Goal: Ask a question: Seek information or help from site administrators or community

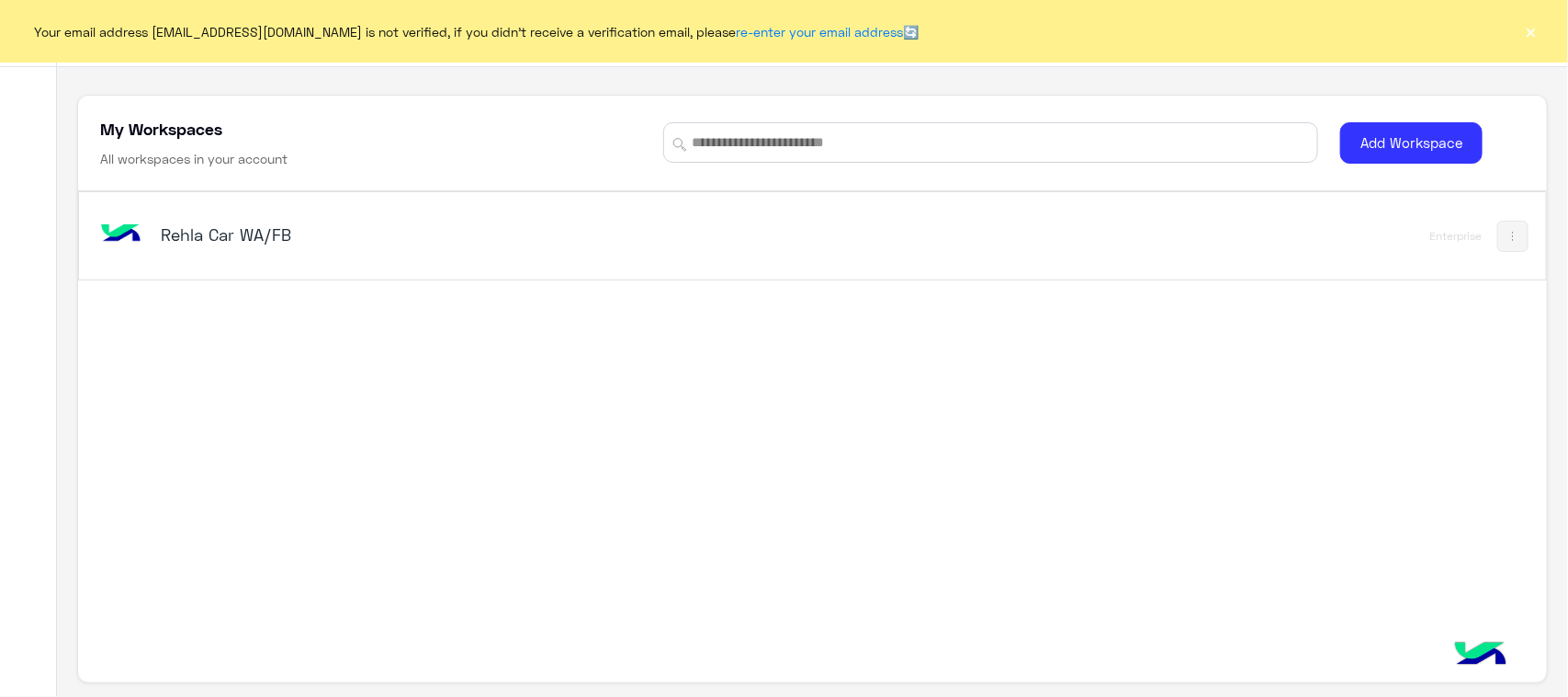
click at [131, 213] on img at bounding box center [121, 234] width 50 height 50
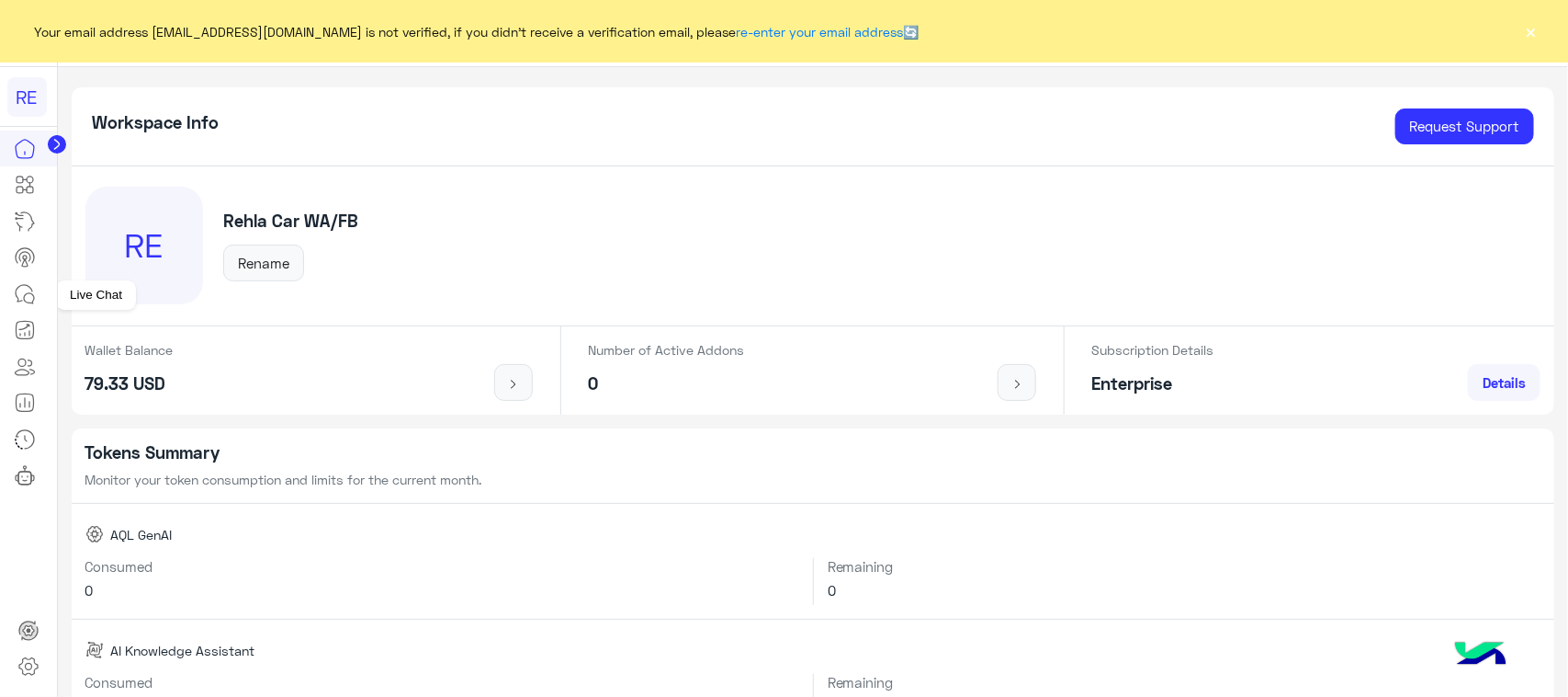
click at [32, 298] on icon at bounding box center [25, 294] width 22 height 22
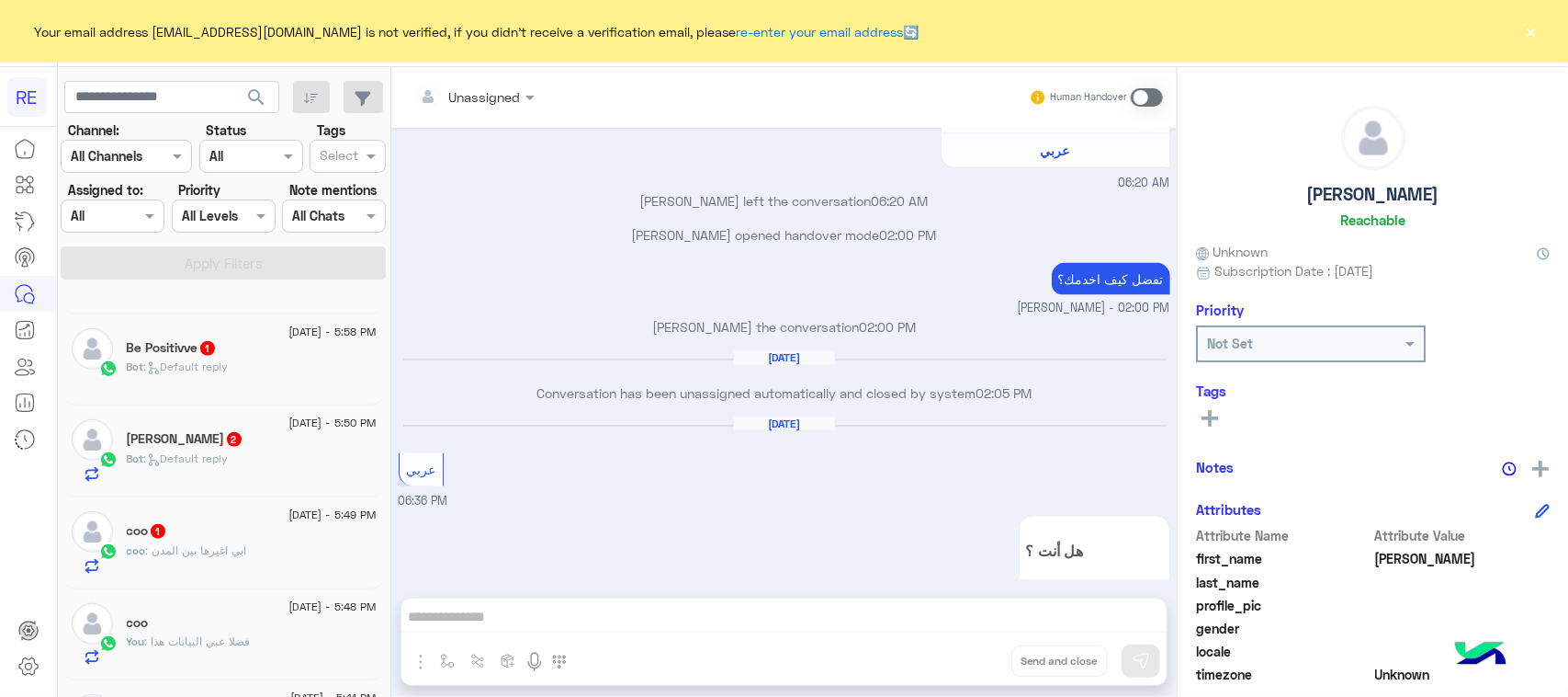
scroll to position [919, 0]
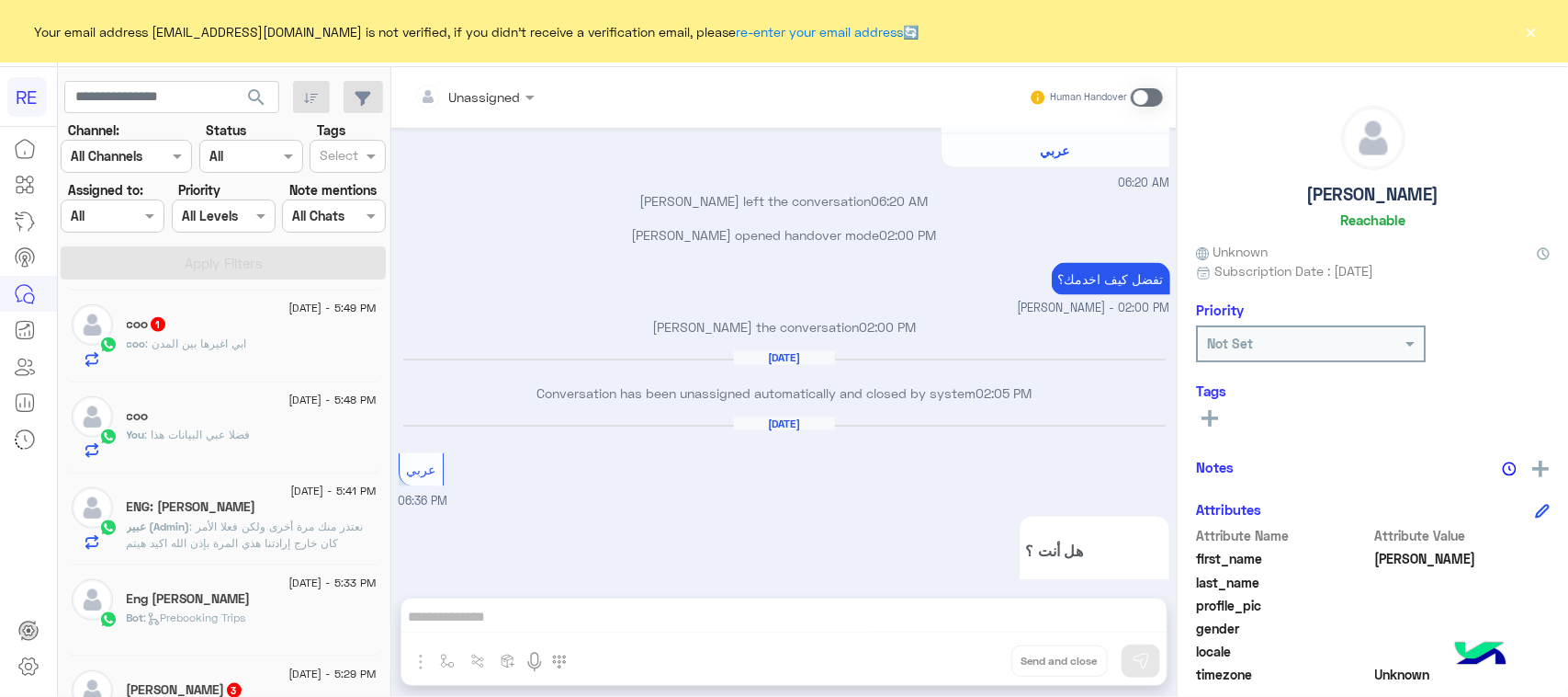
click at [278, 368] on div "coo : ابي اغيرها بين المدن" at bounding box center [251, 351] width 250 height 32
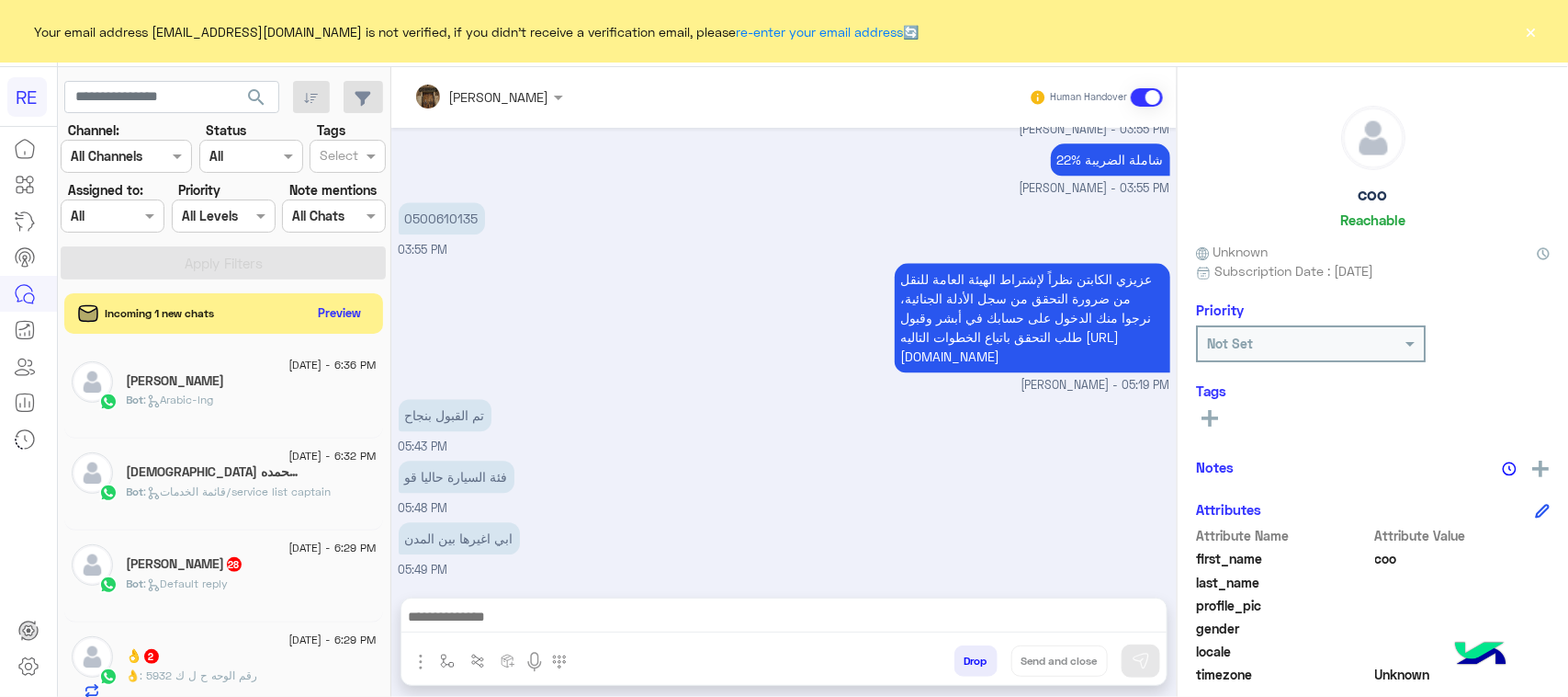
click at [147, 126] on div "Channel: Channel All Channels" at bounding box center [127, 146] width 131 height 52
click at [149, 104] on input "text" at bounding box center [172, 97] width 215 height 33
paste input "*********"
type input "*********"
click at [243, 96] on button "search" at bounding box center [257, 100] width 45 height 39
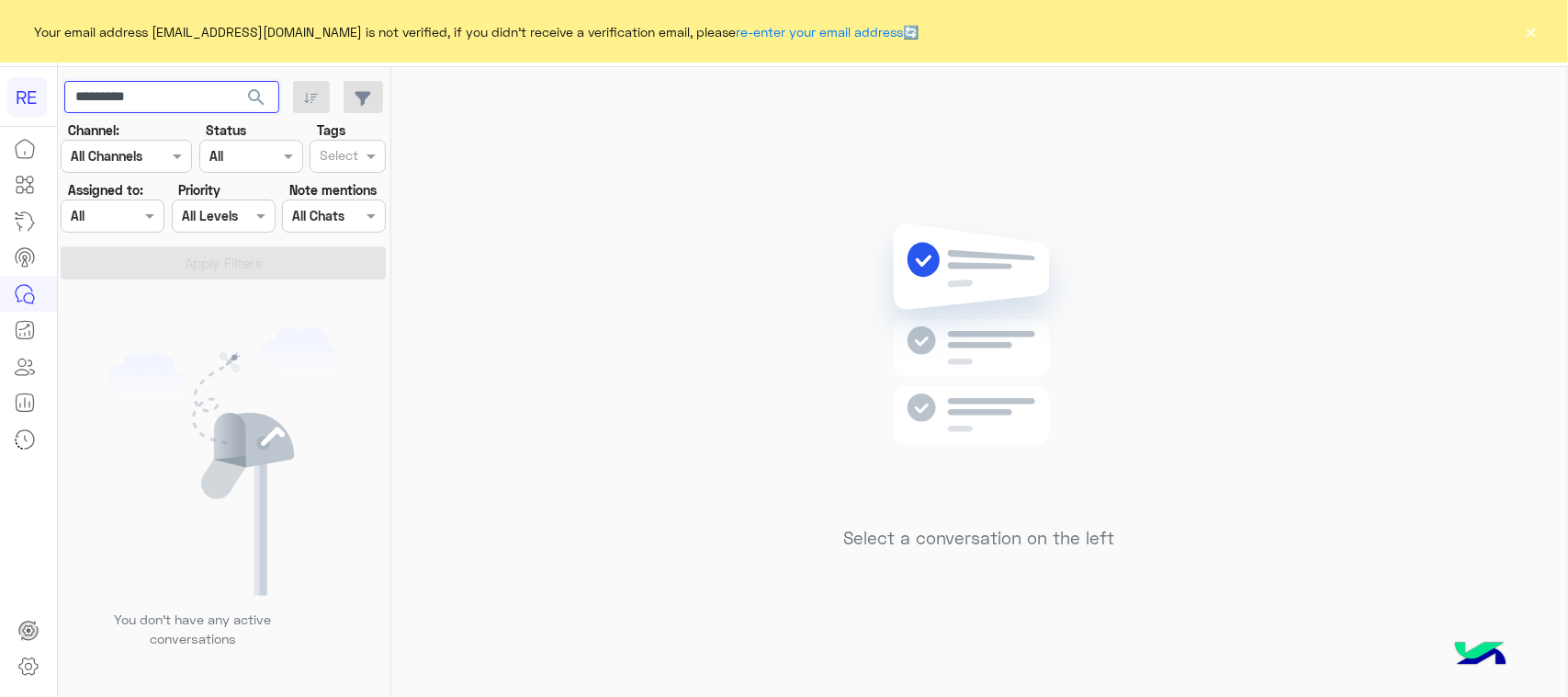
click at [180, 97] on input "*********" at bounding box center [172, 97] width 215 height 33
click at [248, 94] on span "search" at bounding box center [256, 97] width 22 height 22
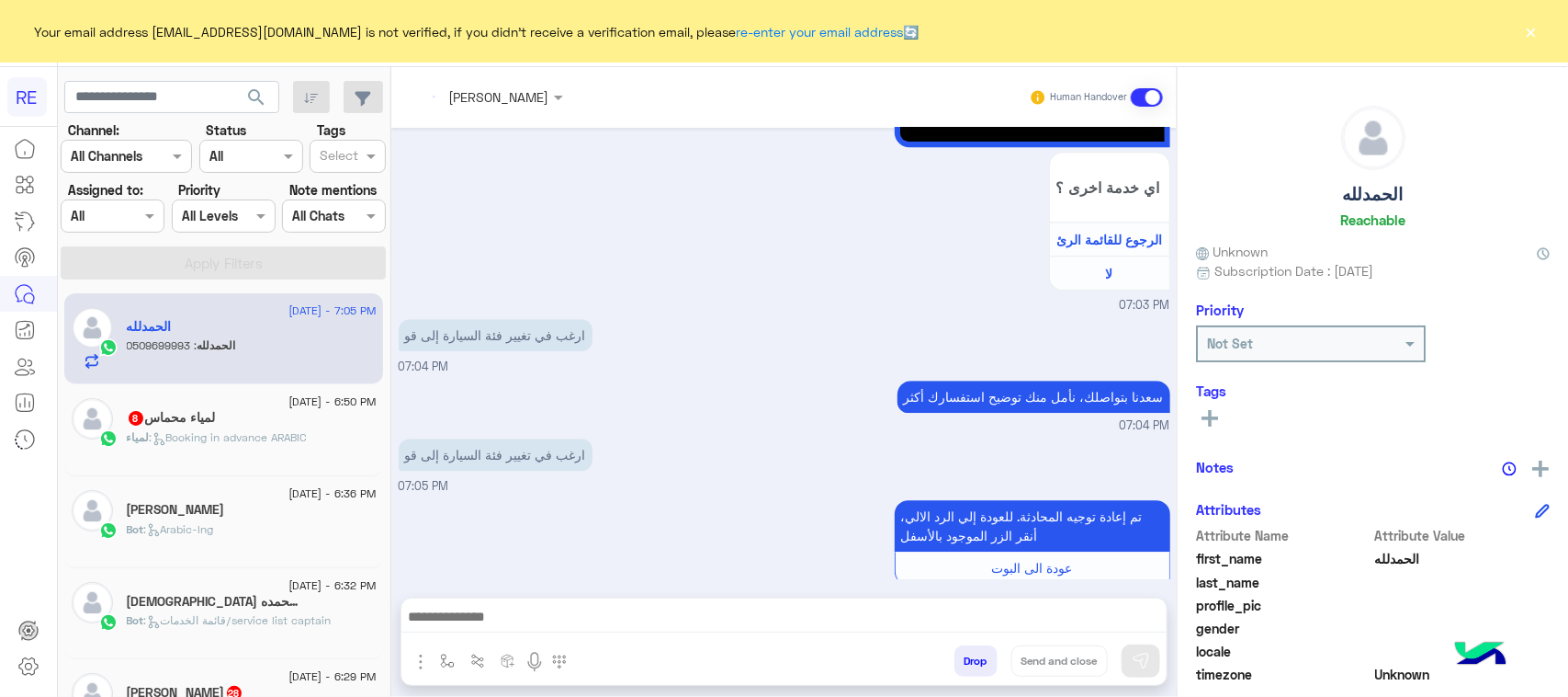
scroll to position [2271, 0]
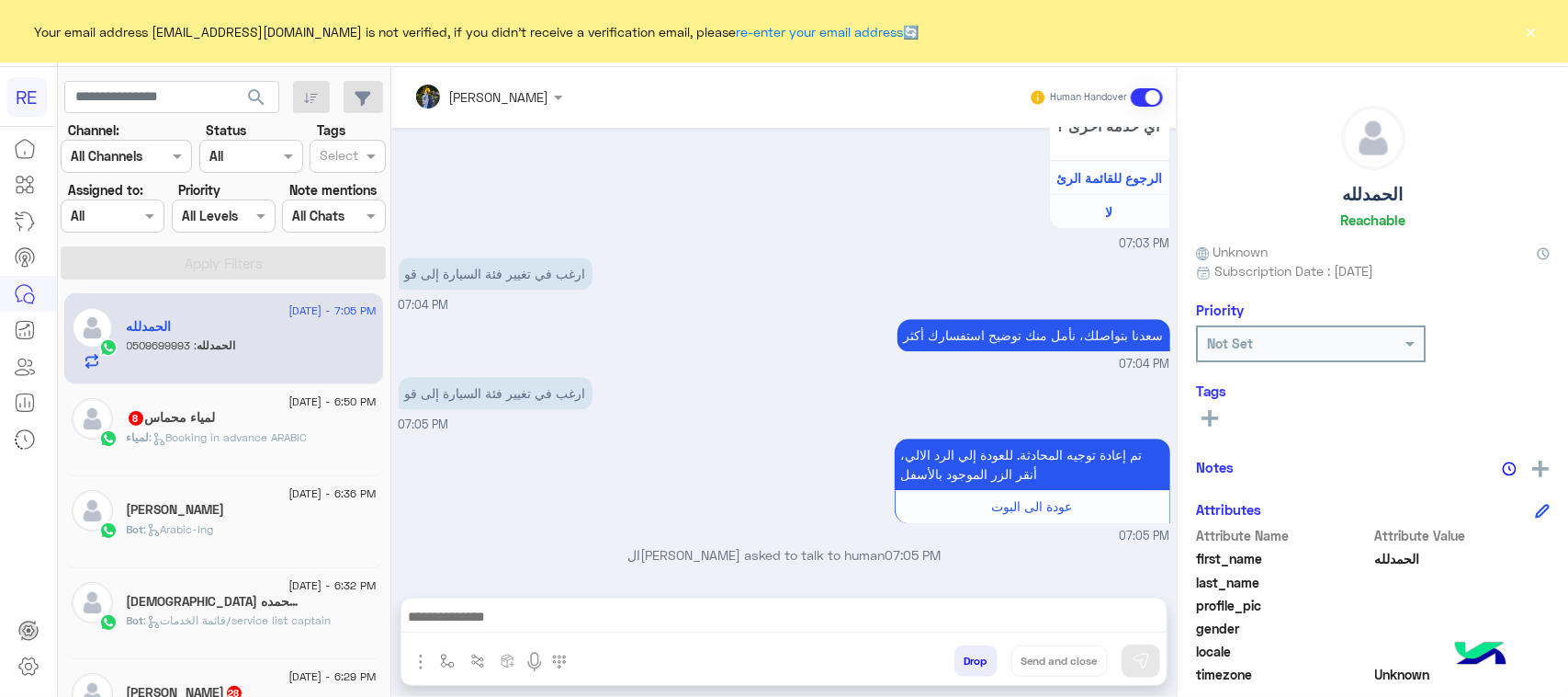
drag, startPoint x: 317, startPoint y: 442, endPoint x: 416, endPoint y: 509, distance: 119.5
click at [416, 578] on div "Conversation was assigned to [PERSON_NAME] 07:05 PM" at bounding box center [784, 595] width 771 height 33
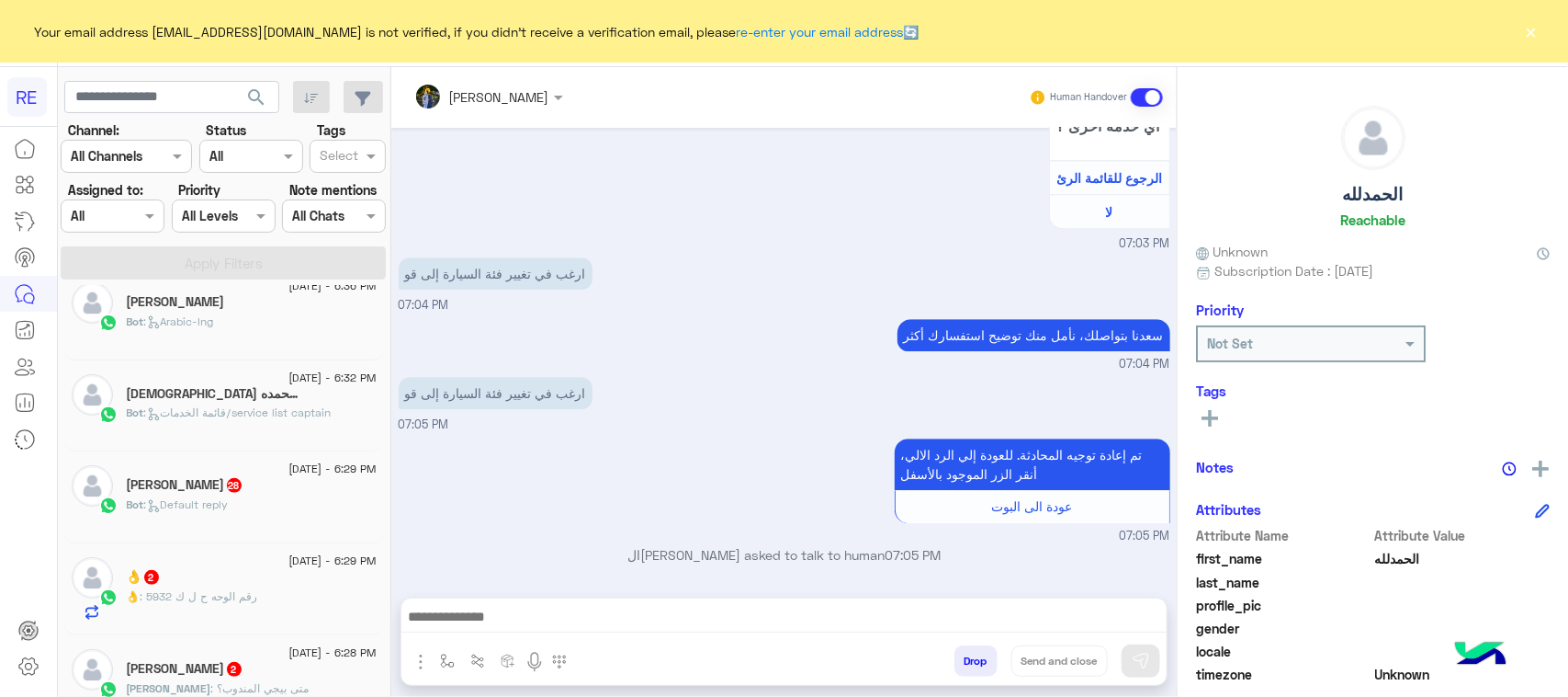
scroll to position [0, 0]
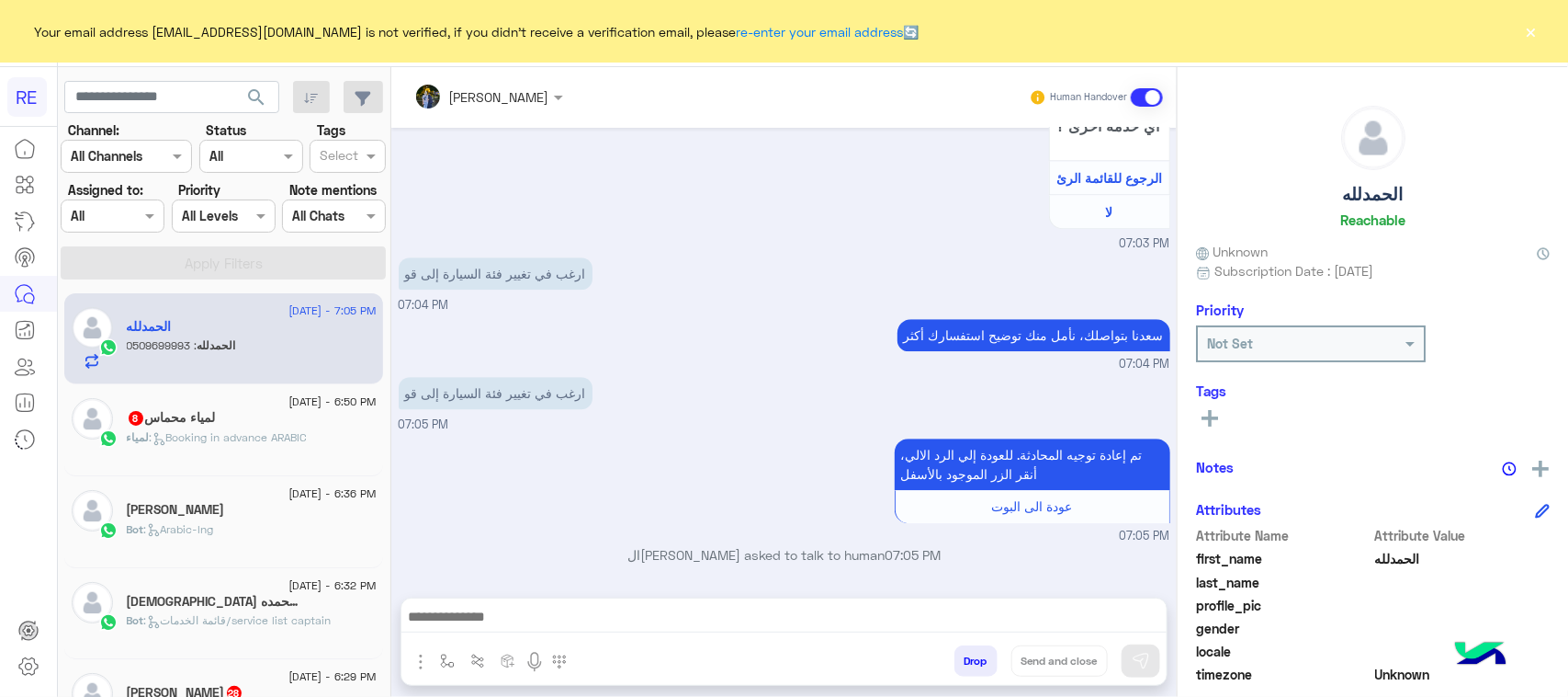
click at [276, 443] on span ": Booking in advance ARABIC" at bounding box center [229, 437] width 158 height 14
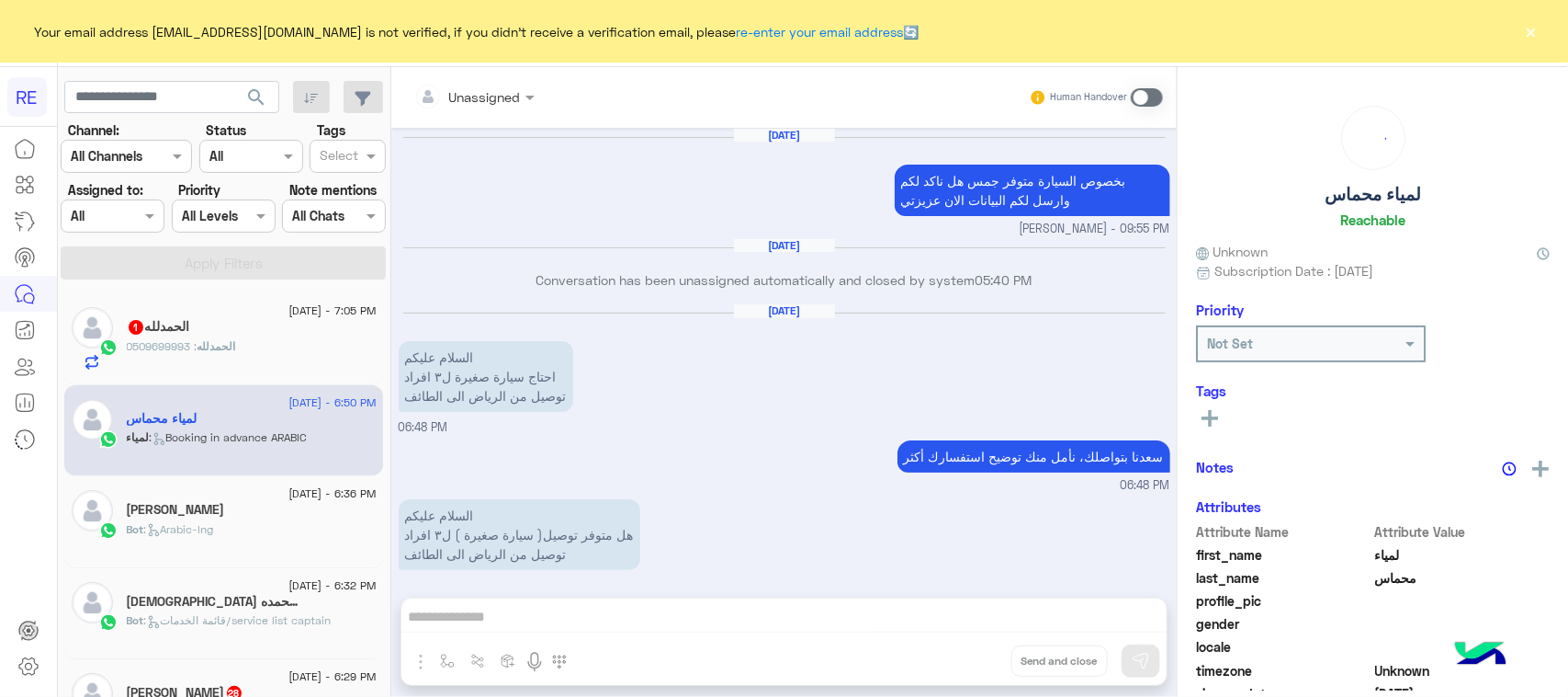
scroll to position [2422, 0]
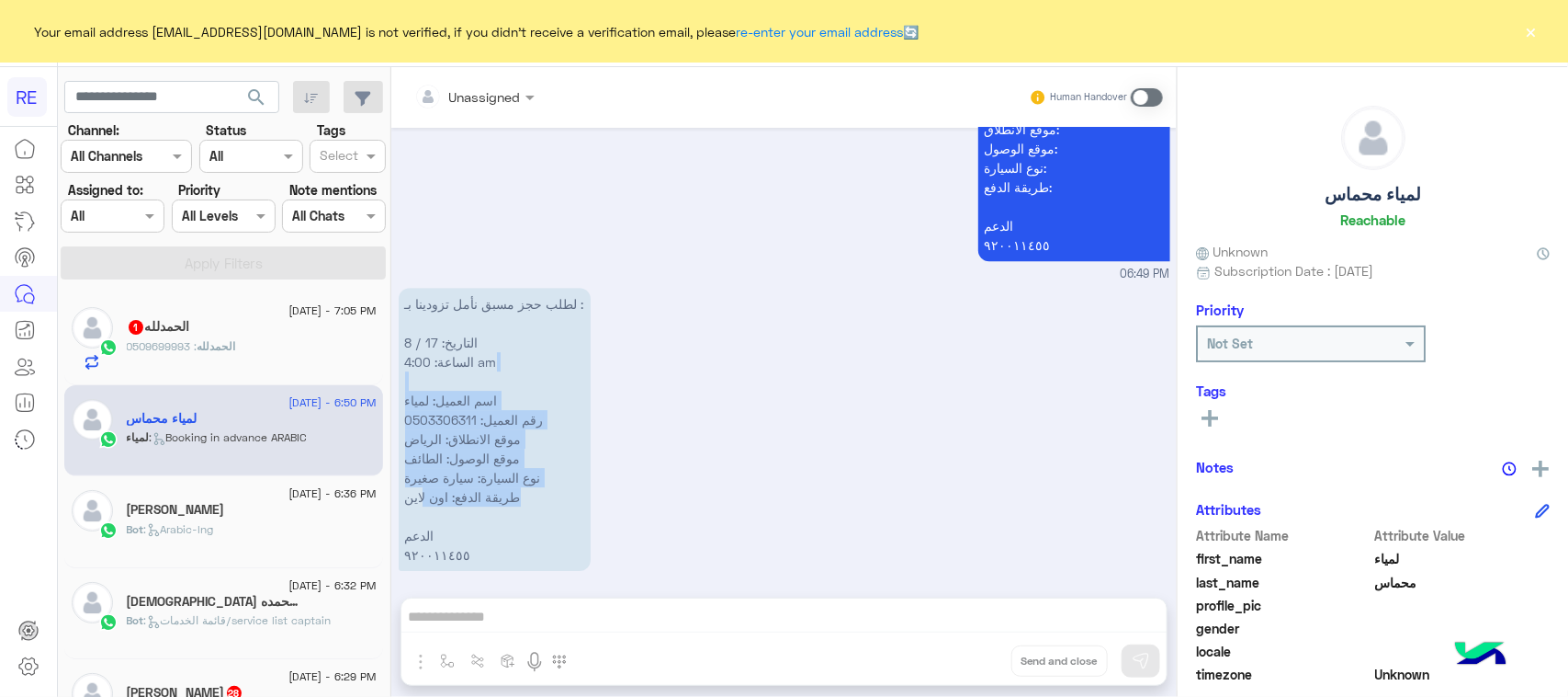
drag, startPoint x: 521, startPoint y: 372, endPoint x: 423, endPoint y: 473, distance: 140.7
click at [423, 473] on p "لطلب حجز مسبق نأمل تزودينا بـ : التاريخ: 17 / 8 الساعة: 4:00 am اسم العميل: لمي…" at bounding box center [495, 429] width 192 height 283
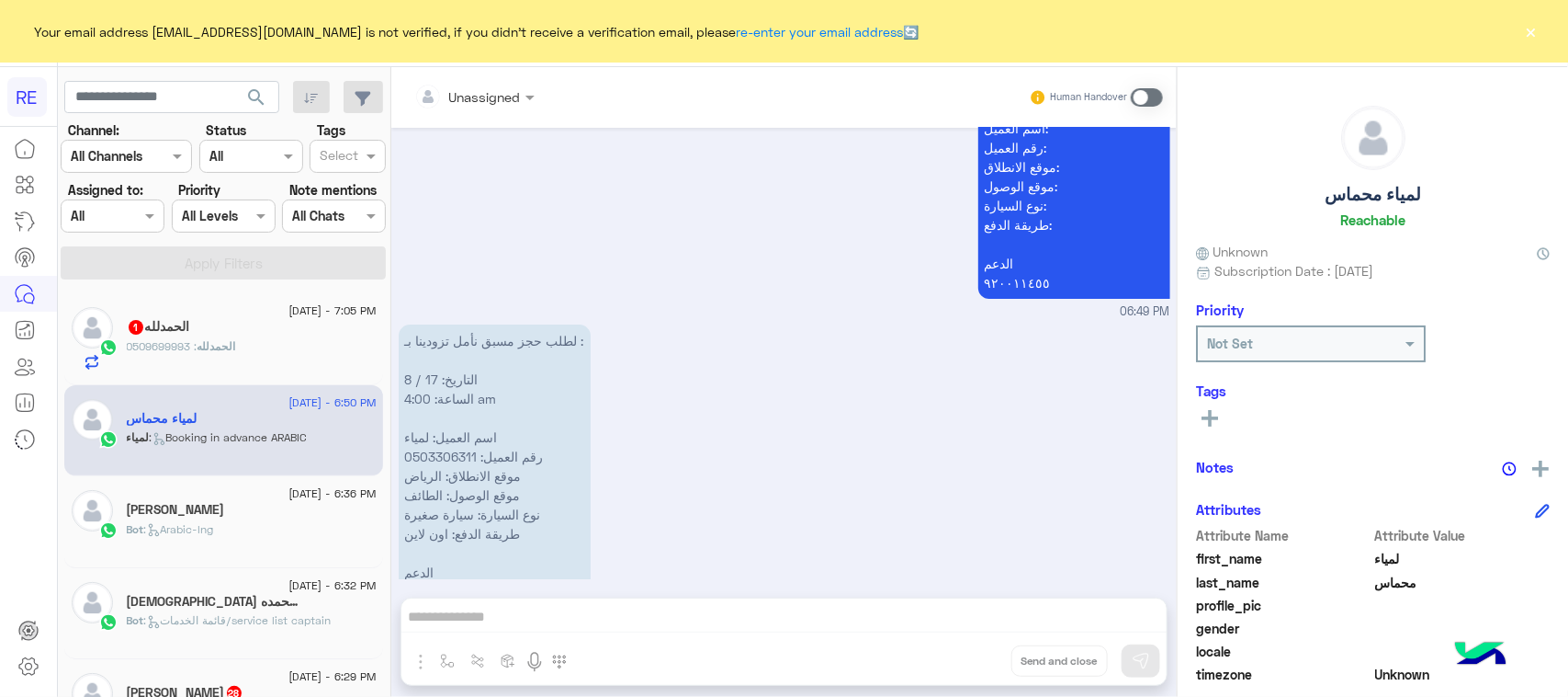
scroll to position [5747, 0]
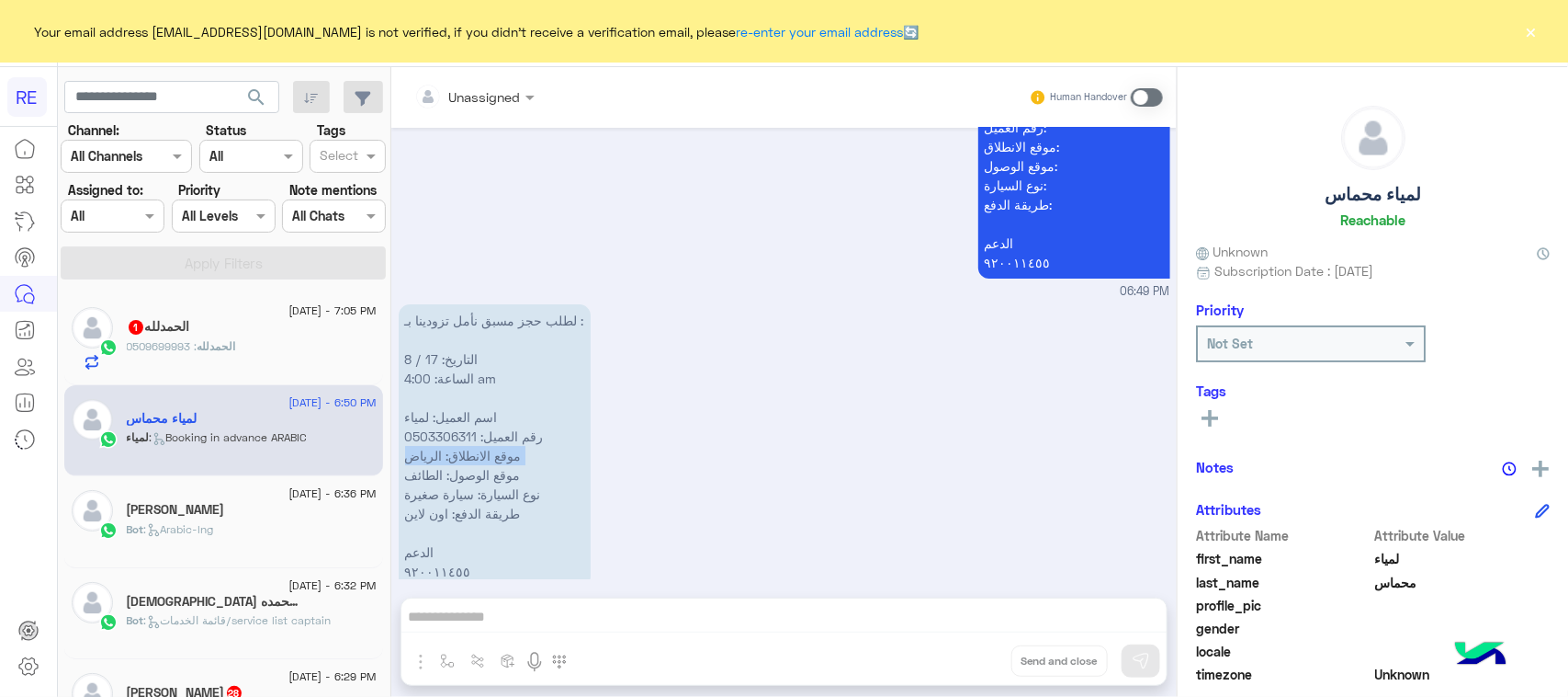
drag, startPoint x: 541, startPoint y: 424, endPoint x: 409, endPoint y: 449, distance: 134.3
click at [409, 449] on p "لطلب حجز مسبق نأمل تزودينا بـ : التاريخ: 17 / 8 الساعة: 4:00 am اسم العميل: لمي…" at bounding box center [495, 446] width 192 height 283
click at [411, 449] on p "لطلب حجز مسبق نأمل تزودينا بـ : التاريخ: 17 / 8 الساعة: 4:00 am اسم العميل: لمي…" at bounding box center [495, 446] width 192 height 283
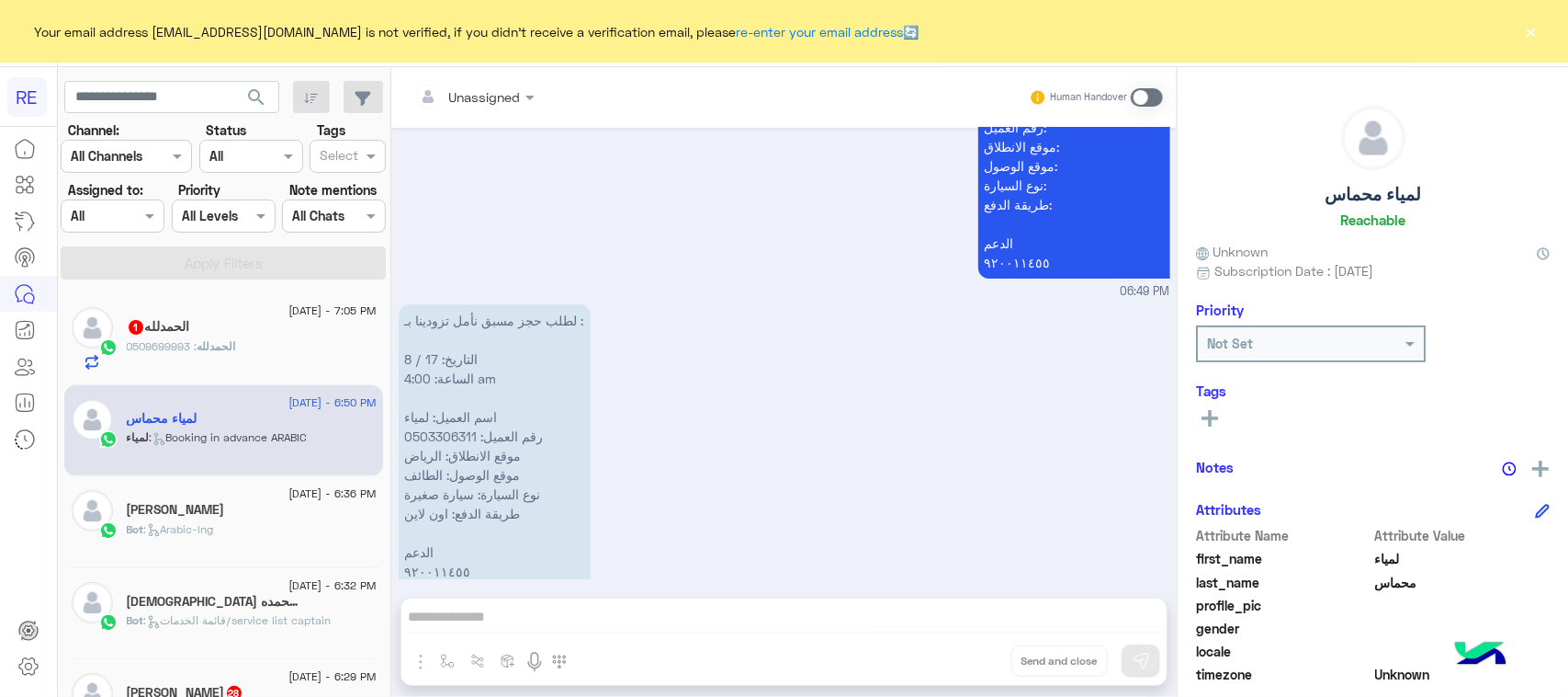
click at [500, 618] on div "Unassigned Human Handover [DATE] يعطيكم العافية 05:35 PM [PERSON_NAME]نا بتواصل…" at bounding box center [784, 385] width 786 height 637
click at [514, 629] on div "Unassigned Human Handover [DATE] يعطيكم العافية 05:35 PM [PERSON_NAME]نا بتواصل…" at bounding box center [784, 385] width 786 height 637
click at [1144, 92] on span at bounding box center [1147, 97] width 32 height 19
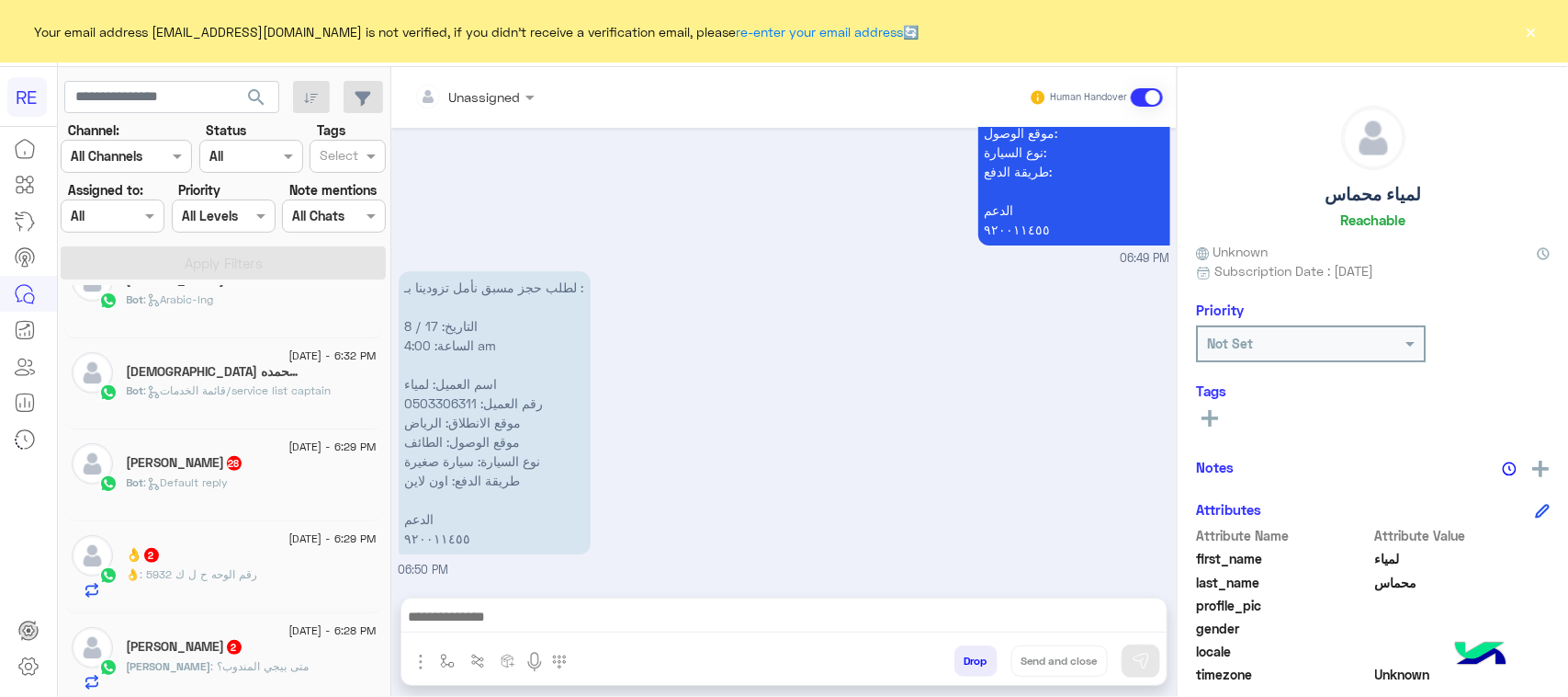
scroll to position [0, 0]
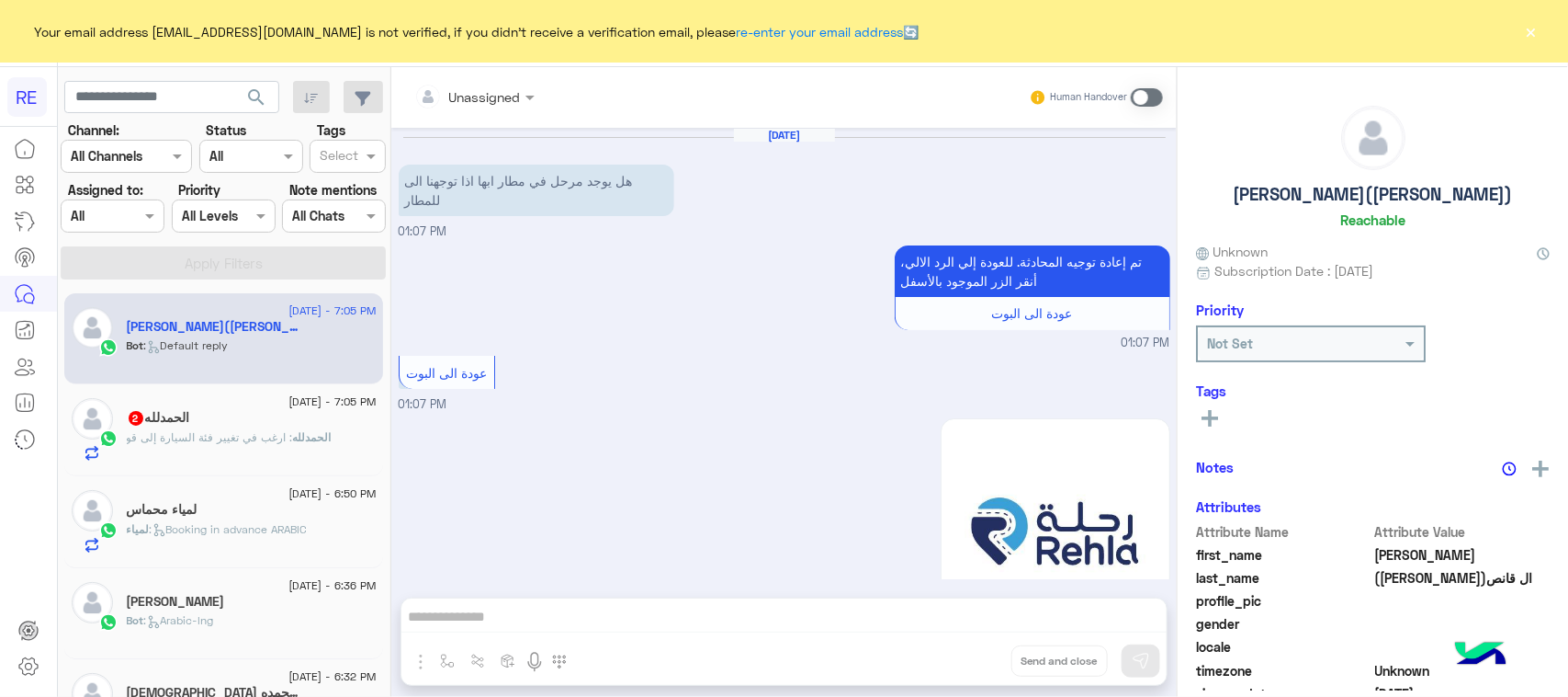
scroll to position [2356, 0]
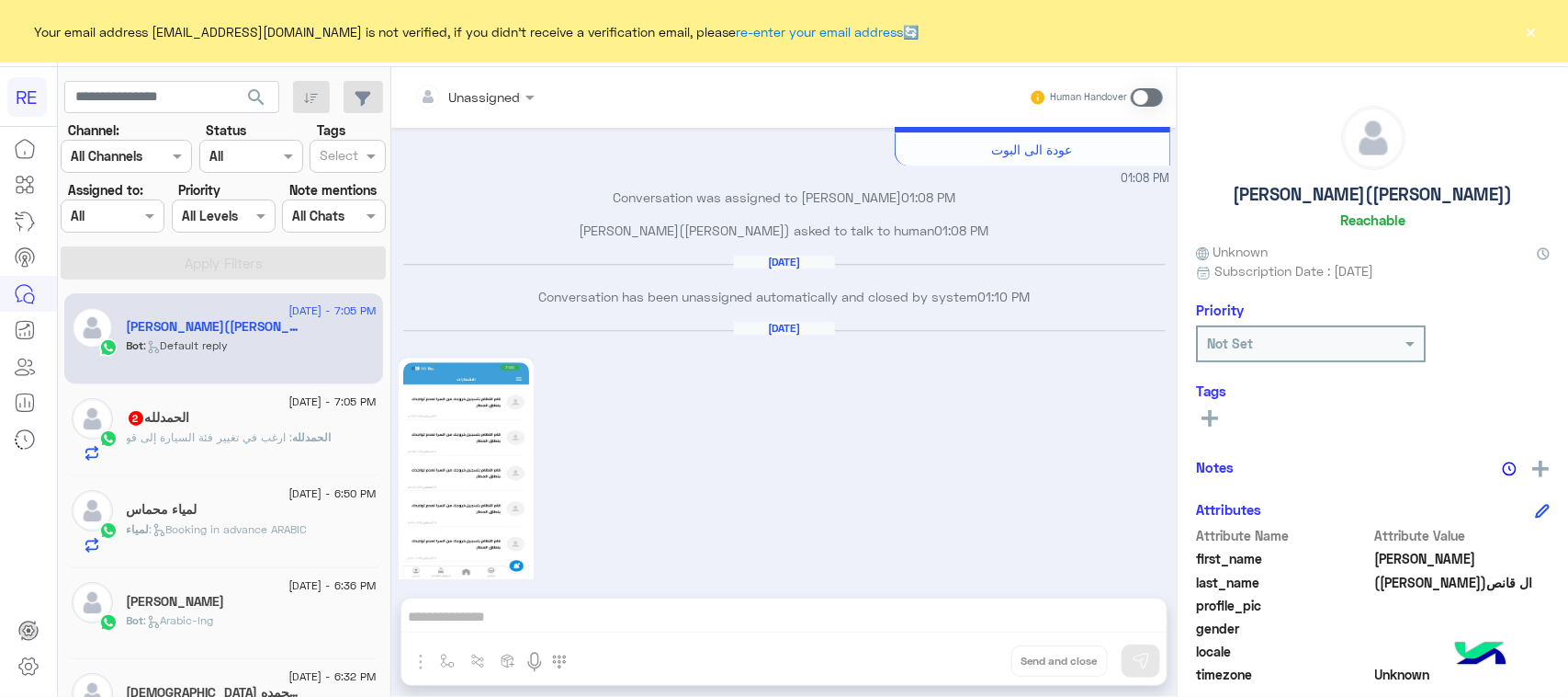
click at [454, 447] on img at bounding box center [466, 474] width 126 height 224
click at [476, 368] on img at bounding box center [466, 474] width 126 height 224
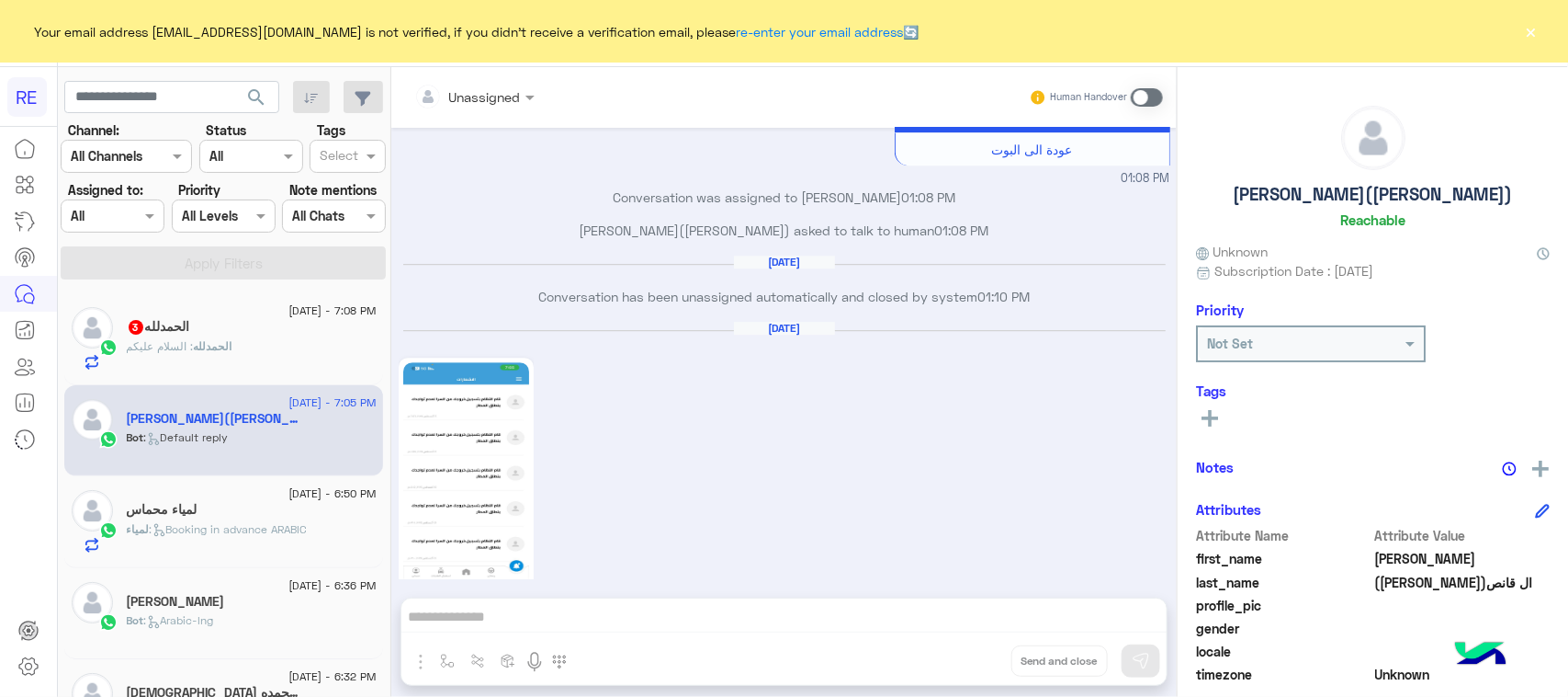
click at [238, 504] on div "لمياء محماس" at bounding box center [251, 511] width 250 height 20
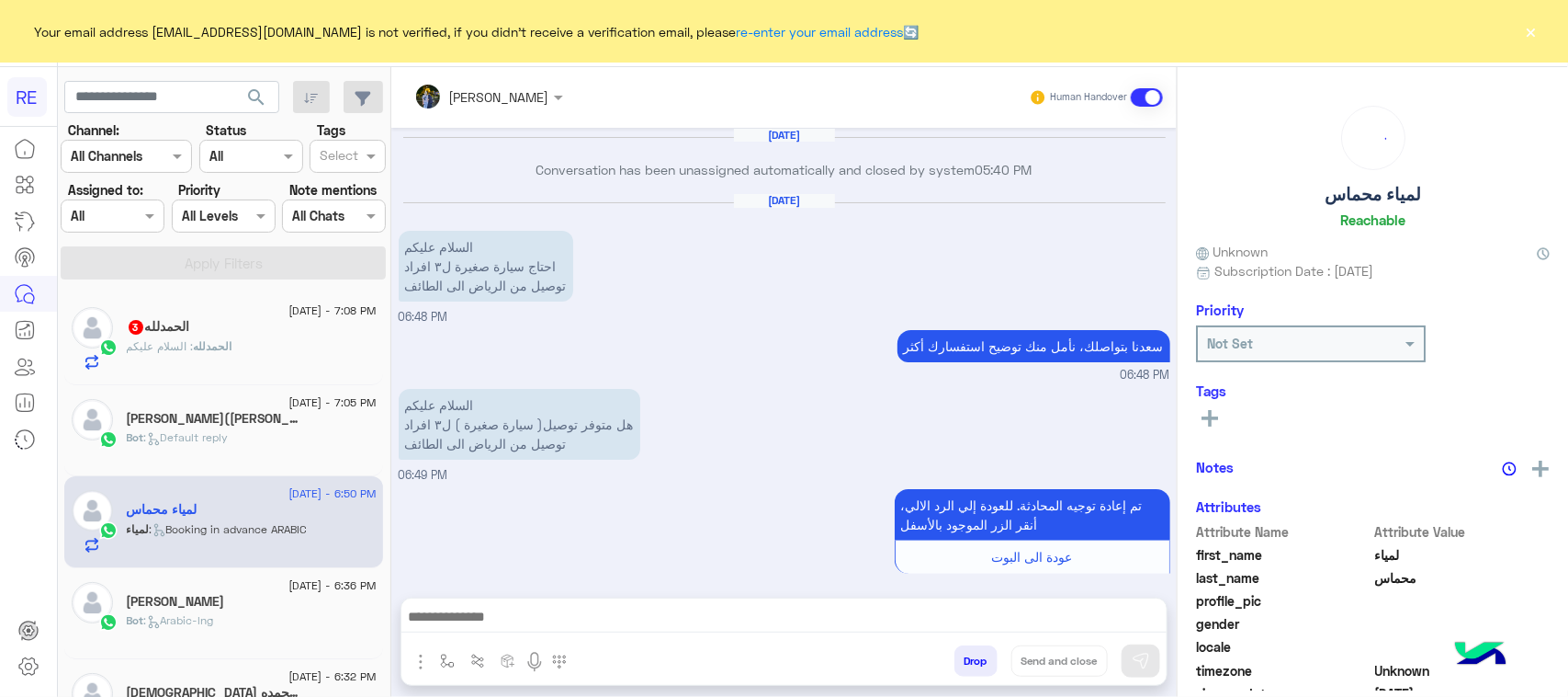
scroll to position [2344, 0]
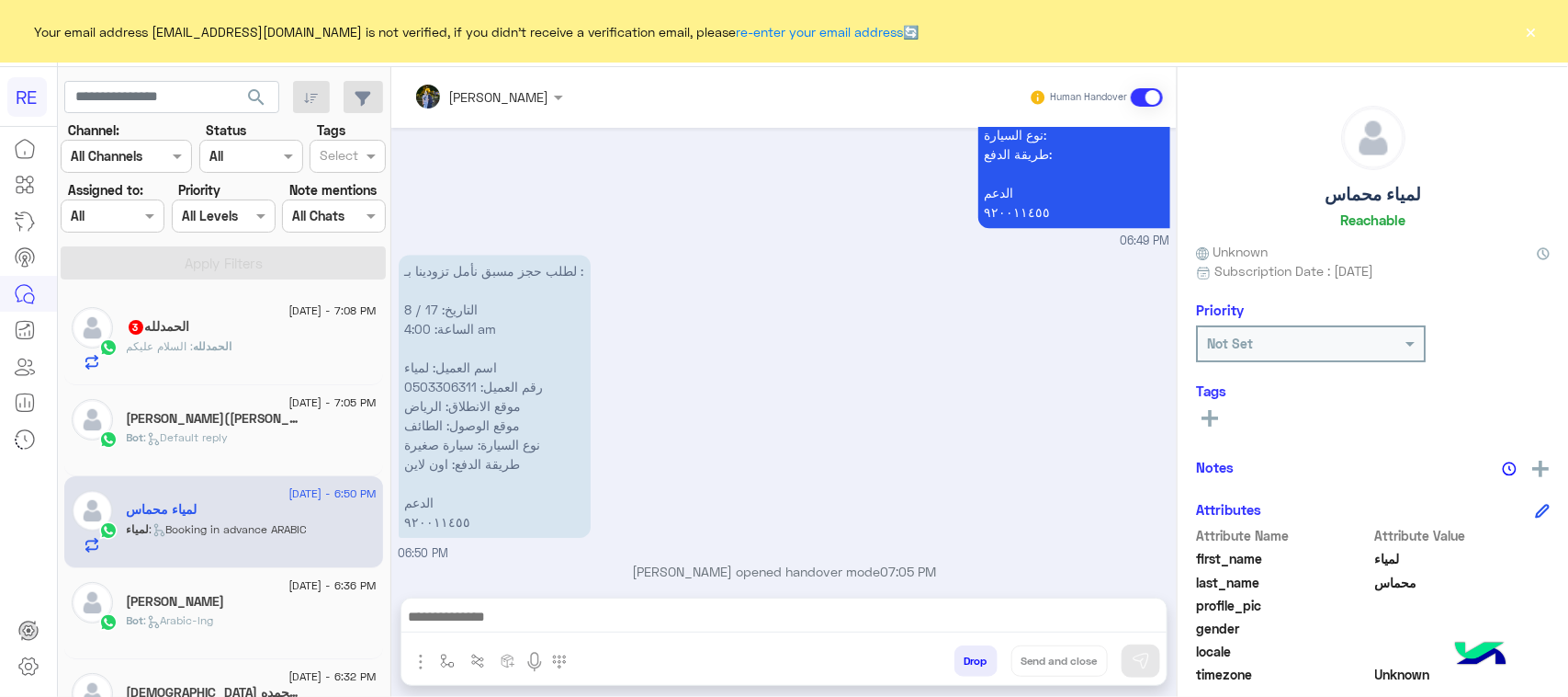
click at [866, 594] on div "مروه احمد Human Handover Aug 27, 2024 Conversation has been unassigned automati…" at bounding box center [784, 385] width 786 height 637
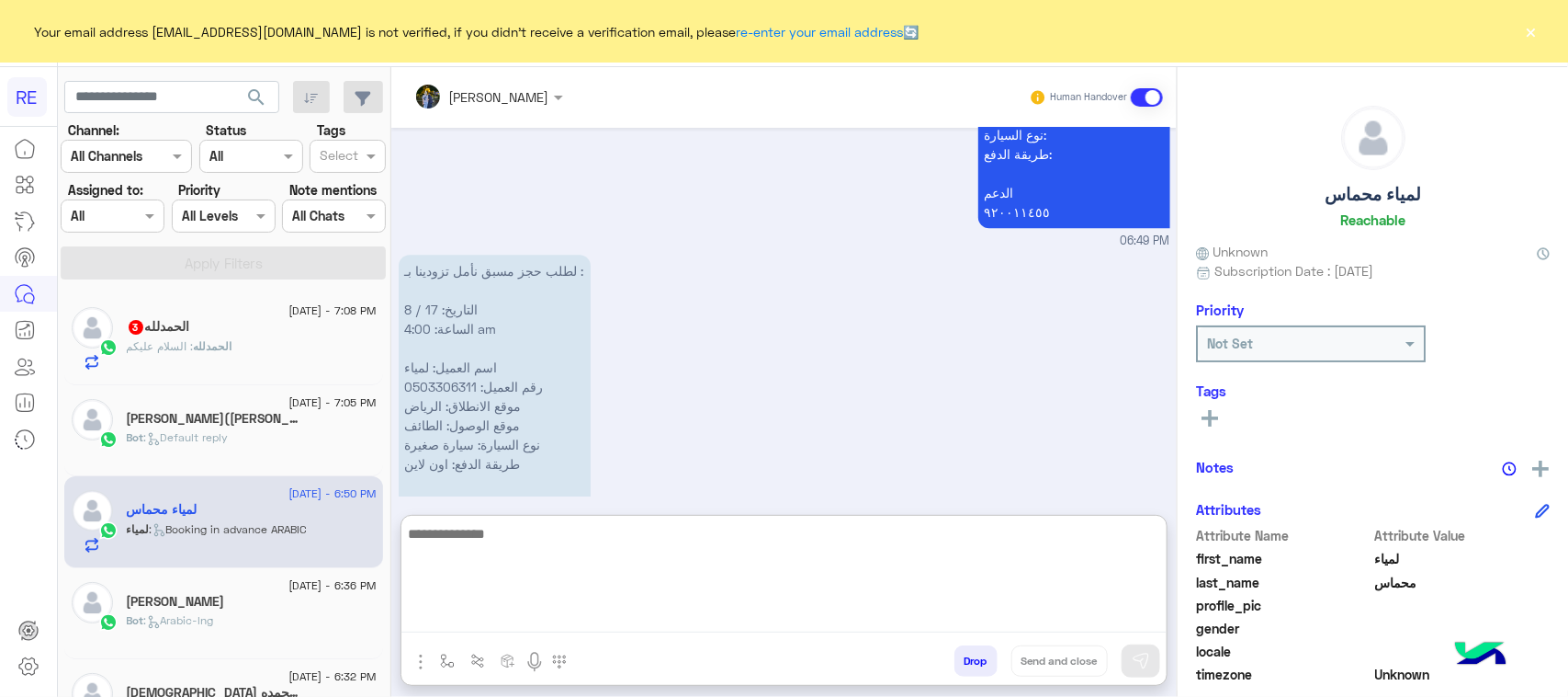
click at [870, 609] on textarea at bounding box center [784, 577] width 765 height 110
type textarea "**********"
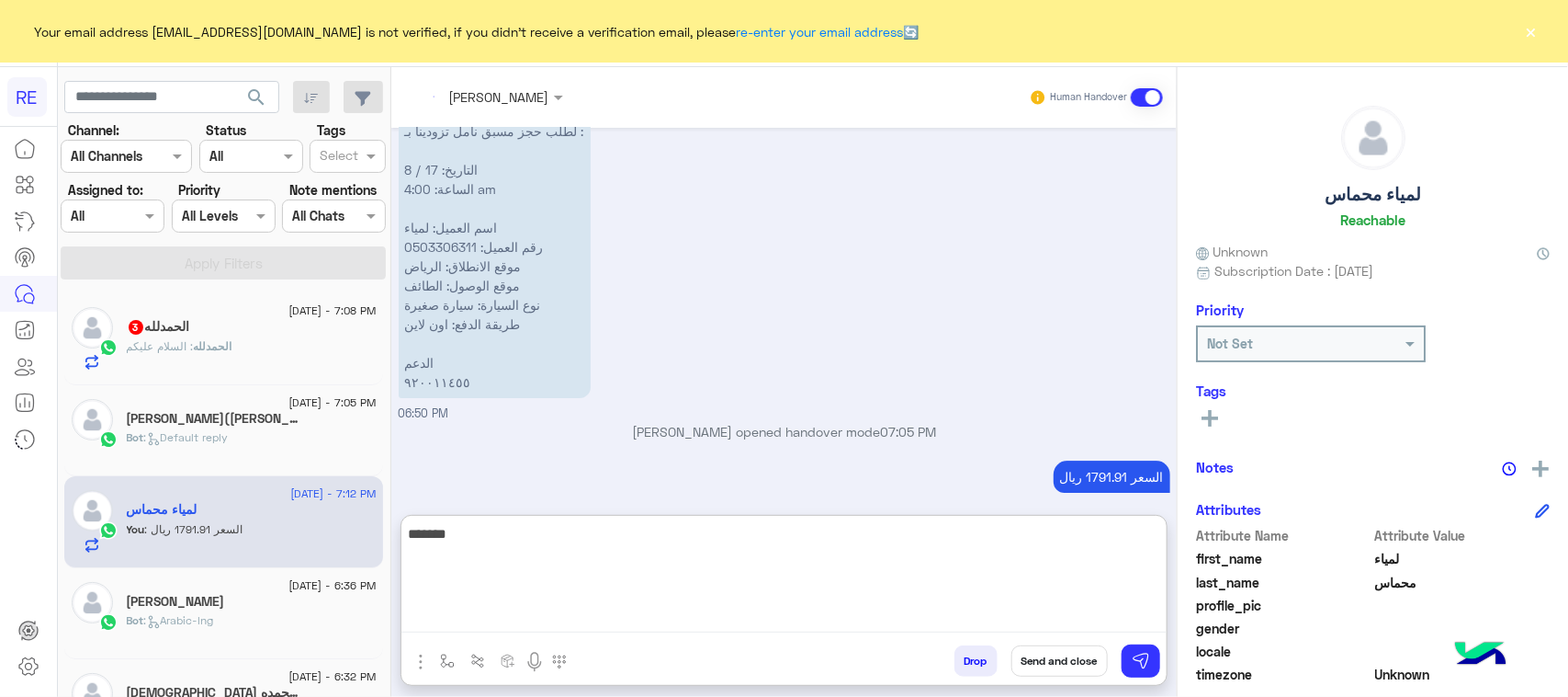
scroll to position [2519, 0]
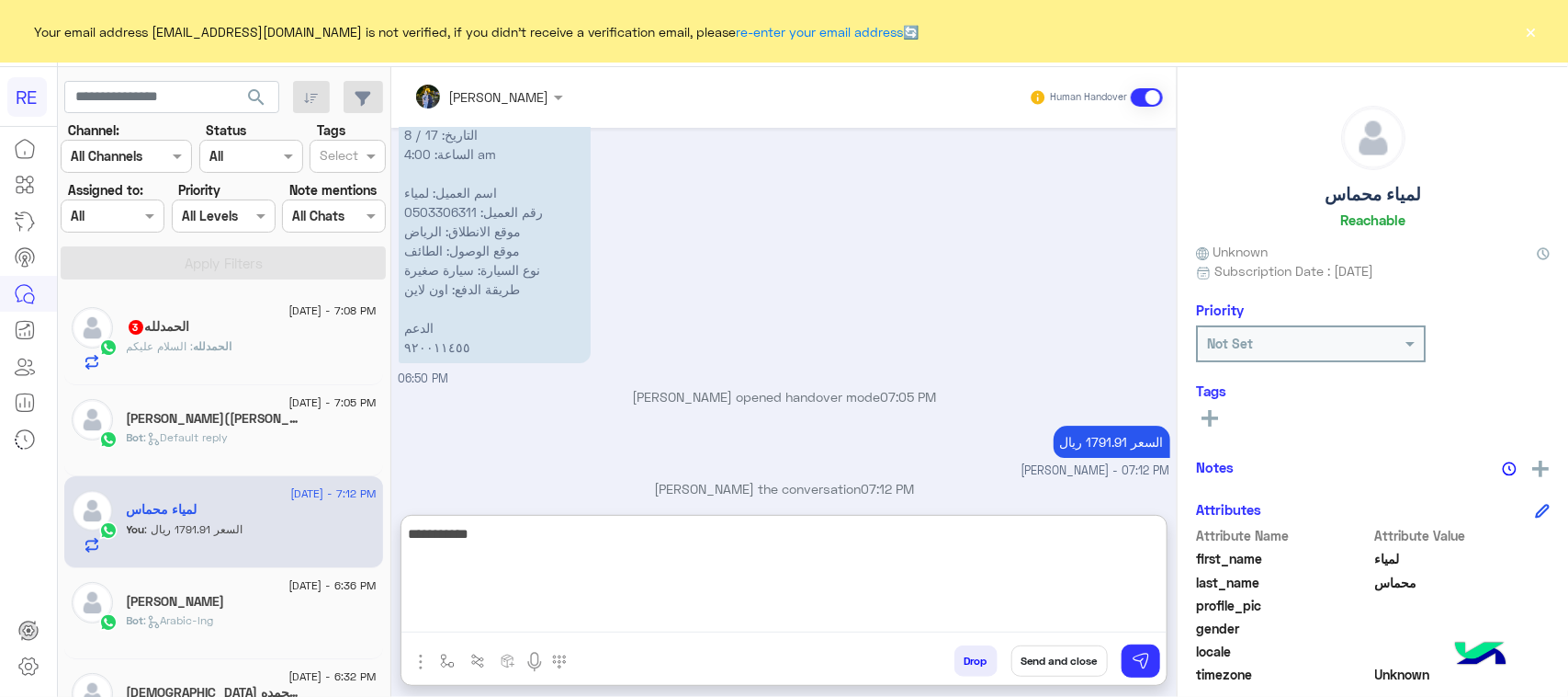
type textarea "**********"
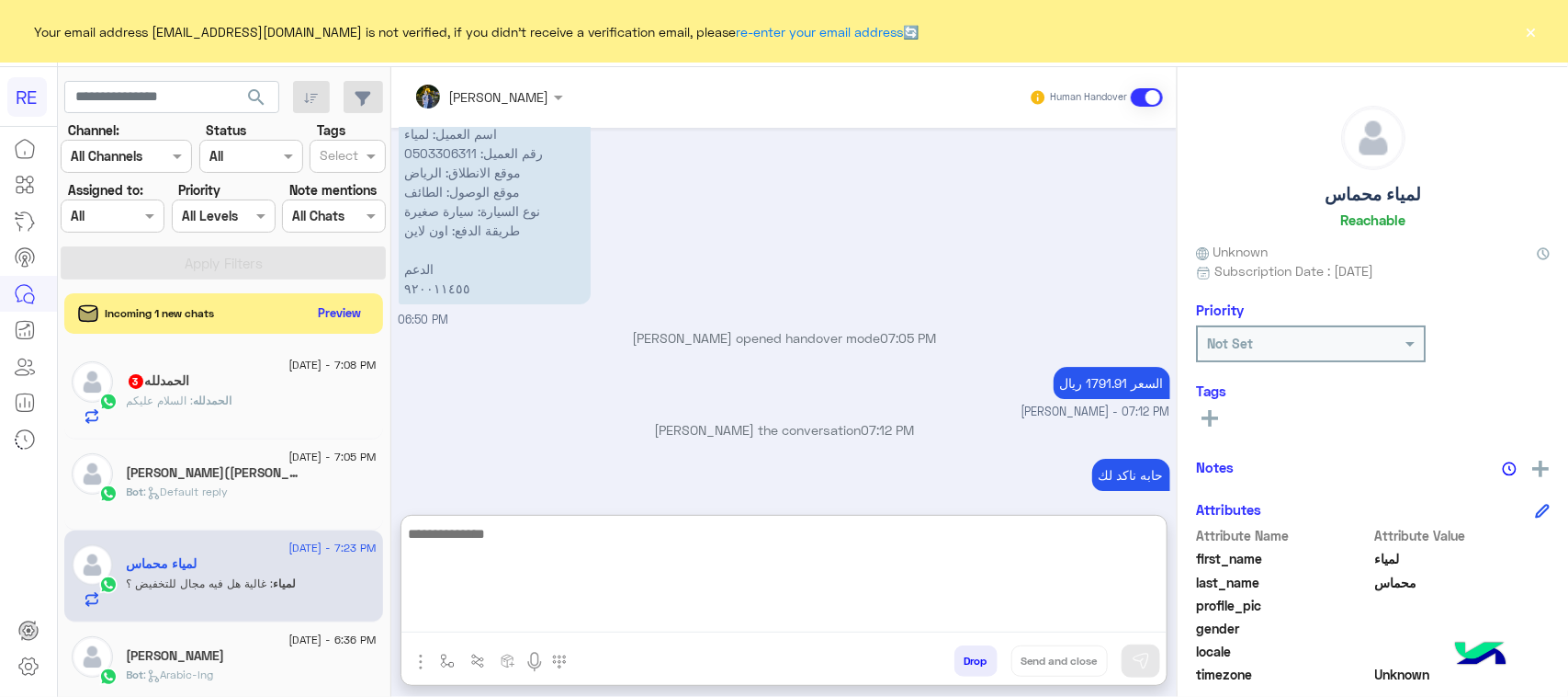
scroll to position [2639, 0]
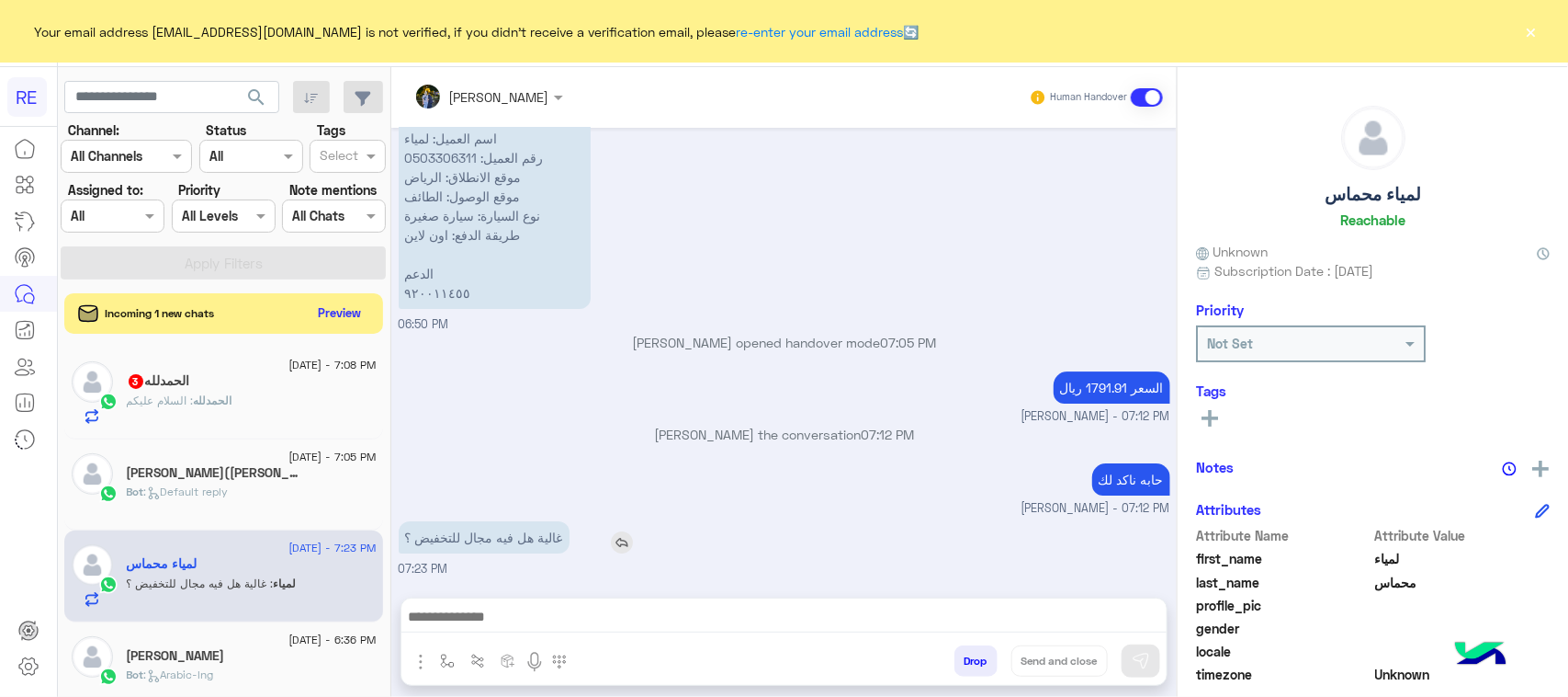
click at [567, 521] on p "غالية هل فيه مجال للتخفيض ؟" at bounding box center [484, 537] width 171 height 32
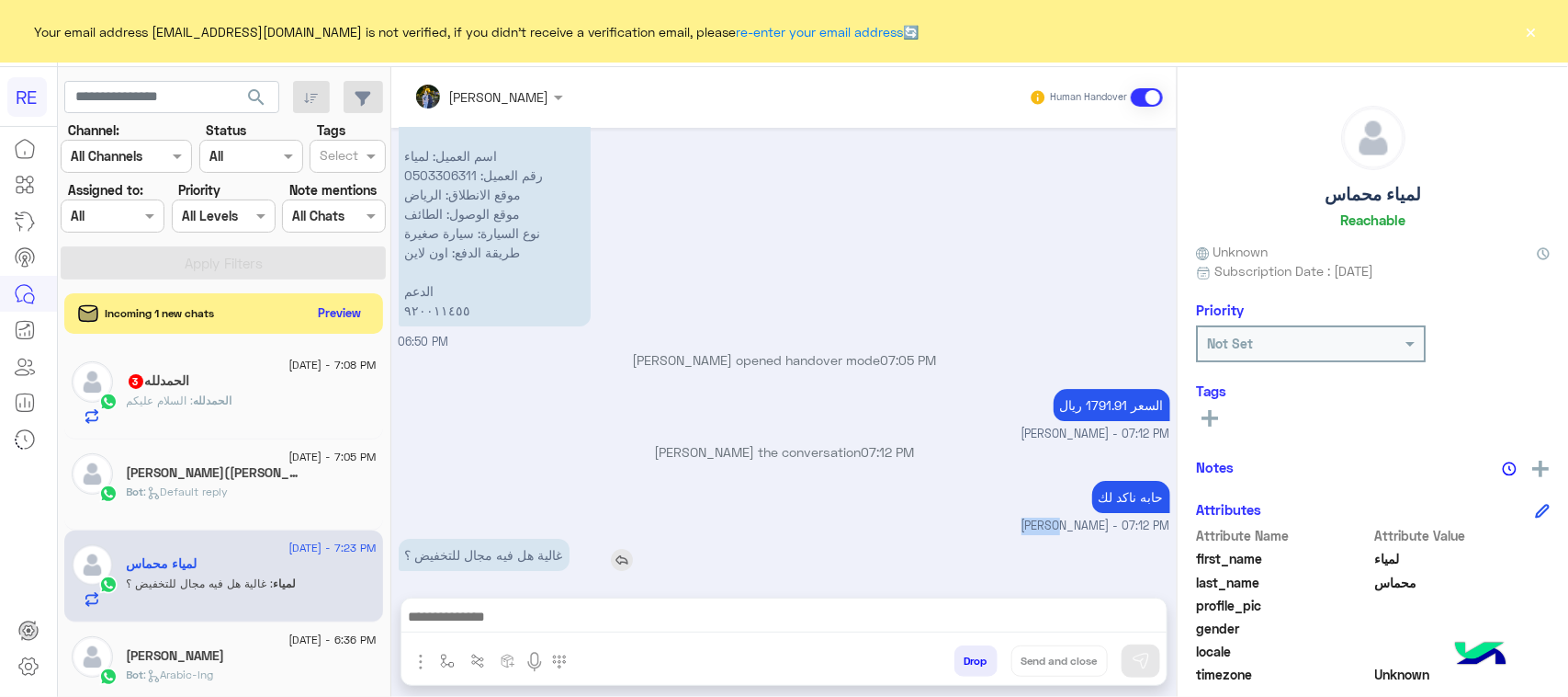
click at [567, 476] on div "حابه ناكد لك مروه احمد - 07:12 PM" at bounding box center [784, 506] width 771 height 59
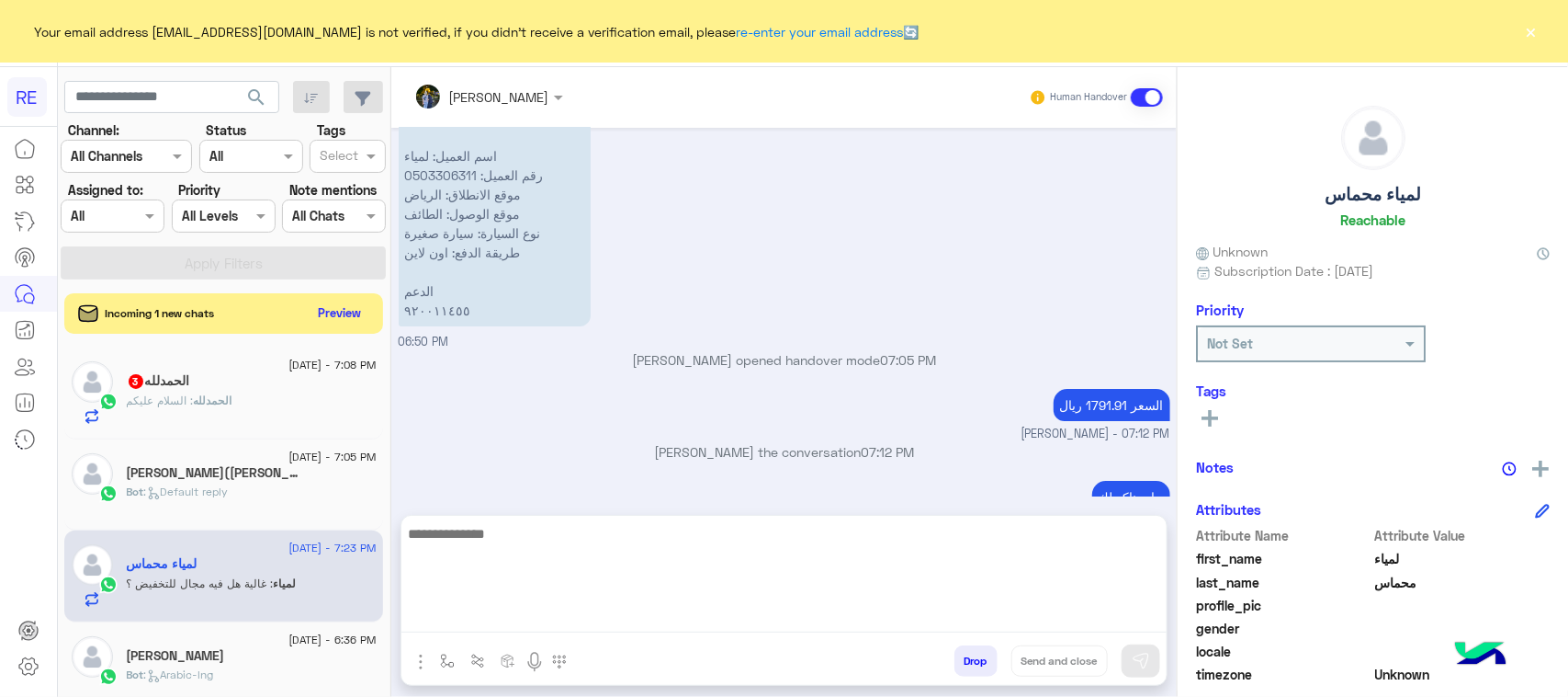
click at [625, 630] on textarea at bounding box center [784, 577] width 765 height 110
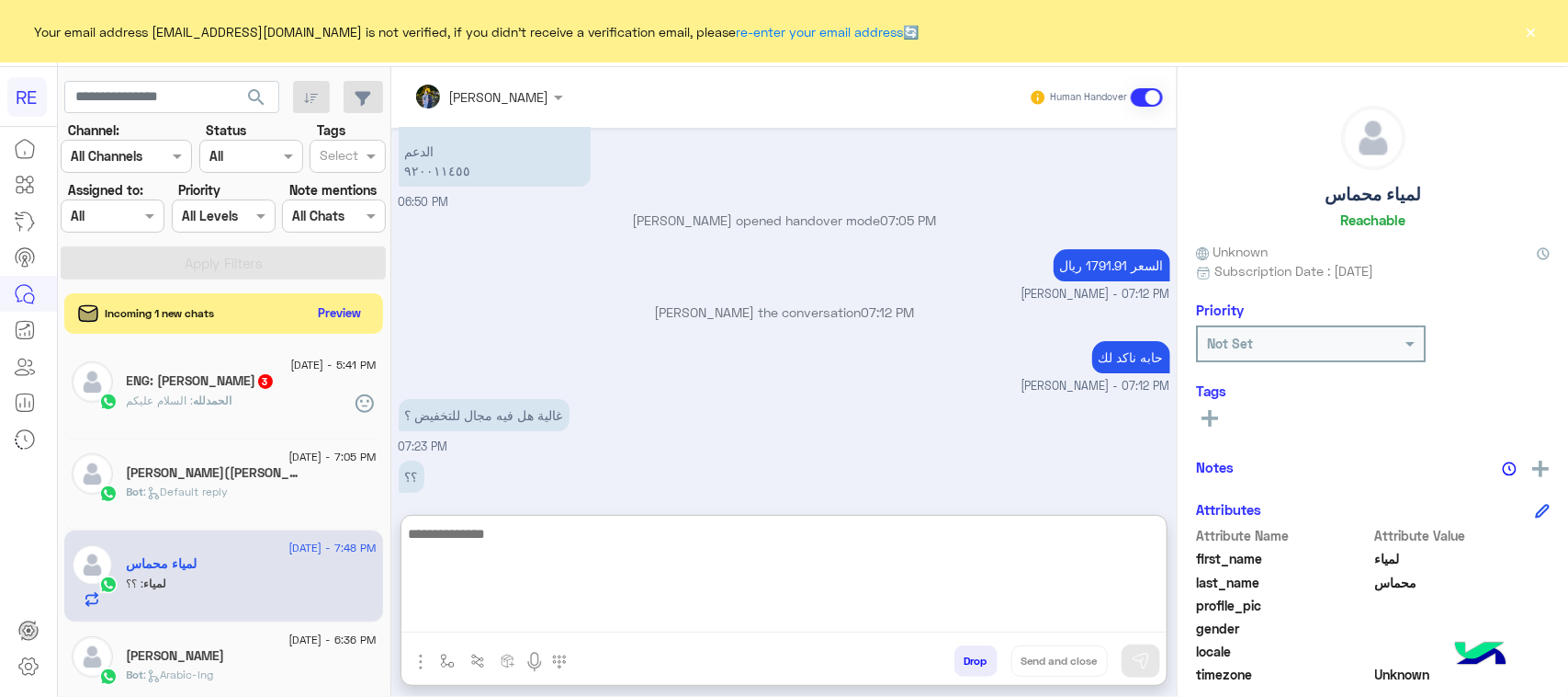
scroll to position [2700, 0]
click at [589, 559] on textarea at bounding box center [784, 577] width 765 height 110
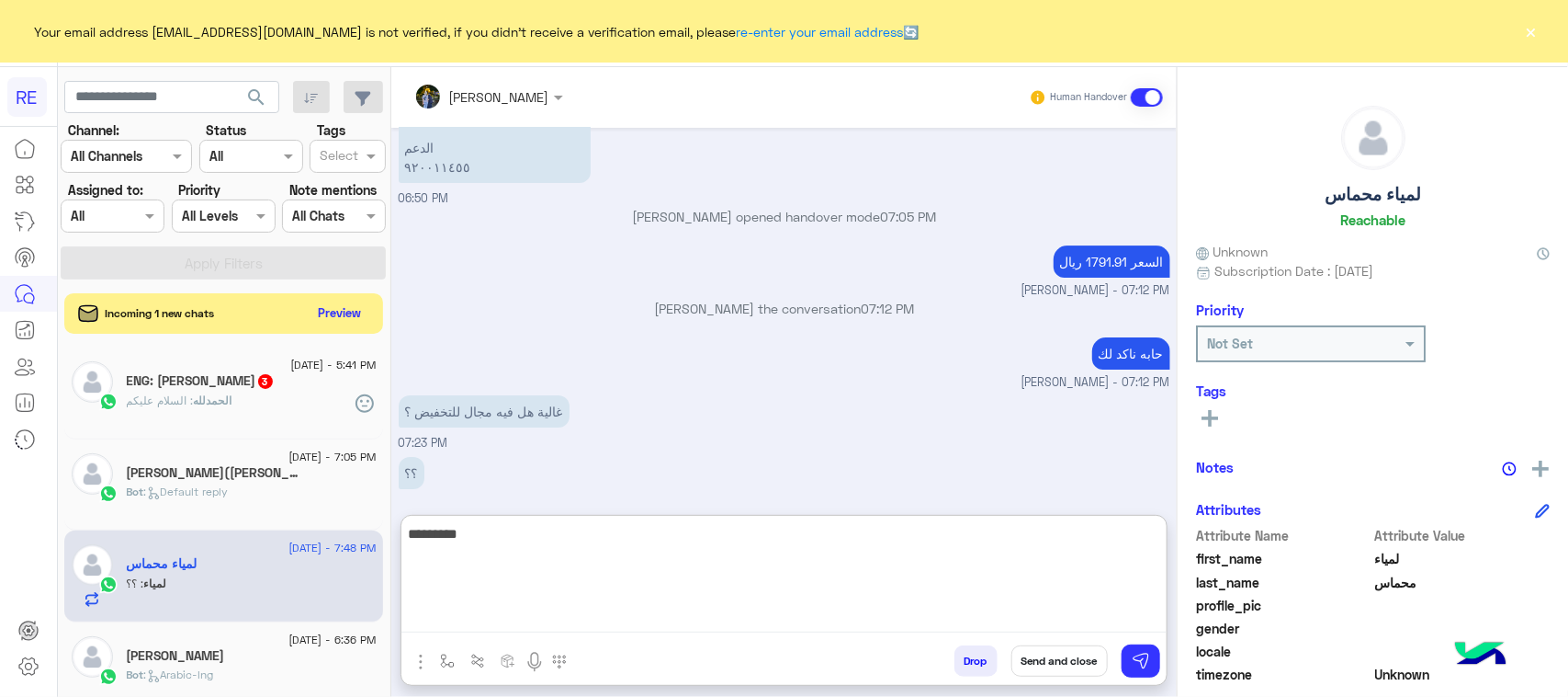
type textarea "*********"
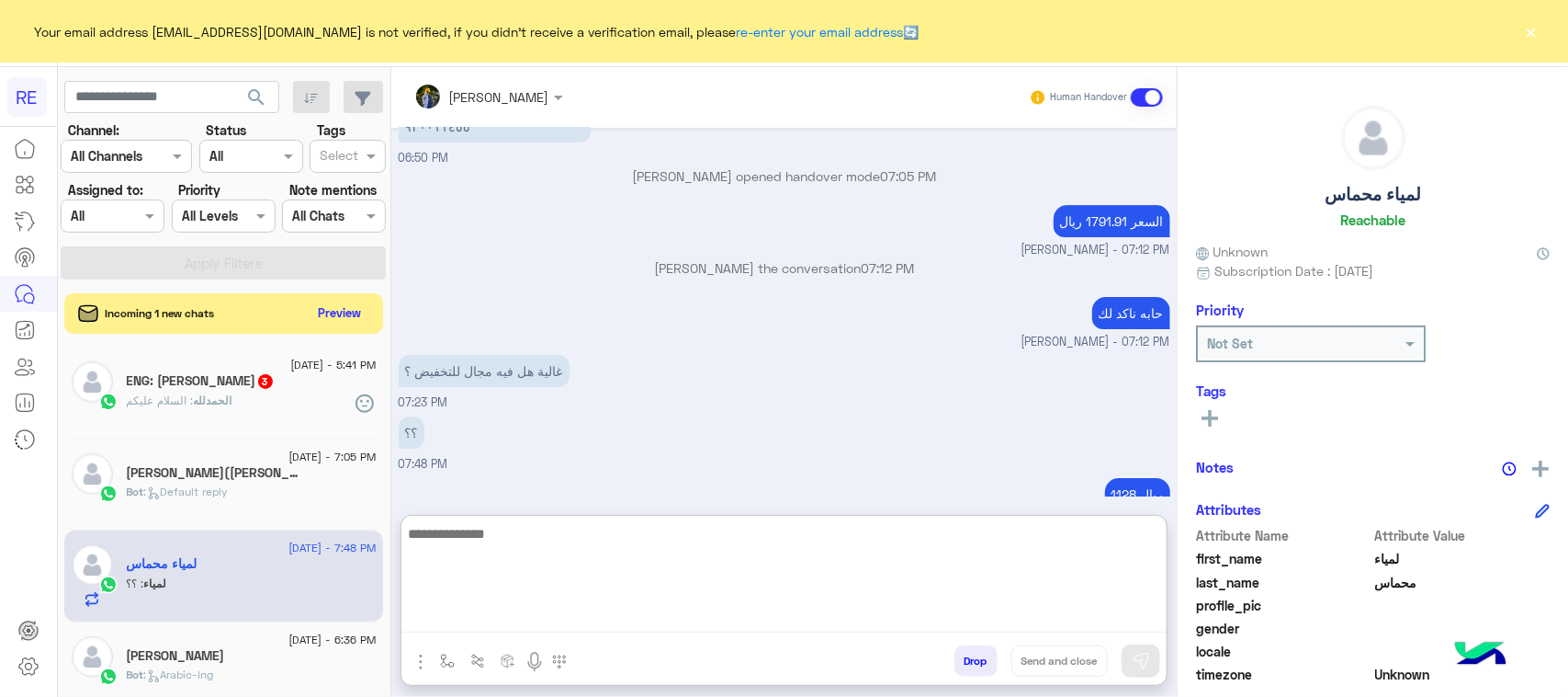
scroll to position [2758, 0]
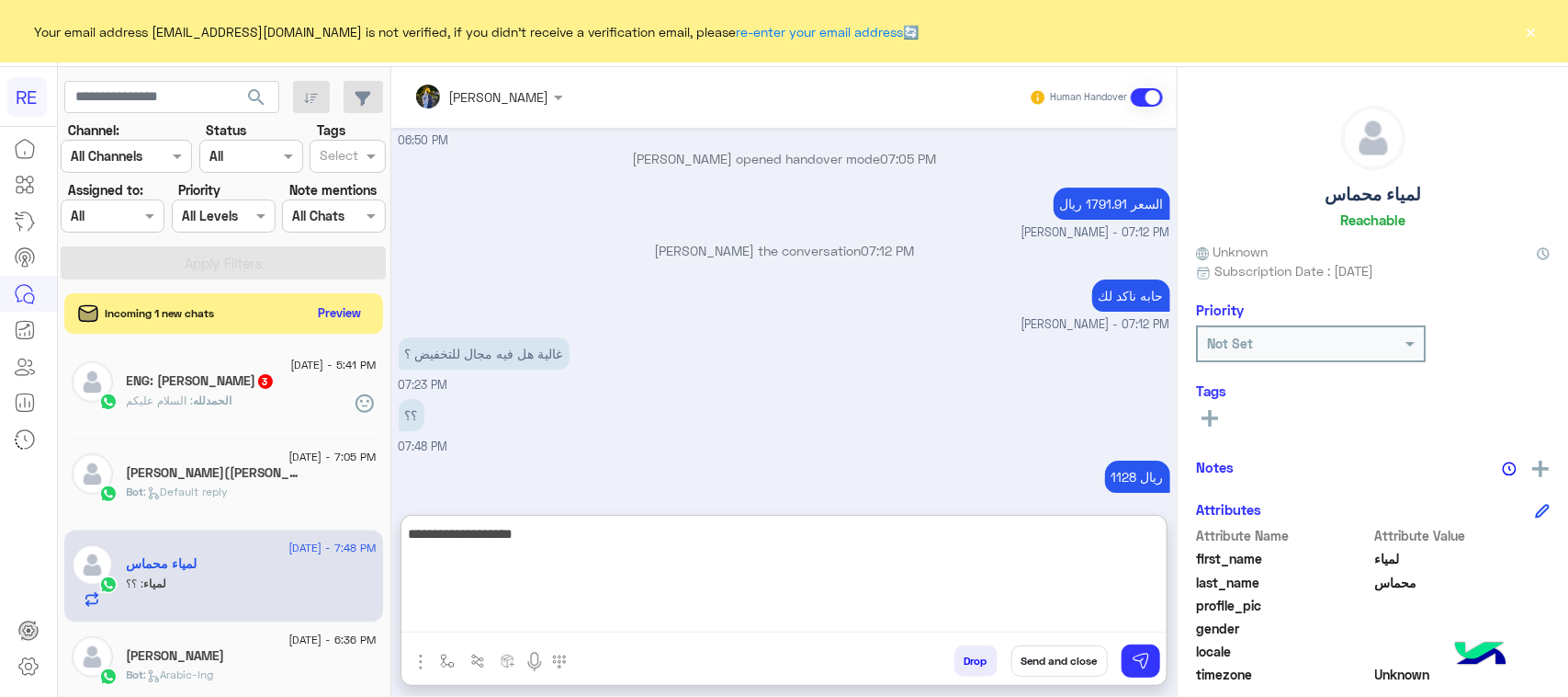
type textarea "**********"
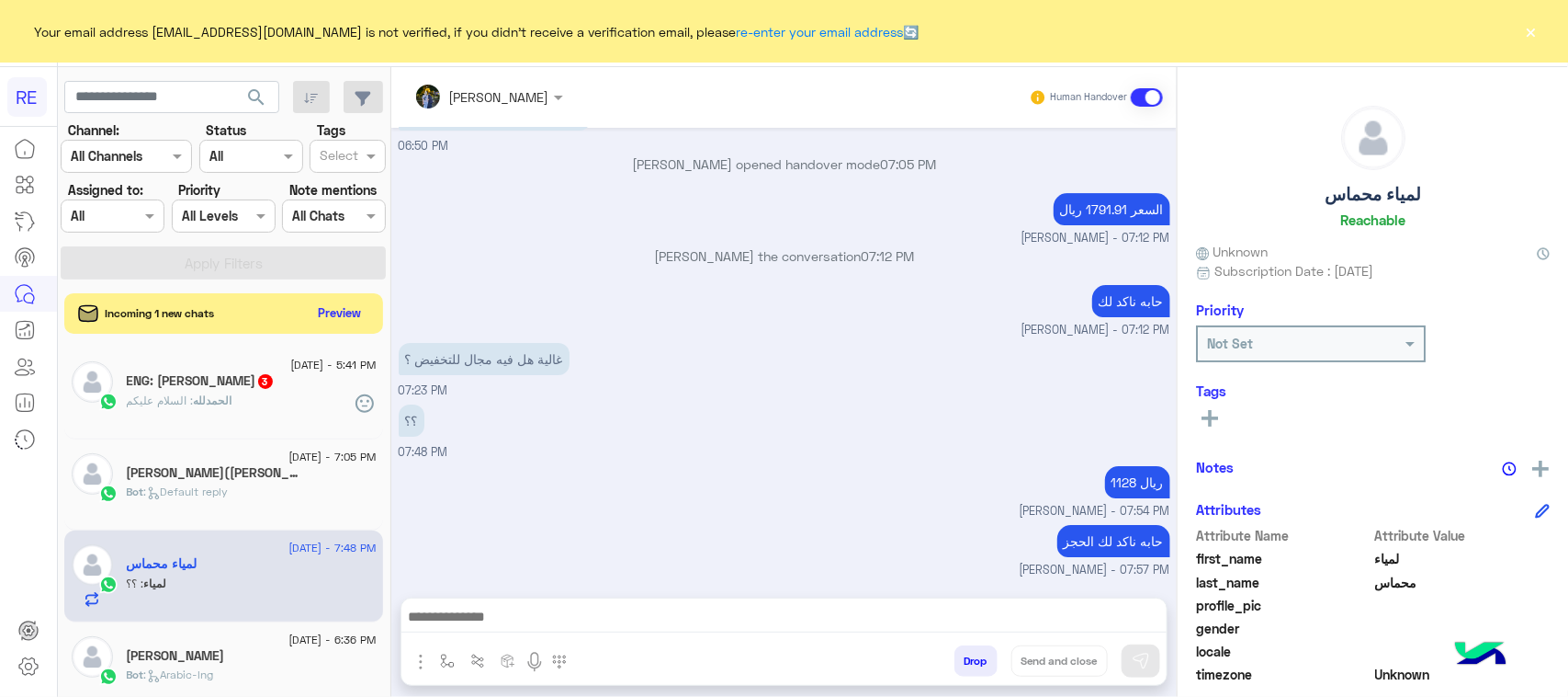
click at [262, 416] on div "الحمدلله : السلام عليكم" at bounding box center [251, 408] width 250 height 32
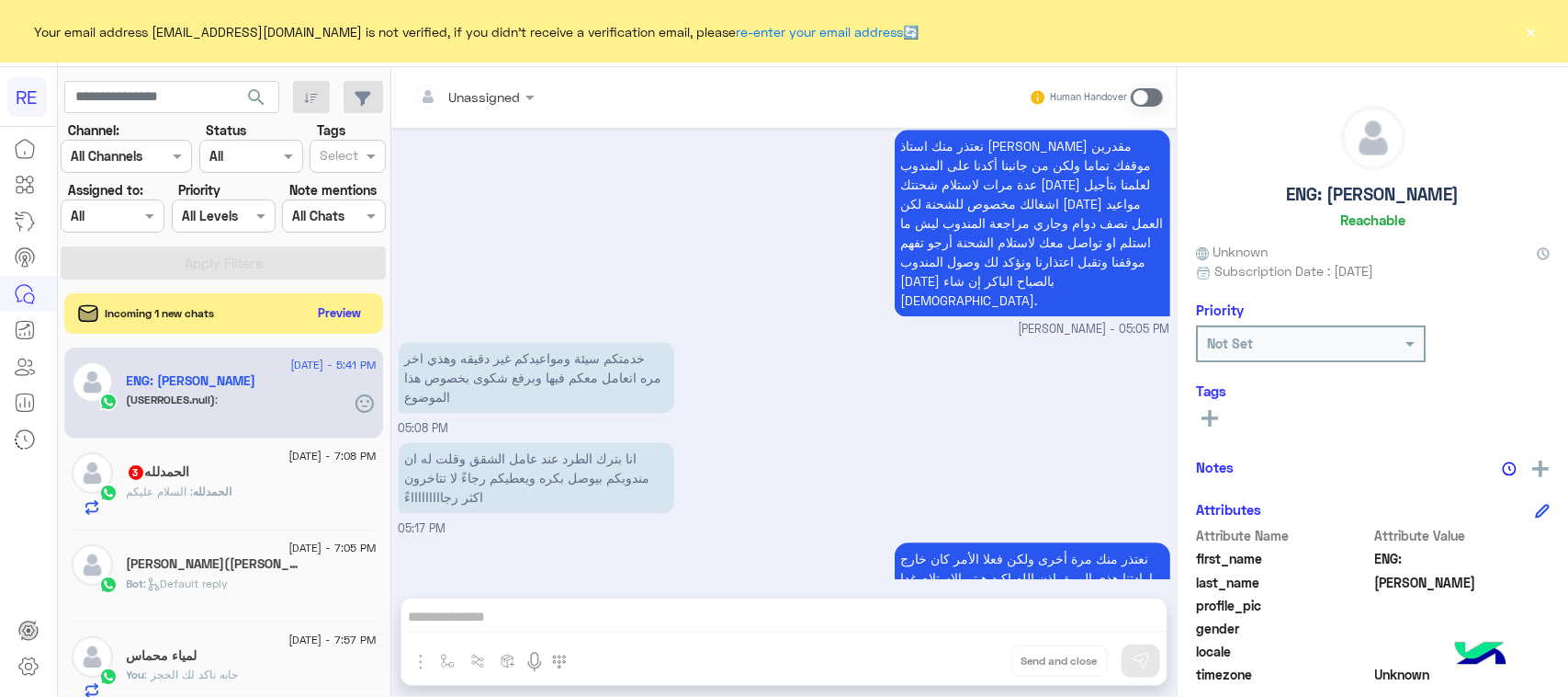
scroll to position [2262, 0]
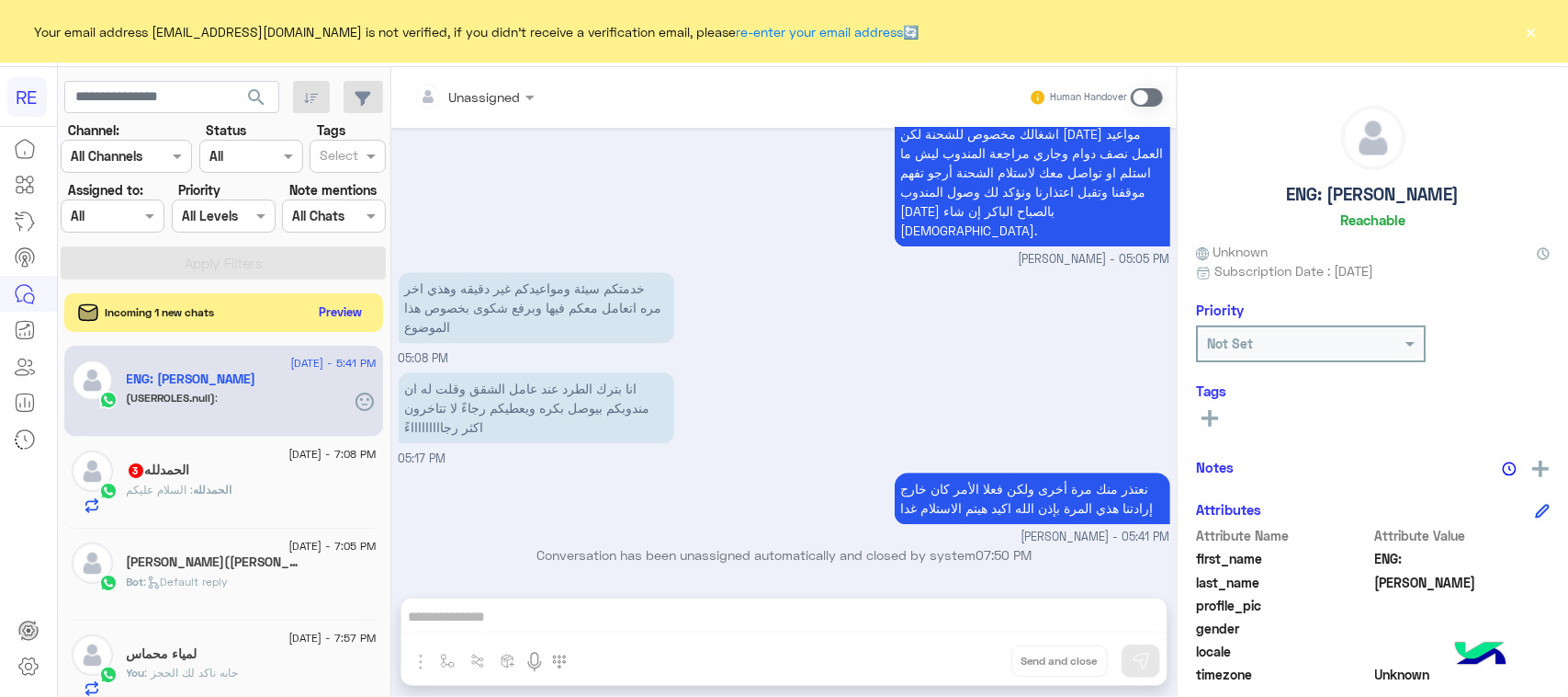
click at [336, 308] on button "Preview" at bounding box center [340, 311] width 57 height 25
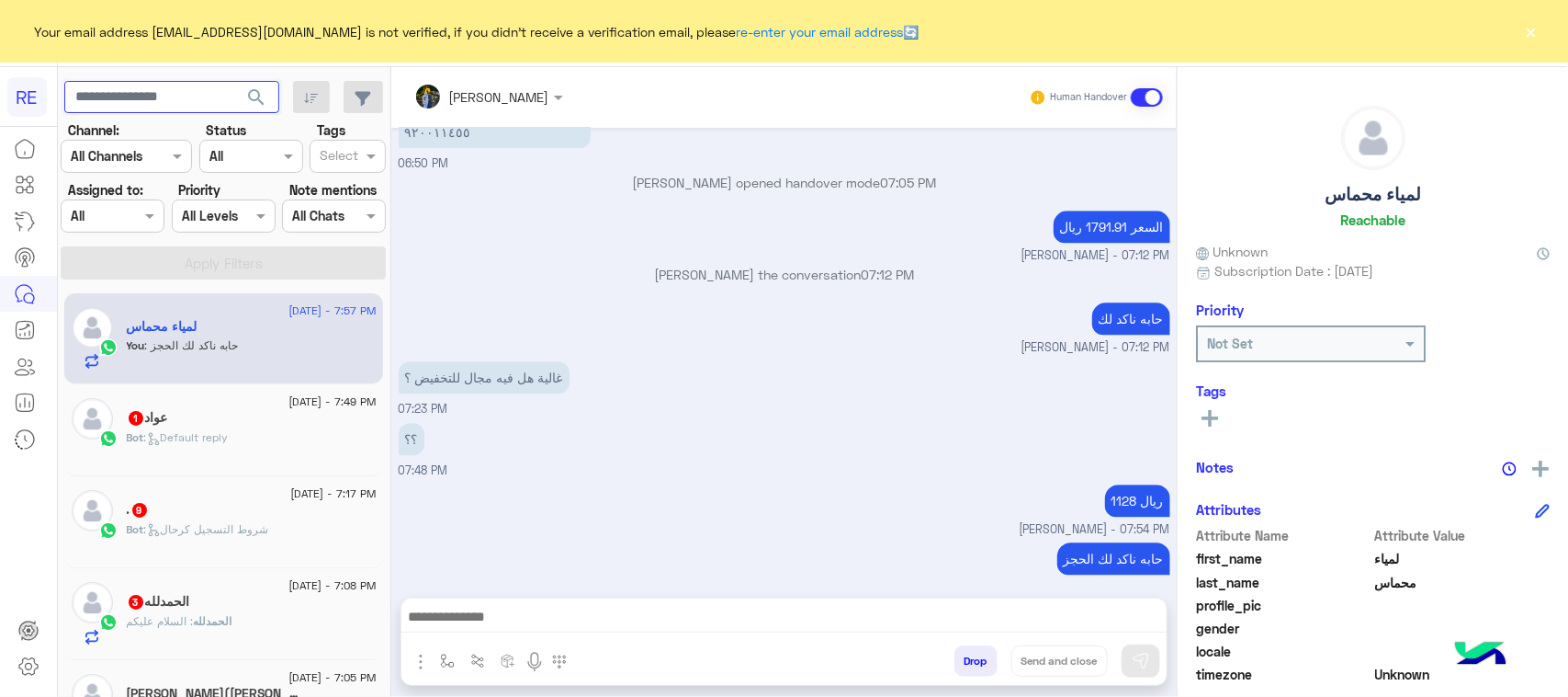
click at [217, 88] on input "text" at bounding box center [172, 97] width 215 height 33
paste input "*********"
click at [252, 94] on span "search" at bounding box center [256, 97] width 22 height 22
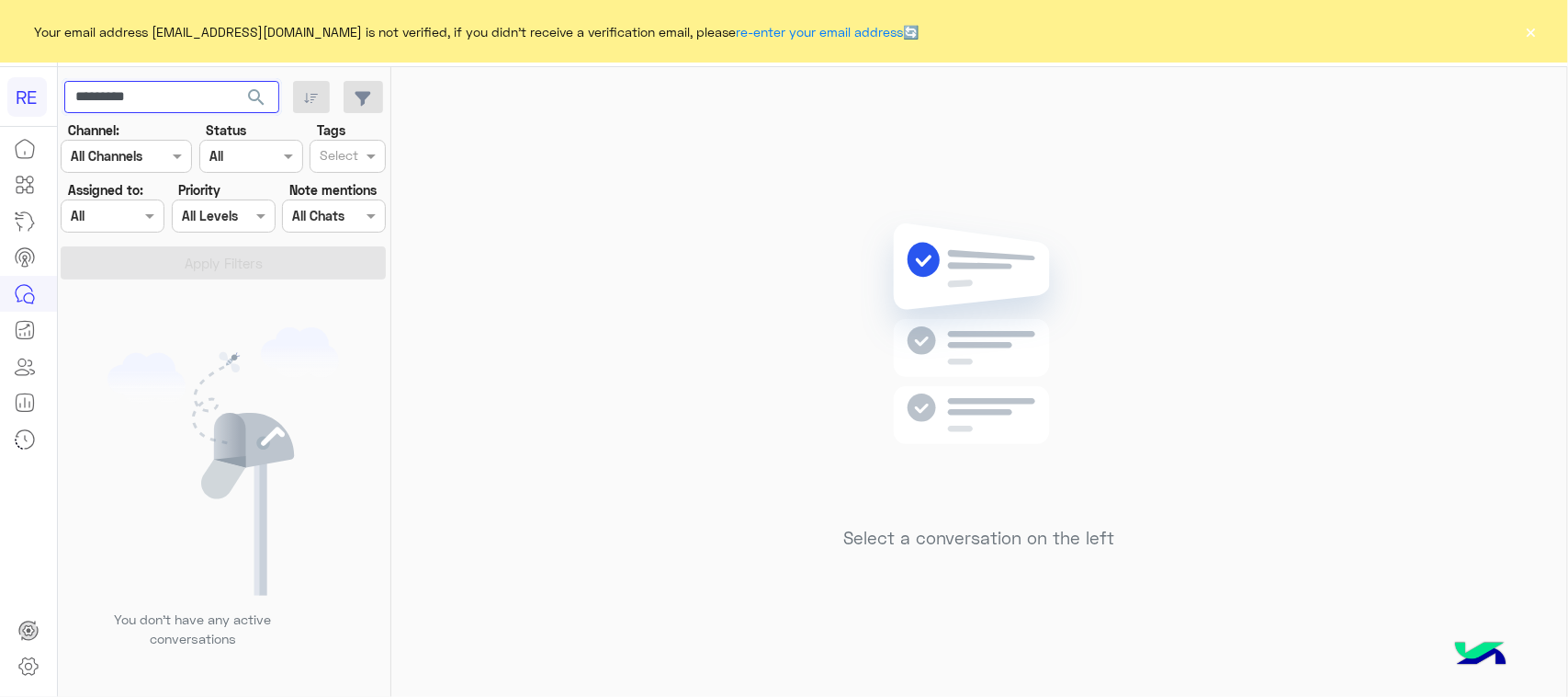
click at [226, 89] on input "*********" at bounding box center [172, 97] width 215 height 33
paste input "text"
type input "*********"
click at [248, 94] on span "search" at bounding box center [256, 97] width 22 height 22
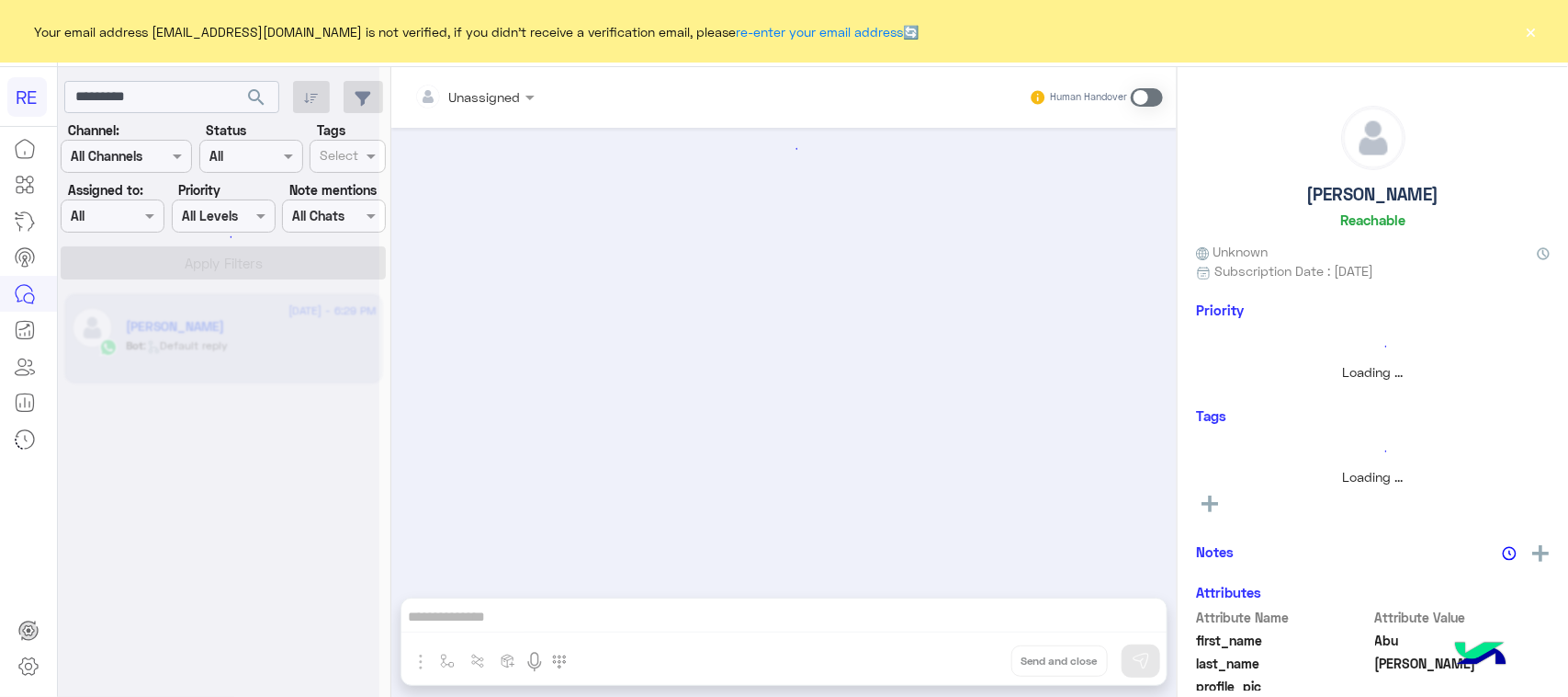
scroll to position [1850, 0]
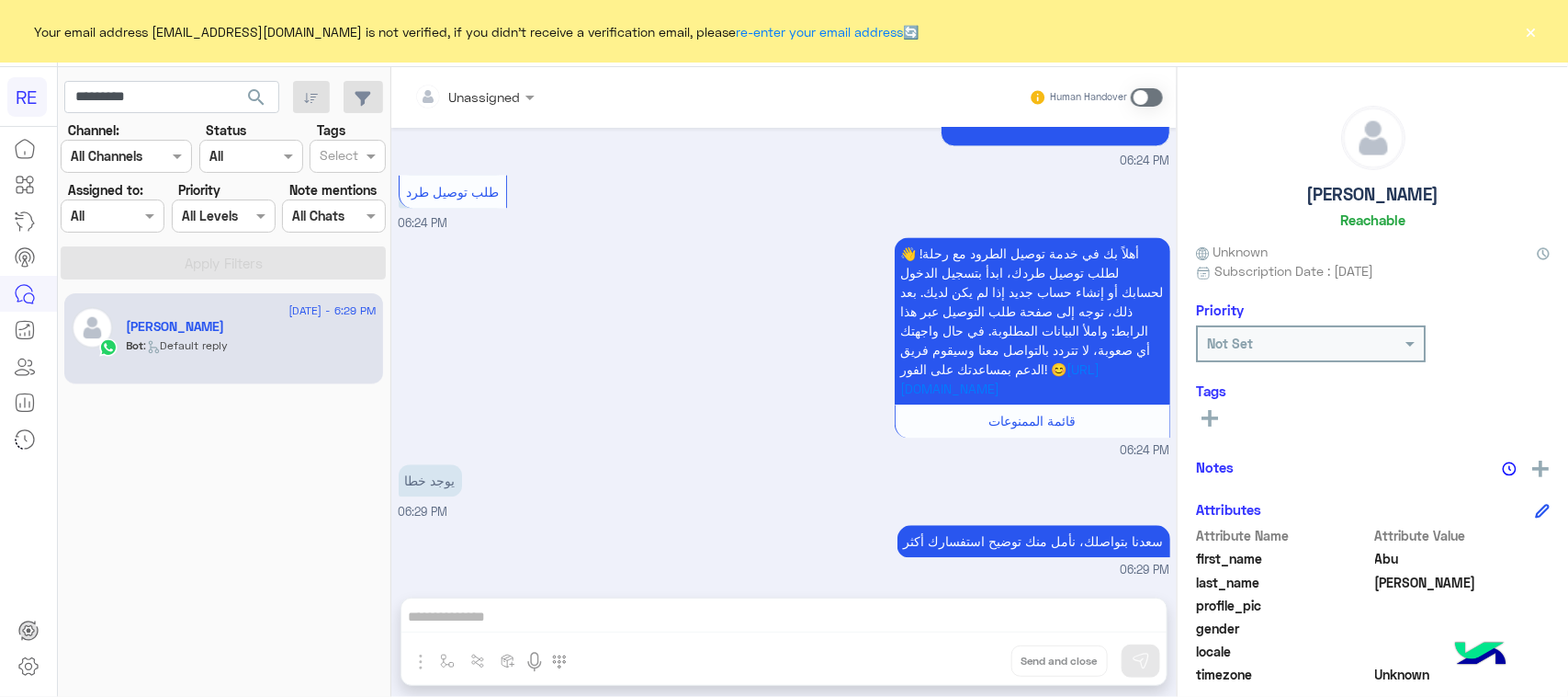
click at [1130, 99] on div "Human Handover" at bounding box center [1097, 97] width 135 height 33
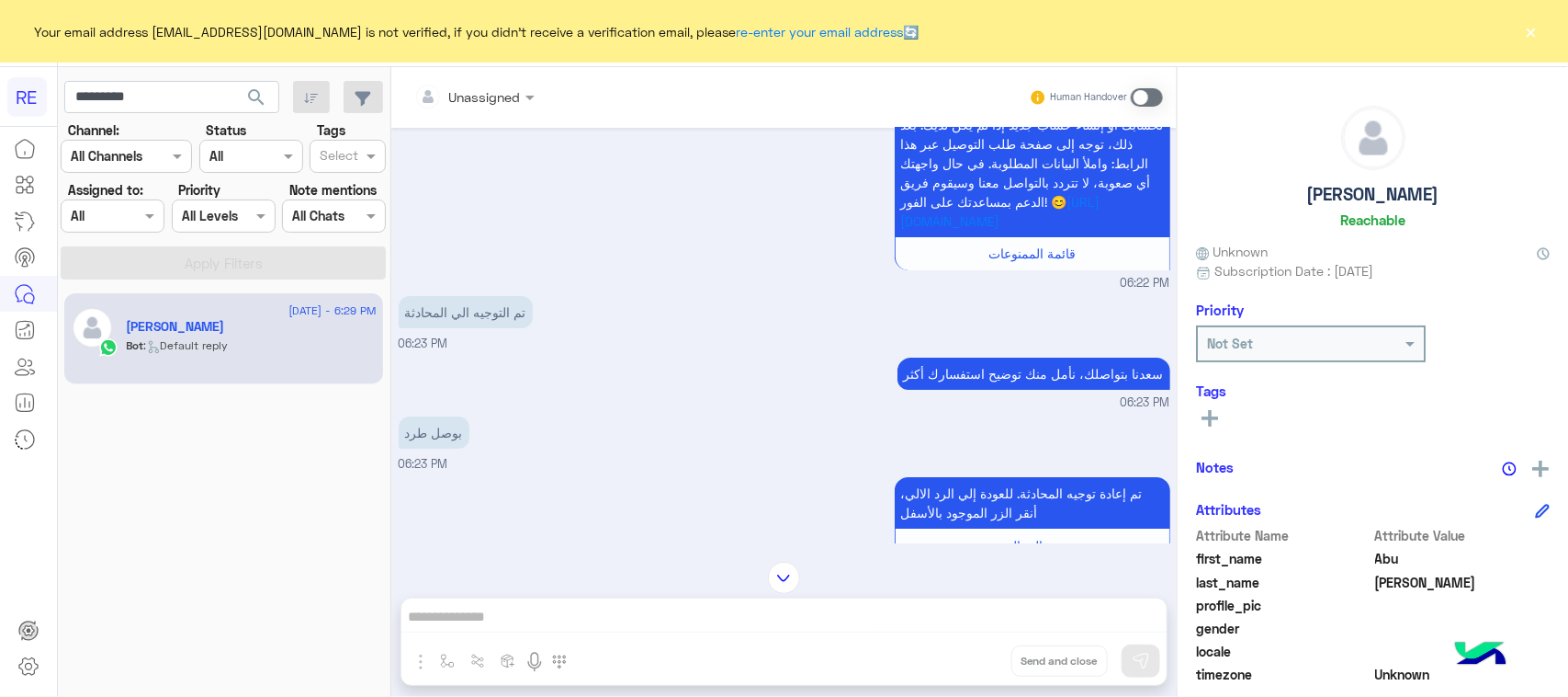
scroll to position [3411, 0]
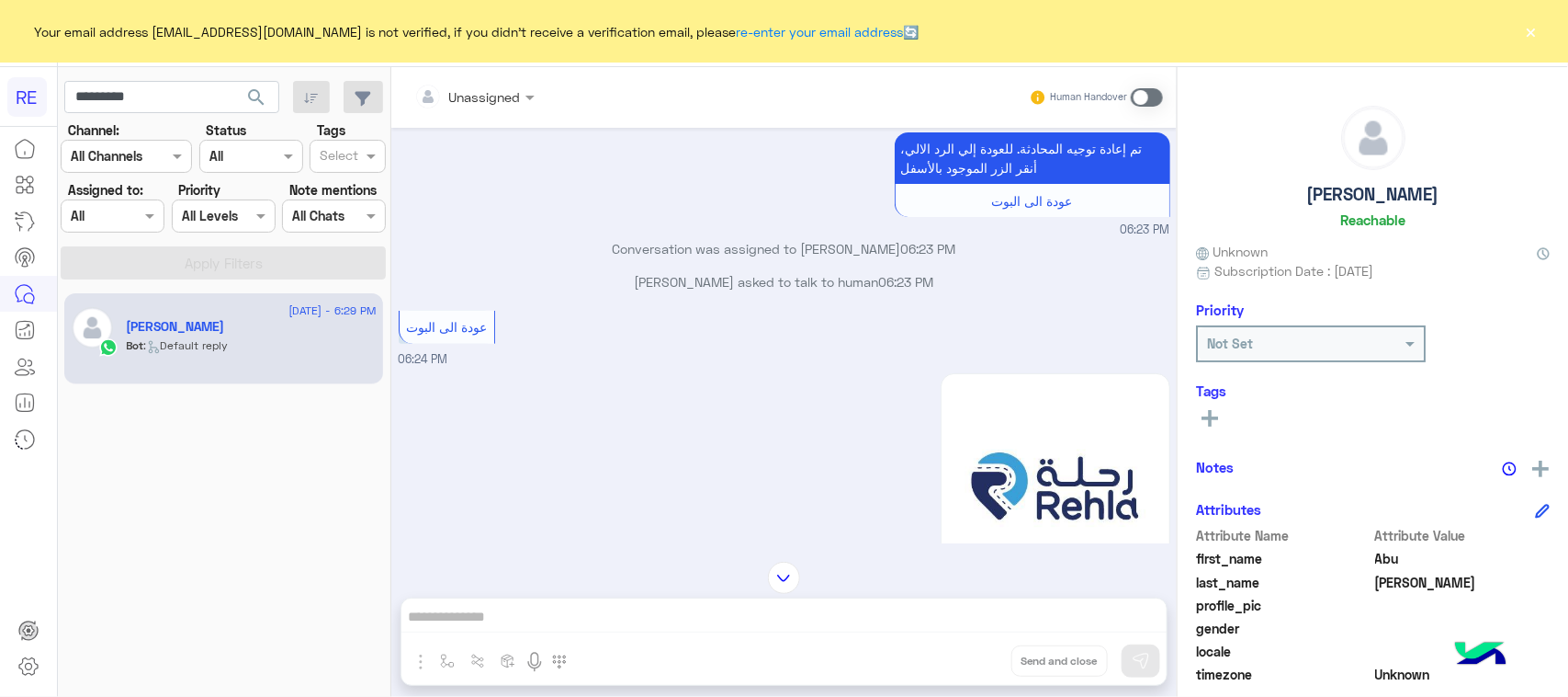
click at [656, 631] on div "Unassigned Human Handover Aug 16, 2025 أهلاً بك في خدمة توصيل الطرود مع رحلة! 👋…" at bounding box center [784, 385] width 786 height 637
click at [1158, 92] on span at bounding box center [1147, 97] width 32 height 19
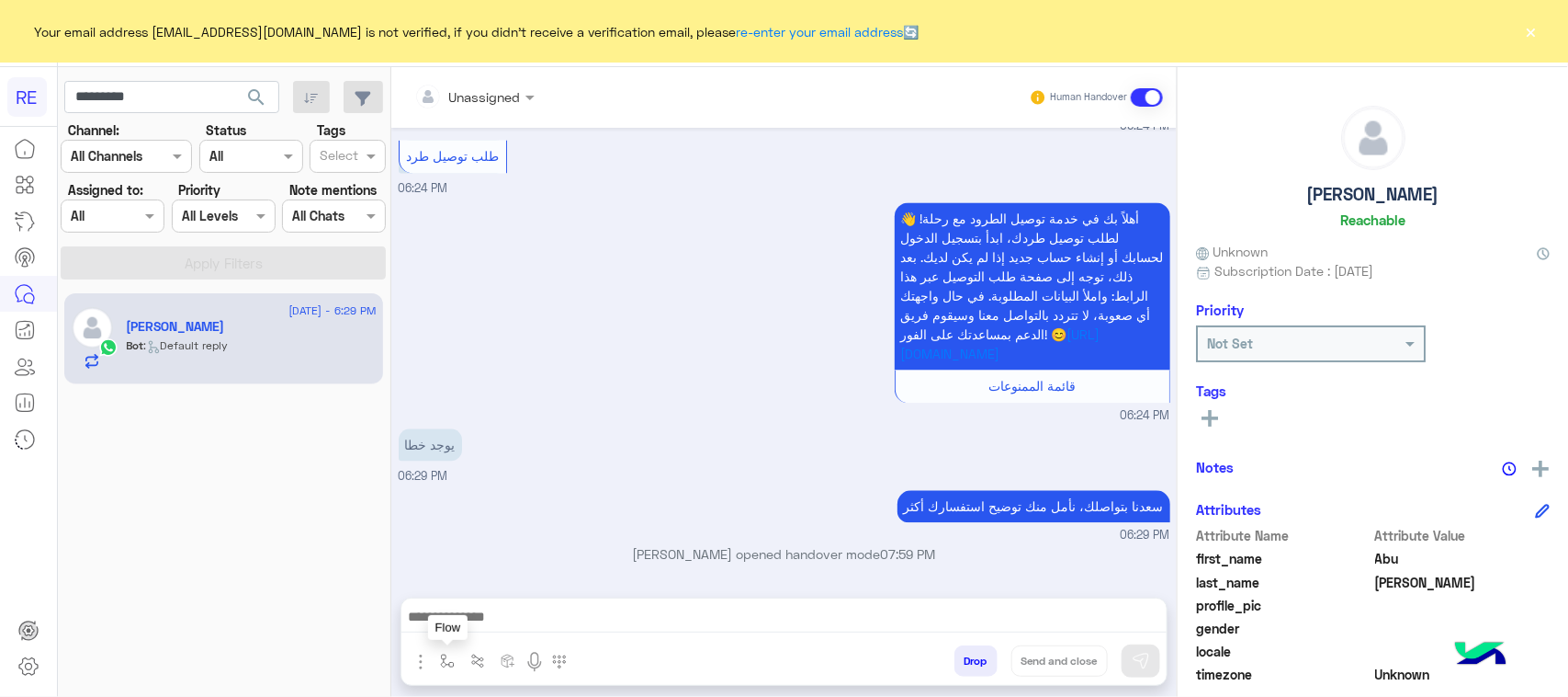
click at [451, 663] on img "button" at bounding box center [446, 661] width 15 height 15
click at [483, 611] on input "text" at bounding box center [480, 621] width 76 height 22
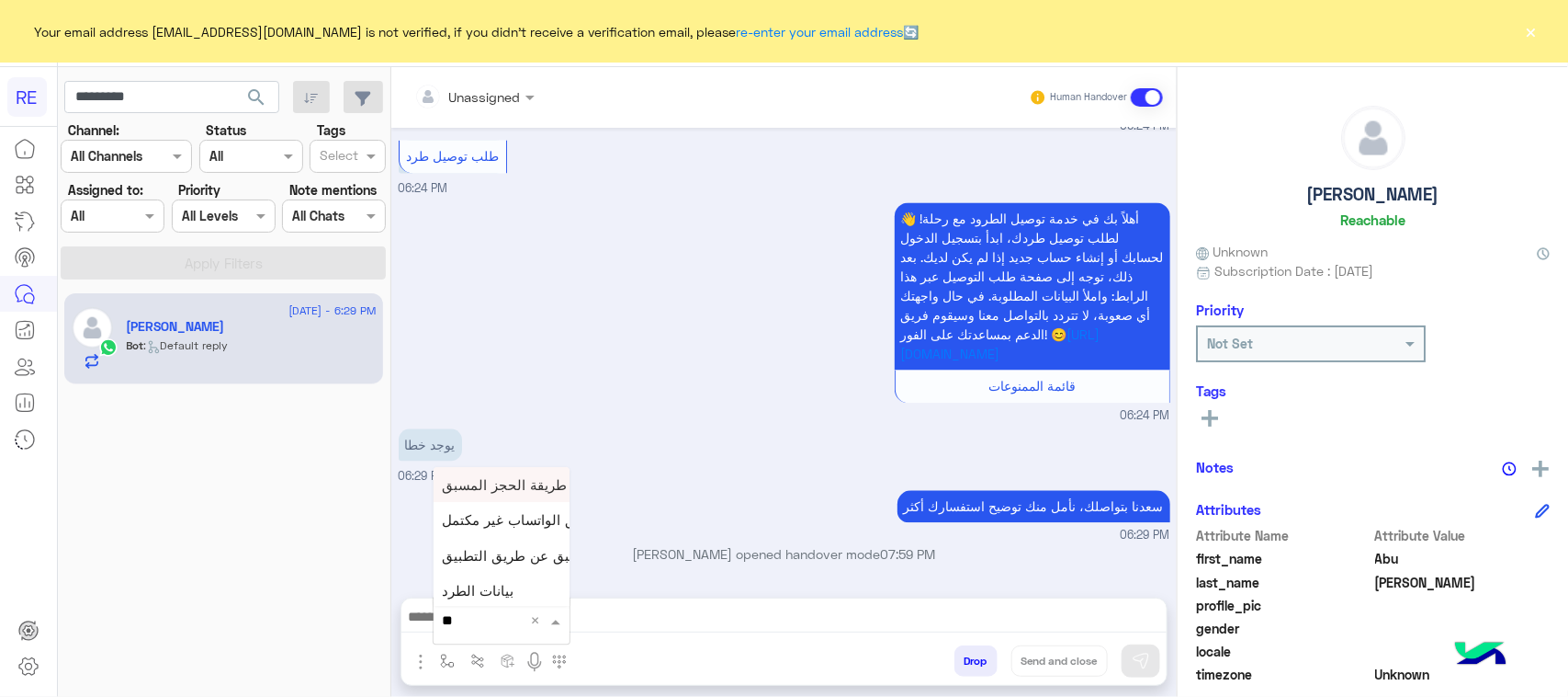
type input "***"
click at [493, 509] on span "بيانات الطرد" at bounding box center [478, 516] width 72 height 17
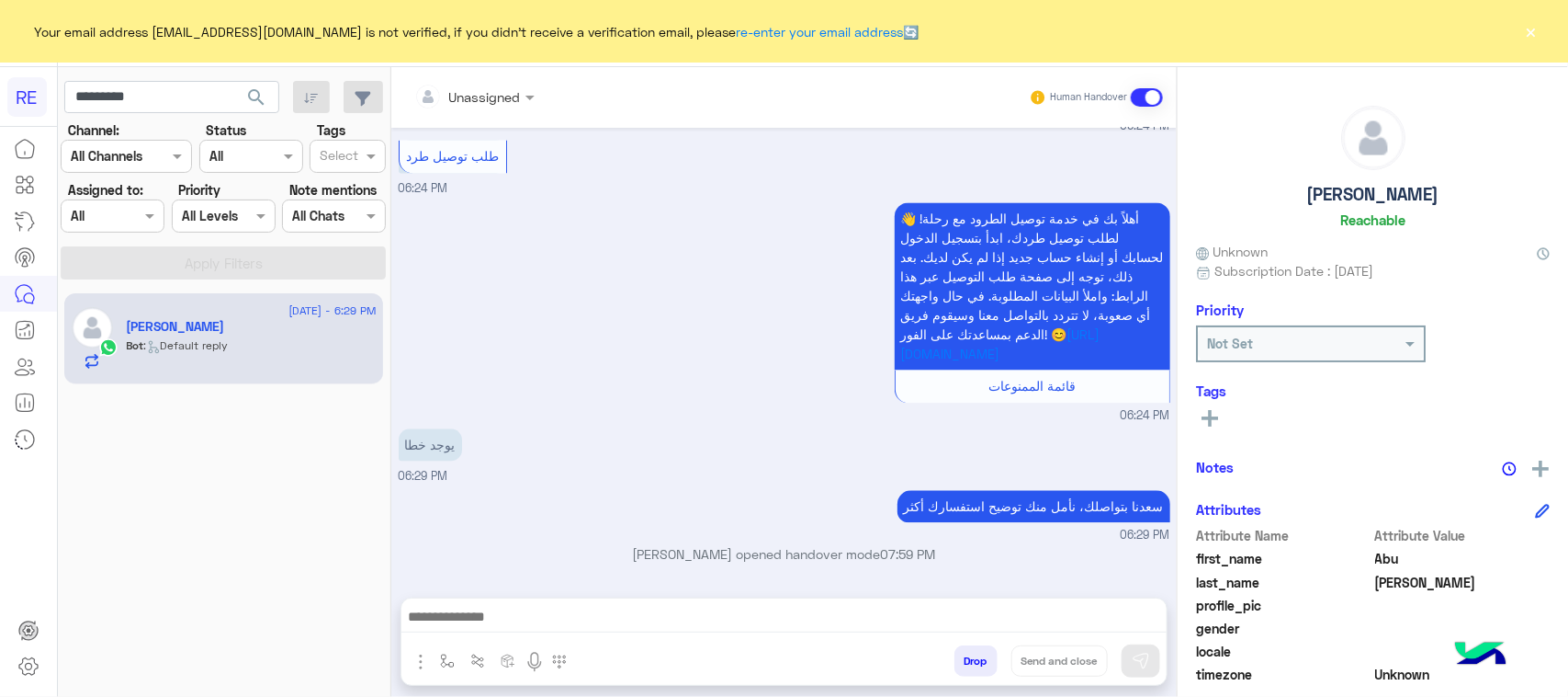
type textarea "**********"
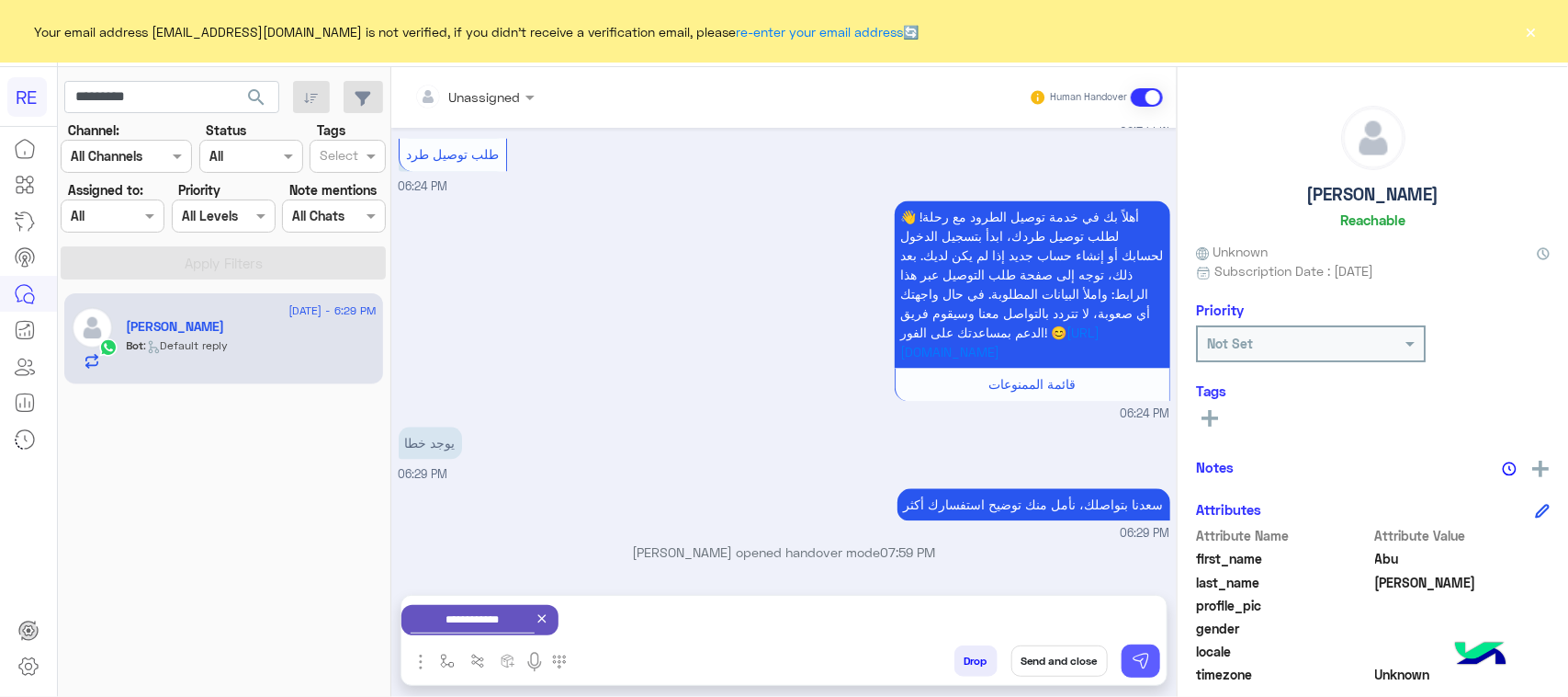
click at [1151, 662] on button at bounding box center [1140, 661] width 38 height 33
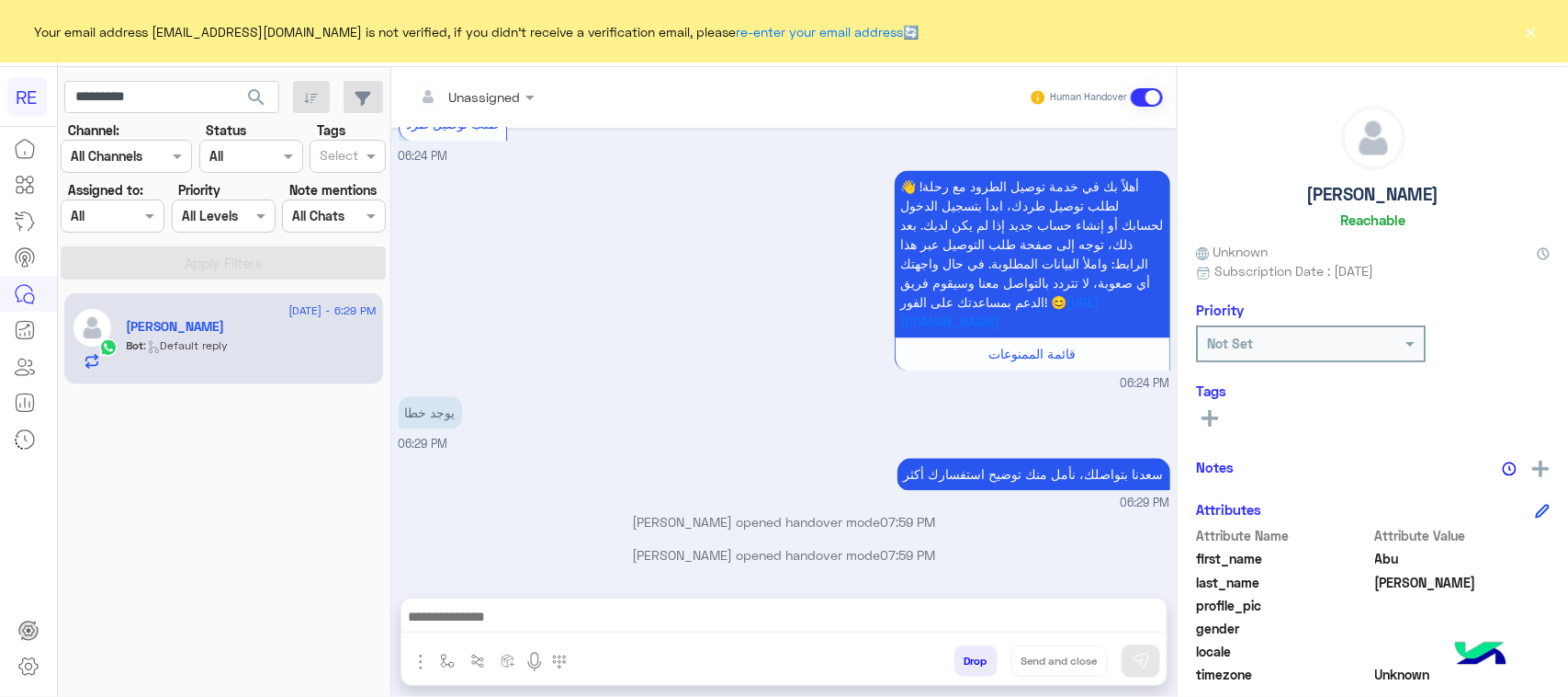
scroll to position [4910, 0]
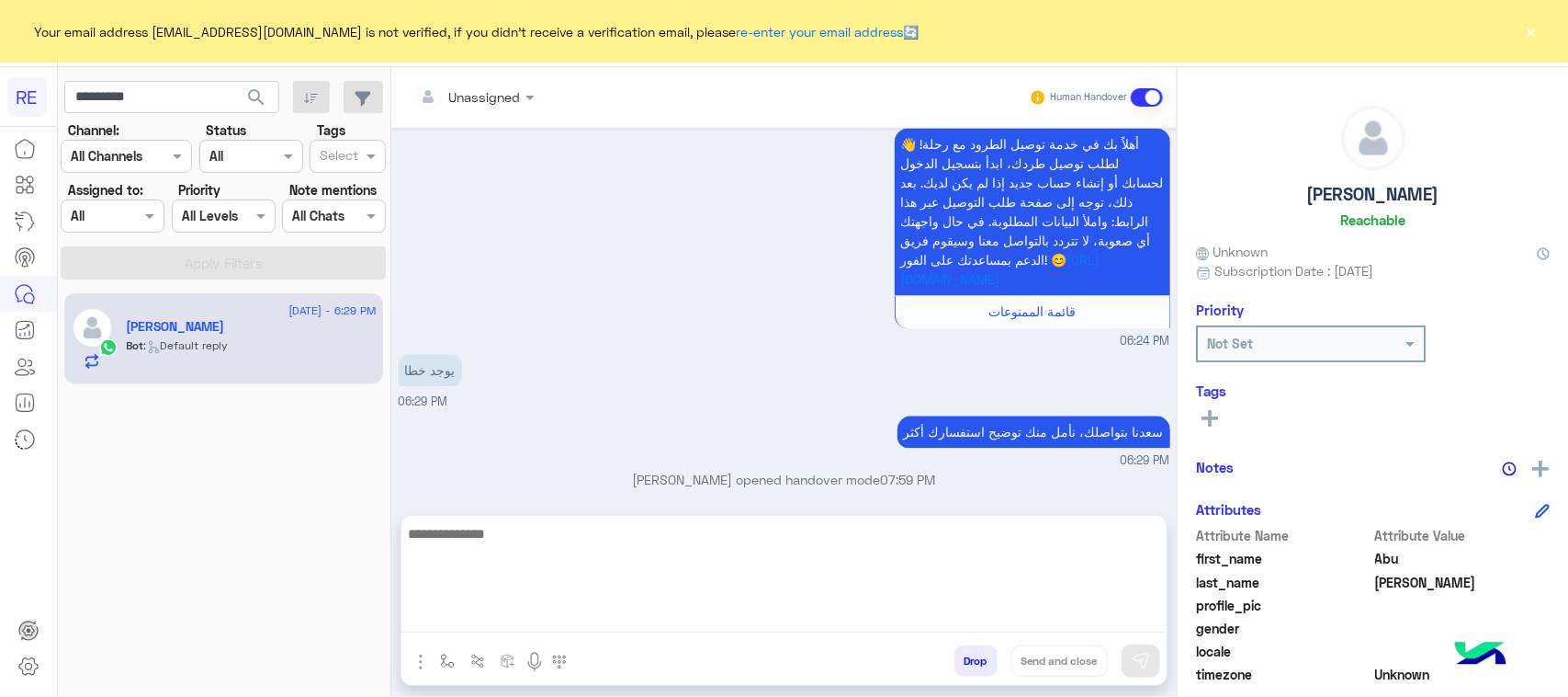
click at [602, 616] on textarea at bounding box center [784, 577] width 765 height 110
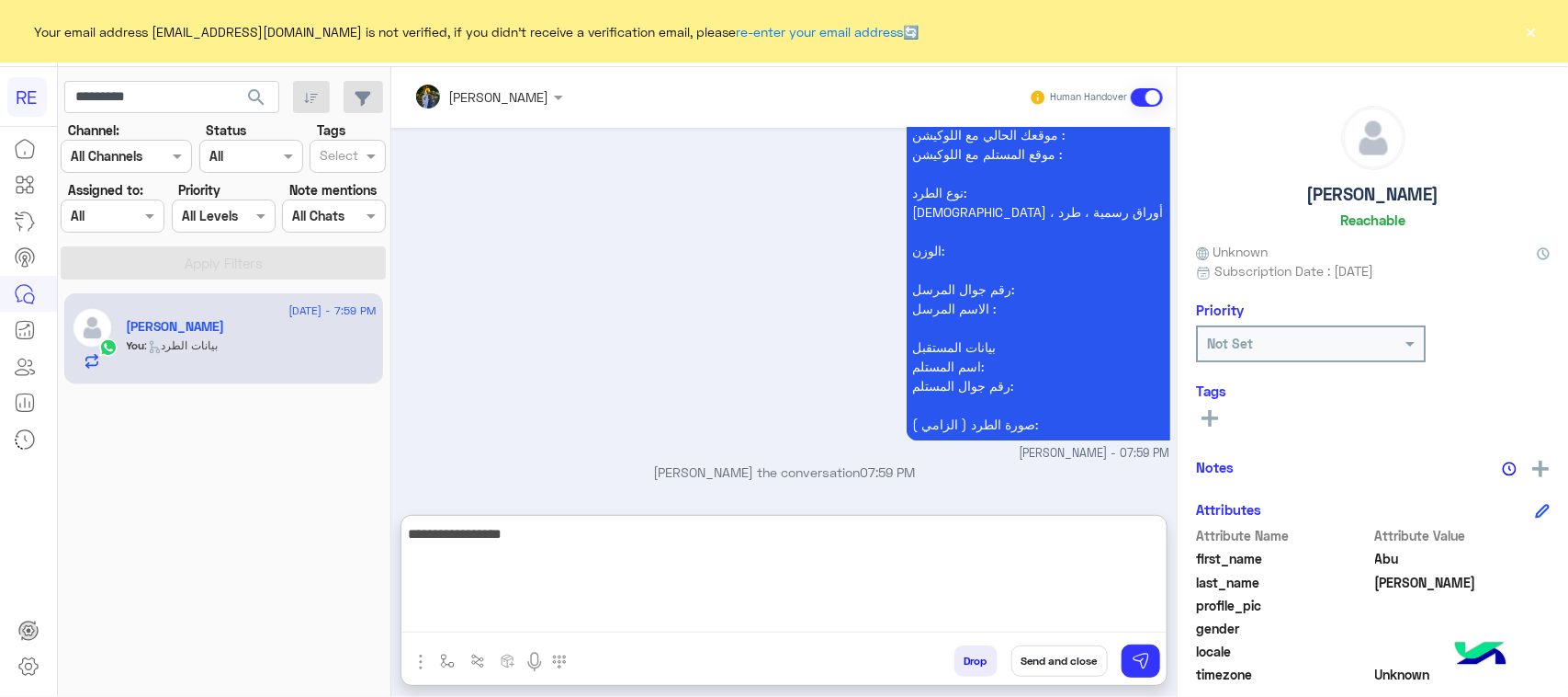
type textarea "**********"
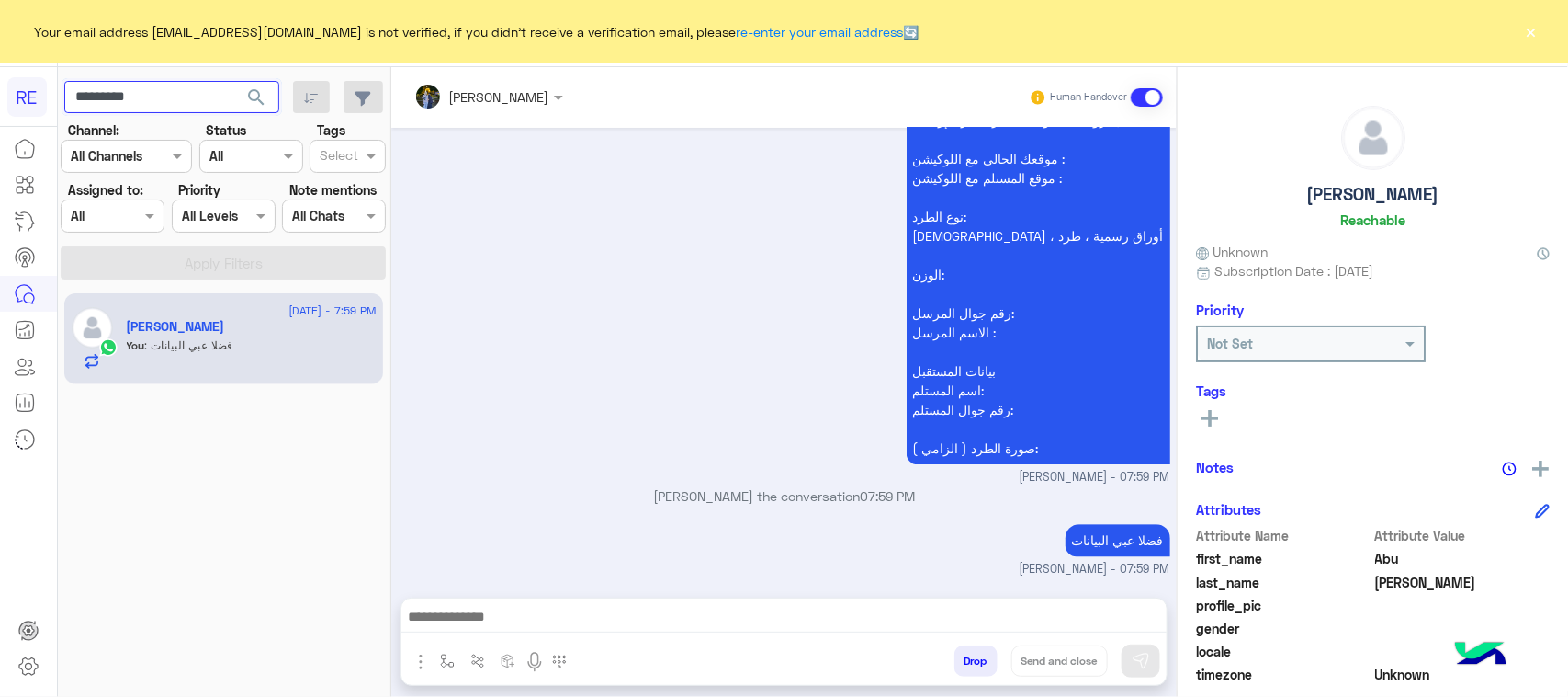
scroll to position [5390, 0]
click at [194, 99] on input "*********" at bounding box center [172, 97] width 215 height 33
click at [271, 107] on button "search" at bounding box center [257, 100] width 45 height 39
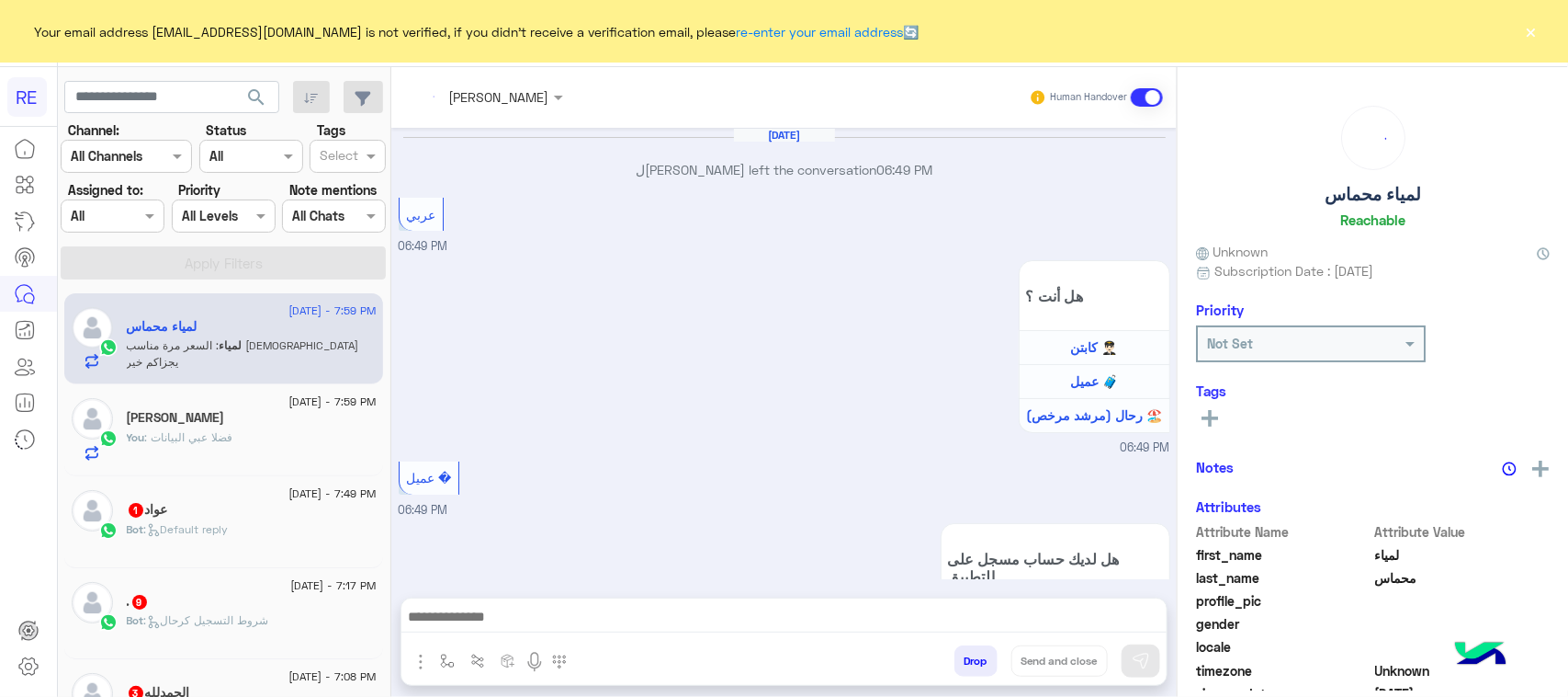
scroll to position [1858, 0]
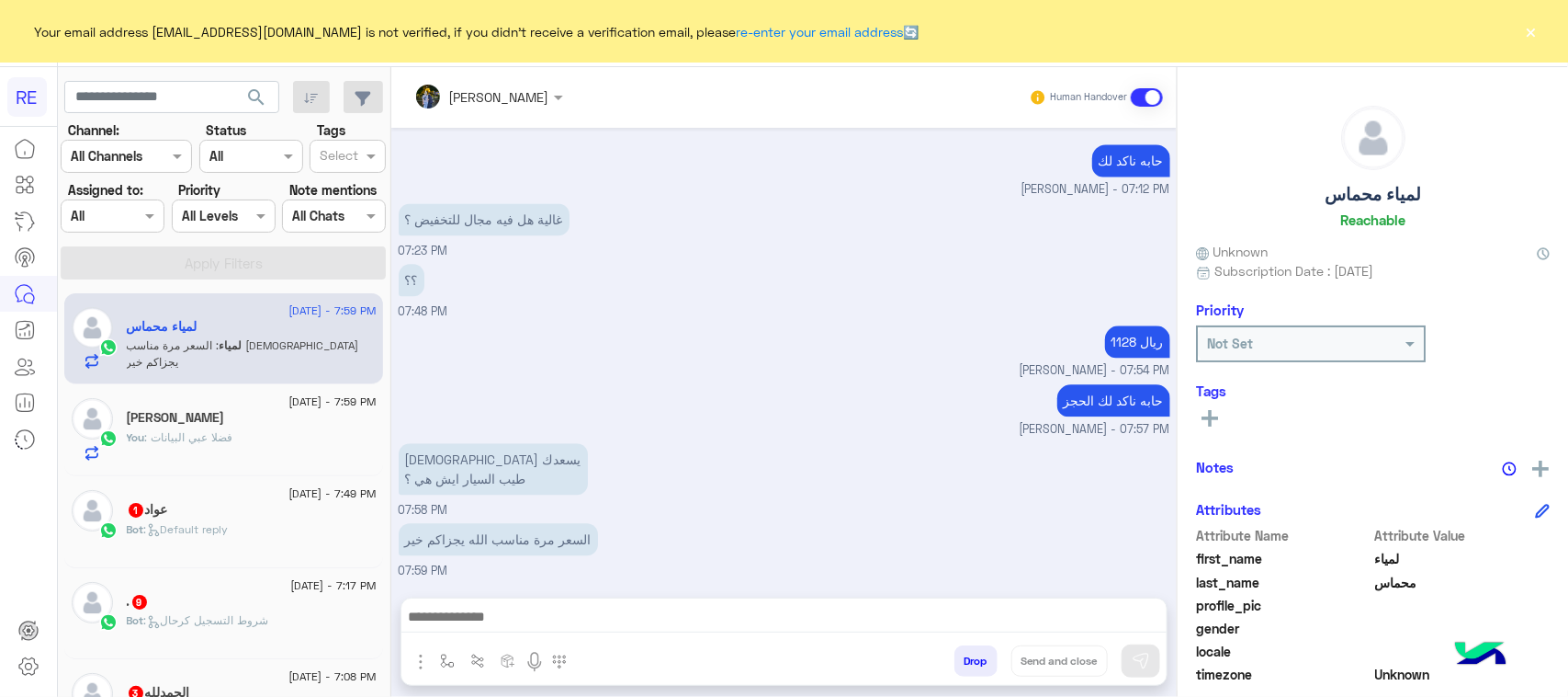
click at [607, 407] on div "حابه ناكد لك الحجز مروه احمد - 07:57 PM" at bounding box center [784, 409] width 771 height 59
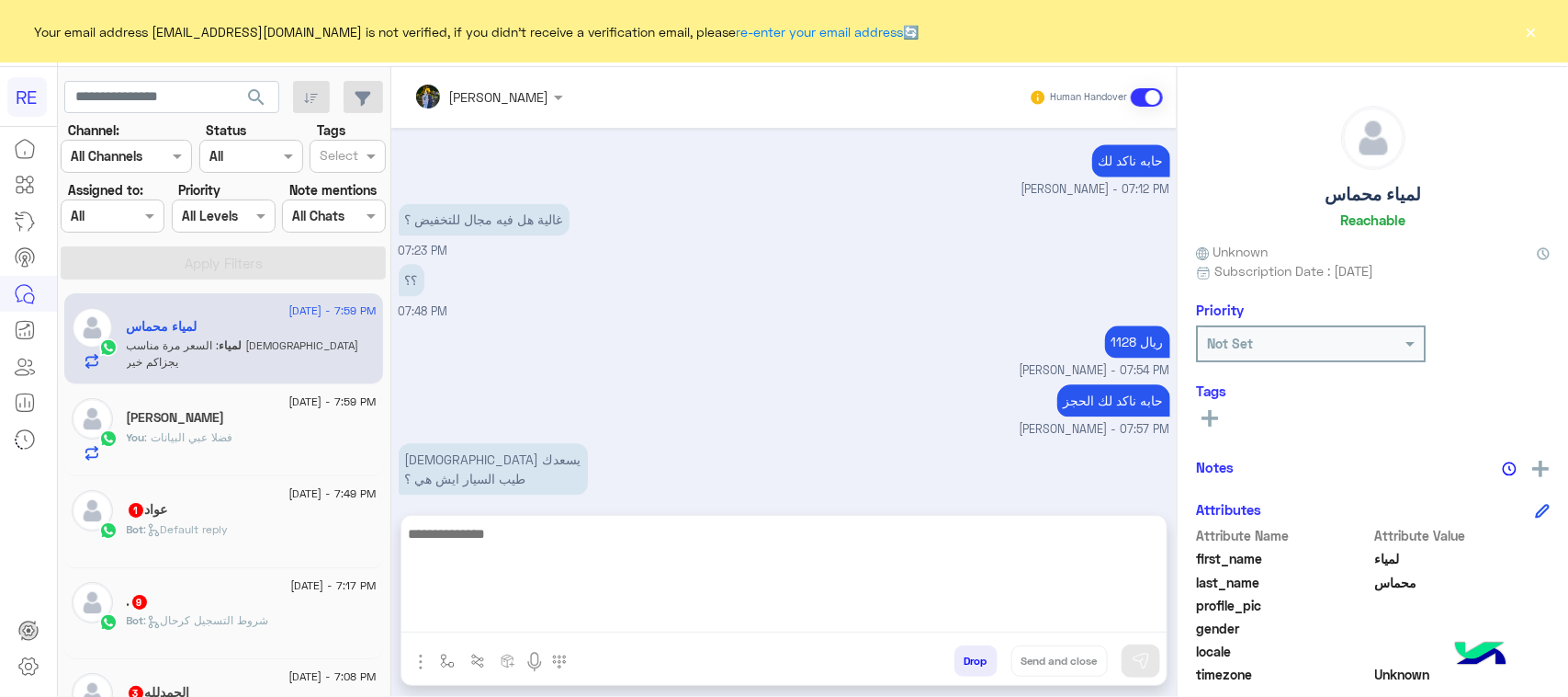
click at [603, 613] on textarea at bounding box center [784, 577] width 765 height 110
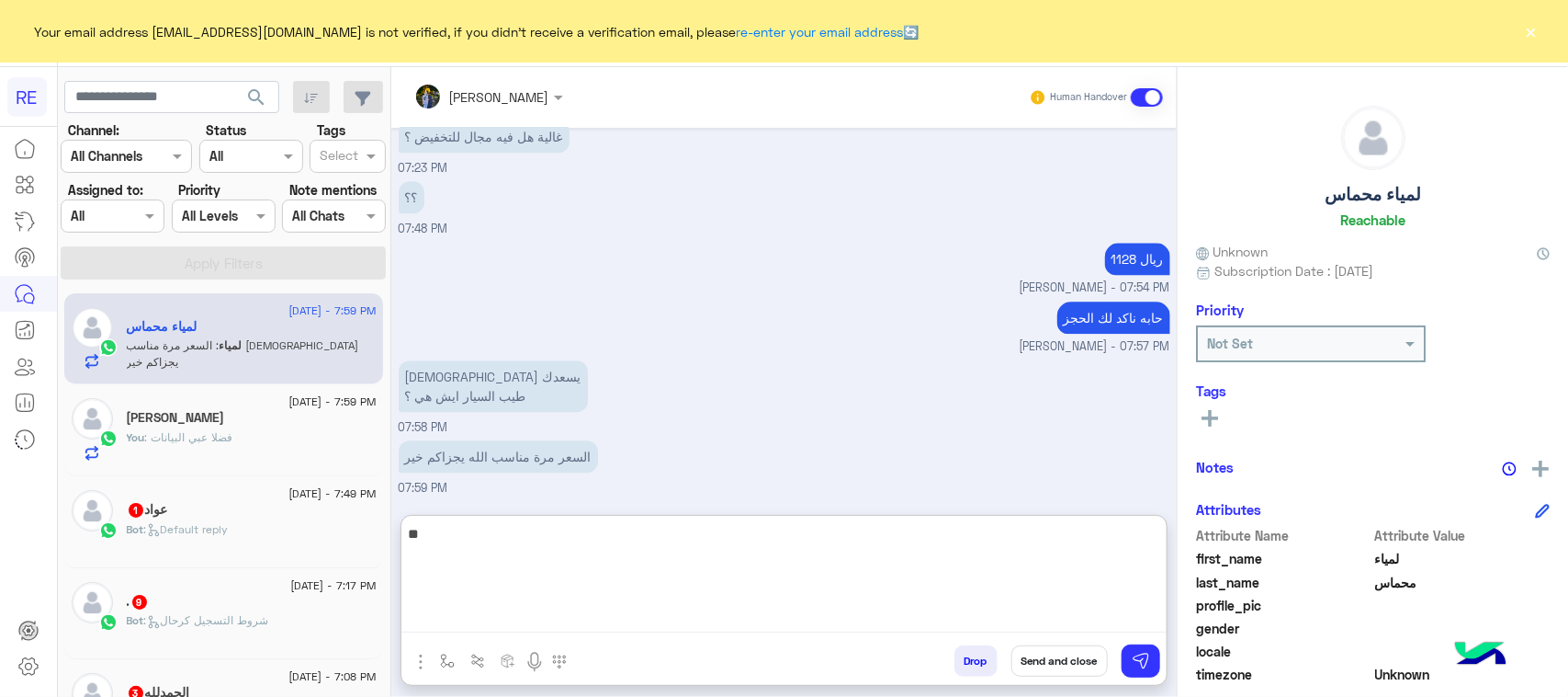
click at [575, 547] on textarea "**" at bounding box center [784, 577] width 765 height 110
type textarea "**********"
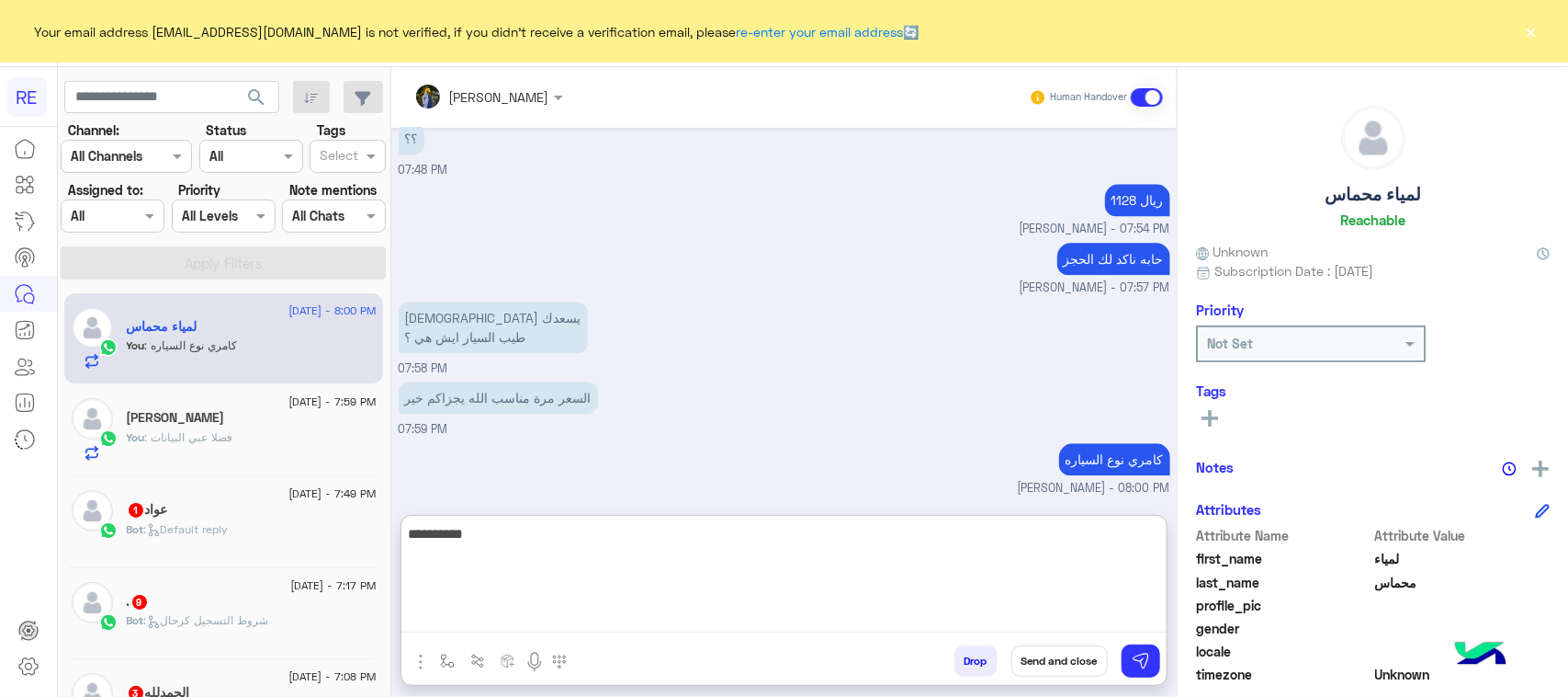
type textarea "**********"
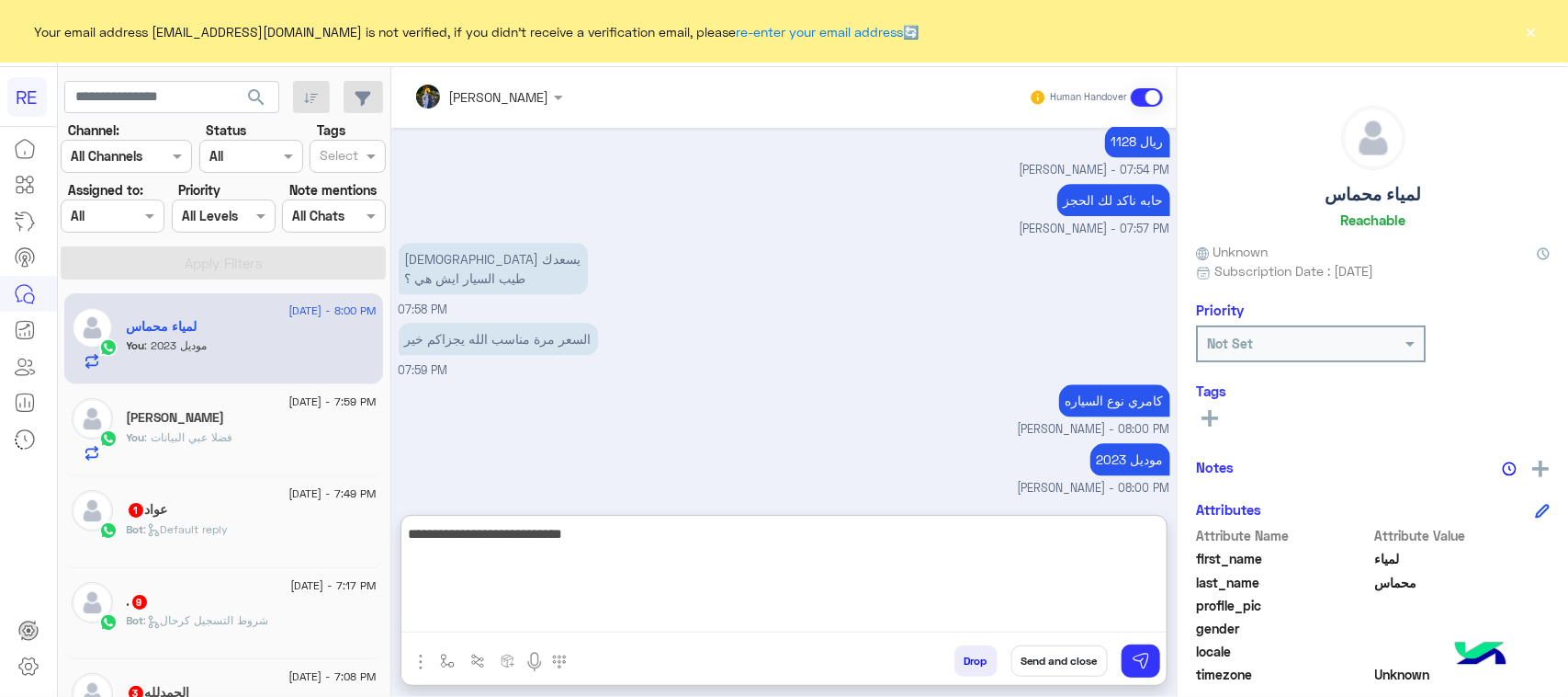
type textarea "**********"
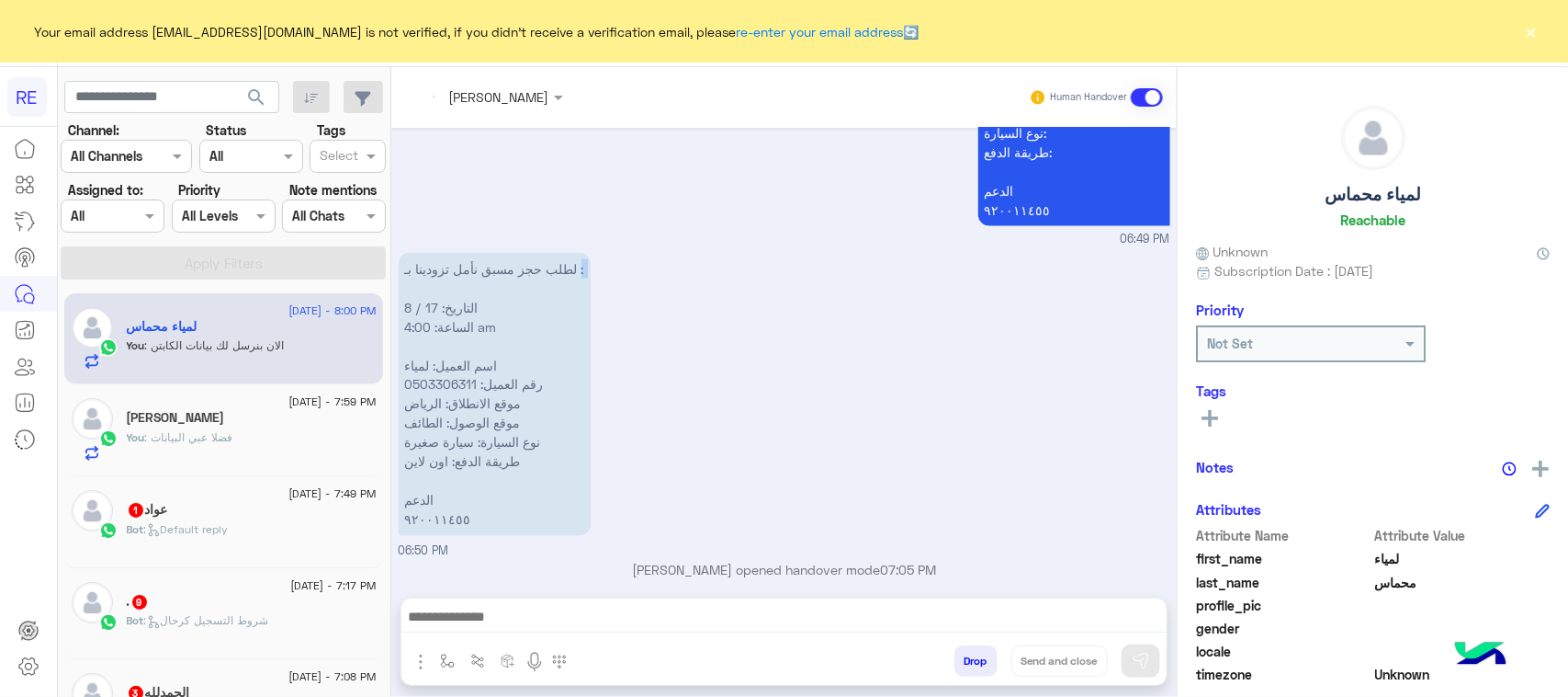
scroll to position [2034, 0]
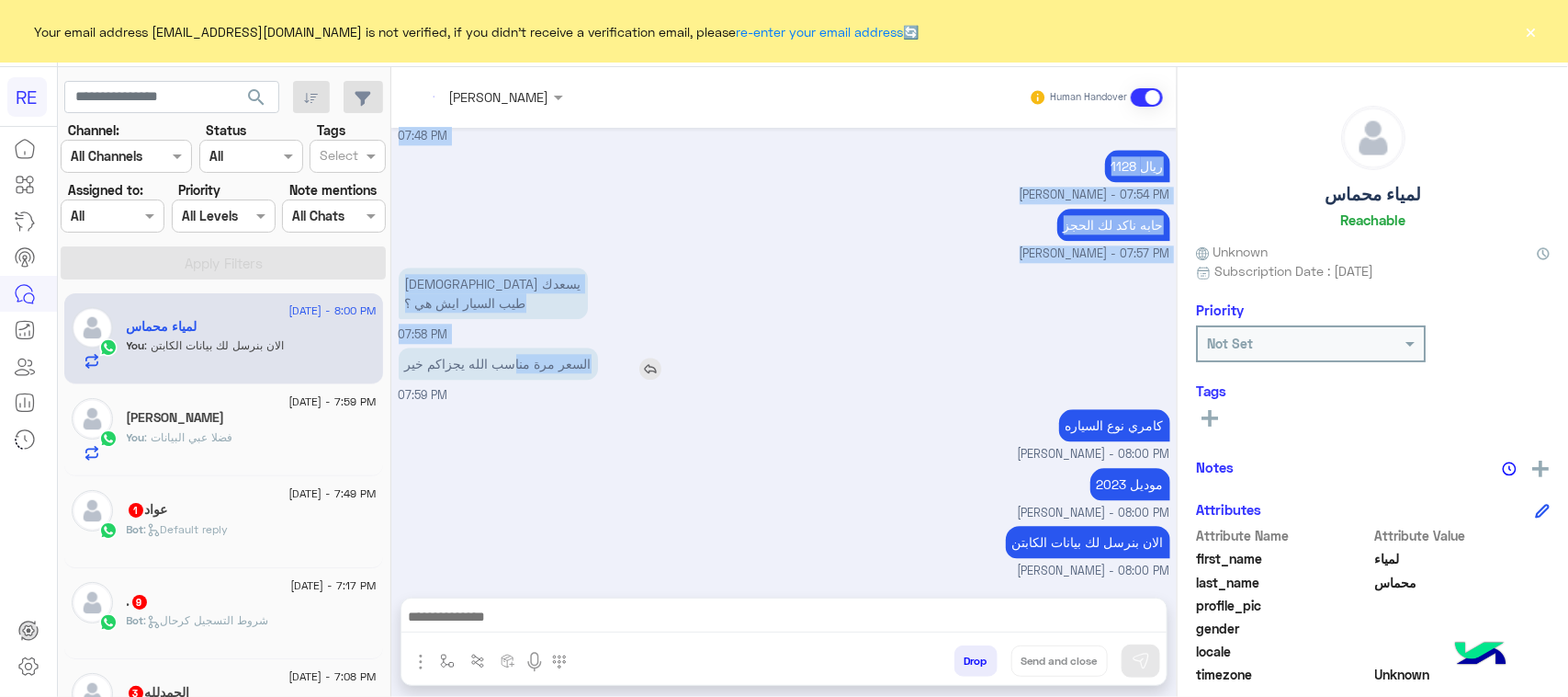
drag, startPoint x: 555, startPoint y: 276, endPoint x: 503, endPoint y: 374, distance: 110.9
click at [500, 375] on div "Aug 16, 2025 لمياء محماس left the conversation 06:49 PM عربي 06:49 PM هل أنت ؟ …" at bounding box center [784, 353] width 786 height 452
click at [579, 338] on div "الله يسعدك طيب السيار ايش هي ؟ 07:58 PM" at bounding box center [784, 303] width 771 height 80
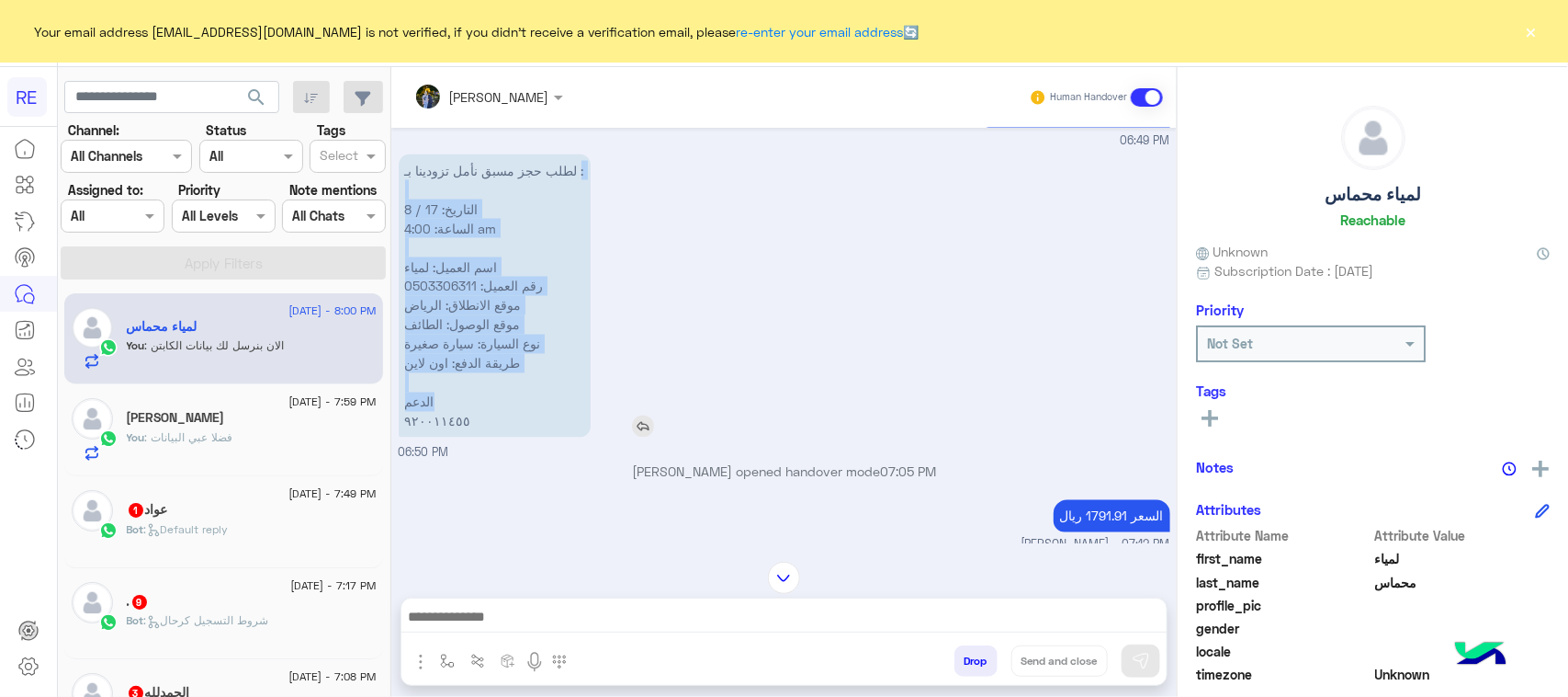
scroll to position [1460, 0]
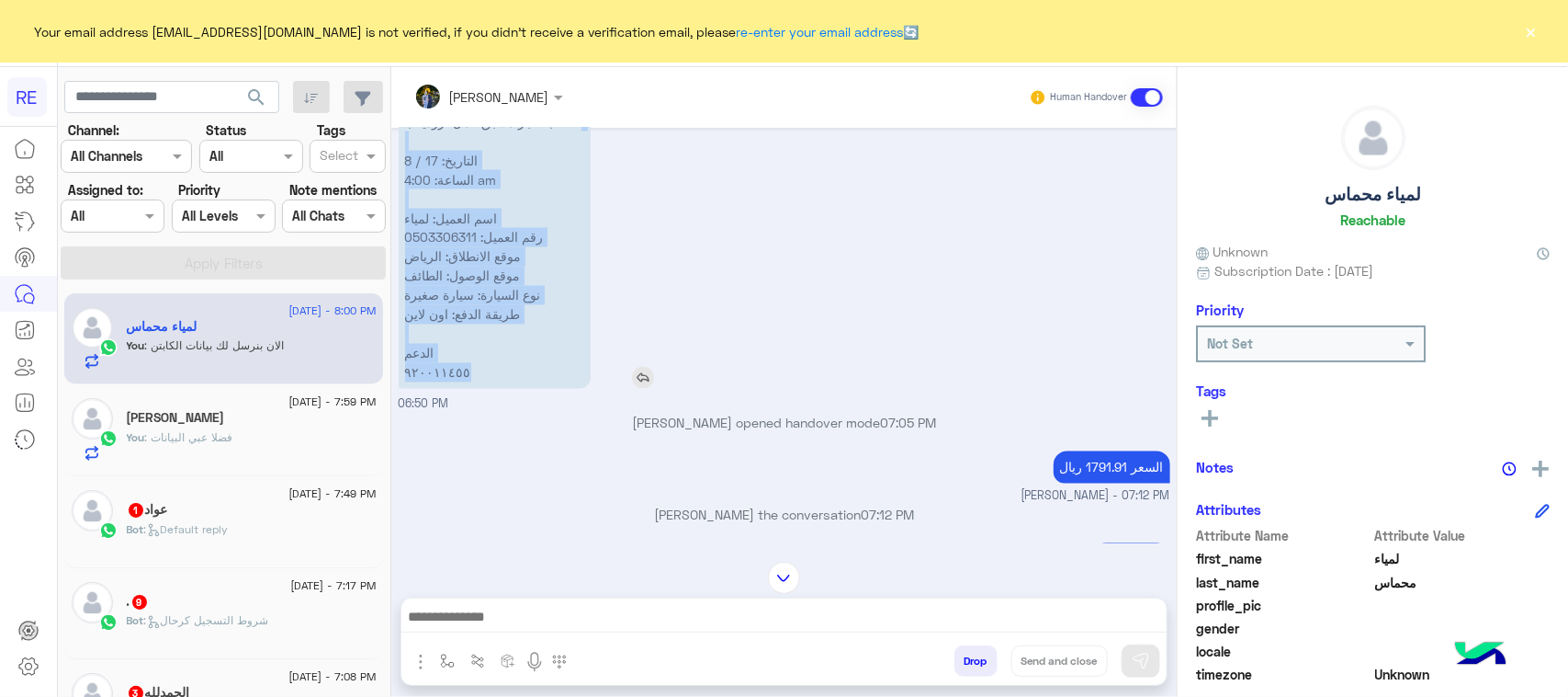
drag, startPoint x: 574, startPoint y: 340, endPoint x: 539, endPoint y: 366, distance: 43.6
click at [539, 366] on p "لطلب حجز مسبق نأمل تزودينا بـ : التاريخ: 17 / 8 الساعة: 4:00 am اسم العميل: لمي…" at bounding box center [495, 247] width 192 height 283
copy p ": التاريخ: 17 / 8 الساعة: 4:00 am اسم العميل: لمياء رقم العميل: 0503306311 موقع…"
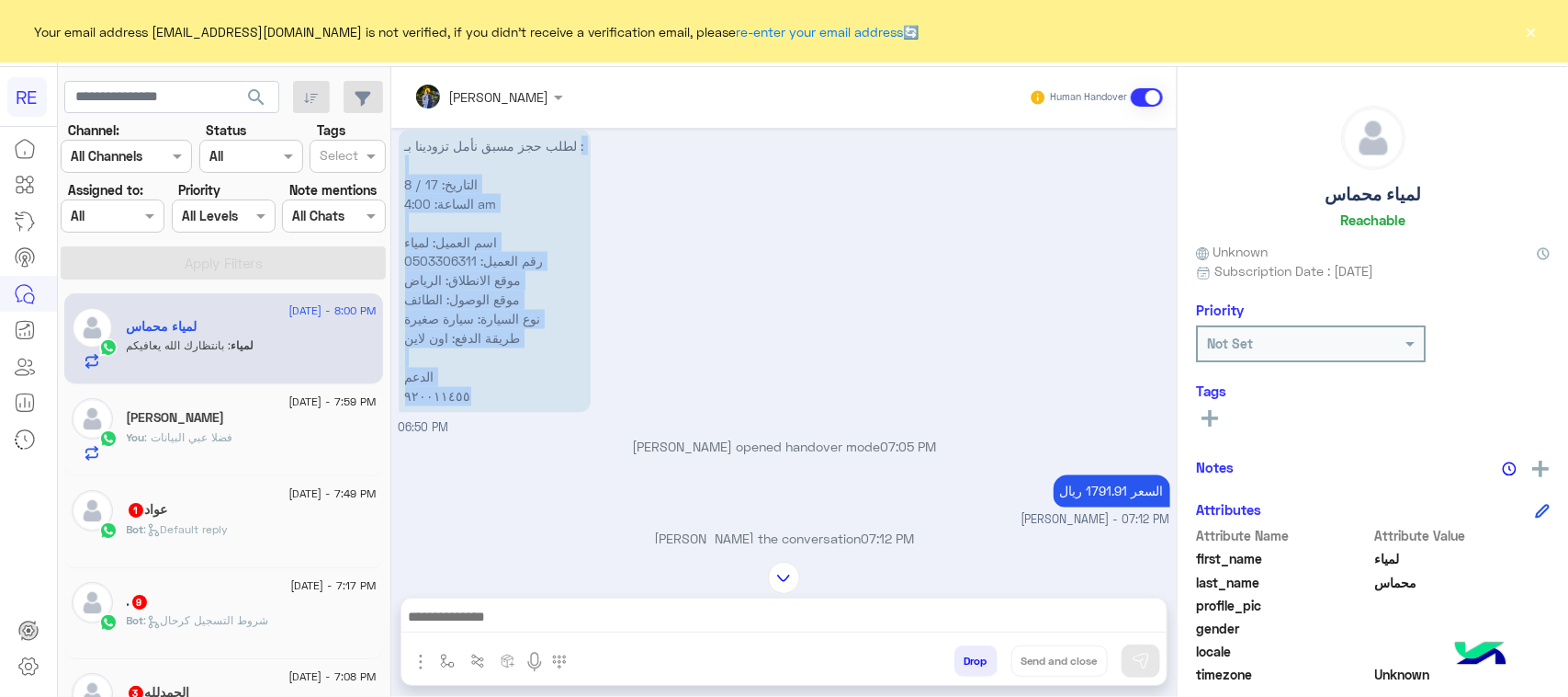
scroll to position [1406, 0]
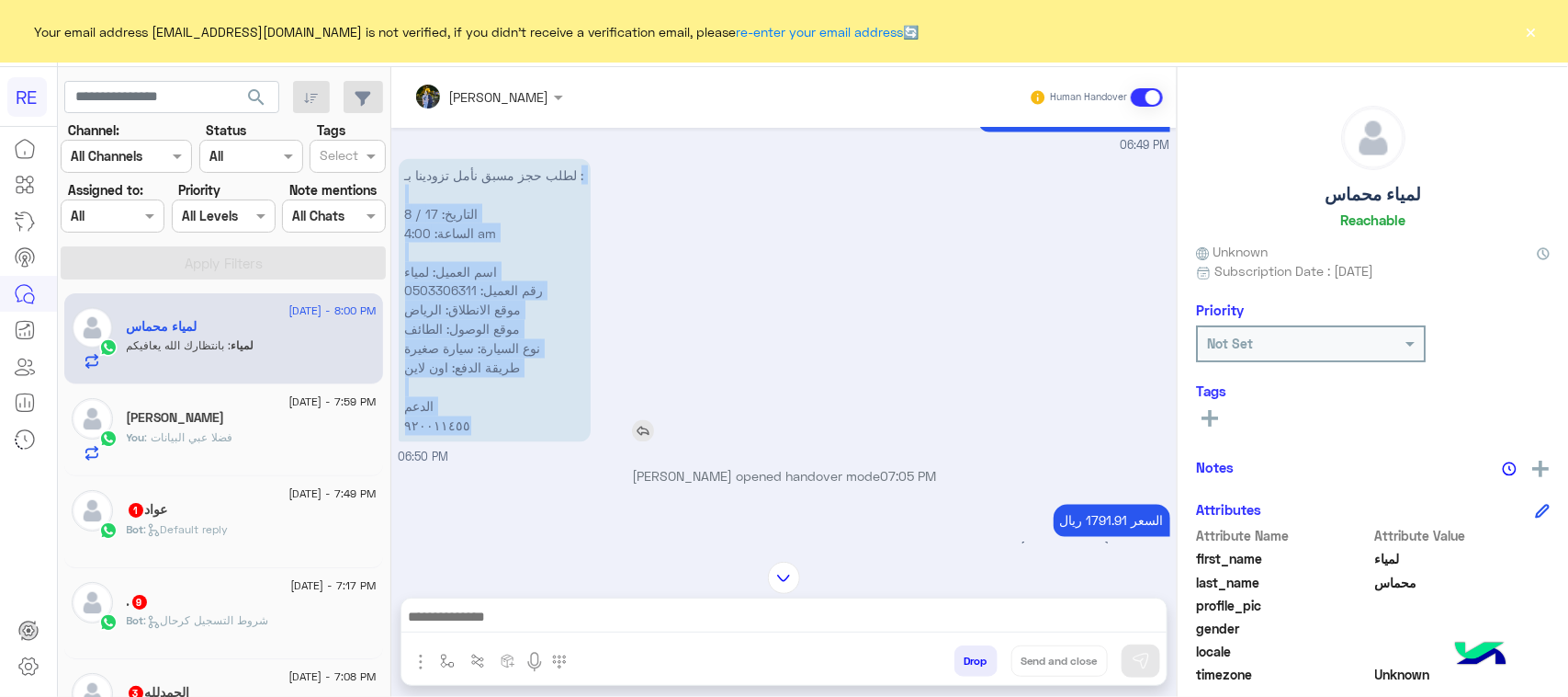
copy p ": التاريخ: 17 / 8 الساعة: 4:00 am اسم العميل: لمياء رقم العميل: 0503306311 موقع…"
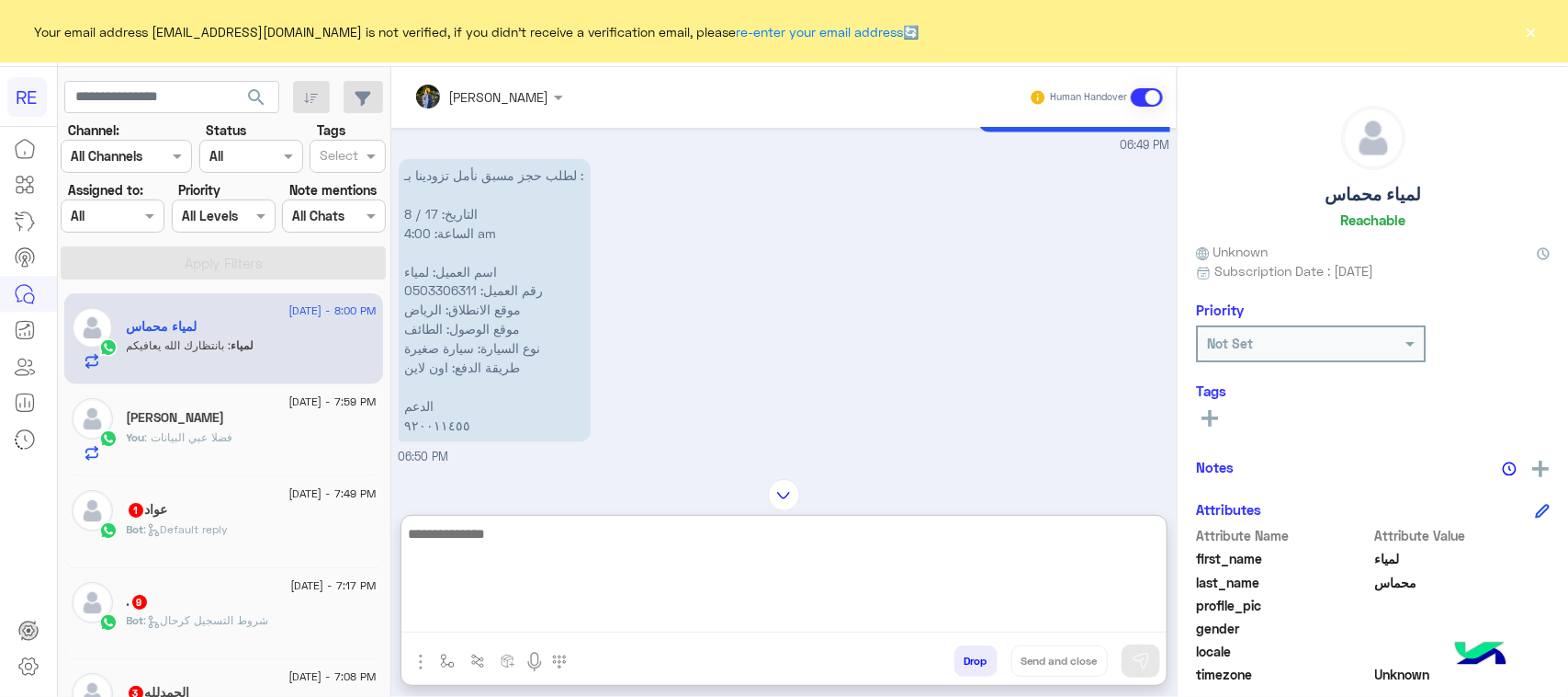
click at [659, 612] on textarea at bounding box center [784, 577] width 765 height 110
paste textarea "**********"
type textarea "**********"
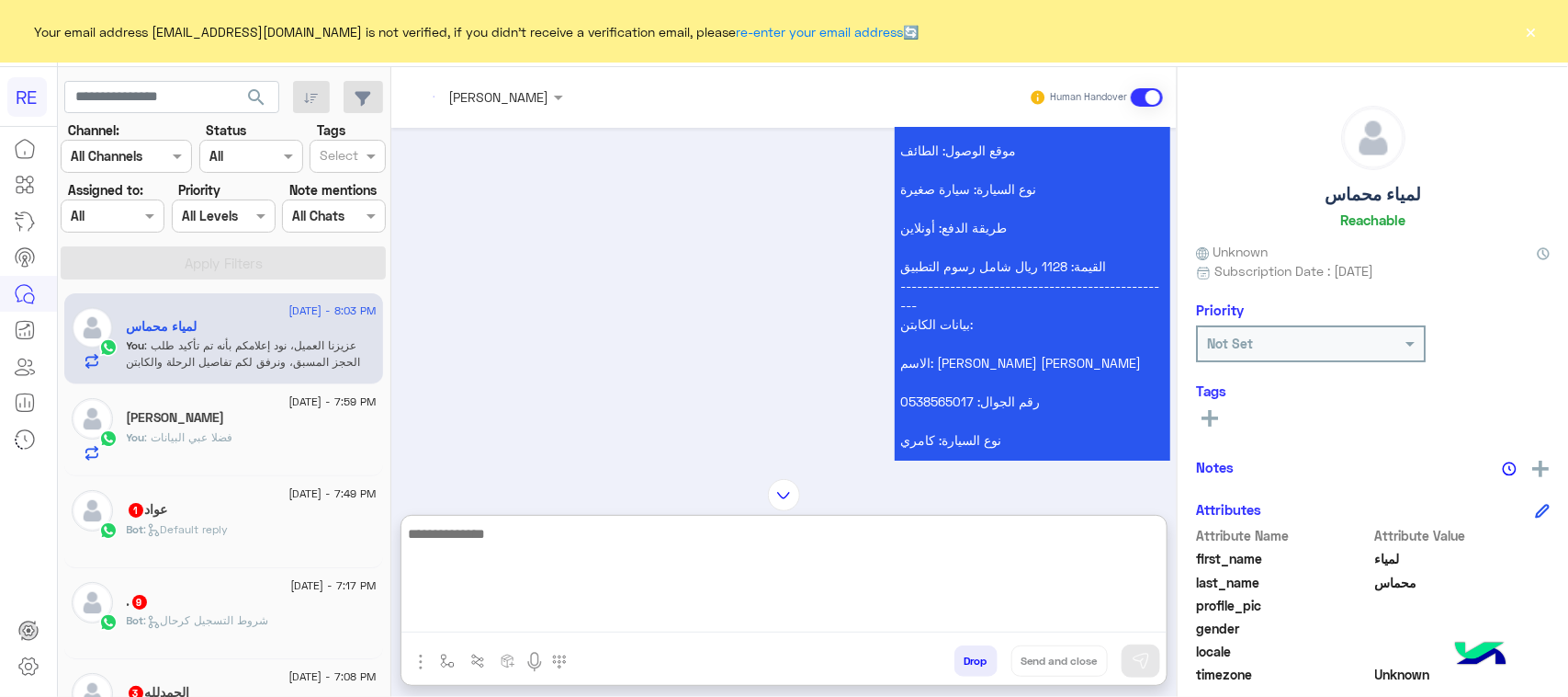
scroll to position [3047, 0]
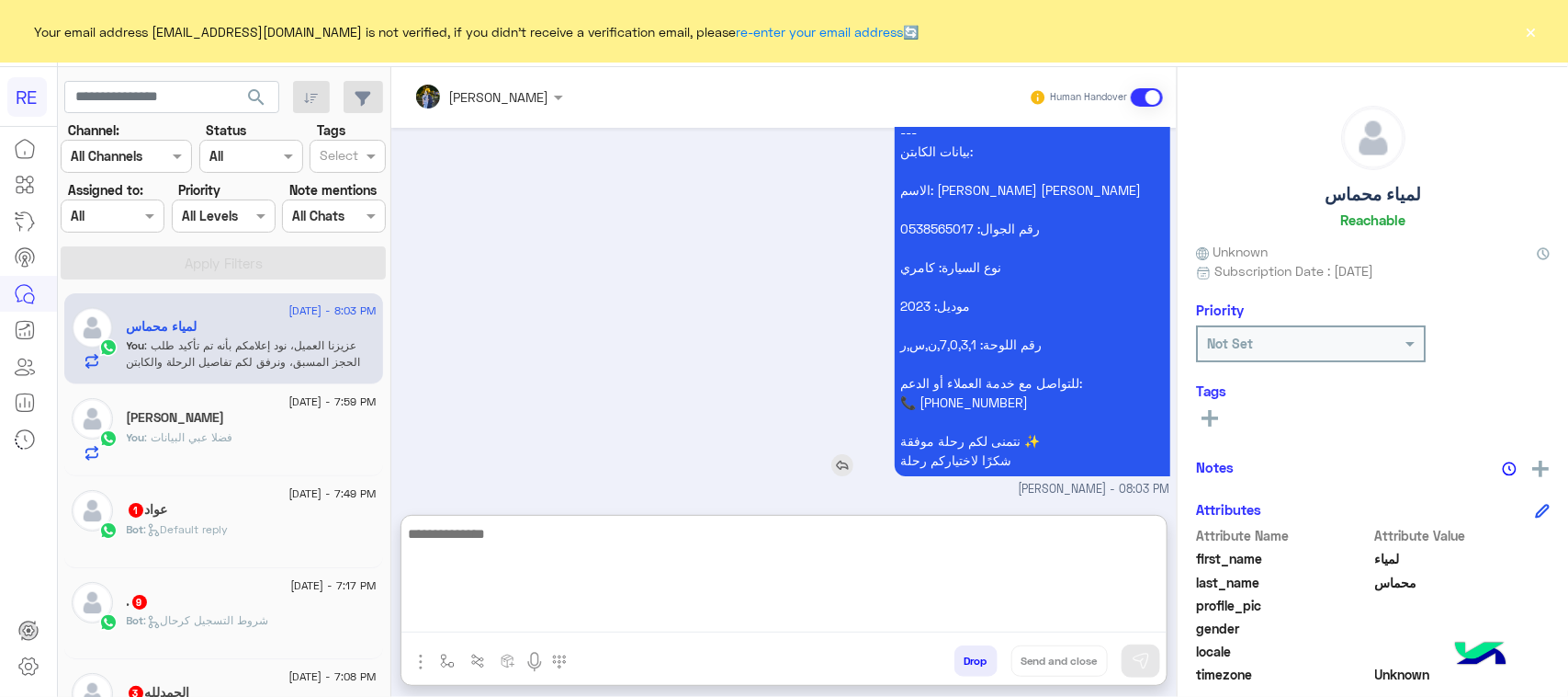
click at [960, 383] on p "عزيزنا العميل، نود إعلامكم بأنه تم تأكيد طلب الحجز المسبق، ونرفق لكم تفاصيل الر…" at bounding box center [1032, 54] width 276 height 843
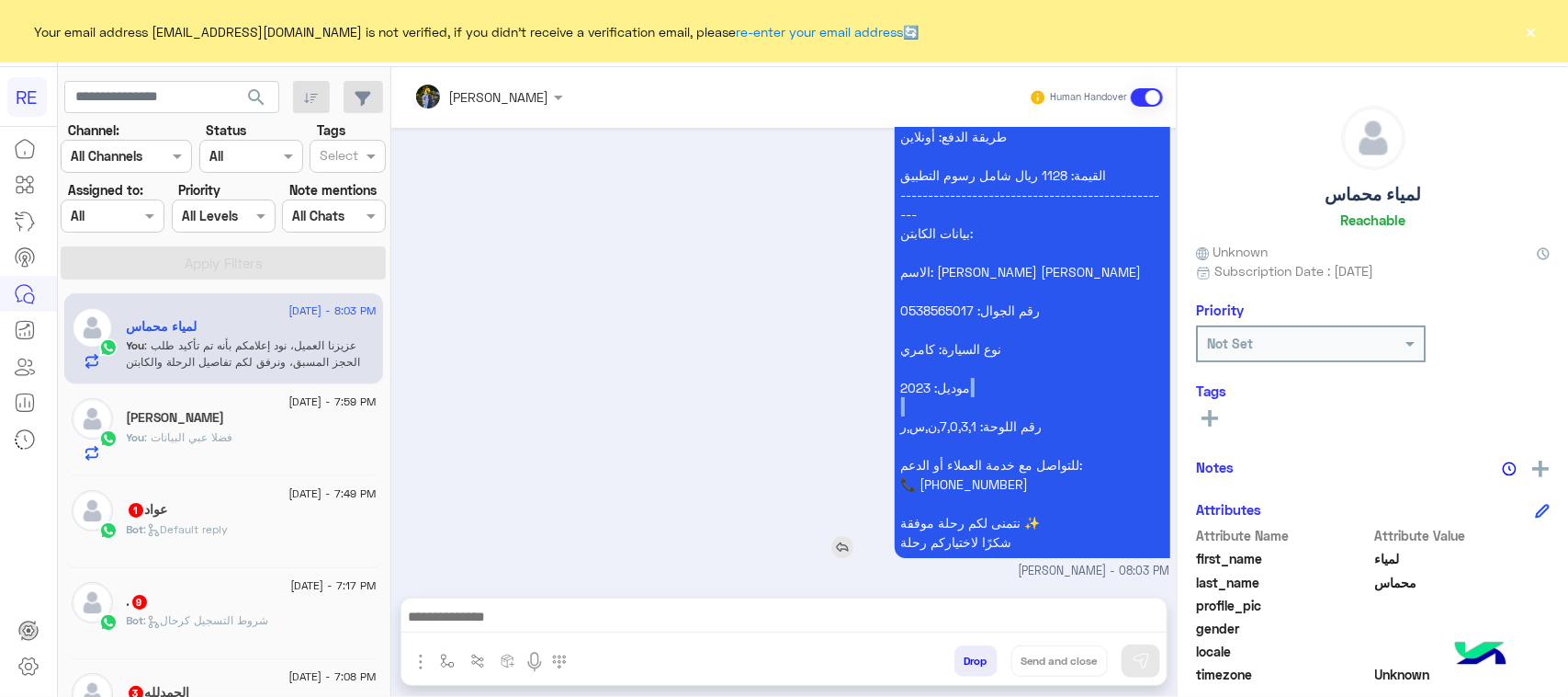
click at [960, 383] on p "عزيزنا العميل، نود إعلامكم بأنه تم تأكيد طلب الحجز المسبق، ونرفق لكم تفاصيل الر…" at bounding box center [1032, 136] width 276 height 843
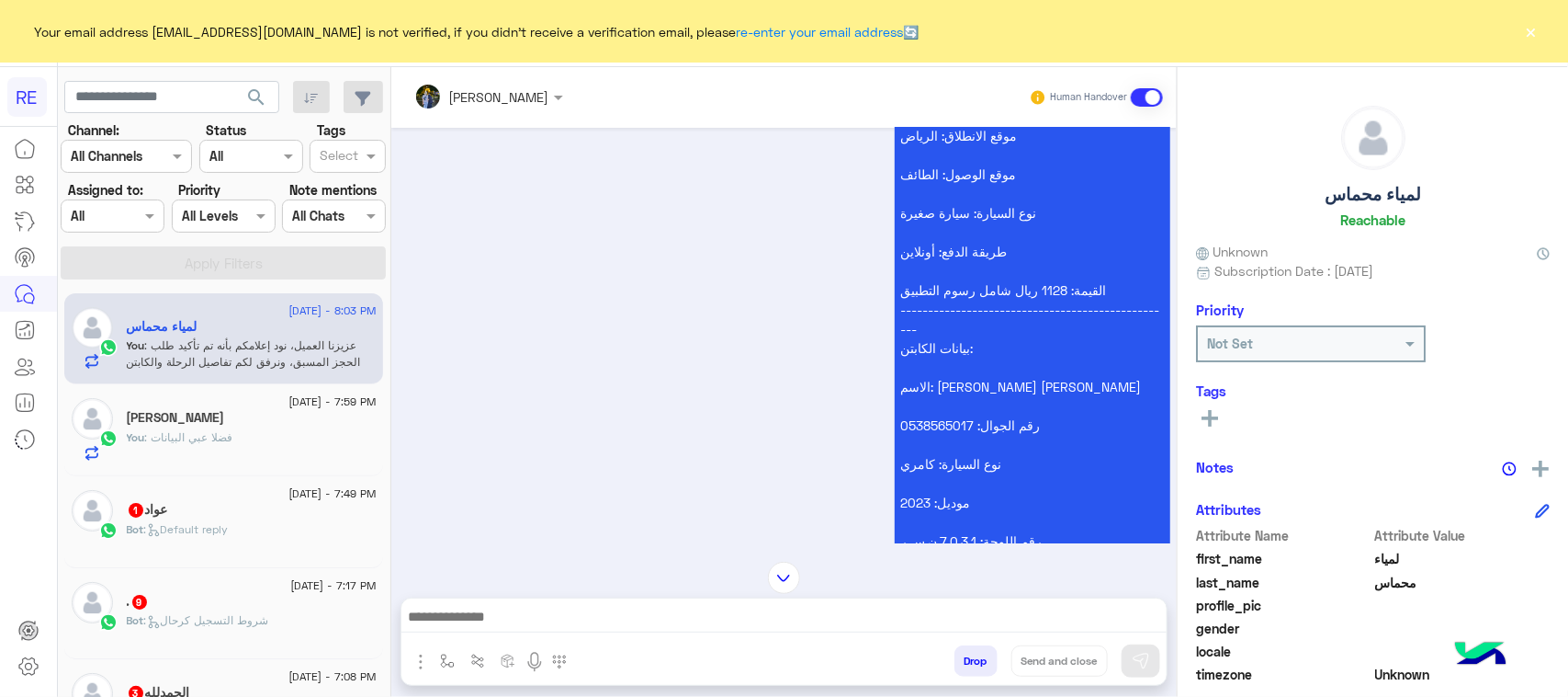
click at [921, 425] on p "عزيزنا العميل، نود إعلامكم بأنه تم تأكيد طلب الحجز المسبق، ونرفق لكم تفاصيل الر…" at bounding box center [1032, 251] width 276 height 843
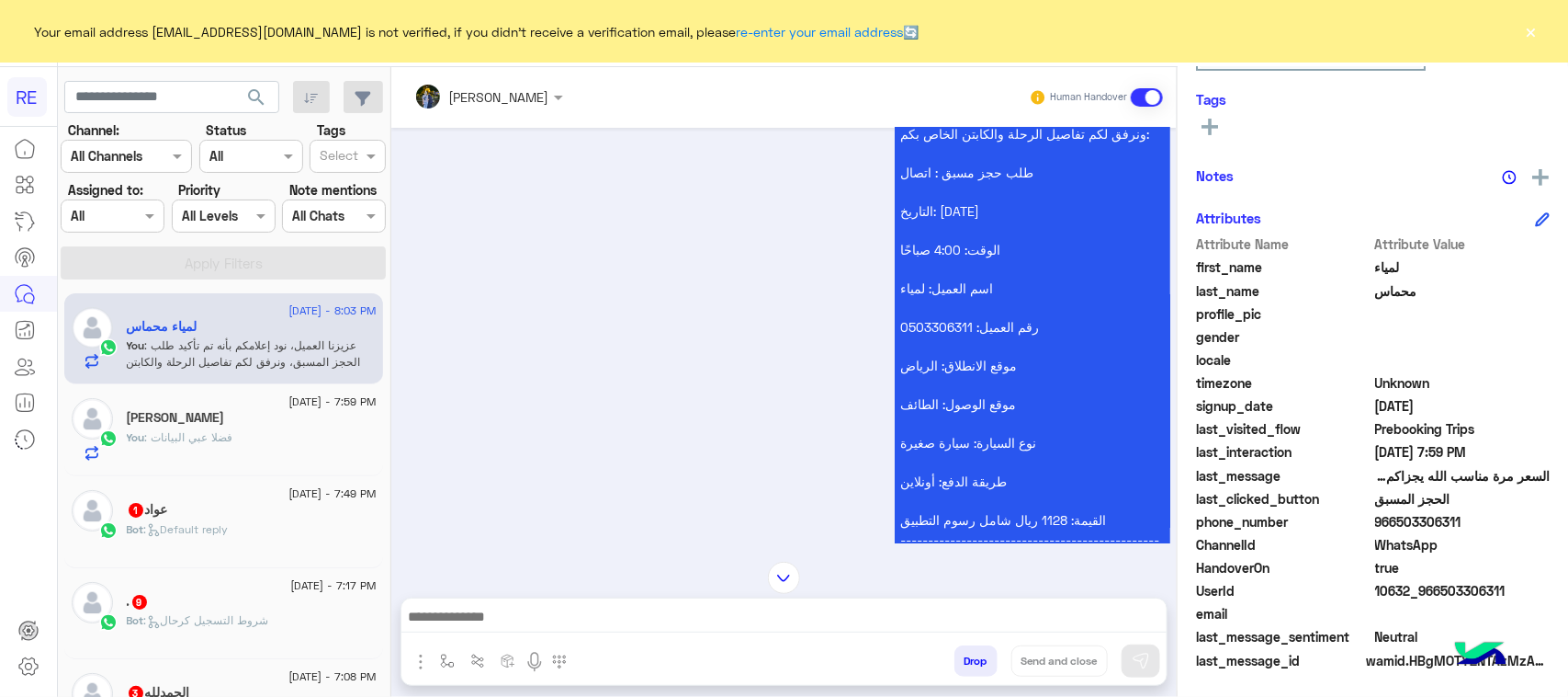
scroll to position [3026, 0]
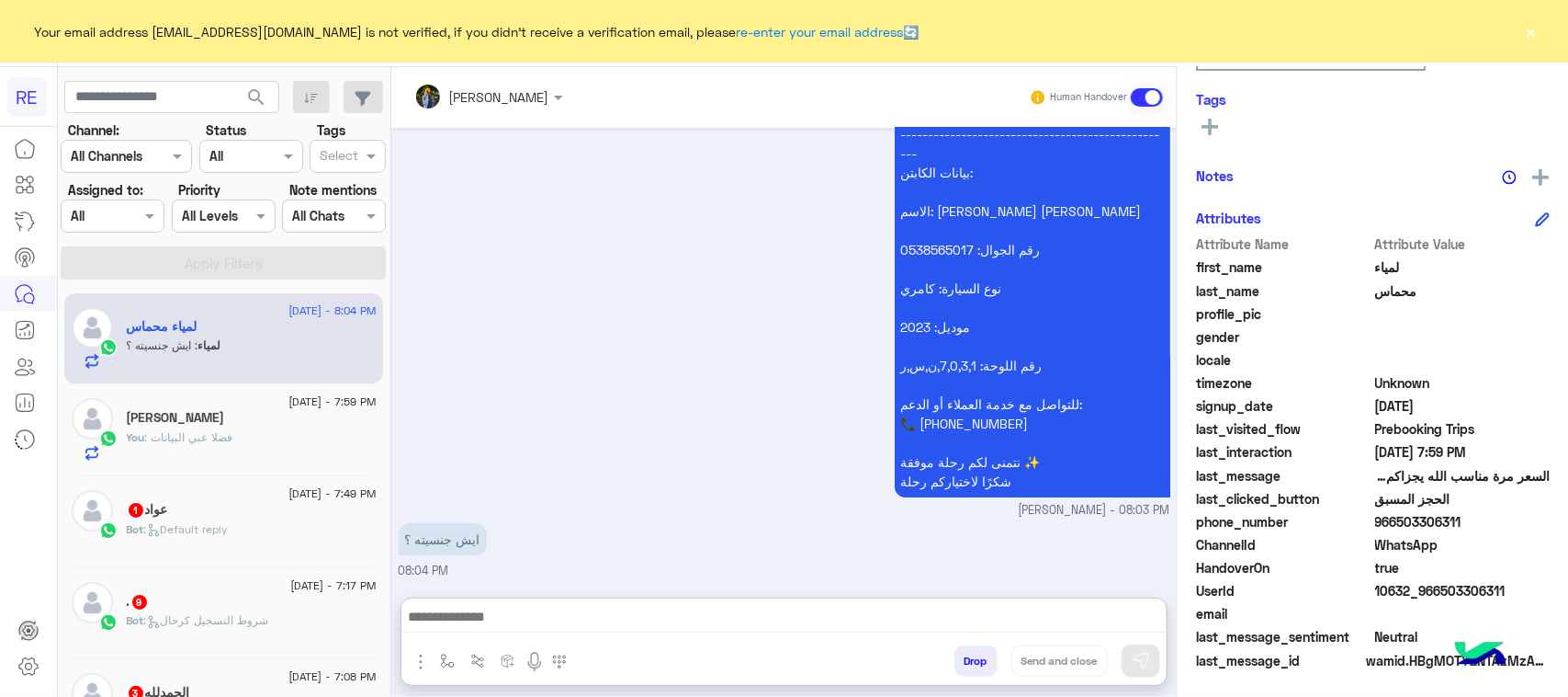
click at [958, 610] on textarea at bounding box center [784, 618] width 765 height 27
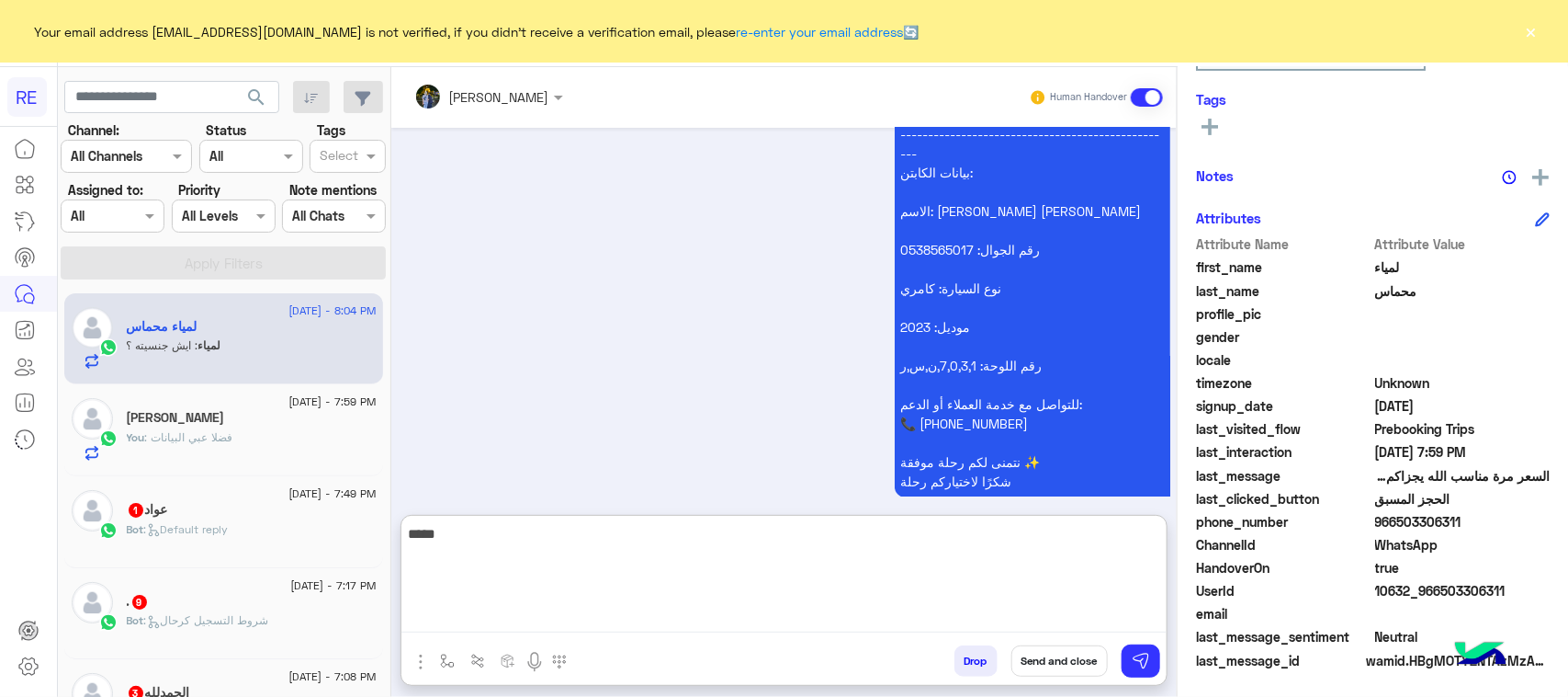
type textarea "*****"
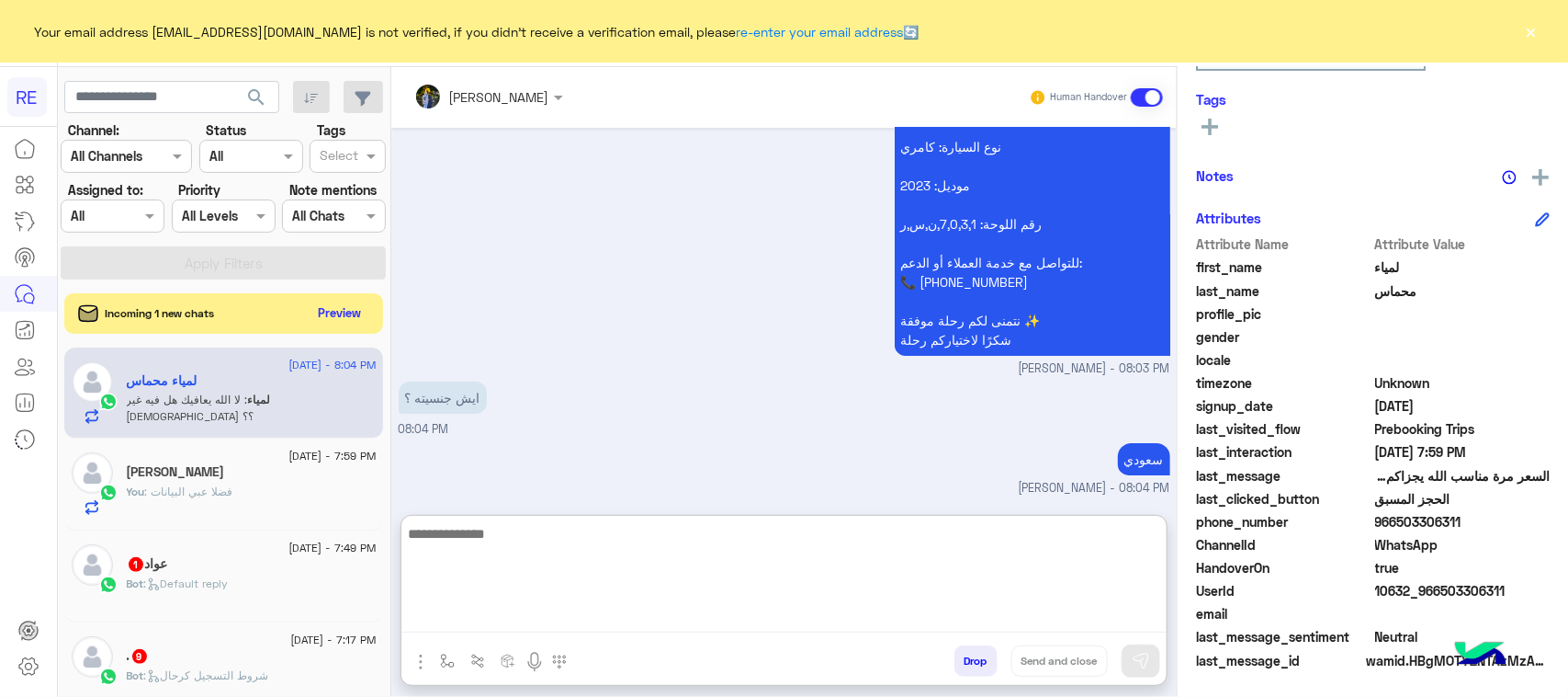
scroll to position [3246, 0]
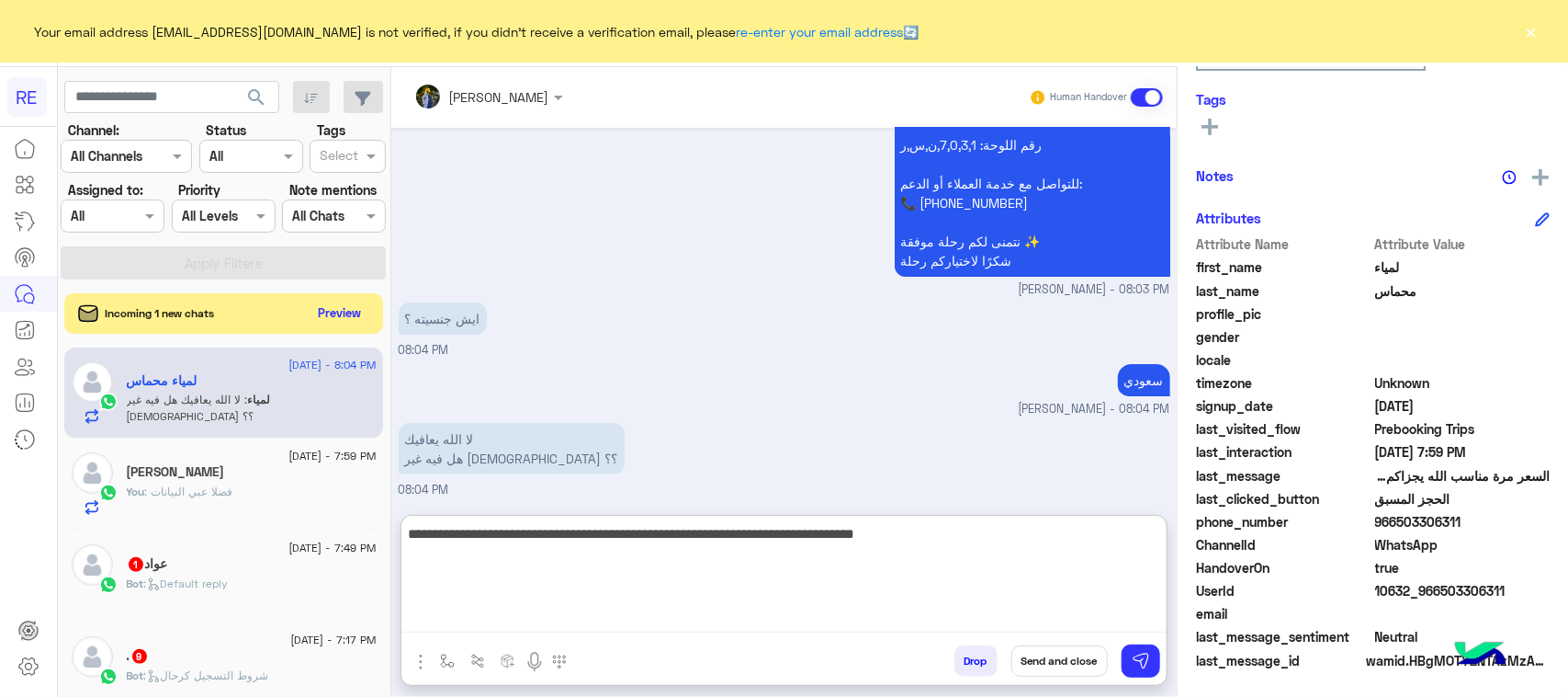
type textarea "**********"
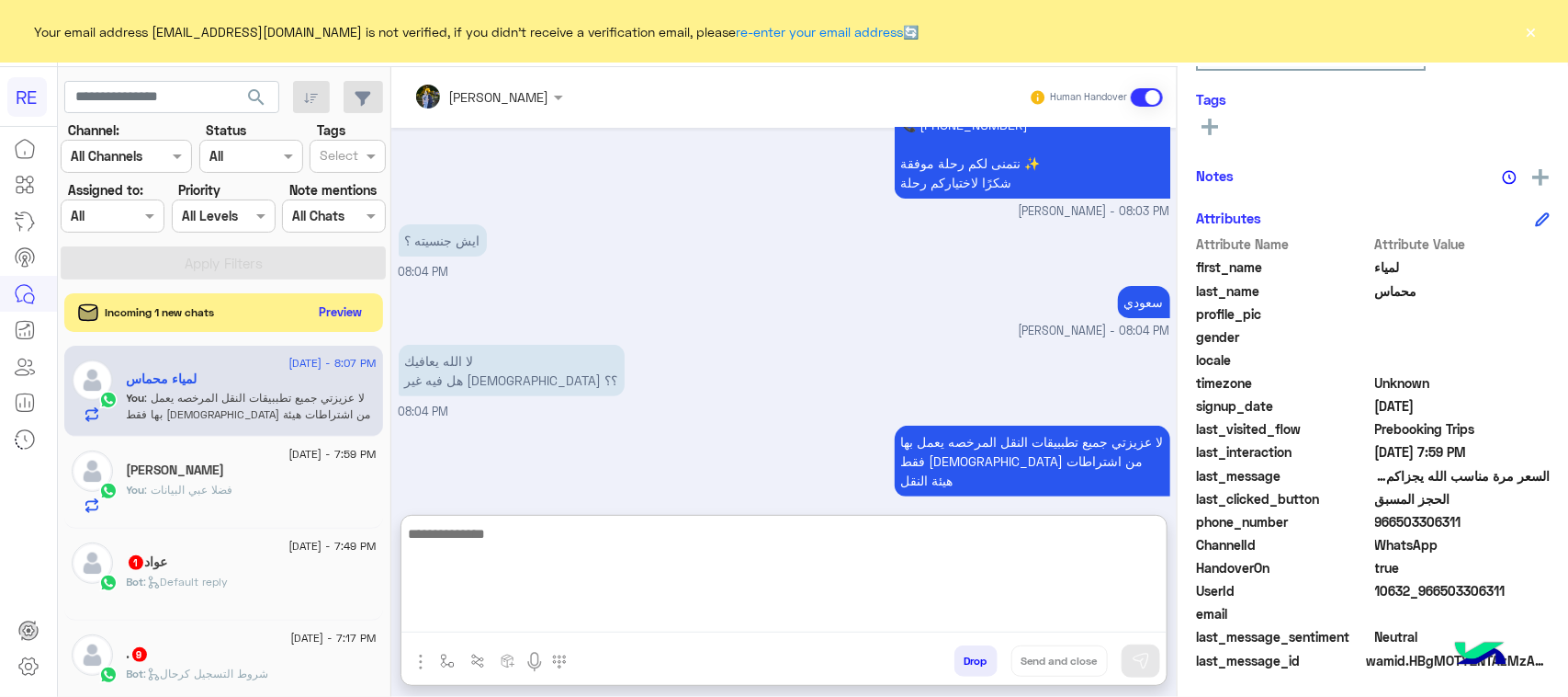
click at [337, 301] on button "Preview" at bounding box center [340, 311] width 57 height 25
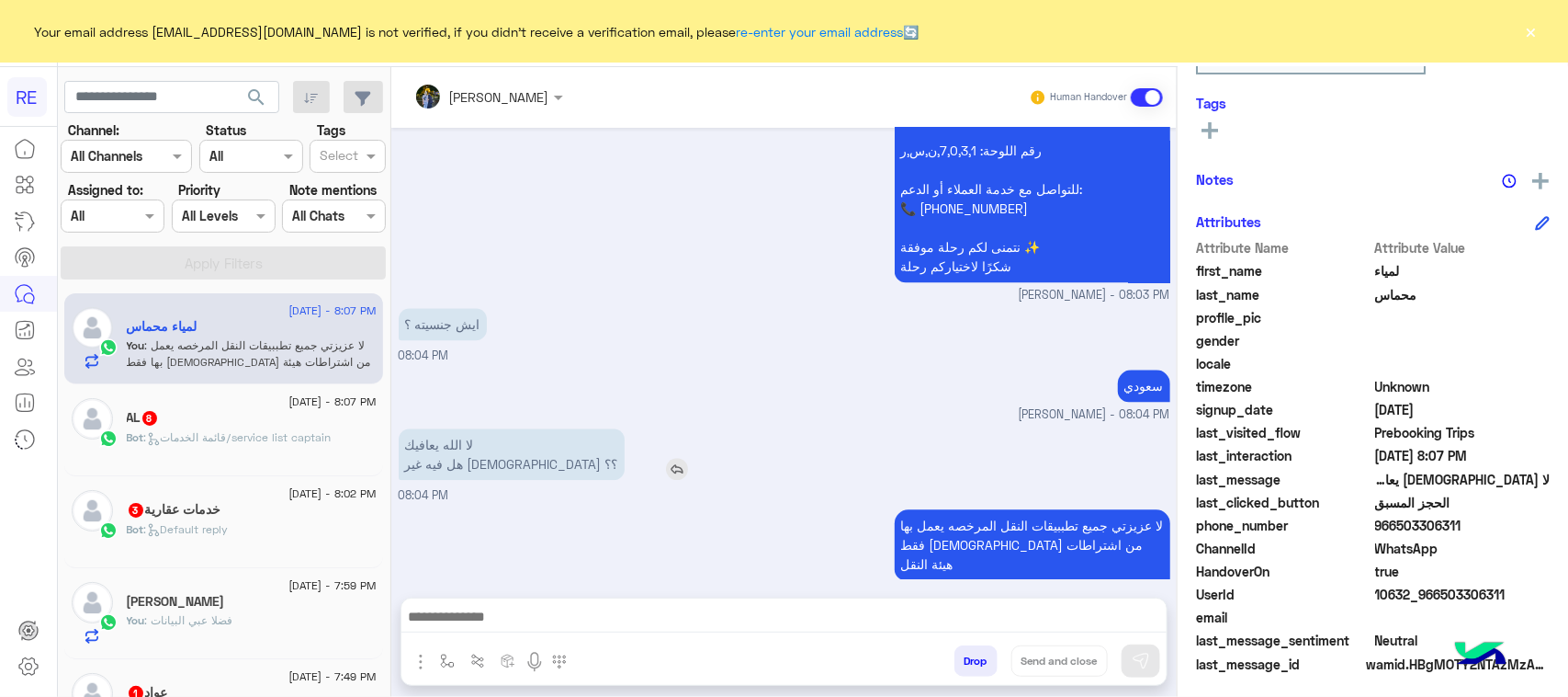
scroll to position [292, 0]
click at [484, 466] on p "لا الله يعافيك هل فيه غير سعودي ؟؟" at bounding box center [511, 454] width 226 height 51
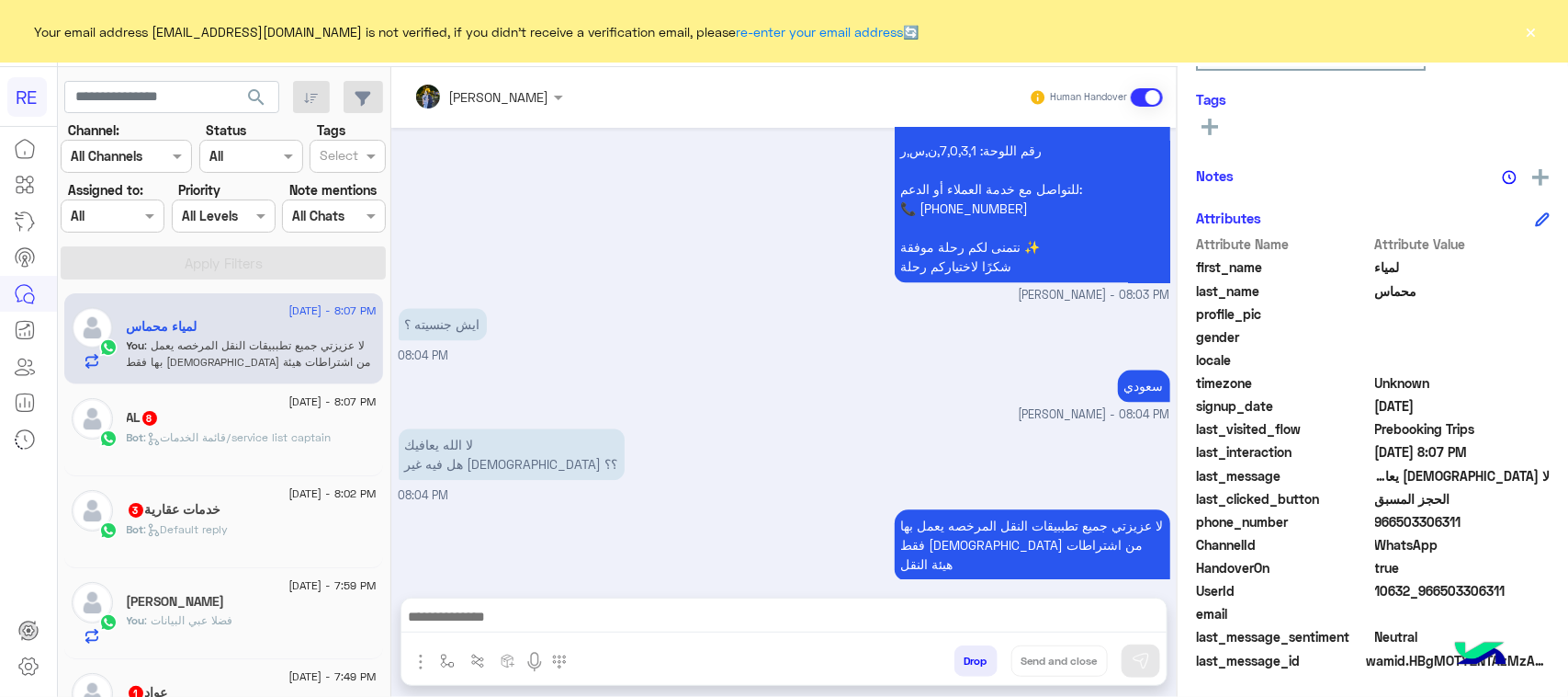
click at [511, 516] on div "لا عزيزتي جميع تطببيقات النقل المرخصه يعمل بها فقط سعوديين من اشتراطات هيئة الن…" at bounding box center [784, 553] width 771 height 97
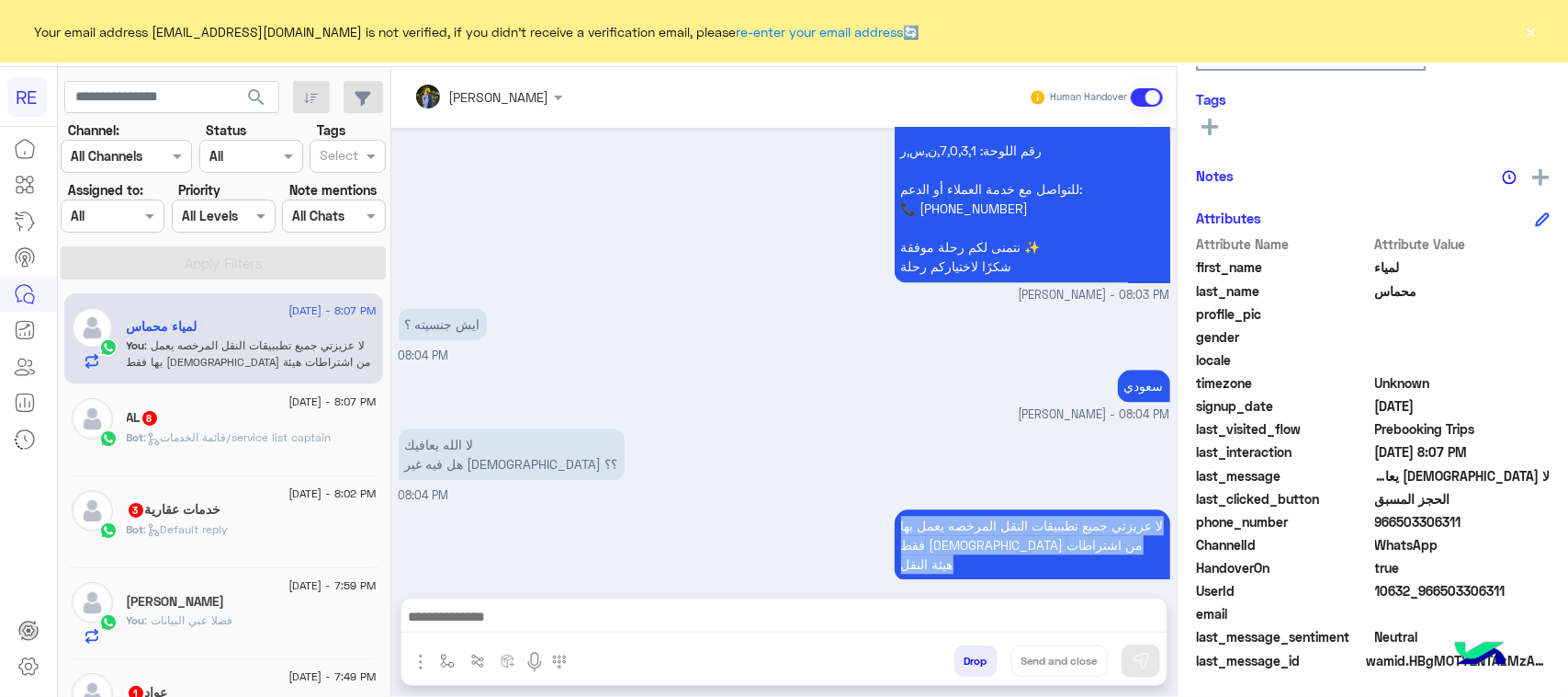
click at [511, 516] on div "لا عزيزتي جميع تطببيقات النقل المرخصه يعمل بها فقط سعوديين من اشتراطات هيئة الن…" at bounding box center [784, 553] width 771 height 97
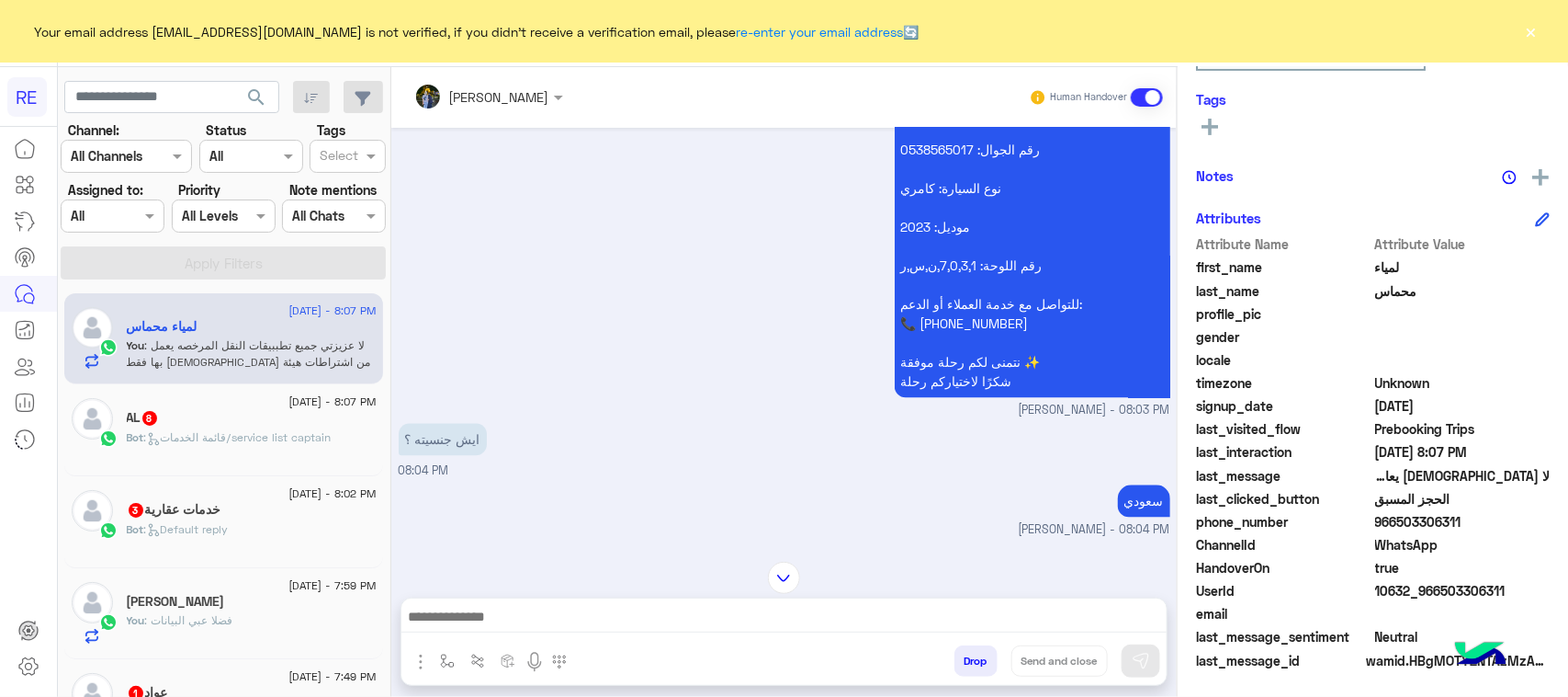
scroll to position [1840, 0]
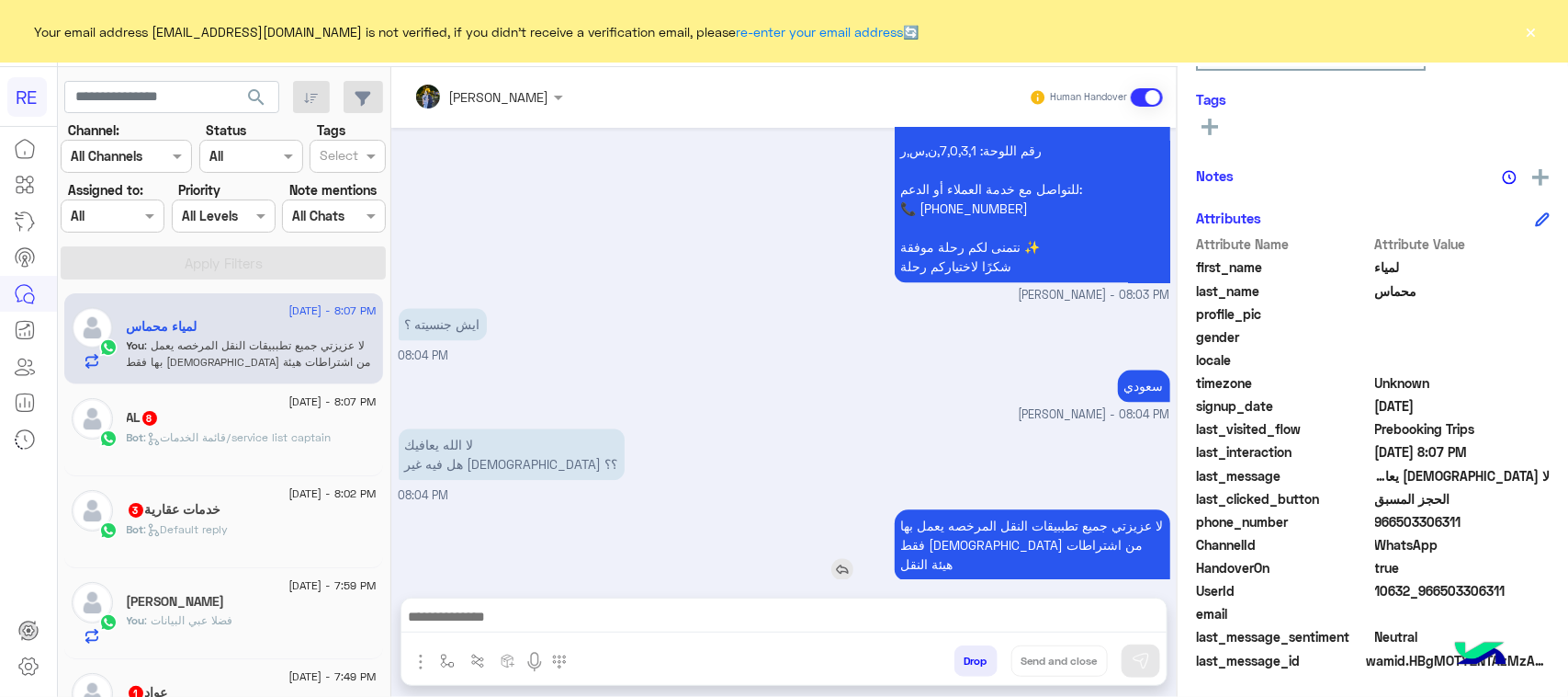
click at [1043, 541] on p "لا عزيزتي جميع تطببيقات النقل المرخصه يعمل بها فقط سعوديين من اشتراطات هيئة الن…" at bounding box center [1032, 545] width 276 height 71
click at [1045, 544] on p "لا عزيزتي جميع تطببيقات النقل المرخصه يعمل بها فقط سعوديين من اشتراطات هيئة الن…" at bounding box center [1032, 545] width 276 height 71
click at [886, 453] on div "لا الله يعافيك هل فيه غير سعودي ؟؟ 08:04 PM" at bounding box center [784, 464] width 771 height 80
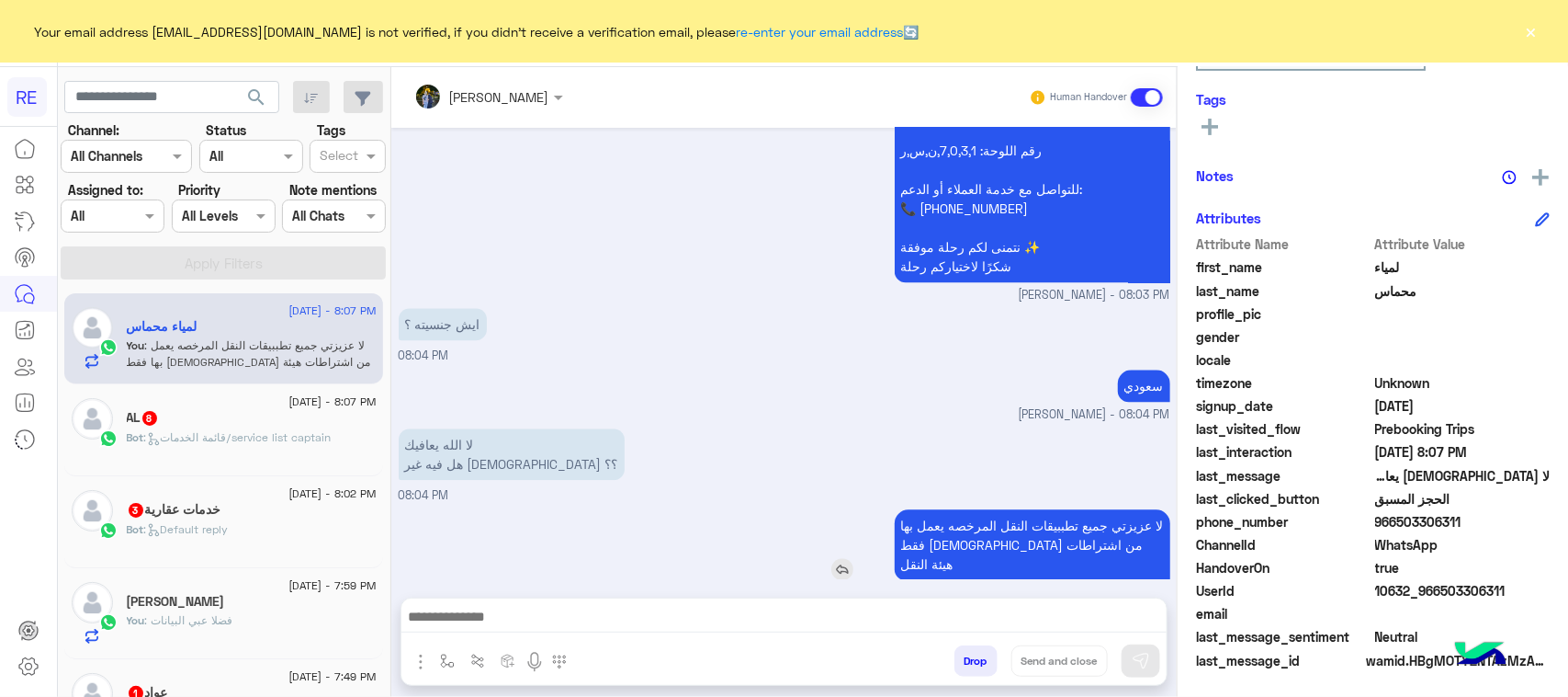
click at [1067, 542] on p "لا عزيزتي جميع تطببيقات النقل المرخصه يعمل بها فقط سعوديين من اشتراطات هيئة الن…" at bounding box center [1032, 545] width 276 height 71
click at [1067, 543] on p "لا عزيزتي جميع تطببيقات النقل المرخصه يعمل بها فقط سعوديين من اشتراطات هيئة الن…" at bounding box center [1032, 545] width 276 height 71
click at [792, 470] on div "لا الله يعافيك هل فيه غير سعودي ؟؟ 08:04 PM" at bounding box center [784, 464] width 771 height 80
click at [985, 498] on div "لا الله يعافيك هل فيه غير سعودي ؟؟ 08:04 PM" at bounding box center [784, 464] width 771 height 80
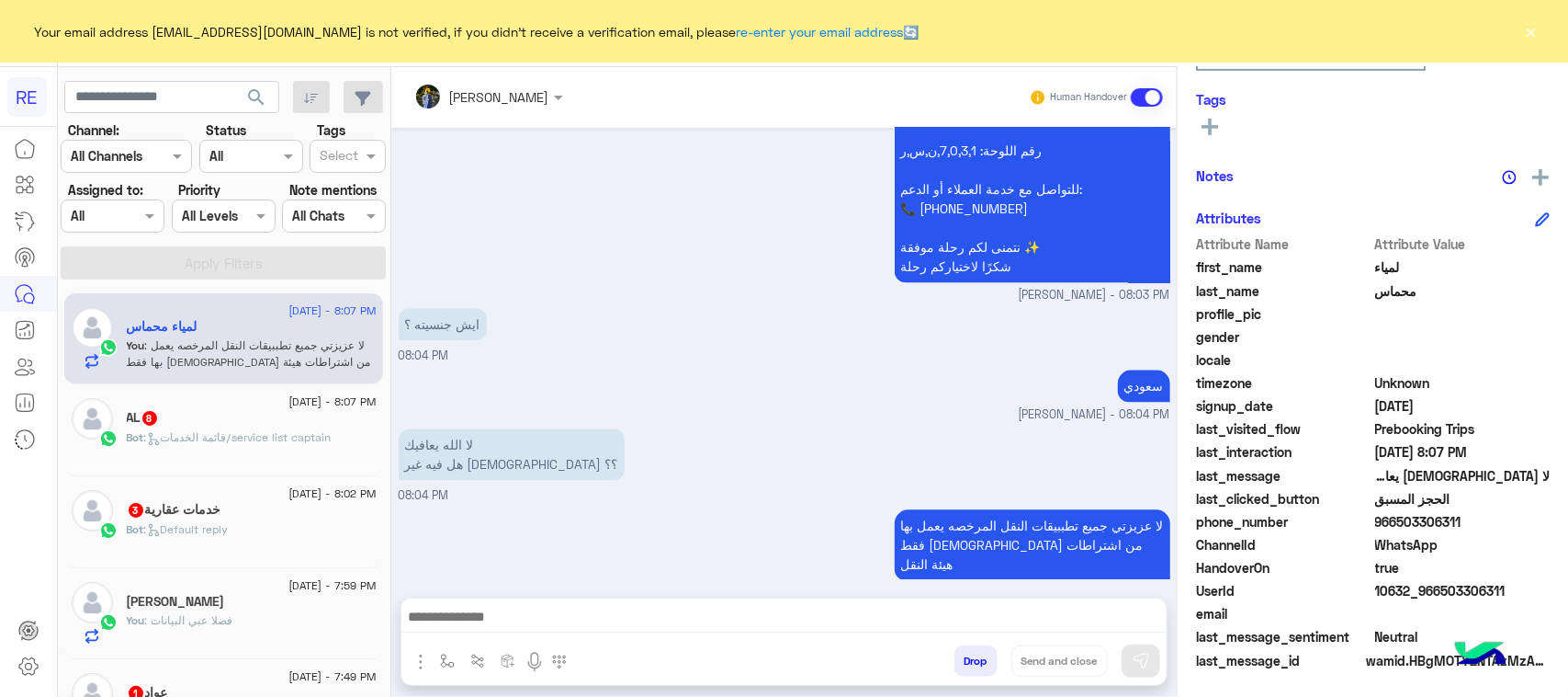
click at [985, 498] on div "لا الله يعافيك هل فيه غير سعودي ؟؟ 08:04 PM" at bounding box center [784, 464] width 771 height 80
click at [980, 525] on p "لا عزيزتي جميع تطببيقات النقل المرخصه يعمل بها فقط سعوديين من اشتراطات هيئة الن…" at bounding box center [1032, 545] width 276 height 71
click at [1012, 495] on div "لا الله يعافيك هل فيه غير سعودي ؟؟ 08:04 PM" at bounding box center [784, 464] width 771 height 80
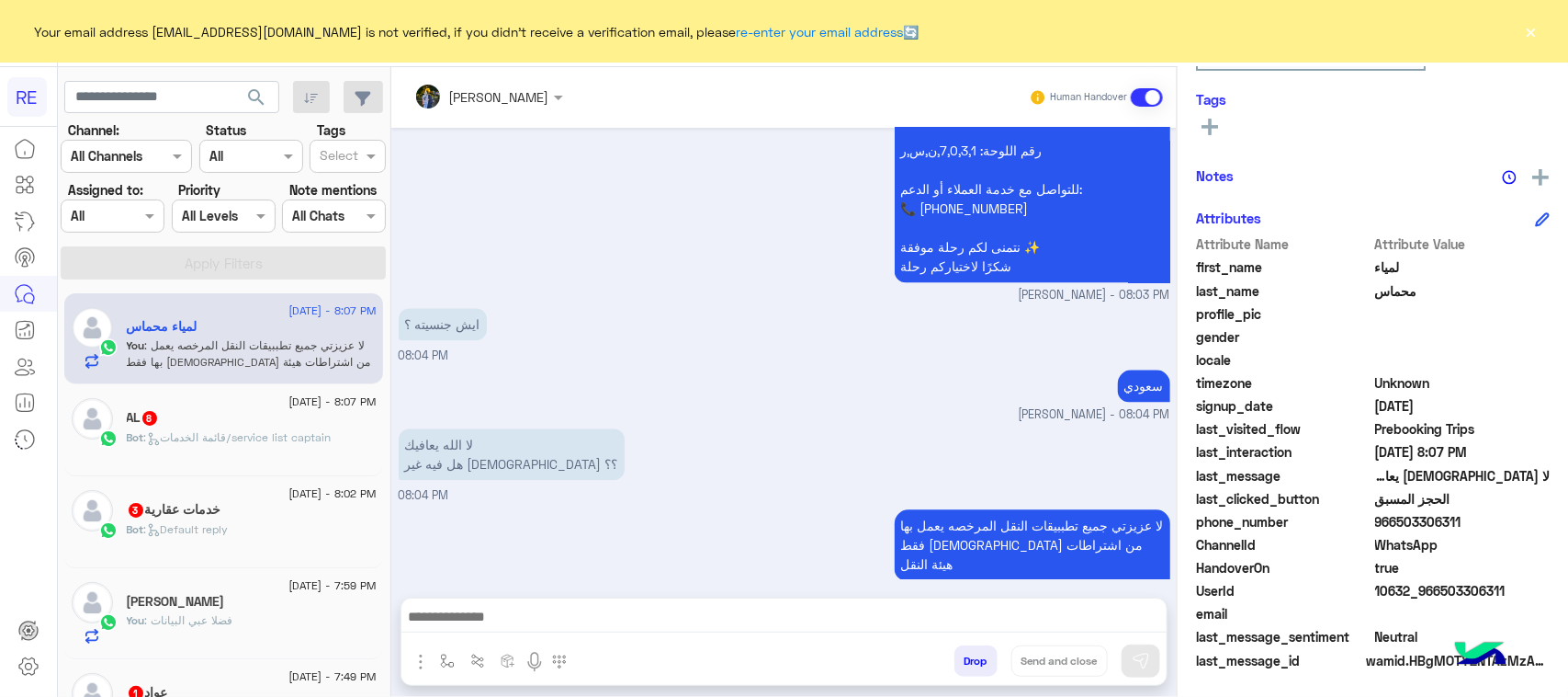
click at [1012, 495] on div "لا الله يعافيك هل فيه غير سعودي ؟؟ 08:04 PM" at bounding box center [784, 464] width 771 height 80
click at [1011, 495] on div "لا الله يعافيك هل فيه غير سعودي ؟؟ 08:04 PM" at bounding box center [784, 464] width 771 height 80
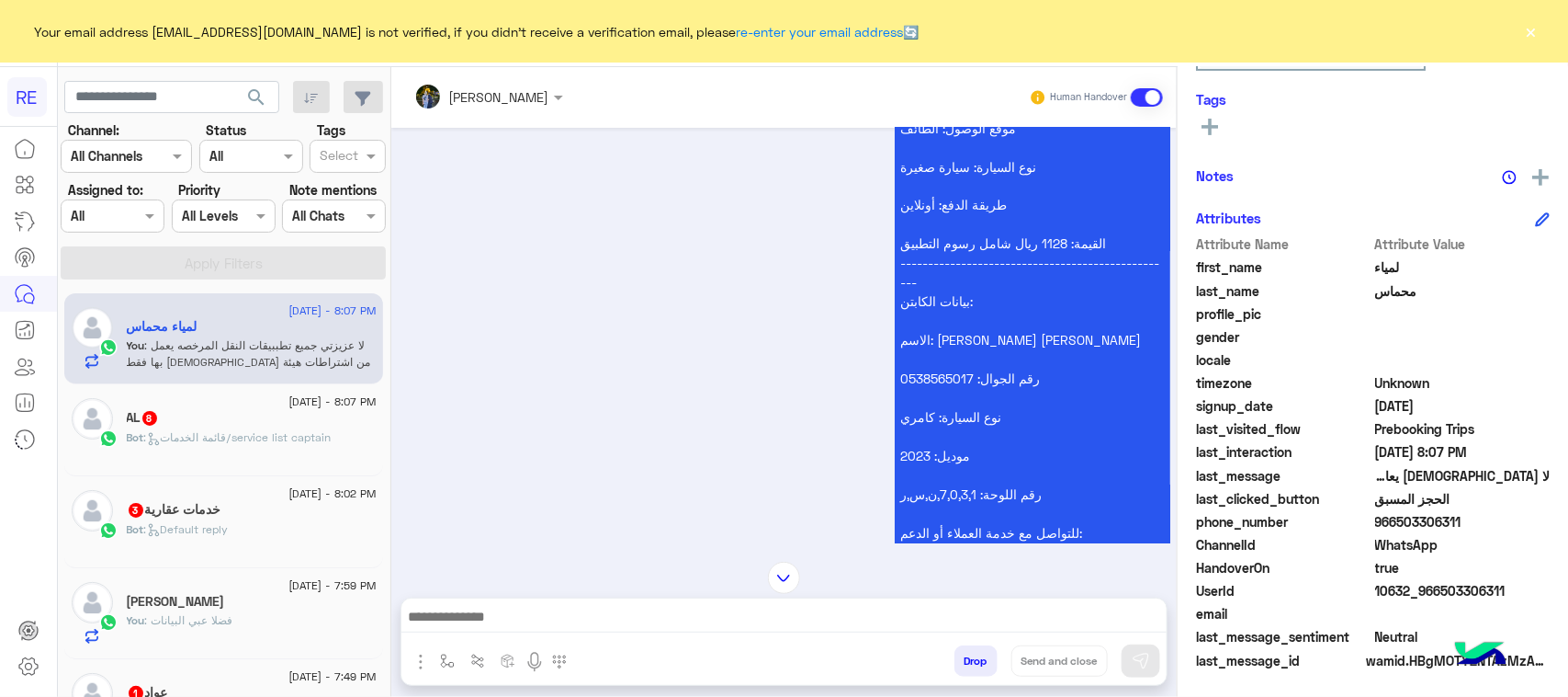
click at [218, 441] on span ": قائمة الخدمات/service list captain" at bounding box center [237, 437] width 187 height 14
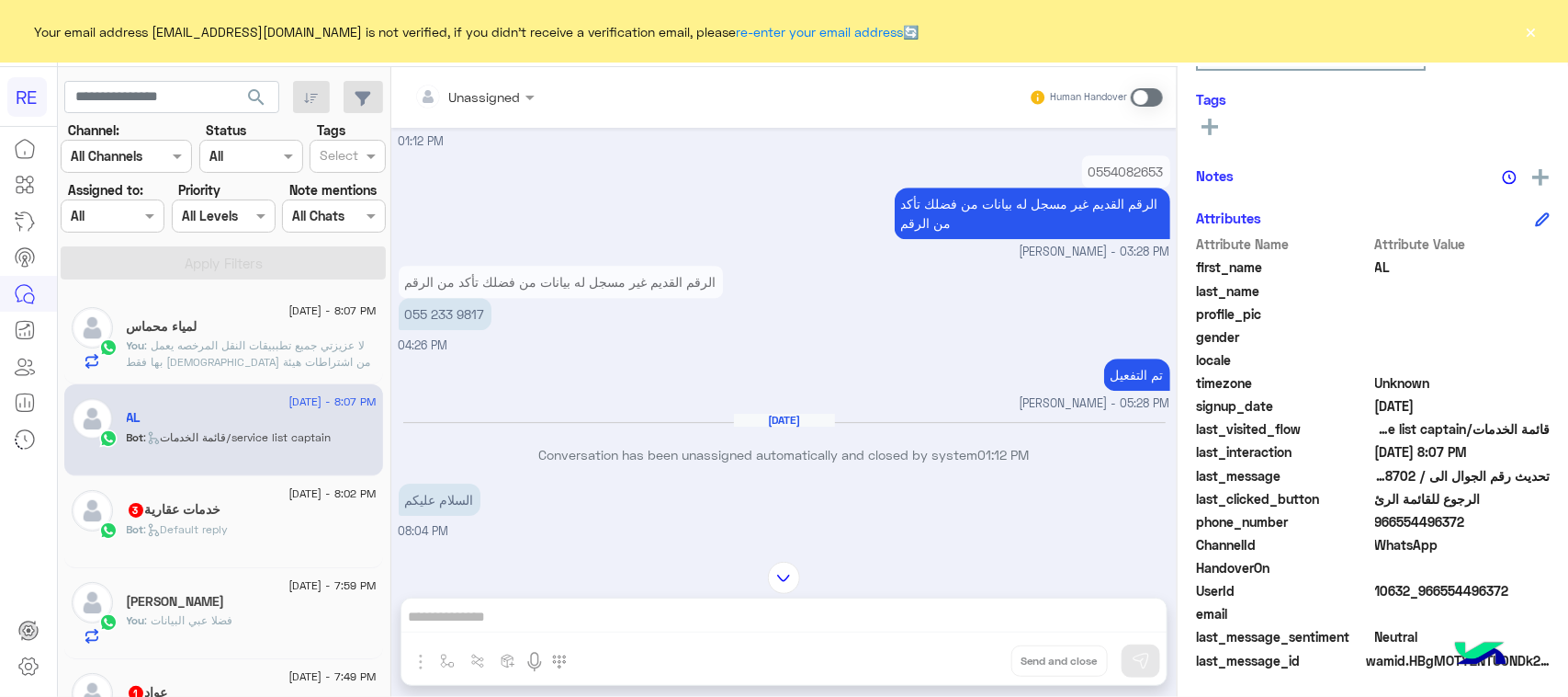
scroll to position [2943, 0]
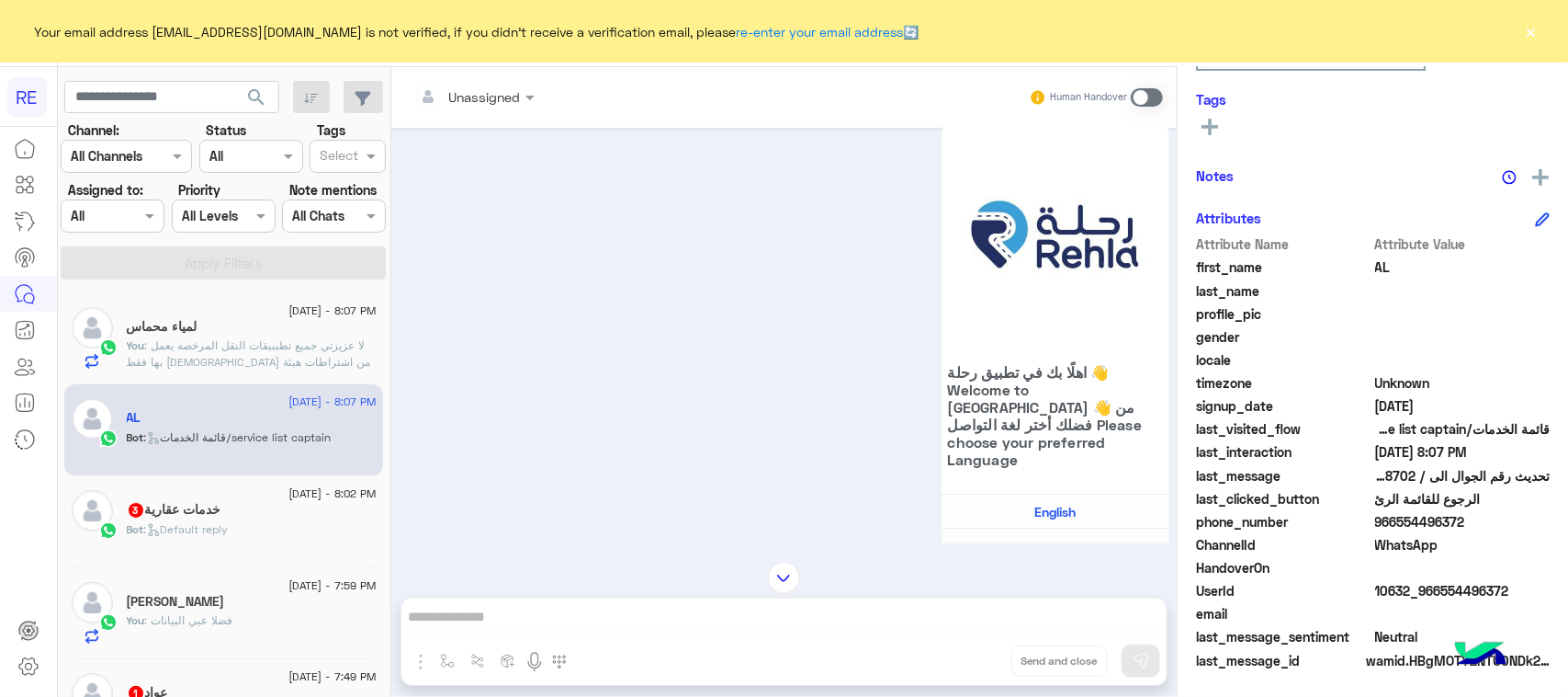
click at [229, 534] on span ": Default reply" at bounding box center [186, 529] width 84 height 14
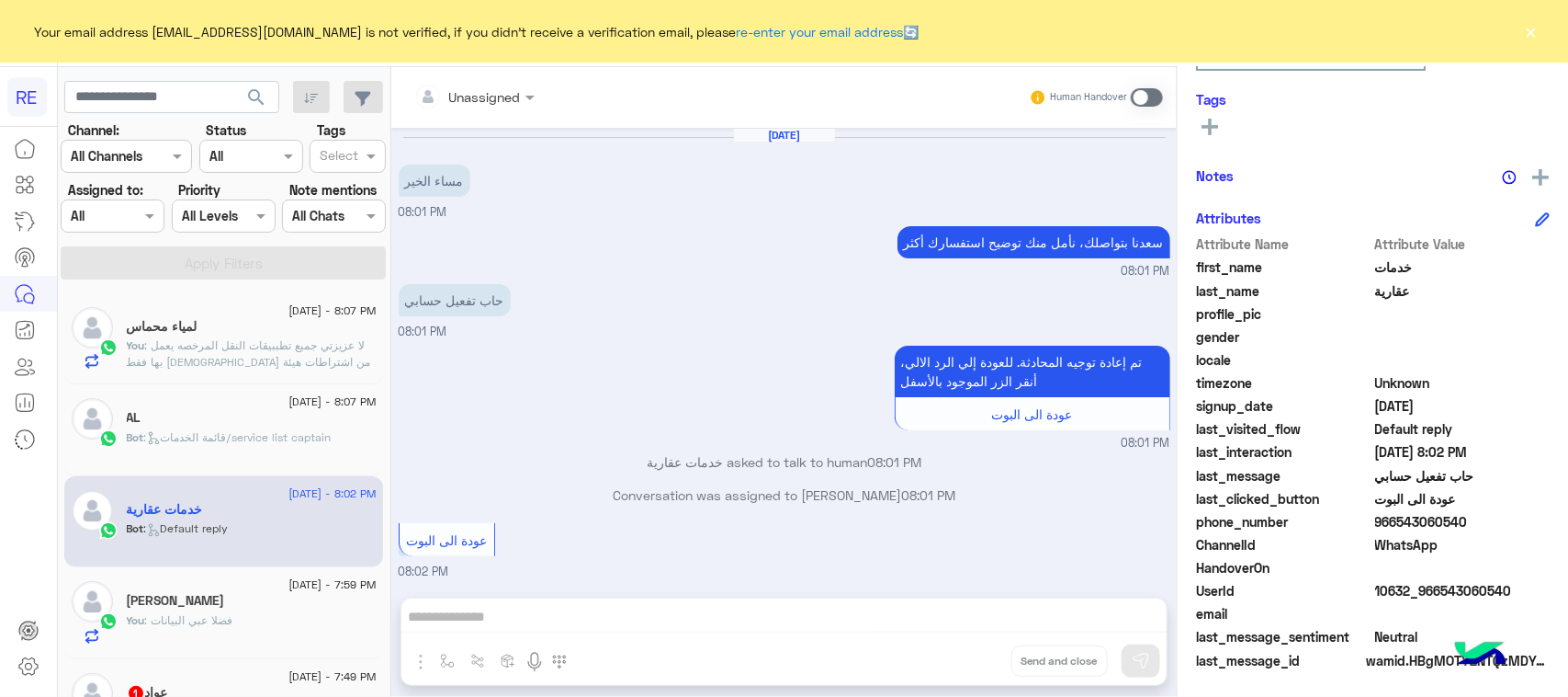
scroll to position [465, 0]
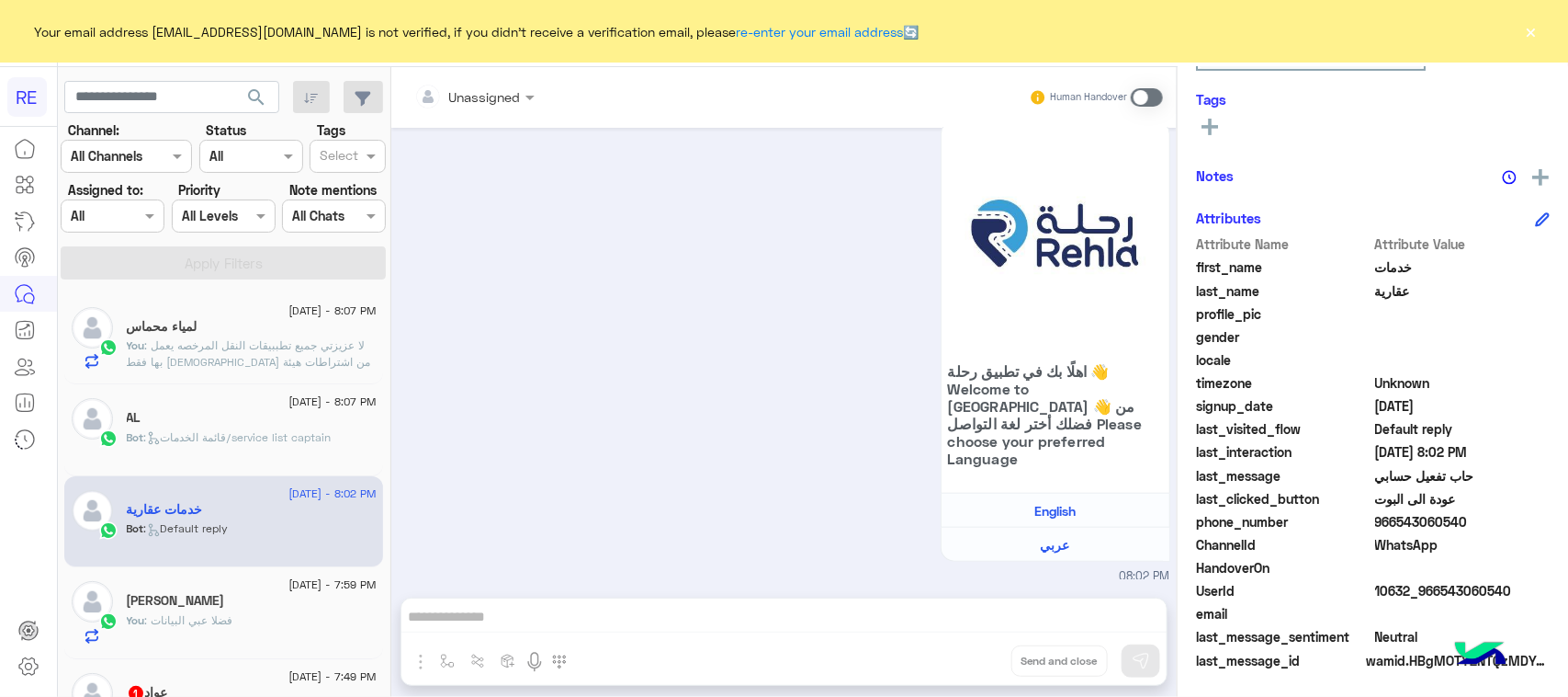
click at [269, 370] on div "16 August - 8:07 PM لمياء محماس You : لا عزيزتي جميع تطببيقات النقل المرخصه يعم…" at bounding box center [224, 340] width 319 height 92
click at [305, 356] on span ": لا عزيزتي جميع تطببيقات النقل المرخصه يعمل بها فقط سعوديين من اشتراطات هيئة ا…" at bounding box center [248, 362] width 244 height 47
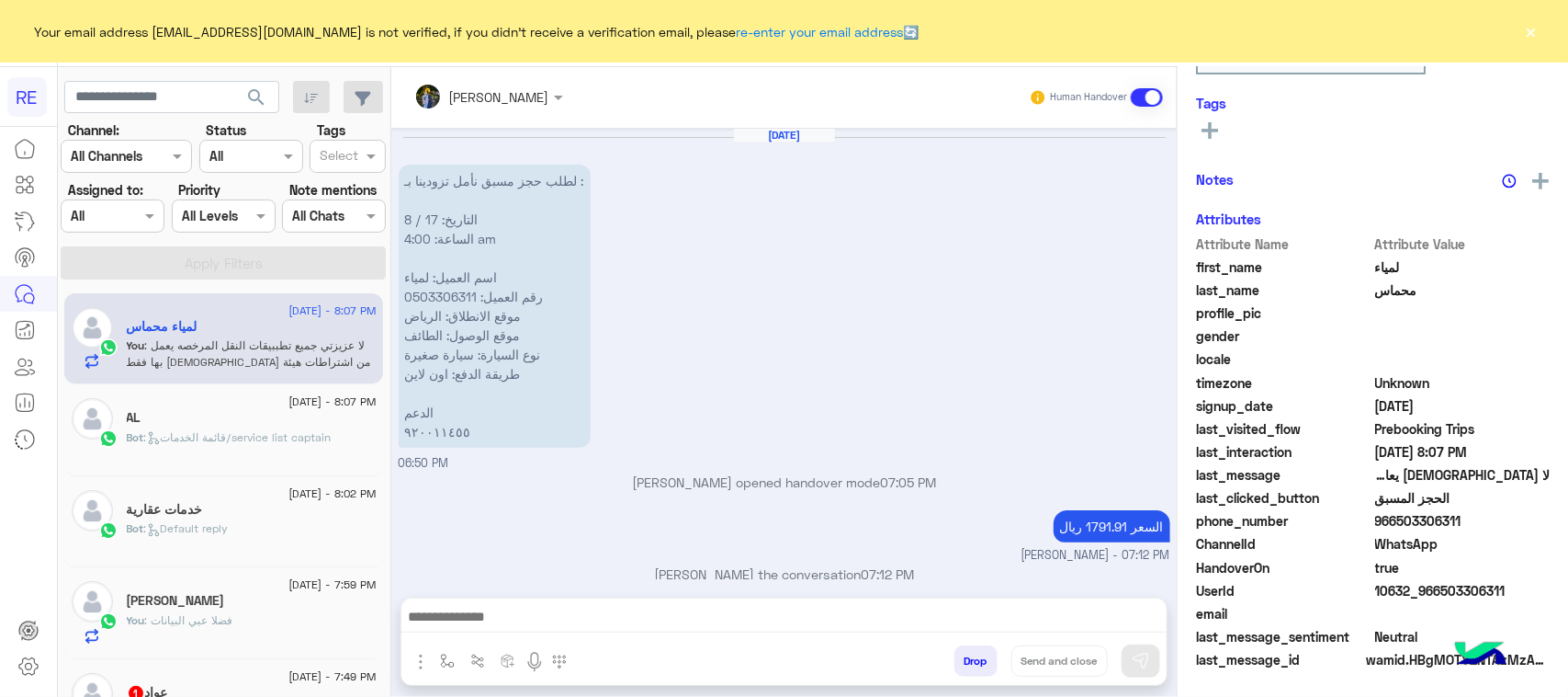
scroll to position [1840, 0]
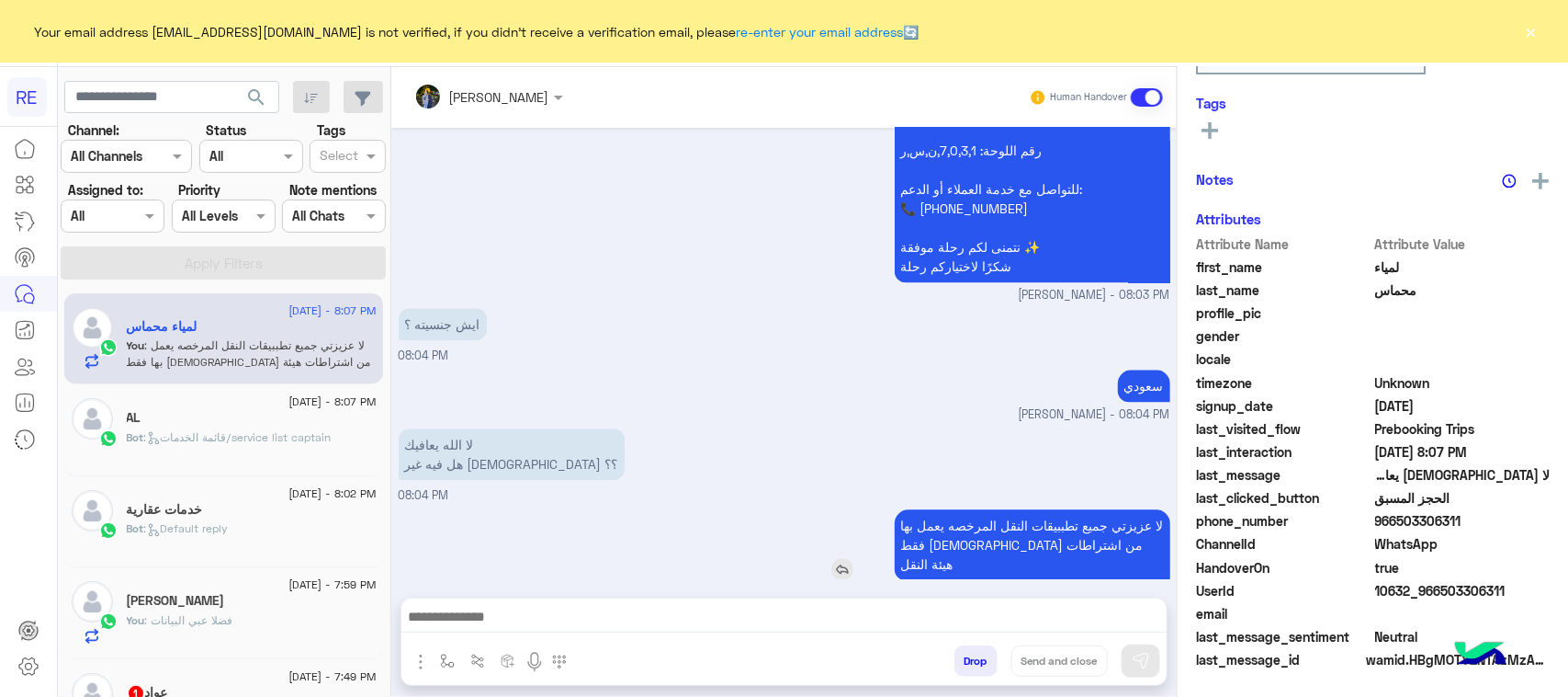
click at [912, 555] on p "لا عزيزتي جميع تطببيقات النقل المرخصه يعمل بها فقط سعوديين من اشتراطات هيئة الن…" at bounding box center [1032, 545] width 276 height 71
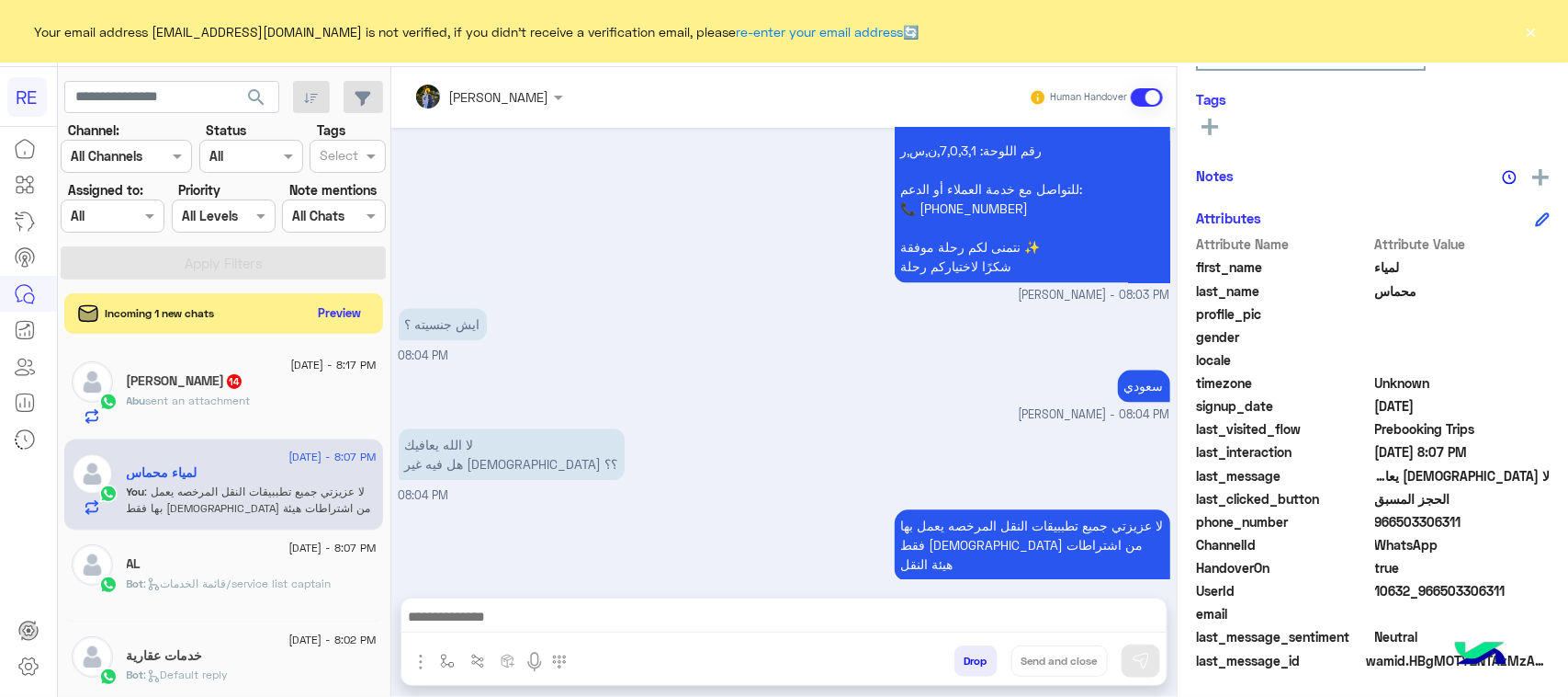
drag, startPoint x: 0, startPoint y: 44, endPoint x: 611, endPoint y: 610, distance: 832.9
click at [615, 631] on div at bounding box center [784, 621] width 765 height 46
click at [608, 605] on textarea at bounding box center [784, 618] width 765 height 27
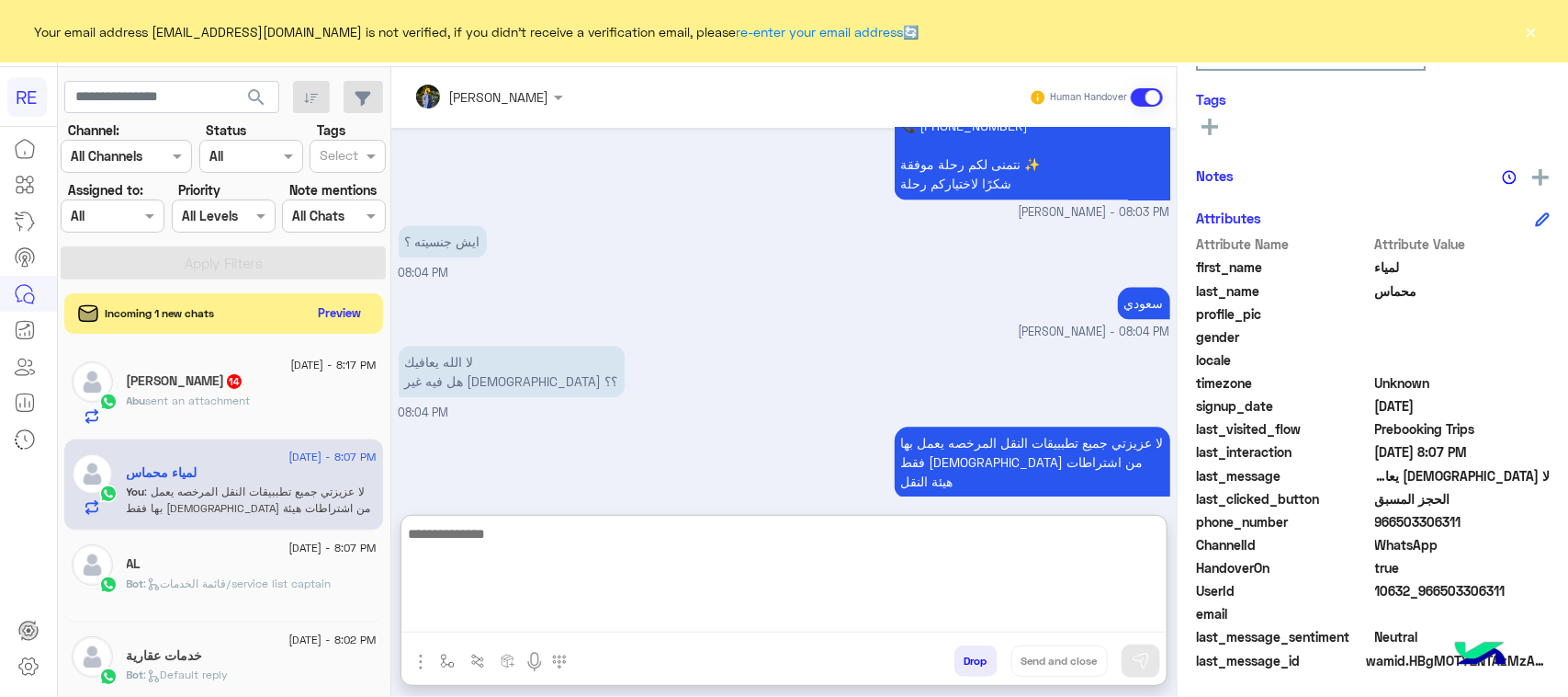
scroll to position [1923, 0]
type textarea "*********"
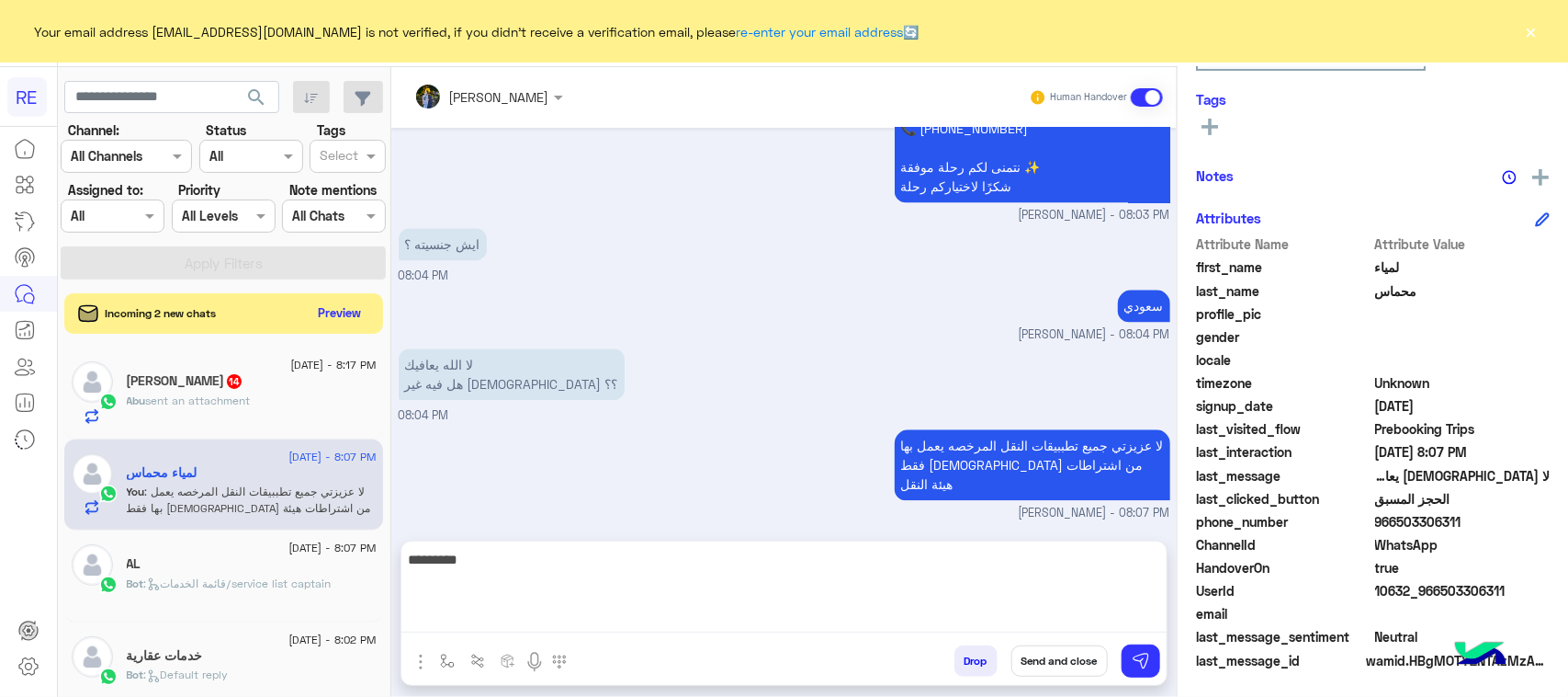
scroll to position [1840, 0]
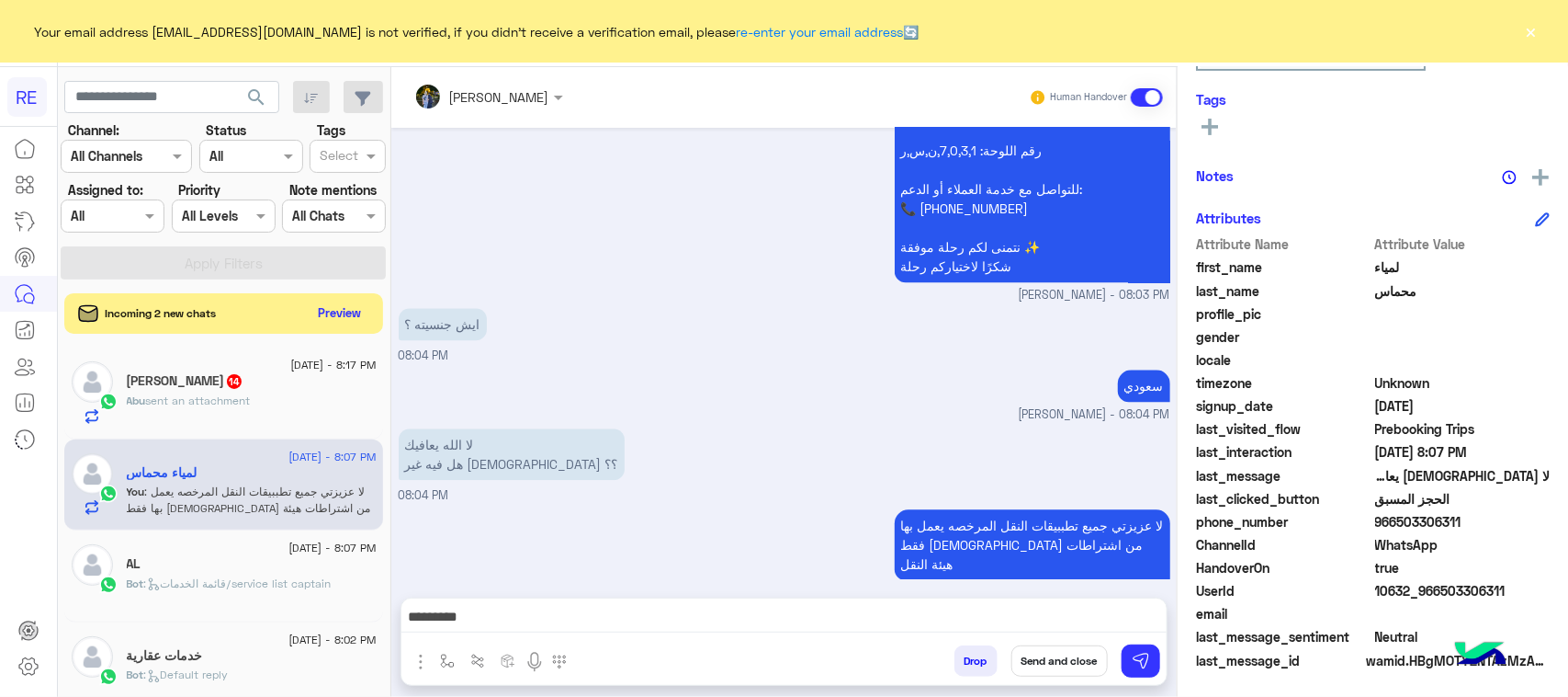
click at [942, 314] on div "ايش جنسيته ؟ 08:04 PM" at bounding box center [784, 334] width 771 height 62
click at [180, 411] on div "Abu sent an attachment" at bounding box center [251, 408] width 250 height 32
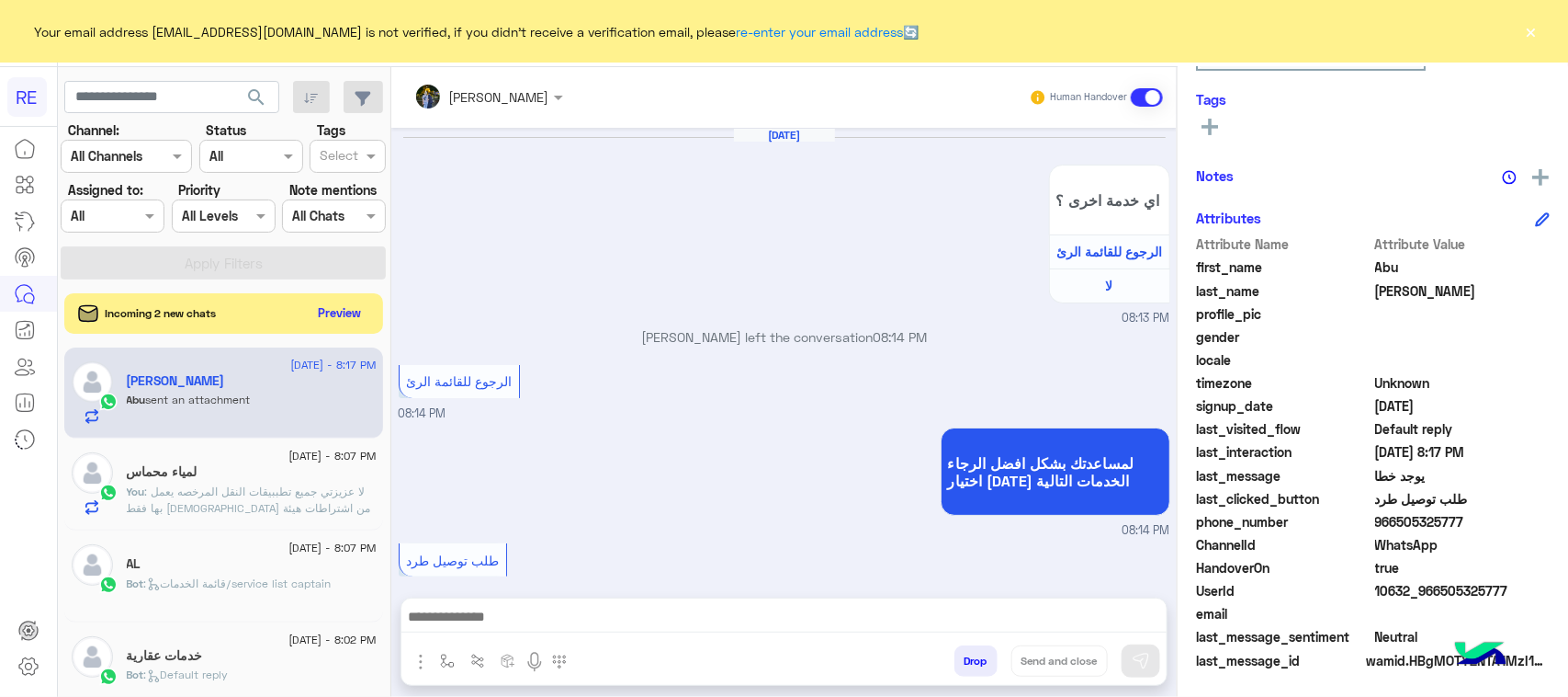
scroll to position [1671, 0]
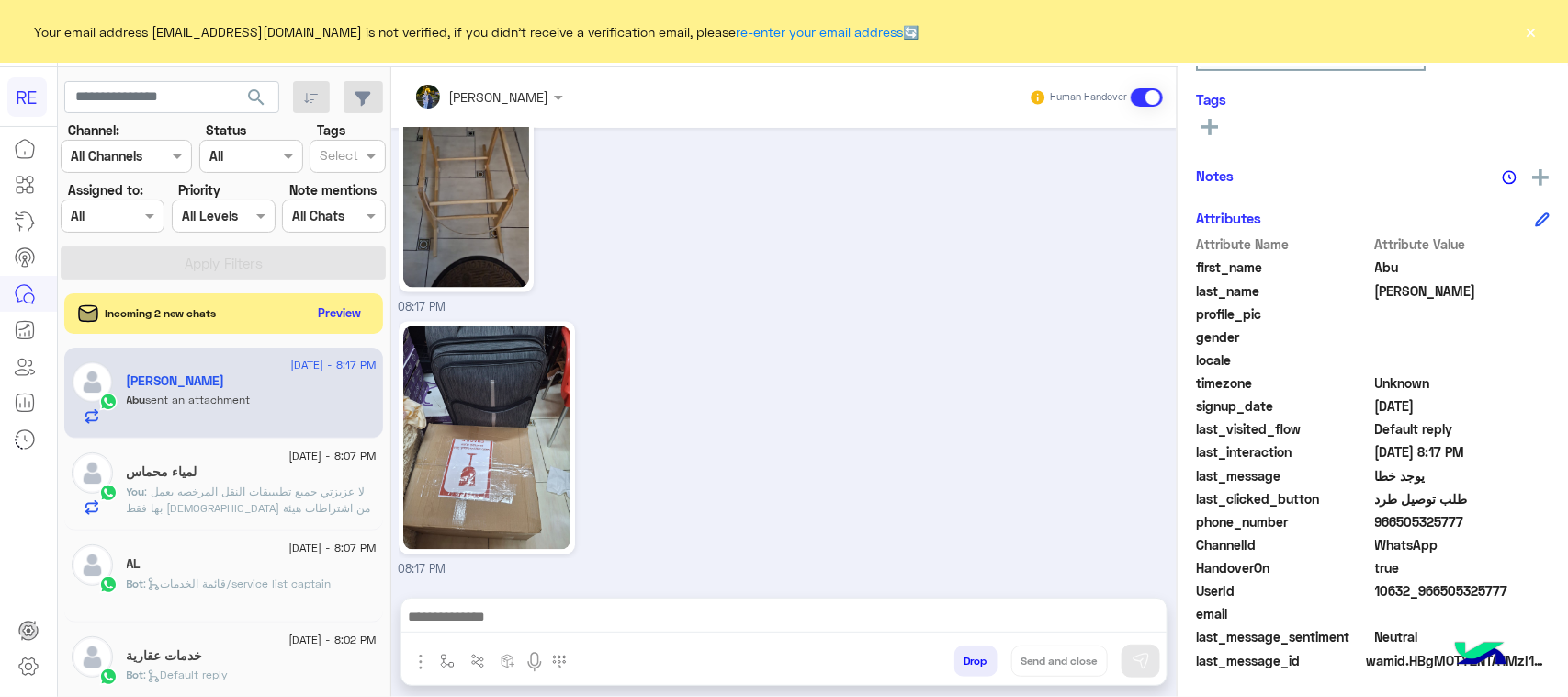
drag, startPoint x: 591, startPoint y: 657, endPoint x: 601, endPoint y: 664, distance: 12.2
drag, startPoint x: 601, startPoint y: 664, endPoint x: 577, endPoint y: 246, distance: 418.7
click at [577, 246] on div at bounding box center [518, 176] width 239 height 233
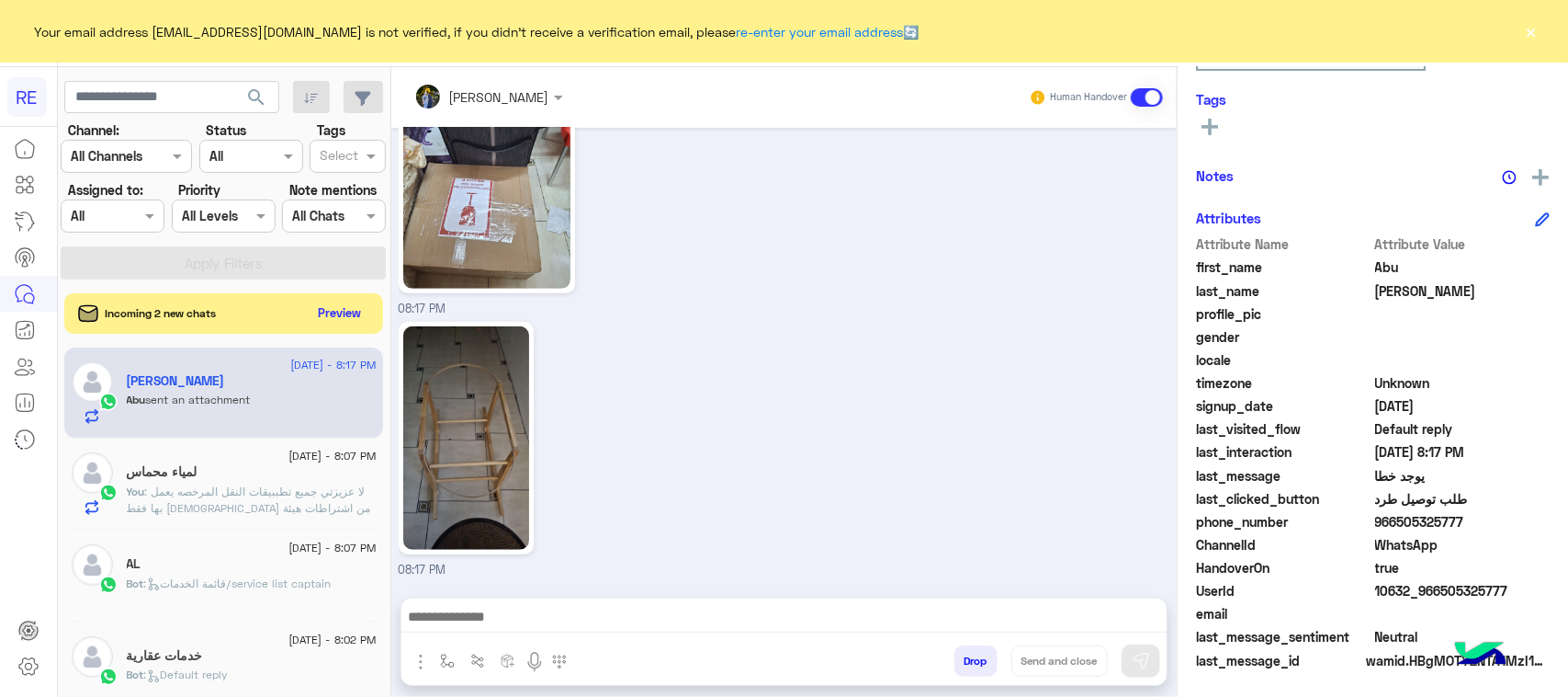
scroll to position [3673, 0]
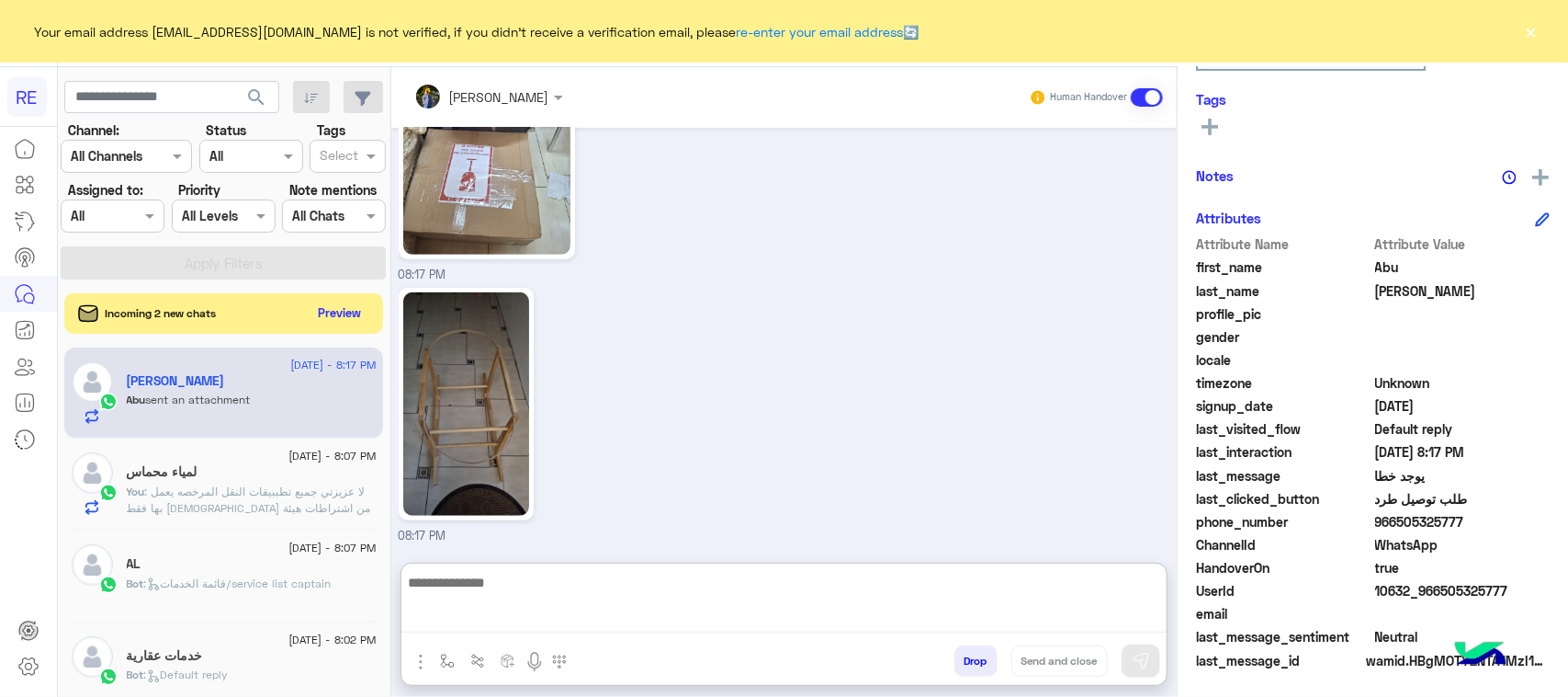
click at [565, 614] on textarea at bounding box center [784, 601] width 765 height 62
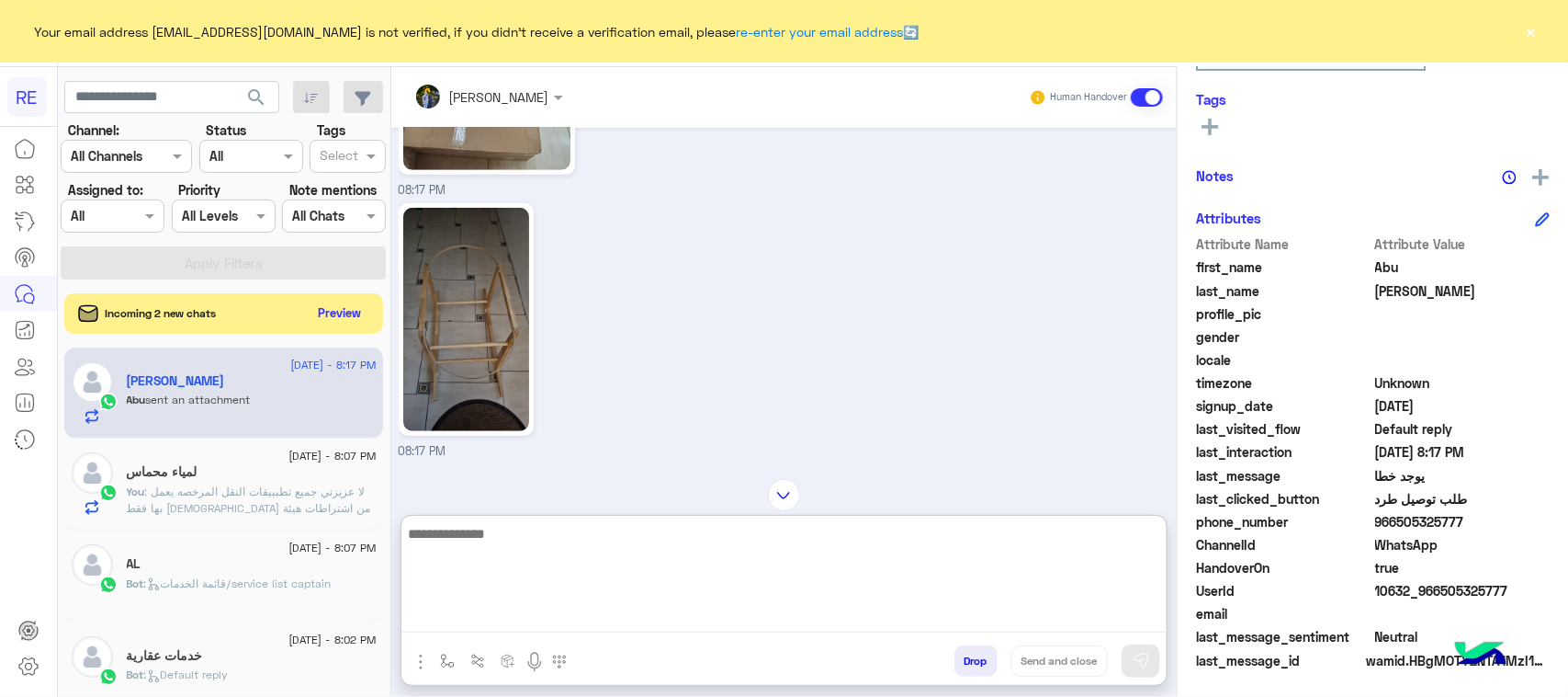
scroll to position [3443, 0]
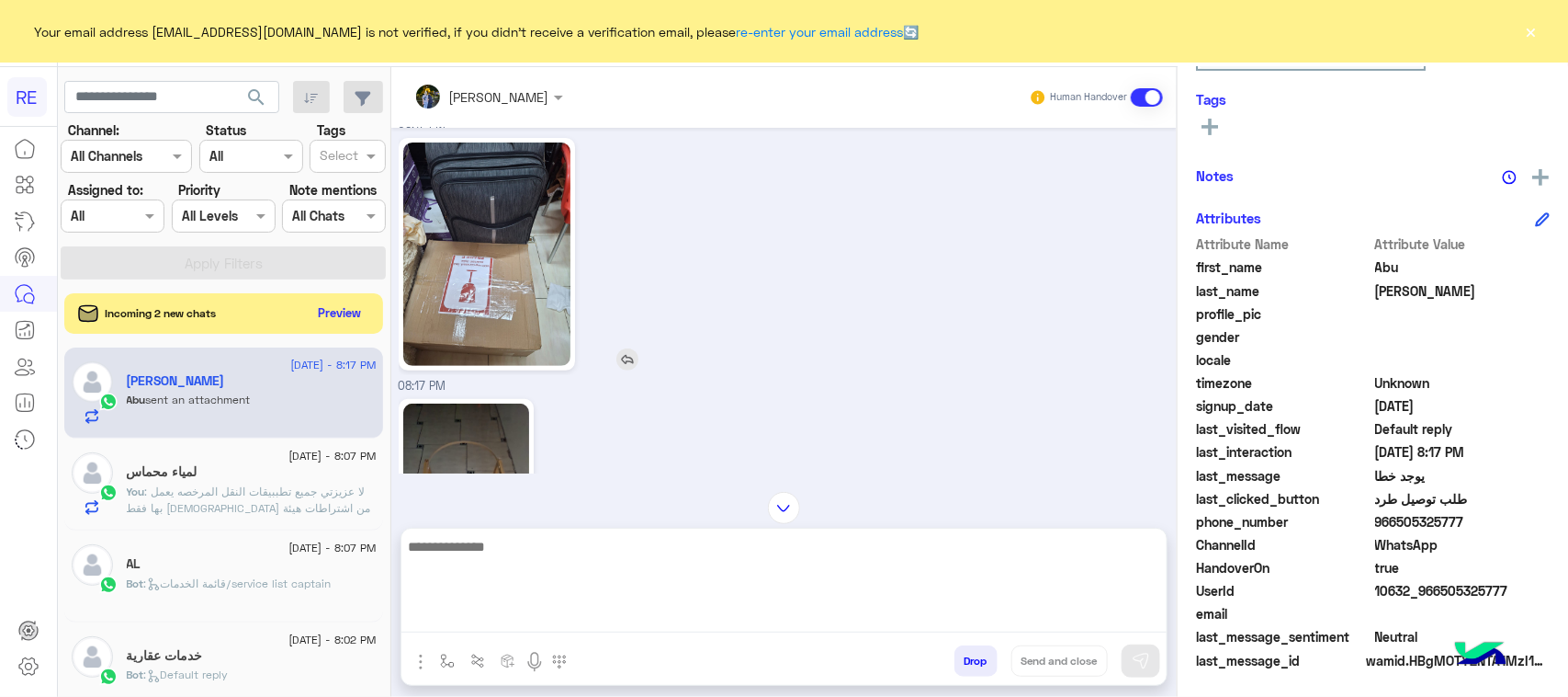
click at [514, 347] on img at bounding box center [487, 254] width 167 height 224
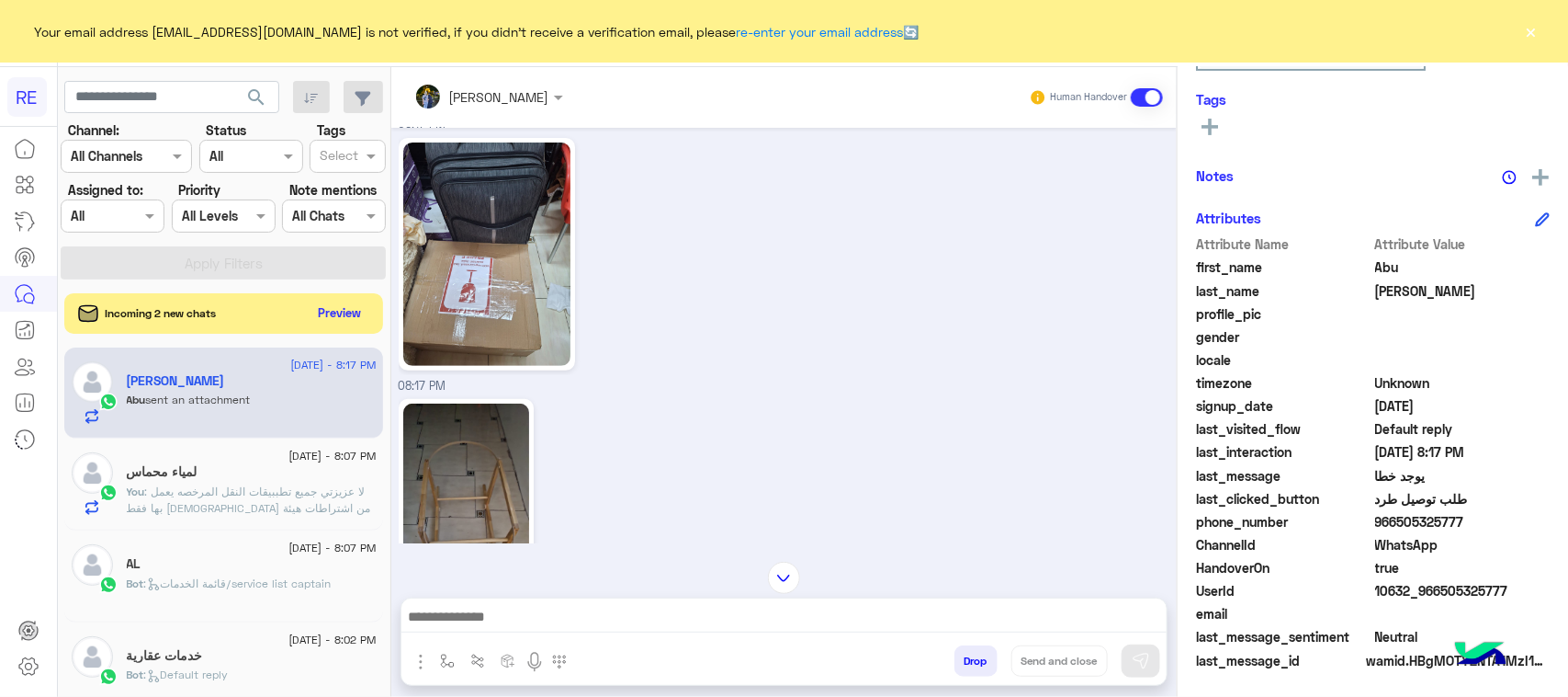
click at [575, 636] on div at bounding box center [784, 621] width 765 height 46
click at [575, 629] on textarea at bounding box center [784, 618] width 765 height 27
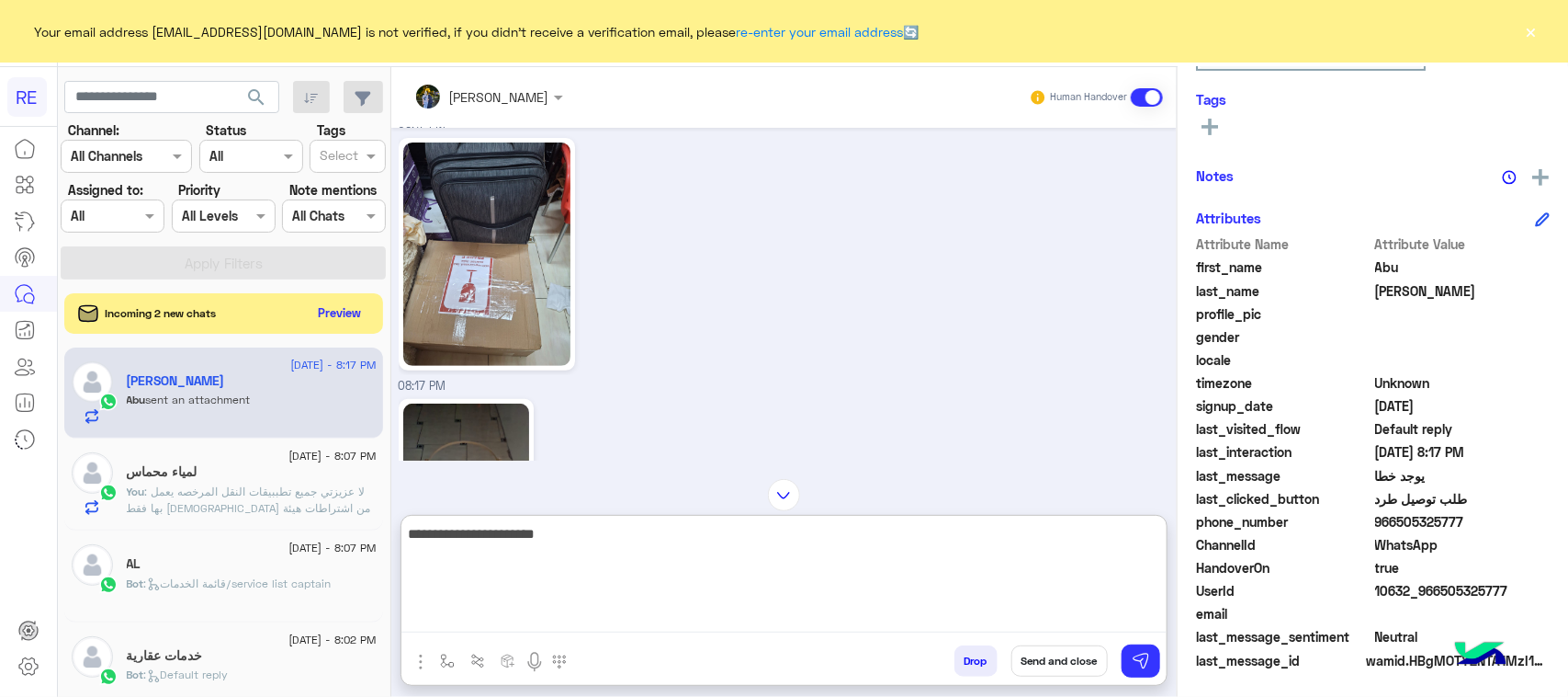
type textarea "**********"
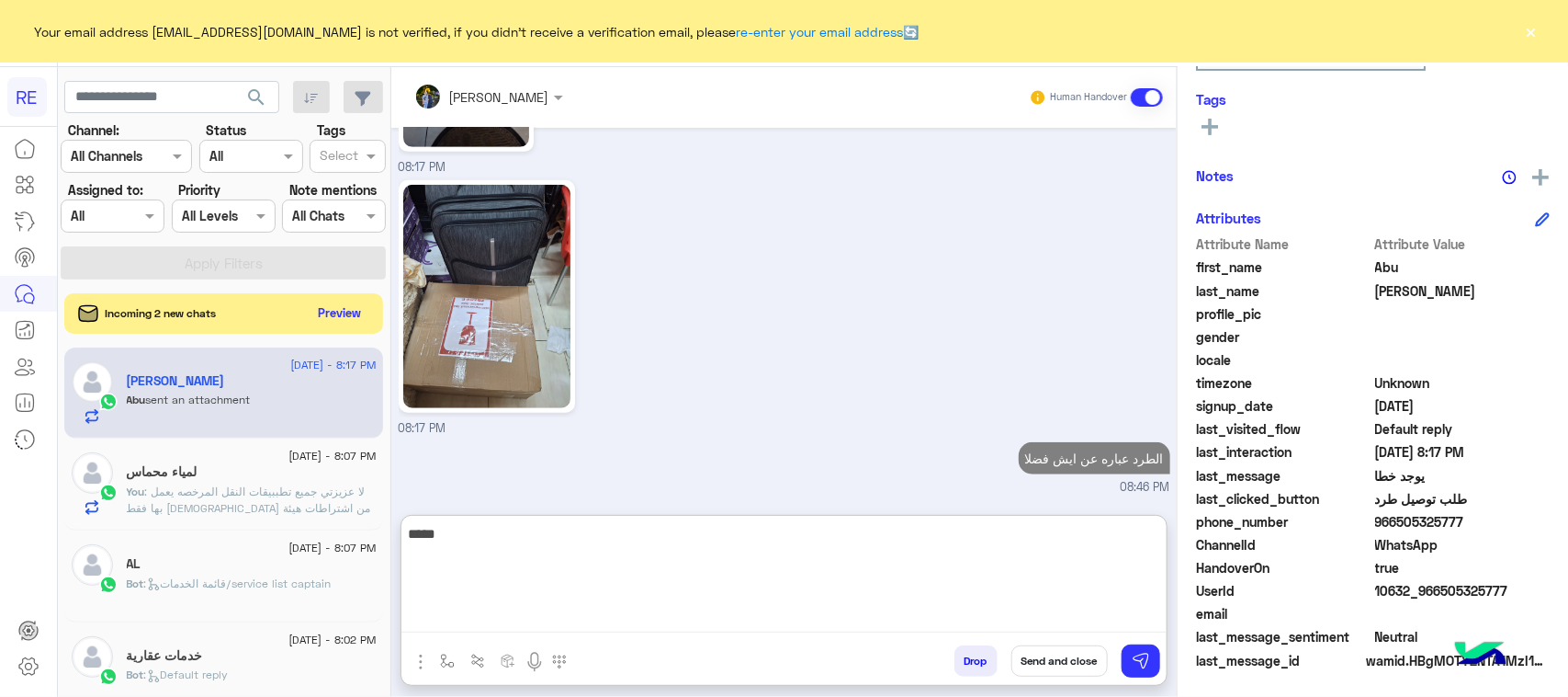
scroll to position [3847, 0]
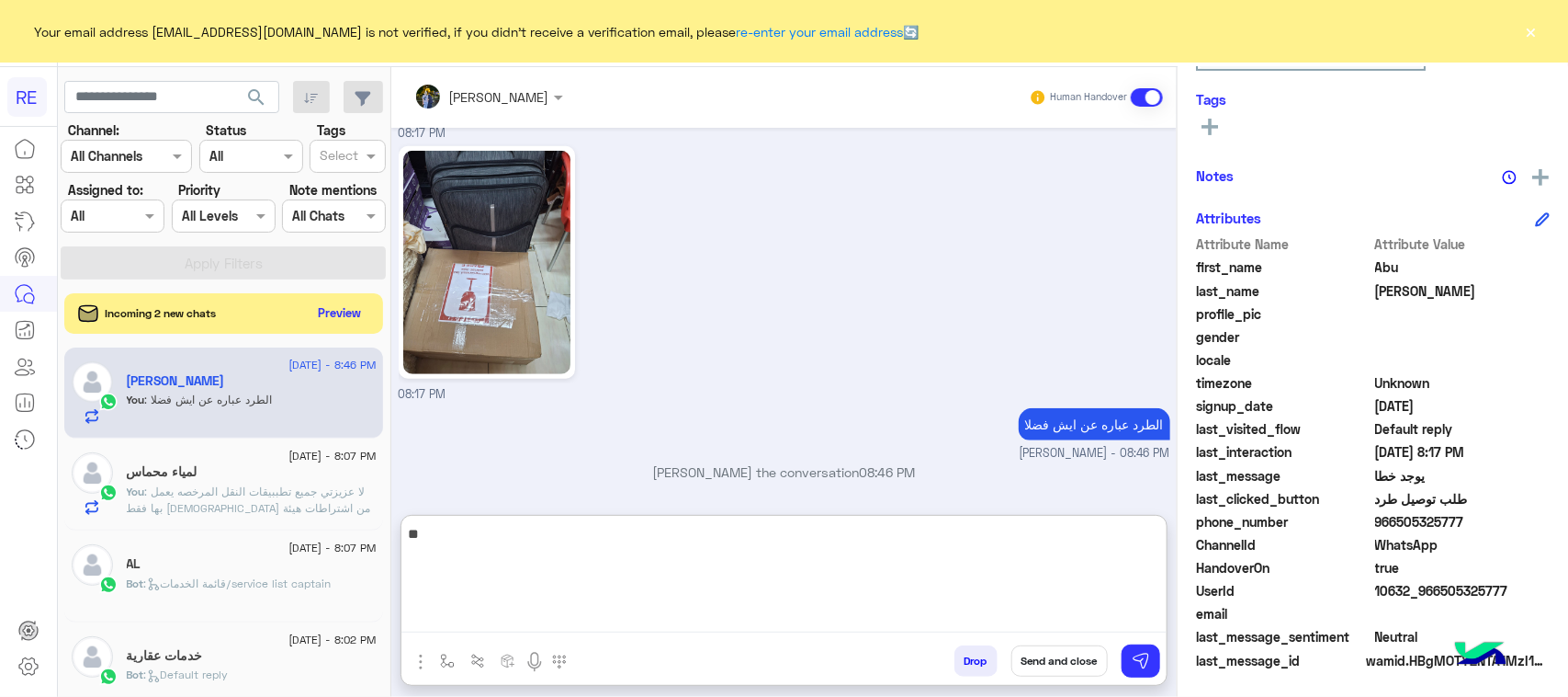
type textarea "*"
type textarea "********"
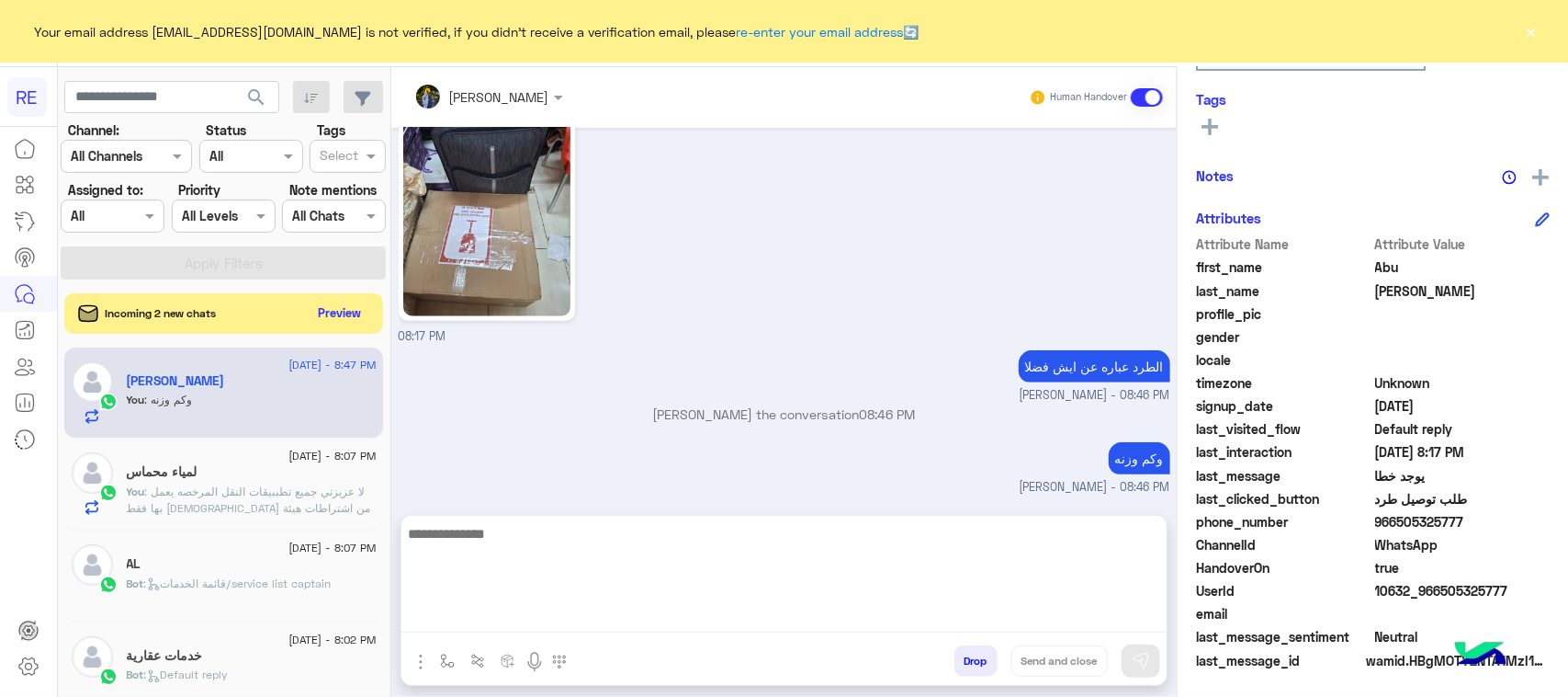
click at [706, 670] on div "Drop Send and close" at bounding box center [873, 664] width 586 height 40
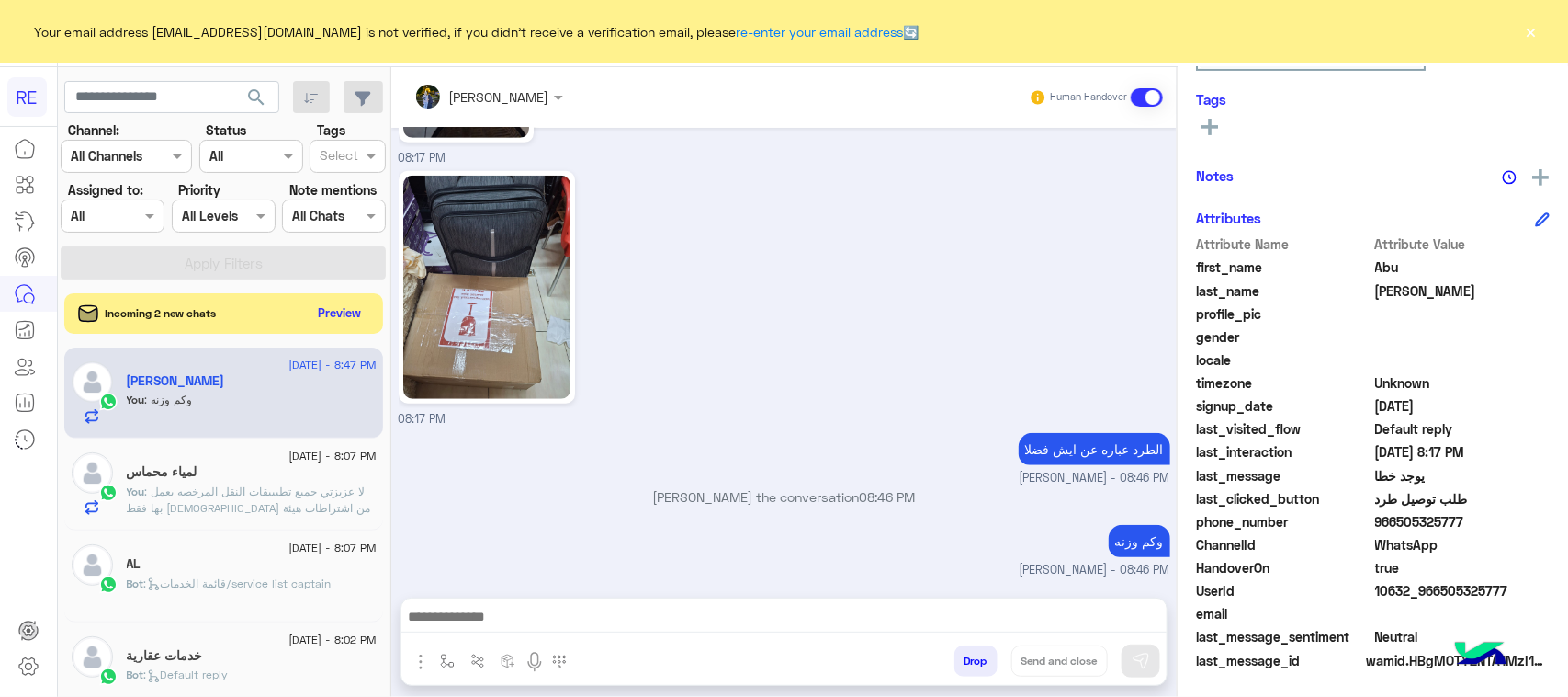
scroll to position [3824, 0]
click at [973, 621] on textarea at bounding box center [784, 618] width 765 height 27
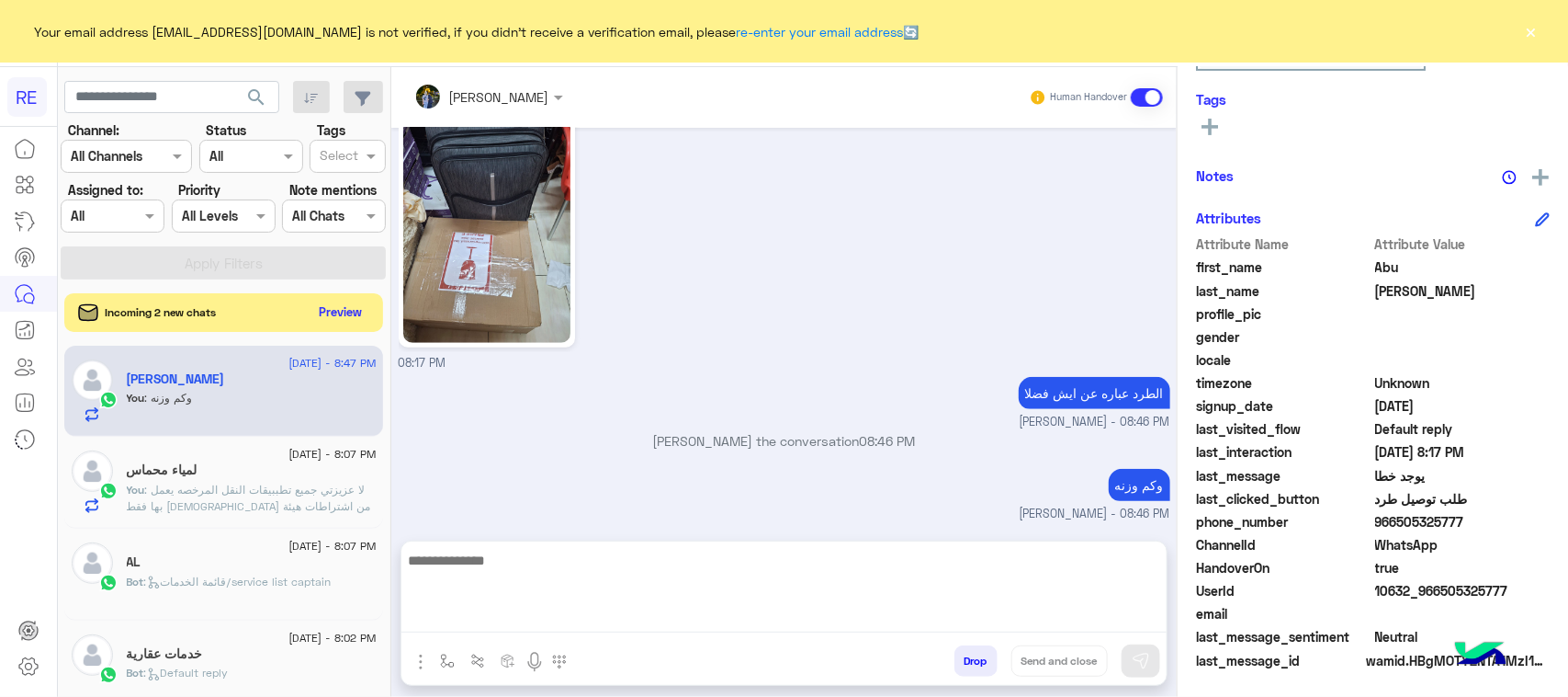
click at [326, 320] on button "Preview" at bounding box center [340, 311] width 57 height 25
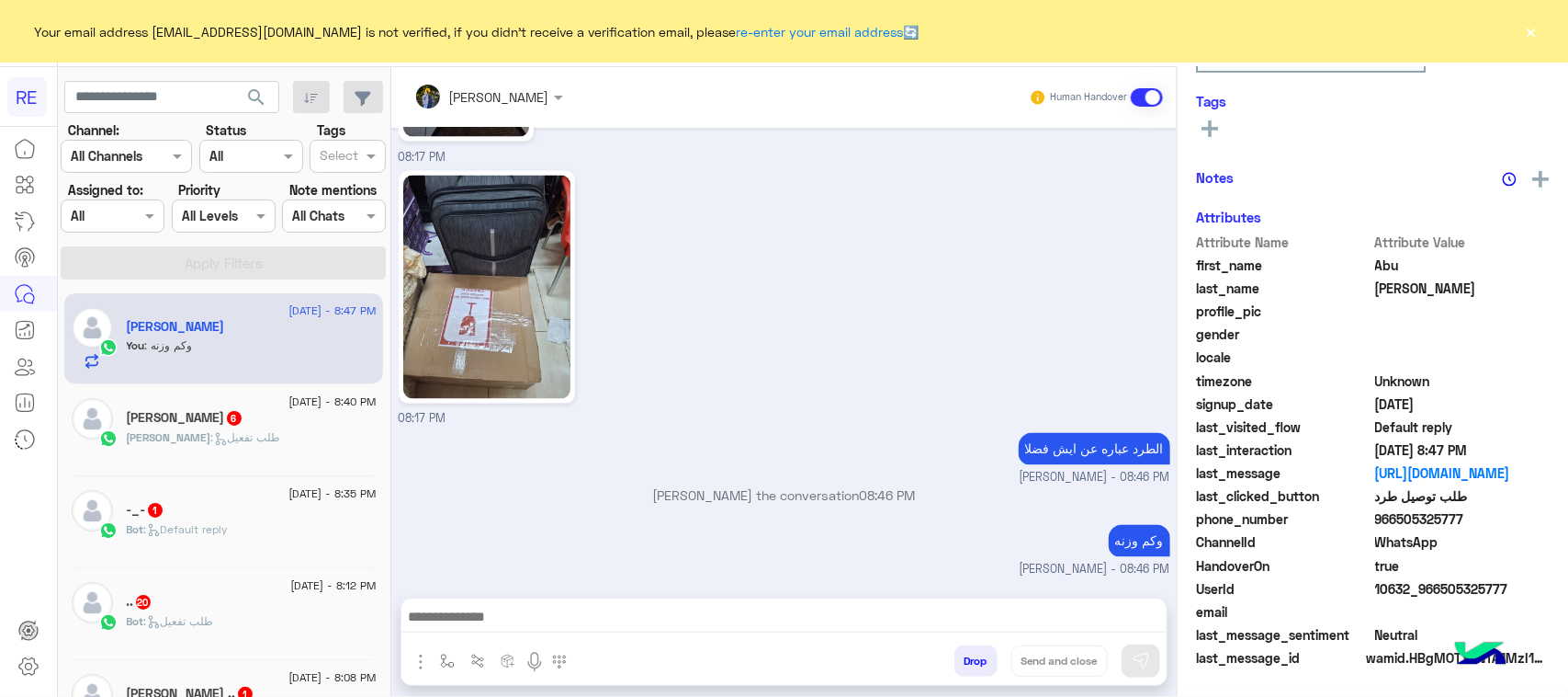
scroll to position [288, 0]
click at [322, 446] on div "Abdulaziz : طلب تفعيل" at bounding box center [251, 445] width 250 height 32
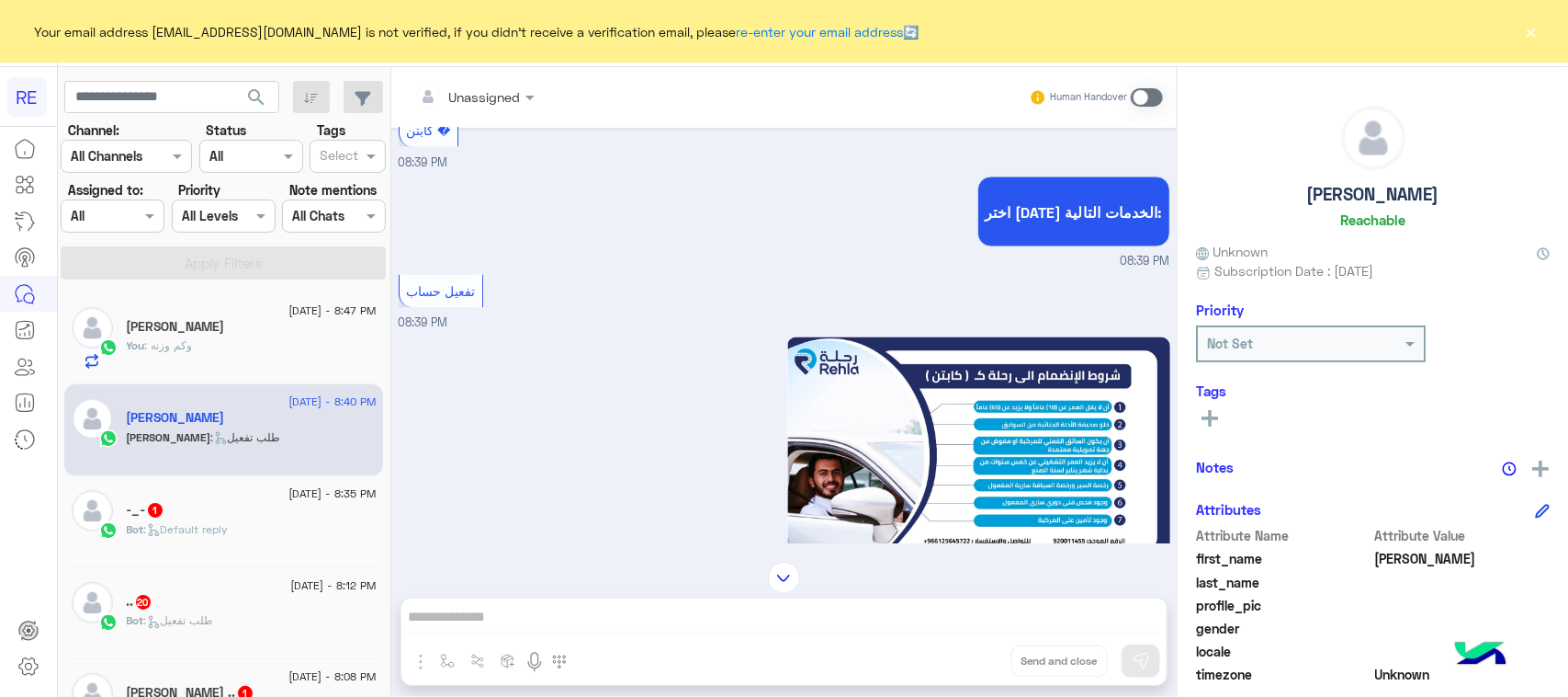
scroll to position [756, 0]
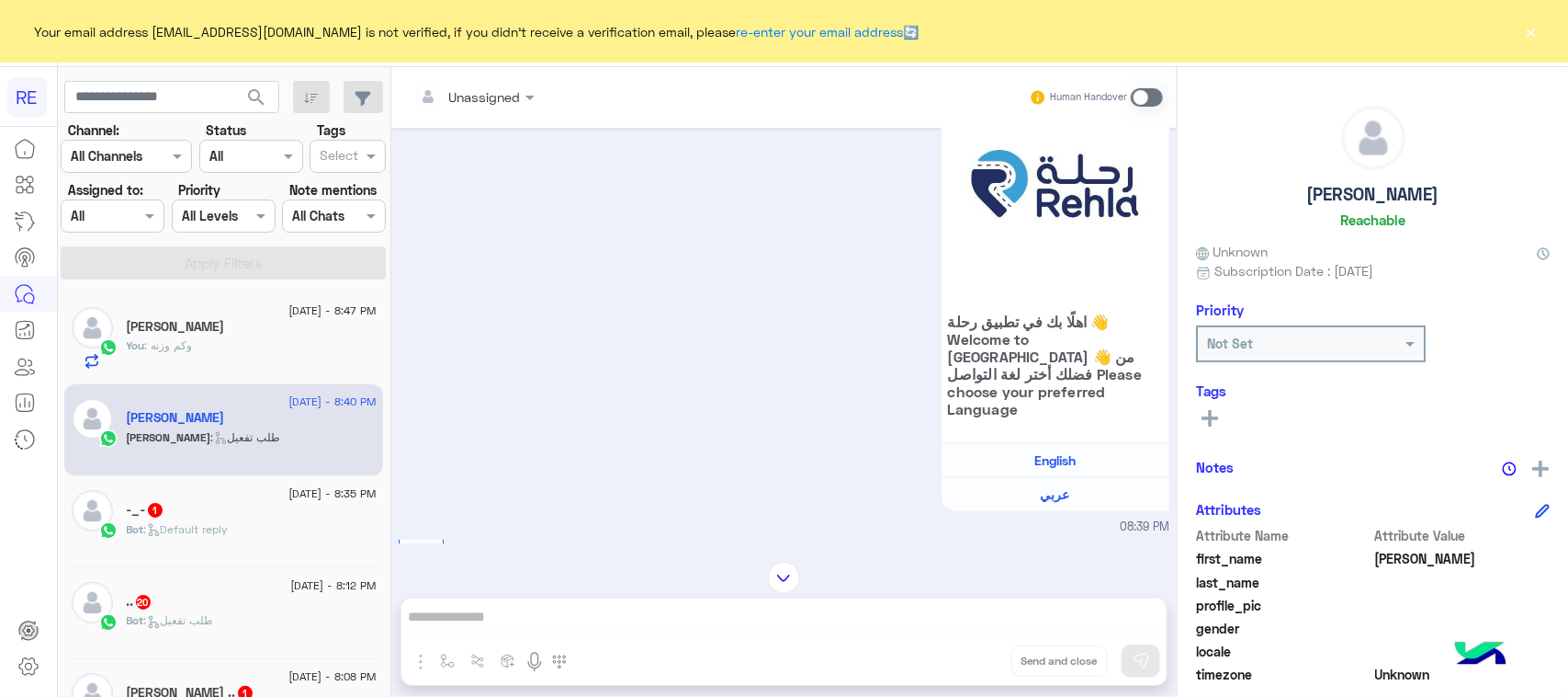
click at [1142, 90] on span at bounding box center [1147, 97] width 32 height 19
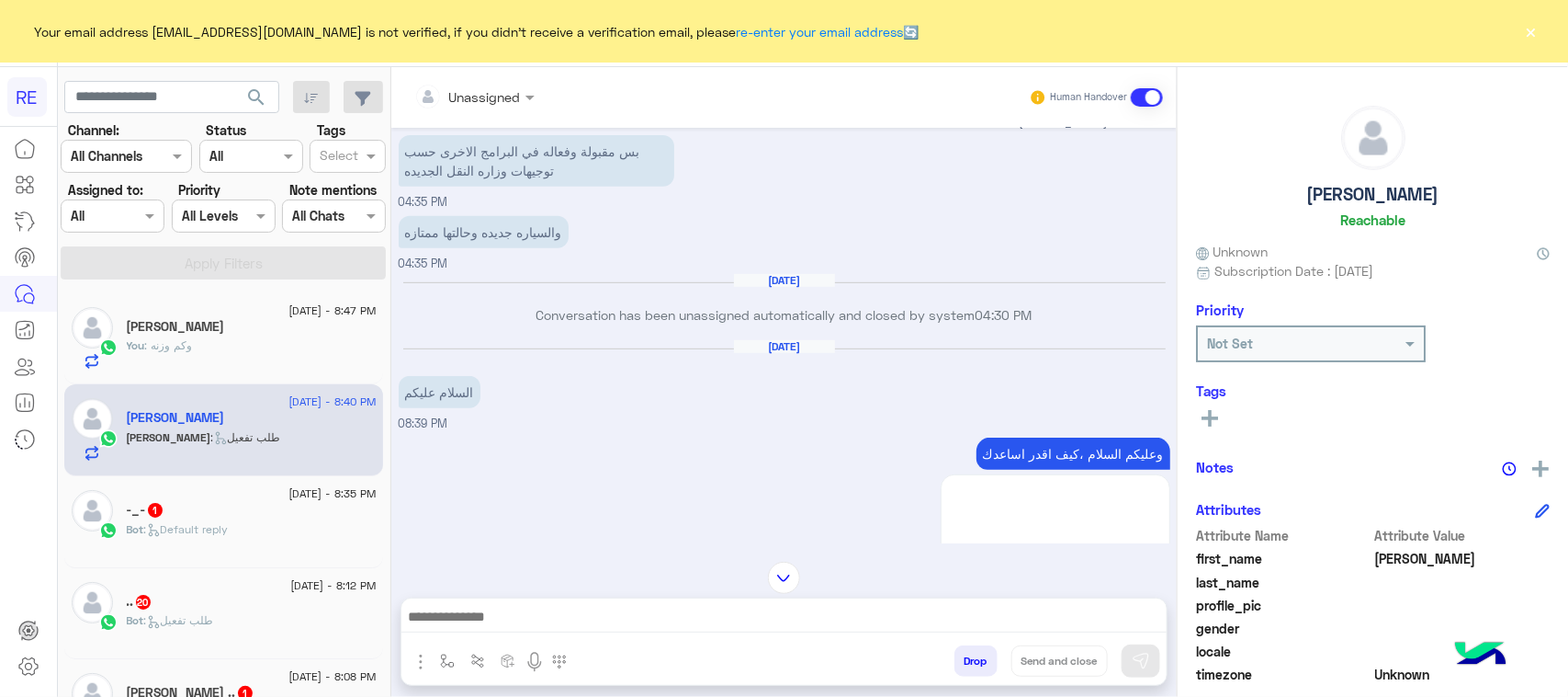
scroll to position [329, 0]
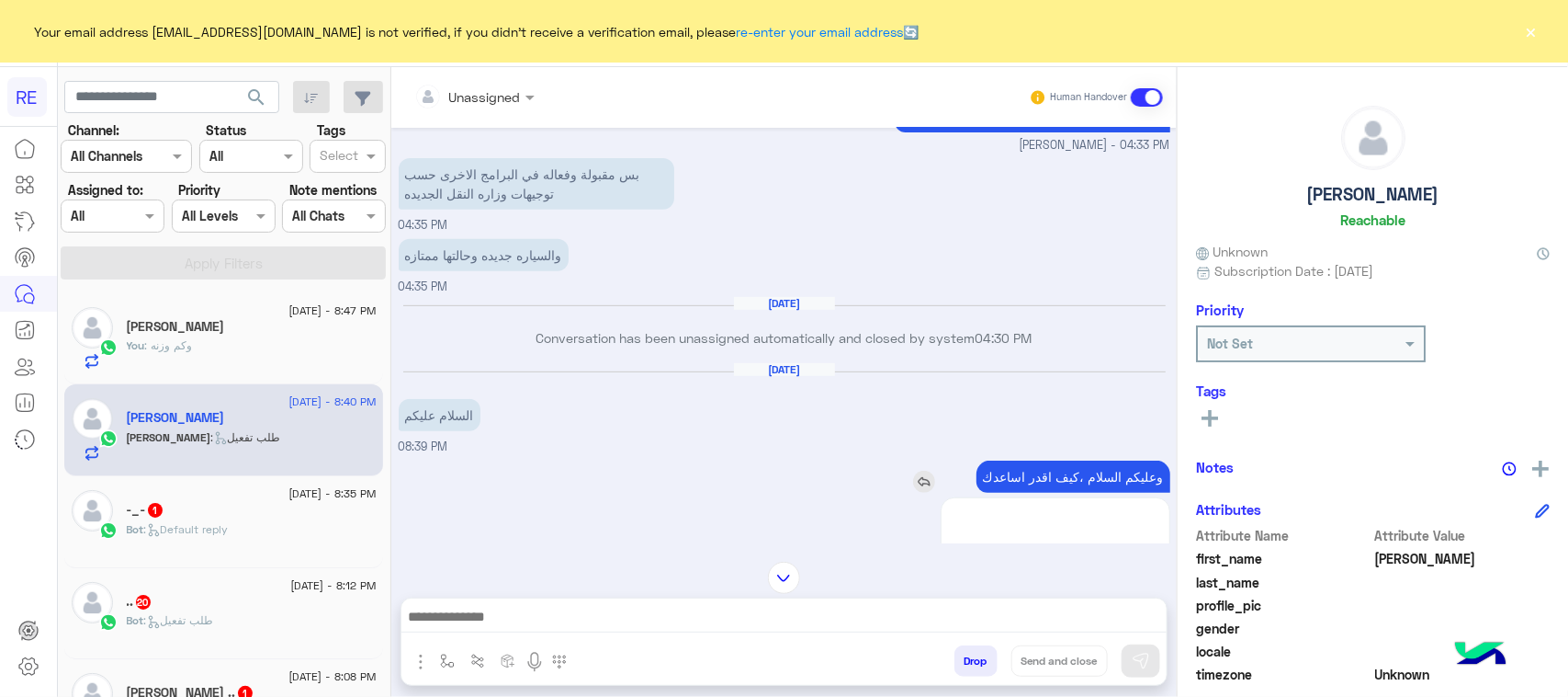
click at [1139, 488] on p "وعليكم السلام ،كيف اقدر اساعدك" at bounding box center [1073, 476] width 194 height 32
copy app-msgs-text
click at [865, 631] on textarea at bounding box center [784, 618] width 765 height 27
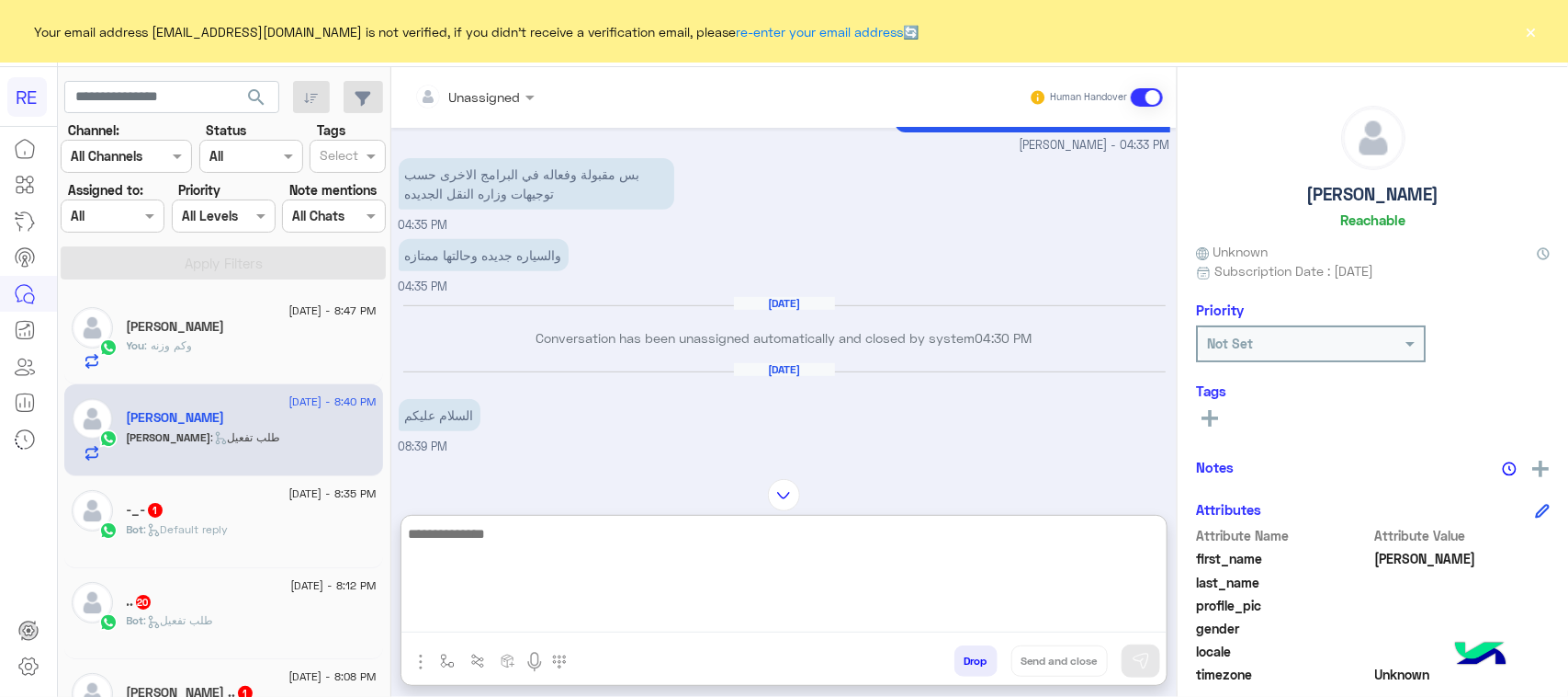
paste textarea "**********"
type textarea "**********"
click at [1125, 675] on button at bounding box center [1140, 661] width 38 height 33
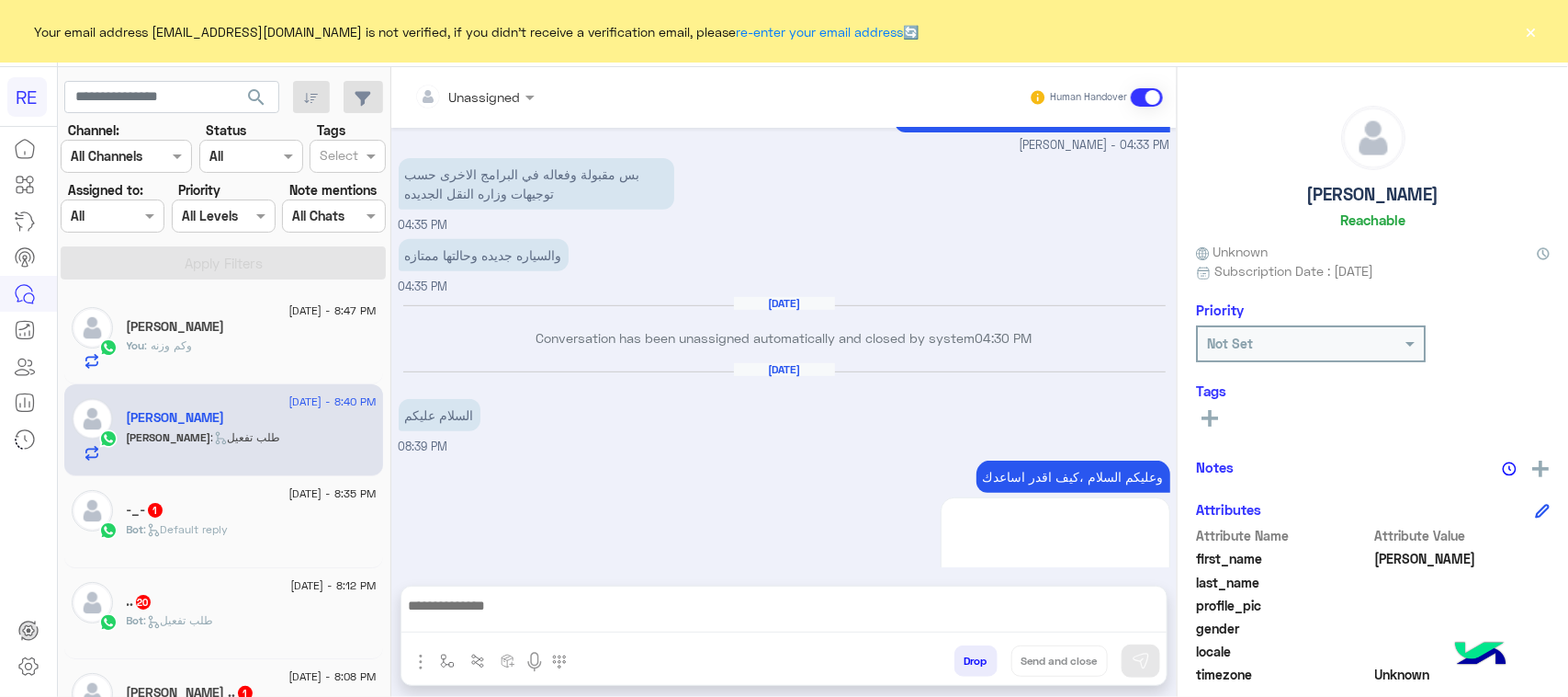
scroll to position [2341, 0]
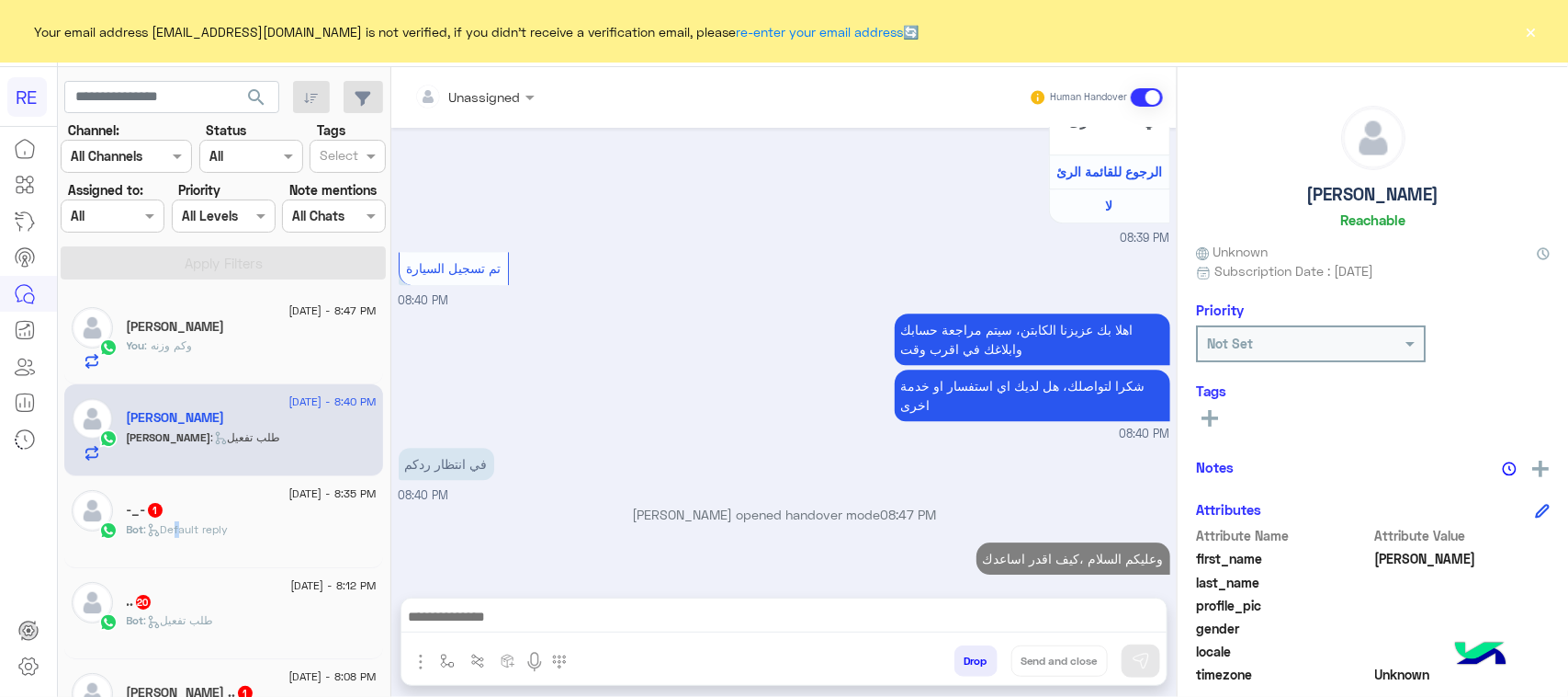
click at [178, 529] on span ": Default reply" at bounding box center [186, 529] width 84 height 14
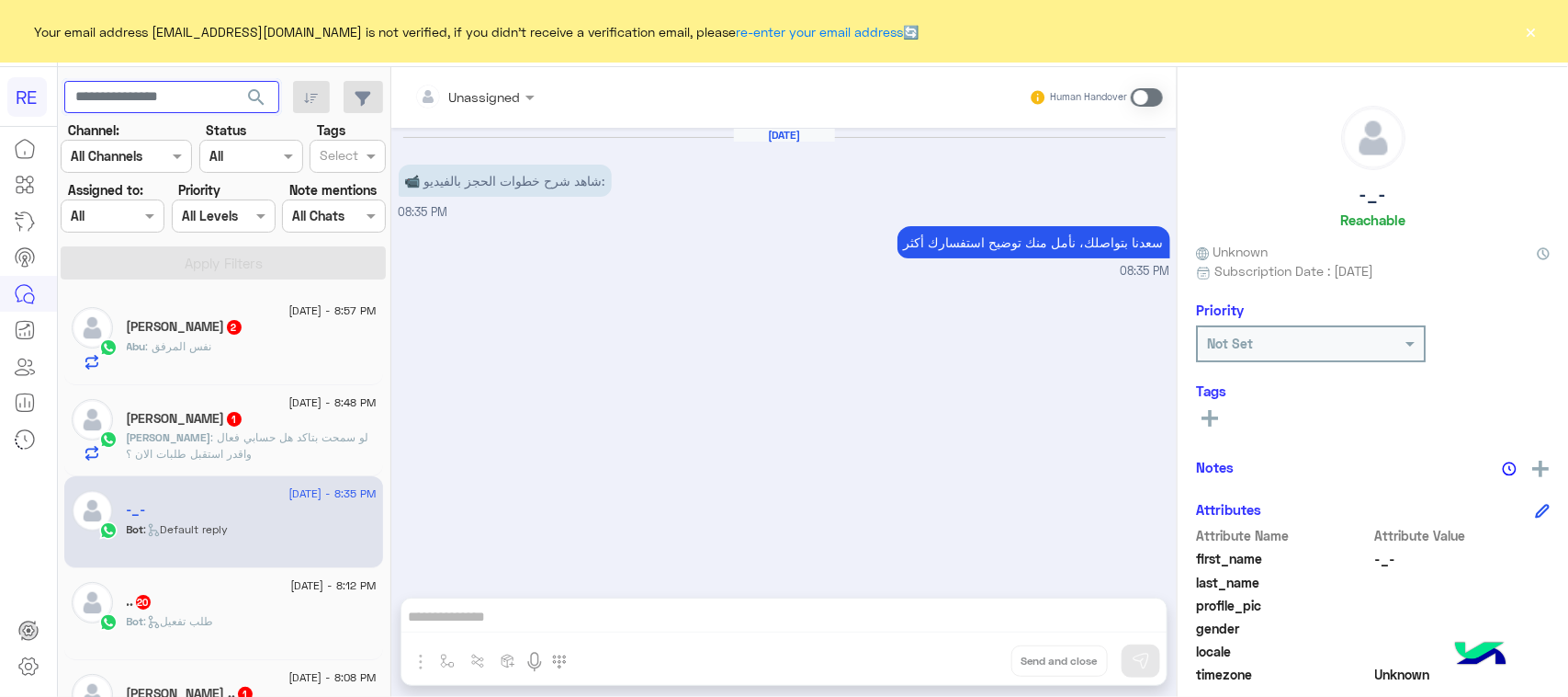
click at [153, 104] on input "text" at bounding box center [172, 97] width 215 height 33
type input "*********"
click at [259, 93] on span "search" at bounding box center [256, 97] width 22 height 22
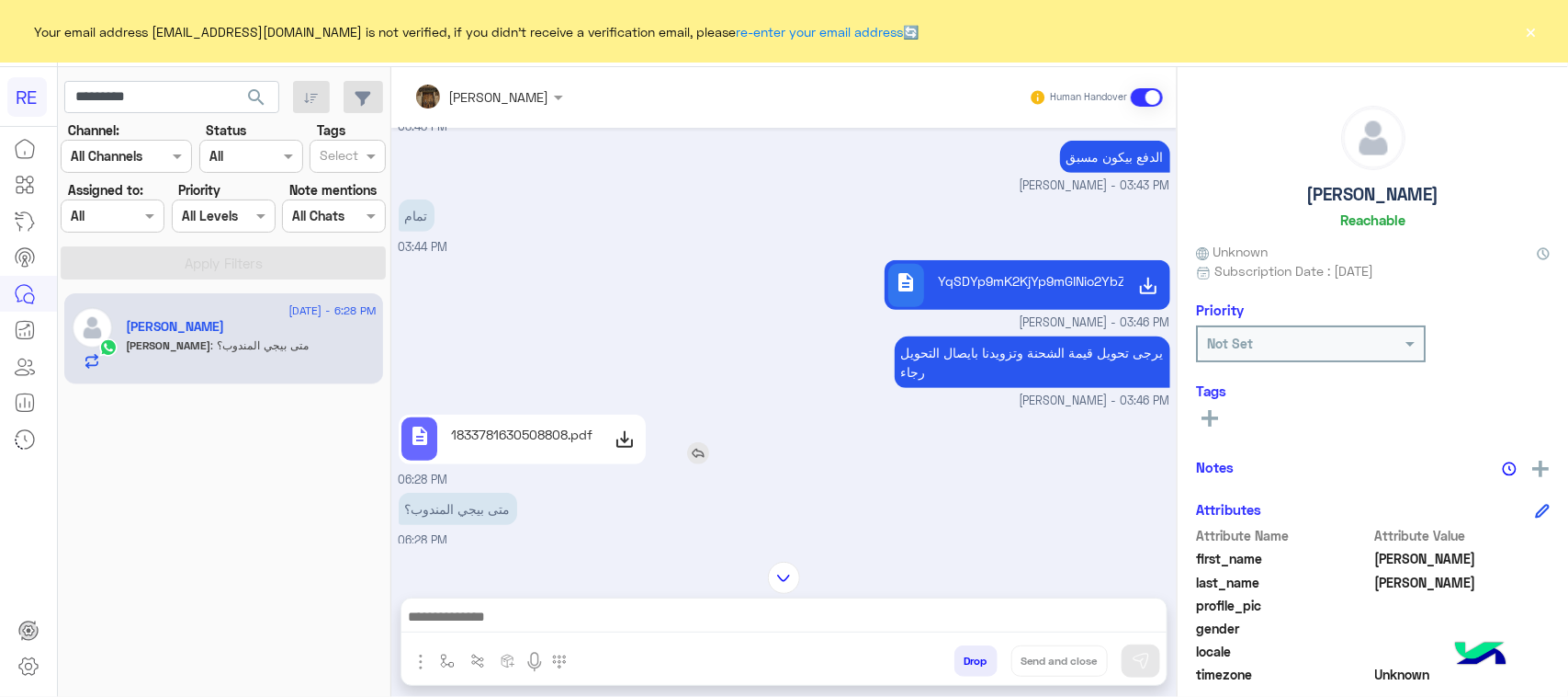
scroll to position [3618, 0]
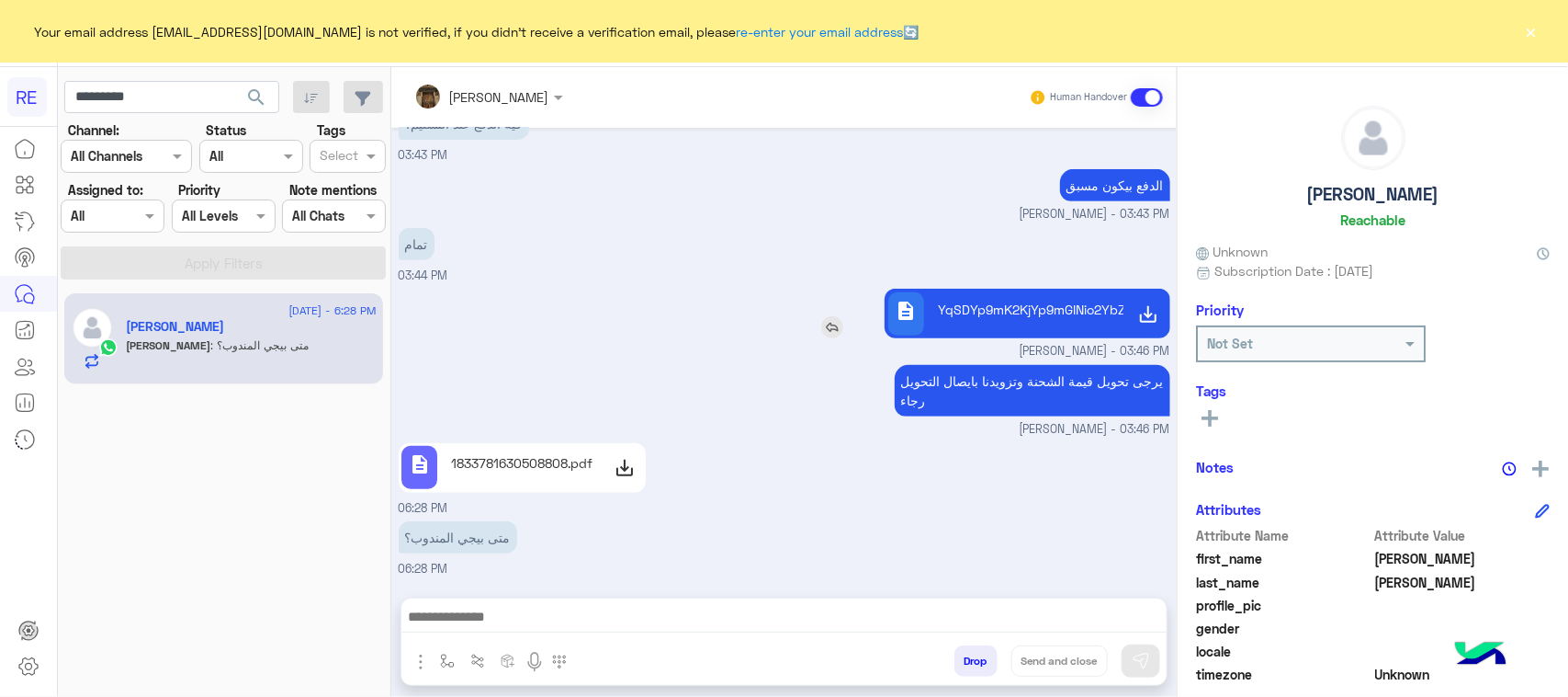
click at [1139, 314] on use at bounding box center [1148, 314] width 22 height 22
click at [627, 476] on use at bounding box center [624, 467] width 22 height 22
click at [398, 443] on link "description 1833781630508808.pdf" at bounding box center [522, 467] width 248 height 50
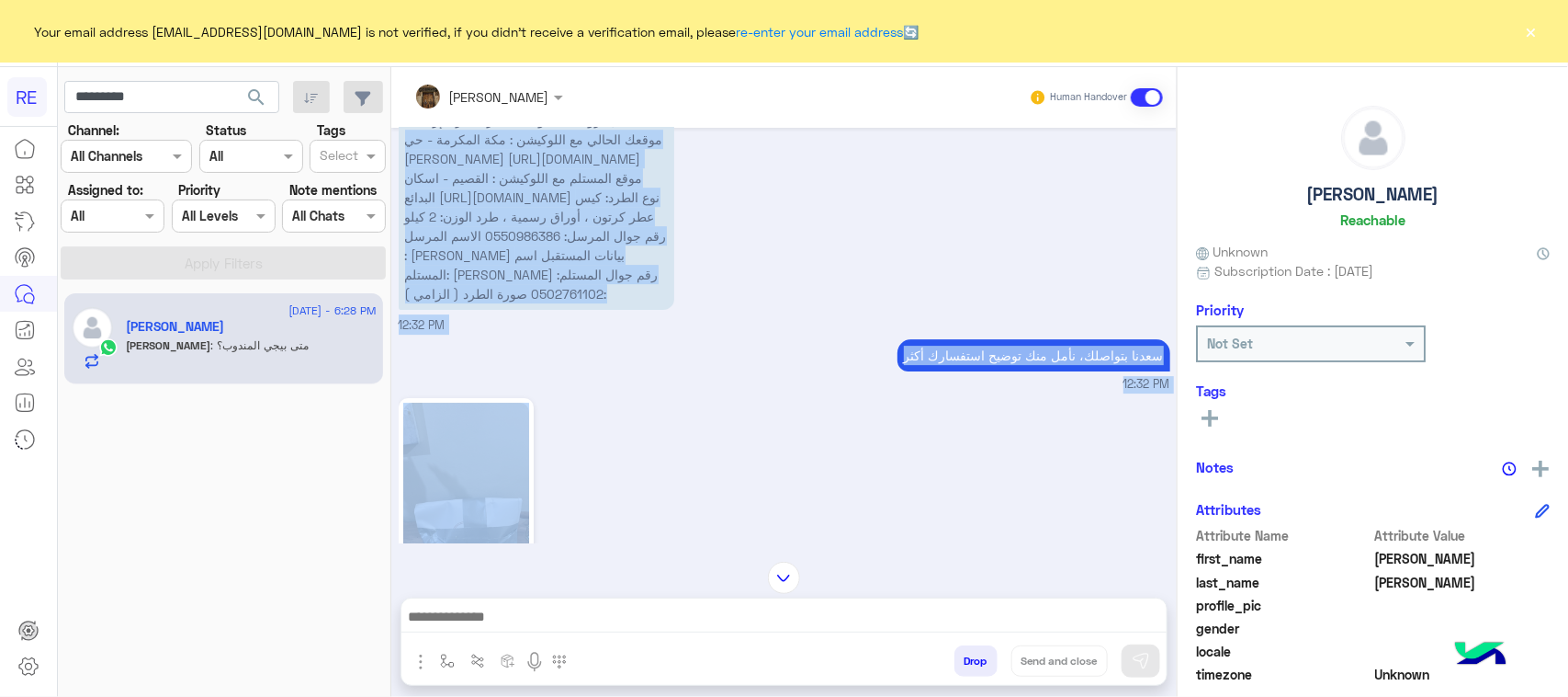
scroll to position [2574, 0]
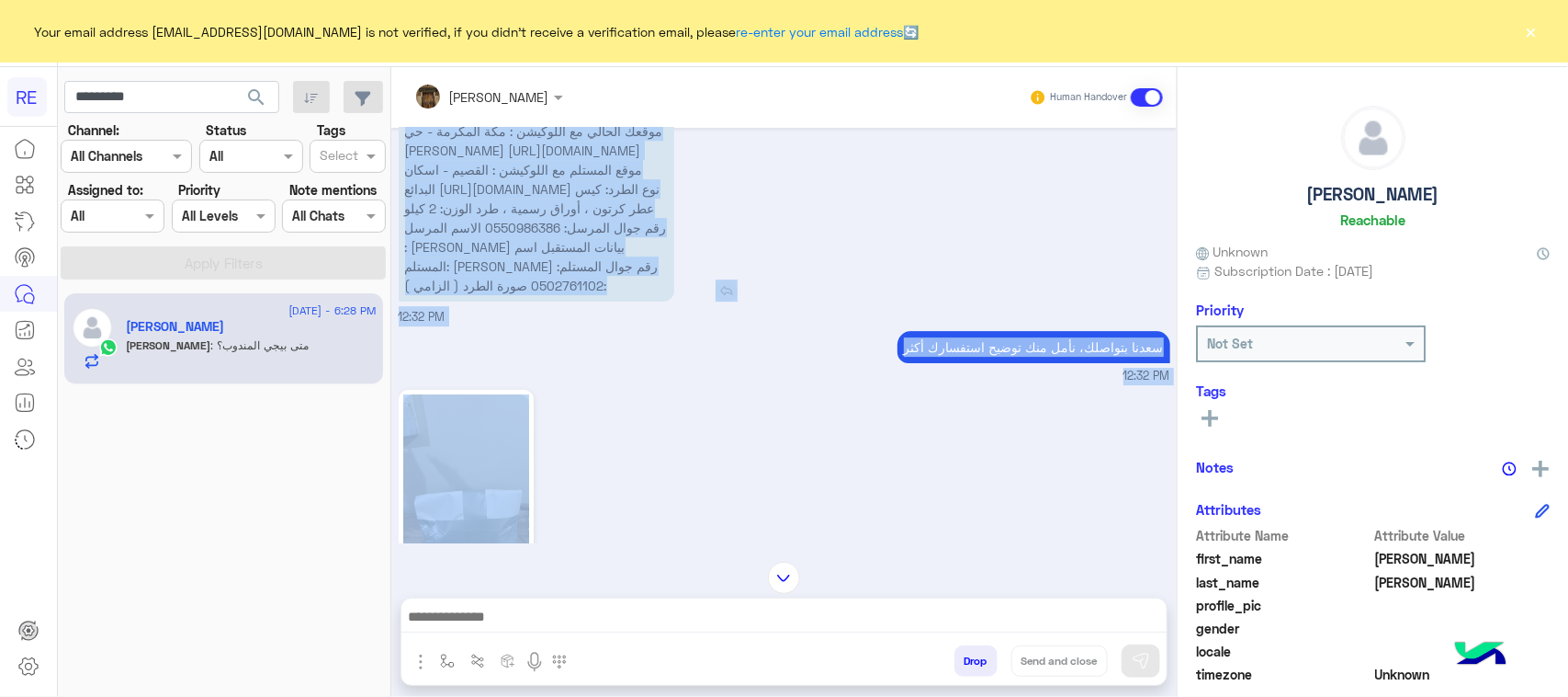
drag, startPoint x: 640, startPoint y: 259, endPoint x: 574, endPoint y: 407, distance: 162.0
click at [574, 301] on p "نأمل تزويدنا بمعلومات الطرد المراد إرساله: موقعك الحالي مع اللوكيشن : مكة المكر…" at bounding box center [536, 198] width 276 height 206
copy span "موقعك الحالي مع اللوكيشن : مكة المكرمة - حي الزايدي https://maps.app.goo.gl/B3x…"
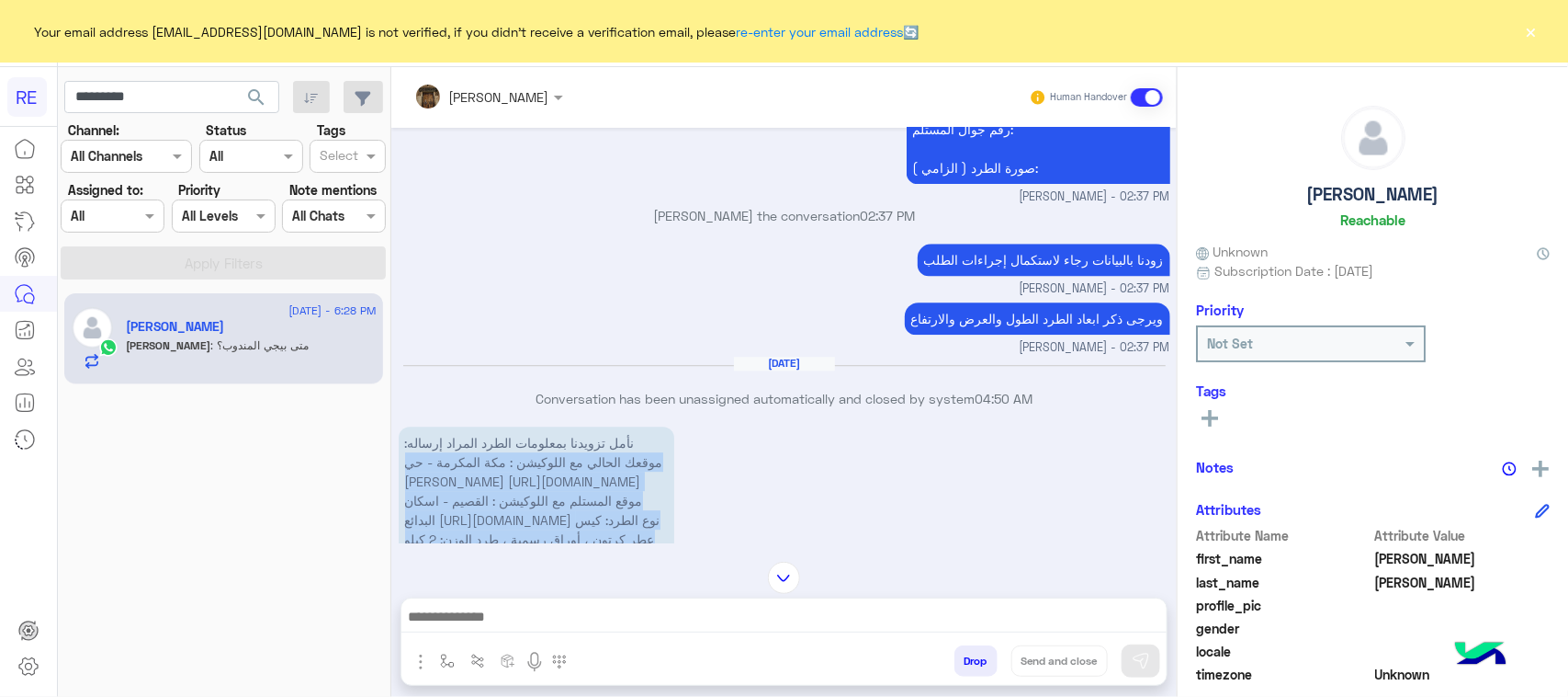
scroll to position [2228, 0]
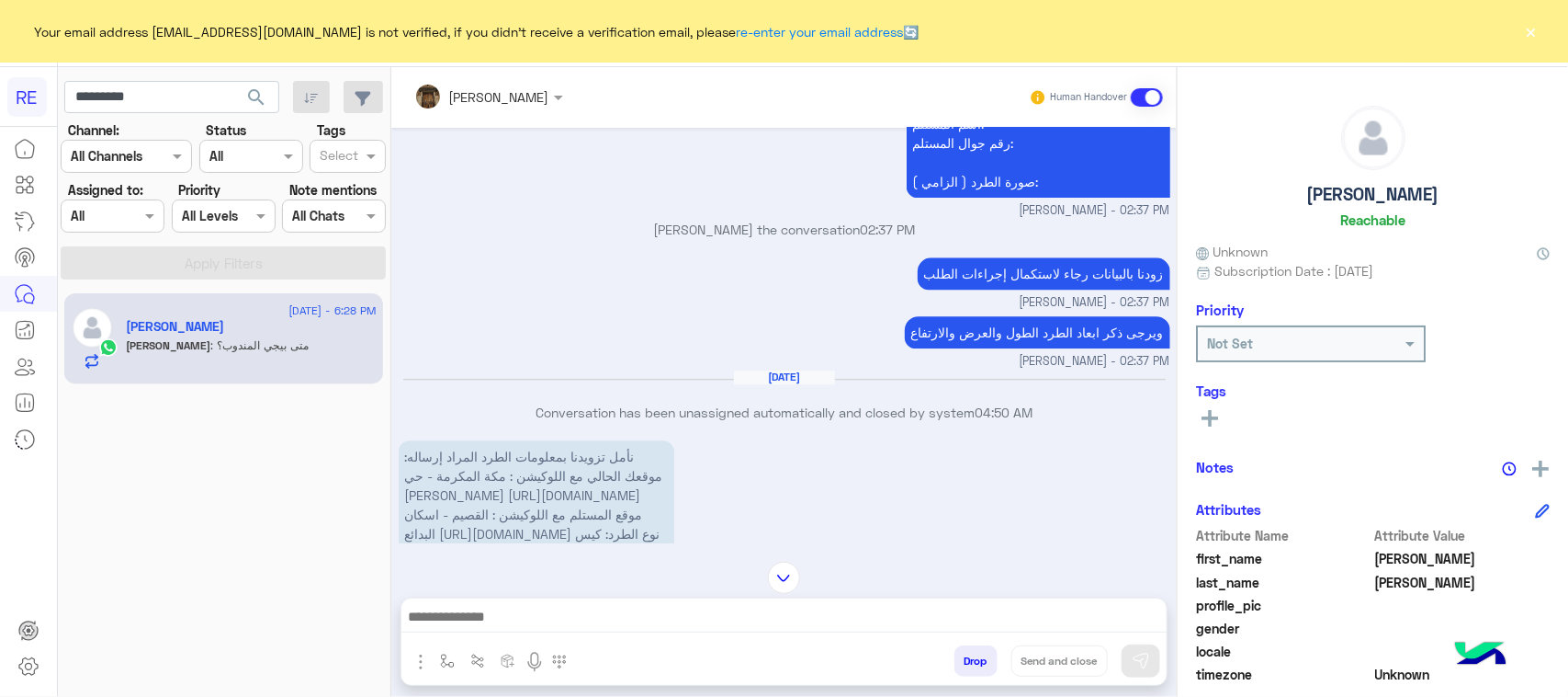
click at [1408, 61] on div "Your email address marwnfsahmed24.ydf1@gmail.com is not verified, if you didn't…" at bounding box center [784, 31] width 1568 height 63
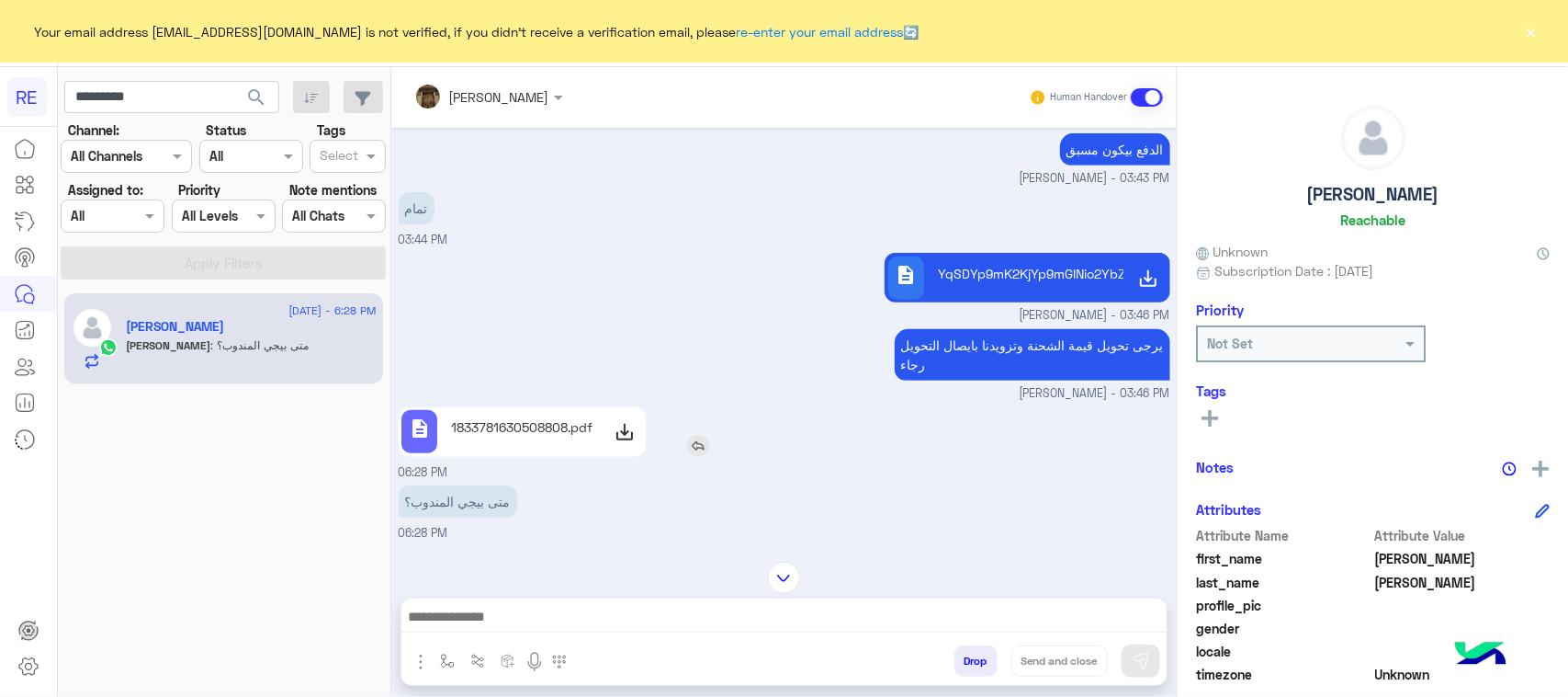
scroll to position [3618, 0]
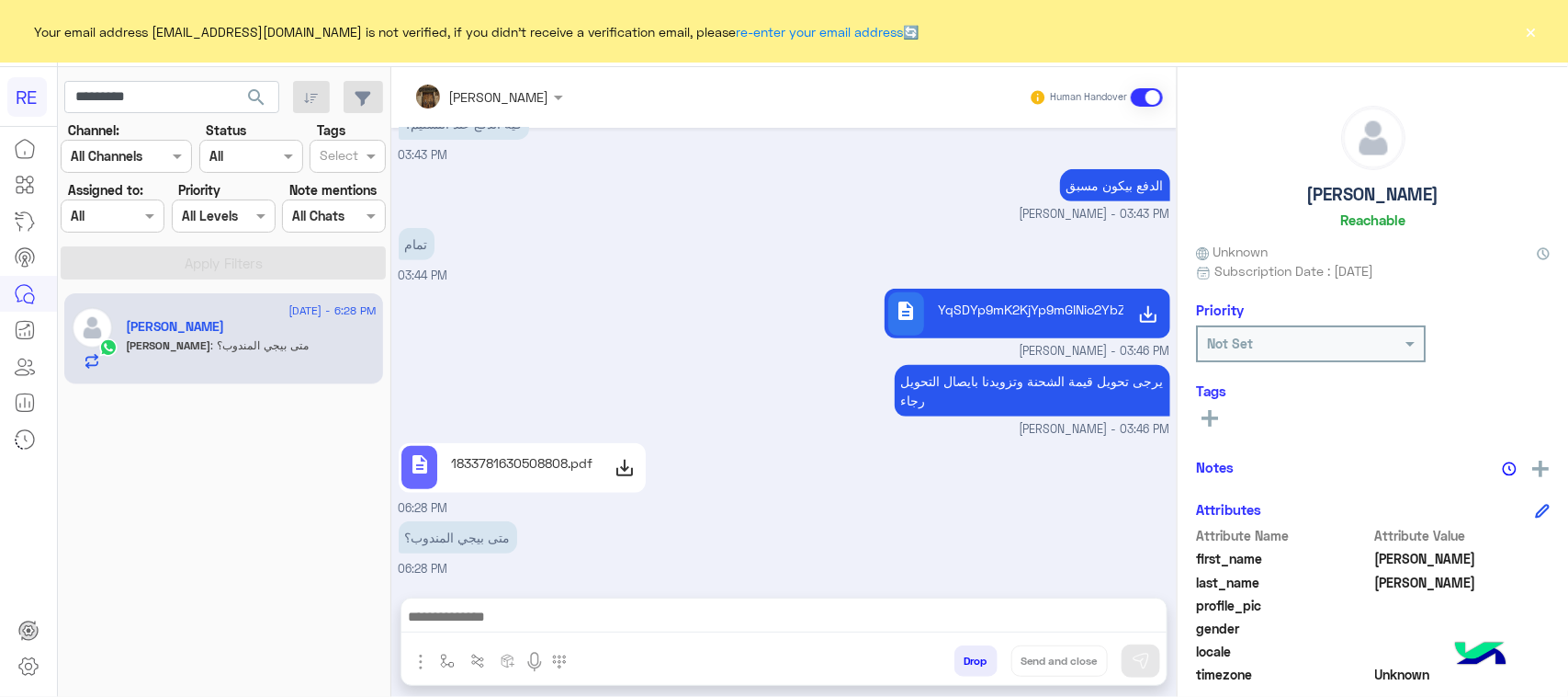
click at [423, 669] on img "button" at bounding box center [421, 662] width 22 height 22
click at [441, 662] on img "button" at bounding box center [446, 661] width 15 height 15
click at [423, 660] on img "button" at bounding box center [421, 662] width 22 height 22
click at [464, 598] on button "Attachements" at bounding box center [478, 585] width 136 height 36
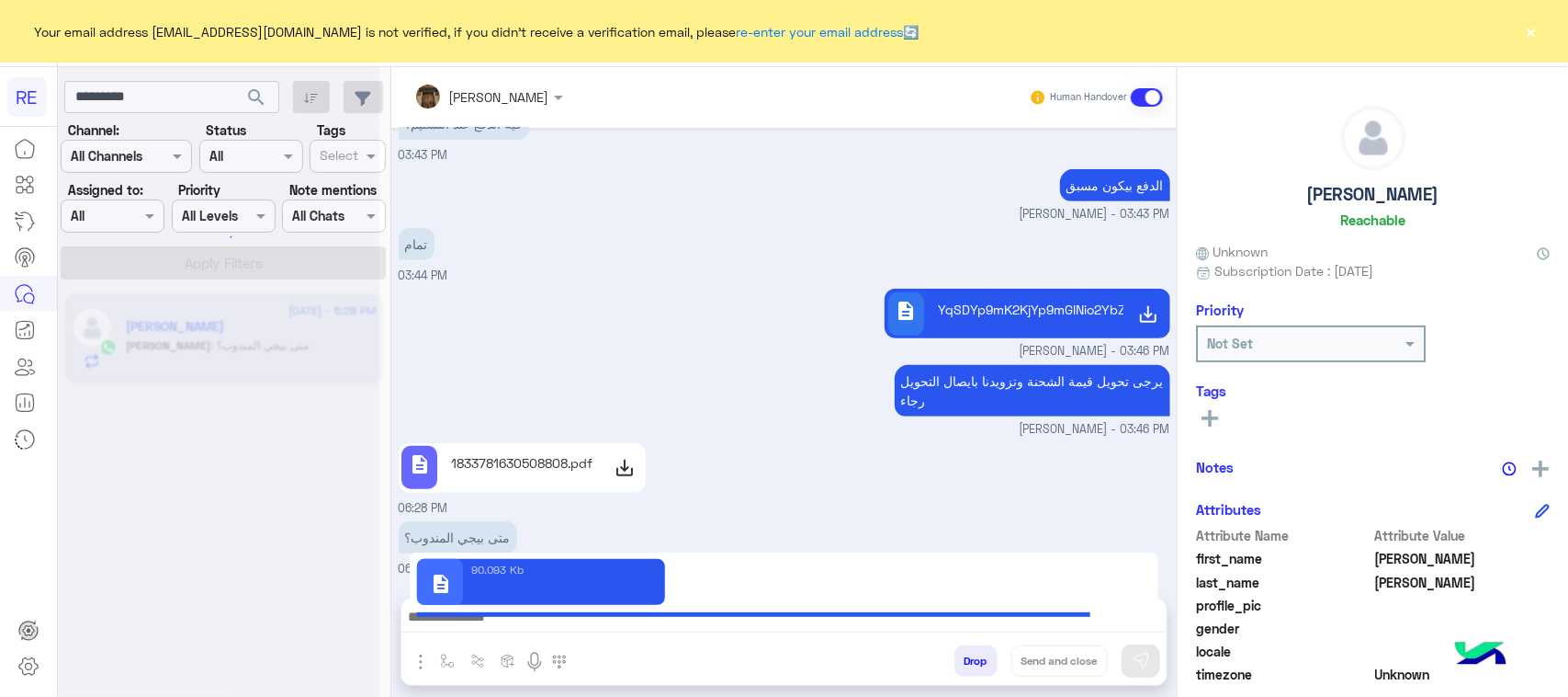
type textarea "**********"
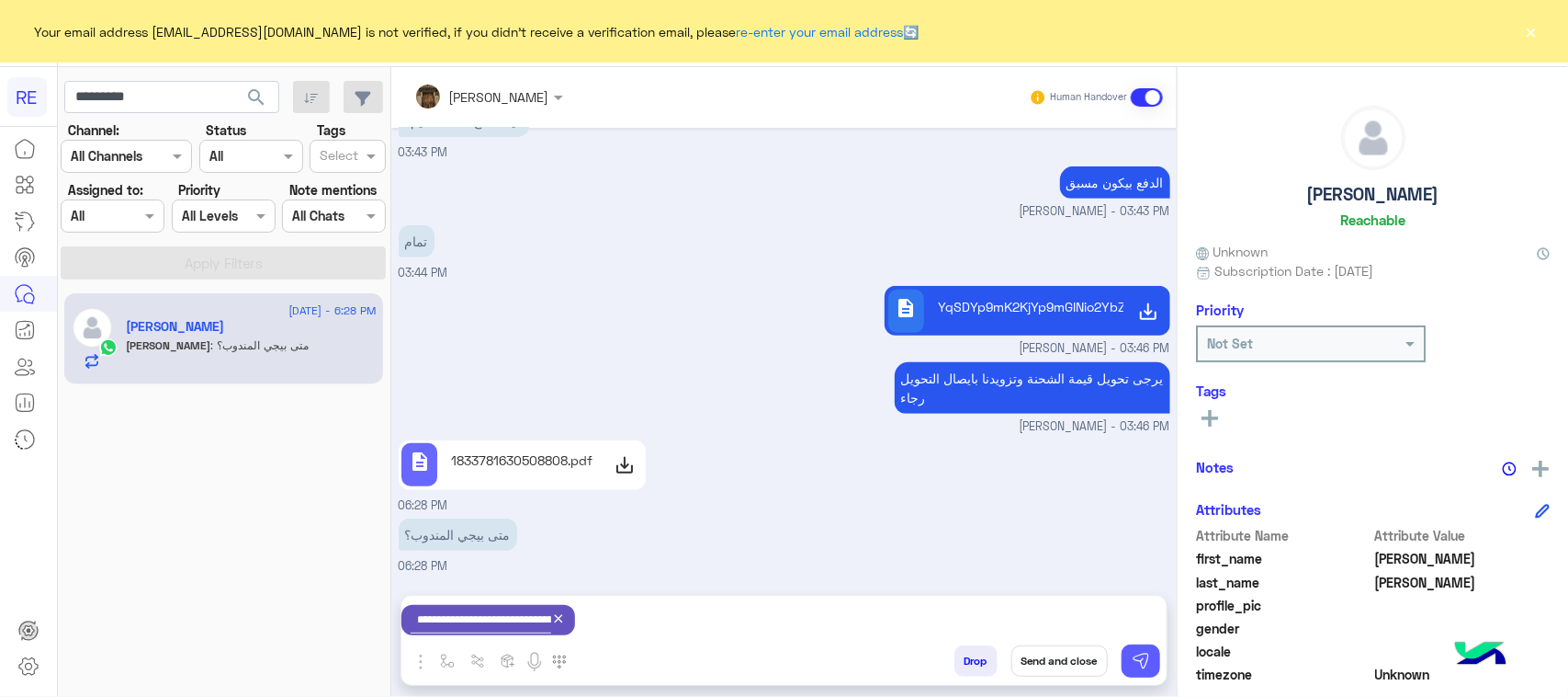
click at [1137, 662] on img at bounding box center [1140, 661] width 19 height 19
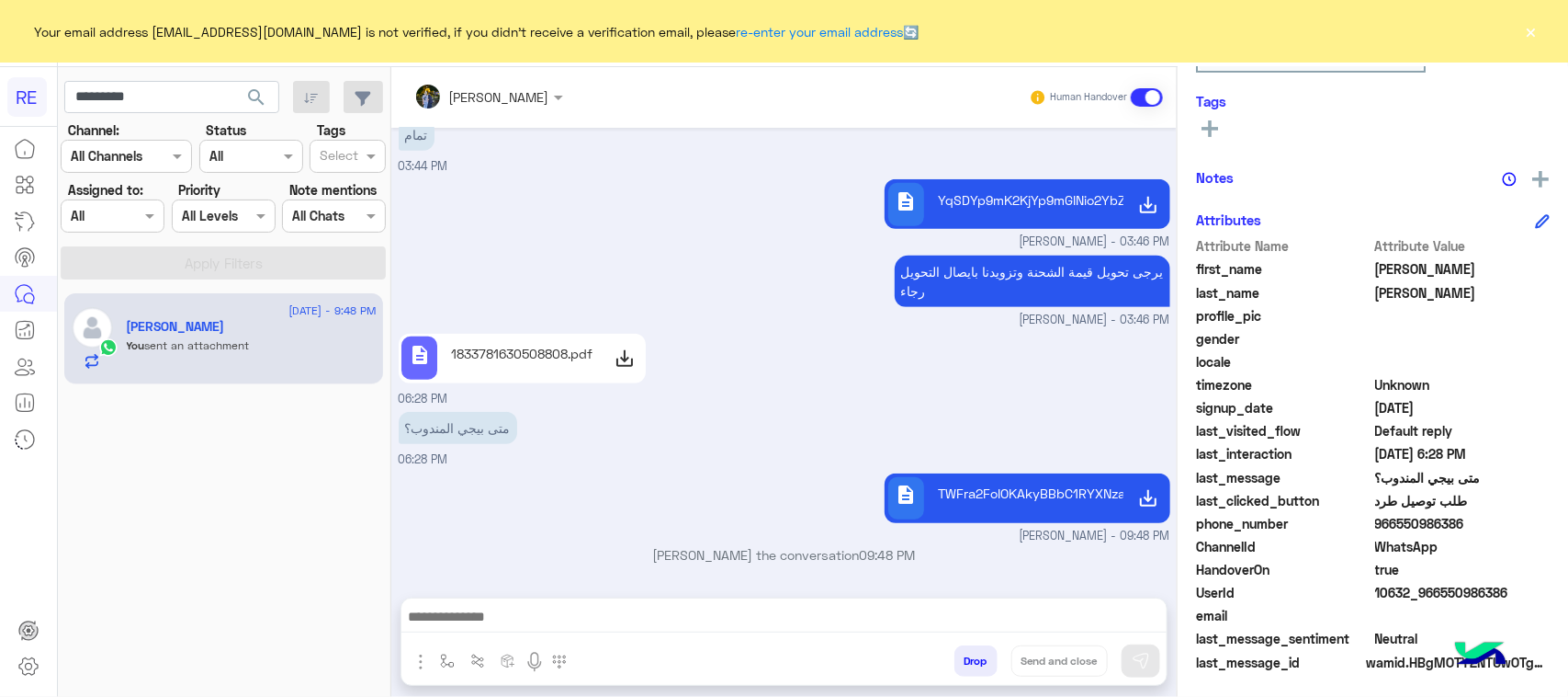
scroll to position [292, 0]
drag, startPoint x: 1514, startPoint y: 595, endPoint x: 1435, endPoint y: 591, distance: 79.1
click at [1435, 591] on span "10632_966550986386" at bounding box center [1463, 591] width 176 height 20
copy span "550986386"
click at [502, 612] on textarea at bounding box center [784, 618] width 765 height 27
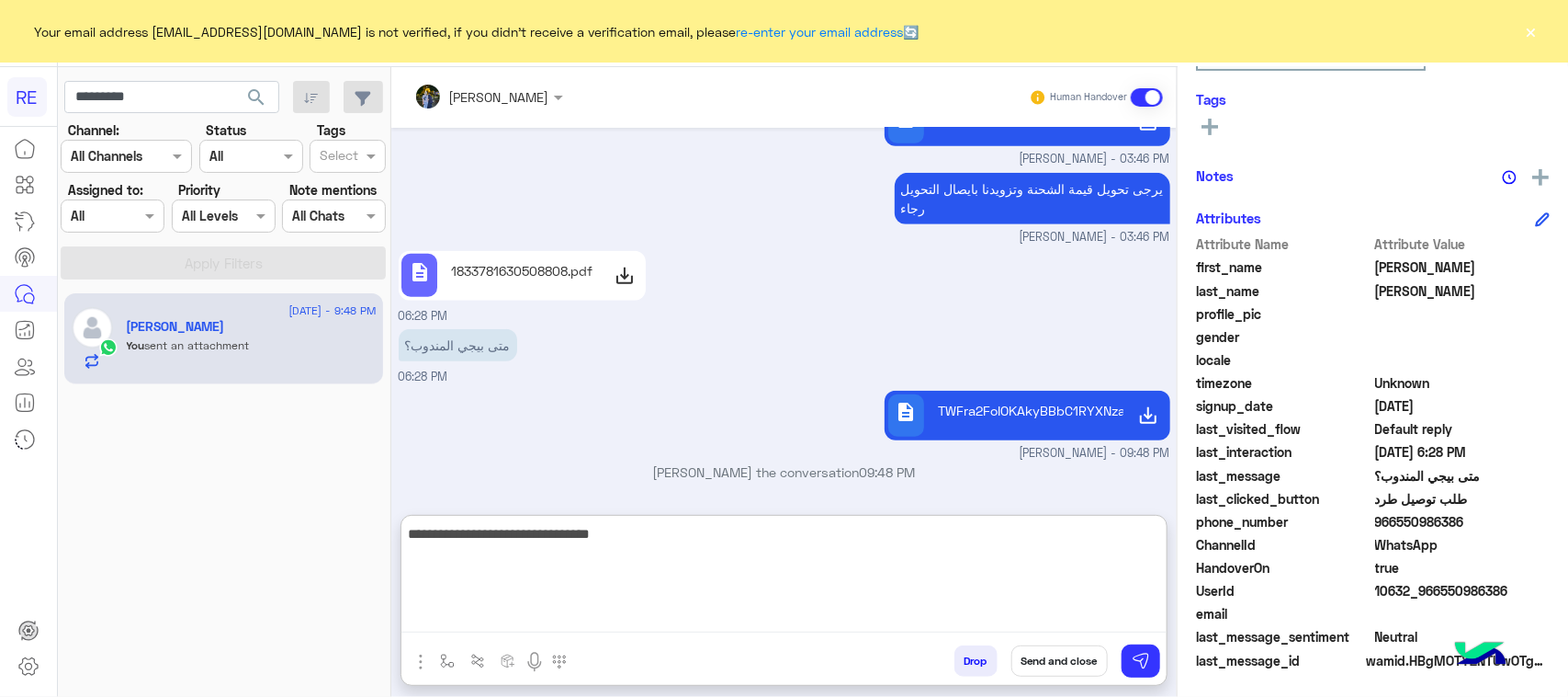
type textarea "**********"
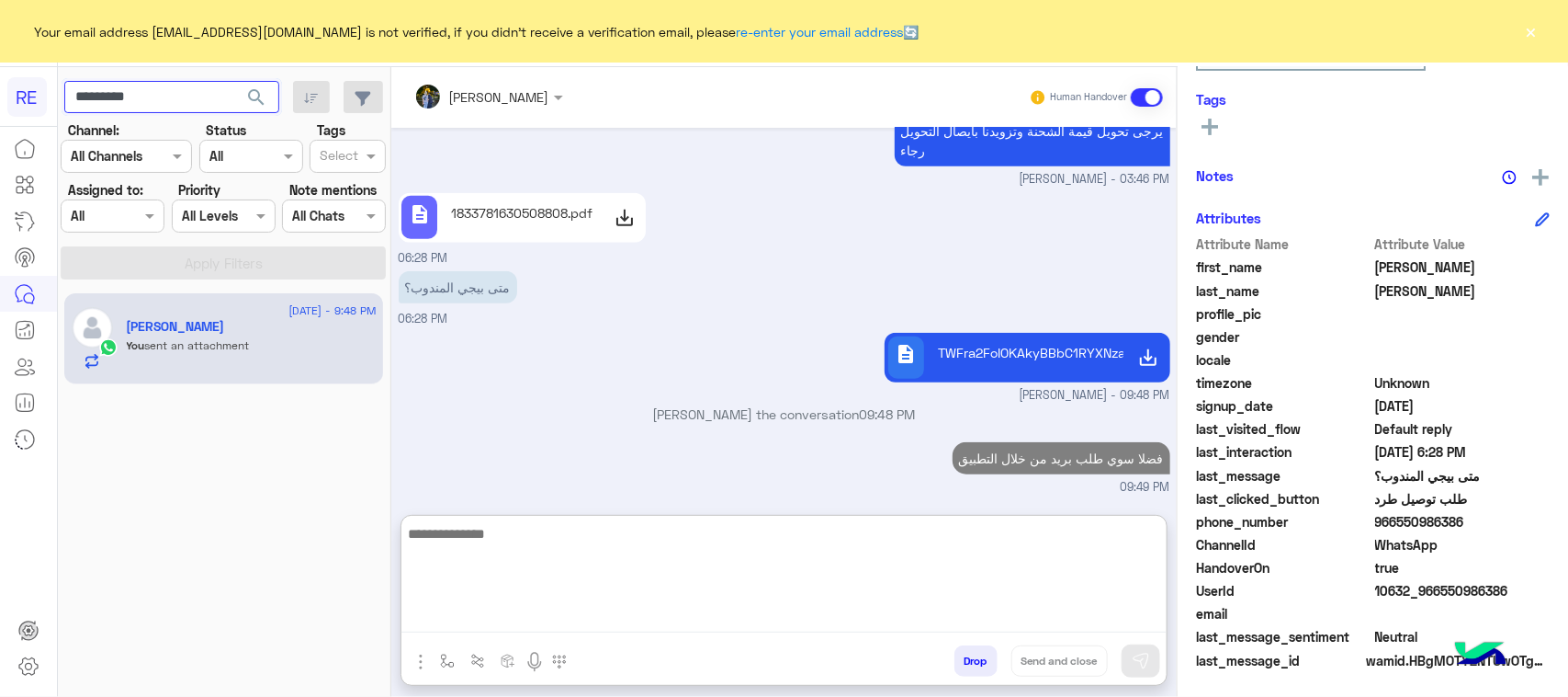
click at [200, 93] on input "*********" at bounding box center [172, 97] width 215 height 33
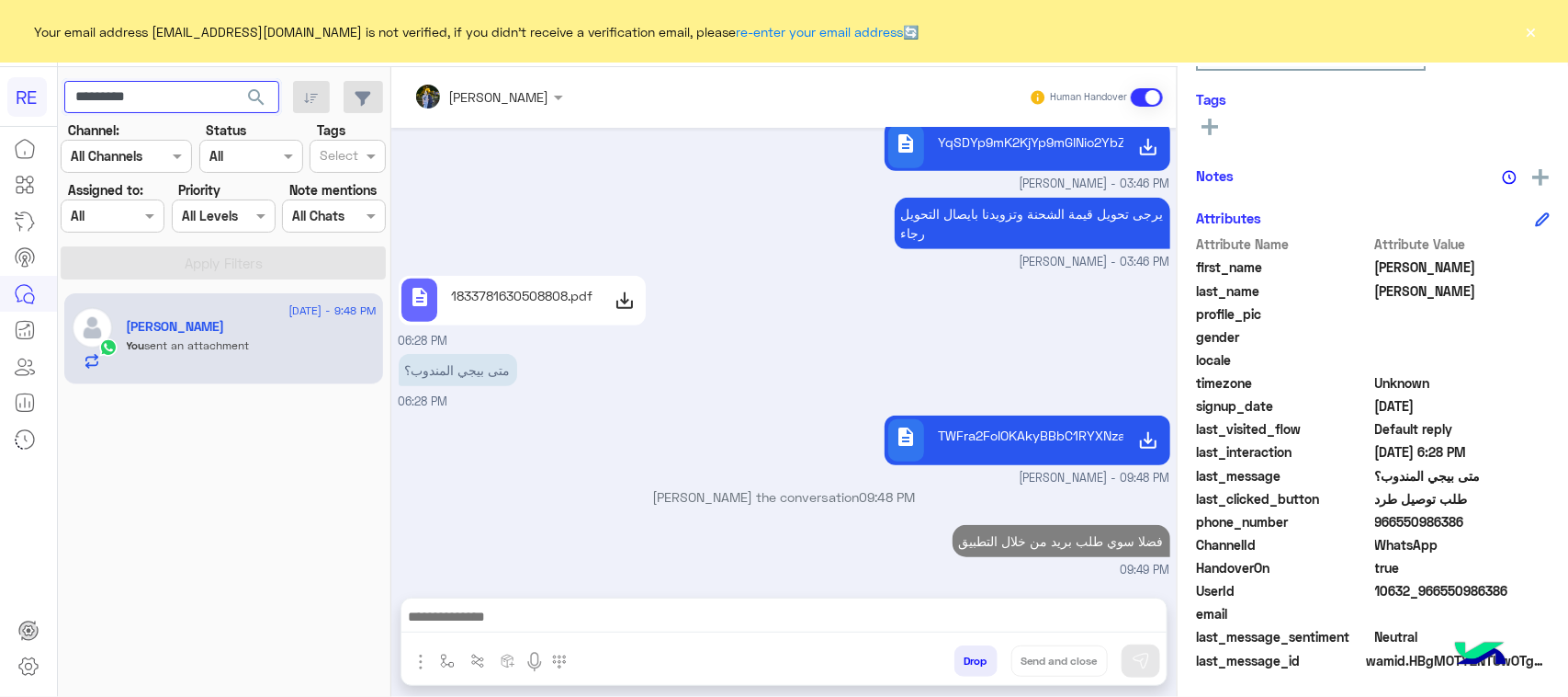
scroll to position [3785, 0]
click at [200, 93] on input "*********" at bounding box center [172, 97] width 215 height 33
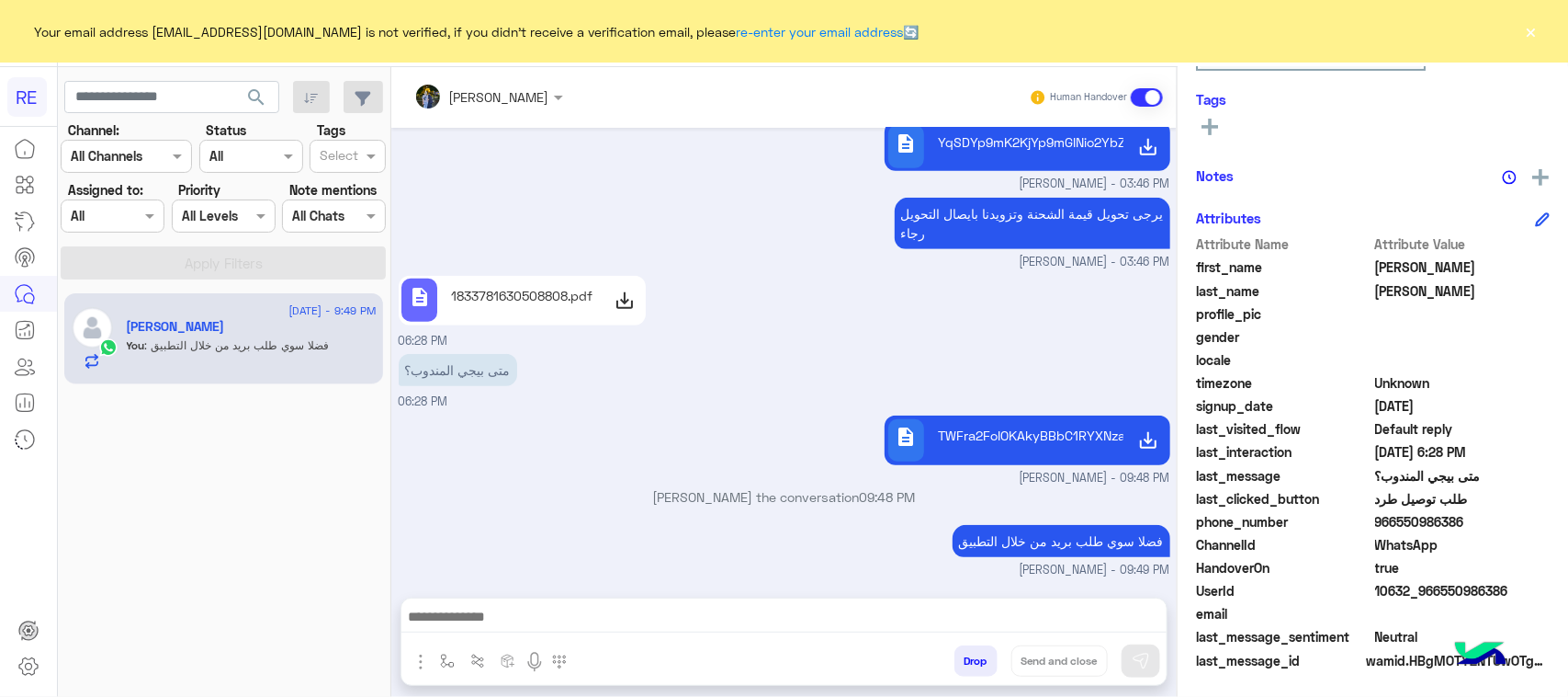
click at [253, 102] on span "search" at bounding box center [256, 97] width 22 height 22
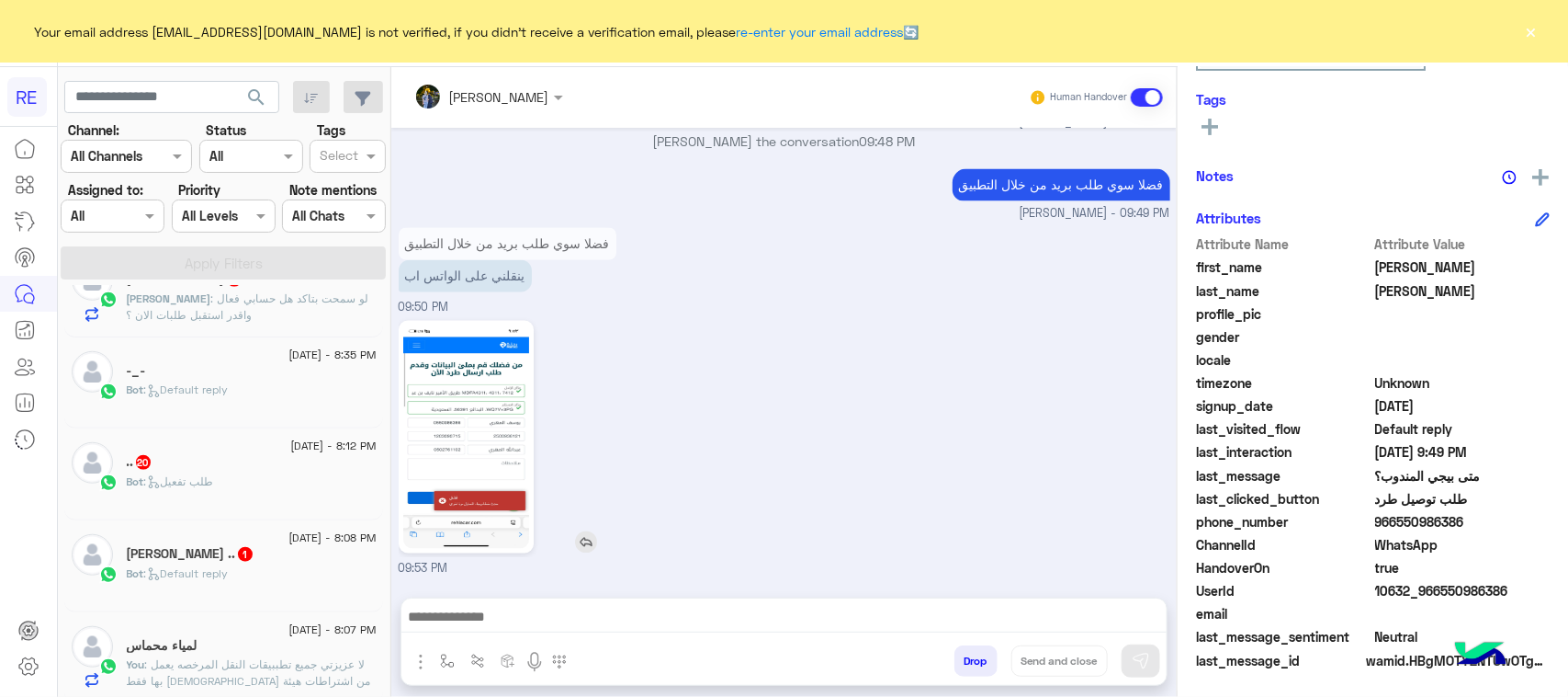
scroll to position [1464, 0]
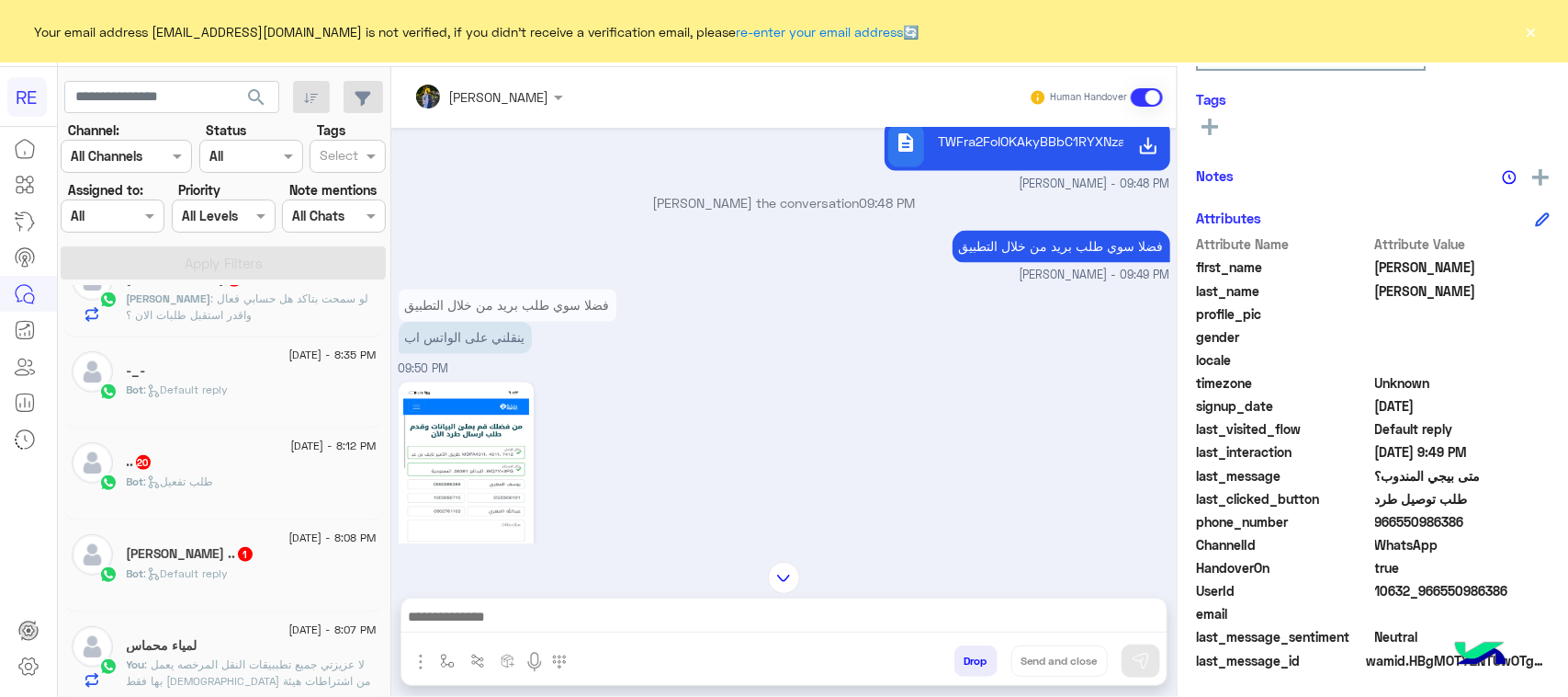
click at [492, 493] on img at bounding box center [466, 499] width 126 height 224
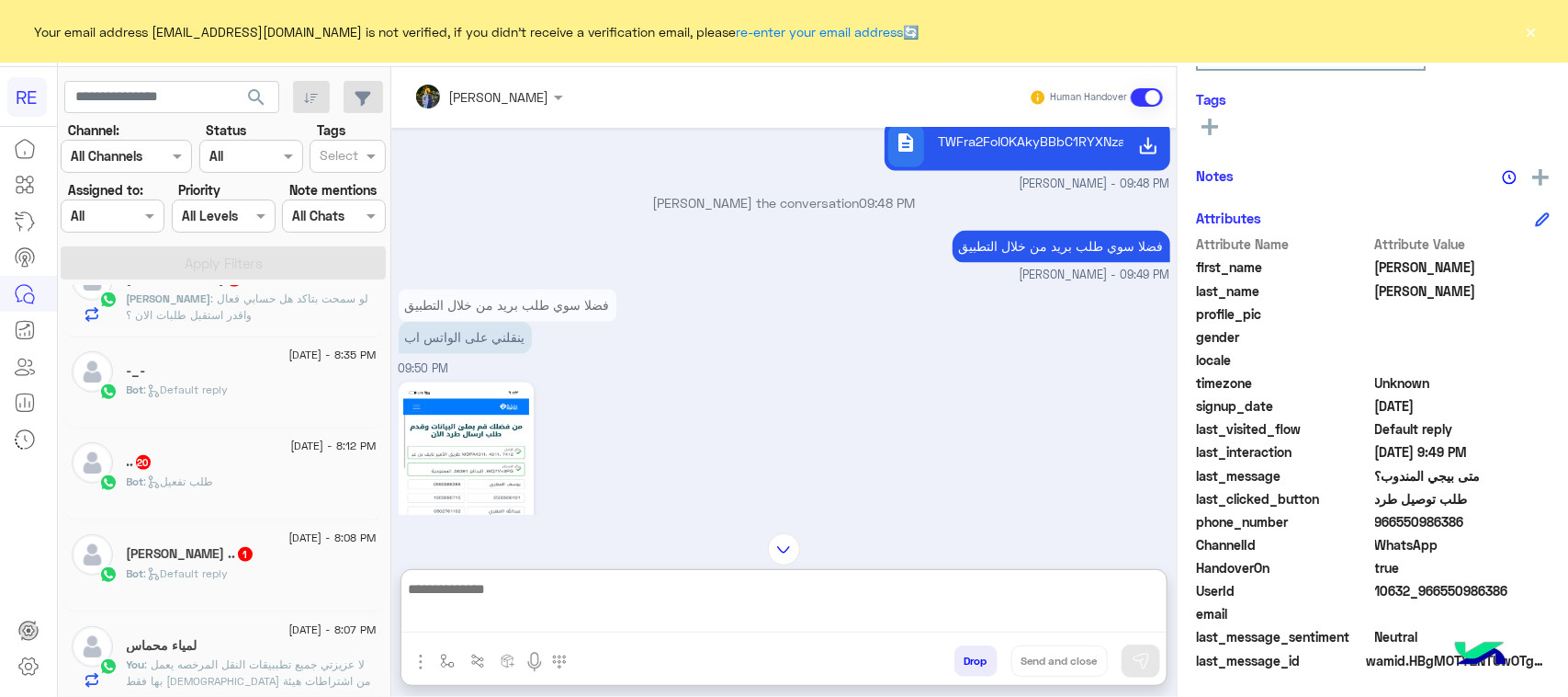
click at [627, 618] on textarea at bounding box center [784, 605] width 765 height 56
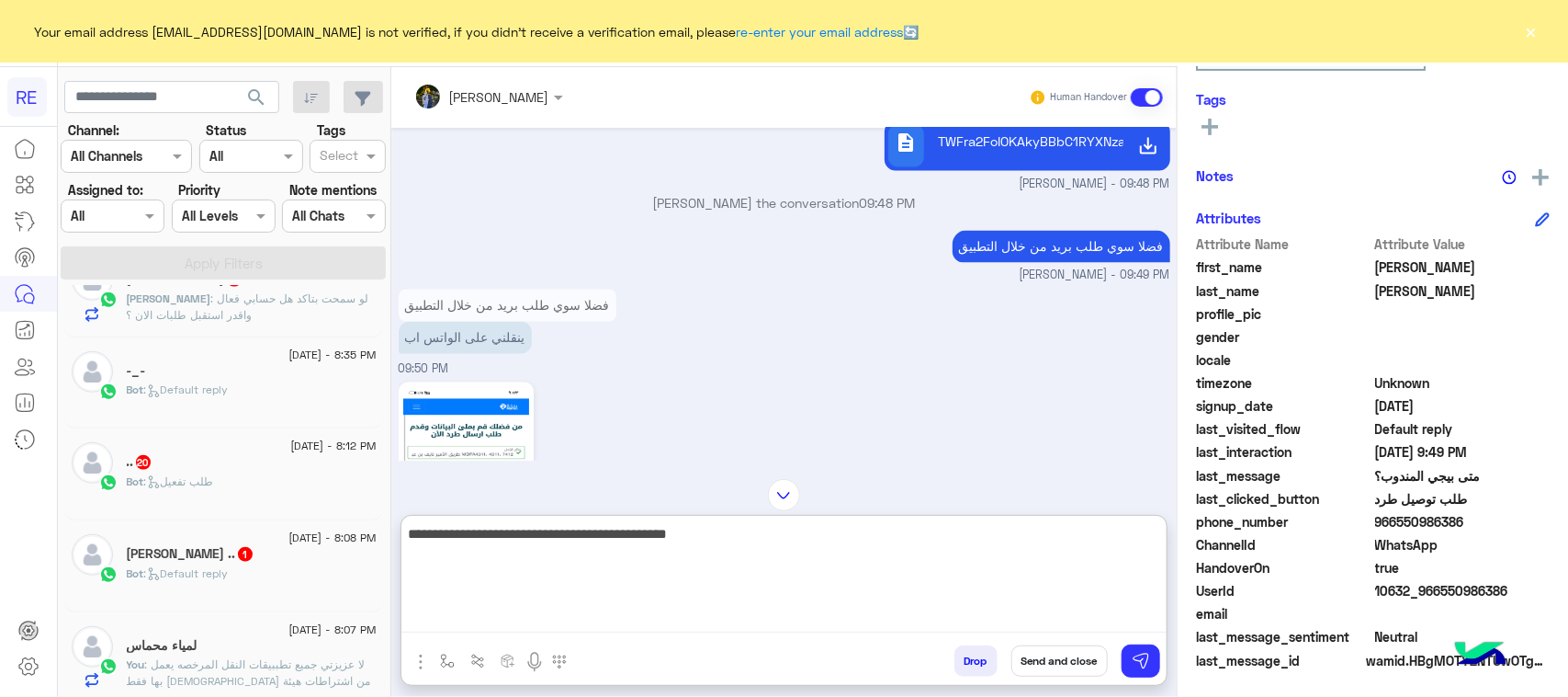
type textarea "**********"
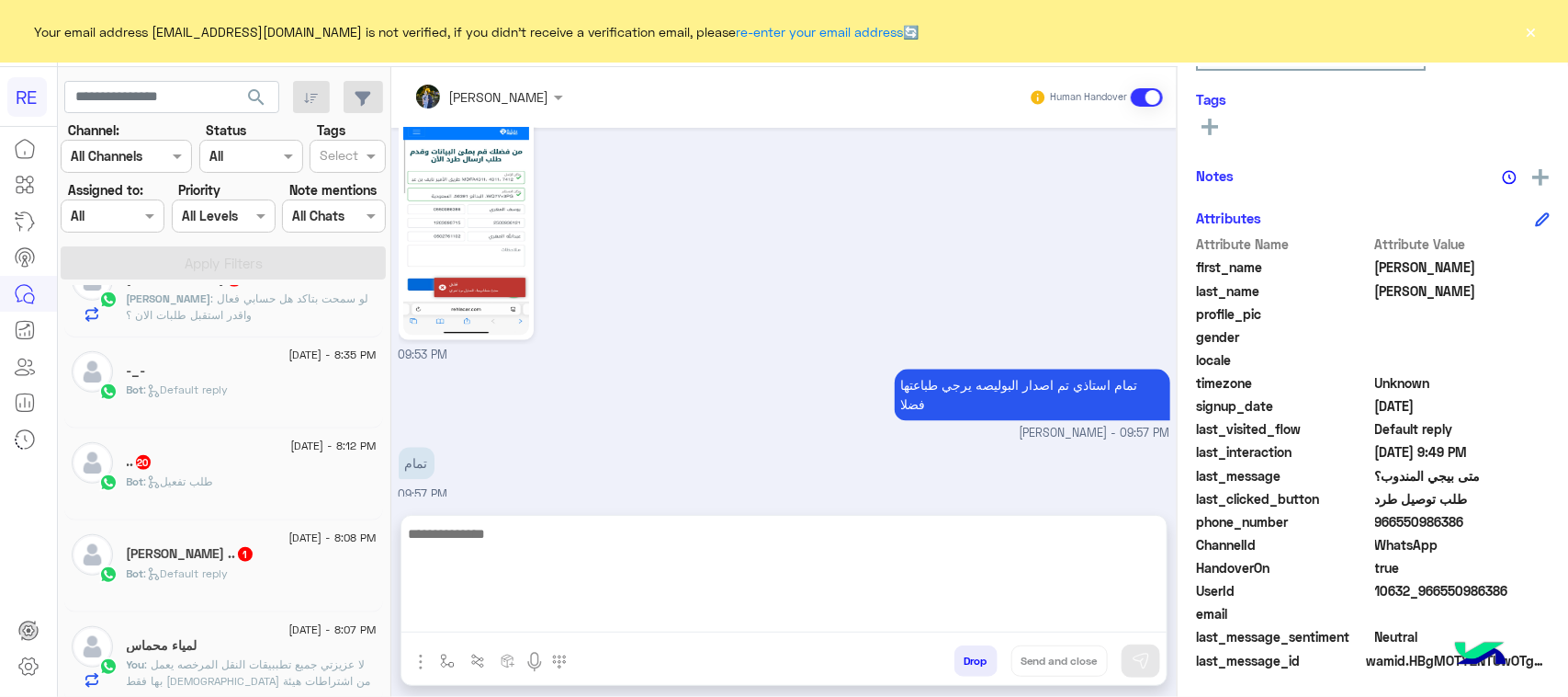
scroll to position [1739, 0]
paste textarea "**********"
type textarea "**********"
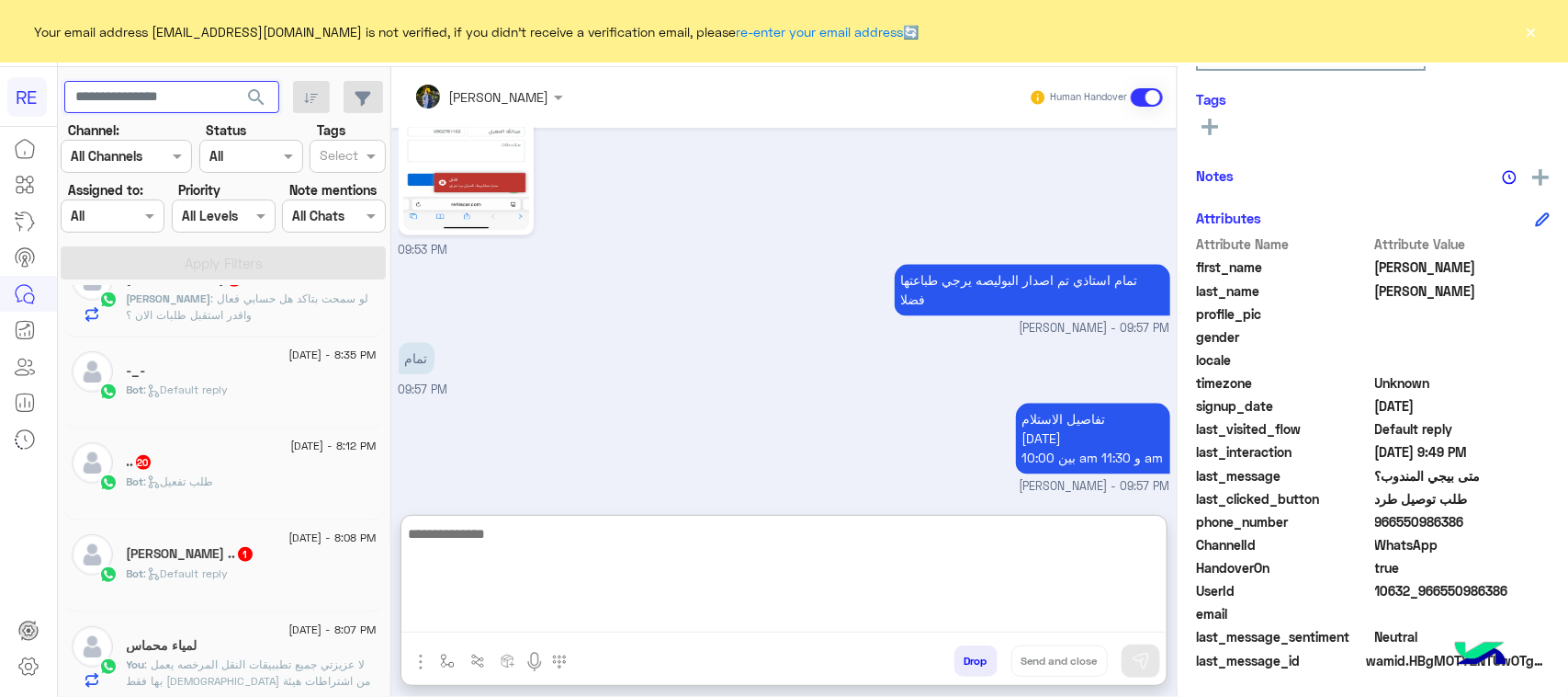
click at [202, 102] on input "text" at bounding box center [172, 97] width 215 height 33
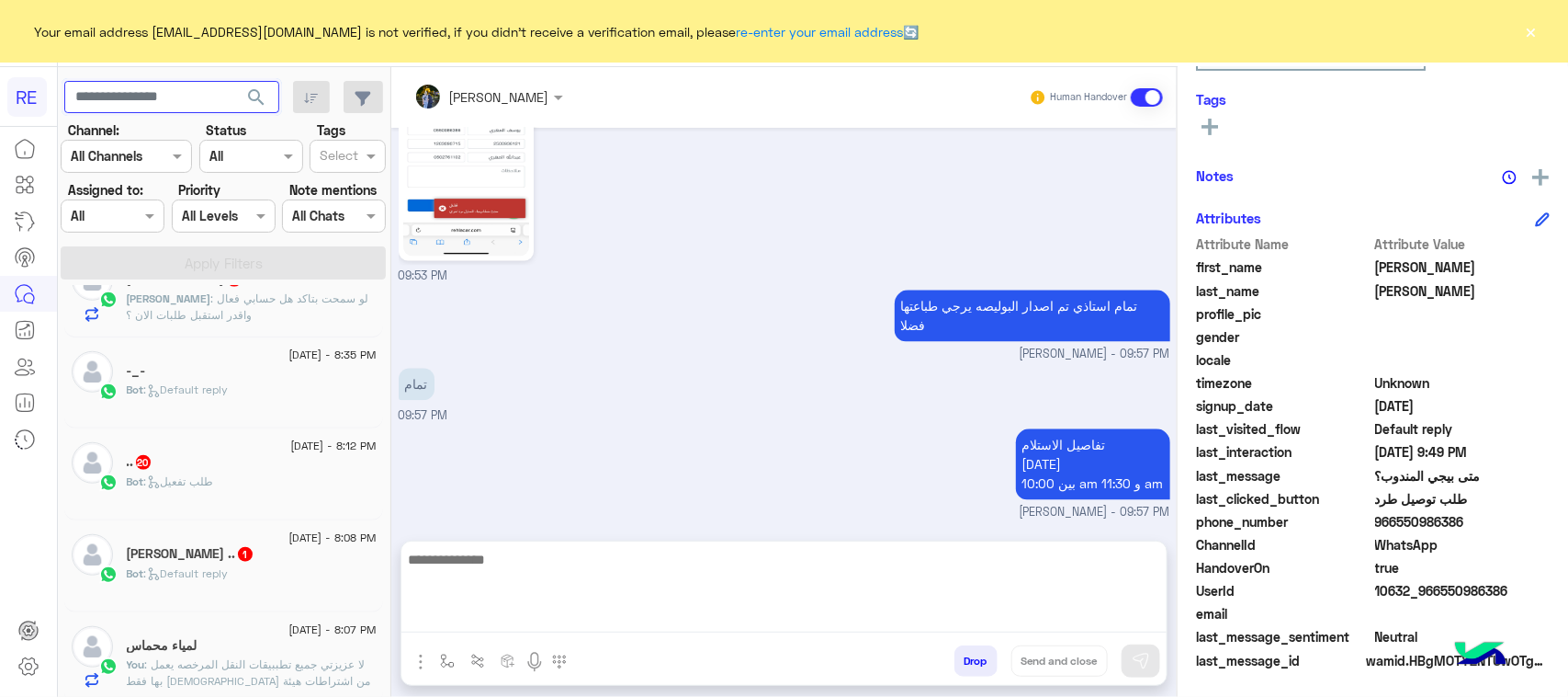
scroll to position [1815, 0]
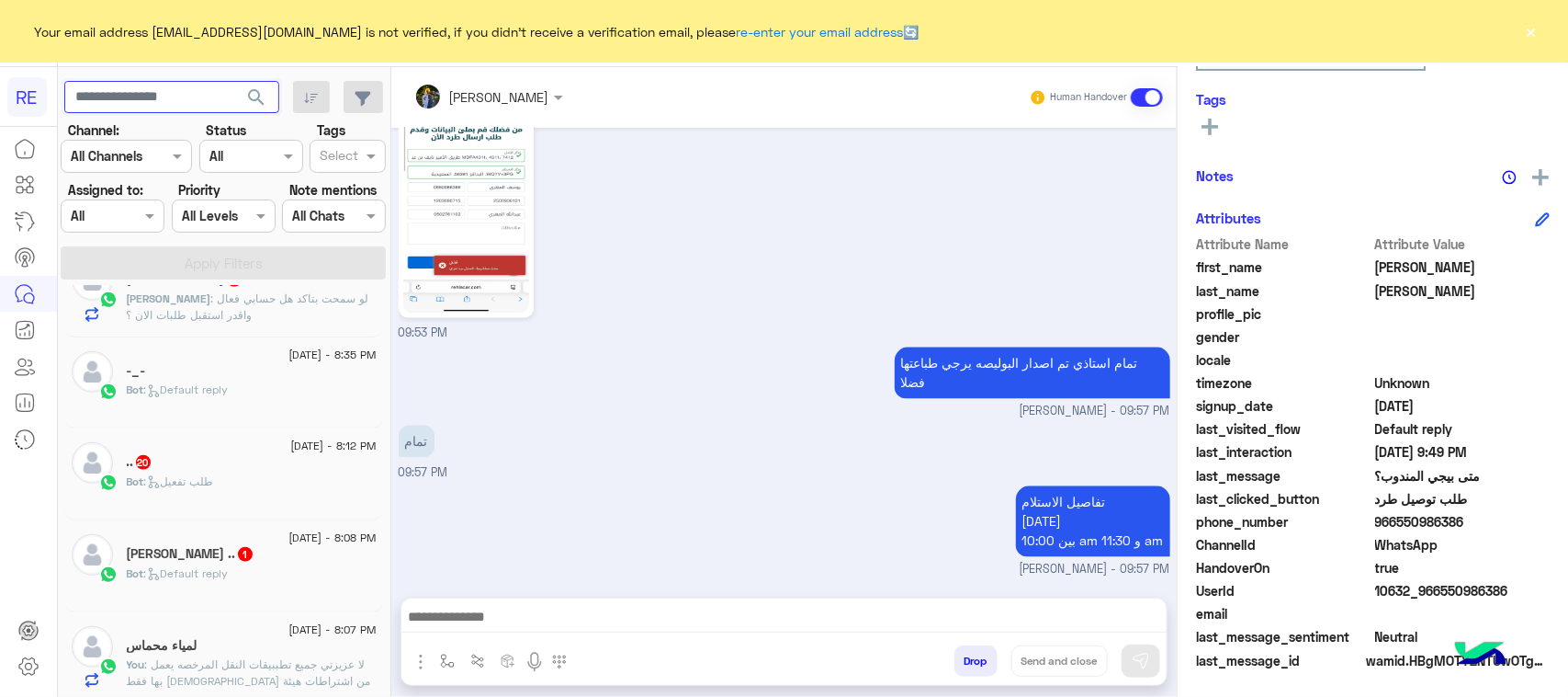
paste input "*********"
click at [252, 104] on span "search" at bounding box center [256, 97] width 22 height 22
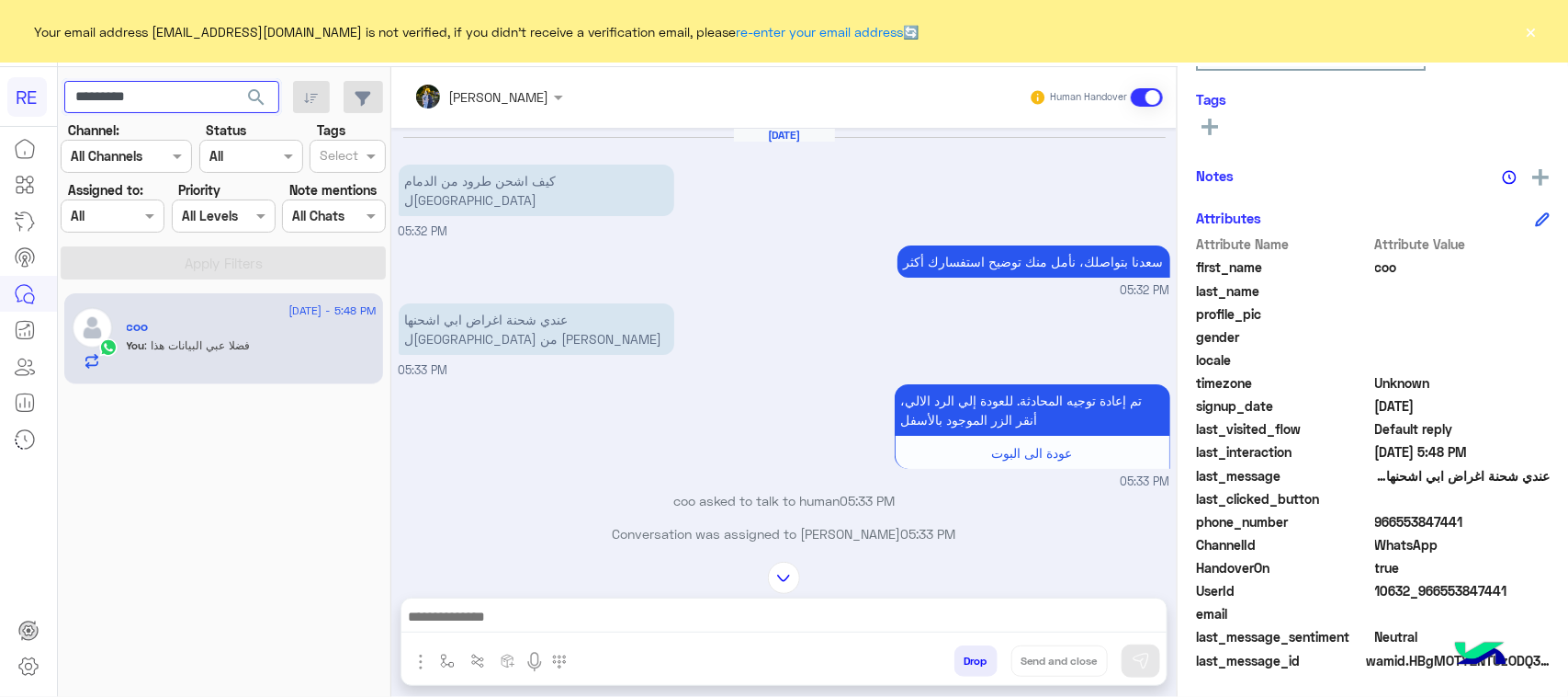
click at [222, 90] on input "*********" at bounding box center [172, 97] width 215 height 33
paste input "text"
type input "*********"
click at [258, 94] on span "search" at bounding box center [256, 97] width 22 height 22
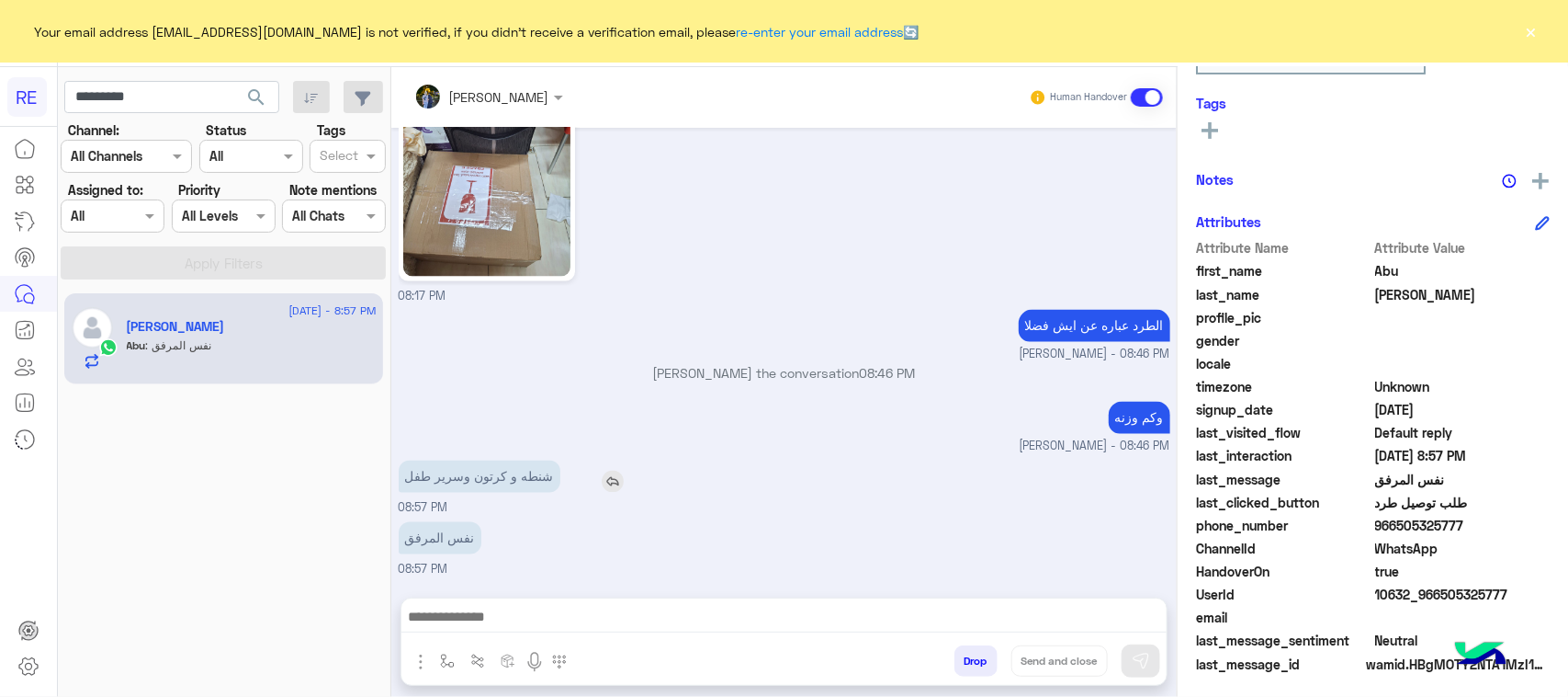
scroll to position [292, 0]
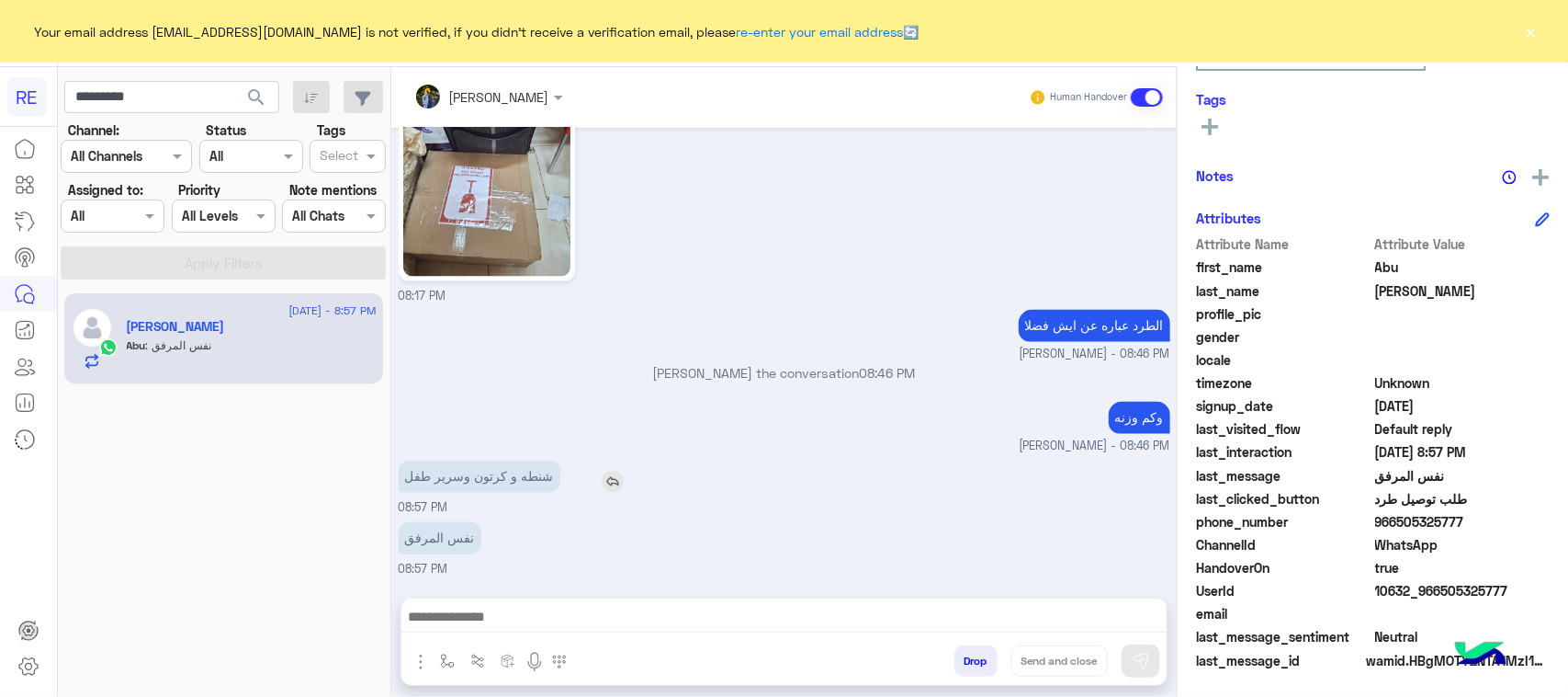
click at [526, 488] on p "شنطه و كرتون وسرير طفل" at bounding box center [479, 476] width 162 height 32
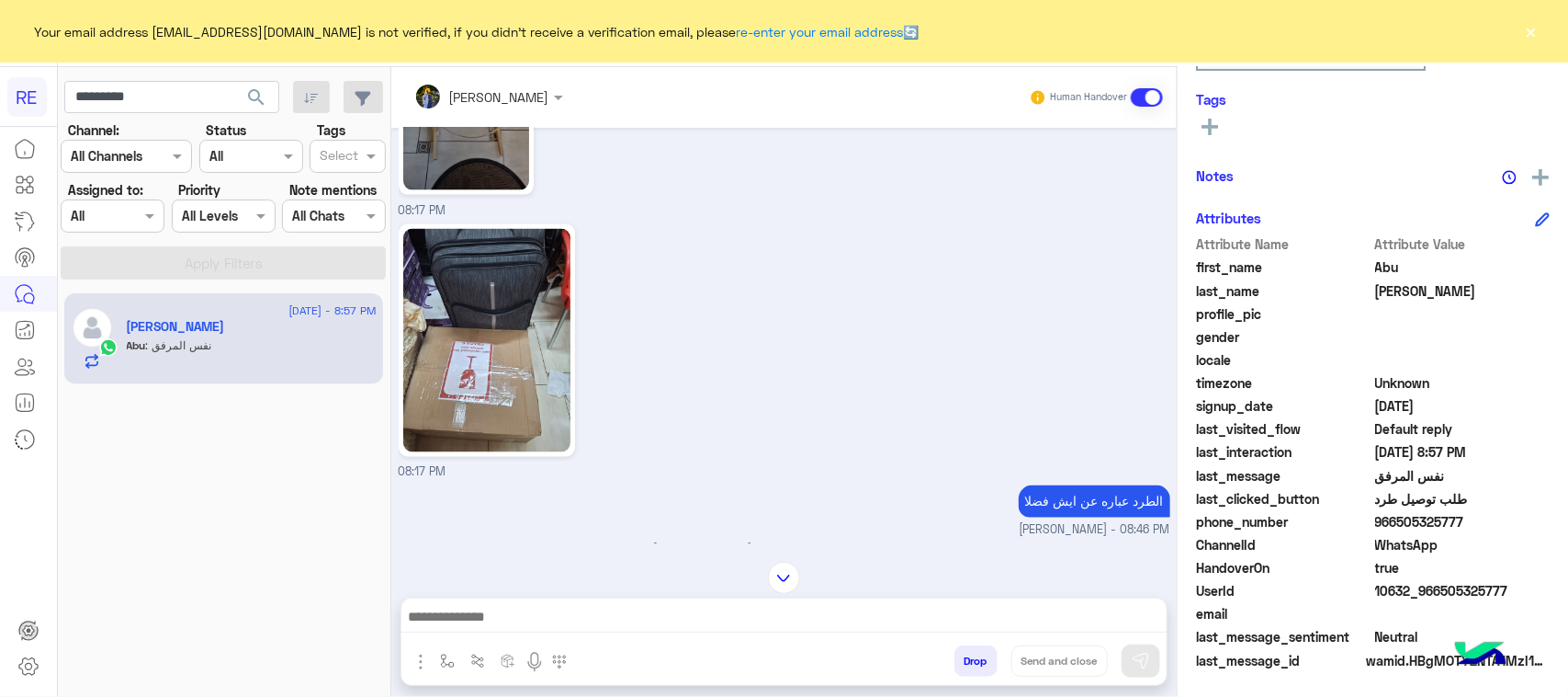
scroll to position [1464, 0]
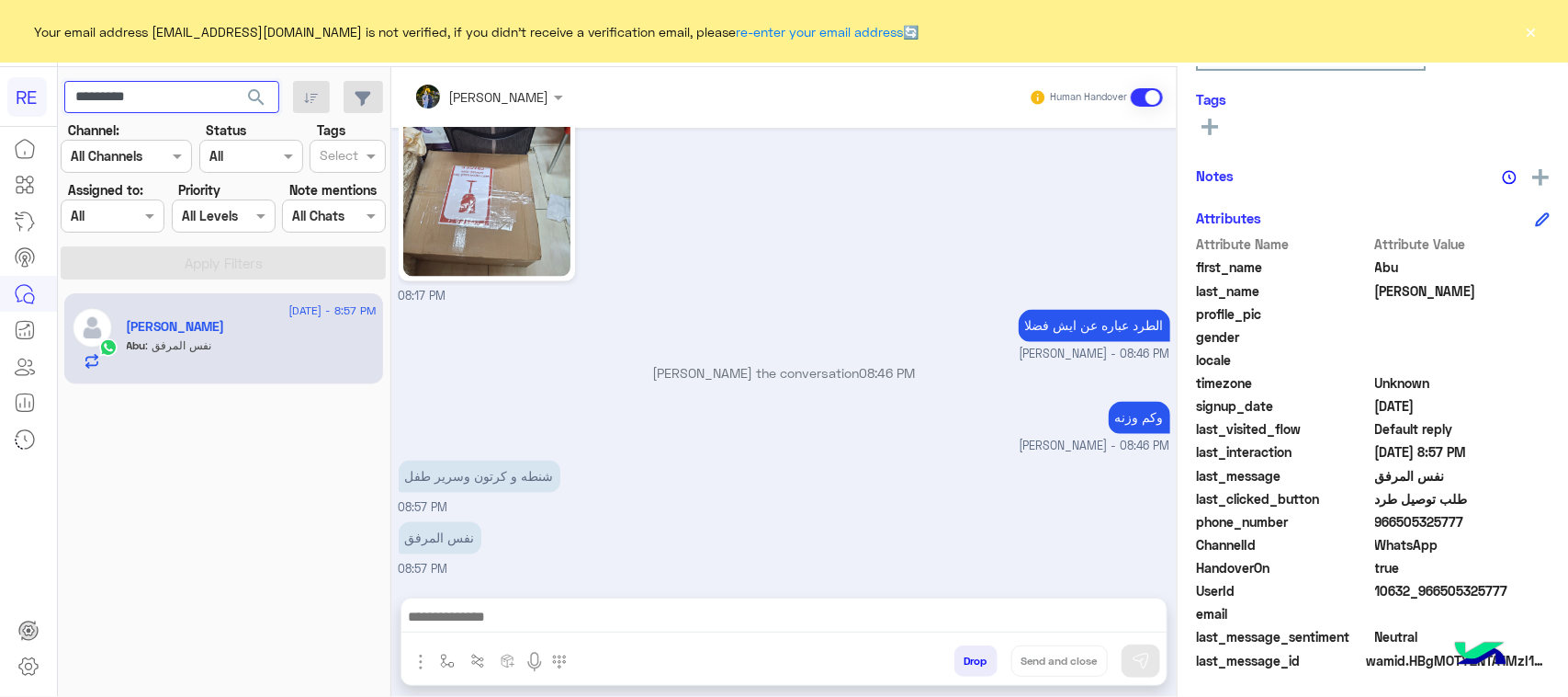
click at [188, 101] on input "*********" at bounding box center [172, 97] width 215 height 33
click at [531, 616] on textarea at bounding box center [784, 618] width 765 height 27
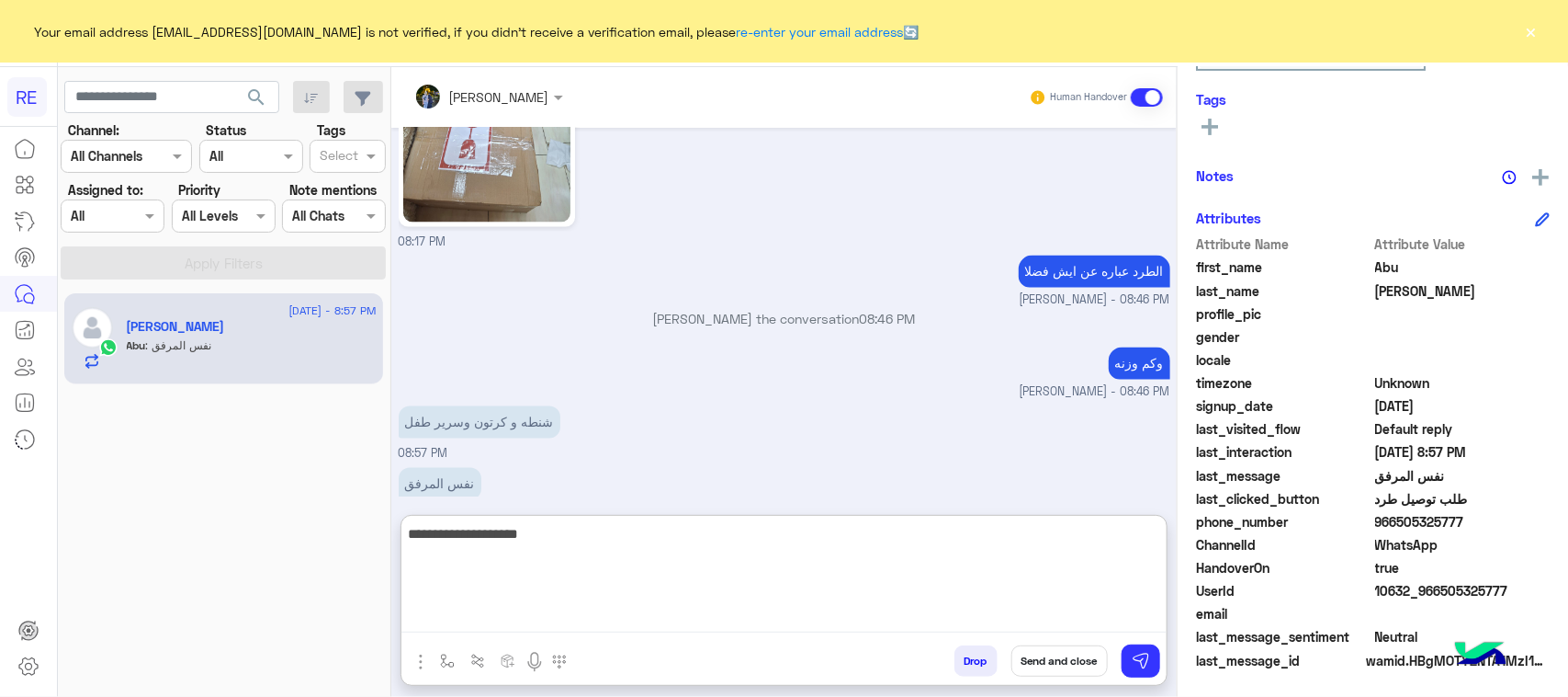
type textarea "**********"
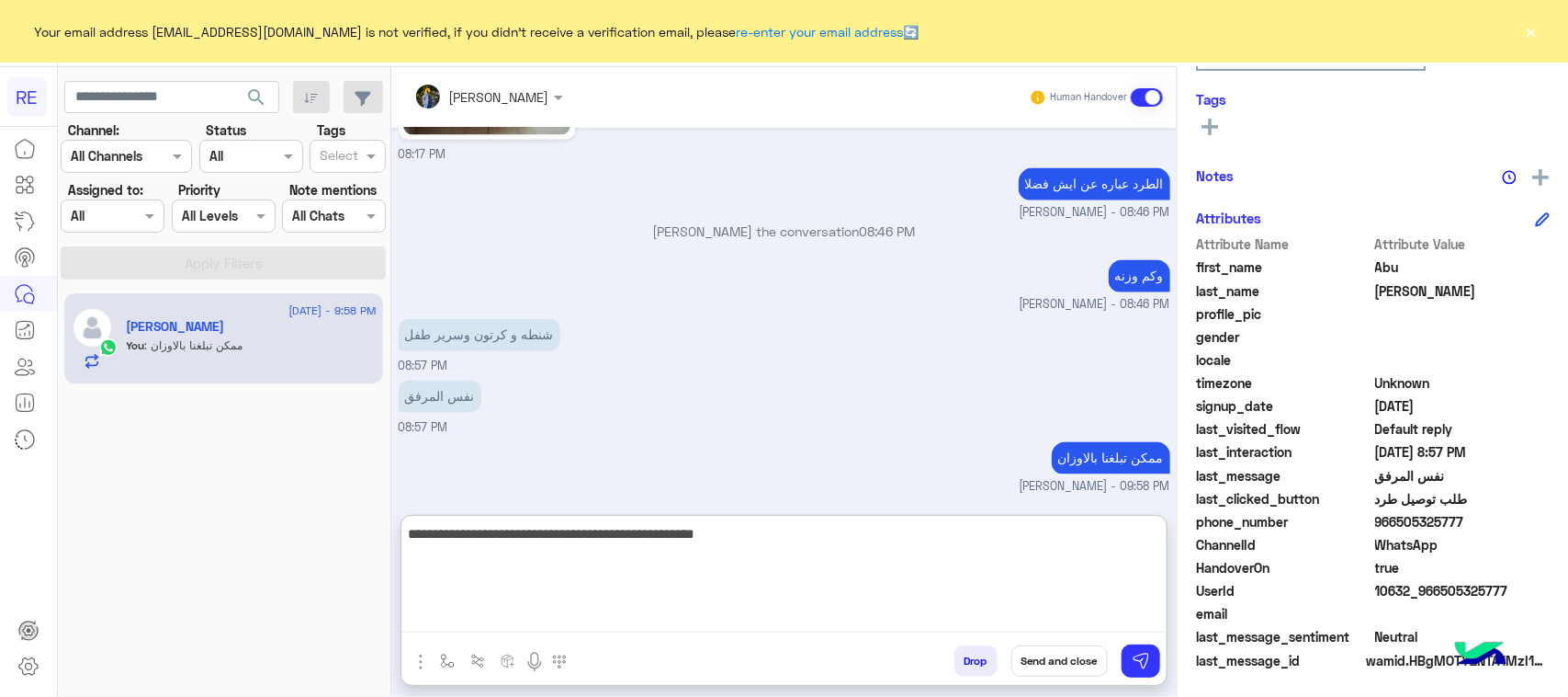
type textarea "**********"
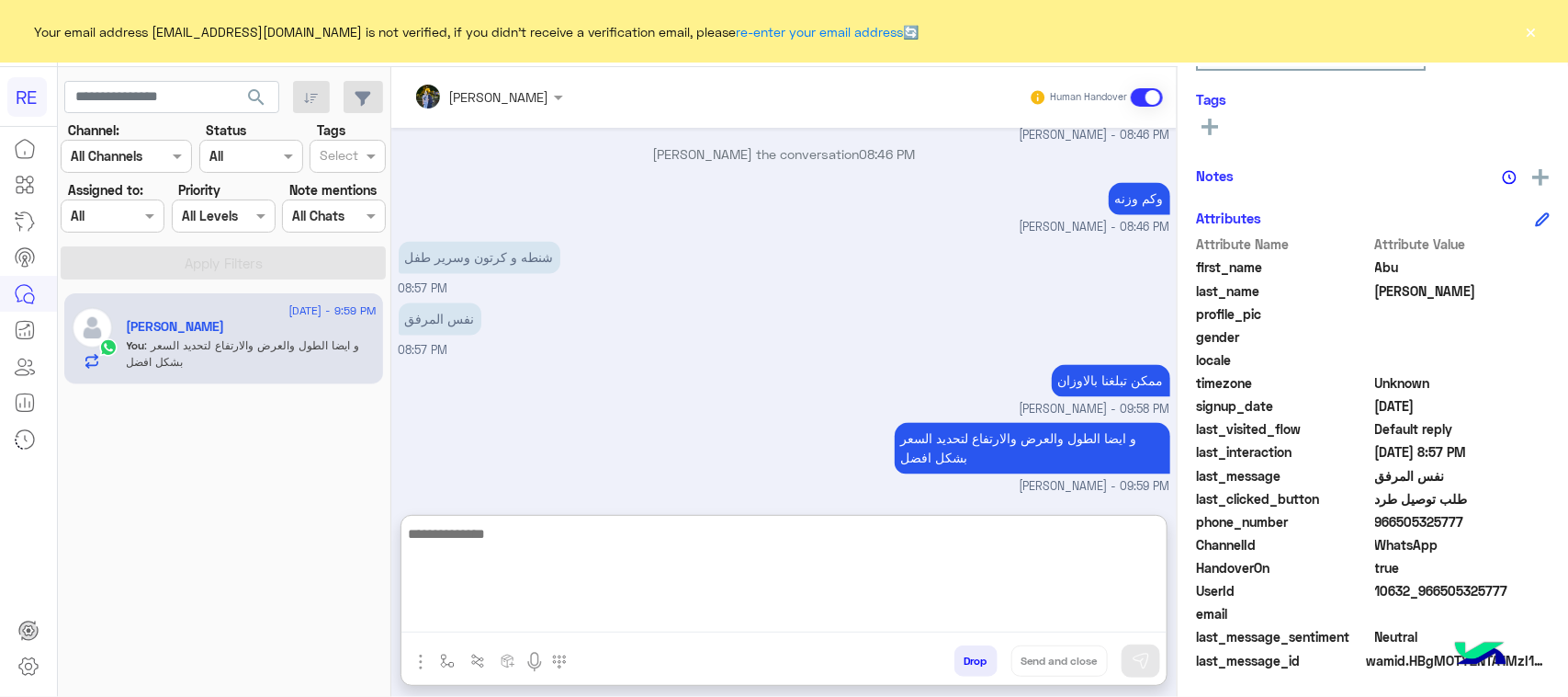
scroll to position [1683, 0]
click at [251, 94] on span "search" at bounding box center [256, 97] width 22 height 22
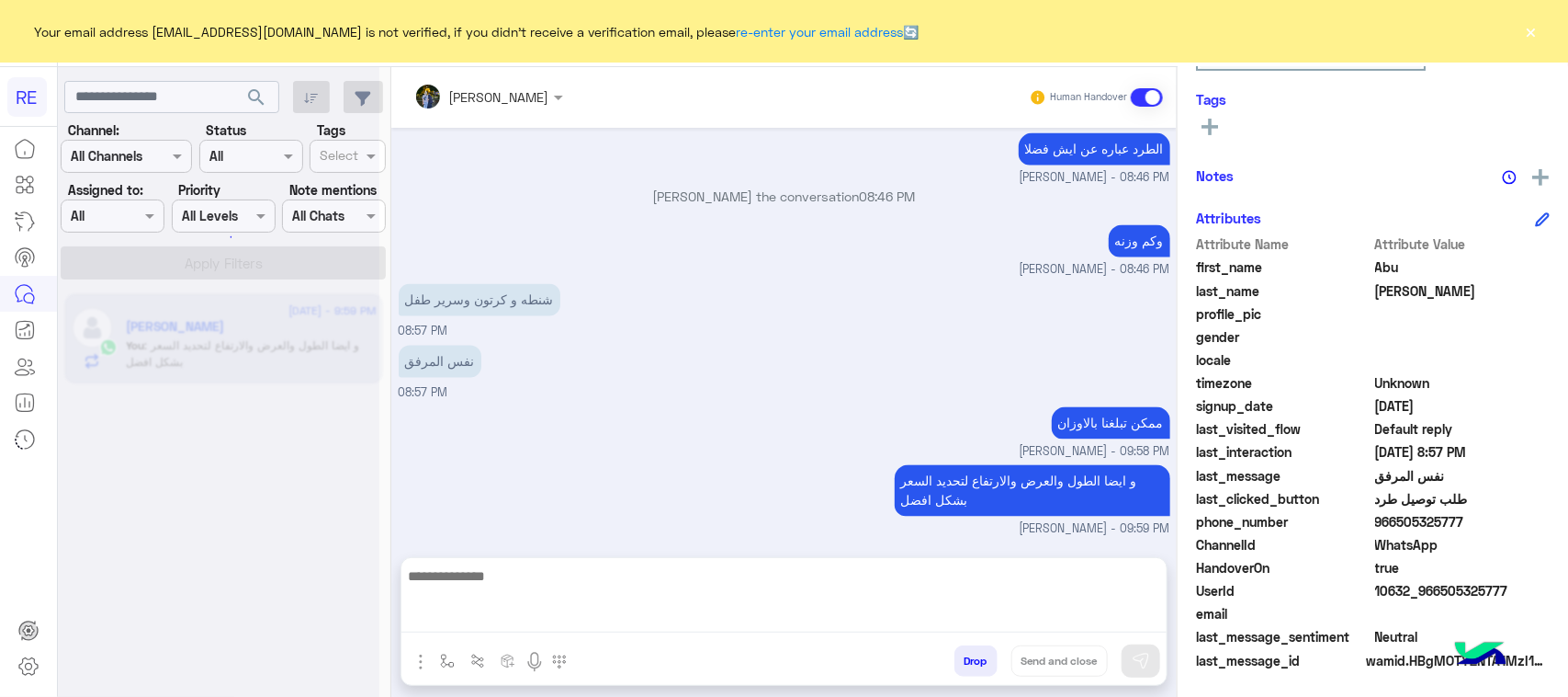
scroll to position [1600, 0]
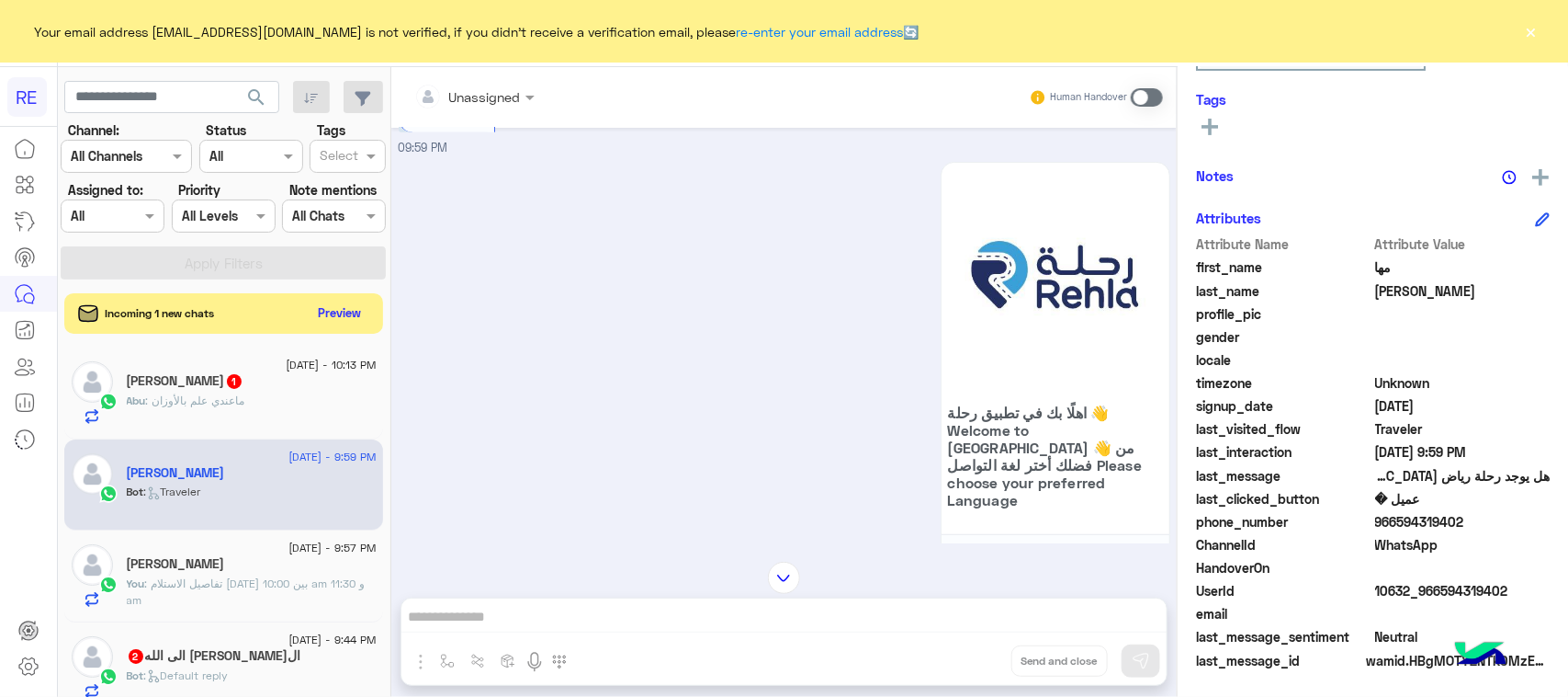
click at [273, 402] on div "Abu : ماعندي علم بالأوزان" at bounding box center [251, 408] width 250 height 32
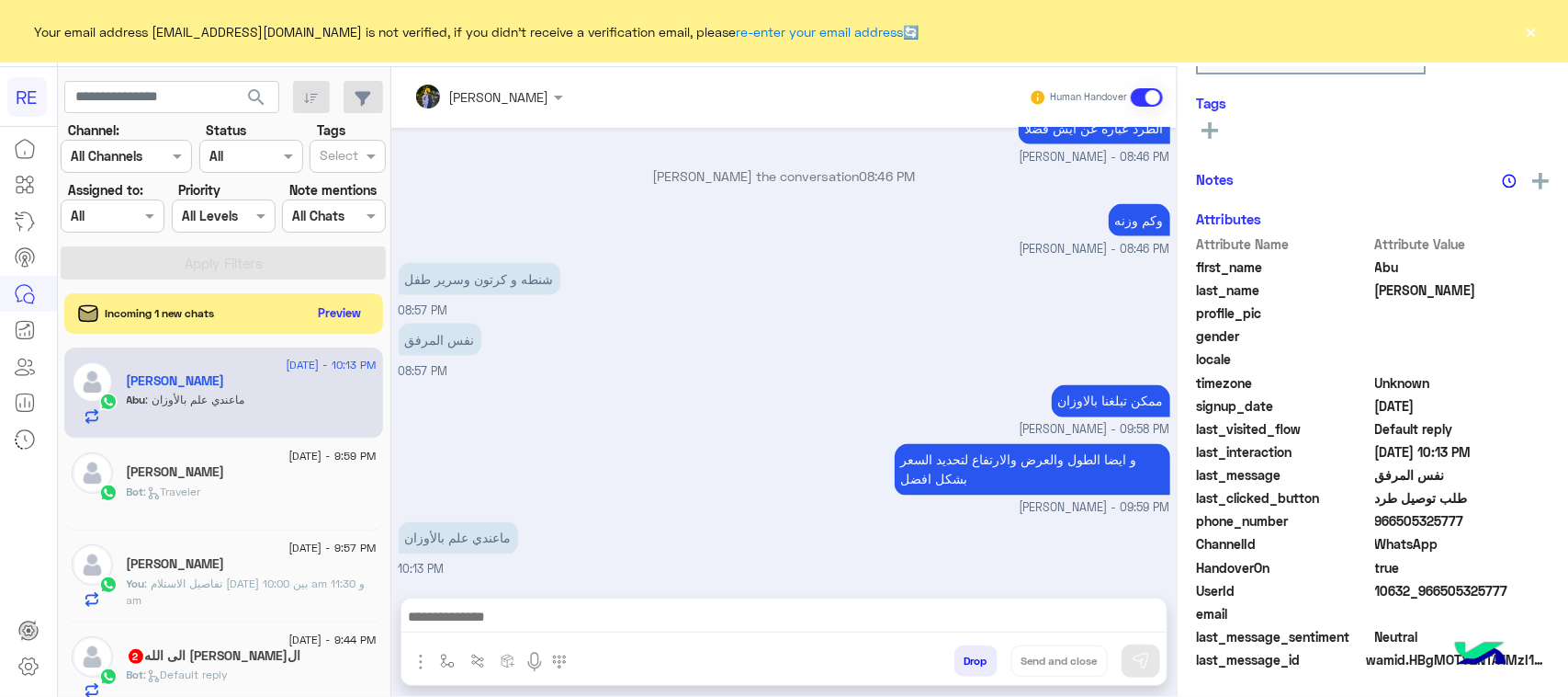
scroll to position [292, 0]
click at [469, 617] on textarea at bounding box center [784, 618] width 765 height 27
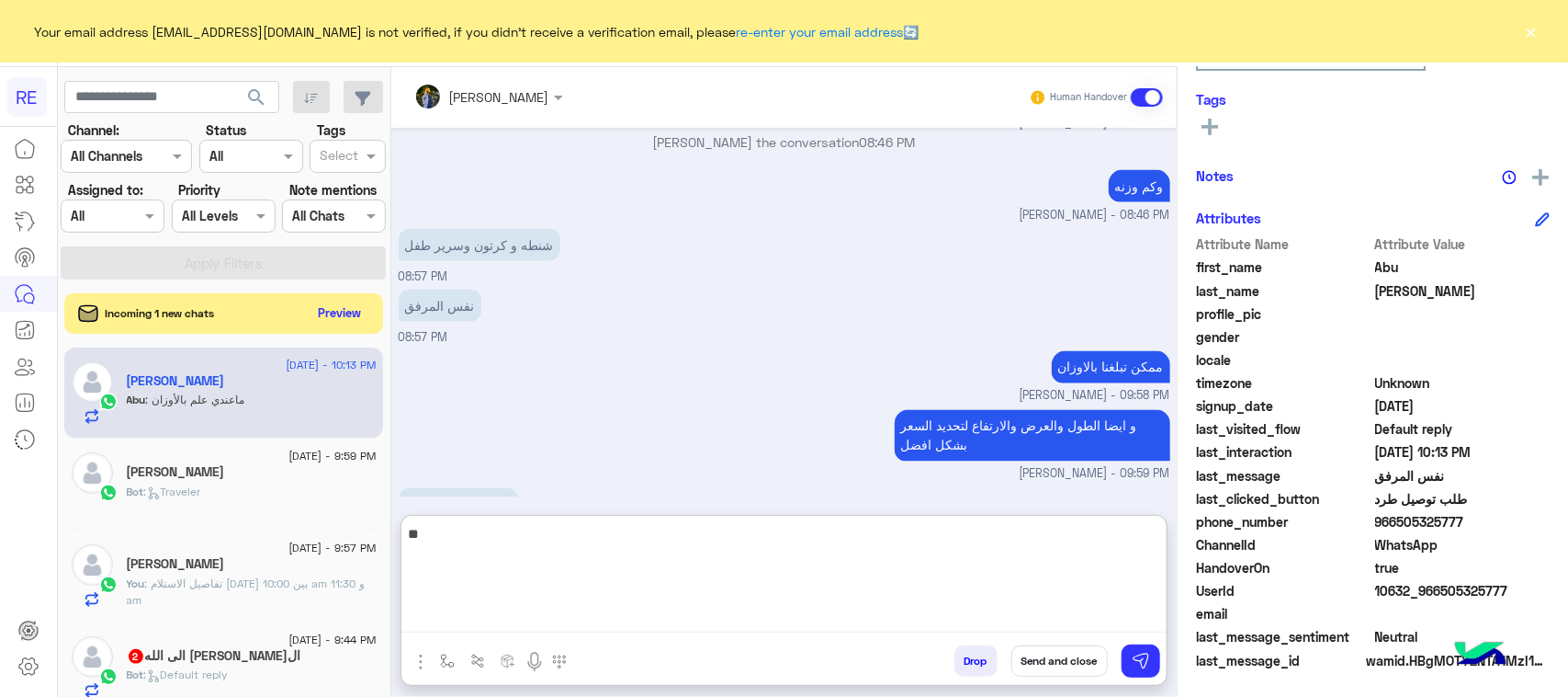
type textarea "*"
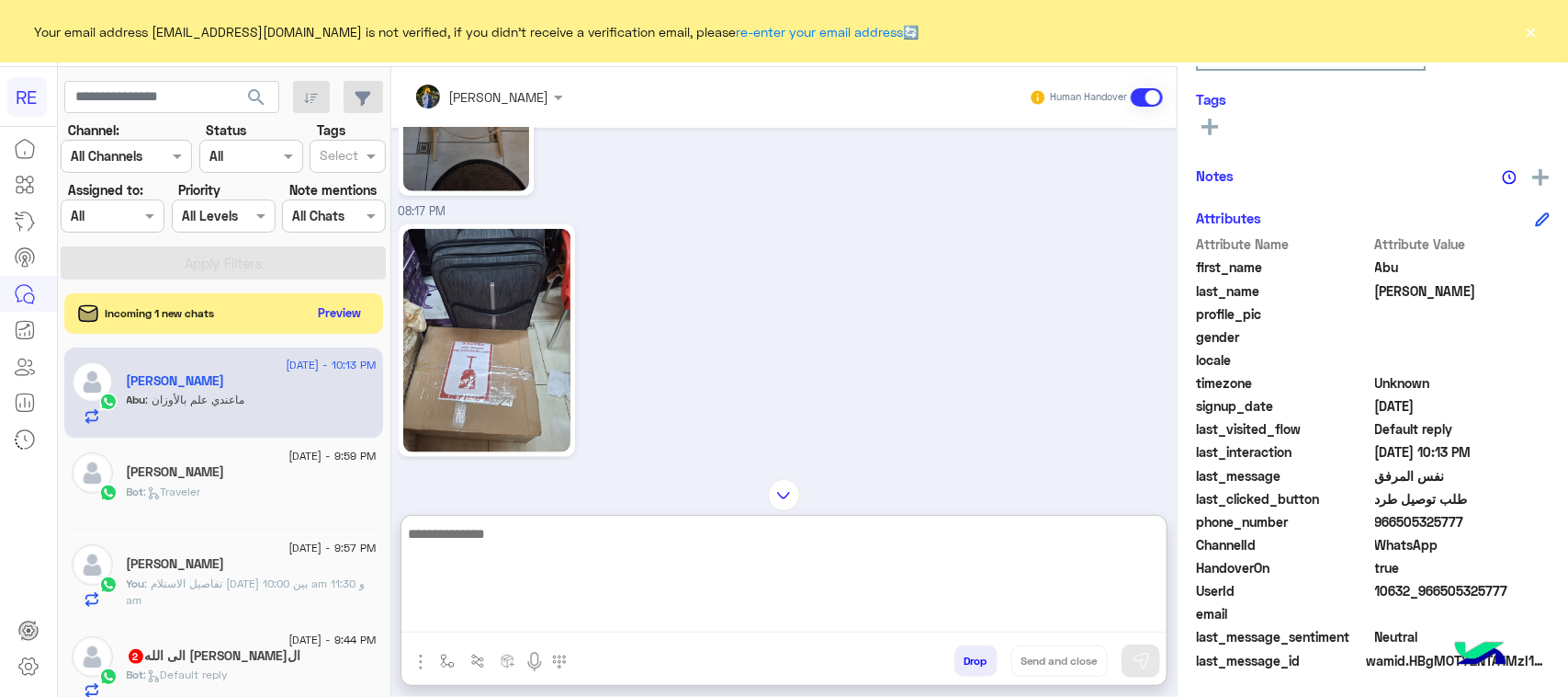
scroll to position [893, 0]
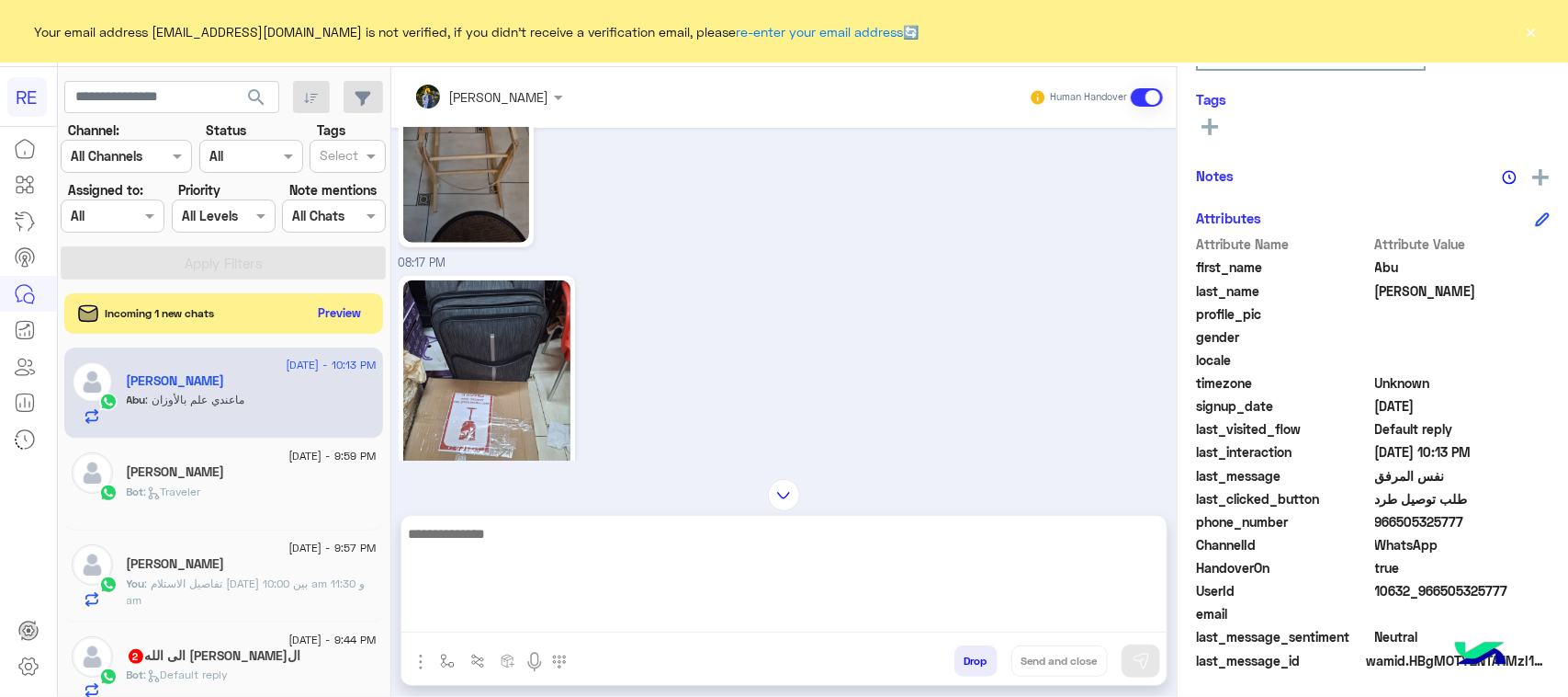
click at [502, 432] on img at bounding box center [487, 393] width 167 height 224
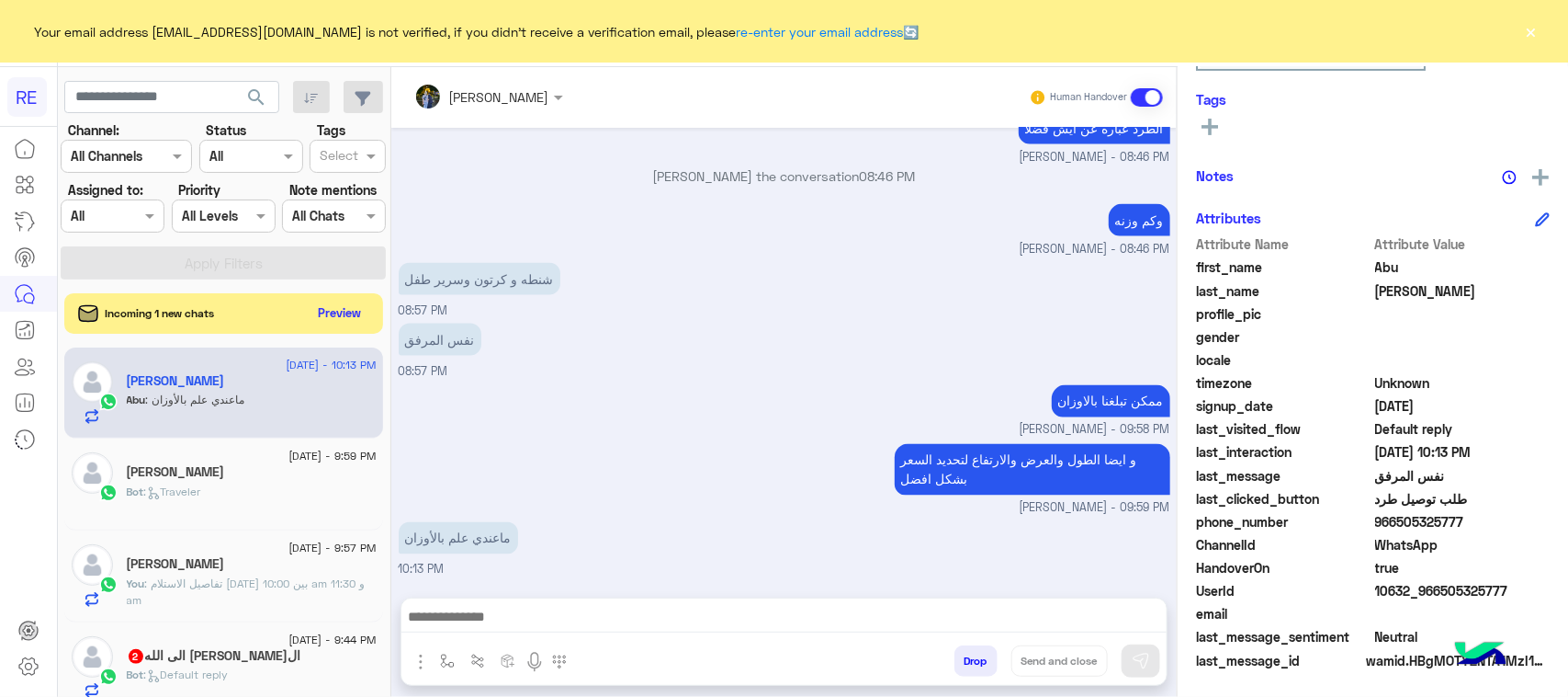
scroll to position [1238, 0]
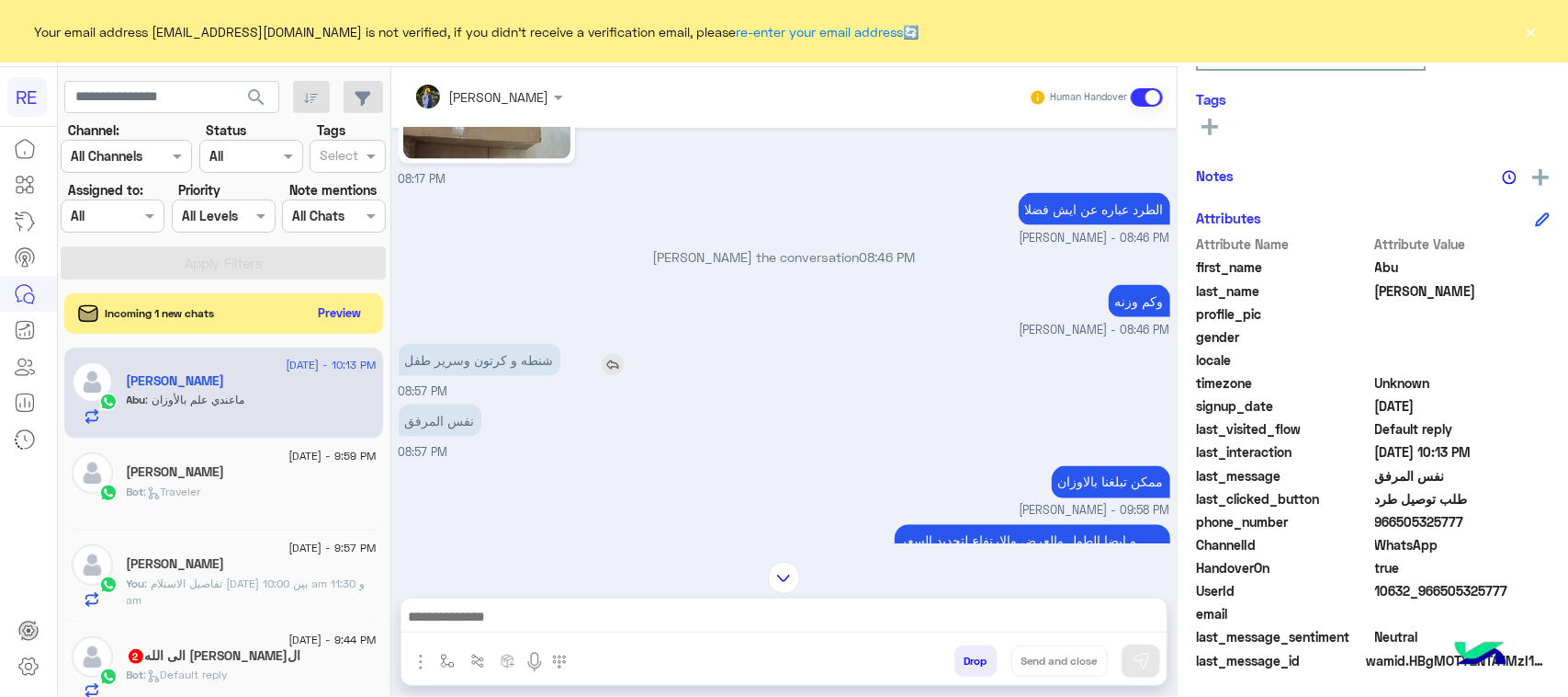
click at [492, 376] on p "شنطه و كرتون وسرير طفل" at bounding box center [479, 359] width 162 height 32
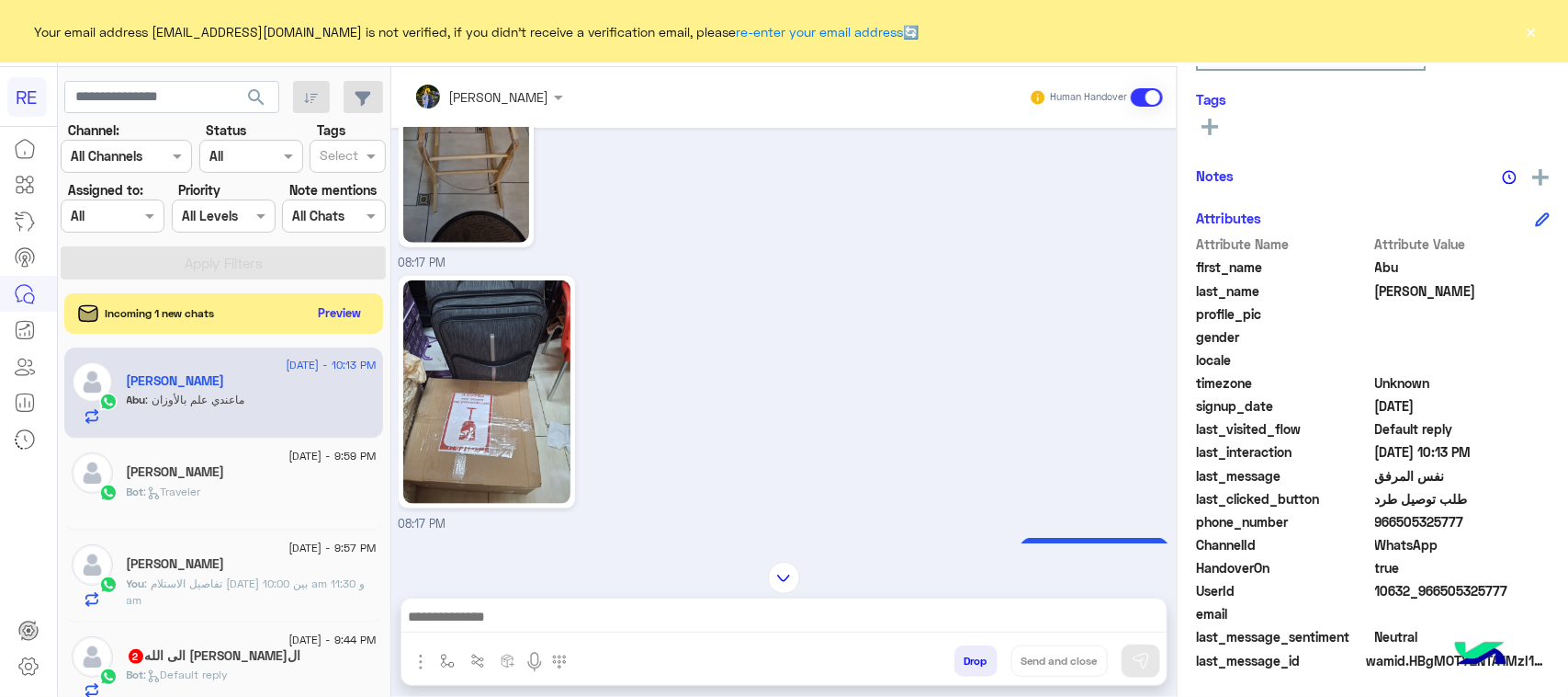
click at [637, 626] on textarea at bounding box center [784, 618] width 765 height 27
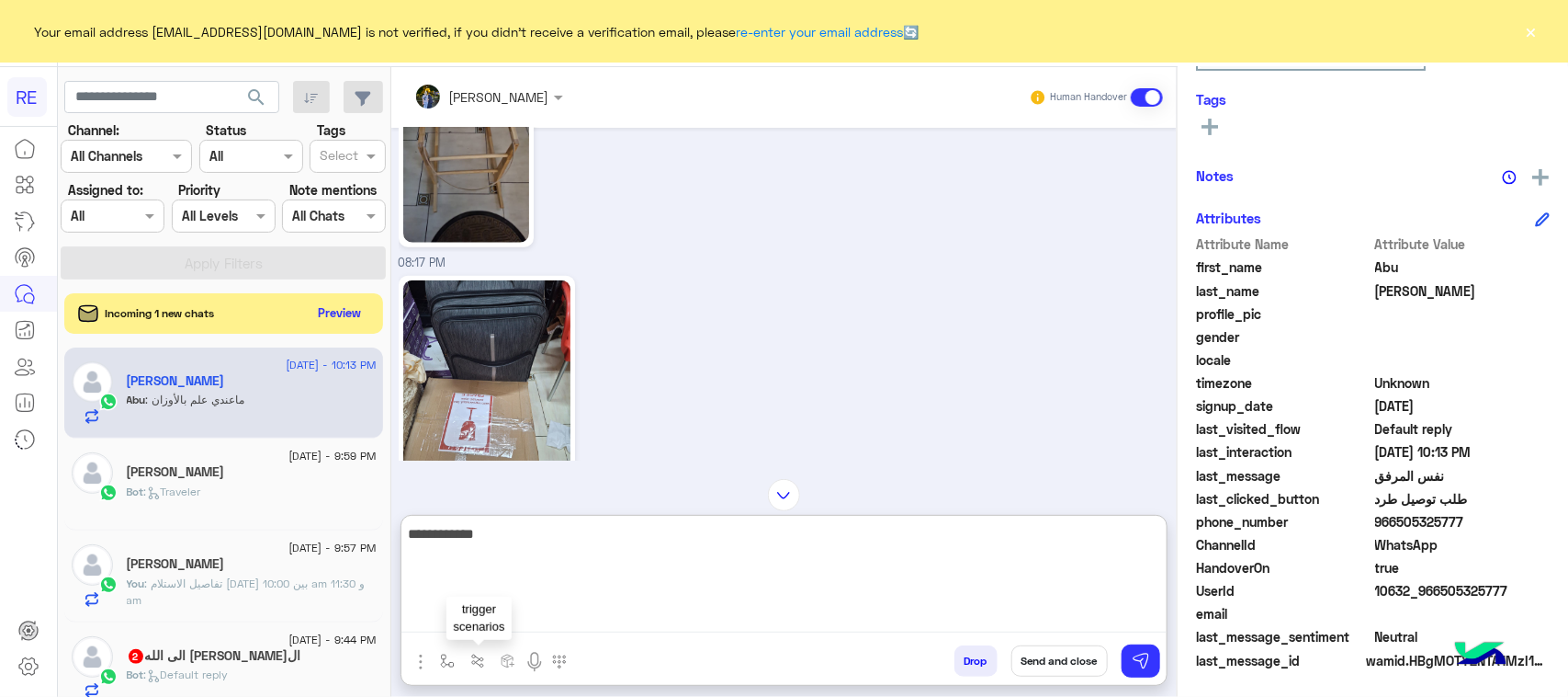
type textarea "**********"
click at [464, 670] on button "button" at bounding box center [478, 660] width 30 height 30
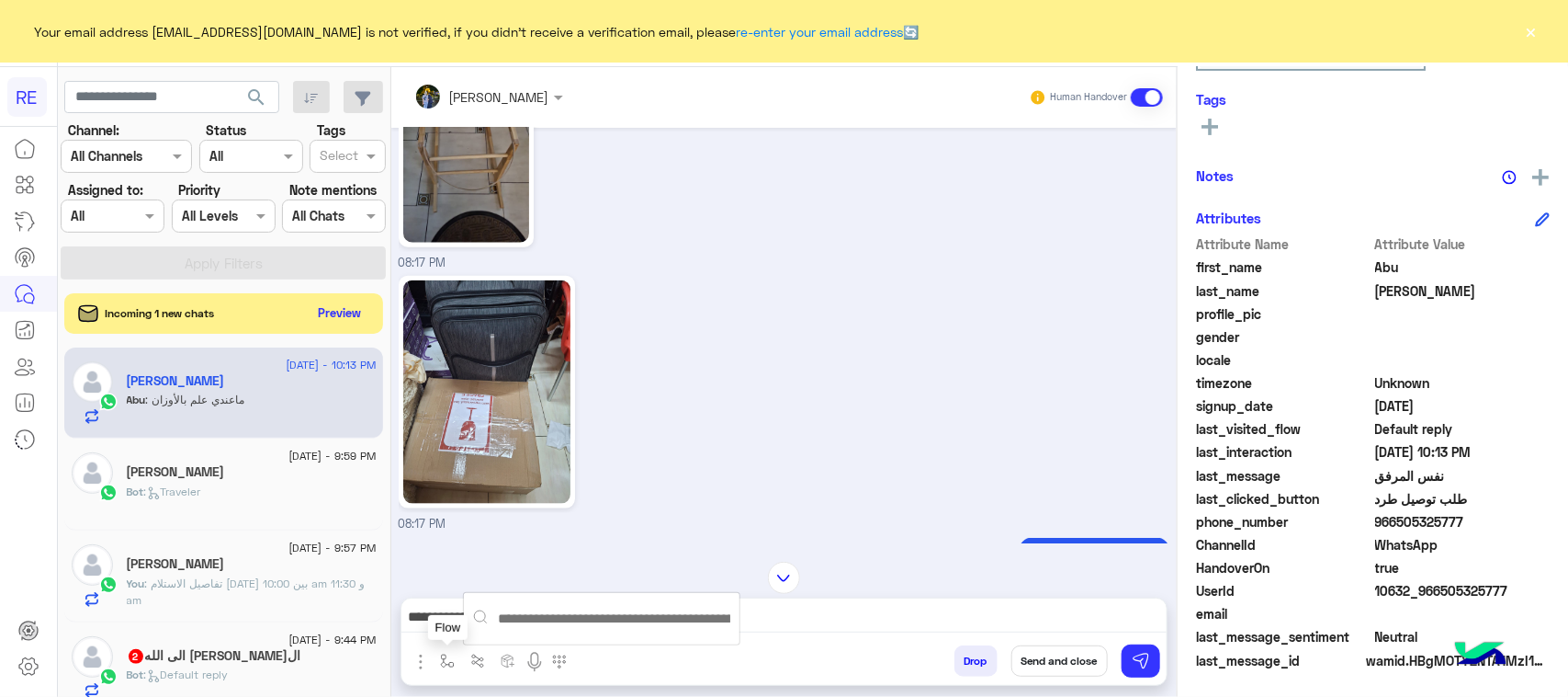
click at [442, 660] on img "button" at bounding box center [446, 661] width 15 height 15
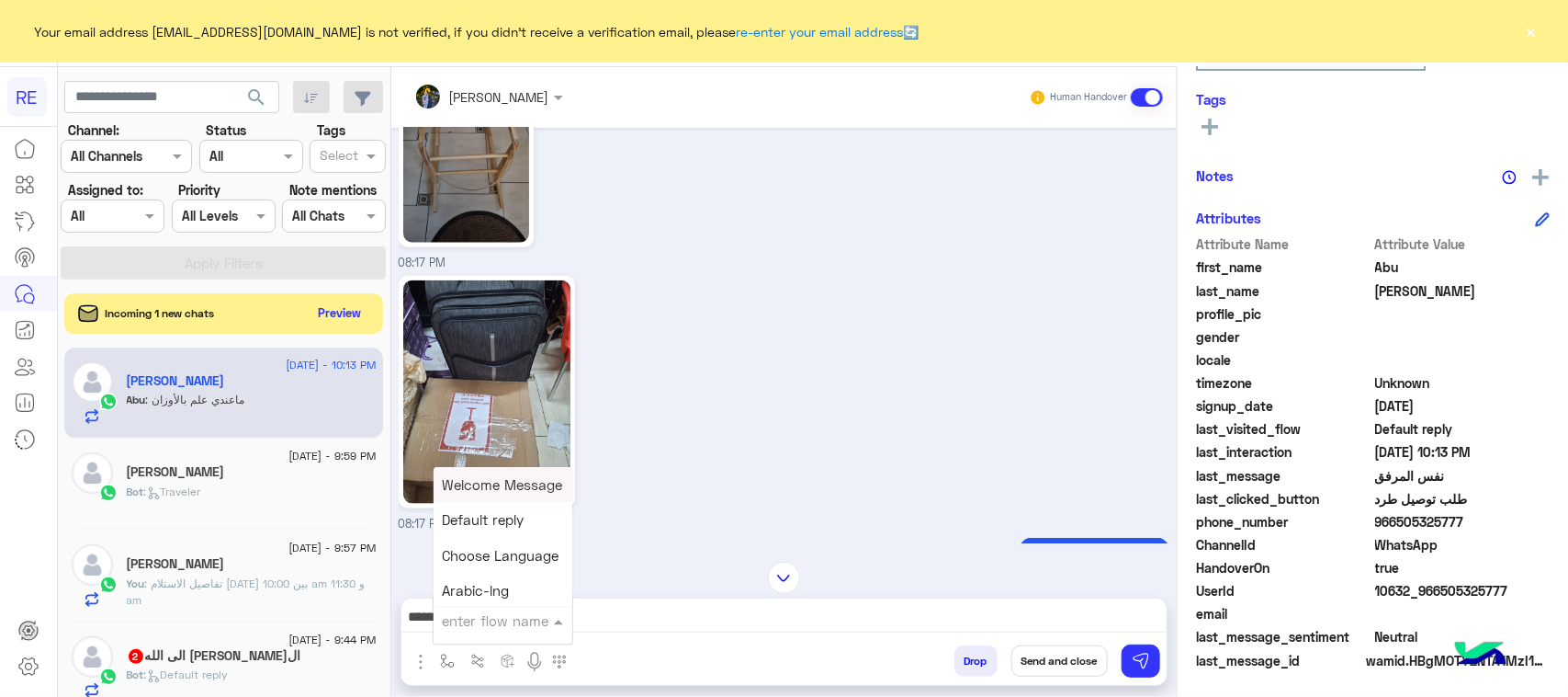
click at [464, 635] on div "enter flow name" at bounding box center [502, 620] width 138 height 33
type input "**"
click at [520, 584] on span "حساب حجم الشحنة" at bounding box center [499, 588] width 115 height 17
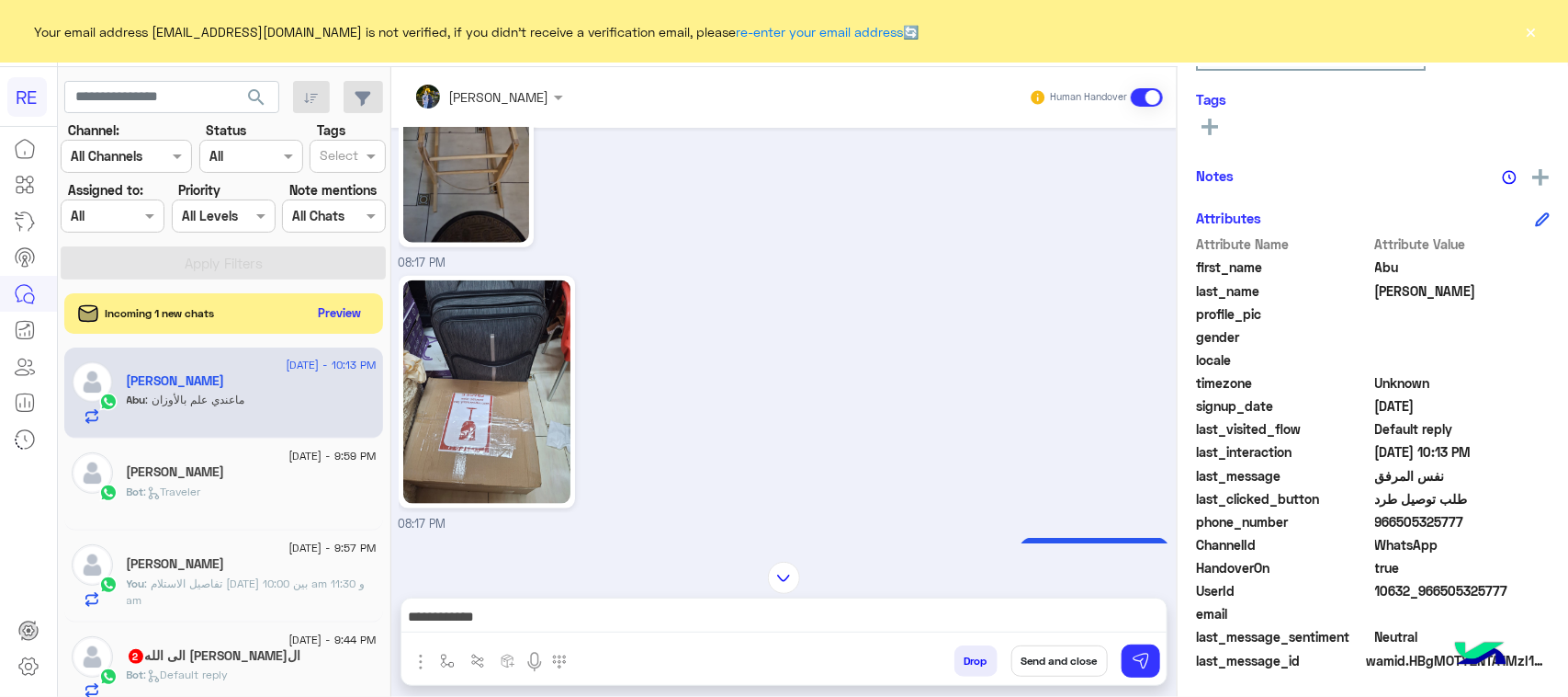
type textarea "**********"
click at [1124, 670] on button at bounding box center [1140, 661] width 38 height 33
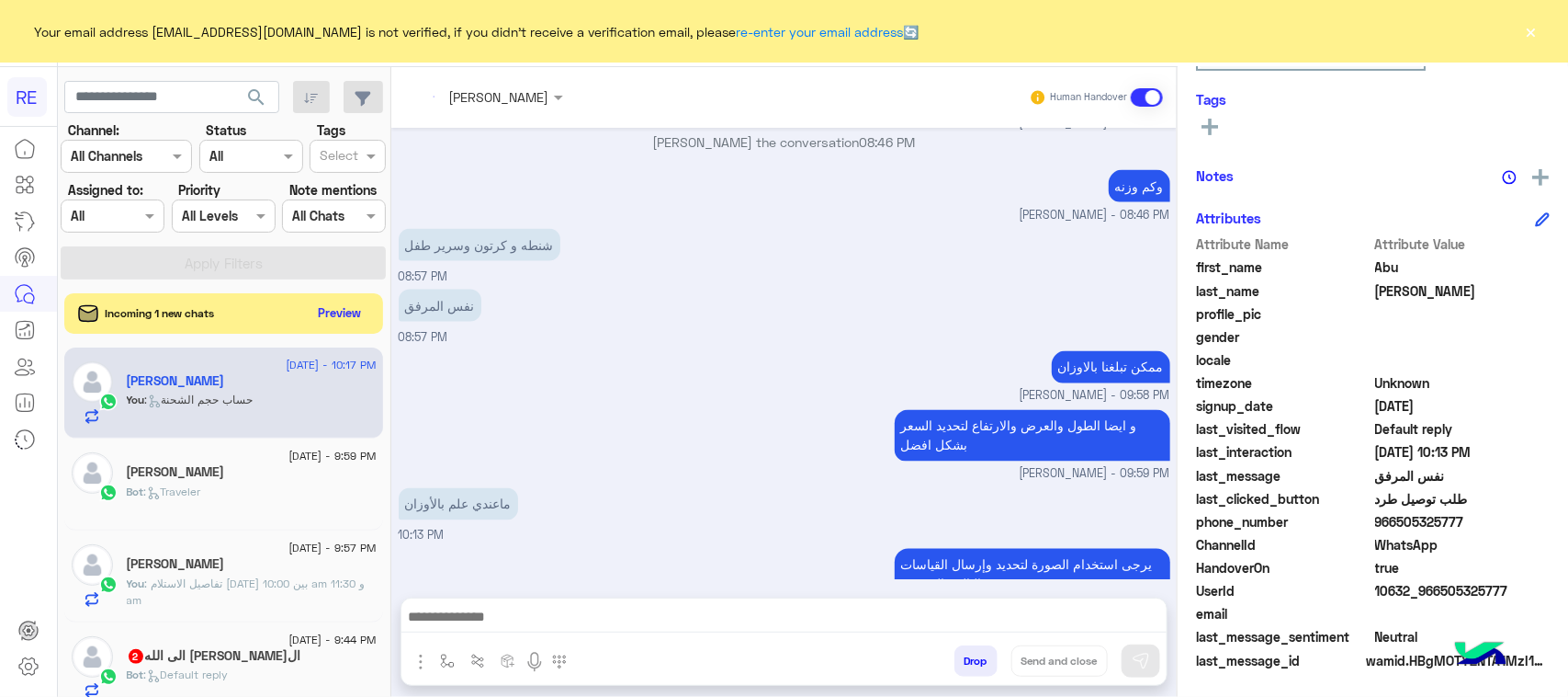
scroll to position [1756, 0]
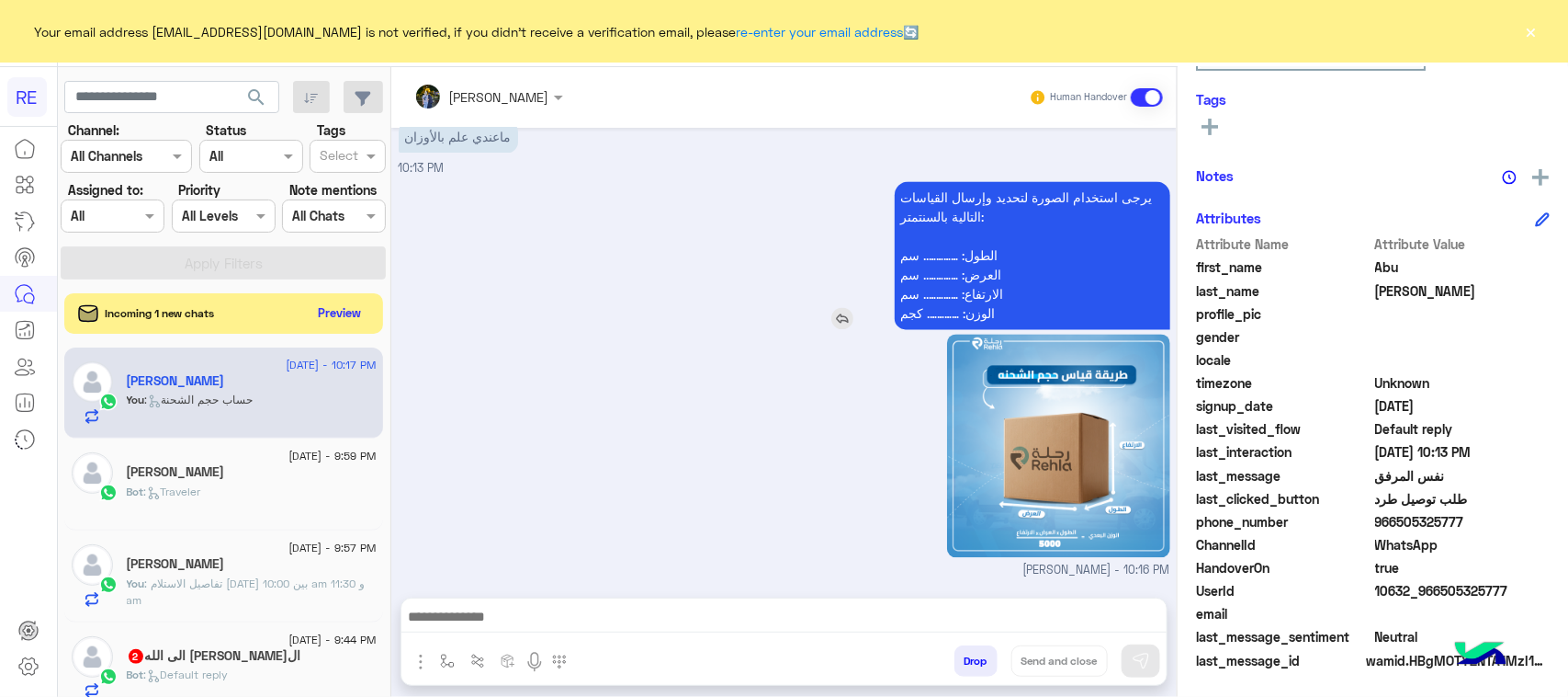
click at [1064, 203] on p "يرجى استخدام الصورة لتحديد وإرسال القياسات التالية بالسنتمتر: الطول: ………….. سم …" at bounding box center [1032, 254] width 276 height 148
click at [972, 203] on p "يرجى استخدام الصورة لتحديد وإرسال القياسات التالية بالسنتمتر: الطول: ………….. سم …" at bounding box center [1032, 254] width 276 height 148
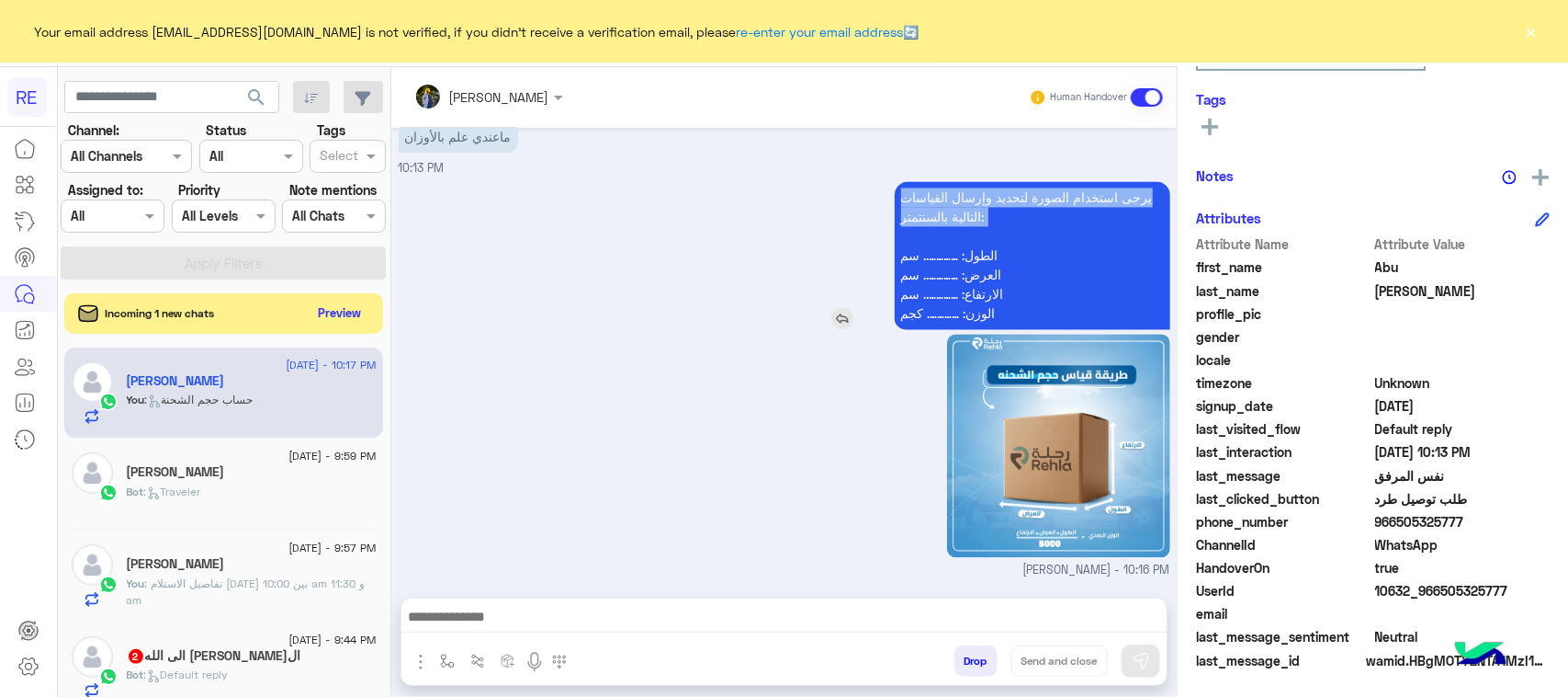
click at [972, 203] on p "يرجى استخدام الصورة لتحديد وإرسال القياسات التالية بالسنتمتر: الطول: ………….. سم …" at bounding box center [1032, 254] width 276 height 148
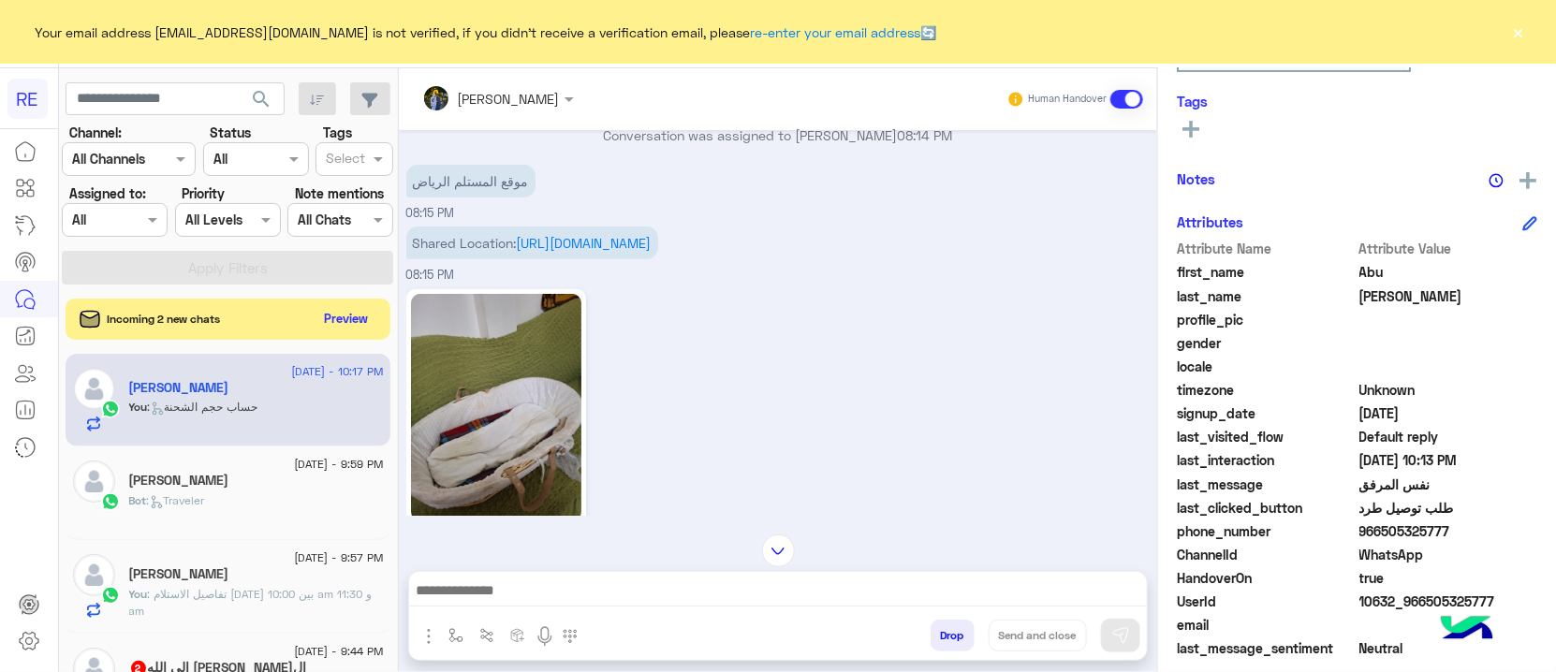
scroll to position [305, 0]
click at [544, 419] on img at bounding box center [496, 409] width 170 height 228
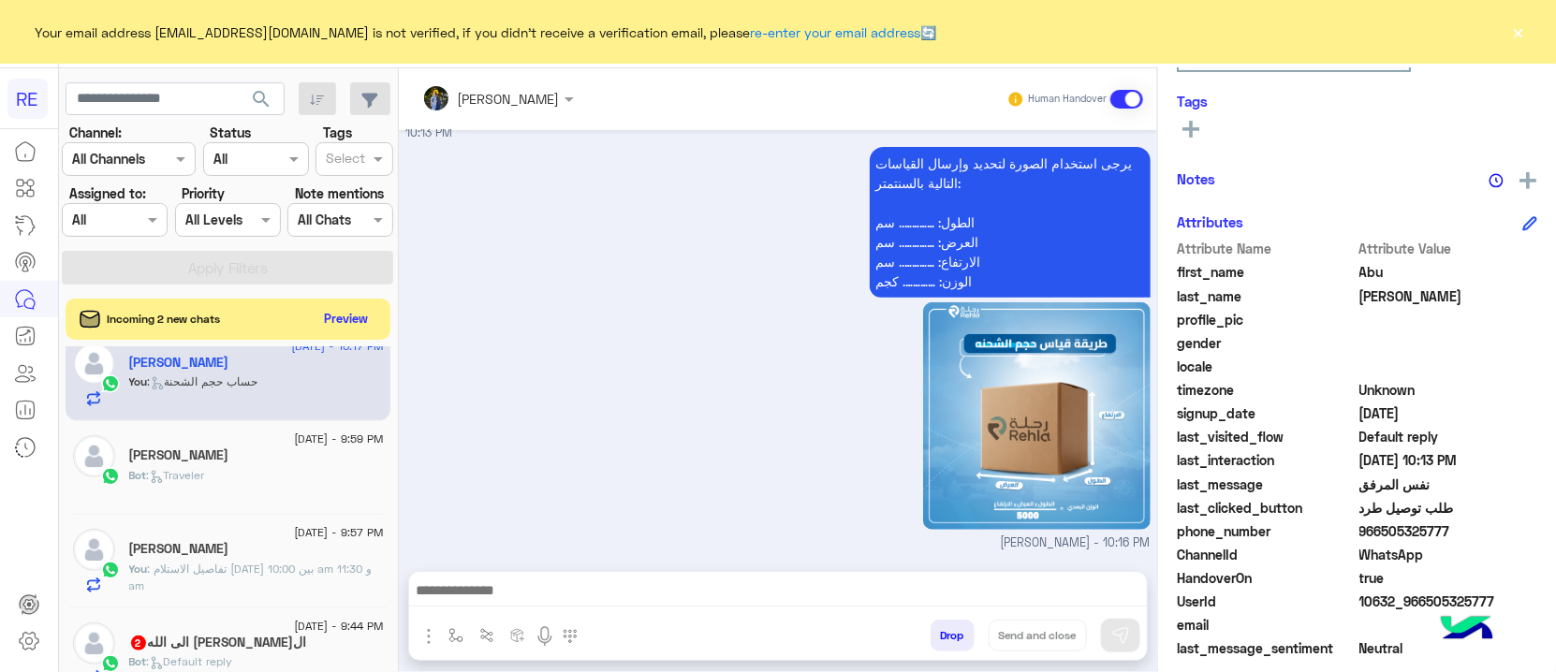
scroll to position [0, 0]
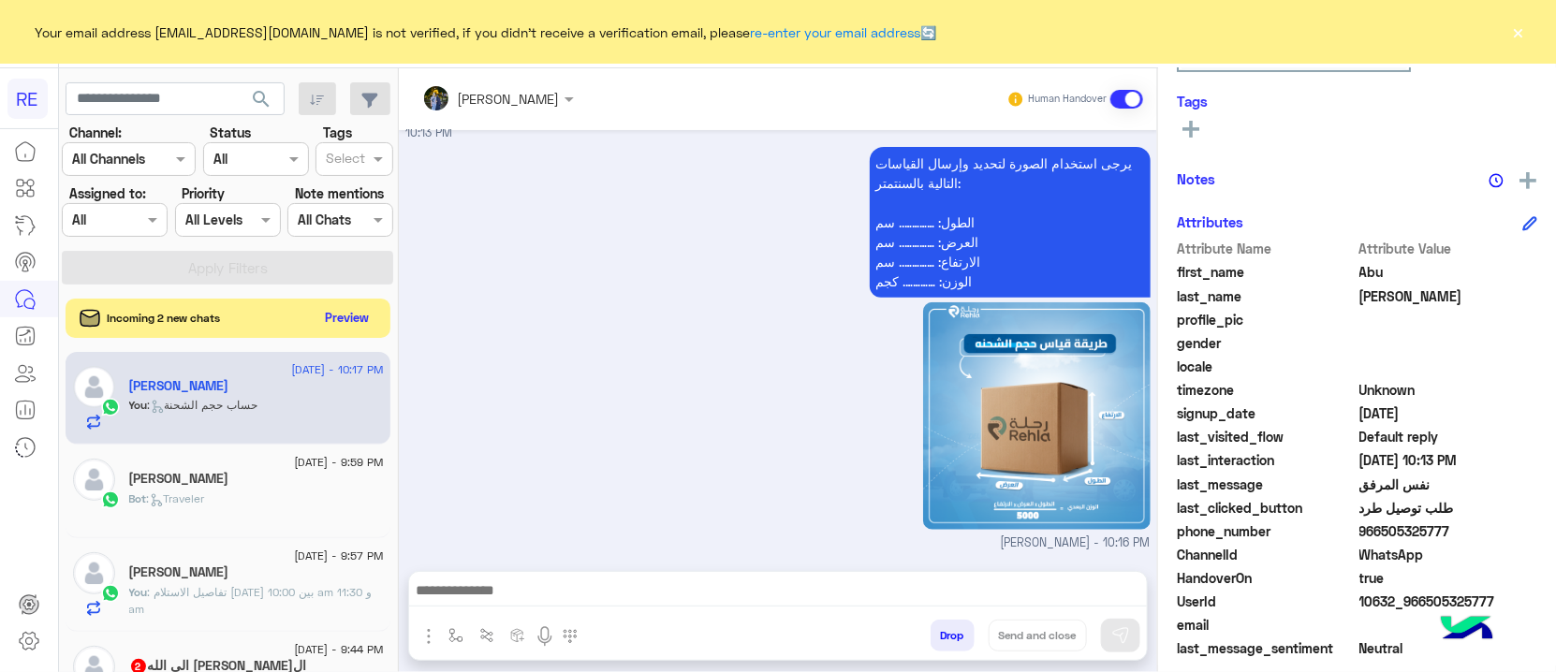
click at [331, 314] on button "Preview" at bounding box center [347, 317] width 58 height 25
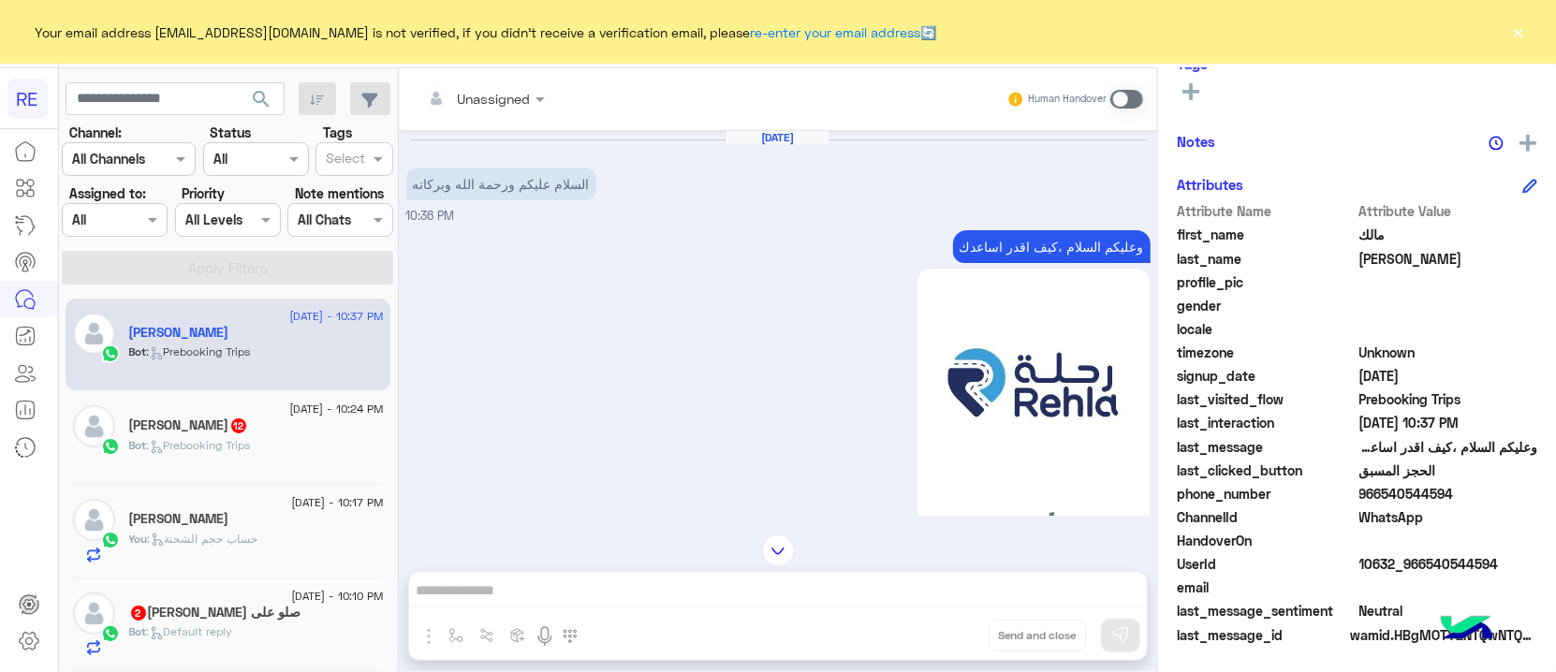
click at [985, 246] on p "وعليكم السلام ،كيف اقدر اساعدك" at bounding box center [1052, 246] width 198 height 33
click at [988, 246] on p "وعليكم السلام ،كيف اقدر اساعدك" at bounding box center [1052, 246] width 198 height 33
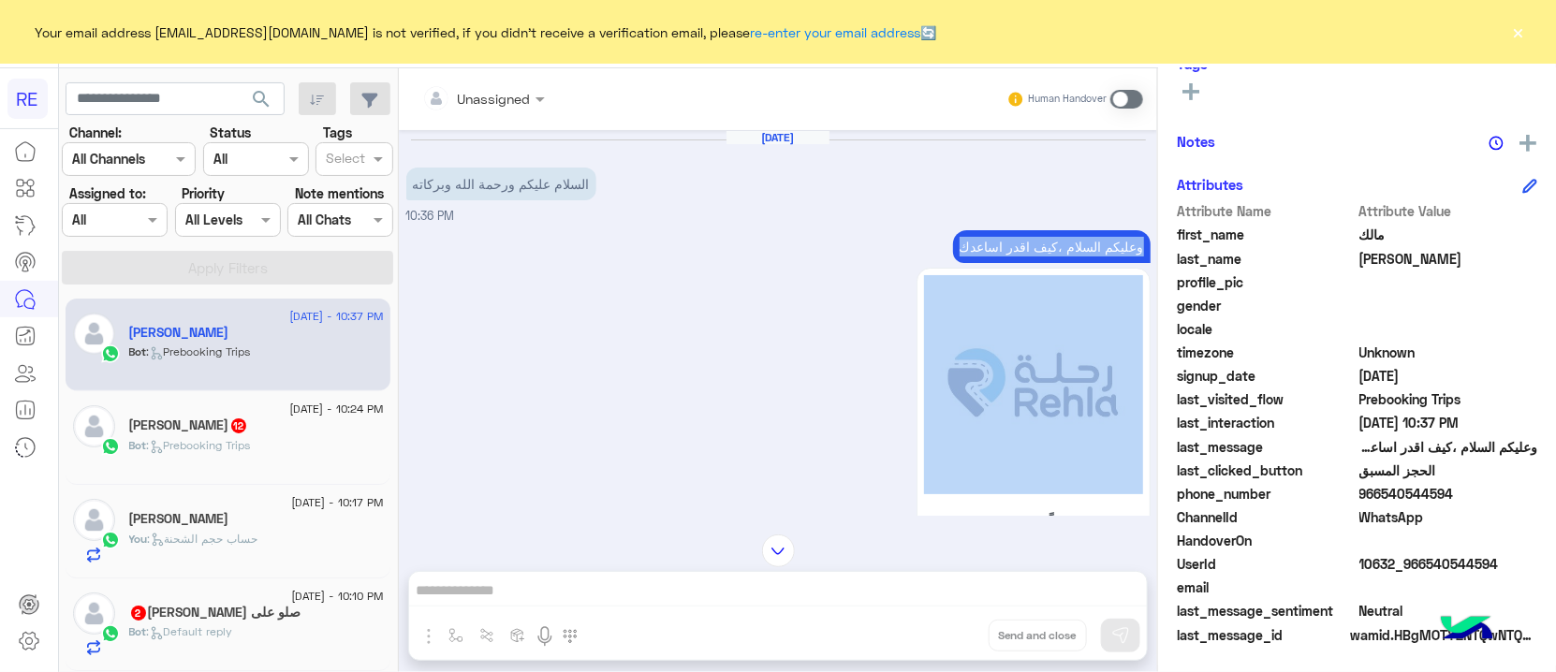
click at [988, 246] on p "وعليكم السلام ،كيف اقدر اساعدك" at bounding box center [1052, 246] width 198 height 33
copy div "وعليكم السلام ،كيف اقدر اساعدك"
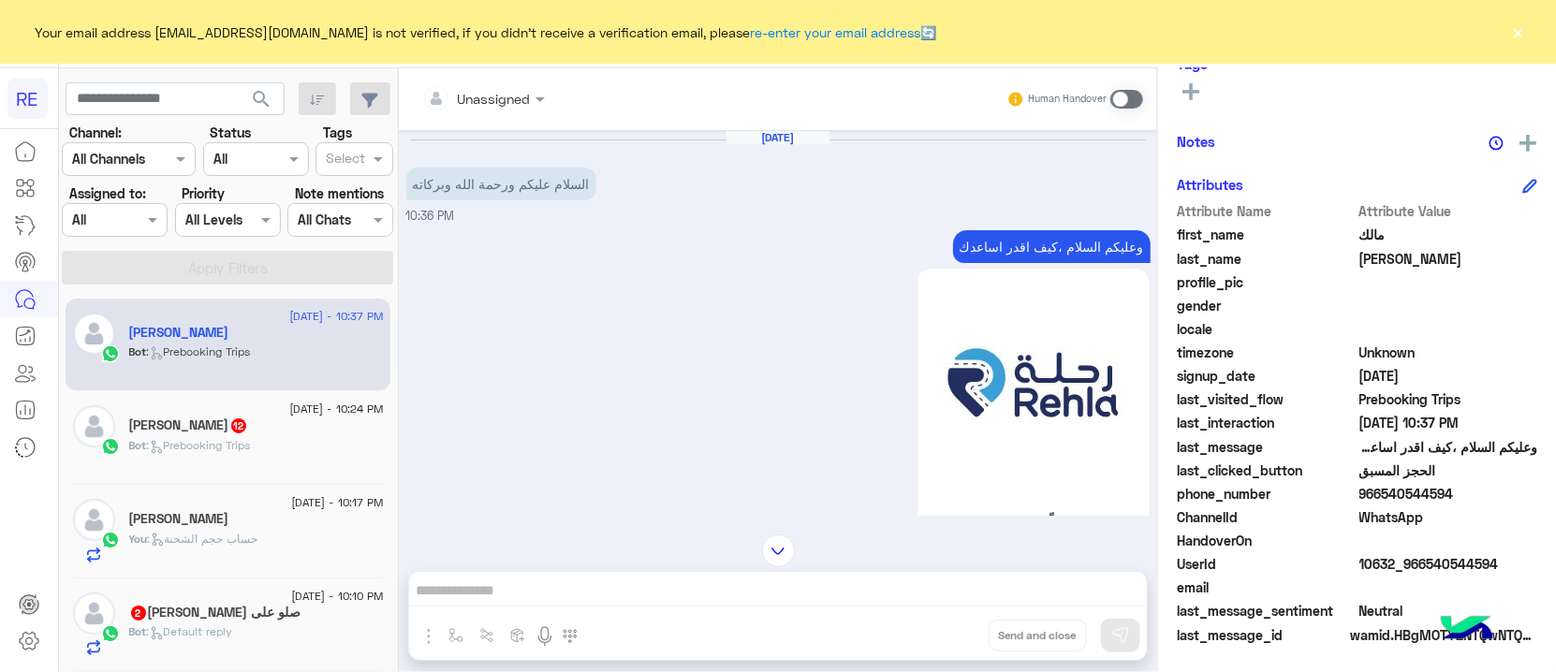
click at [1131, 105] on span at bounding box center [1126, 99] width 33 height 19
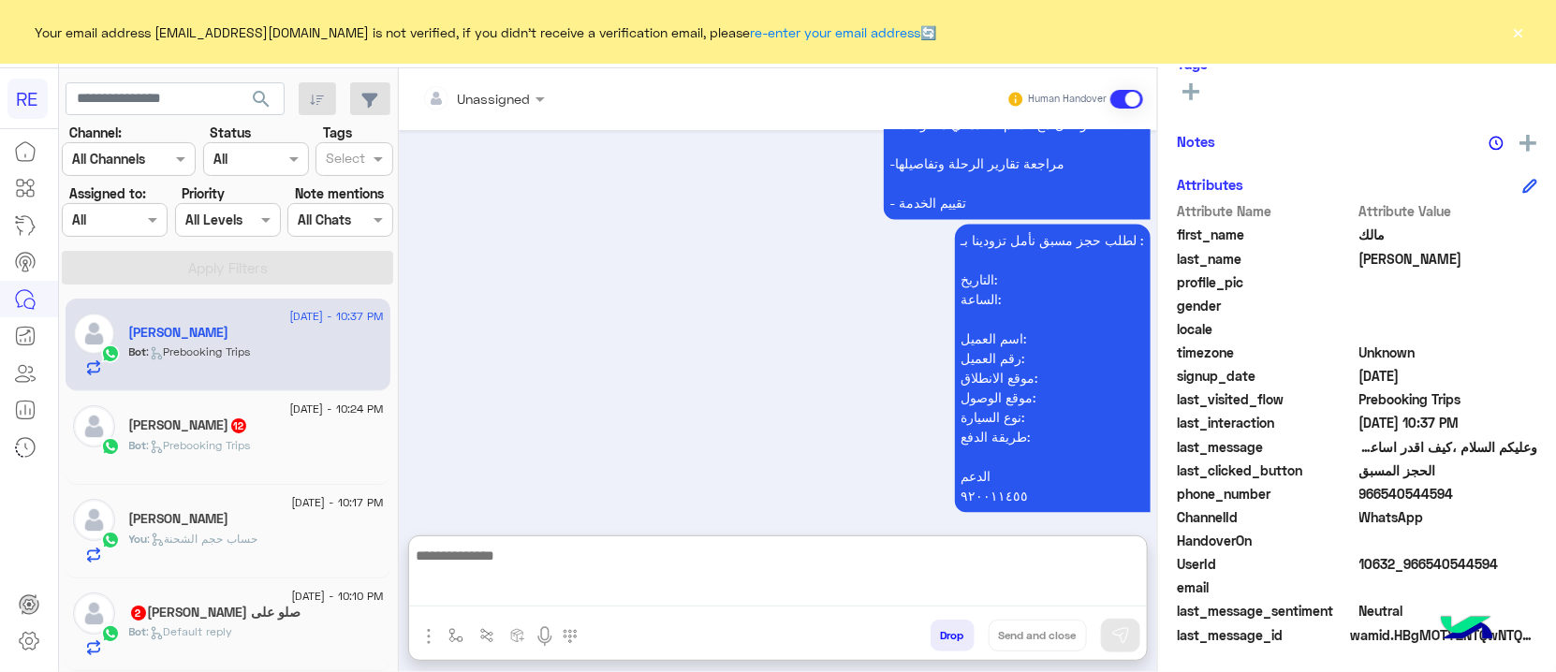
click at [529, 596] on textarea at bounding box center [778, 575] width 738 height 63
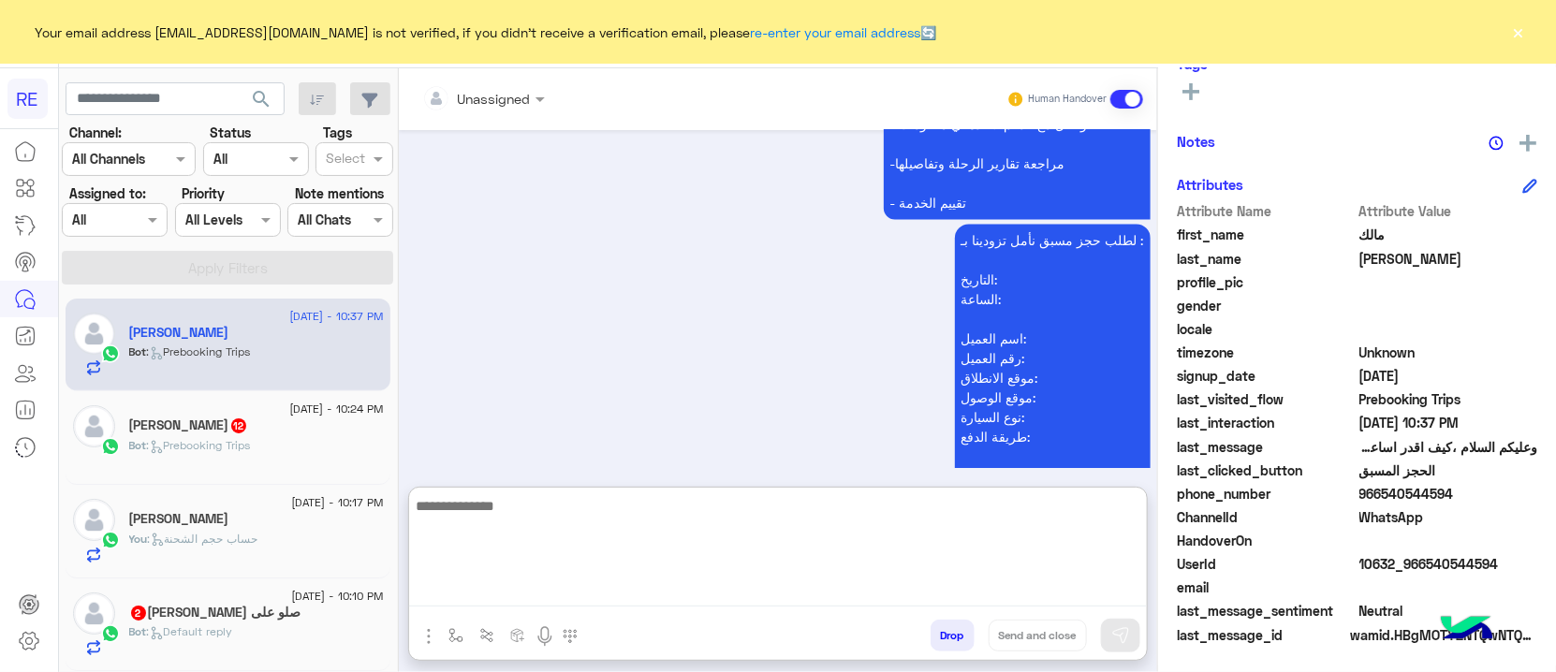
paste textarea "**********"
type textarea "**********"
click at [1121, 635] on img at bounding box center [1120, 635] width 19 height 19
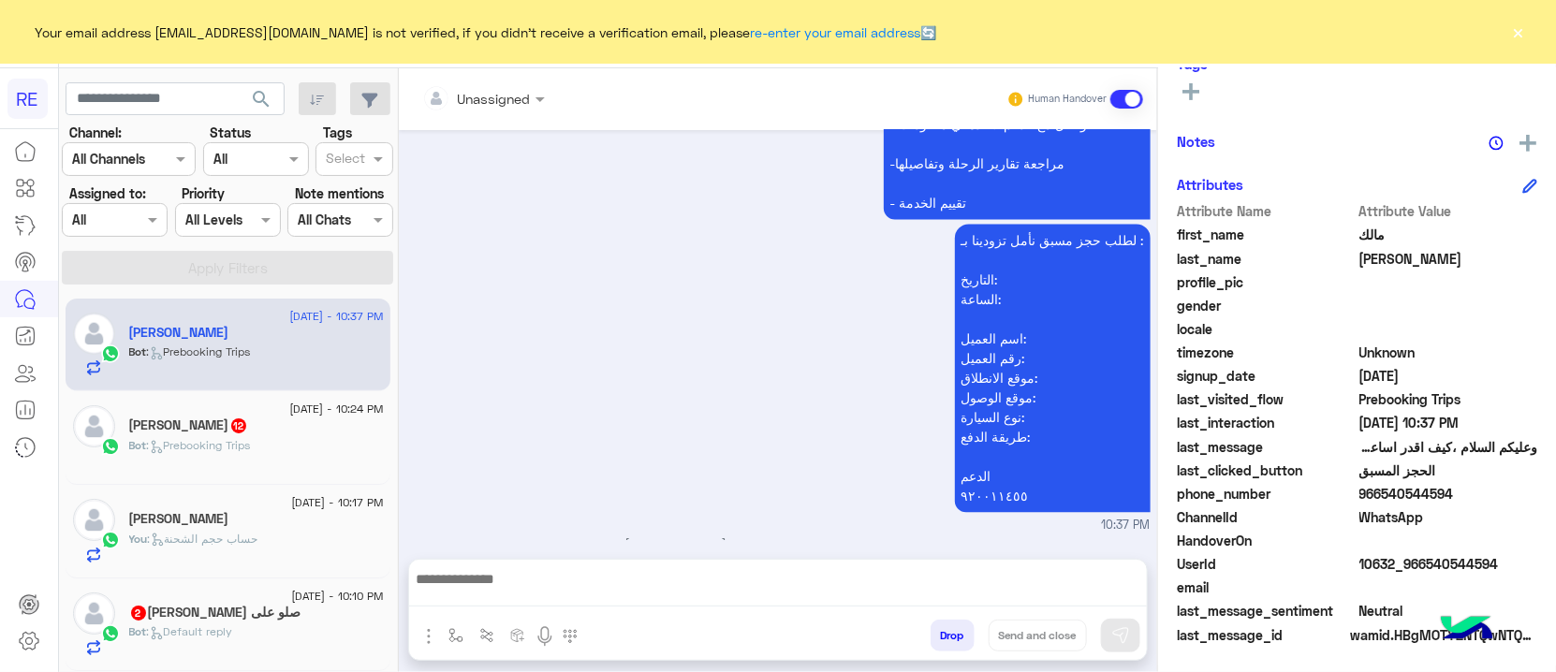
scroll to position [1658, 0]
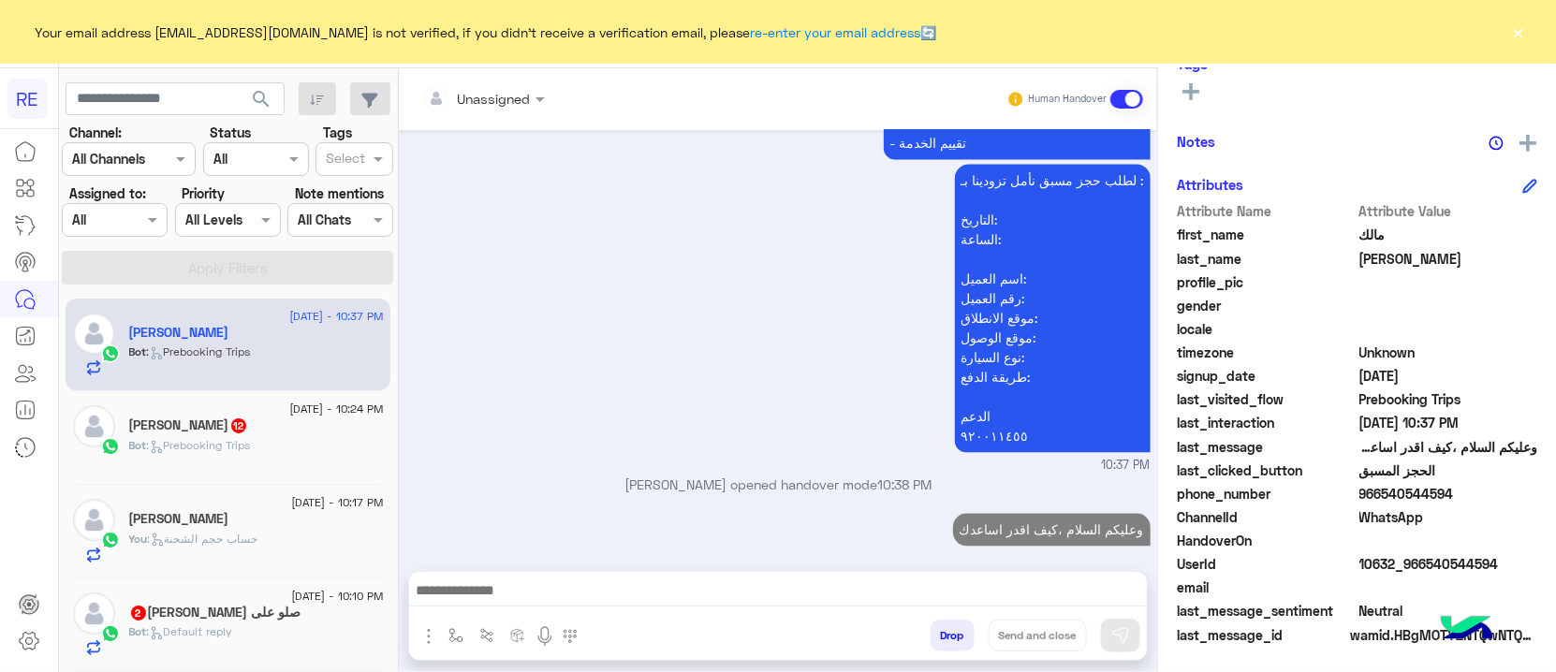
click at [281, 426] on div "Adel Rady 12" at bounding box center [256, 428] width 255 height 20
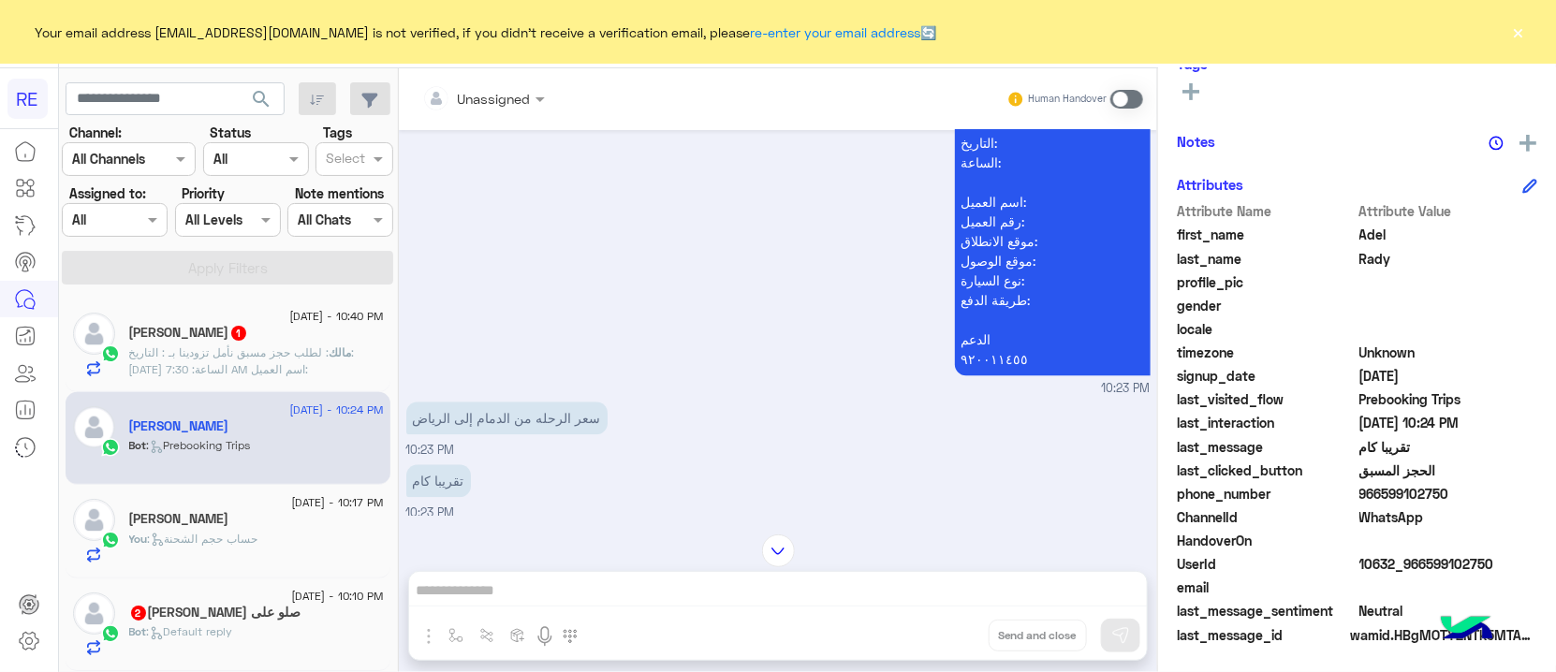
click at [298, 348] on span ": لطلب حجز مسبق نأمل تزودينا بـ : التاريخ: 17/08/2025 الساعة: 7:30 AM اسم العمي…" at bounding box center [249, 394] width 241 height 98
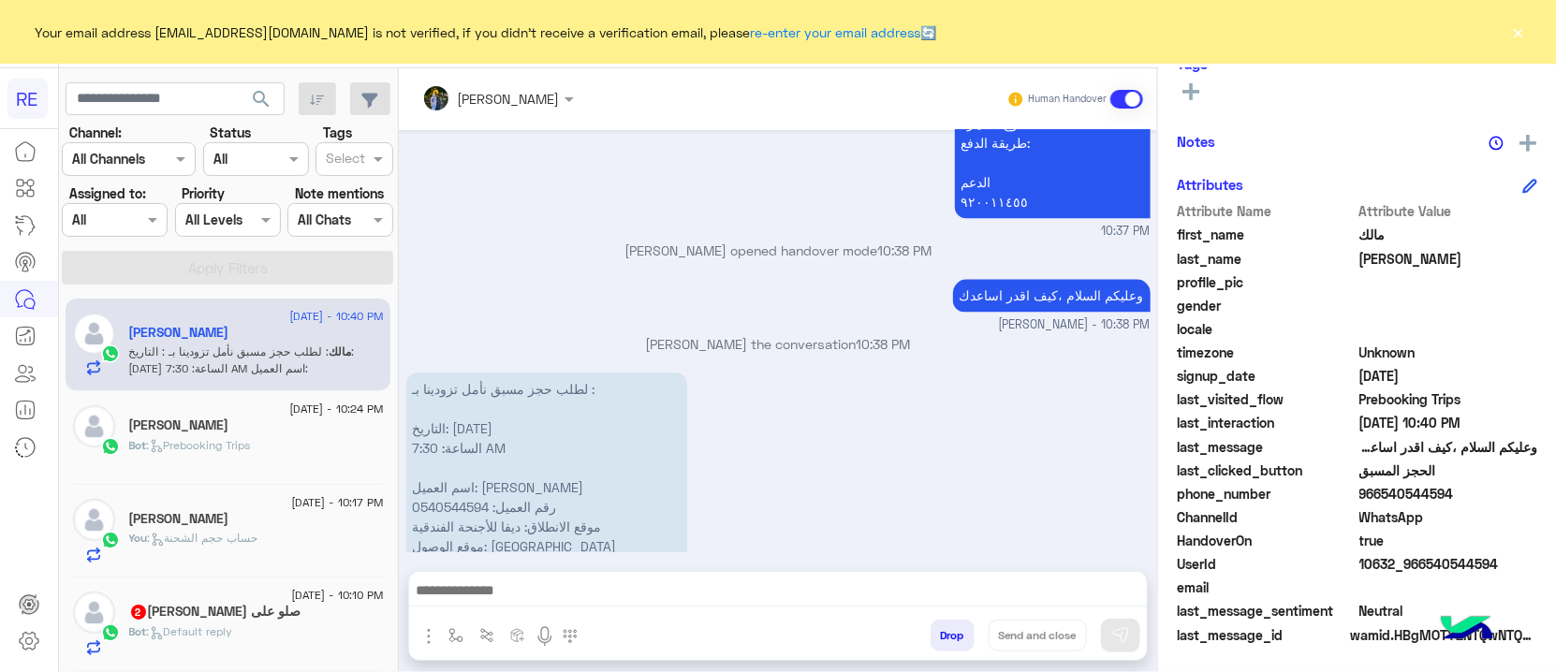
scroll to position [2010, 0]
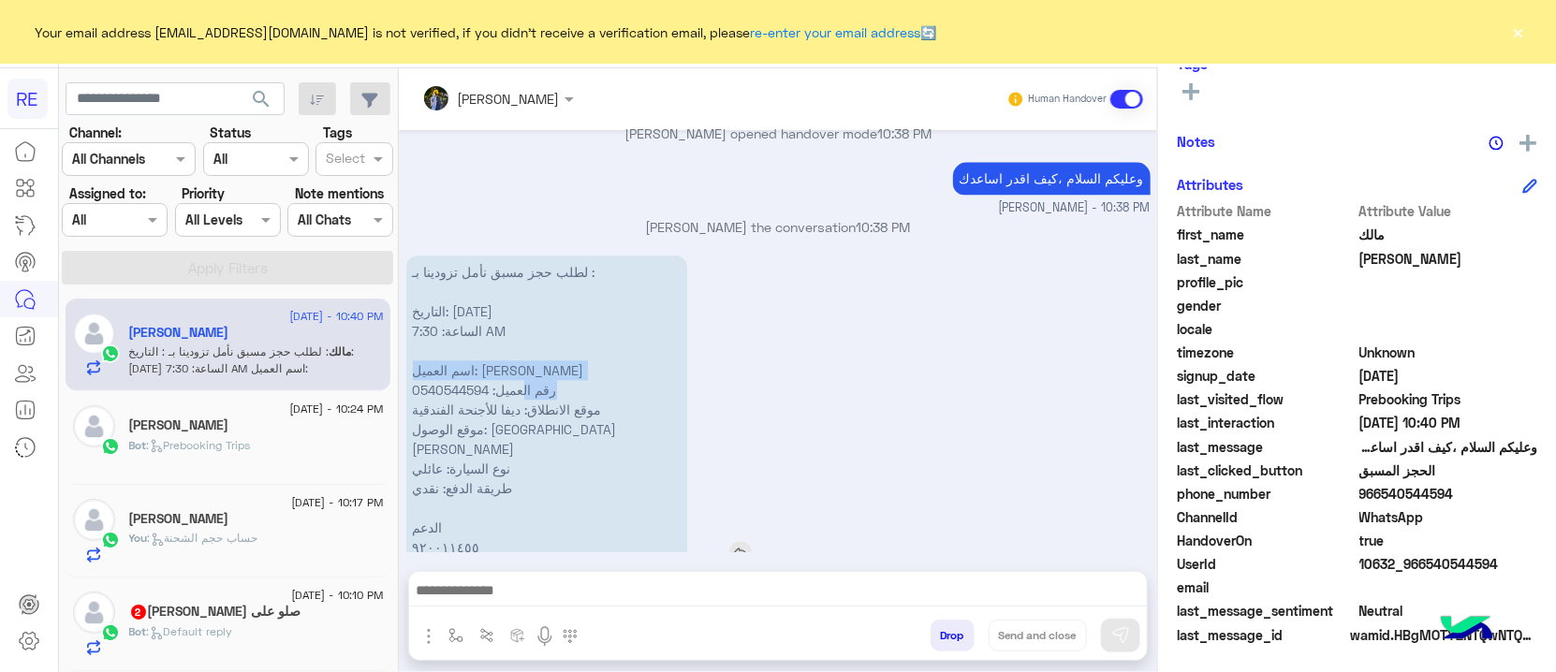
drag, startPoint x: 611, startPoint y: 349, endPoint x: 525, endPoint y: 376, distance: 90.3
click at [525, 376] on p "لطلب حجز مسبق نأمل تزودينا بـ : التاريخ: 17/08/2025 الساعة: 7:30 AM اسم العميل:…" at bounding box center [546, 410] width 281 height 308
click at [555, 401] on p "لطلب حجز مسبق نأمل تزودينا بـ : التاريخ: 17/08/2025 الساعة: 7:30 AM اسم العميل:…" at bounding box center [546, 410] width 281 height 308
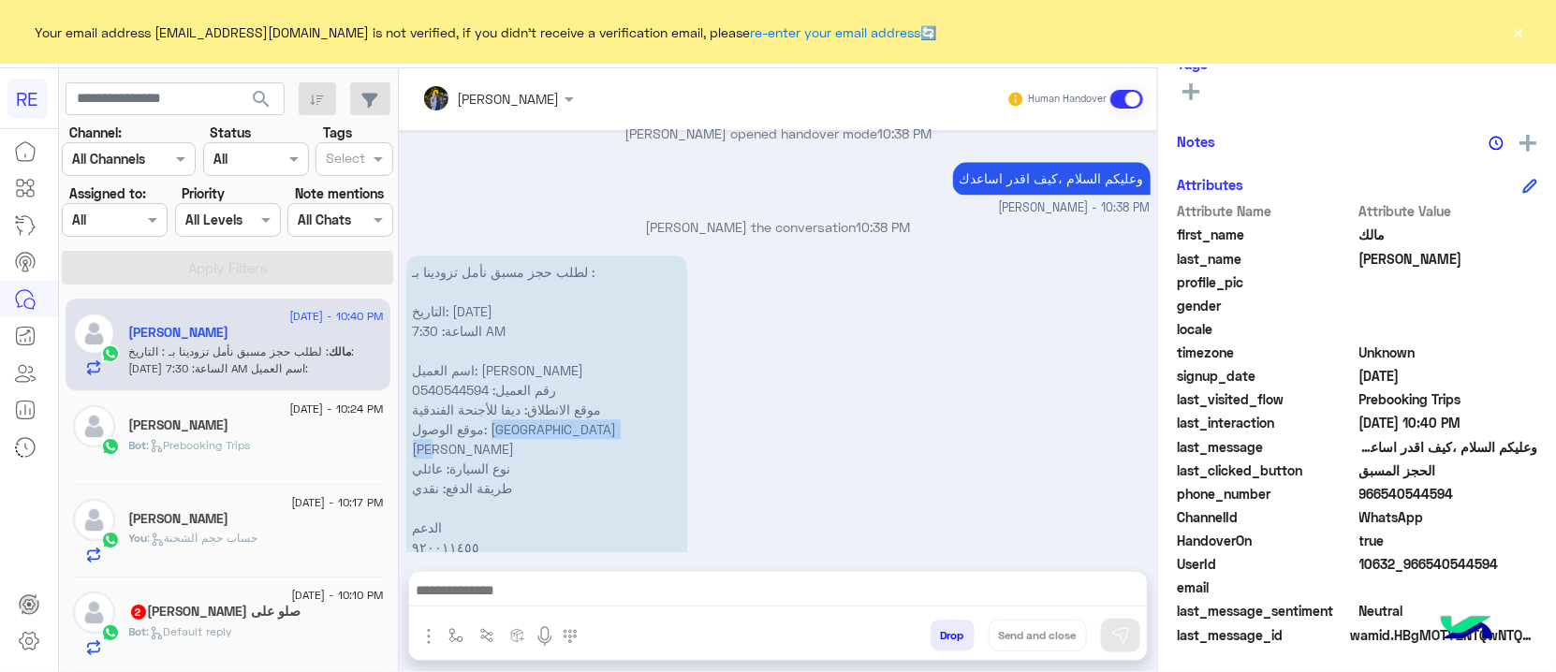
drag, startPoint x: 525, startPoint y: 415, endPoint x: 443, endPoint y: 408, distance: 82.7
click at [404, 413] on div "Aug 16, 2025 السلام عليكم ورحمة الله وبركاته 10:36 PM وعليكم السلام ،كيف اقدر ا…" at bounding box center [778, 341] width 758 height 422
copy p "مطار الملك عبدالعزيز"
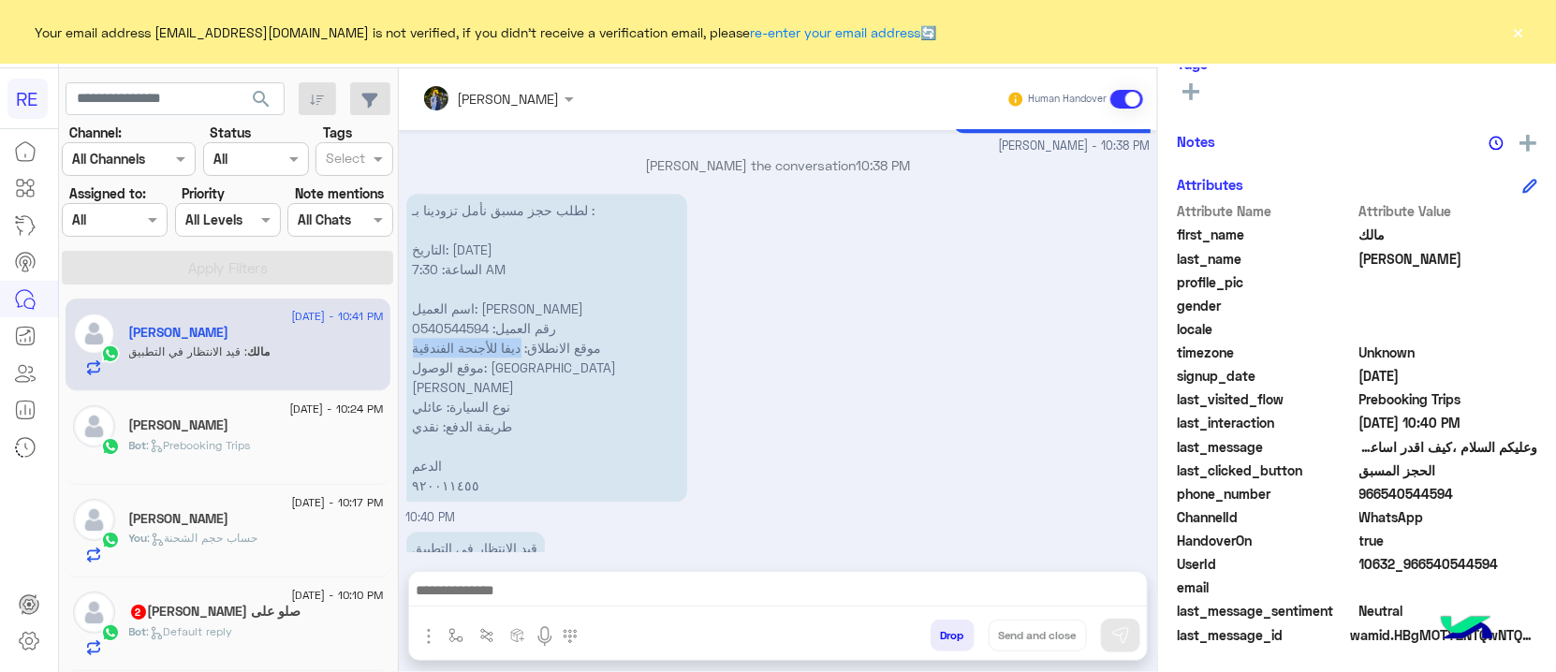
drag, startPoint x: 525, startPoint y: 331, endPoint x: 398, endPoint y: 335, distance: 127.4
click at [398, 335] on mat-drawer "مروه احمد Human Handover Aug 16, 2025 السلام عليكم ورحمة الله وبركاته 10:36 PM …" at bounding box center [977, 373] width 1158 height 611
copy p "ديفا للأجنحة الفندقية"
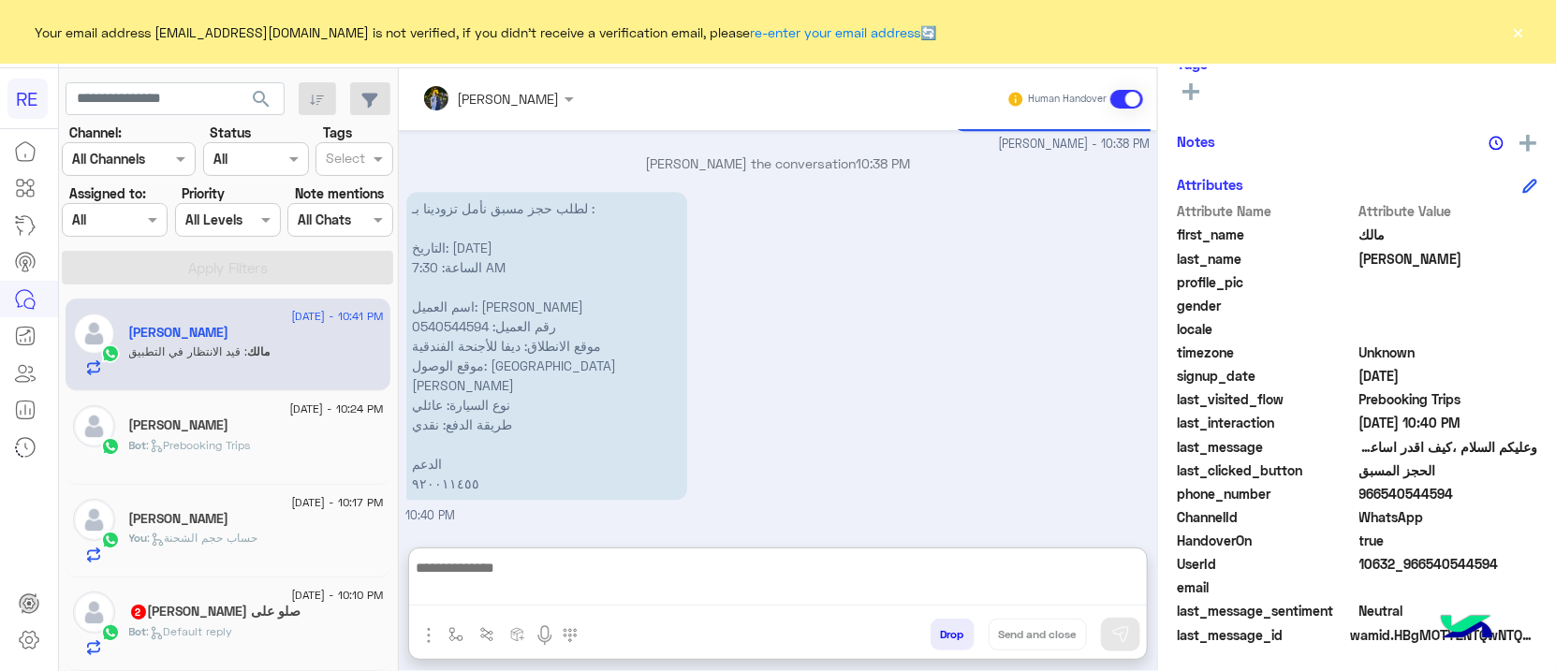
click at [794, 595] on textarea at bounding box center [778, 581] width 738 height 50
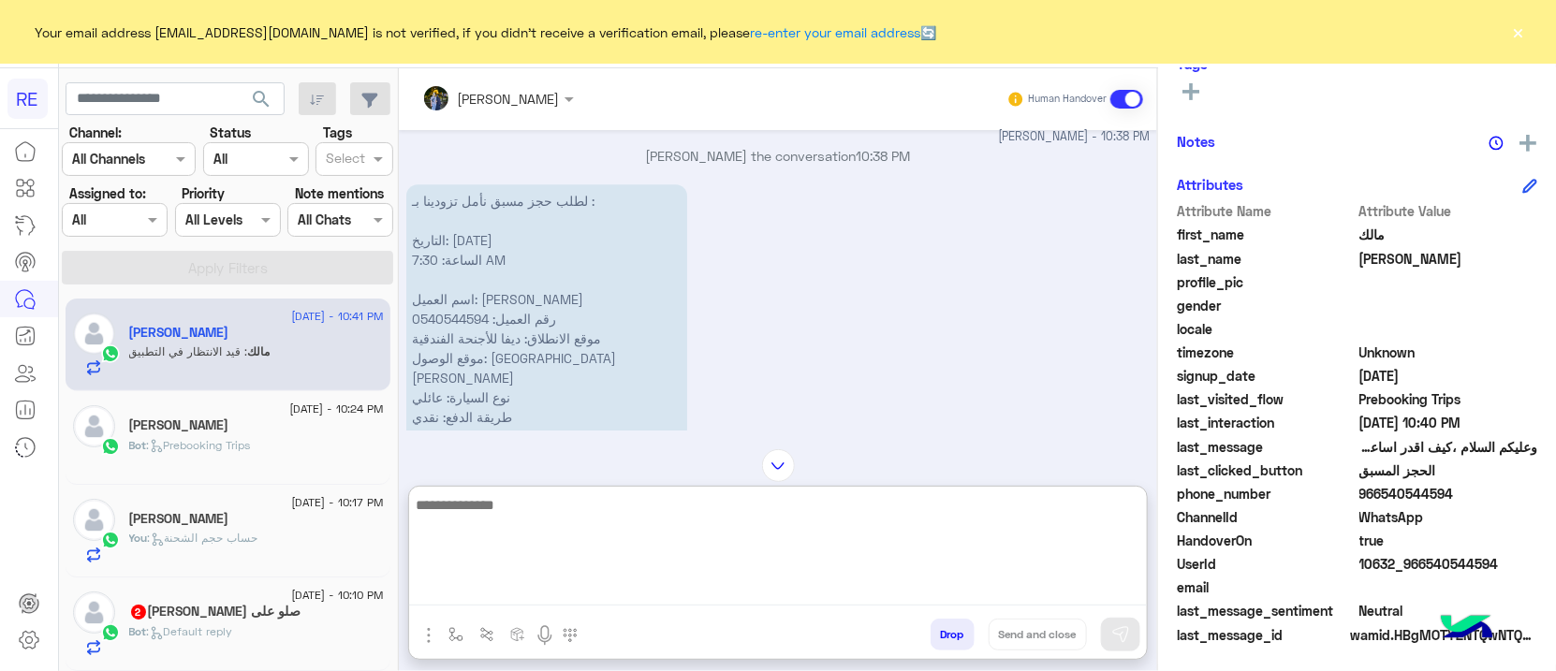
scroll to position [2041, 0]
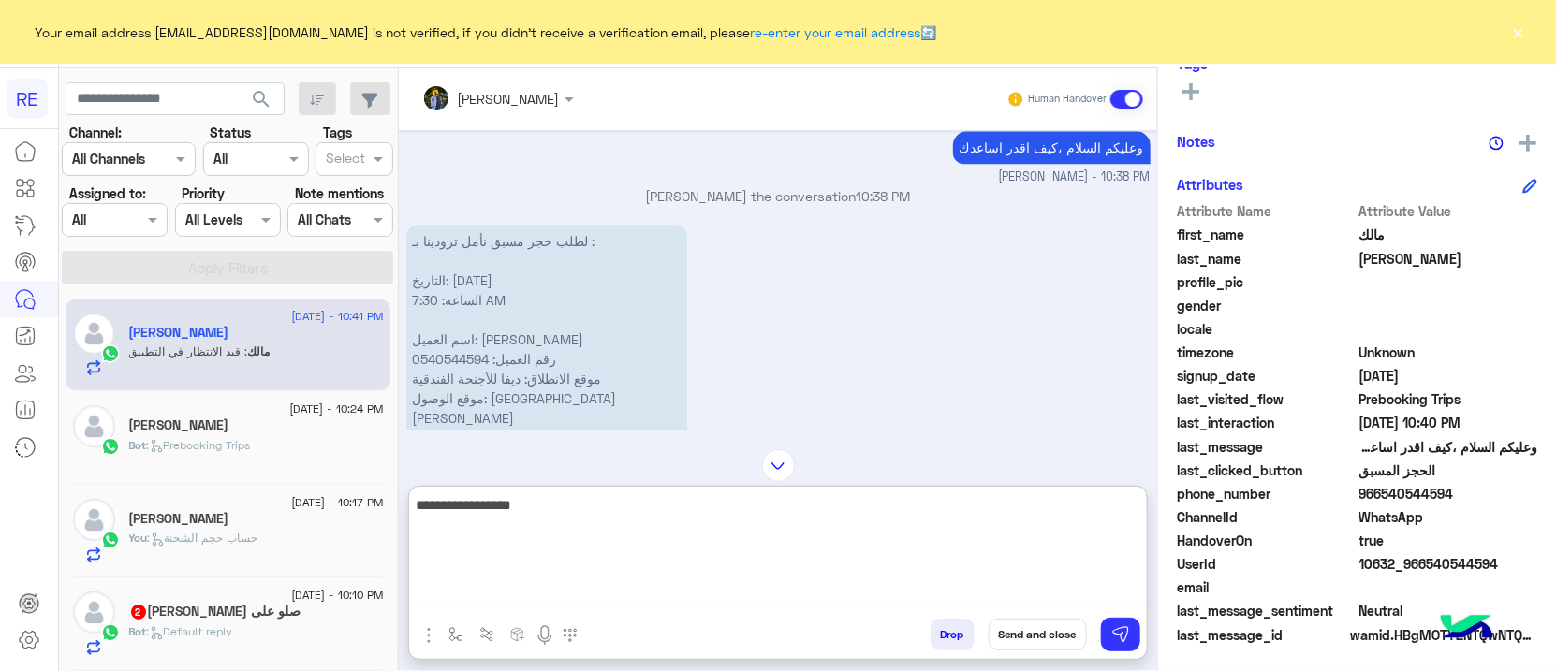
click at [1035, 507] on textarea "**********" at bounding box center [778, 549] width 738 height 112
click at [1036, 506] on textarea "**********" at bounding box center [778, 549] width 738 height 112
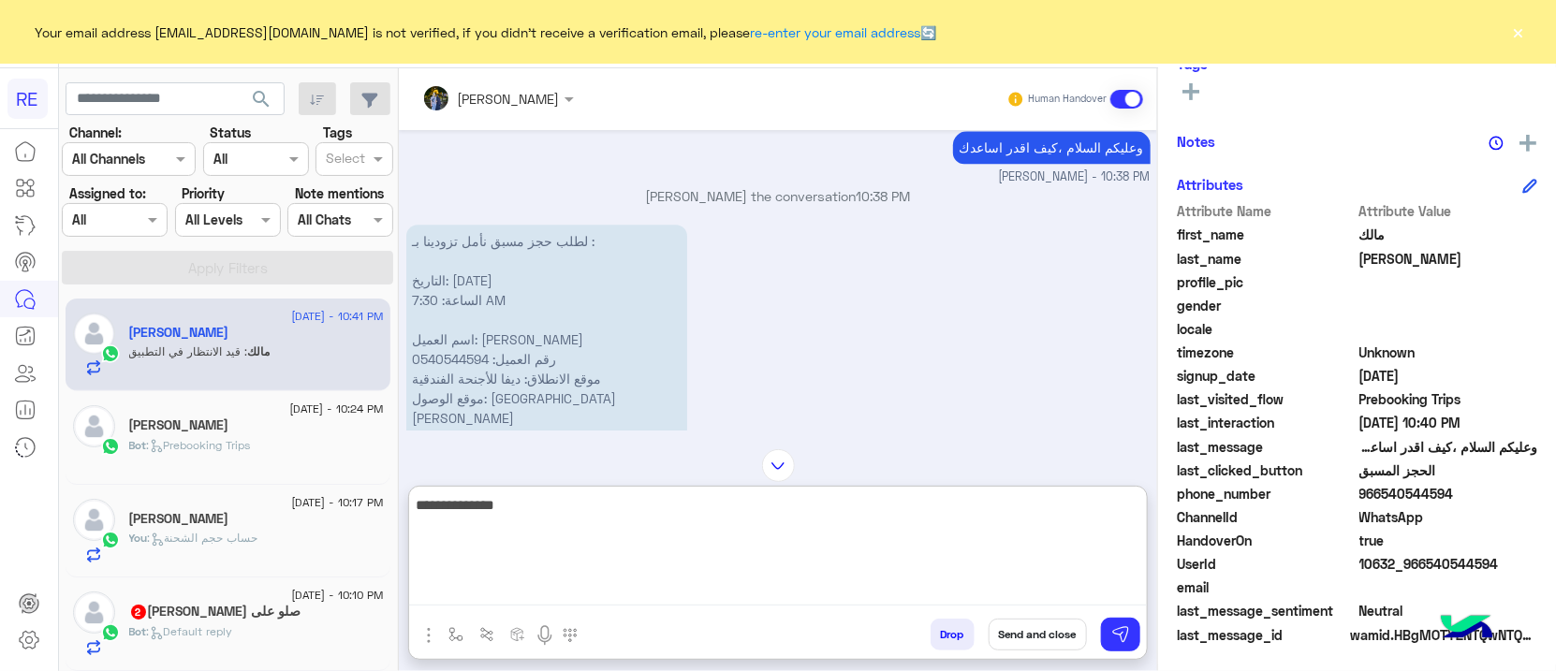
click at [1036, 506] on textarea "**********" at bounding box center [778, 549] width 738 height 112
type textarea "**********"
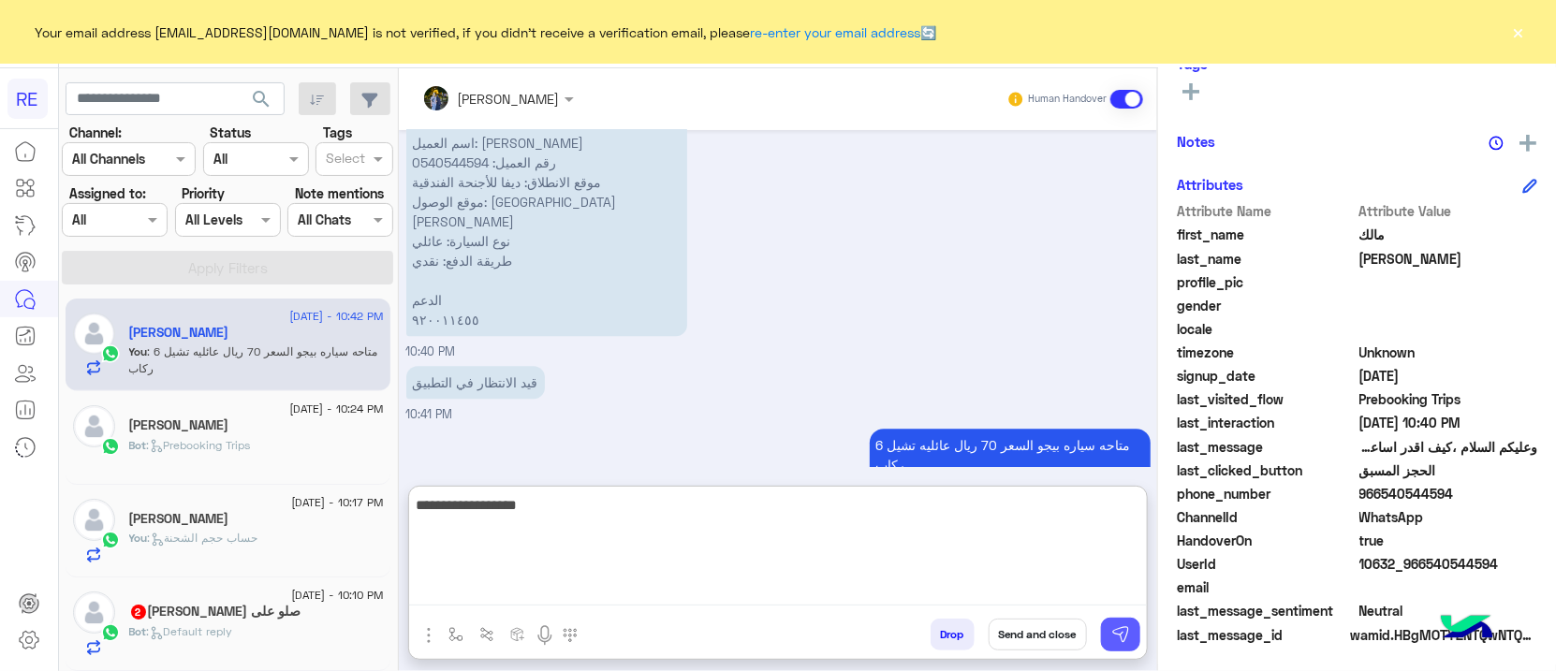
type textarea "**********"
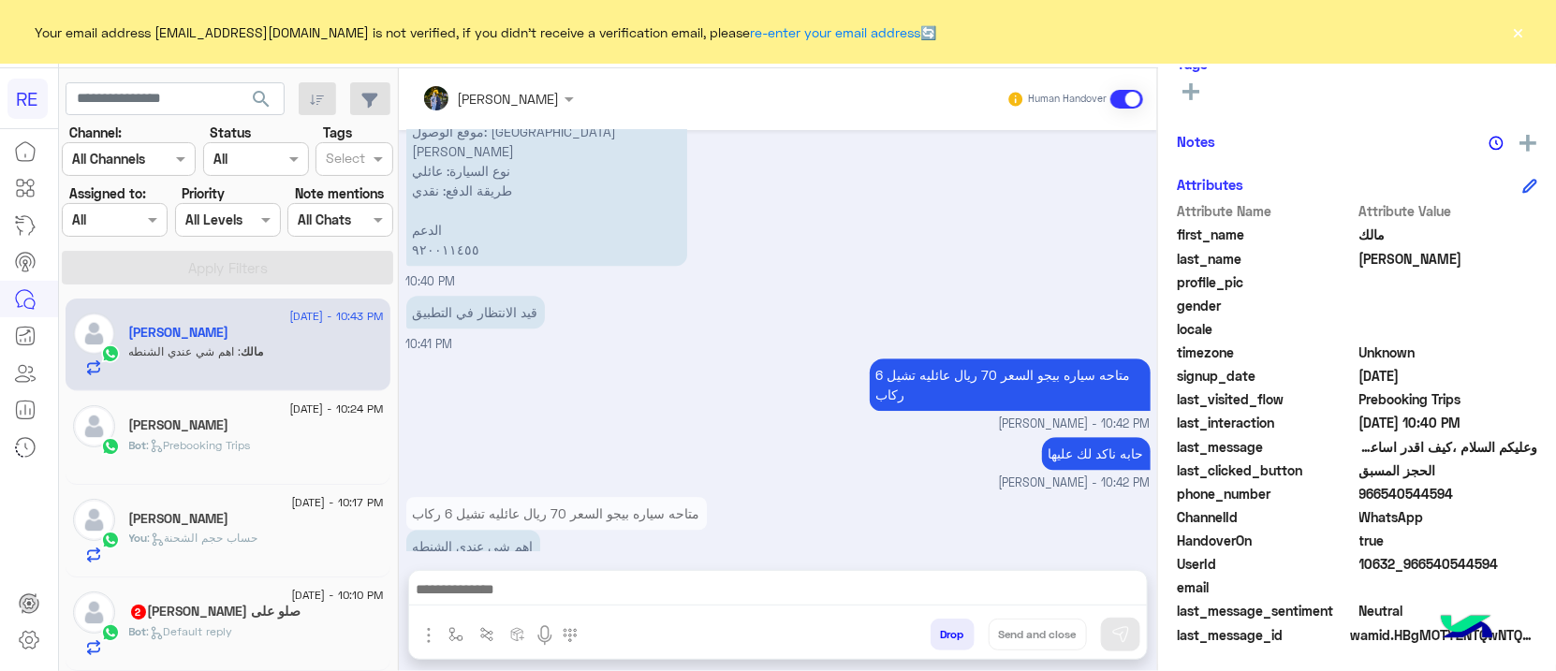
scroll to position [2370, 0]
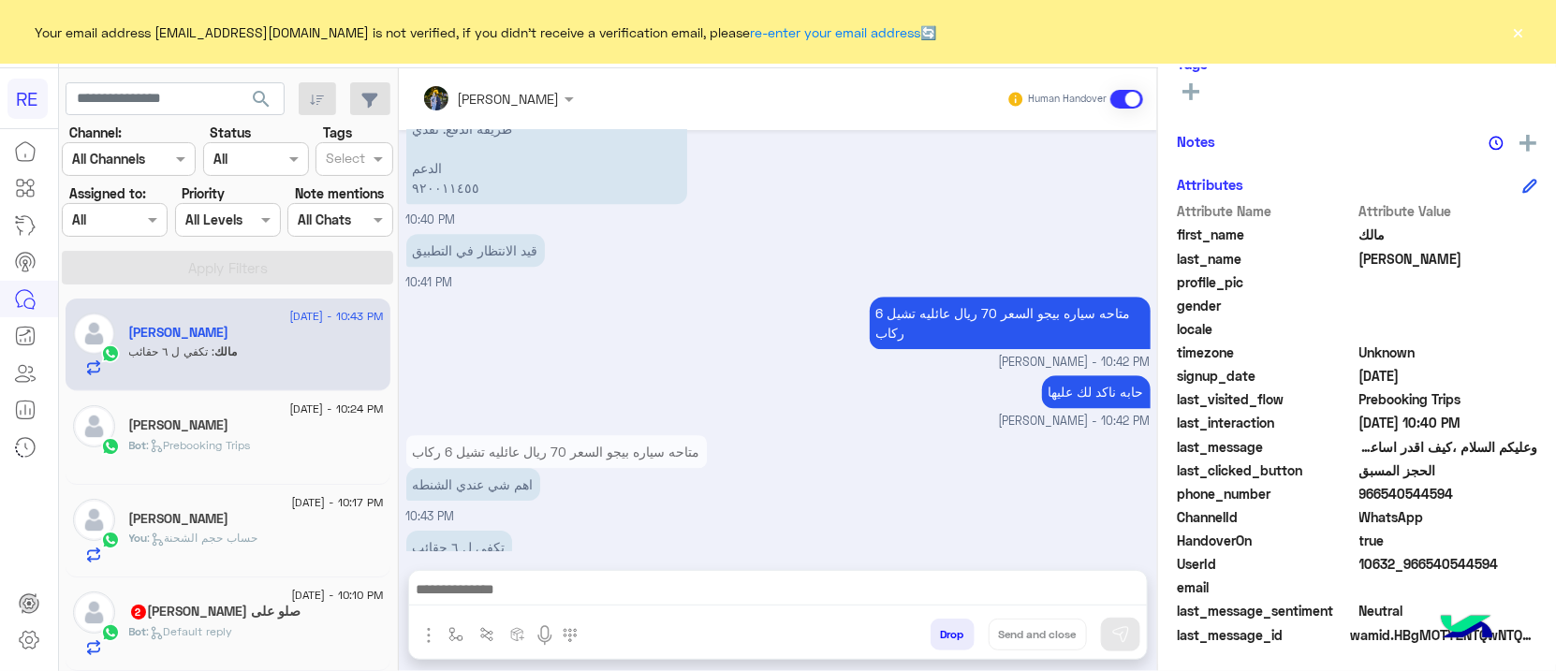
click at [21, 492] on div at bounding box center [29, 403] width 58 height 540
click at [482, 468] on p "اهم شي عندي الشنطه" at bounding box center [473, 484] width 134 height 33
click at [489, 585] on textarea at bounding box center [778, 592] width 738 height 28
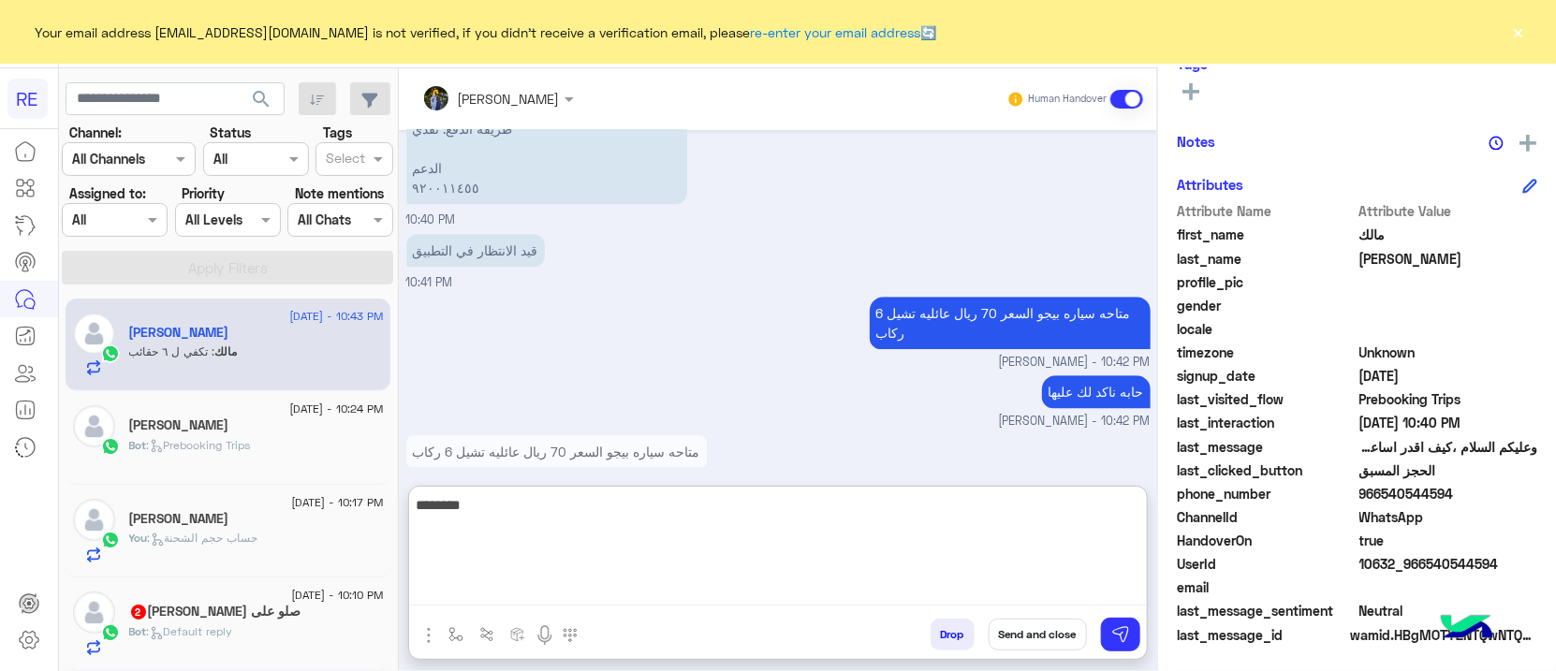
type textarea "********"
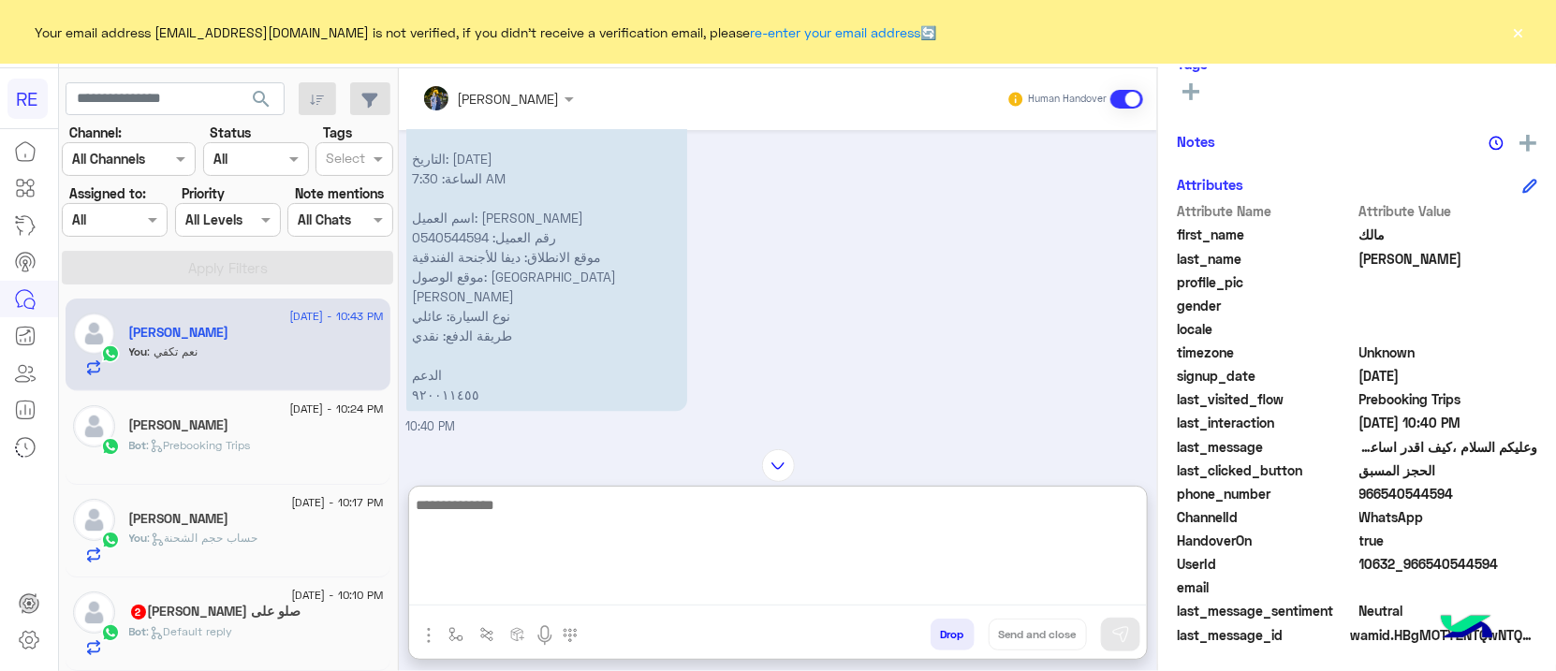
scroll to position [2046, 0]
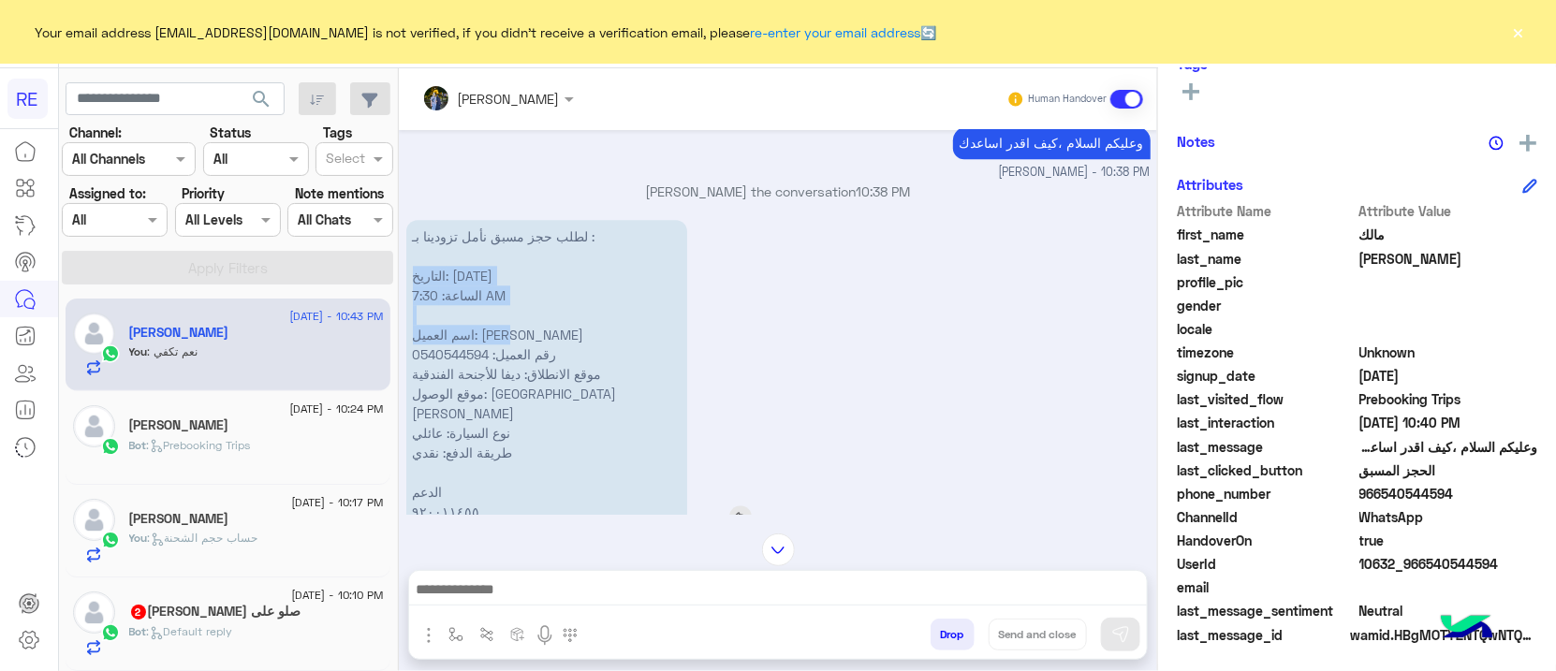
drag, startPoint x: 549, startPoint y: 250, endPoint x: 488, endPoint y: 309, distance: 84.8
click at [488, 309] on p "لطلب حجز مسبق نأمل تزودينا بـ : التاريخ: 17/08/2025 الساعة: 7:30 AM اسم العميل:…" at bounding box center [546, 374] width 281 height 308
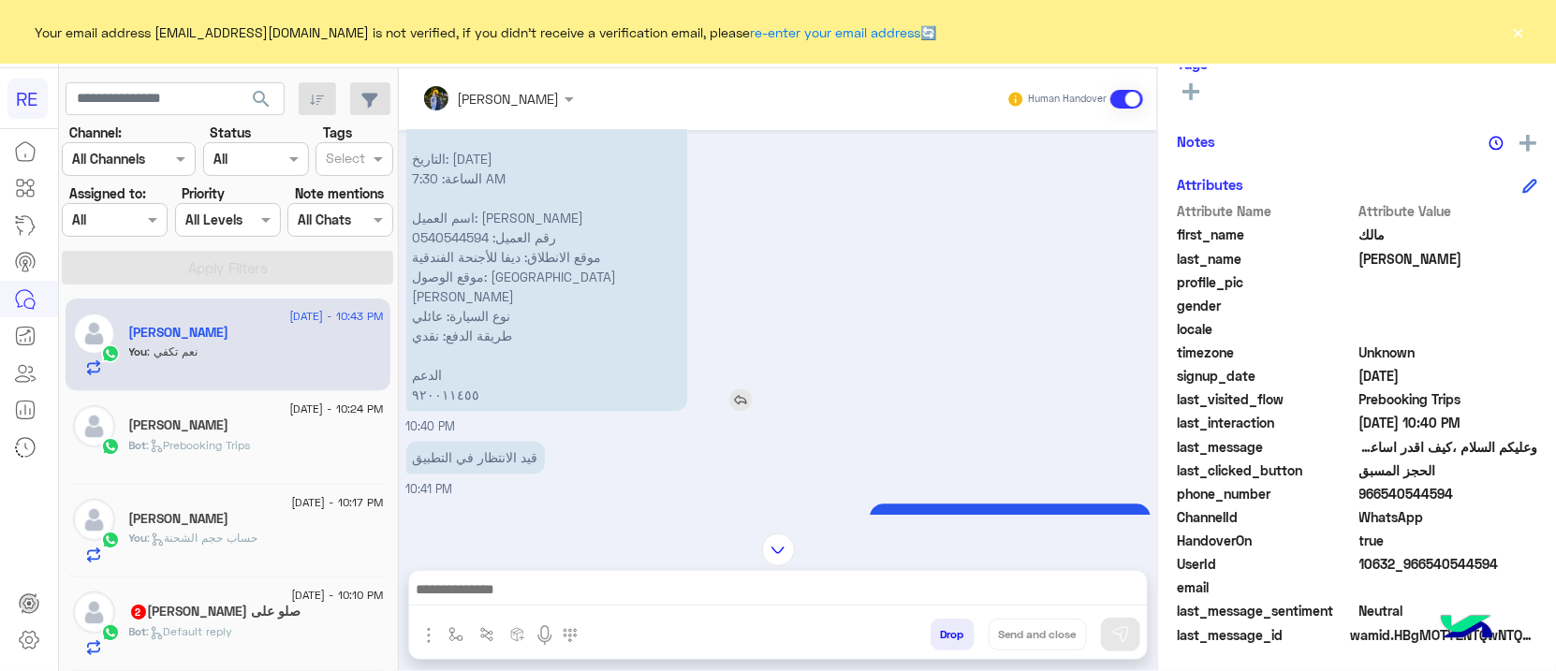
click at [492, 354] on p "لطلب حجز مسبق نأمل تزودينا بـ : التاريخ: 17/08/2025 الساعة: 7:30 AM اسم العميل:…" at bounding box center [546, 257] width 281 height 308
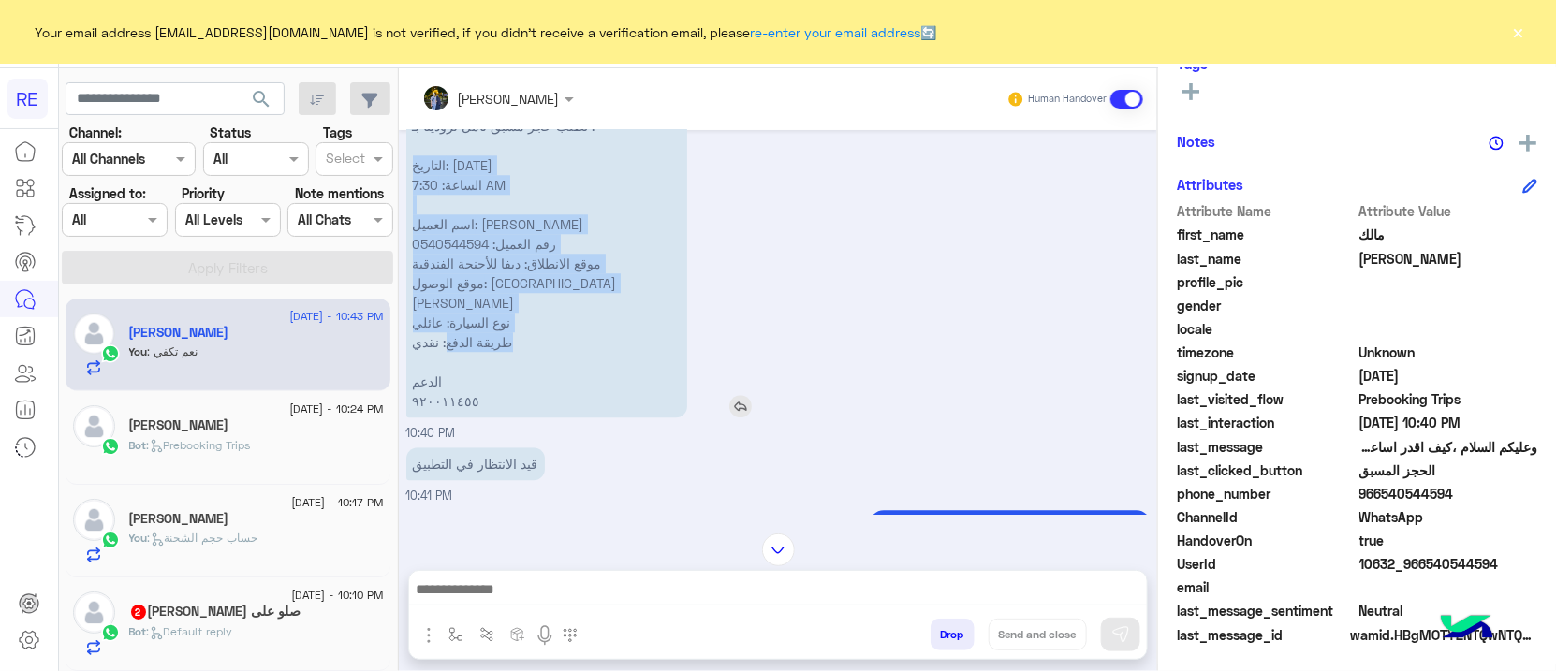
drag, startPoint x: 529, startPoint y: 140, endPoint x: 450, endPoint y: 304, distance: 181.7
click at [450, 304] on p "لطلب حجز مسبق نأمل تزودينا بـ : التاريخ: 17/08/2025 الساعة: 7:30 AM اسم العميل:…" at bounding box center [546, 264] width 281 height 308
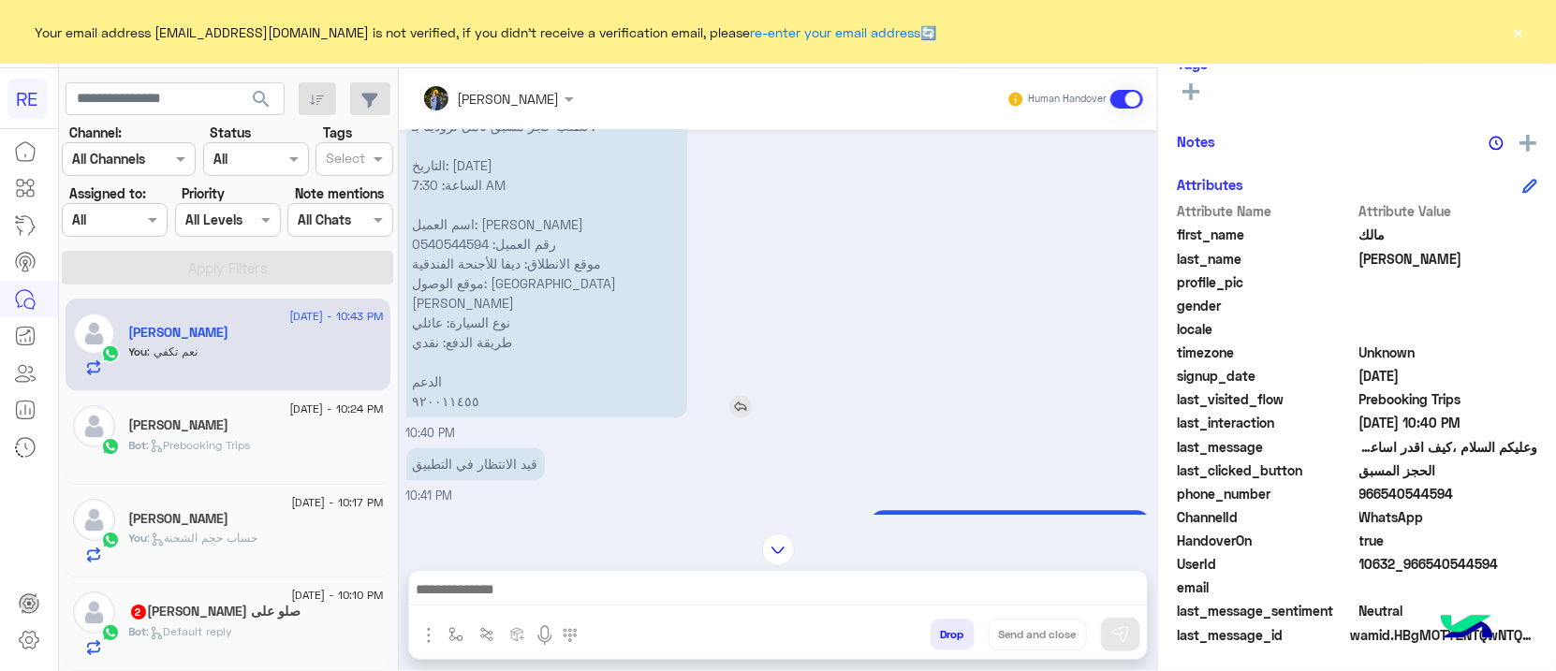
click at [438, 337] on p "لطلب حجز مسبق نأمل تزودينا بـ : التاريخ: 17/08/2025 الساعة: 7:30 AM اسم العميل:…" at bounding box center [546, 264] width 281 height 308
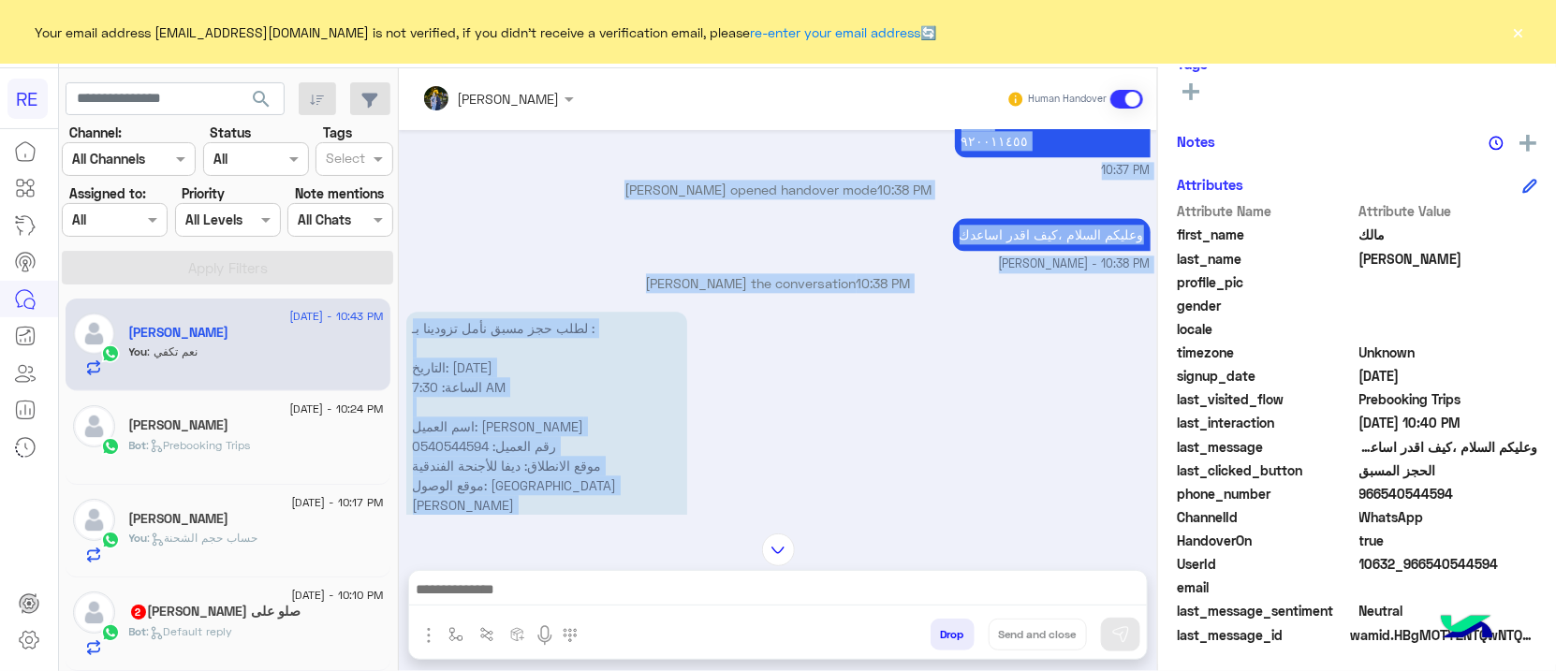
scroll to position [1871, 0]
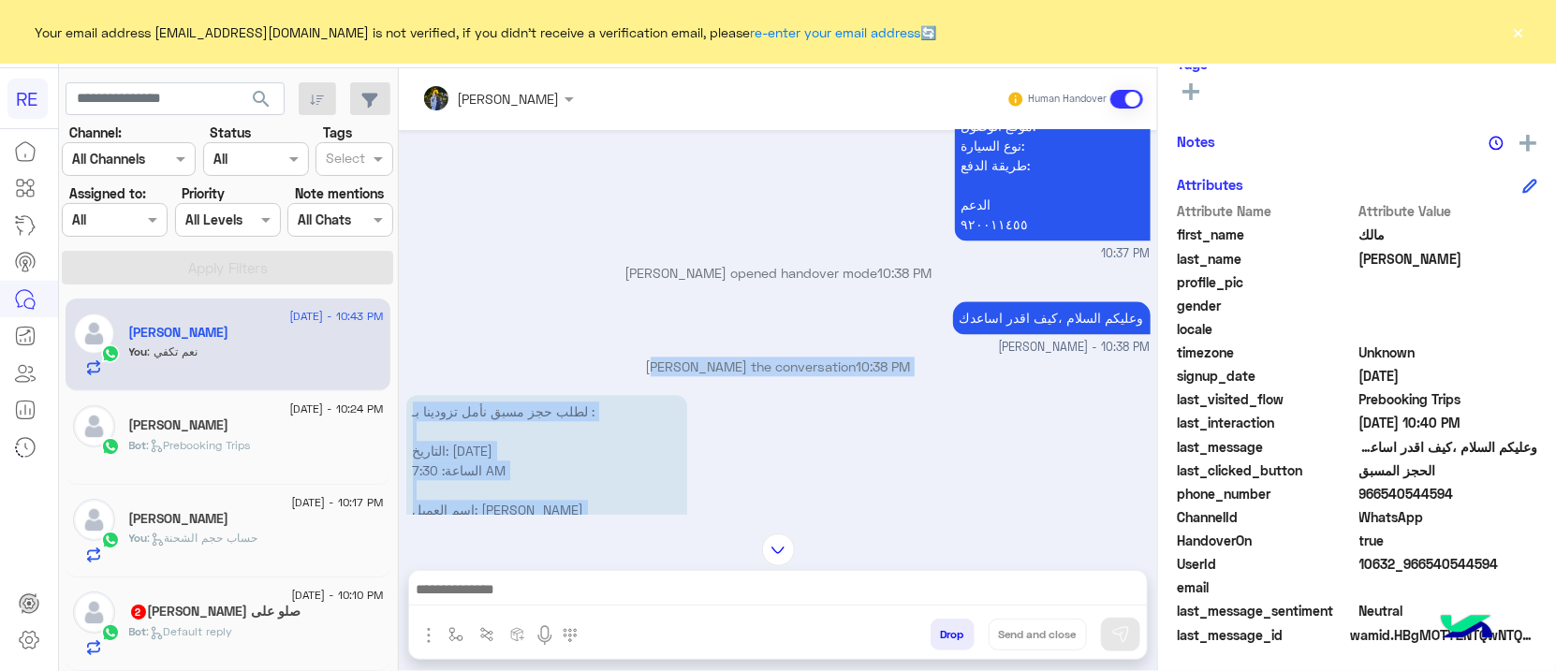
drag, startPoint x: 409, startPoint y: 312, endPoint x: 535, endPoint y: 353, distance: 132.0
click at [534, 358] on div "Aug 16, 2025 السلام عليكم ورحمة الله وبركاته 10:36 PM وعليكم السلام ،كيف اقدر ا…" at bounding box center [778, 322] width 758 height 385
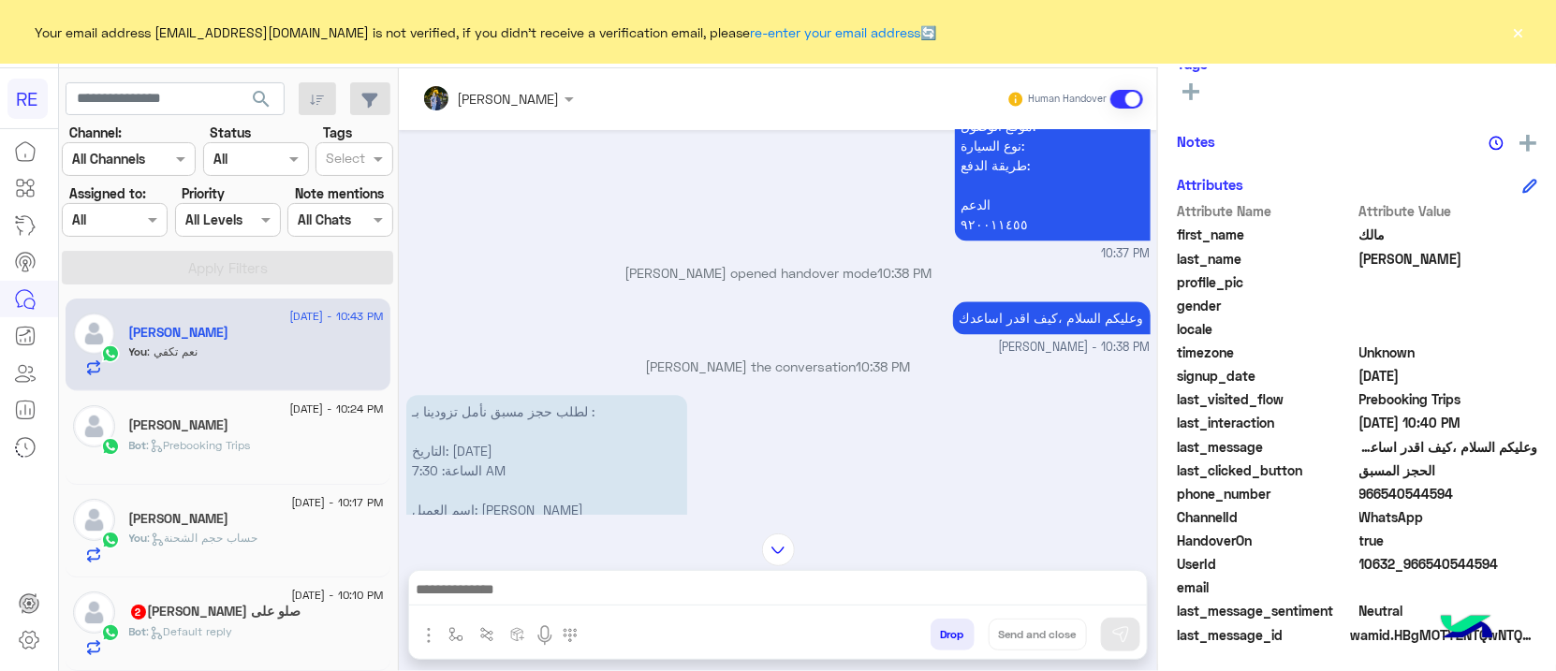
click at [539, 263] on p "مروه احمد opened handover mode 10:38 PM" at bounding box center [778, 273] width 744 height 20
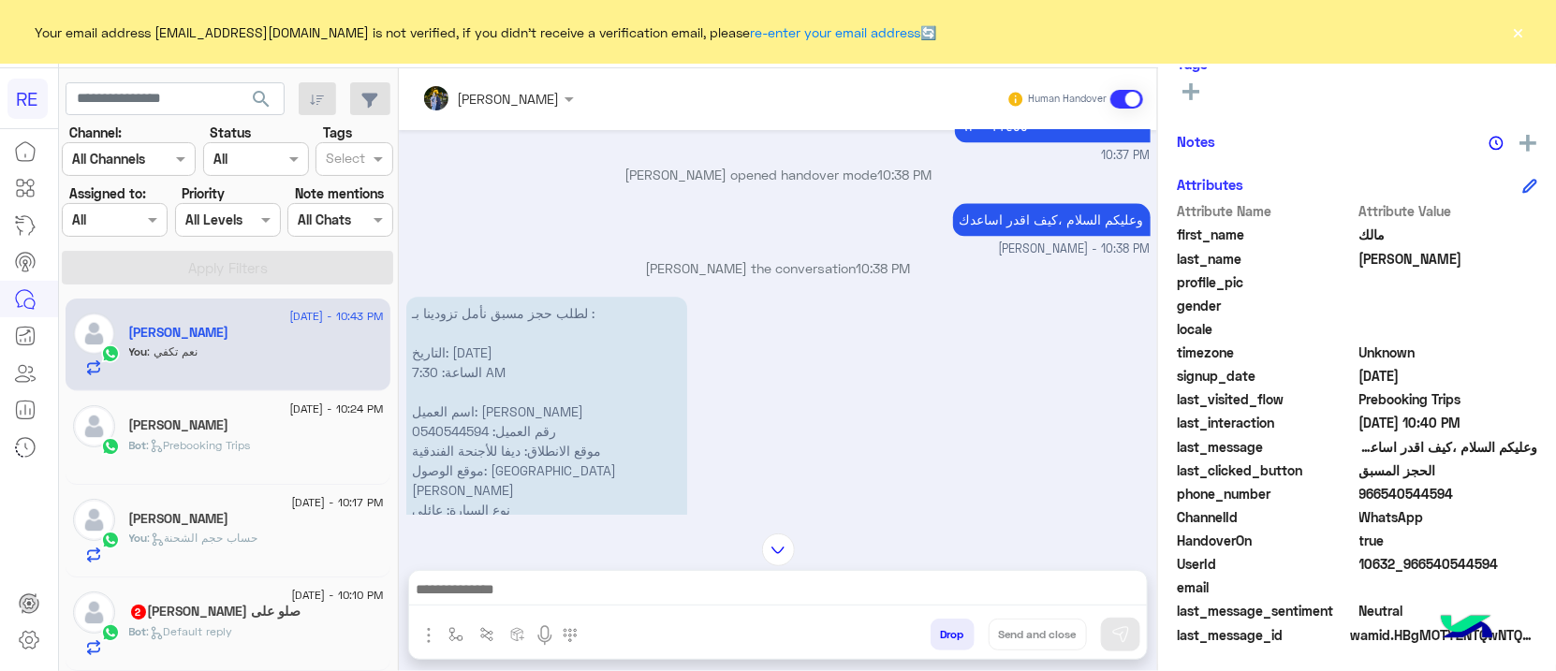
scroll to position [1988, 0]
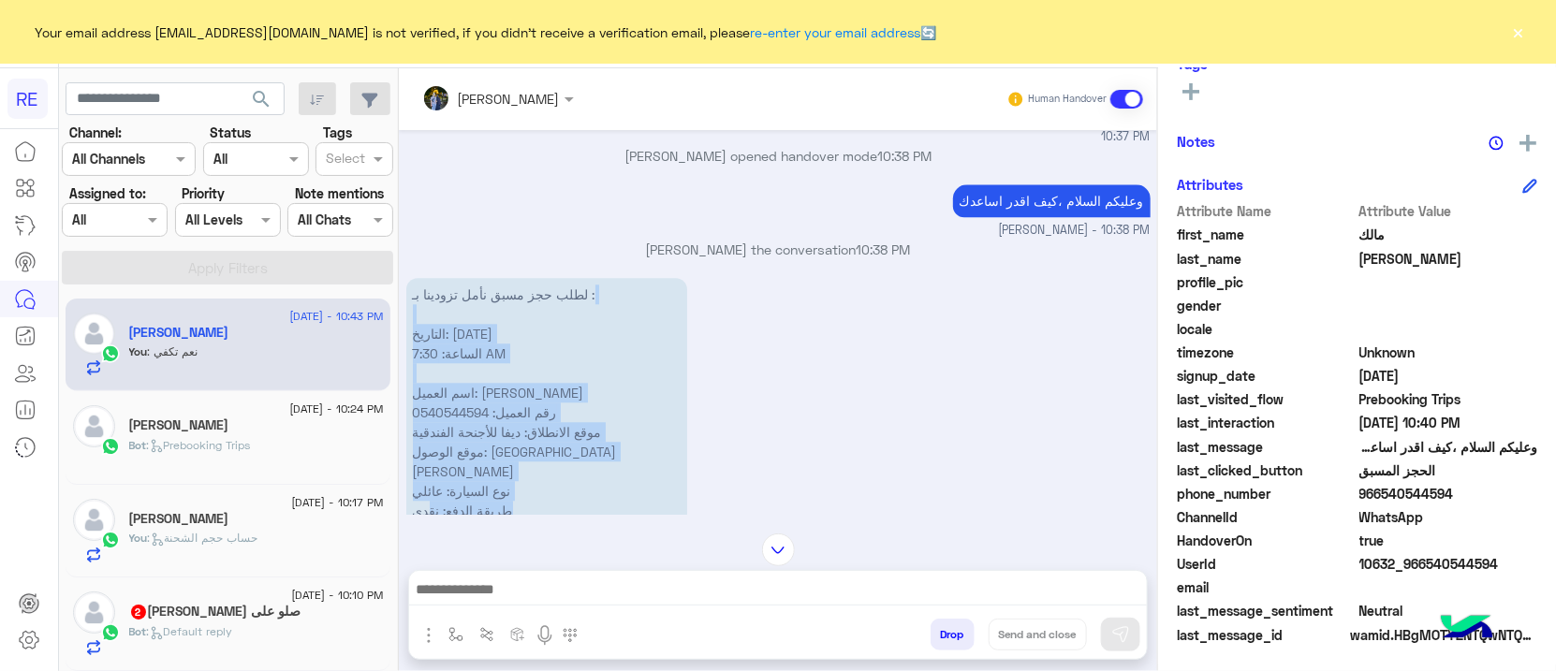
drag, startPoint x: 530, startPoint y: 302, endPoint x: 508, endPoint y: 297, distance: 22.3
click at [433, 448] on div "لطلب حجز مسبق نأمل تزودينا بـ : التاريخ: 17/08/2025 الساعة: 7:30 AM اسم العميل:…" at bounding box center [778, 442] width 744 height 338
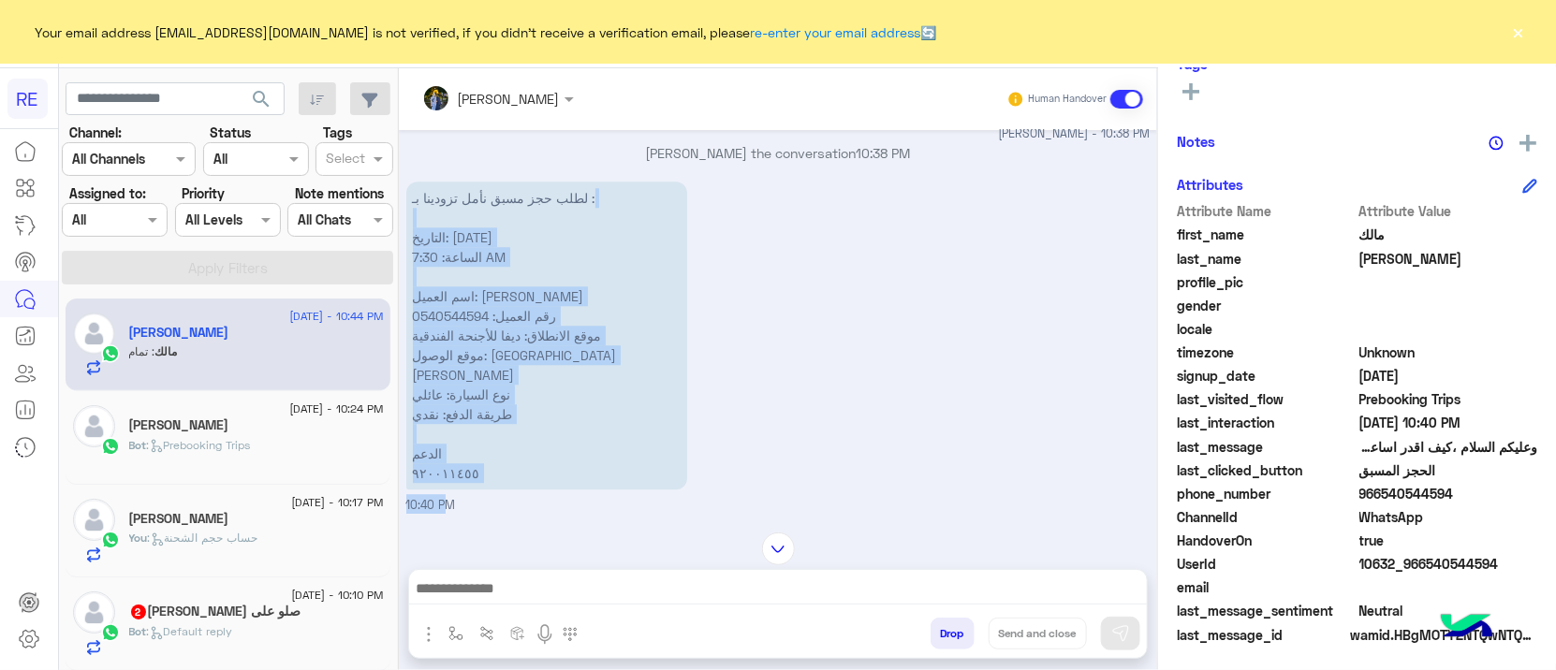
scroll to position [2057, 0]
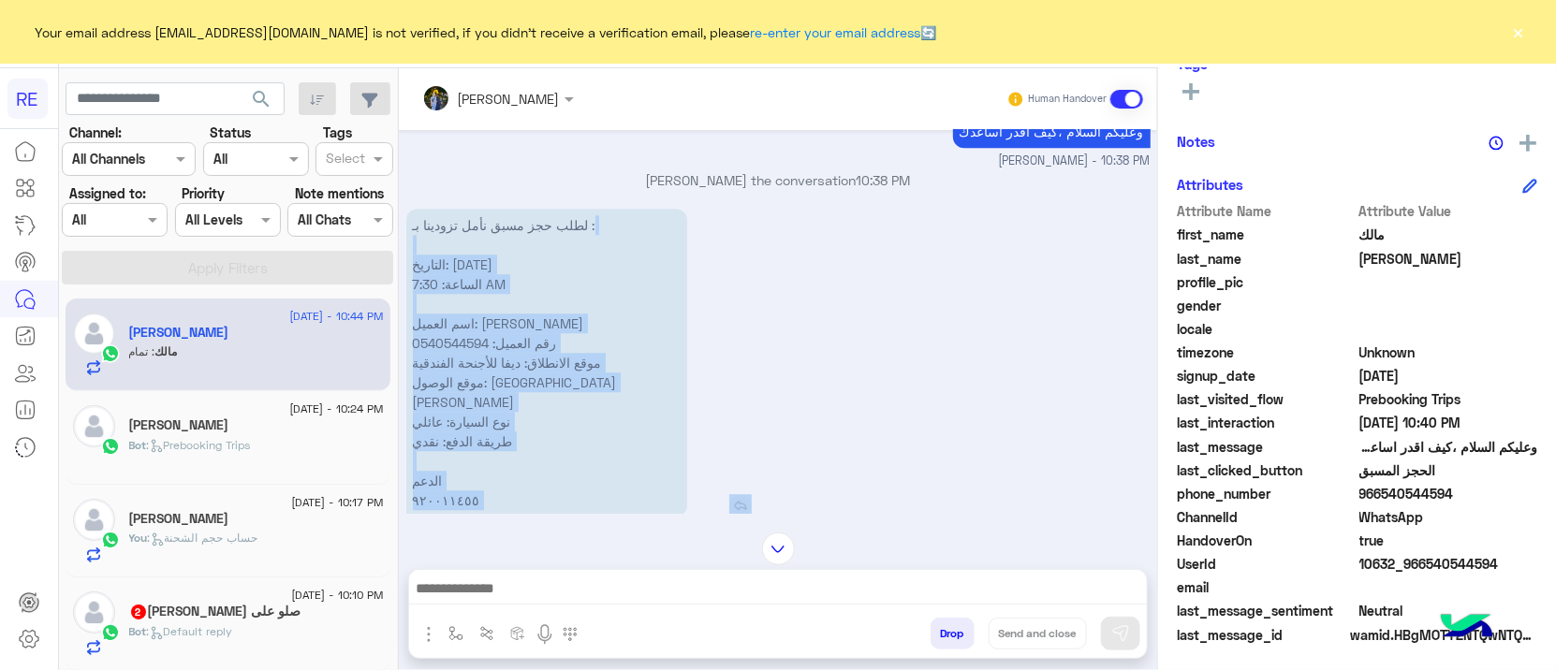
copy div "التاريخ: 17/08/2025 الساعة: 7:30 AM اسم العميل: مالك عثمان الحويل رقم العميل: 0…"
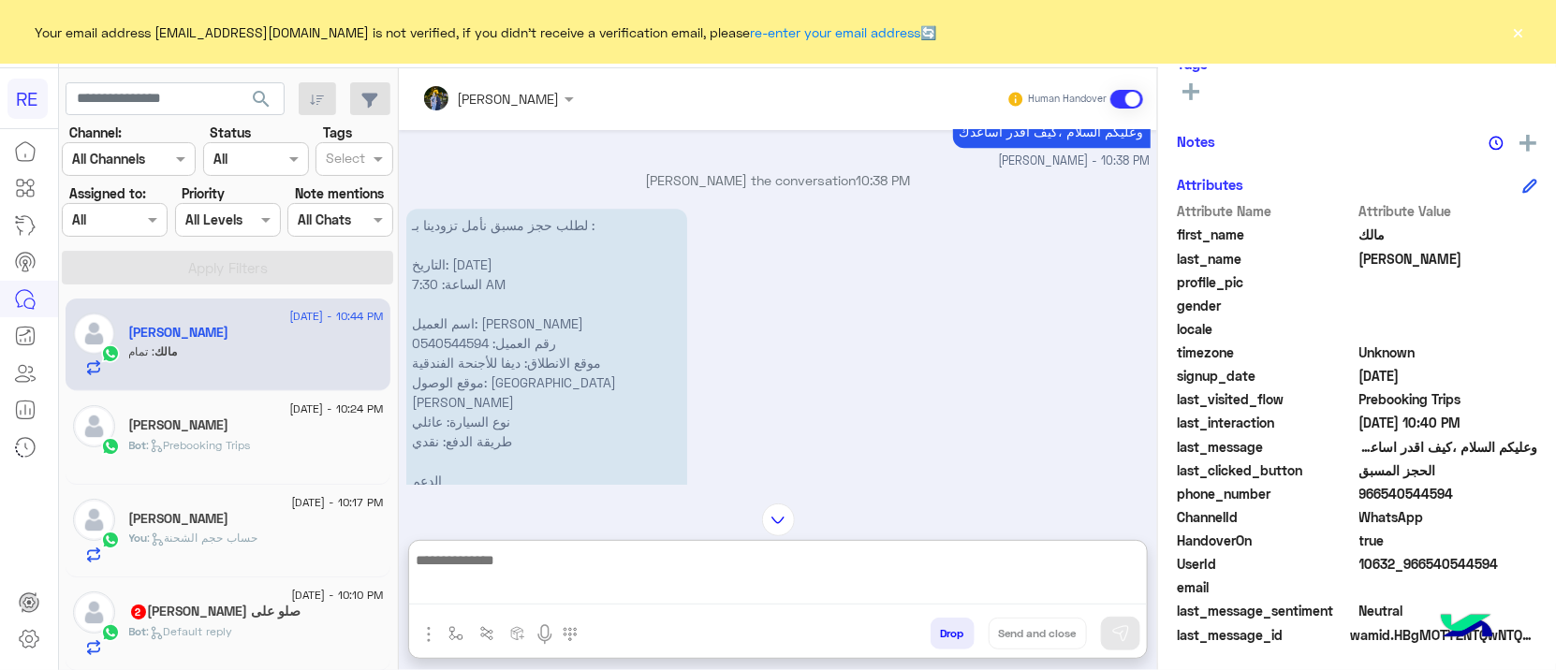
click at [532, 577] on textarea at bounding box center [778, 577] width 738 height 56
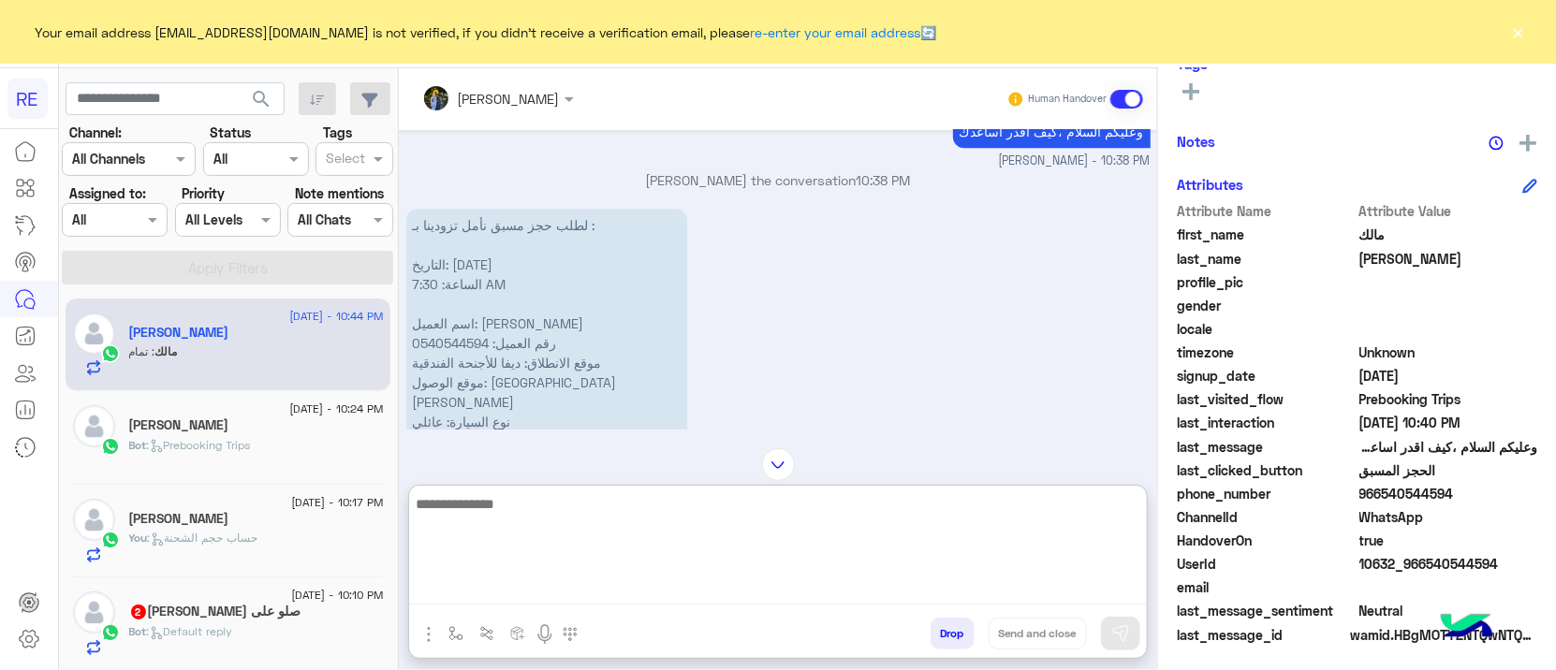
paste textarea "**********"
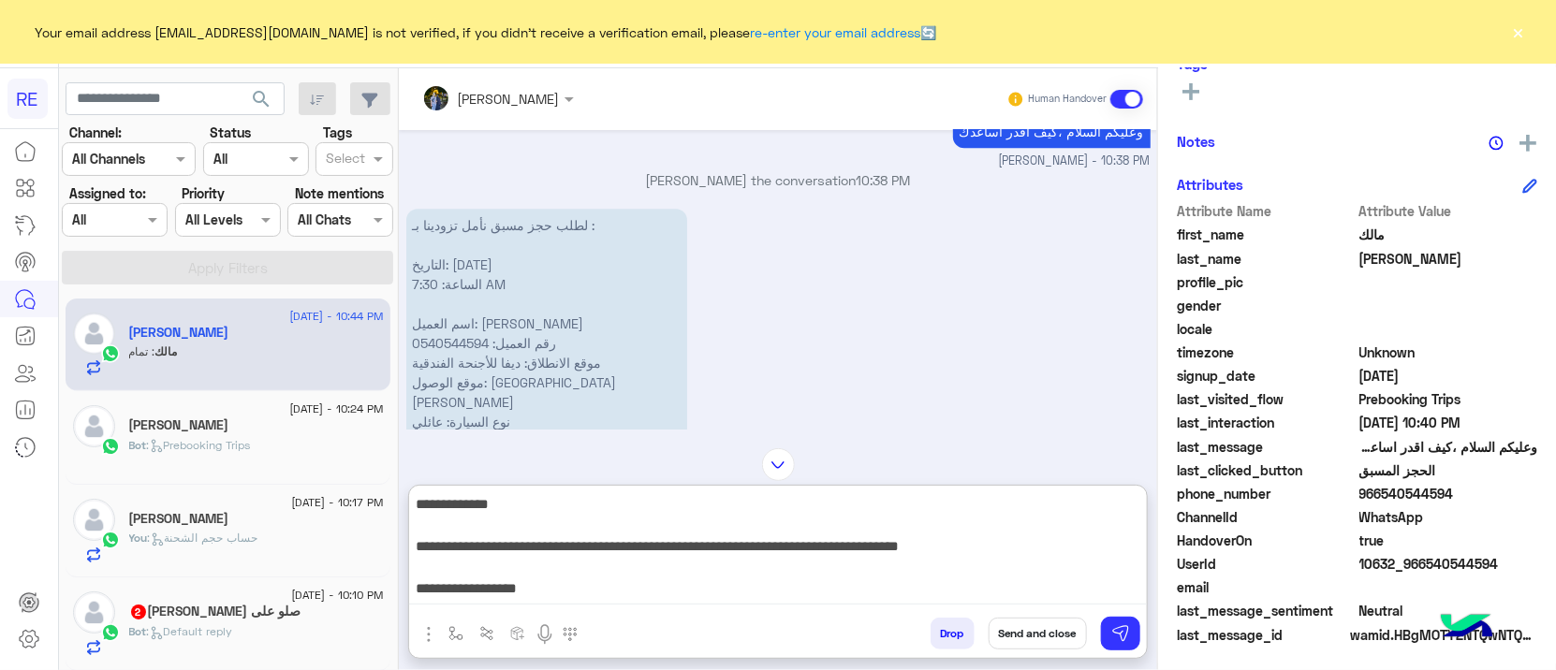
scroll to position [394, 0]
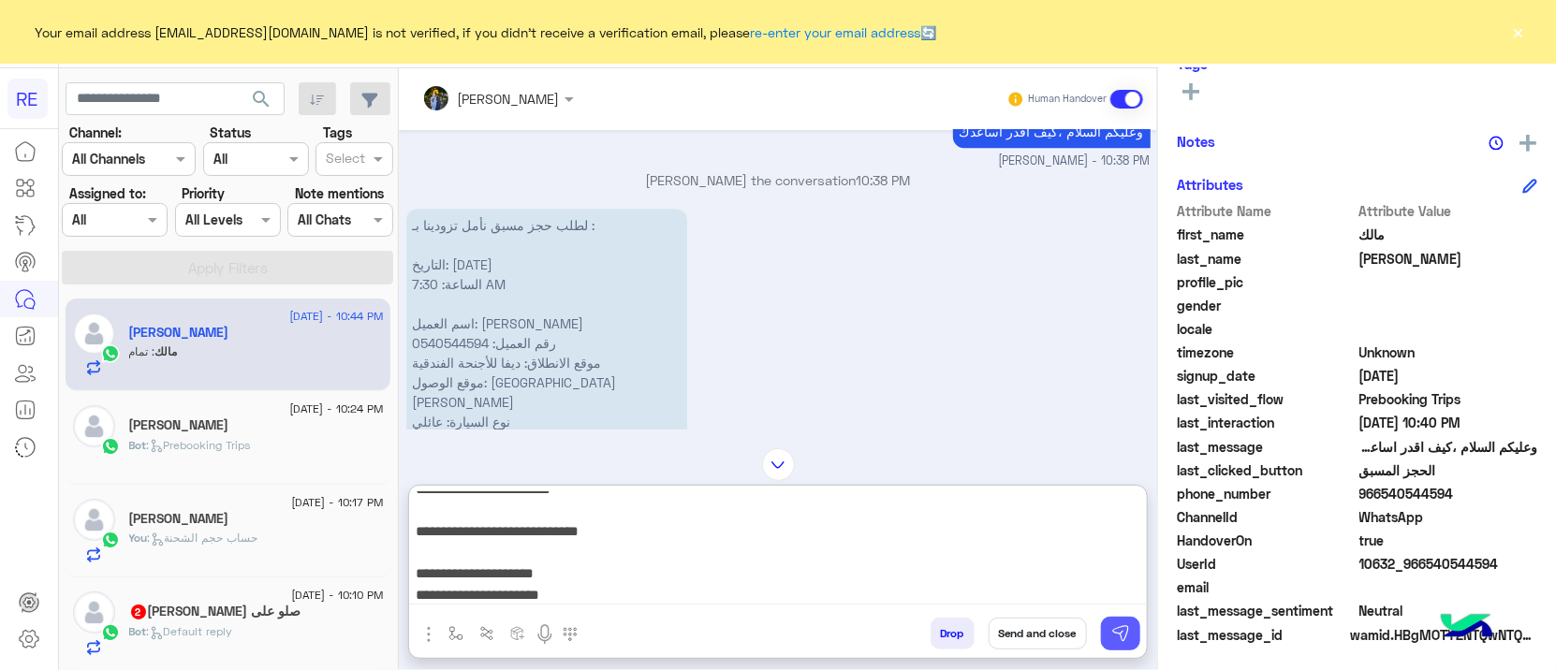
type textarea "**********"
click at [1116, 625] on img at bounding box center [1120, 633] width 19 height 19
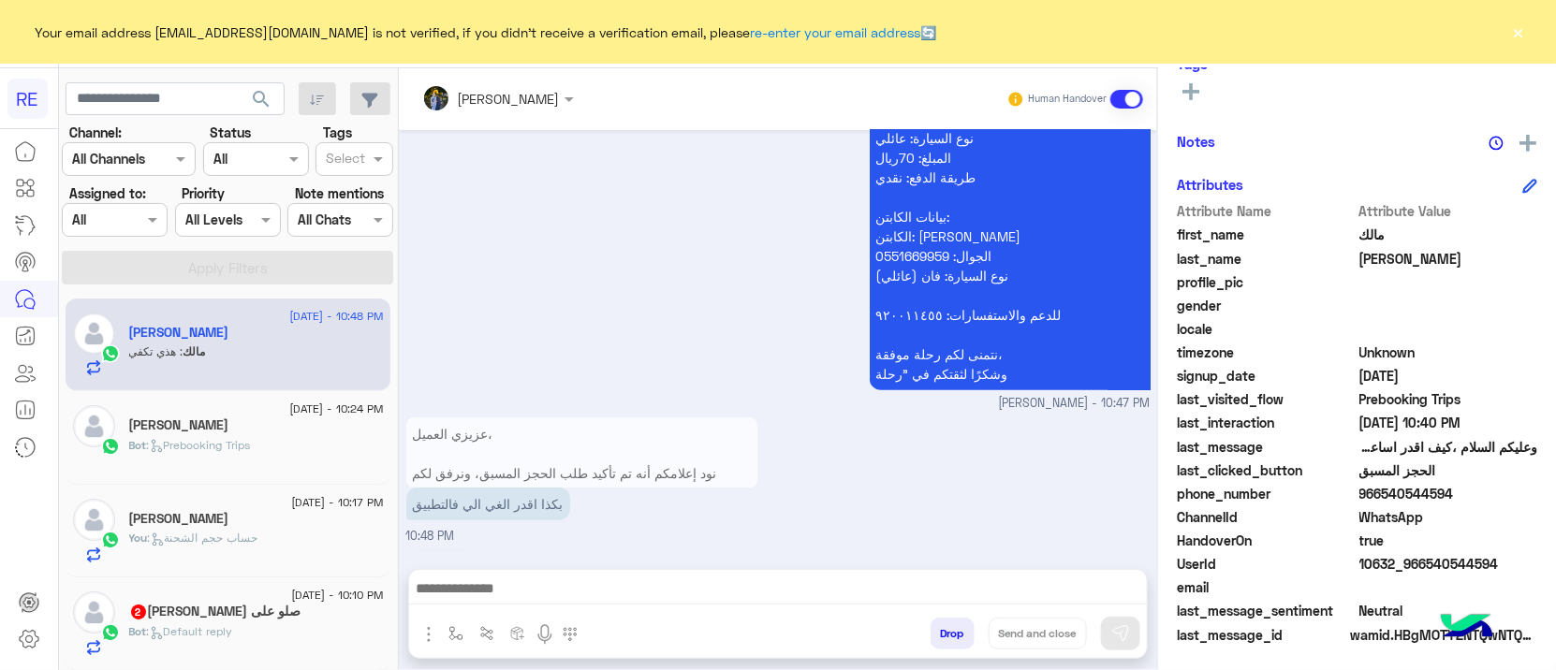
scroll to position [3251, 0]
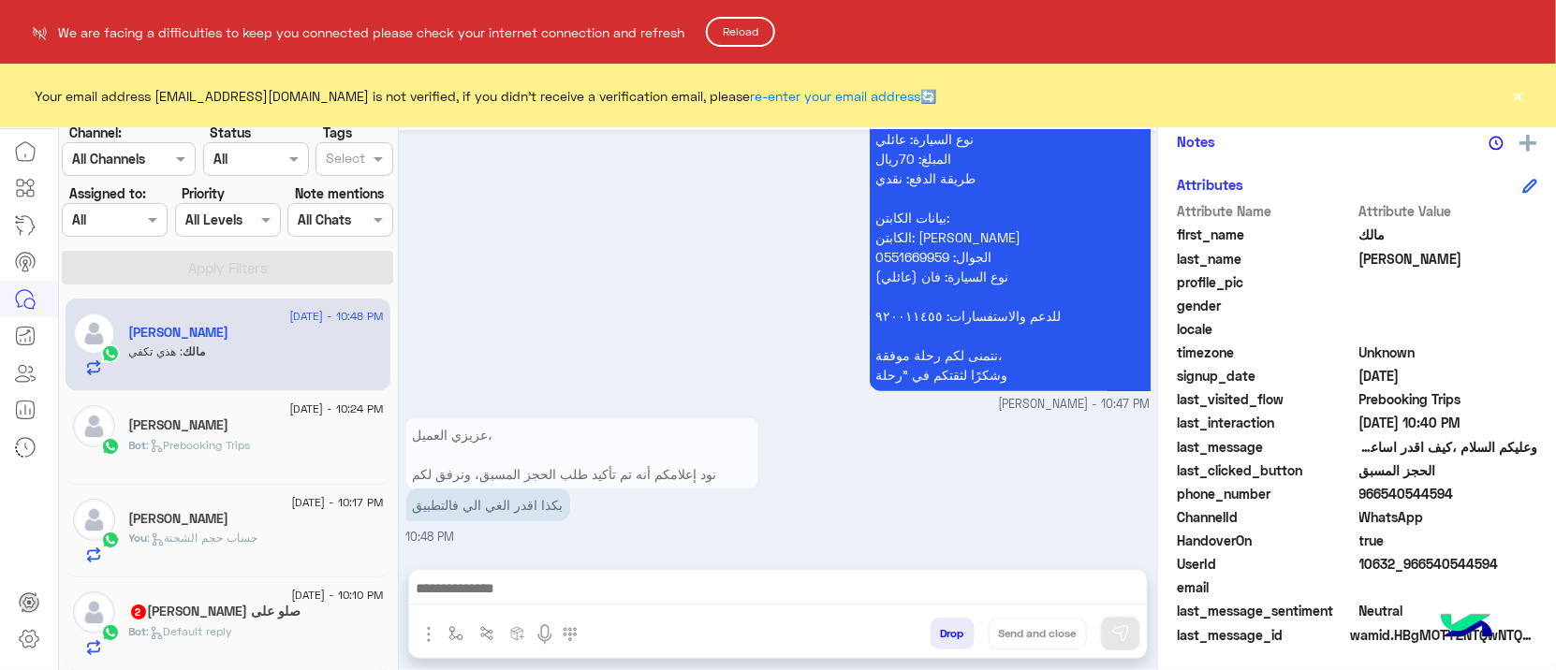
click at [738, 33] on button "Reload" at bounding box center [740, 32] width 69 height 30
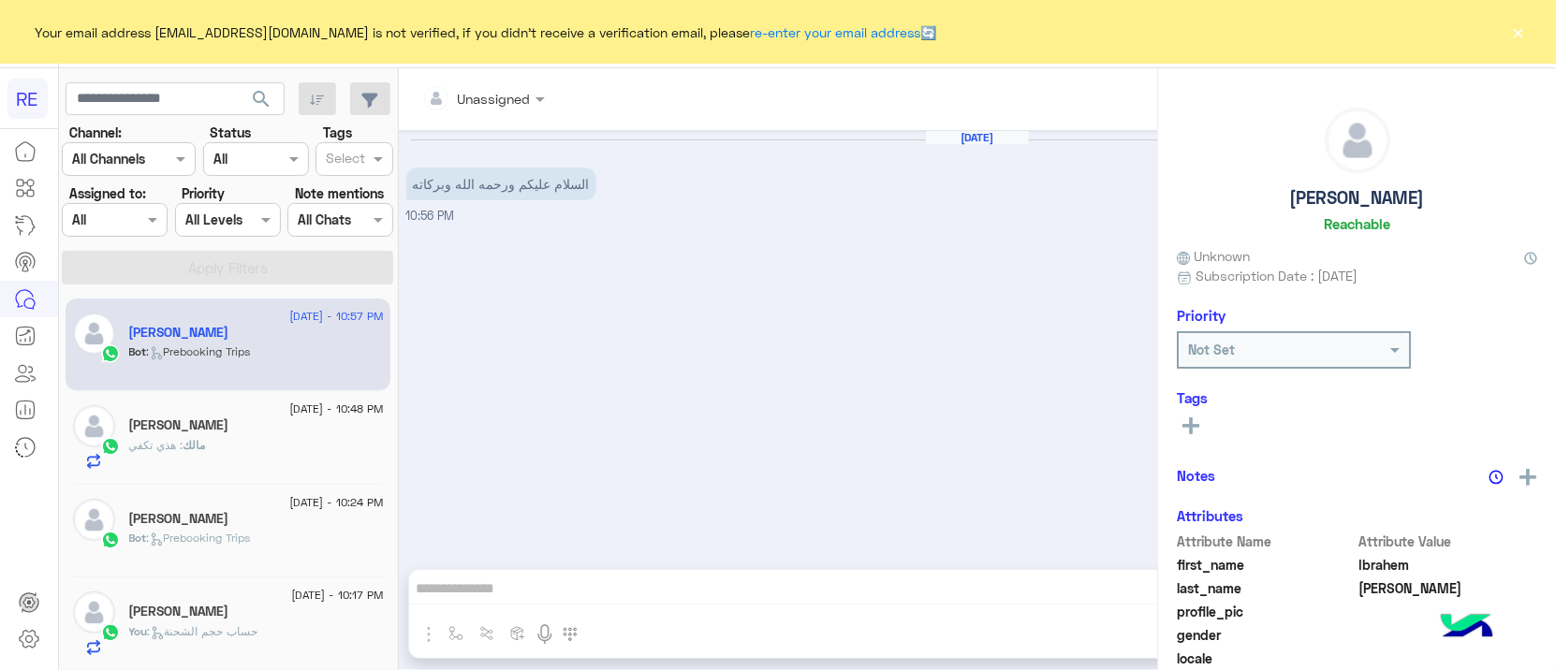
scroll to position [1805, 0]
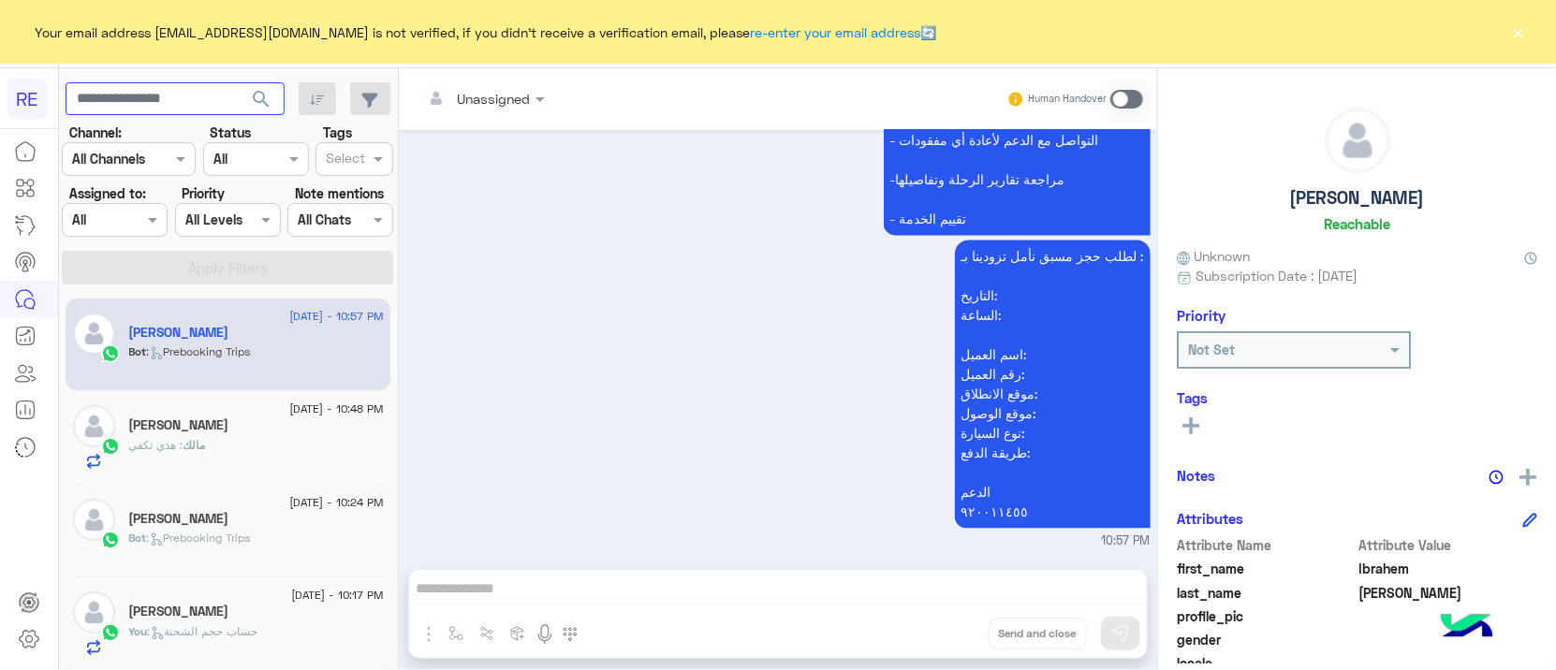
click at [143, 98] on input "text" at bounding box center [175, 99] width 219 height 34
paste input "*********"
type input "*********"
click at [263, 100] on span "search" at bounding box center [261, 99] width 22 height 22
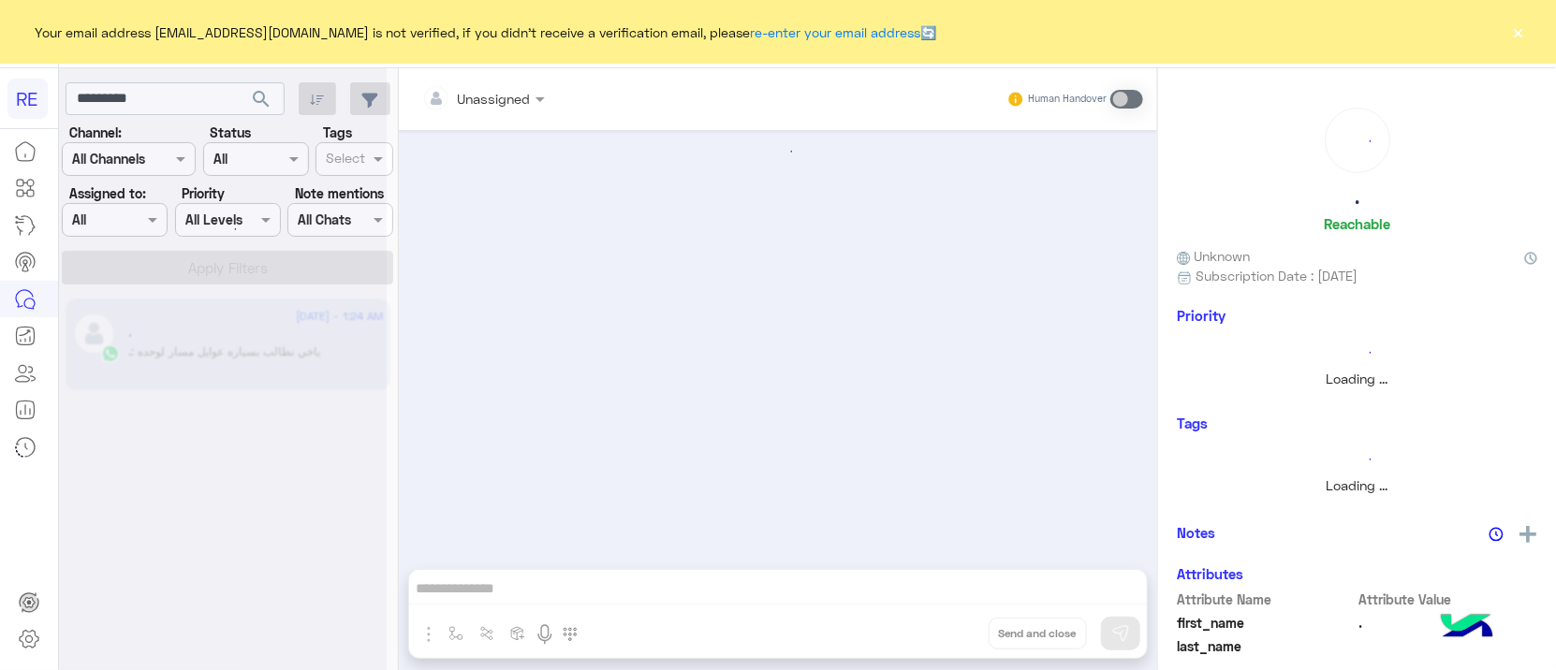
scroll to position [1327, 0]
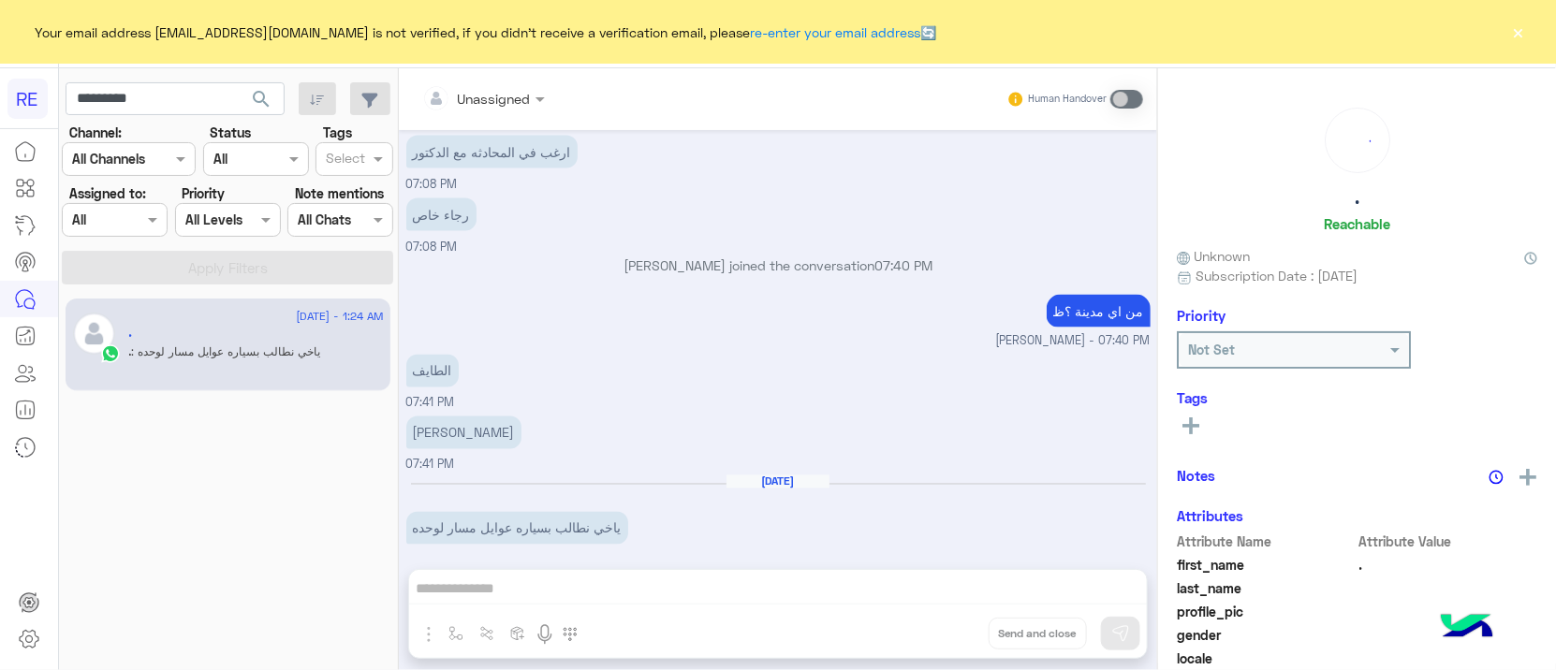
drag, startPoint x: 690, startPoint y: 595, endPoint x: 1032, endPoint y: 377, distance: 404.9
click at [689, 588] on div "Unassigned Human Handover Aug 20, 2023 تم إعادة توجيه المحادثة. للعودة إلي الرد…" at bounding box center [778, 373] width 758 height 610
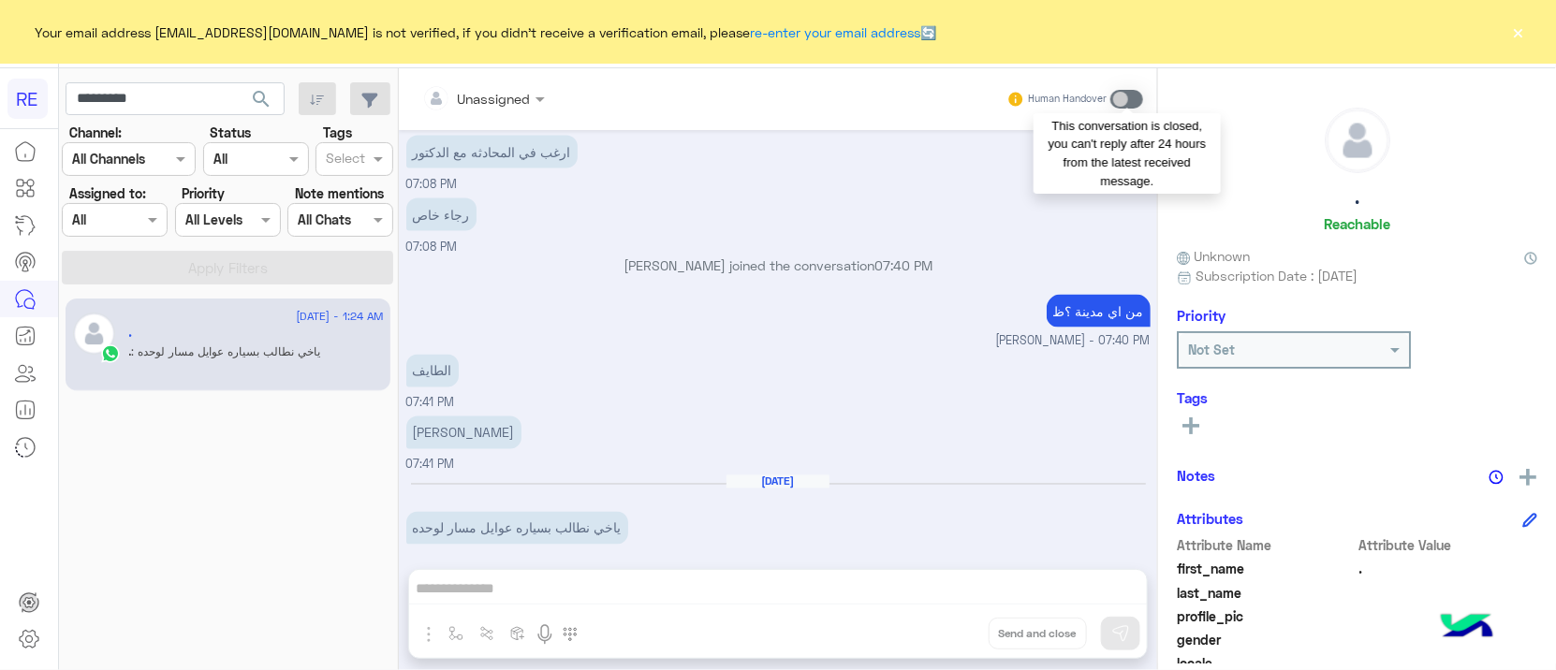
click at [1129, 95] on span at bounding box center [1126, 99] width 33 height 19
click at [211, 94] on input "*********" at bounding box center [175, 99] width 219 height 34
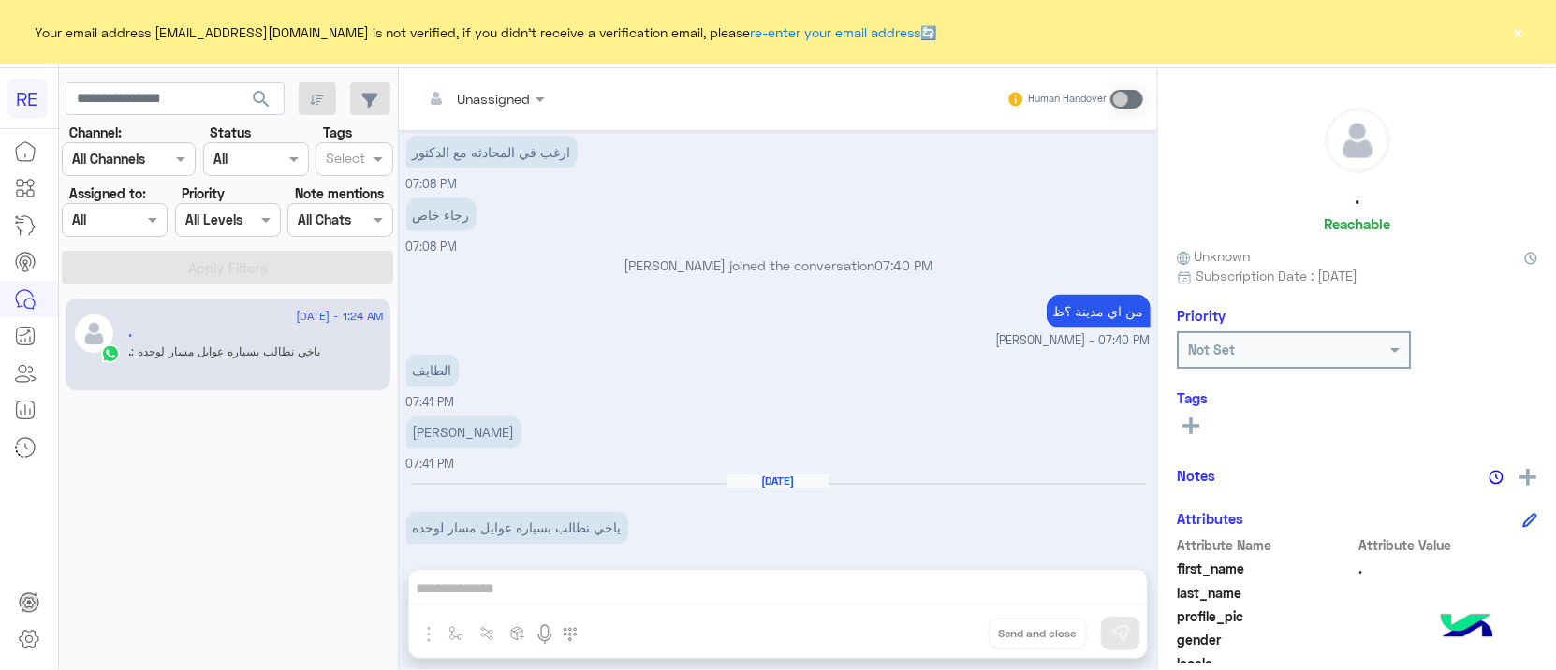
click at [241, 101] on button "search" at bounding box center [262, 102] width 46 height 40
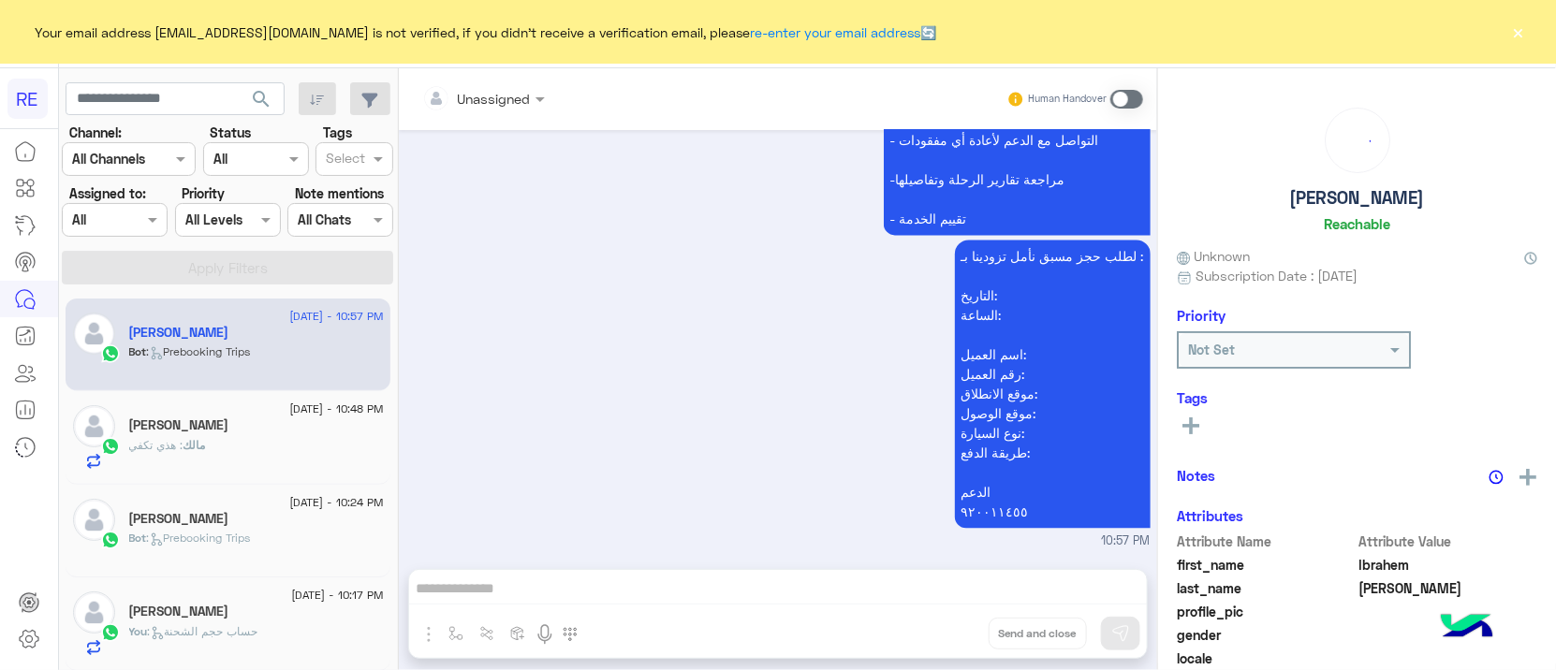
scroll to position [234, 0]
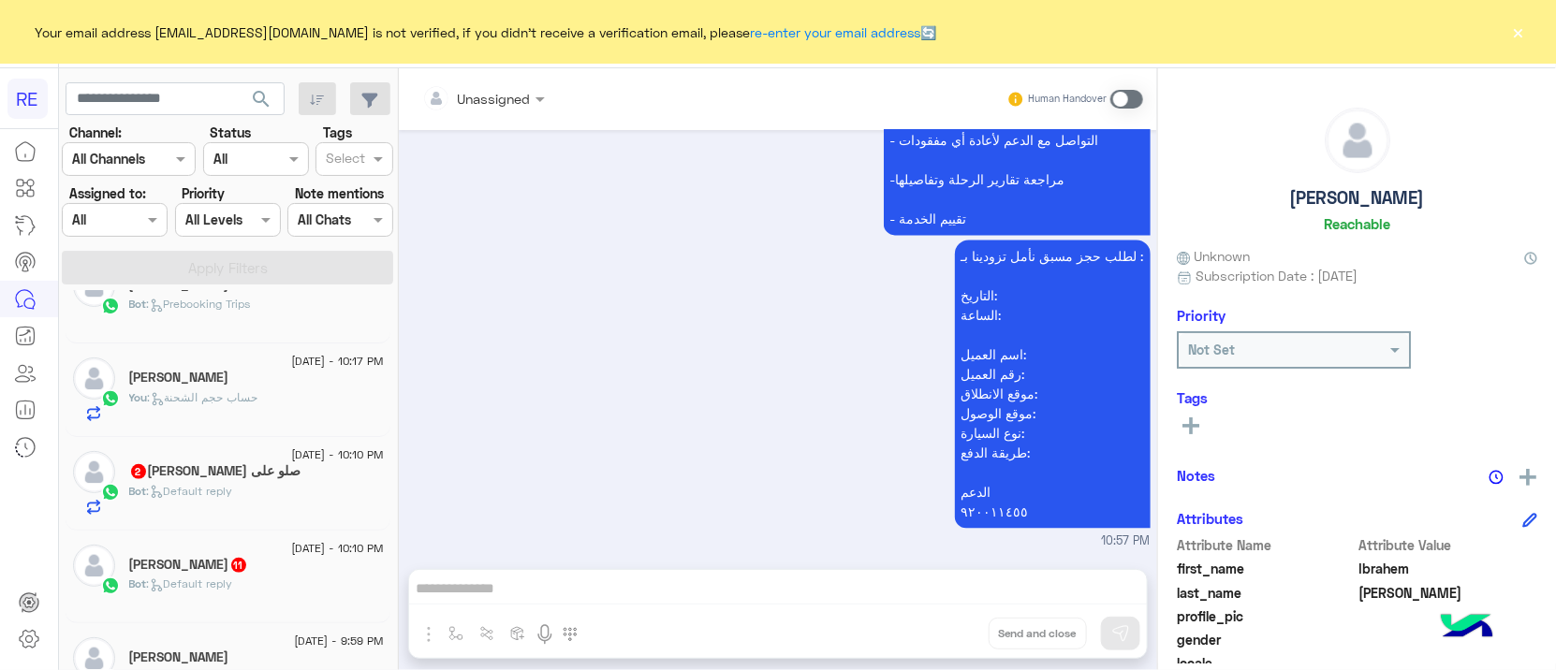
click at [272, 381] on div "[PERSON_NAME]" at bounding box center [256, 380] width 255 height 20
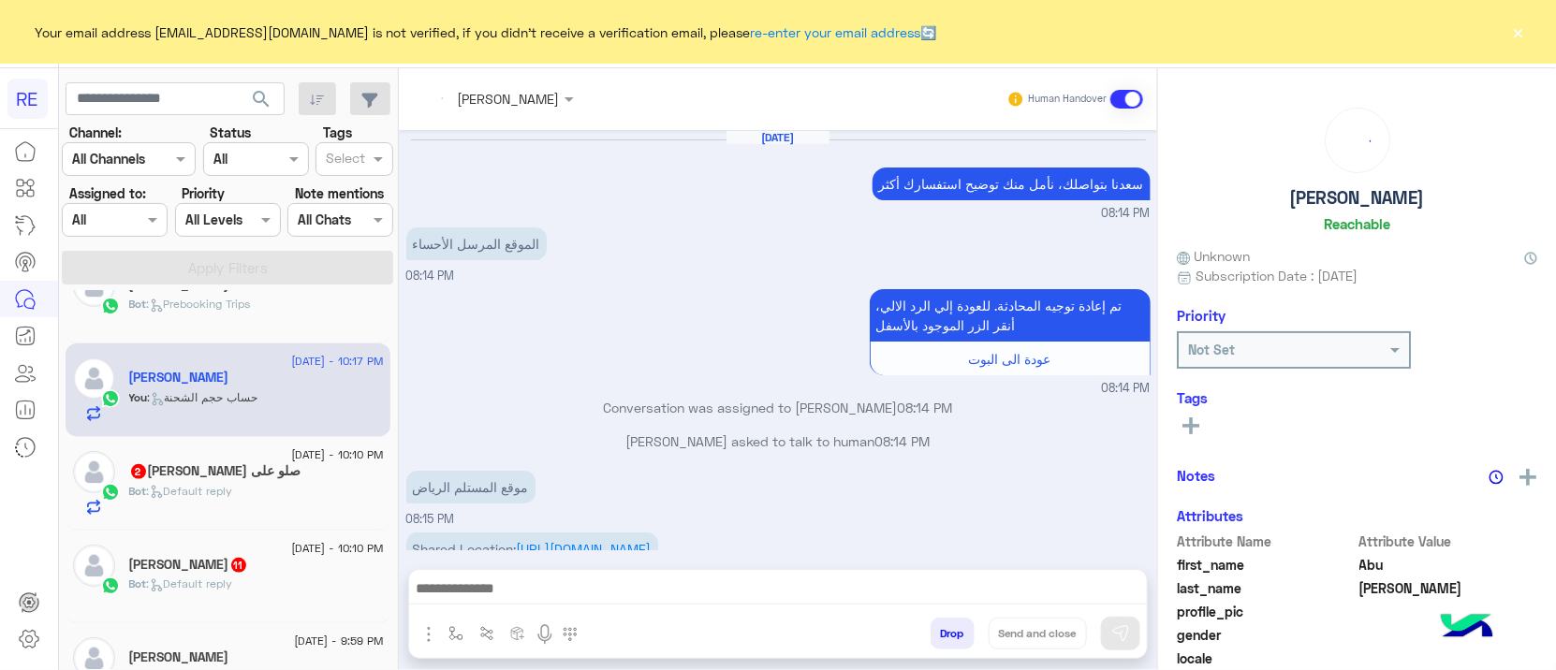
scroll to position [1829, 0]
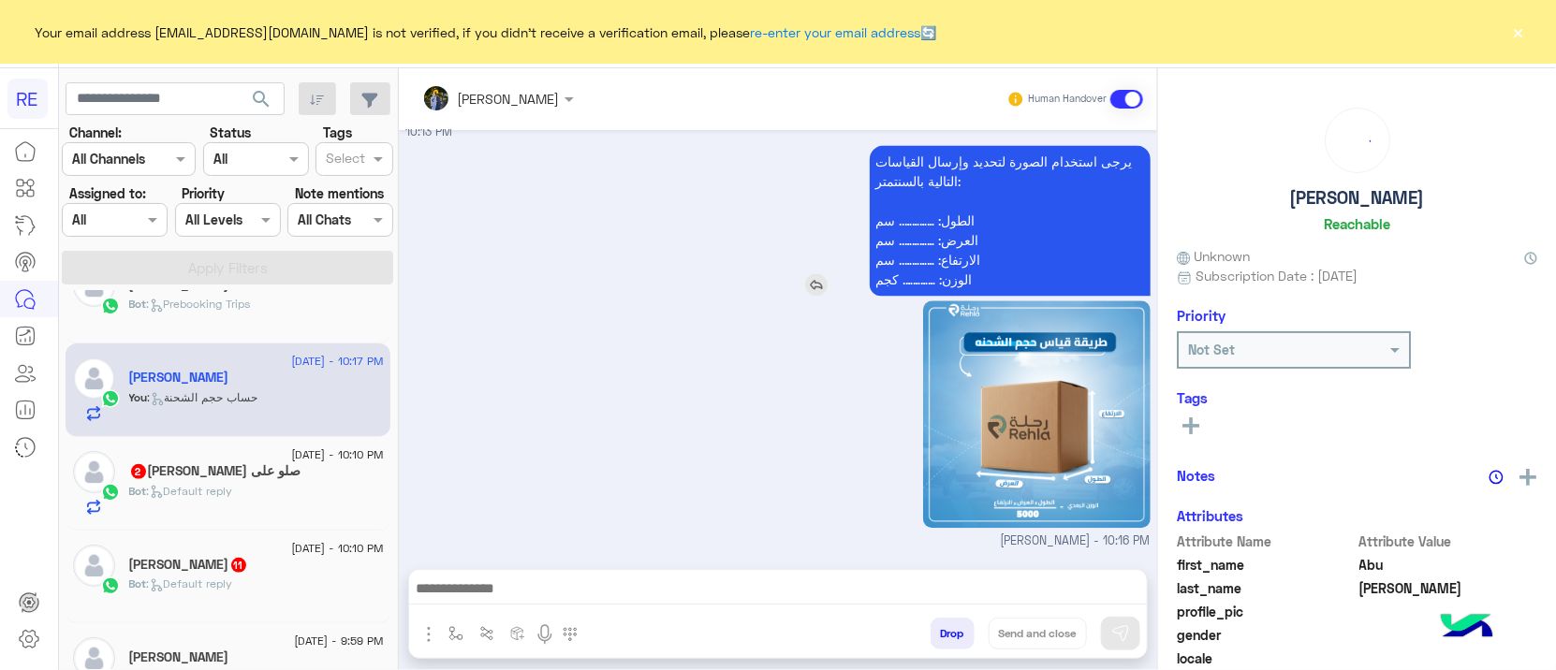
click at [1053, 156] on p "يرجى استخدام الصورة لتحديد وإرسال القياسات التالية بالسنتمتر: الطول: ………….. سم …" at bounding box center [1010, 220] width 281 height 151
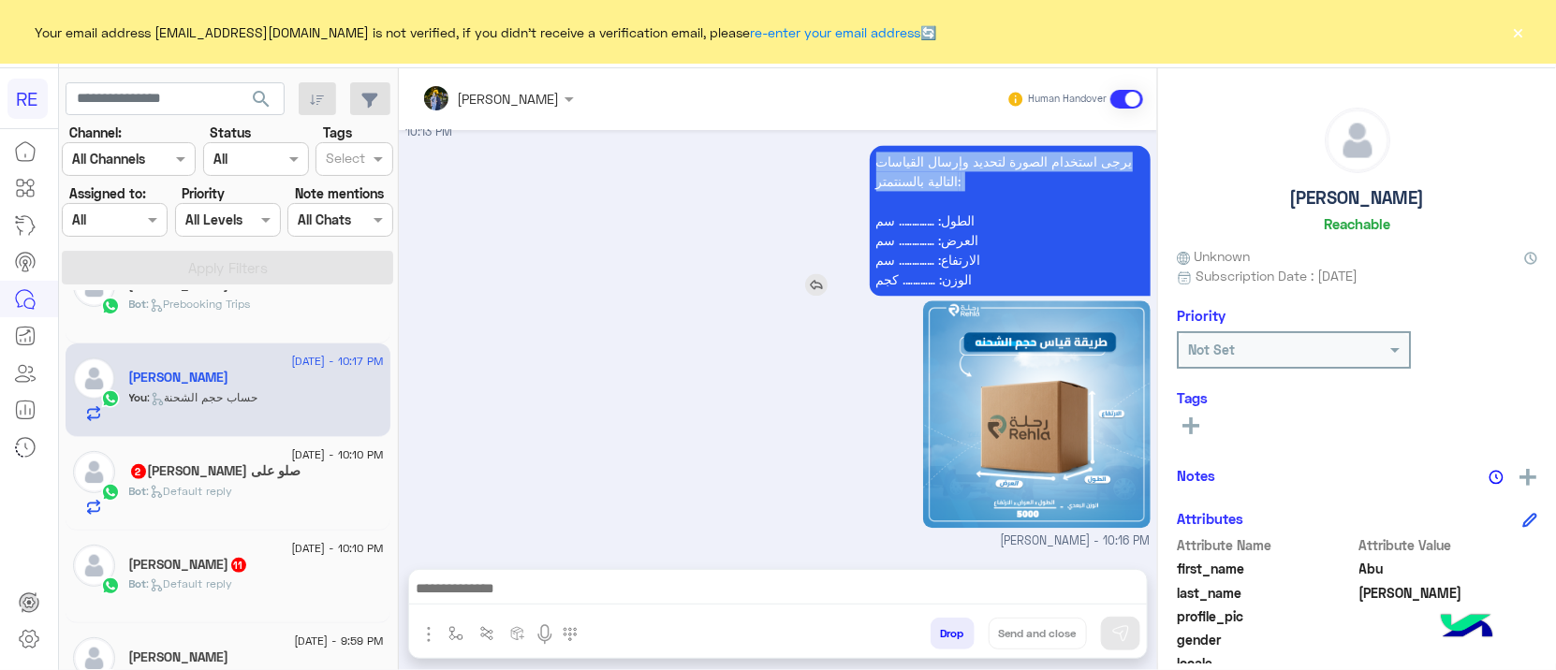
click at [1053, 156] on p "يرجى استخدام الصورة لتحديد وإرسال القياسات التالية بالسنتمتر: الطول: ………….. سم …" at bounding box center [1010, 220] width 281 height 151
click at [671, 245] on div "يرجى استخدام الصورة لتحديد وإرسال القياسات التالية بالسنتمتر: الطول: ………….. سم …" at bounding box center [778, 345] width 744 height 410
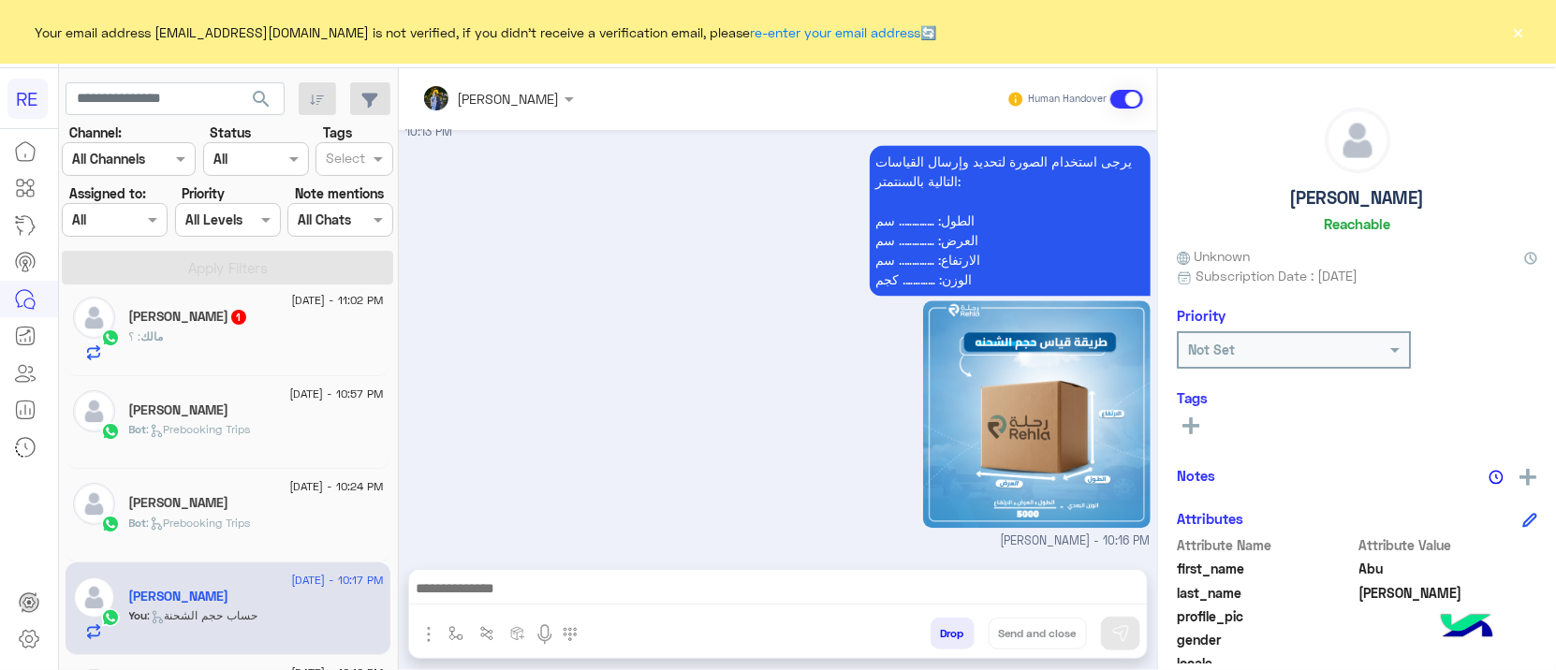
scroll to position [0, 0]
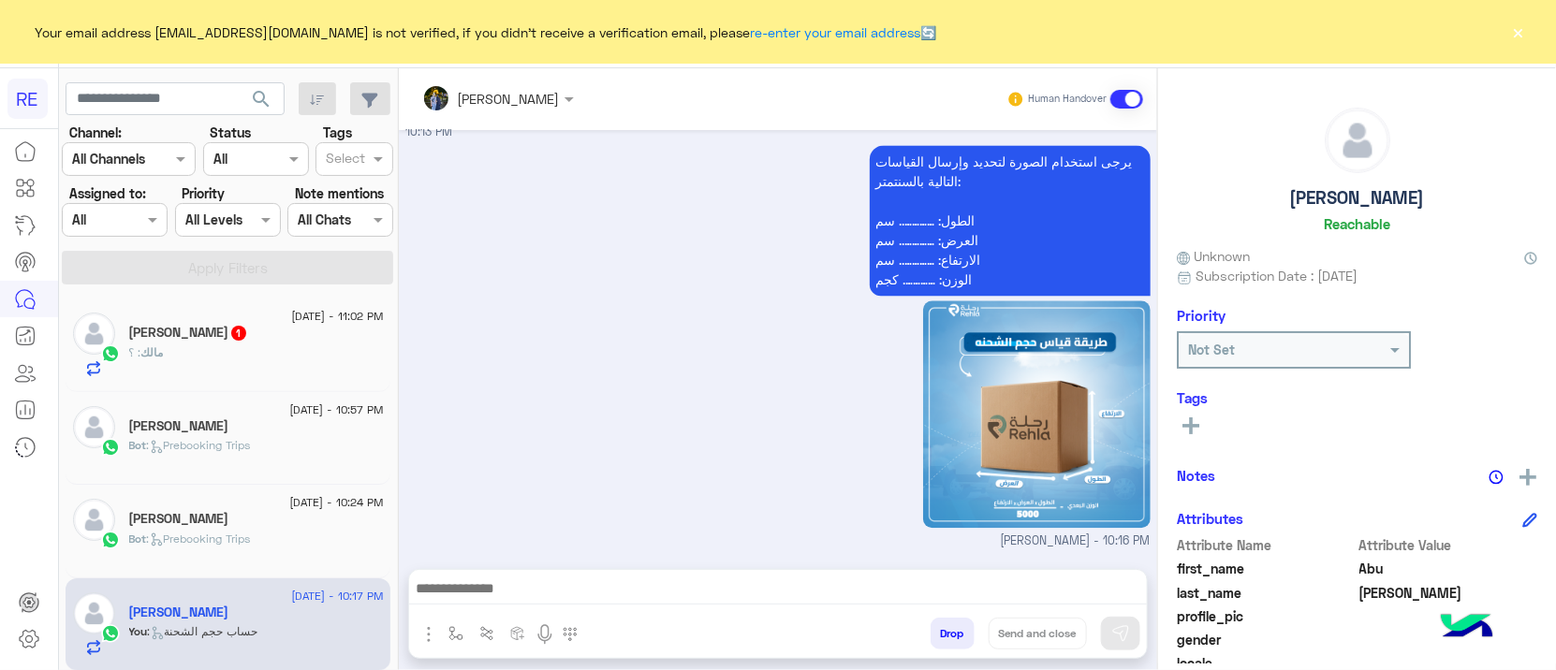
click at [218, 337] on h5 "مالك بن عثمان 1" at bounding box center [188, 333] width 119 height 16
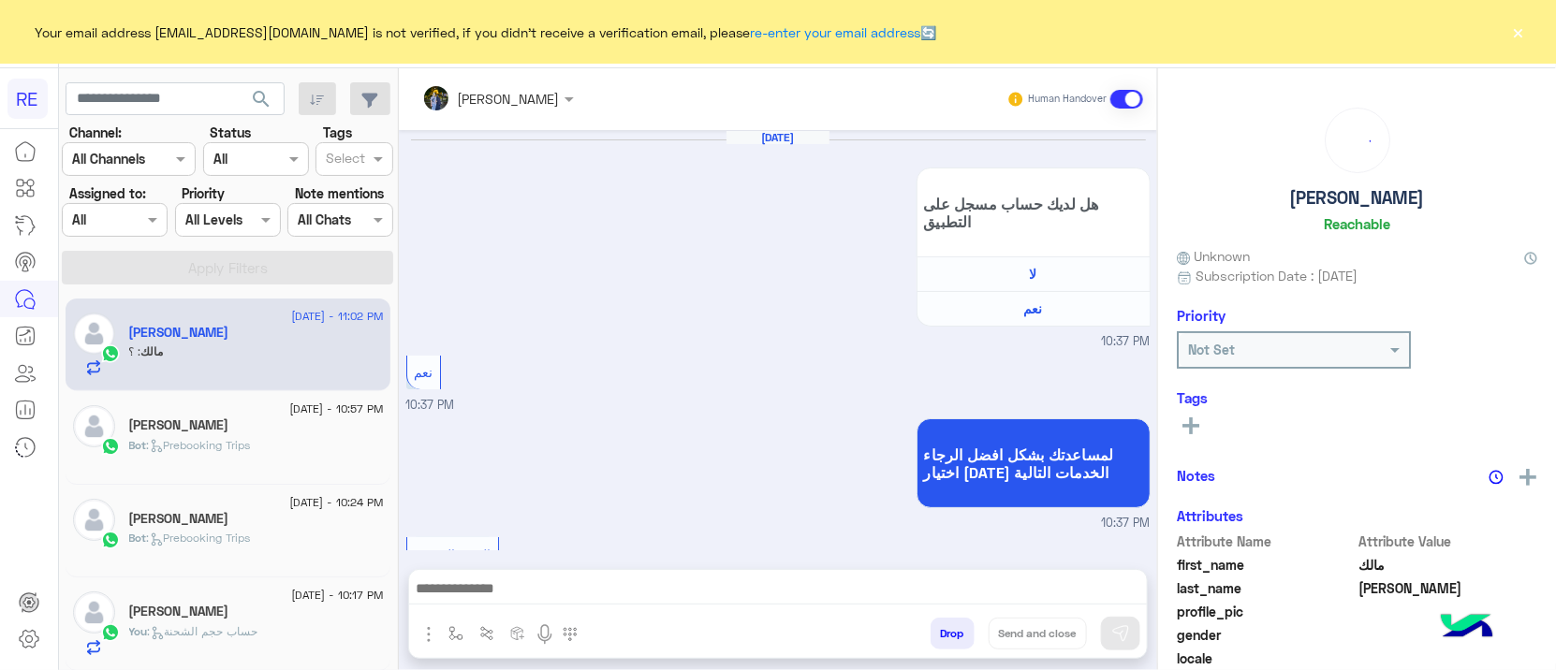
scroll to position [2421, 0]
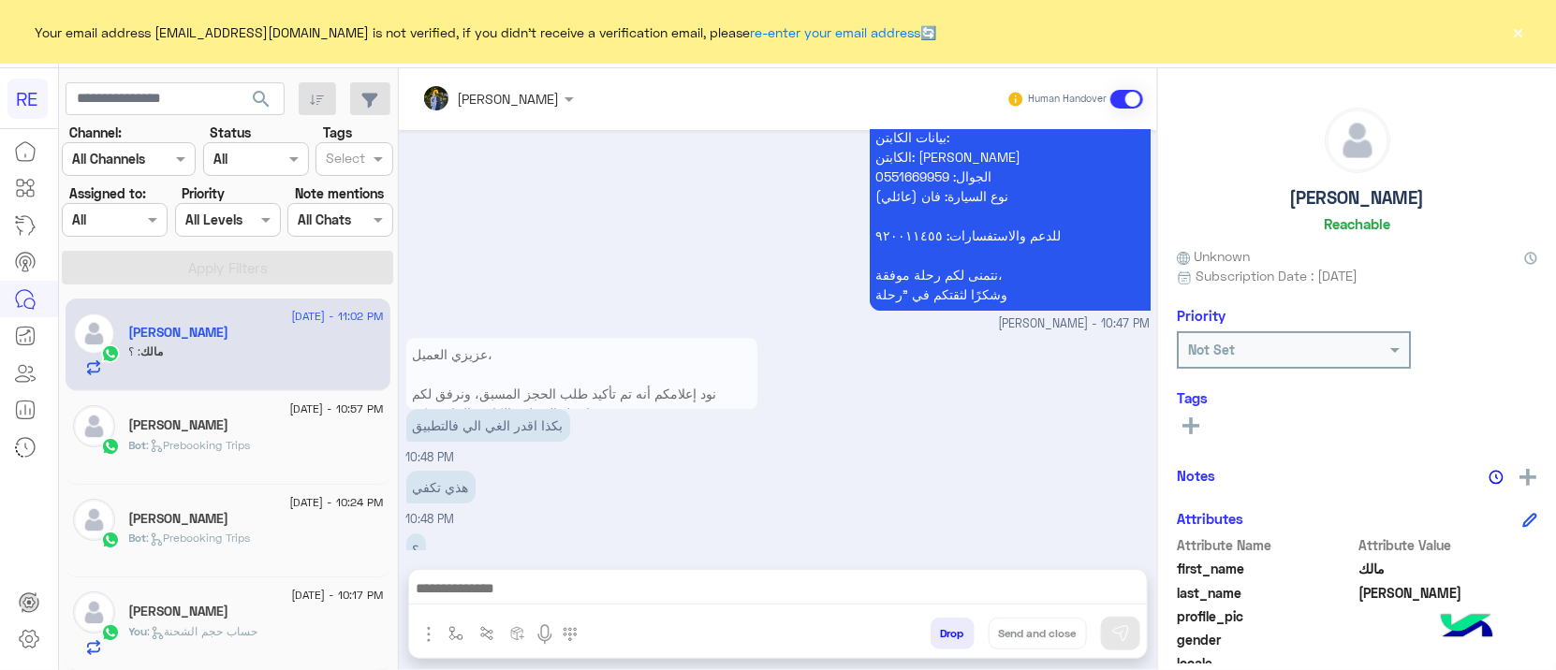
click at [551, 606] on div at bounding box center [778, 593] width 738 height 47
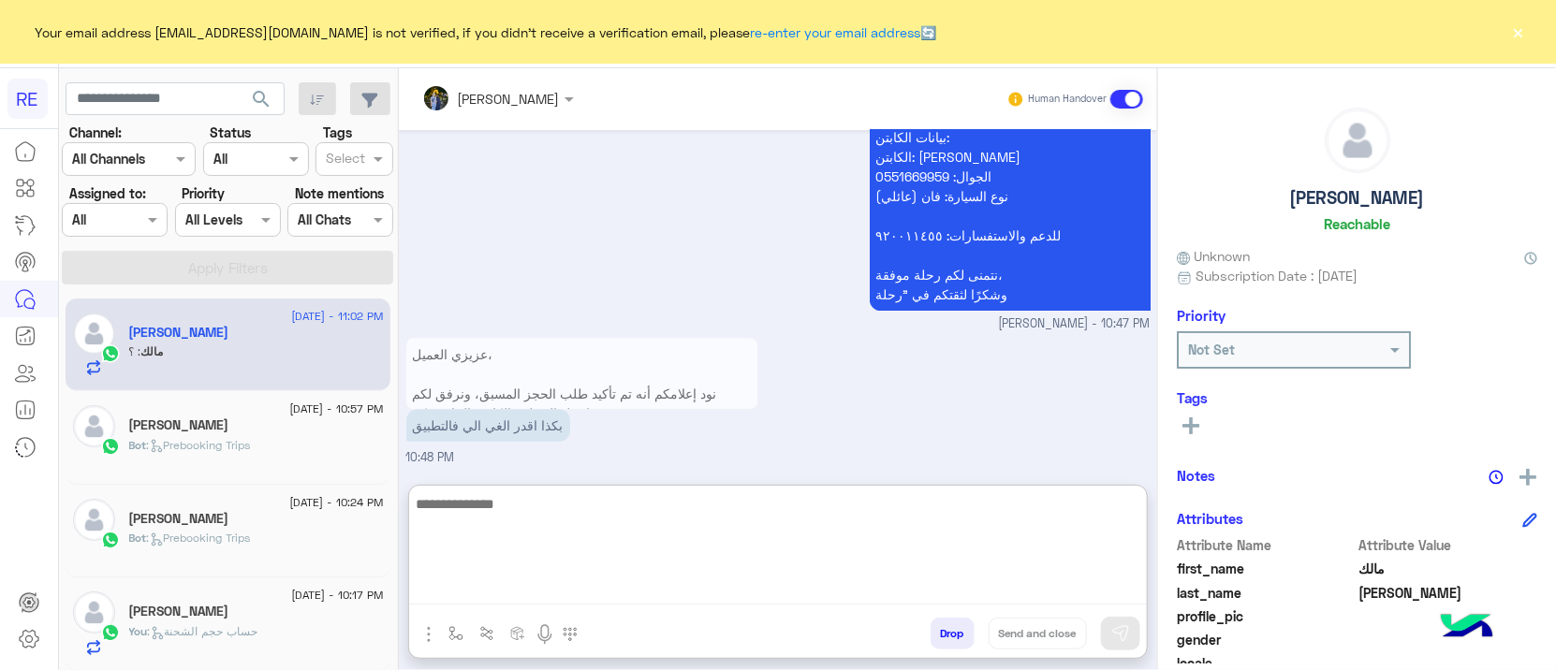
click at [551, 588] on textarea at bounding box center [778, 548] width 738 height 112
type textarea "**********"
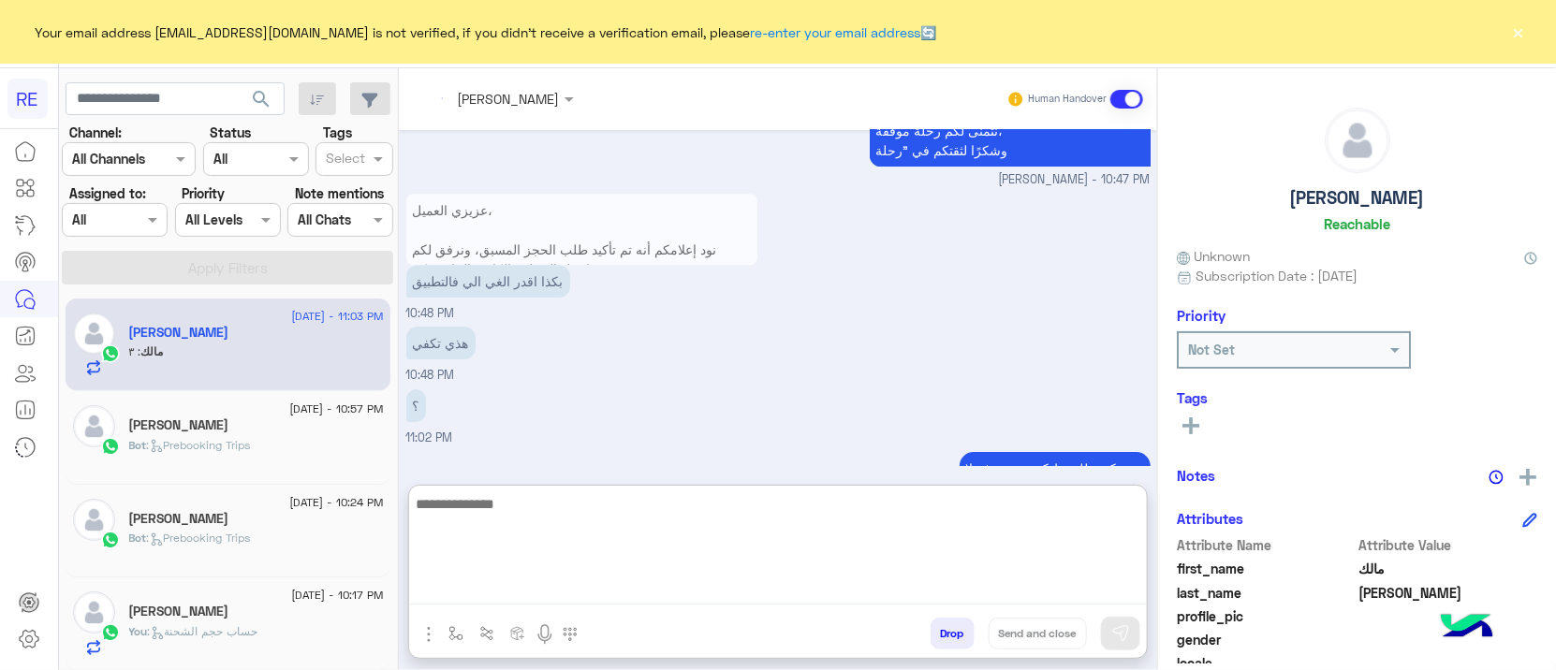
scroll to position [2627, 0]
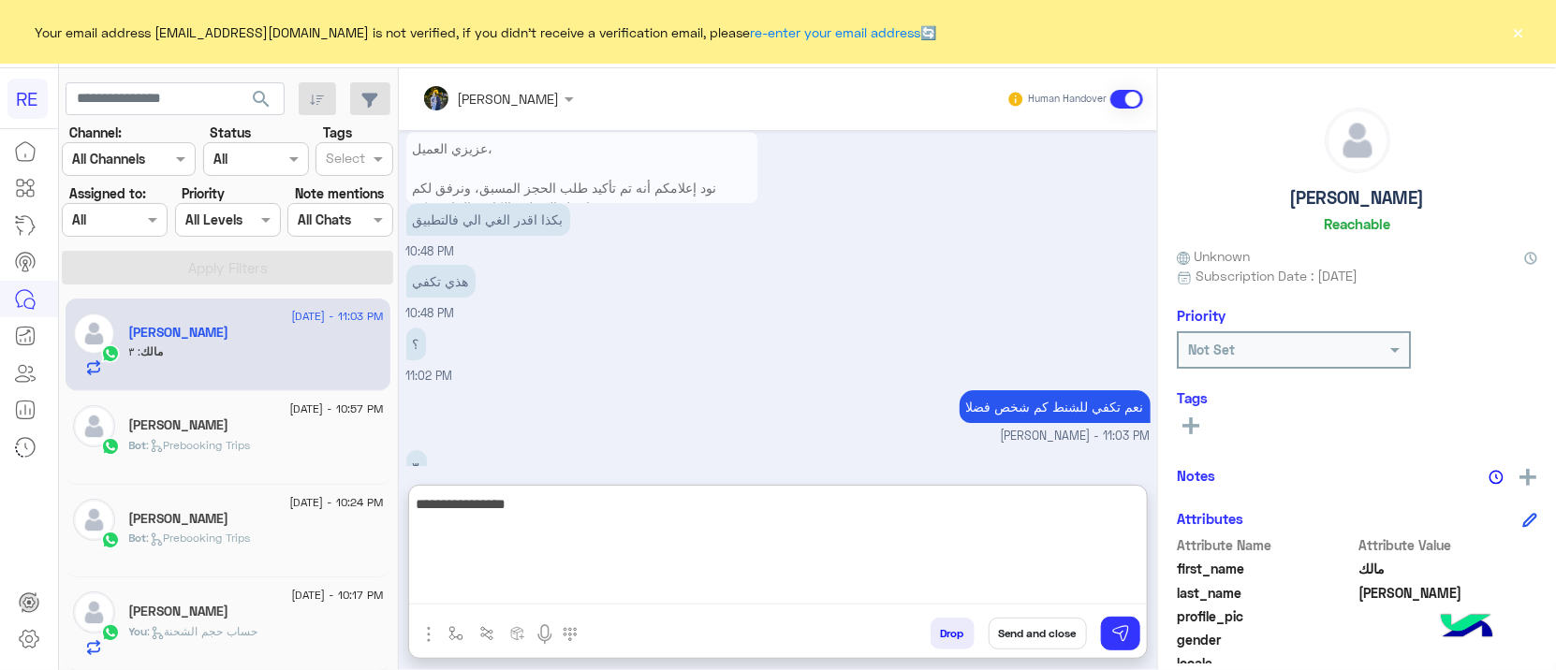
type textarea "**********"
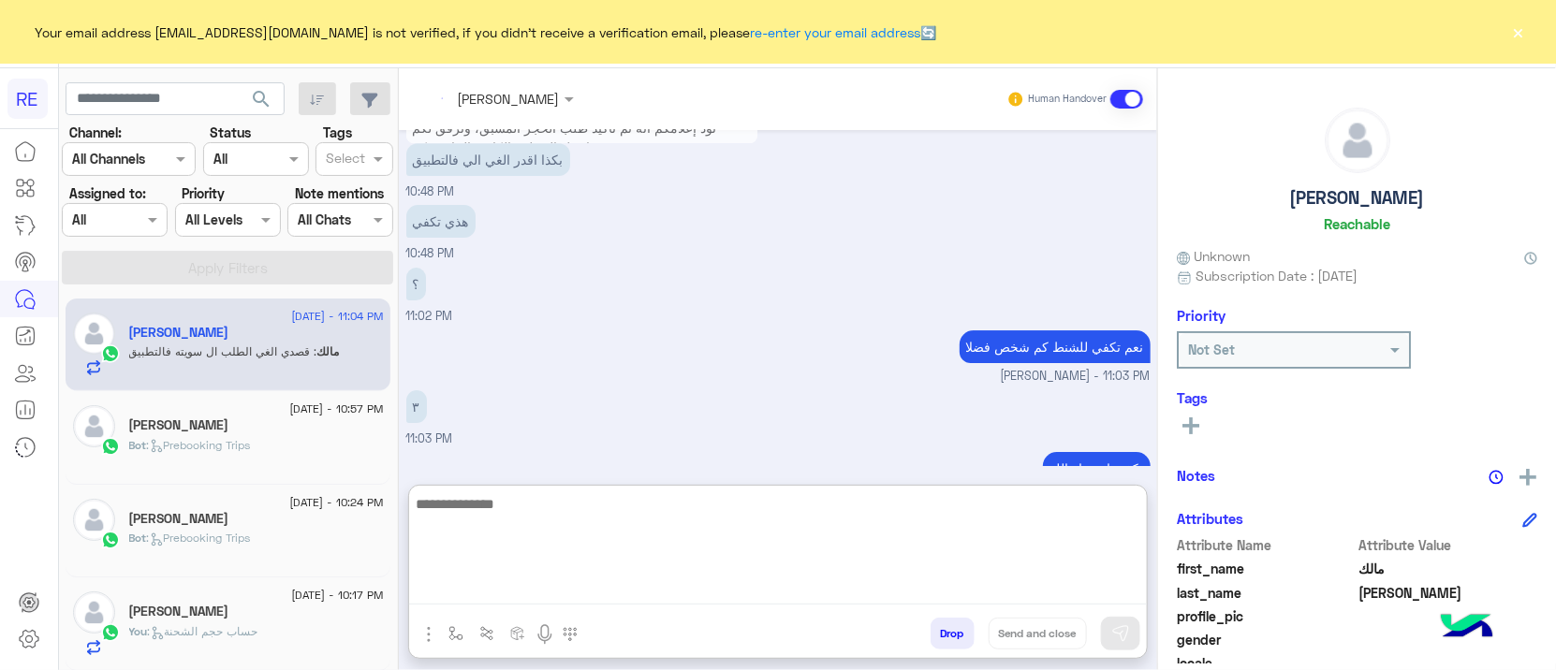
scroll to position [2749, 0]
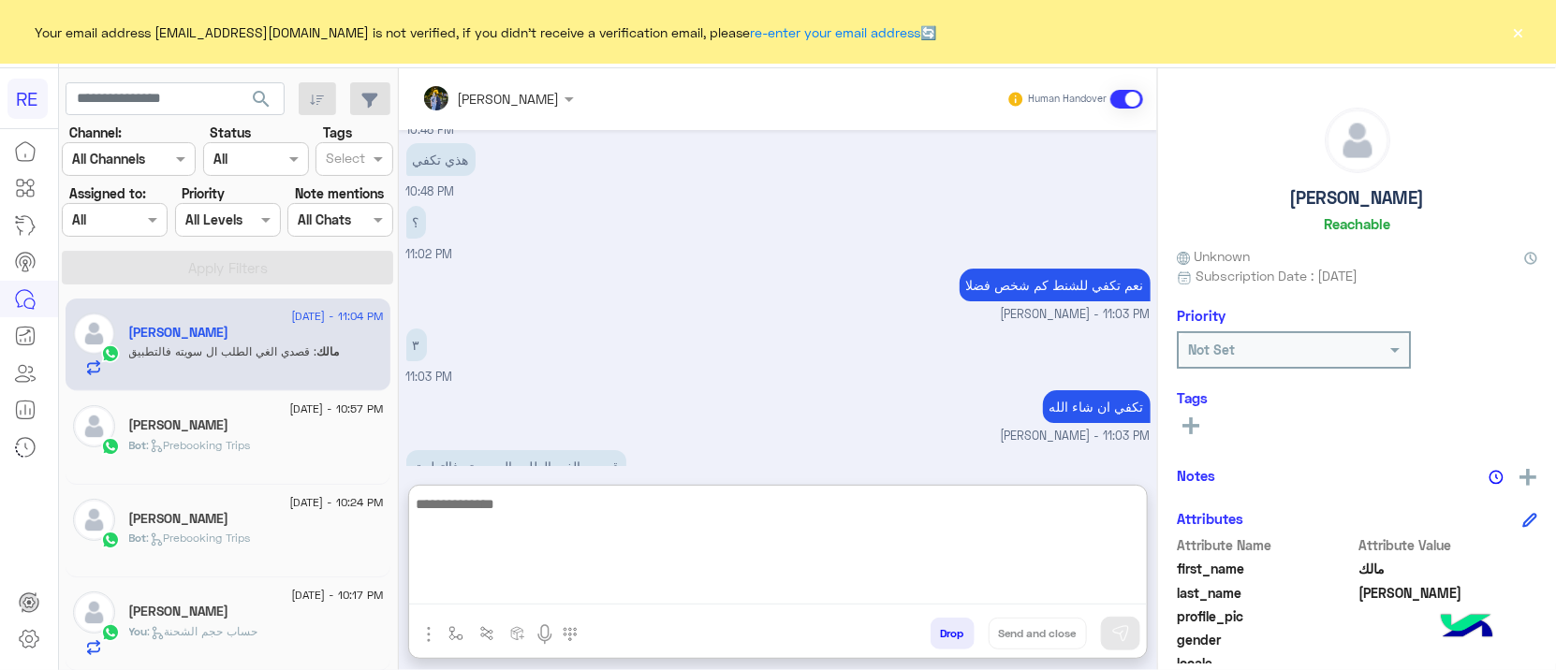
type textarea "*"
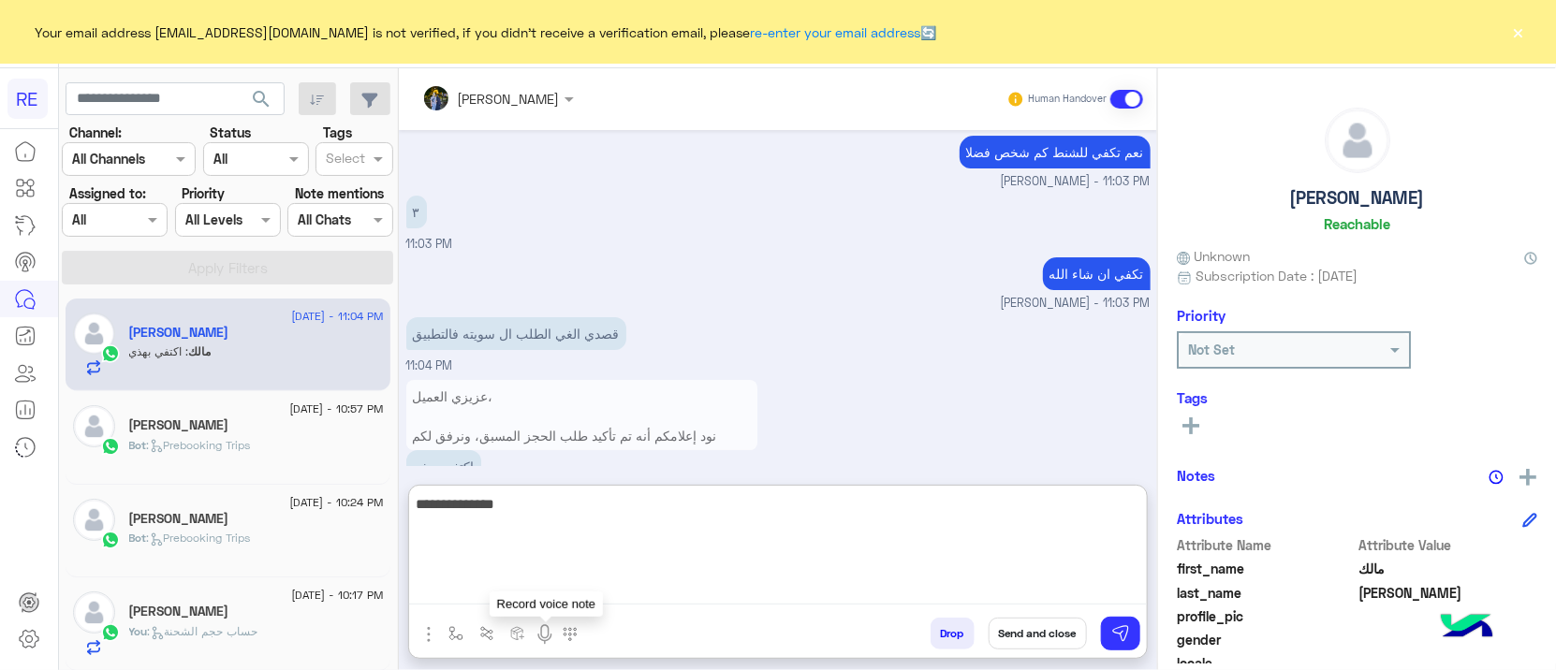
type textarea "**********"
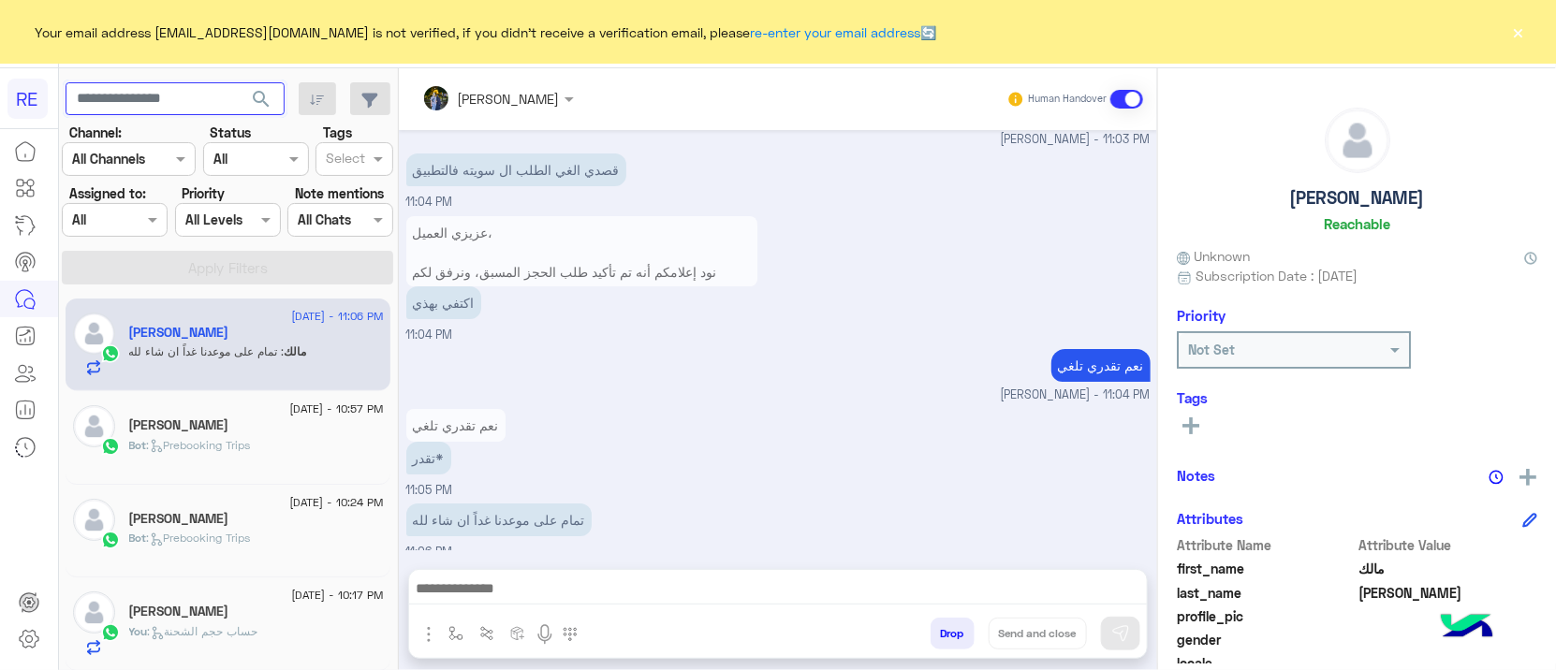
scroll to position [3015, 0]
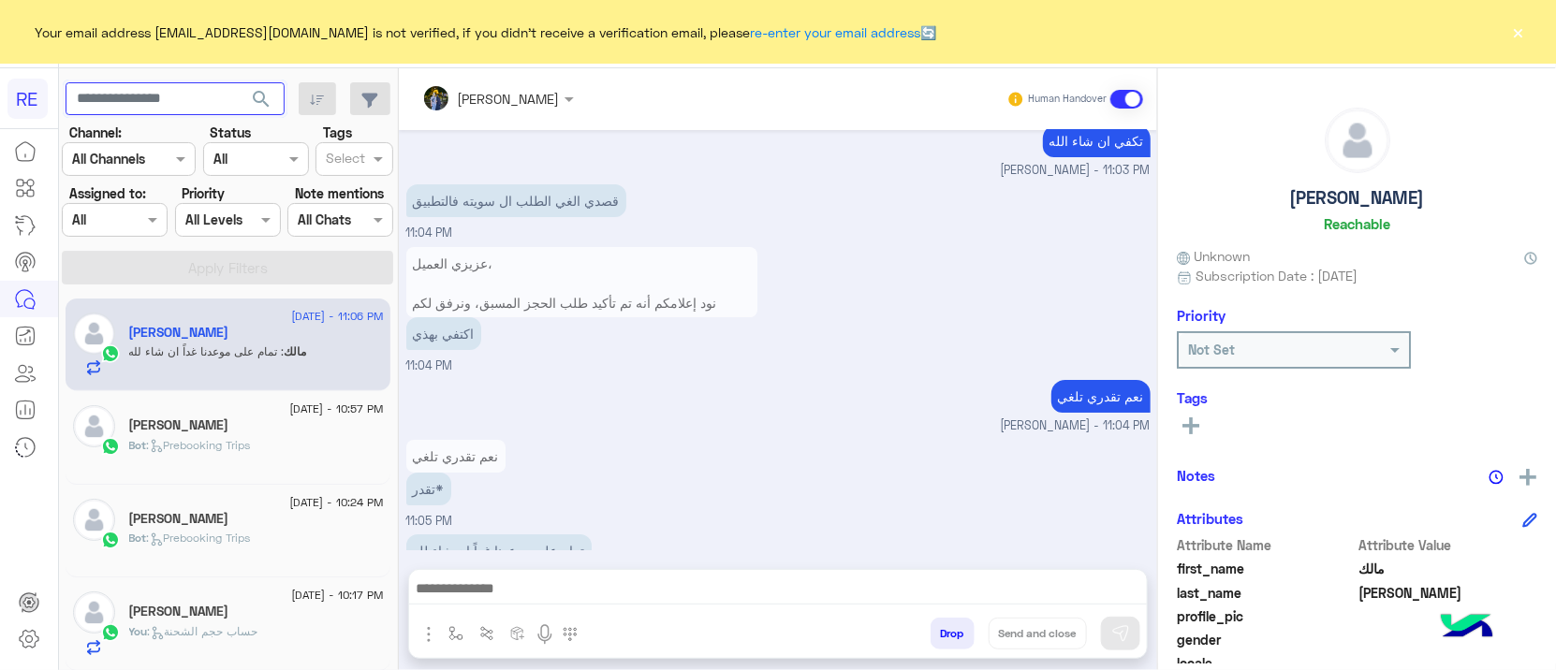
paste input "*********"
type input "*********"
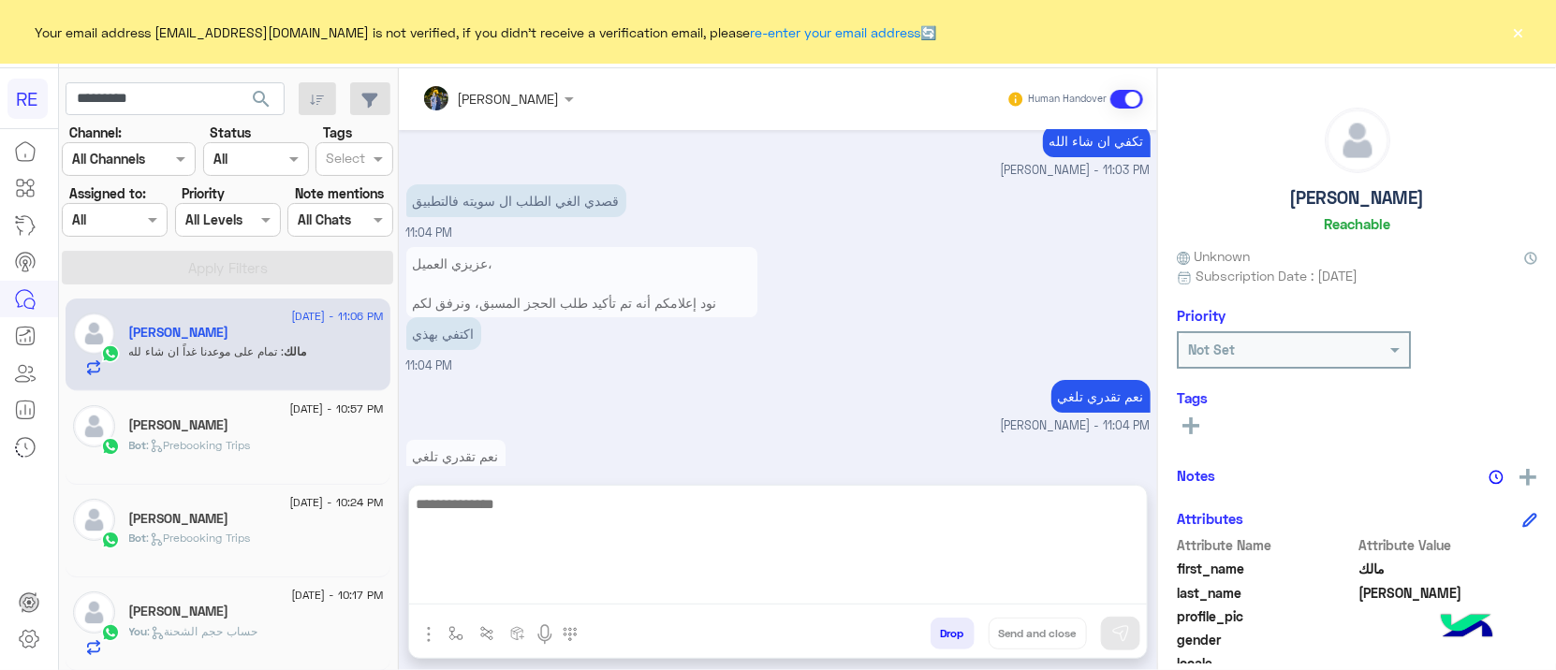
click at [595, 585] on textarea at bounding box center [778, 548] width 738 height 112
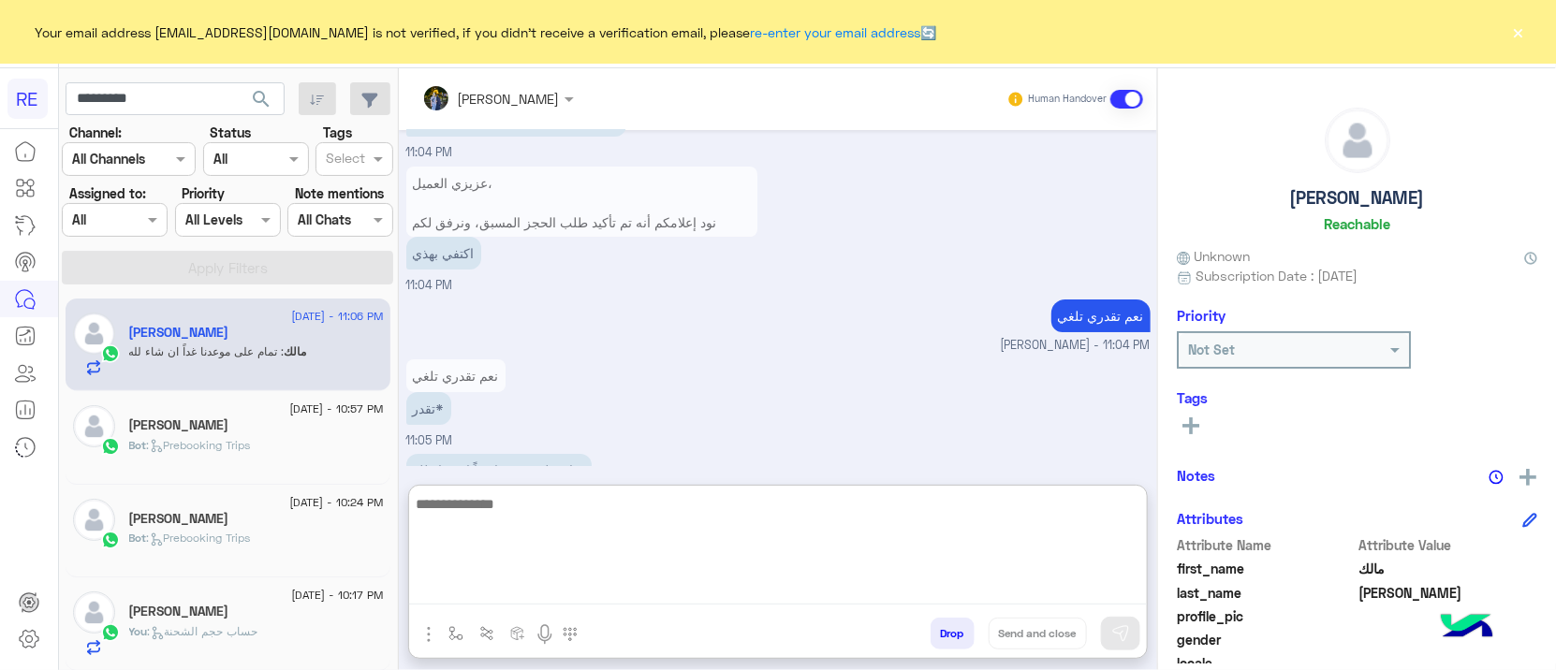
scroll to position [3099, 0]
type textarea "**********"
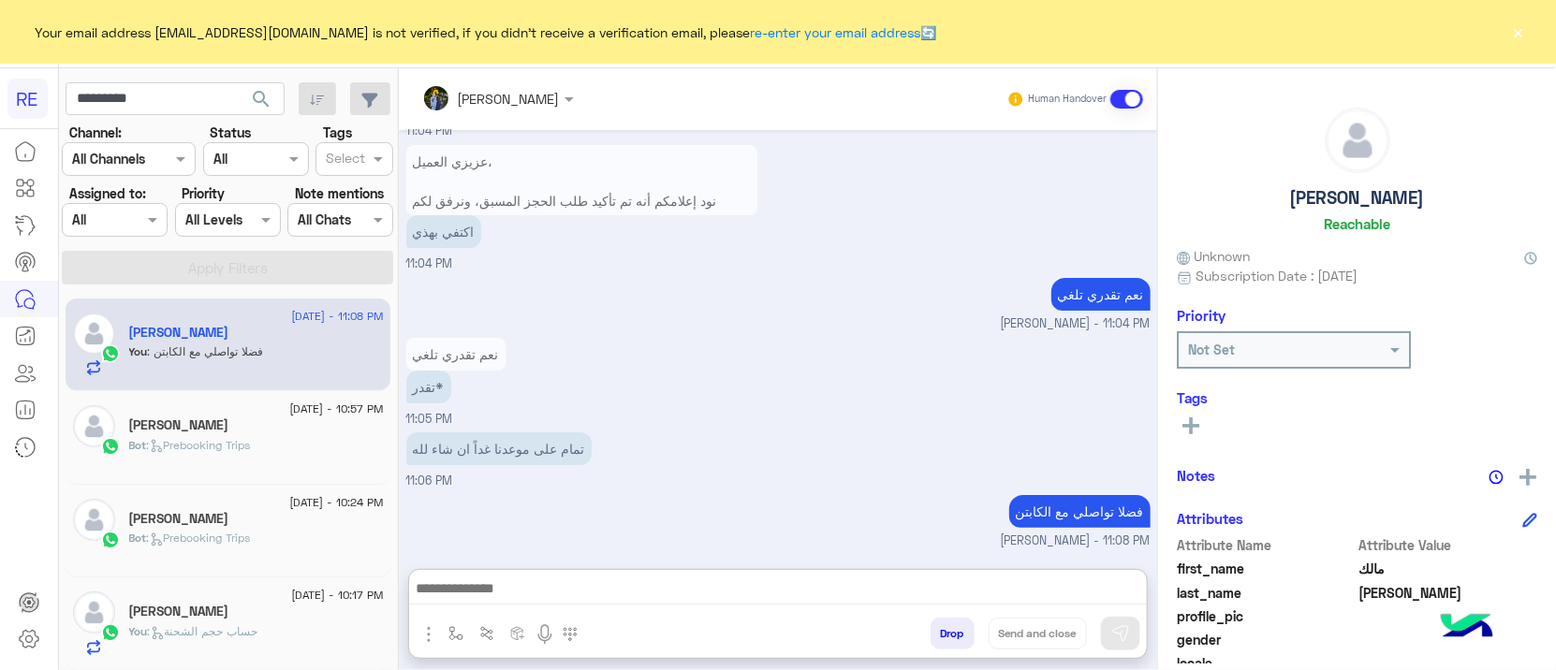
click at [263, 98] on span "search" at bounding box center [261, 99] width 22 height 22
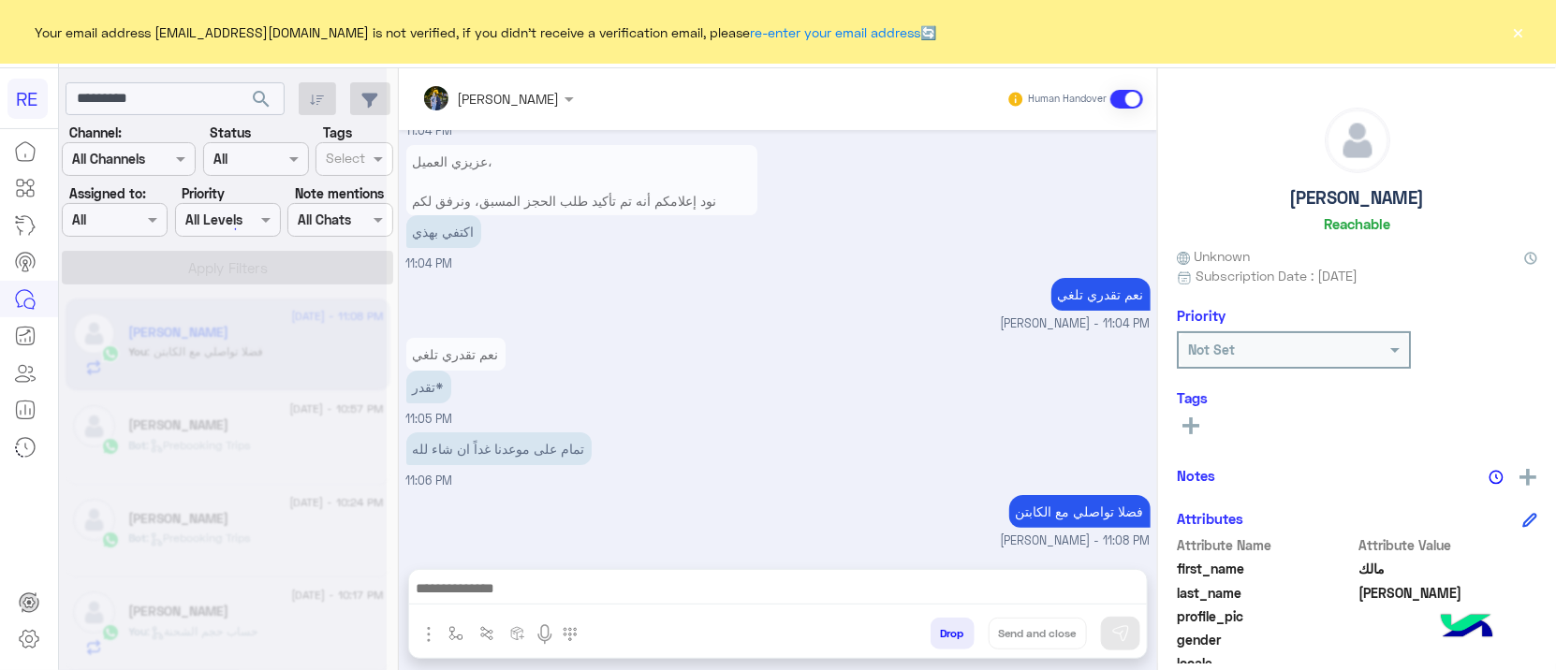
scroll to position [3074, 0]
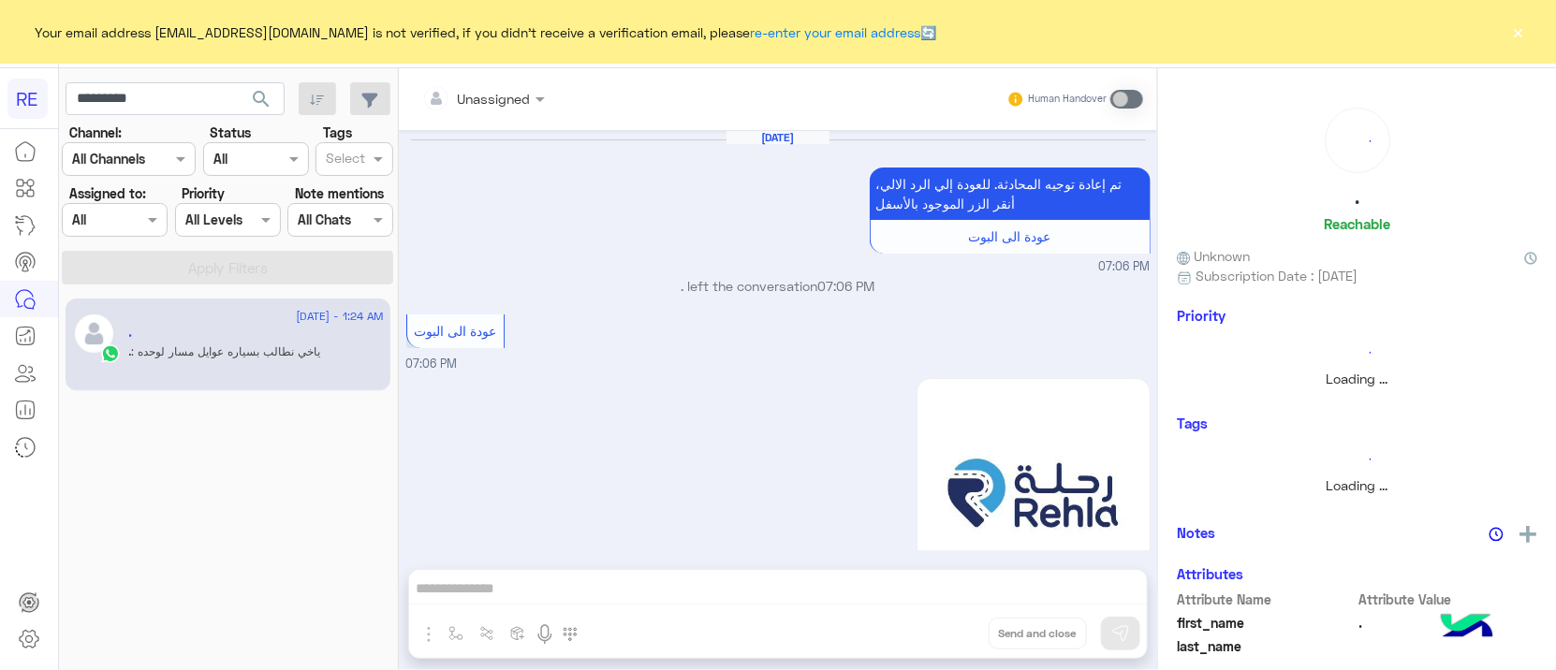
scroll to position [1327, 0]
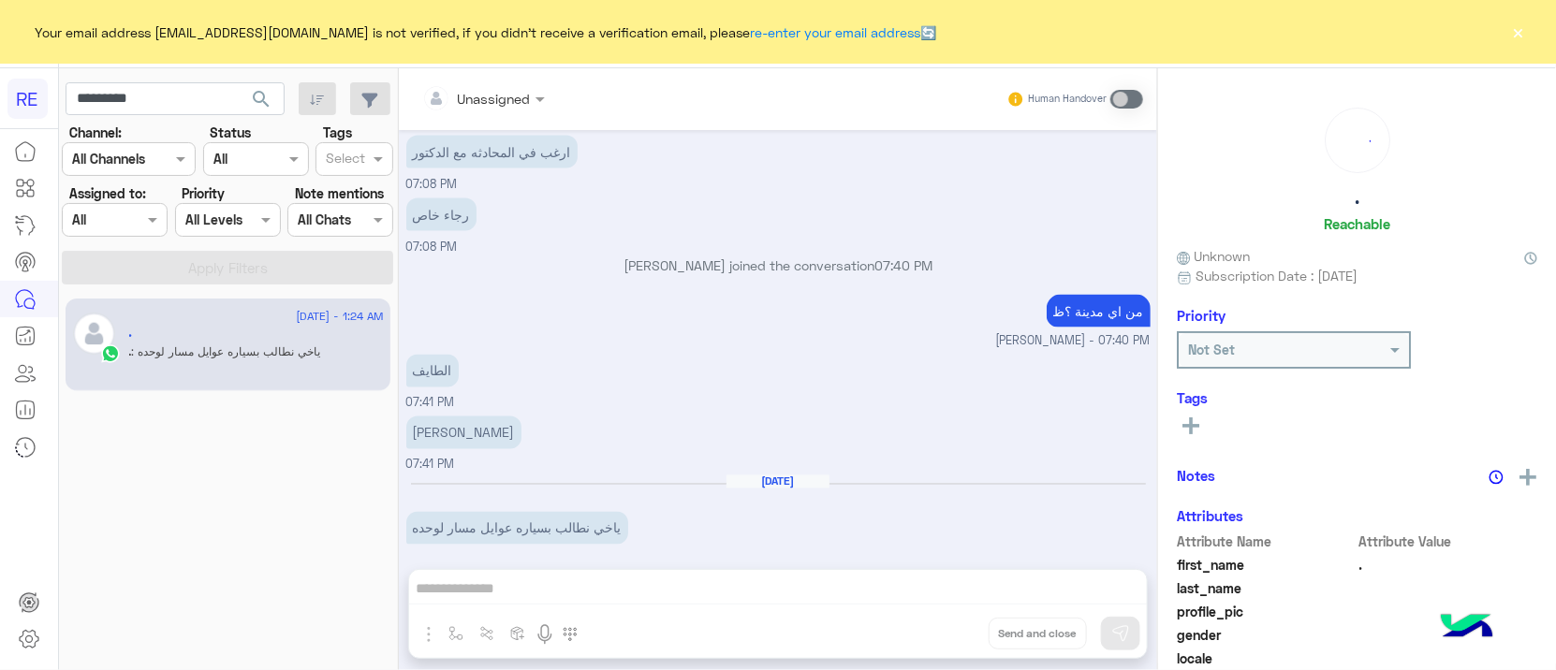
click at [675, 576] on div "Unassigned Human Handover Aug 20, 2023 تم إعادة توجيه المحادثة. للعودة إلي الرد…" at bounding box center [778, 373] width 758 height 610
click at [206, 87] on input "*********" at bounding box center [175, 99] width 219 height 34
click at [254, 109] on span "search" at bounding box center [261, 99] width 22 height 22
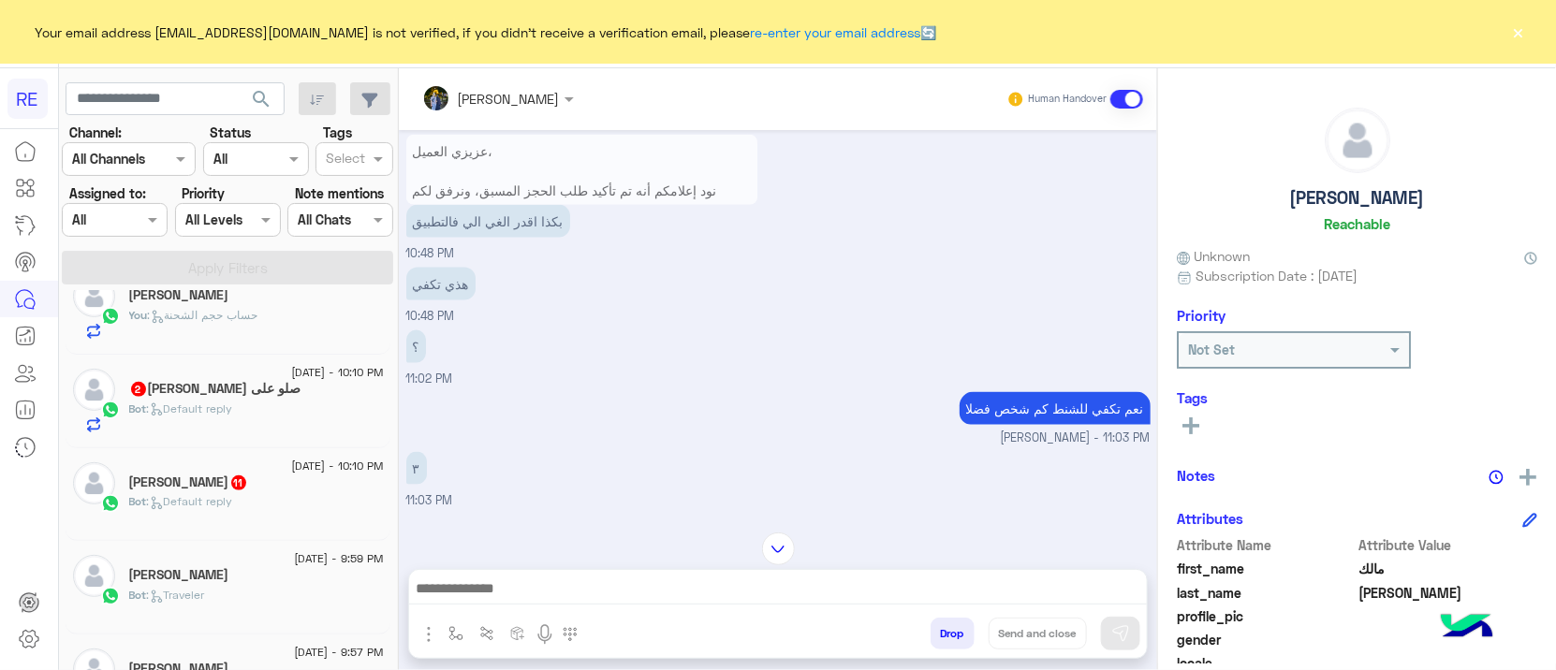
scroll to position [351, 0]
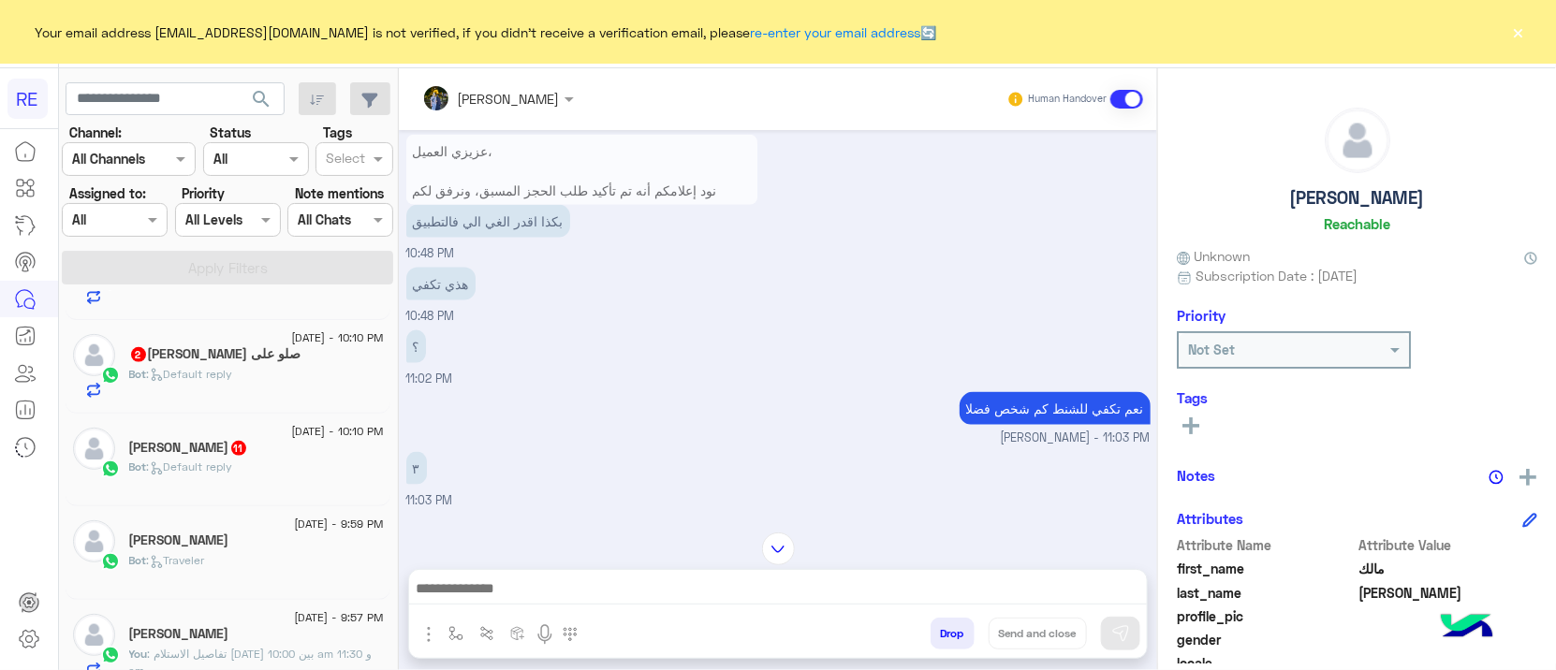
click at [256, 391] on div "Bot : Default reply" at bounding box center [256, 382] width 255 height 33
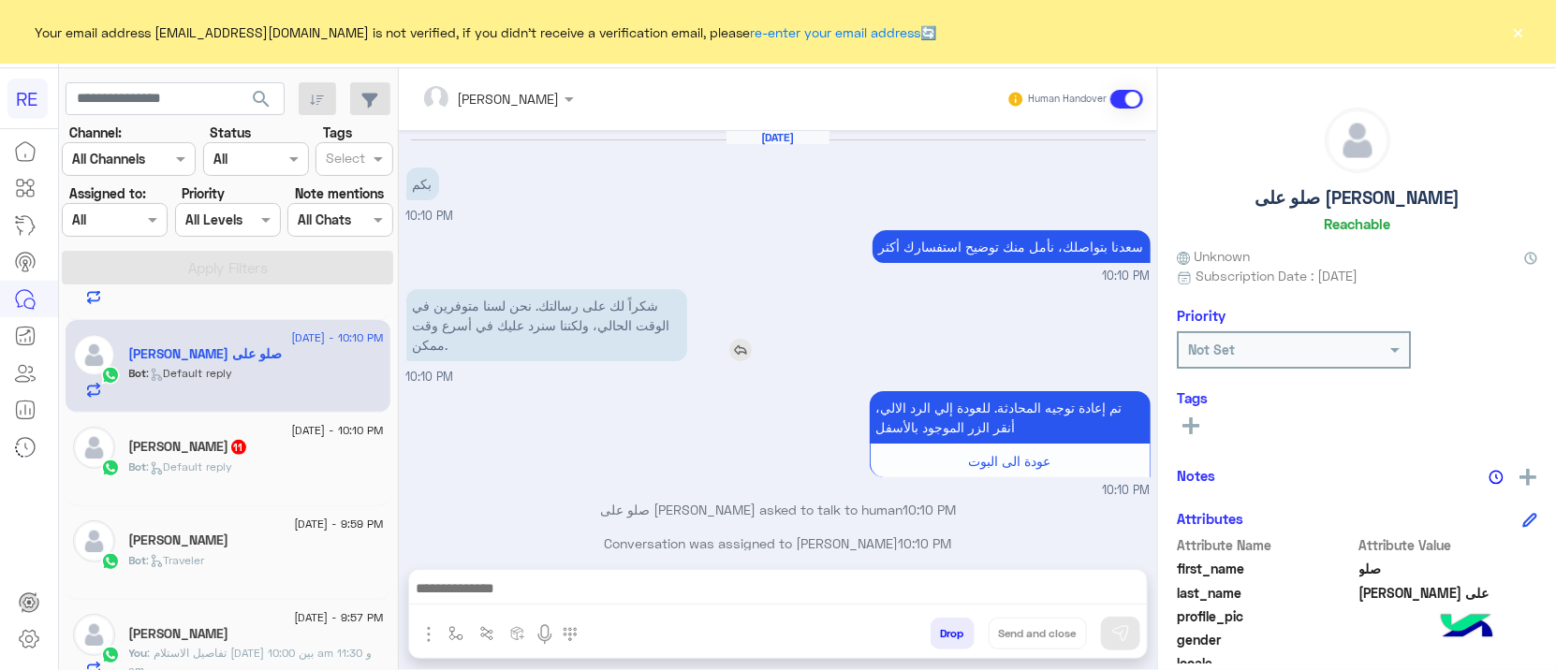
scroll to position [17, 0]
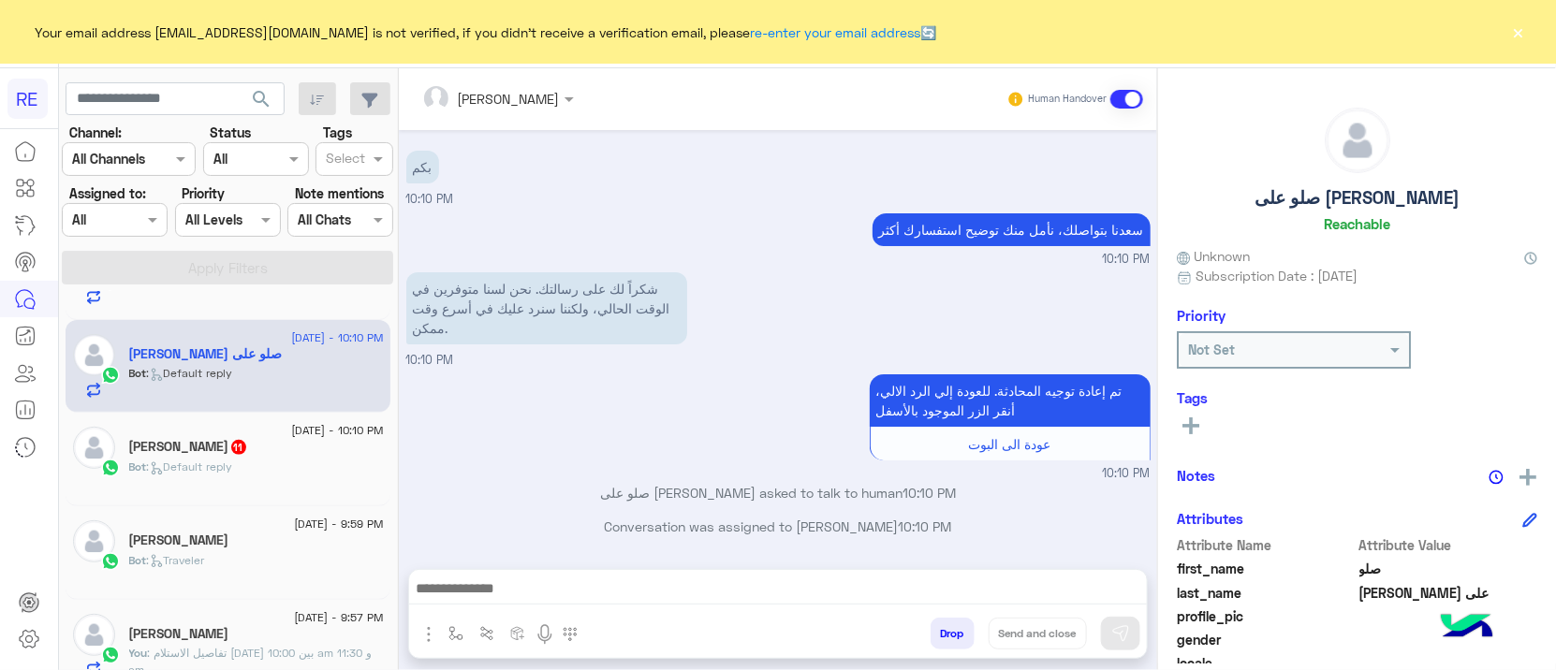
click at [256, 433] on div "16 August - 10:10 PM" at bounding box center [256, 433] width 255 height 12
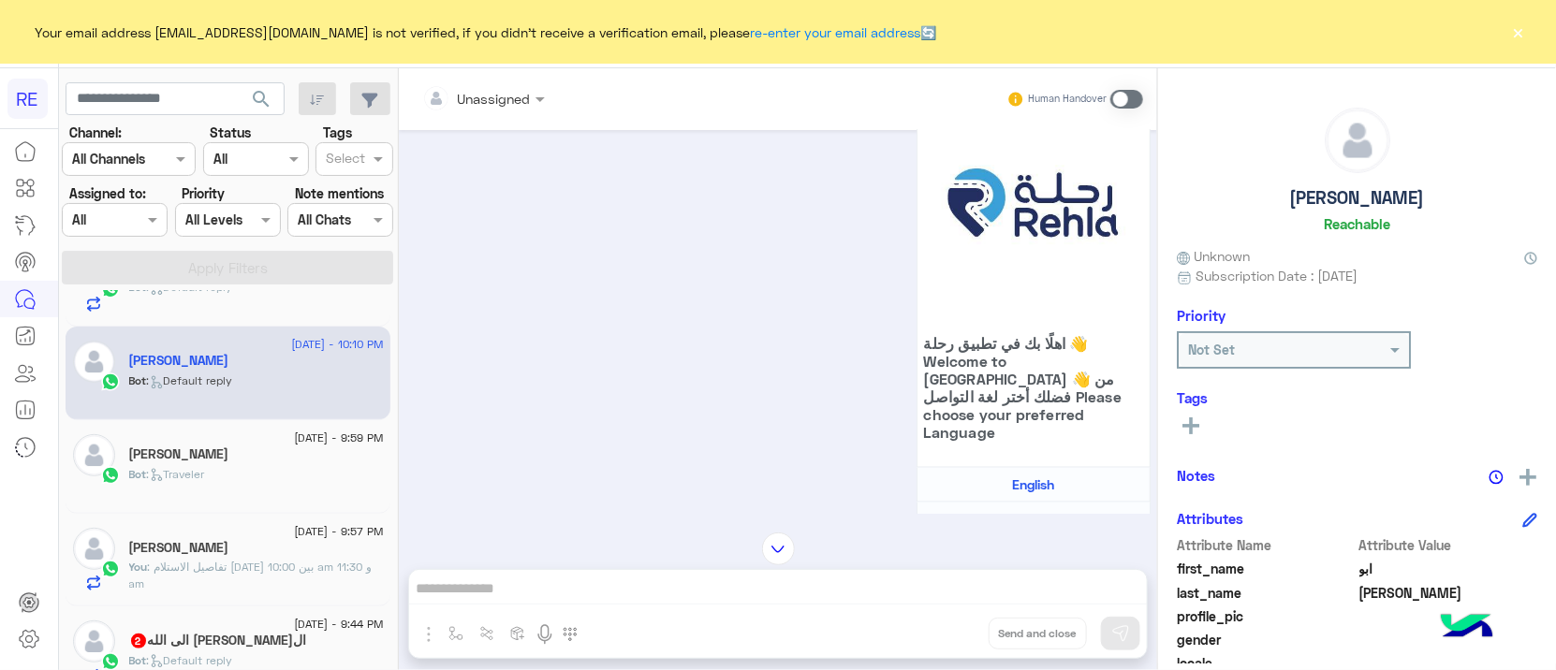
scroll to position [585, 0]
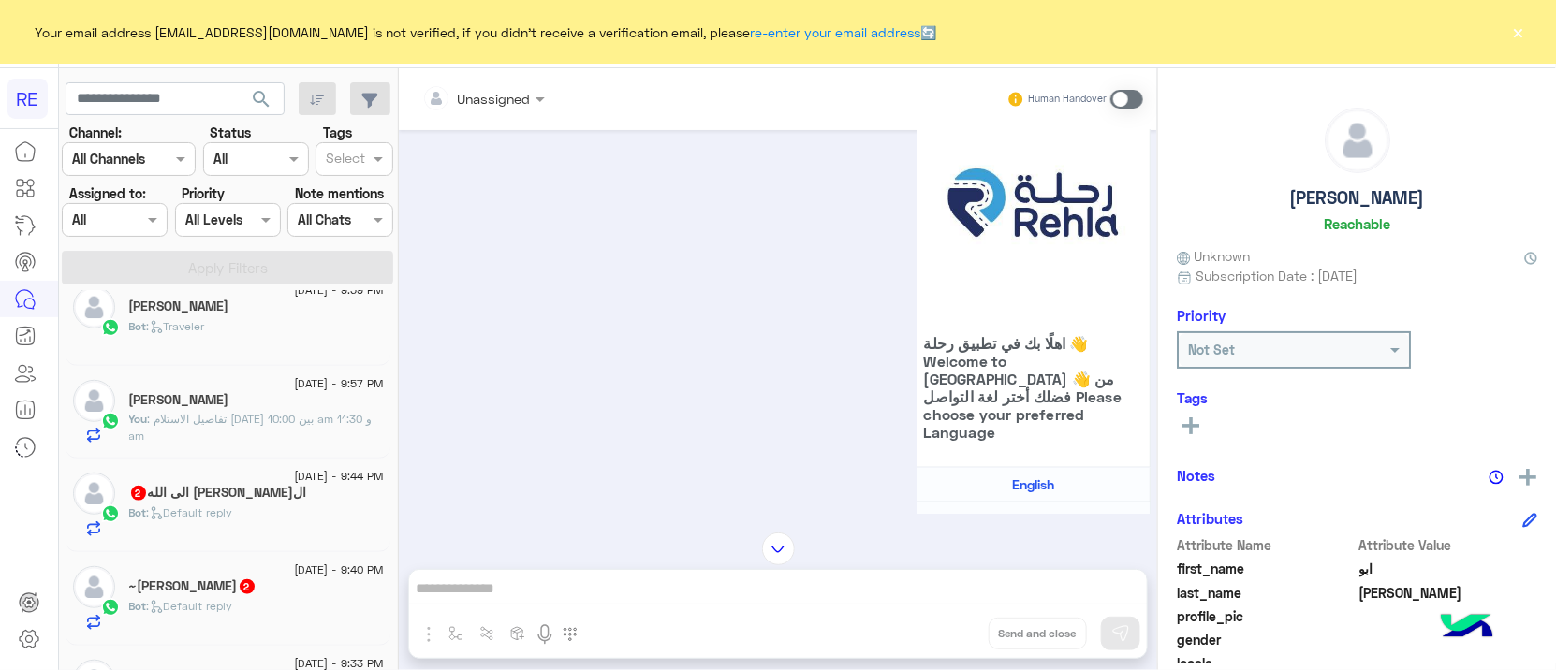
click at [295, 510] on div "Bot : Default reply" at bounding box center [256, 521] width 255 height 33
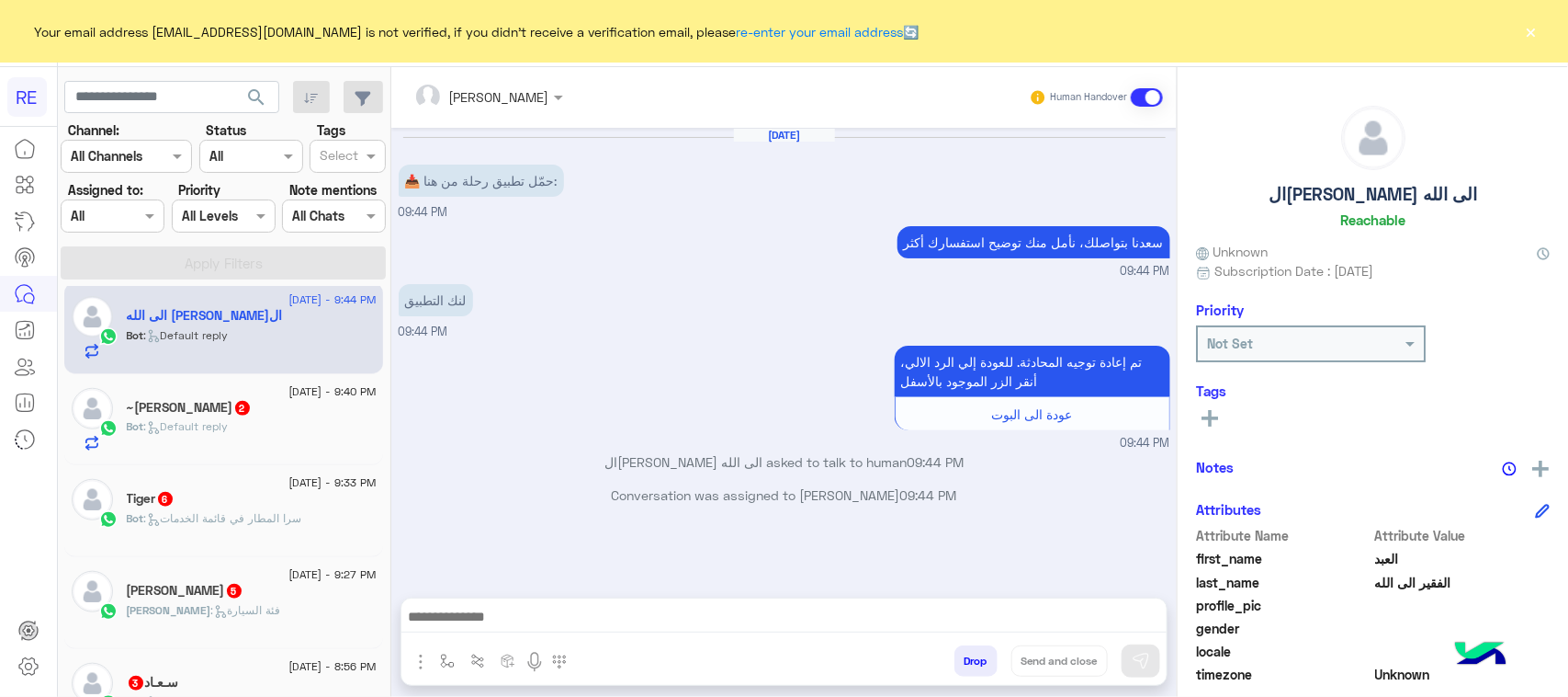
scroll to position [919, 0]
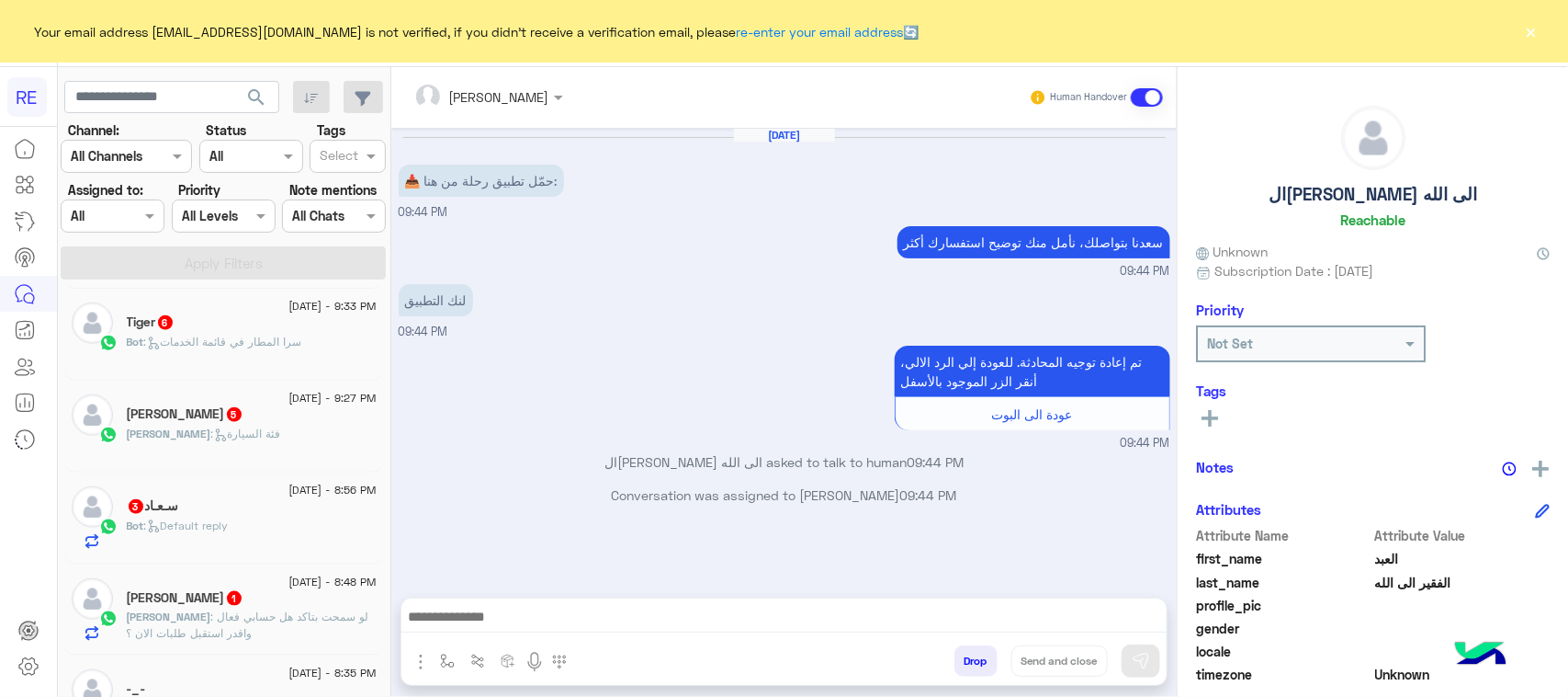
click at [248, 323] on div "Tiger 6" at bounding box center [251, 324] width 250 height 20
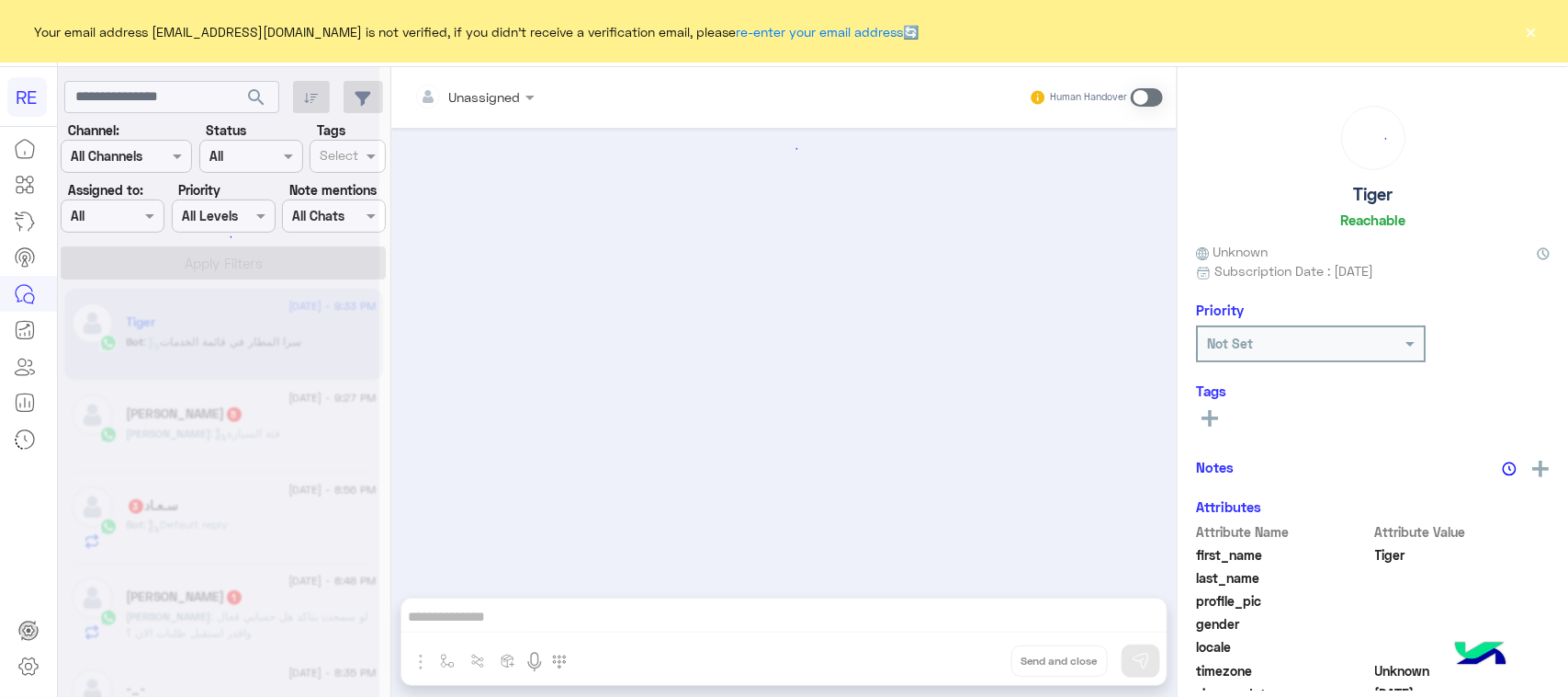
scroll to position [2286, 0]
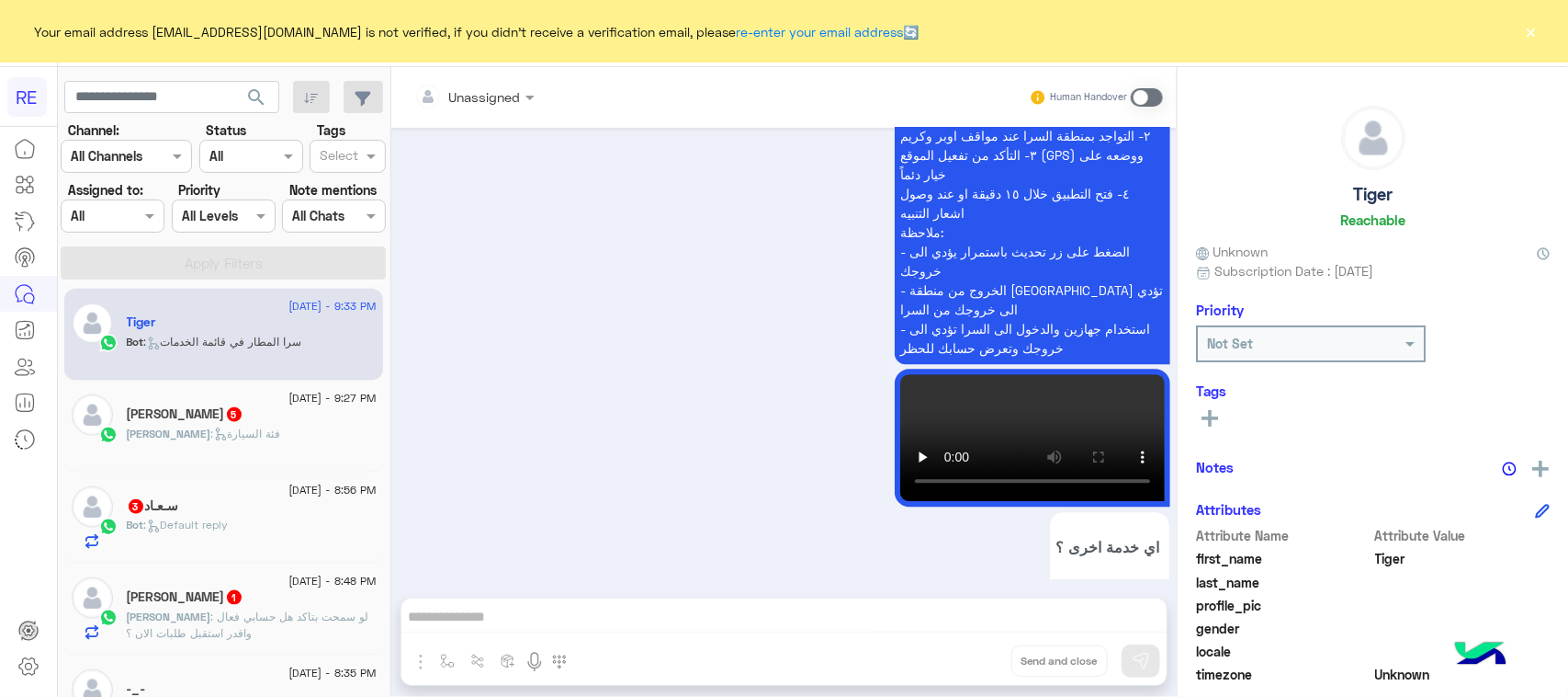
click at [233, 631] on p "Abdulaziz : لو سمحت بتاكد هل حسابي فعال واقدر استقبل طلبات الان ؟" at bounding box center [251, 625] width 250 height 33
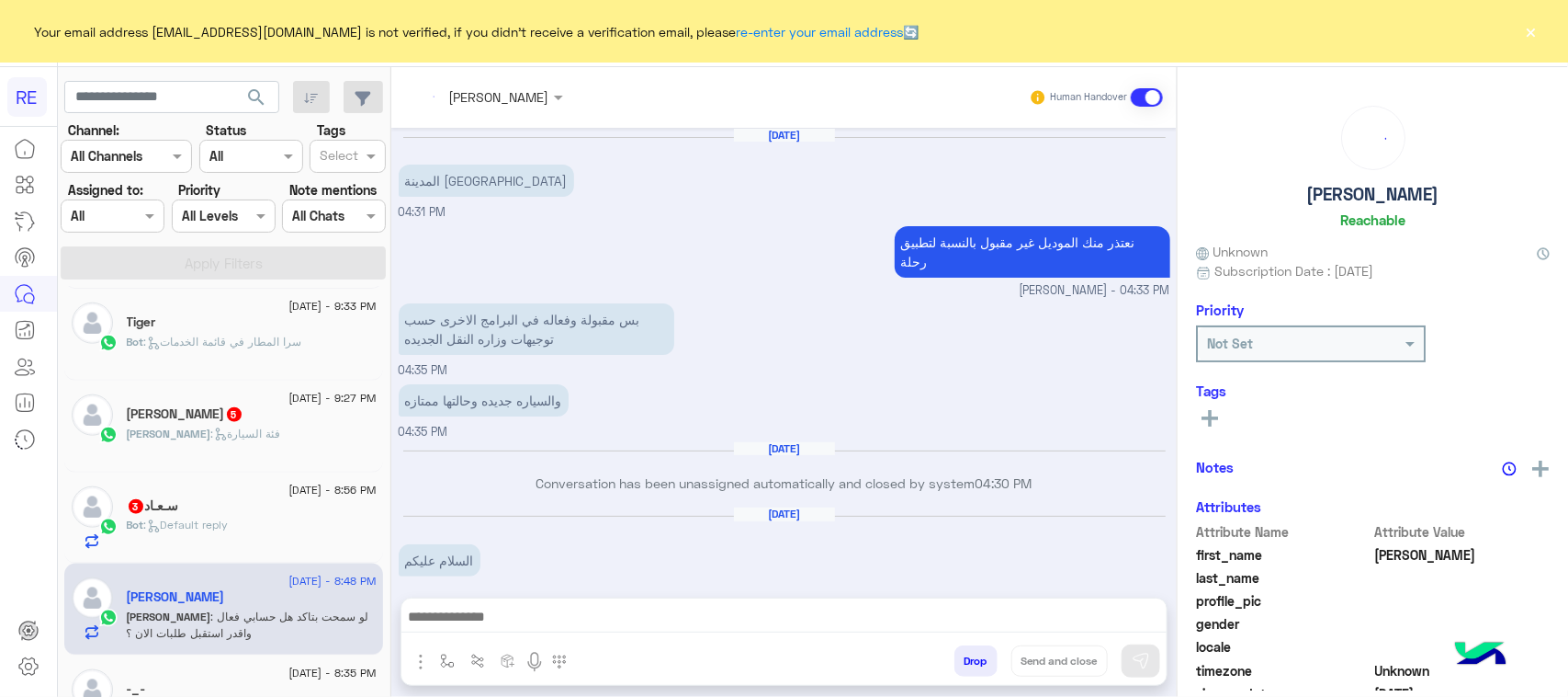
scroll to position [2272, 0]
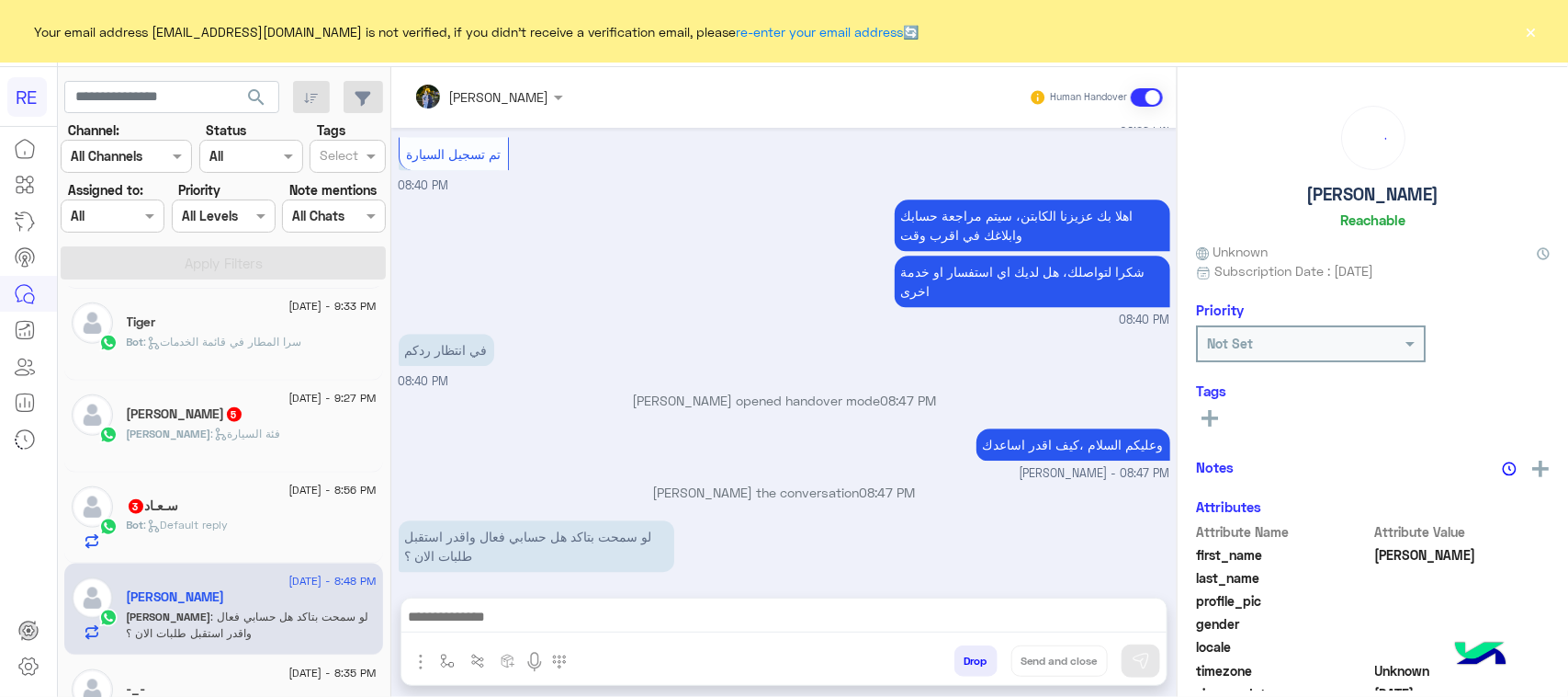
click at [233, 517] on div "سـعـاد 3" at bounding box center [251, 508] width 250 height 20
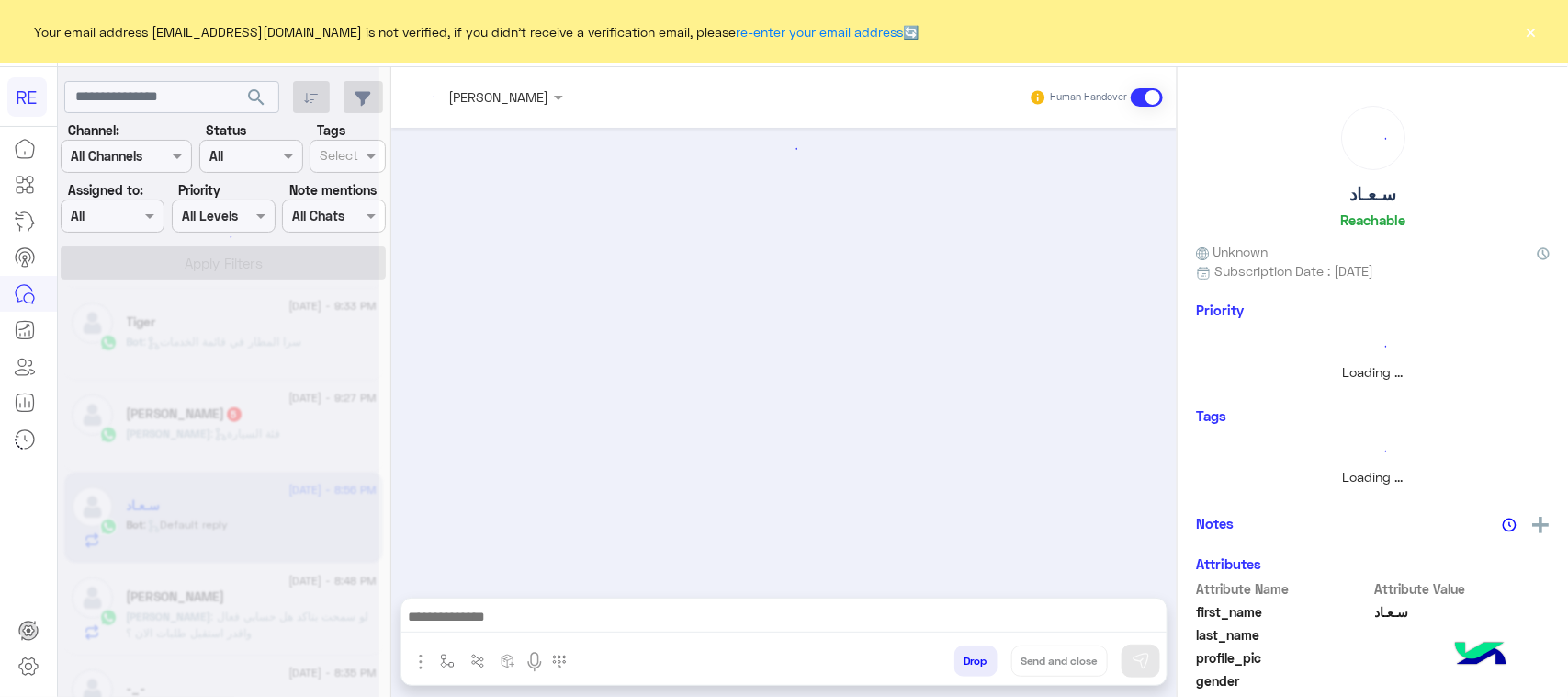
scroll to position [489, 0]
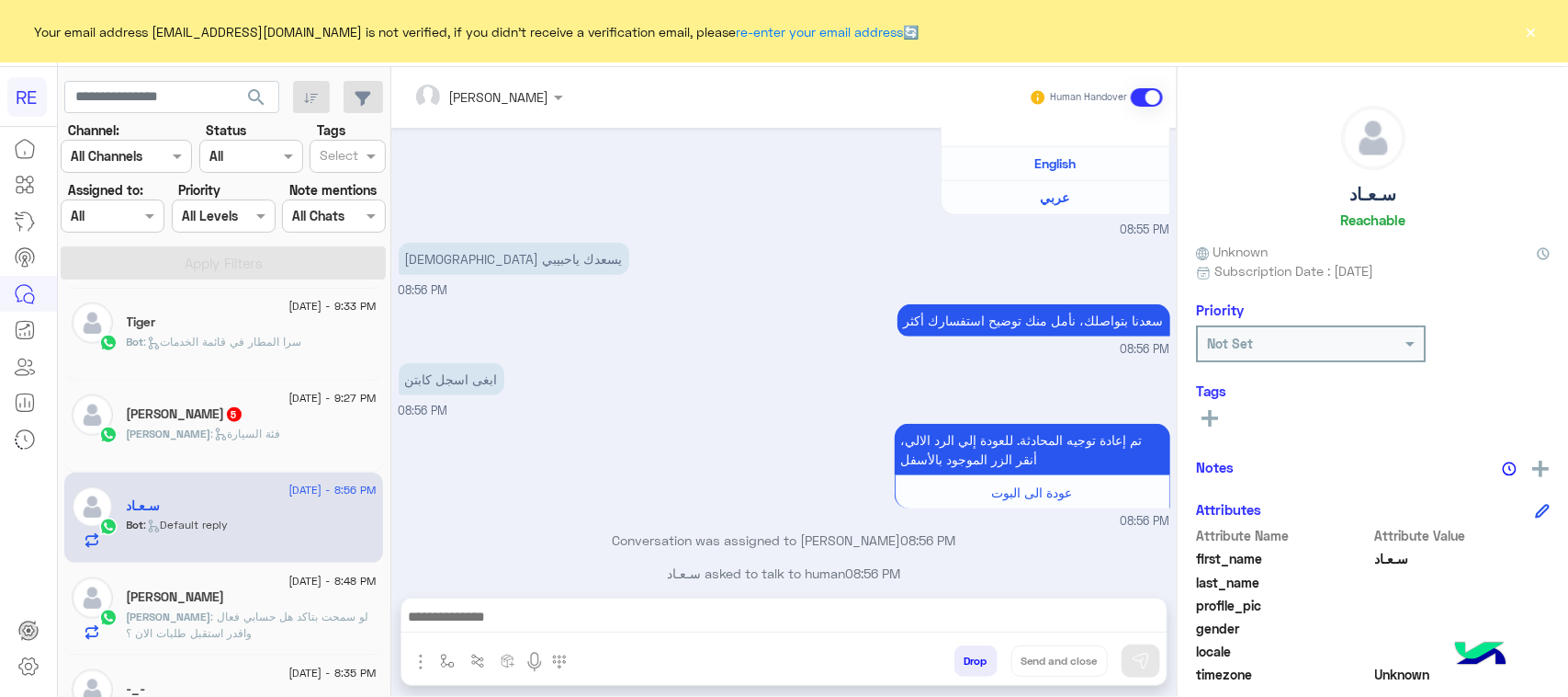
click at [259, 446] on div "ابوعبدالملك : فئة السيارة" at bounding box center [251, 441] width 250 height 32
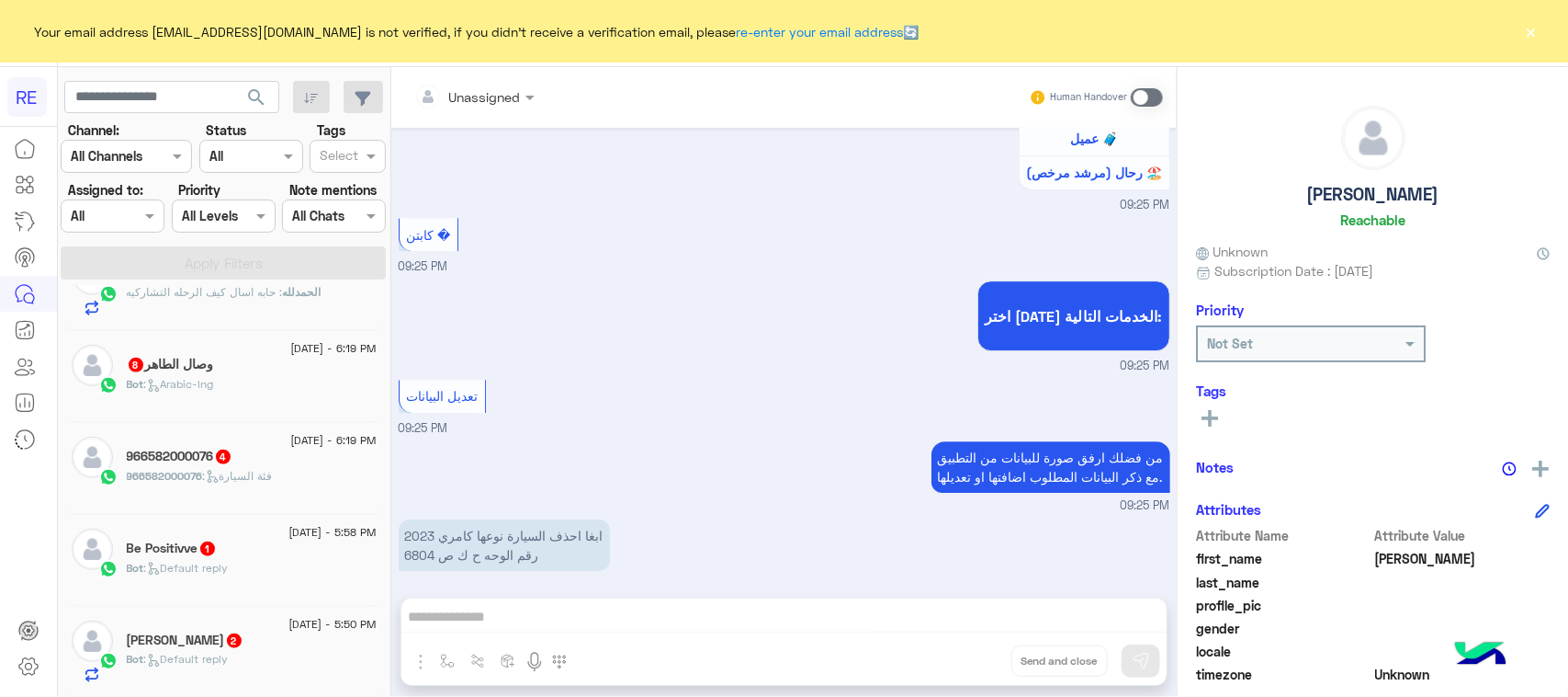
scroll to position [1273, 0]
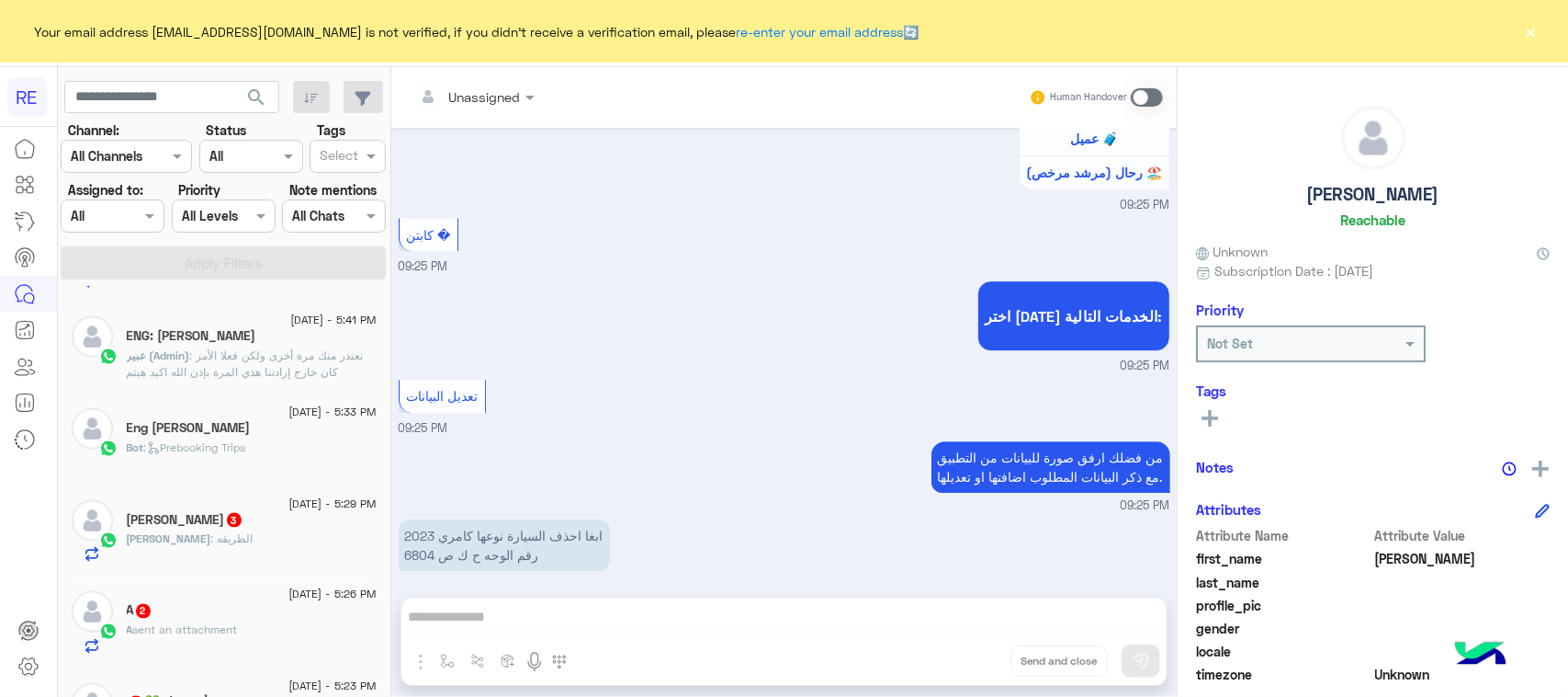
click at [245, 386] on span ": نعتذر منك مرة أخرى ولكن فعلا الأمر كان خارج إرادتنا هذي المرة بإذن الله اكيد …" at bounding box center [245, 372] width 237 height 47
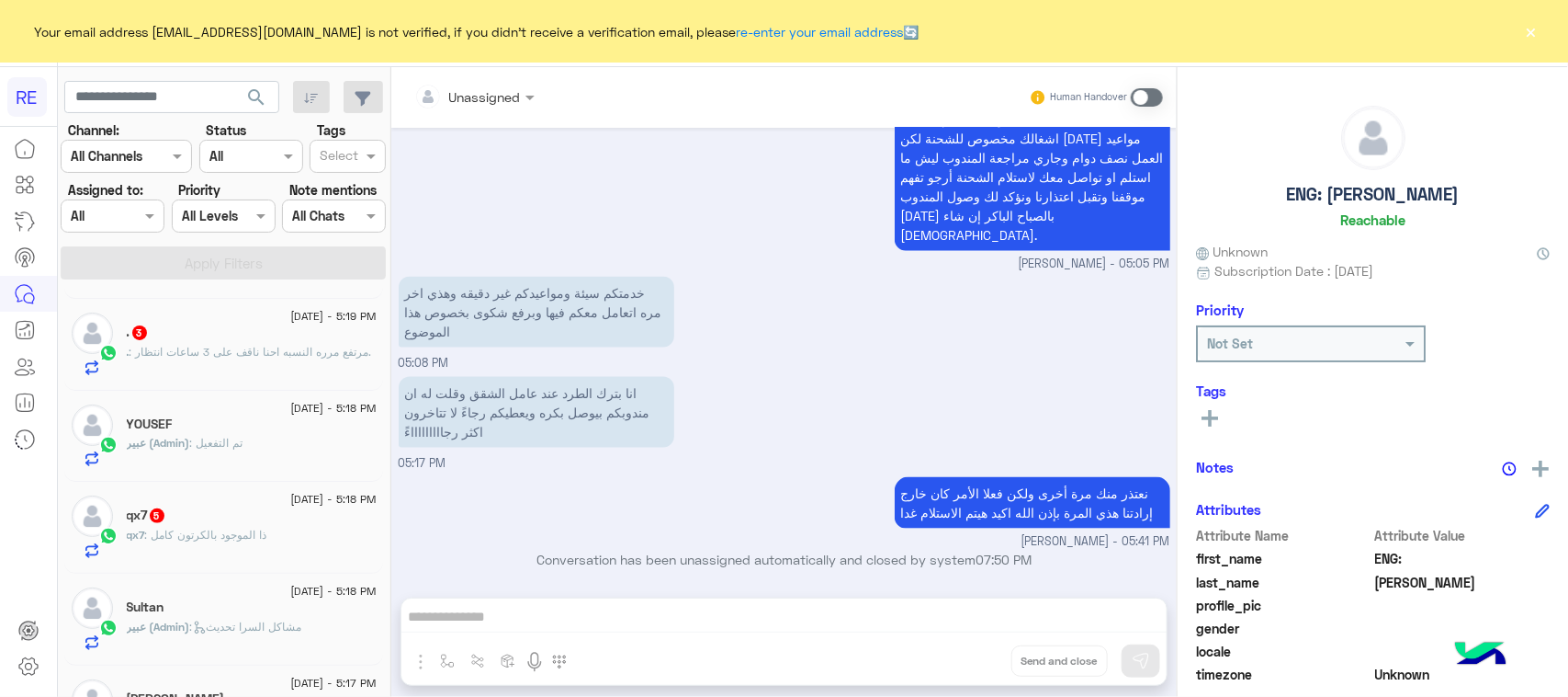
scroll to position [239, 0]
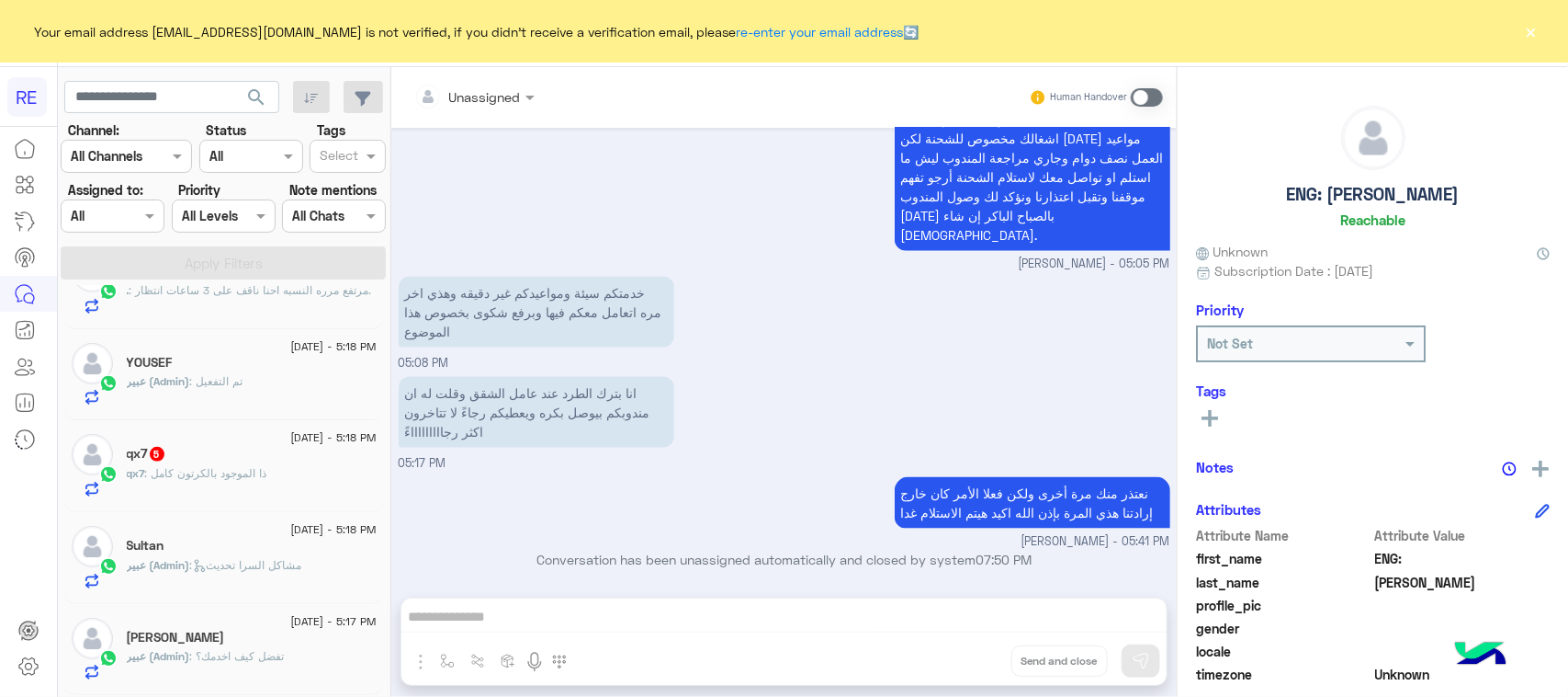
click at [232, 478] on span ": ذا الموجود بالكرتون كامل" at bounding box center [206, 473] width 123 height 14
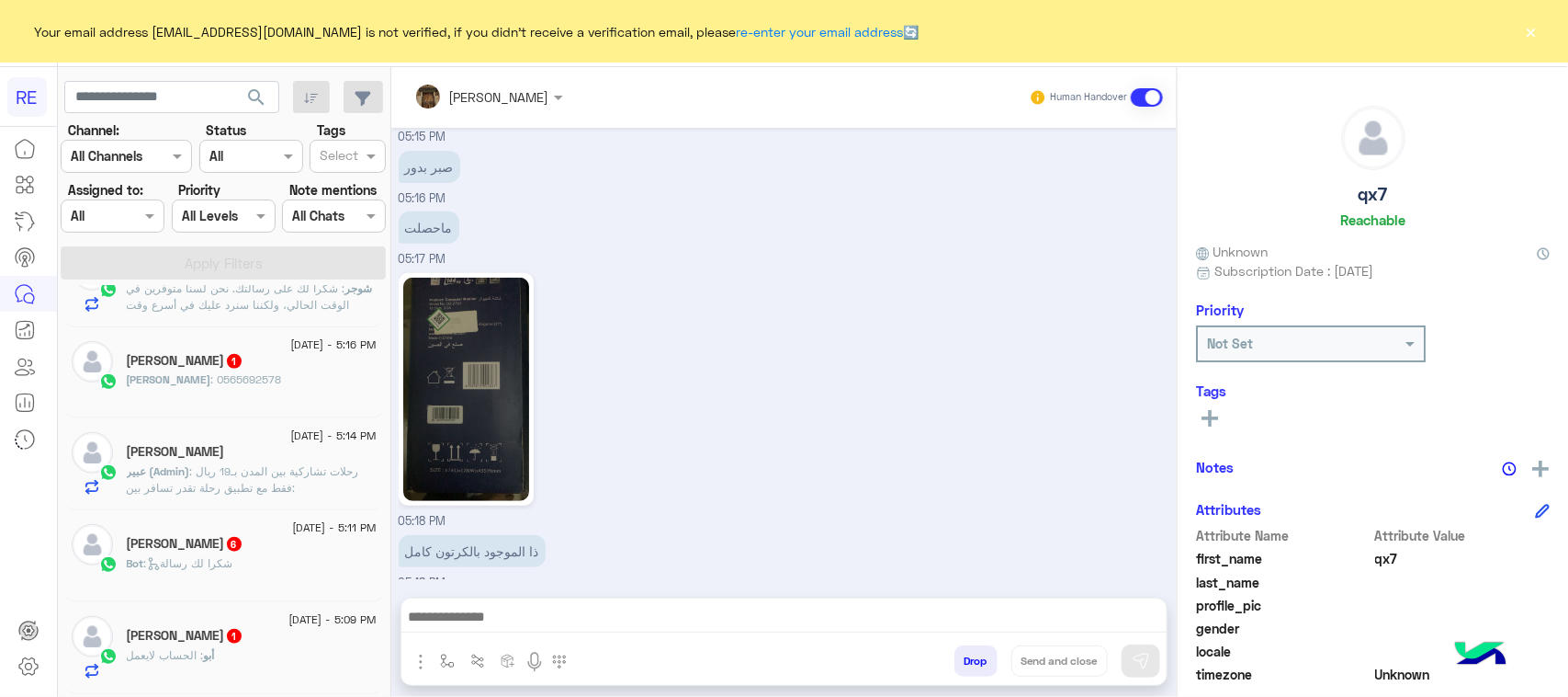
scroll to position [3481, 0]
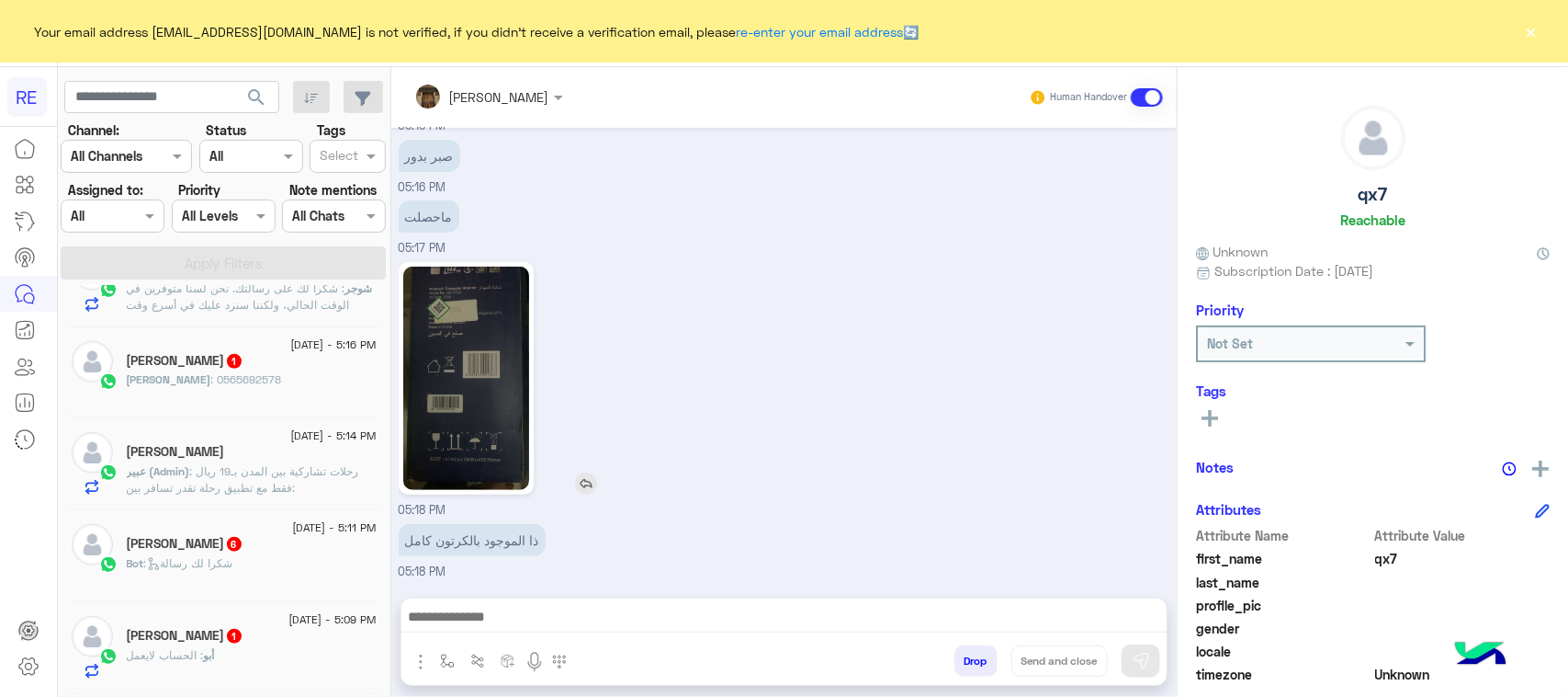
click at [484, 430] on img at bounding box center [466, 379] width 126 height 224
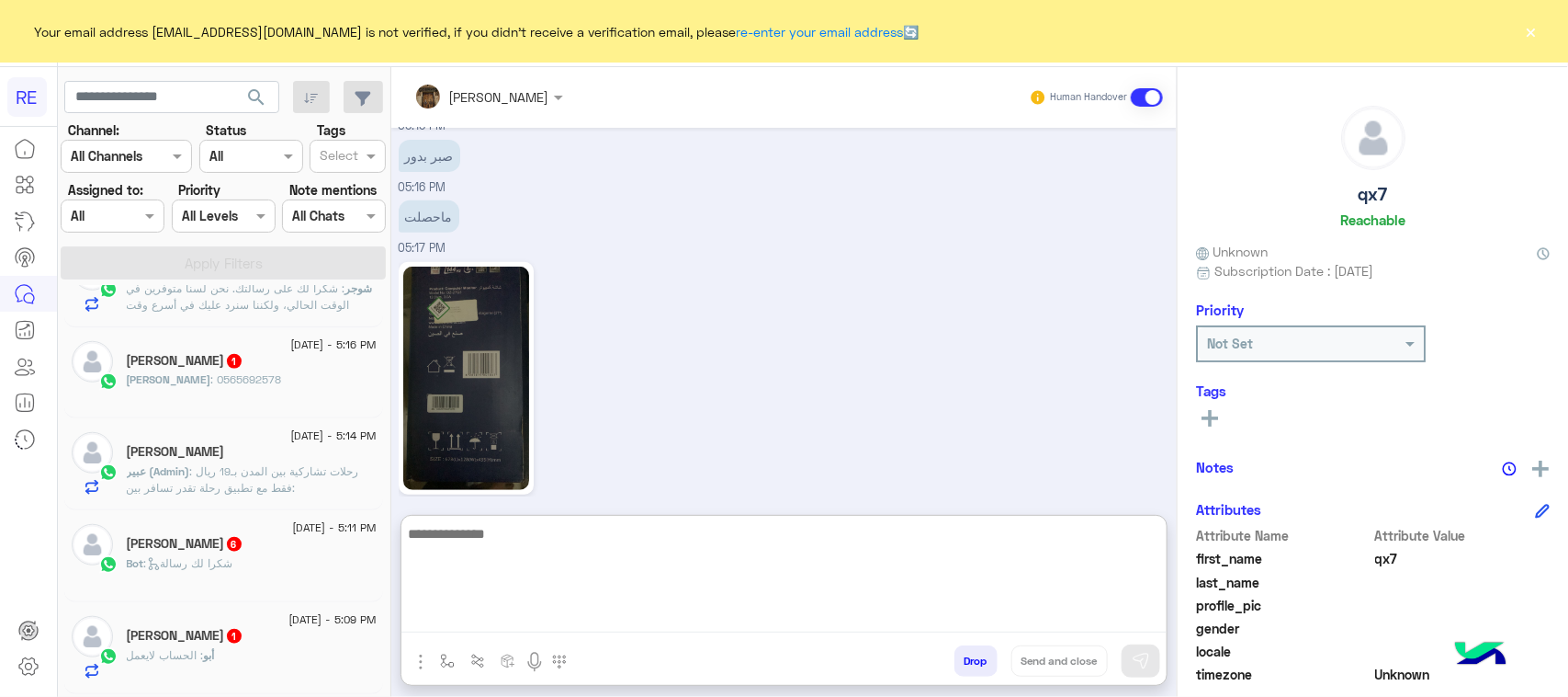
click at [572, 627] on textarea at bounding box center [784, 577] width 765 height 110
paste textarea "**********"
type textarea "**********"
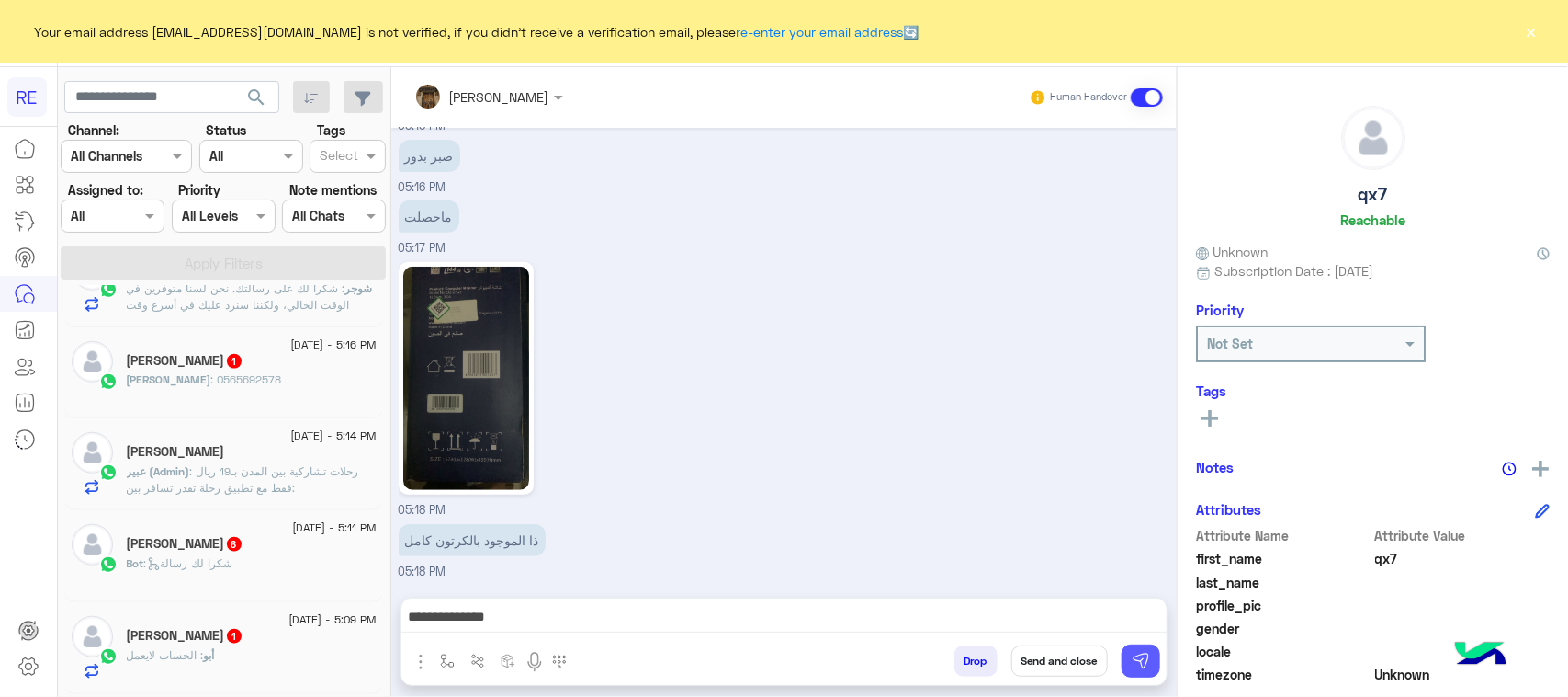
click at [1137, 656] on img at bounding box center [1140, 661] width 19 height 19
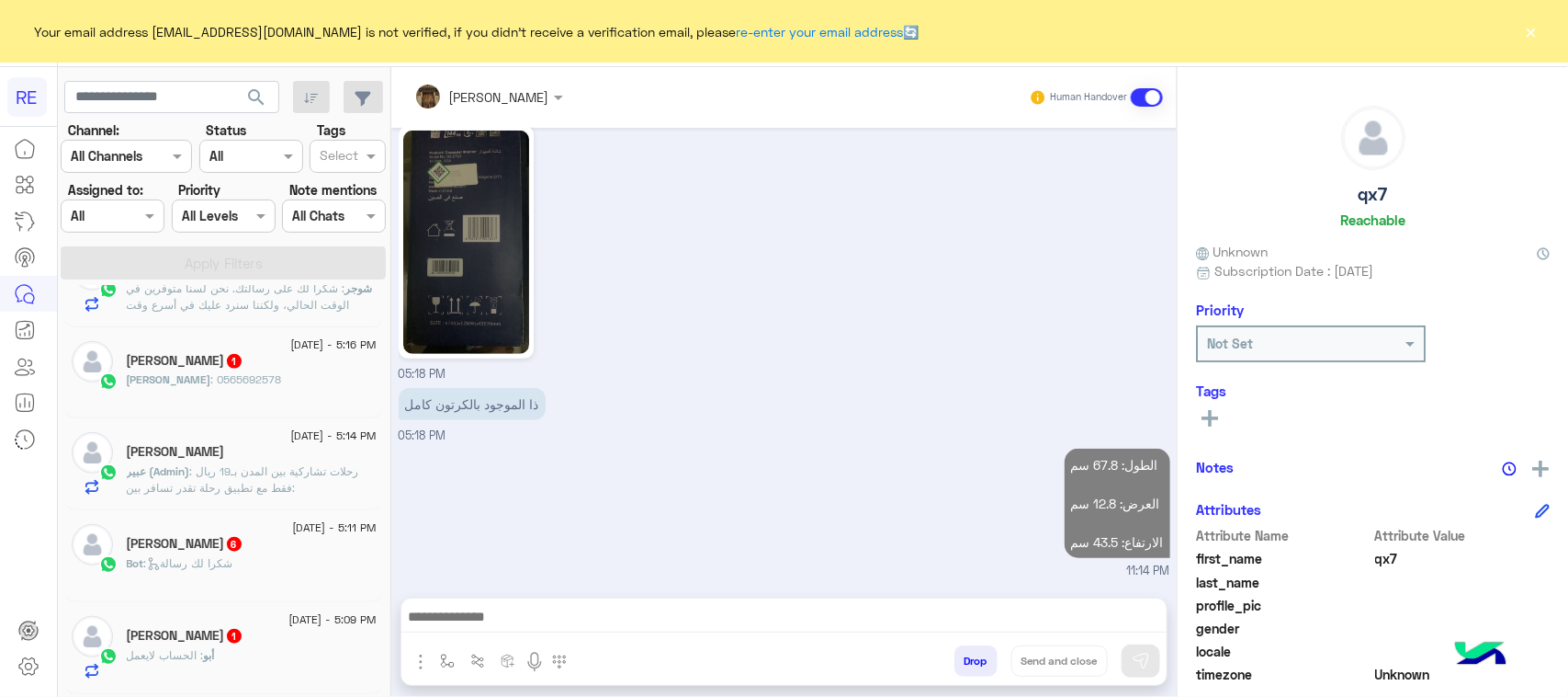
scroll to position [3650, 0]
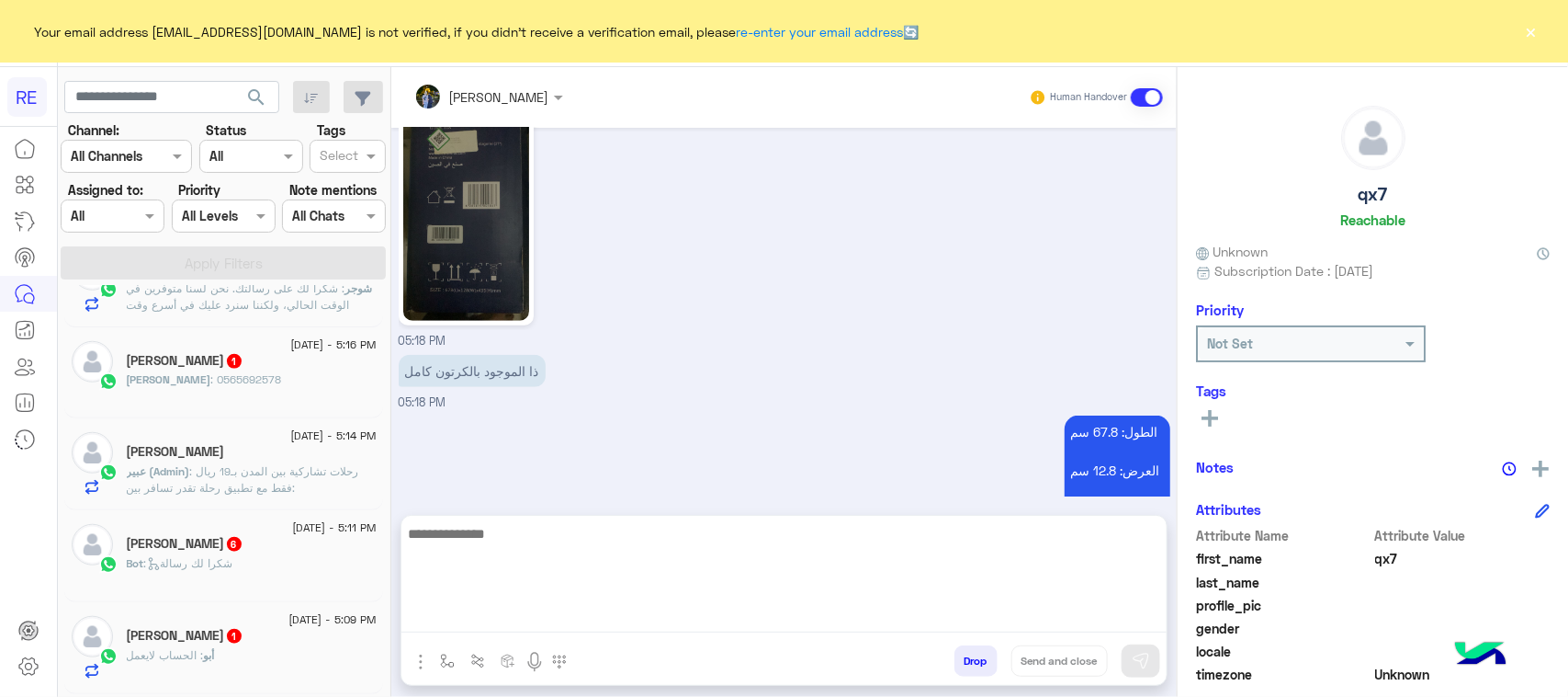
click at [723, 617] on textarea at bounding box center [784, 577] width 765 height 110
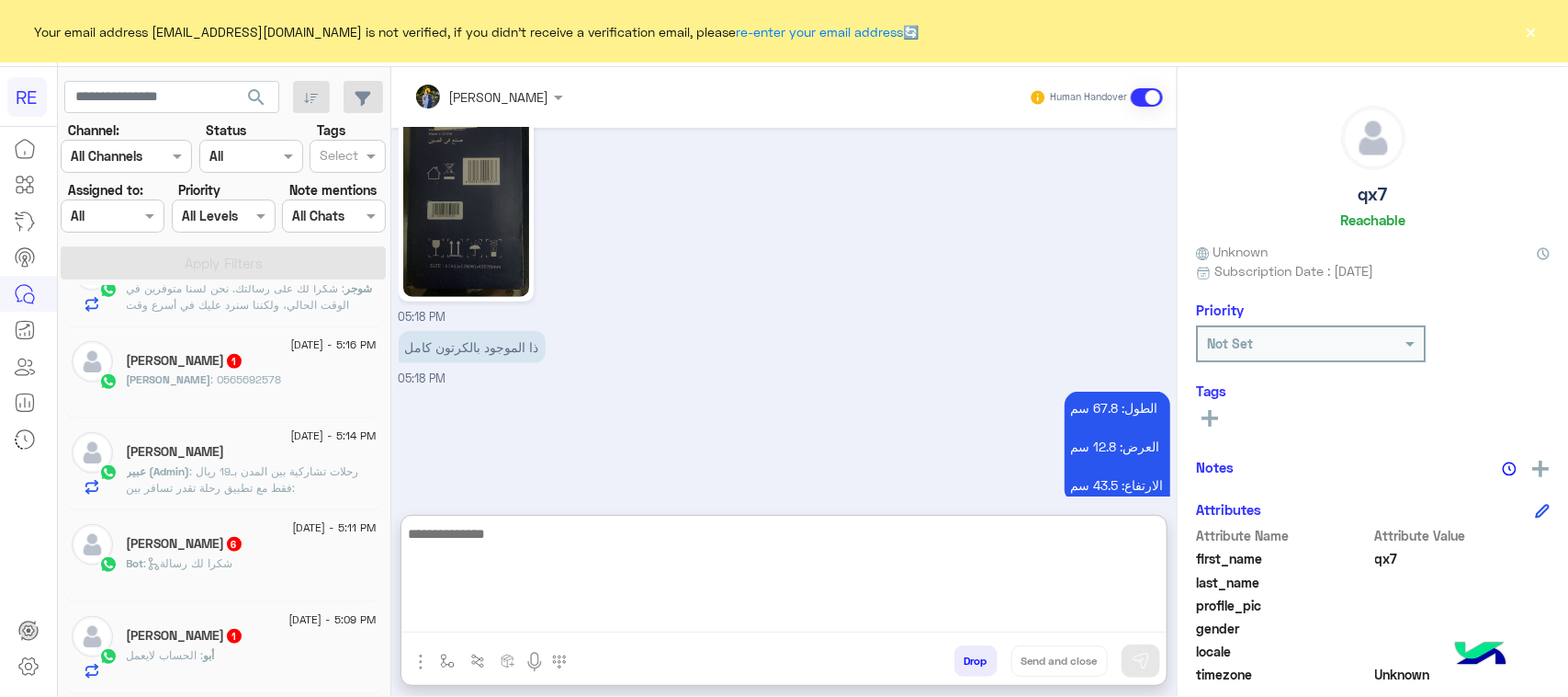
paste textarea "**********"
type textarea "**********"
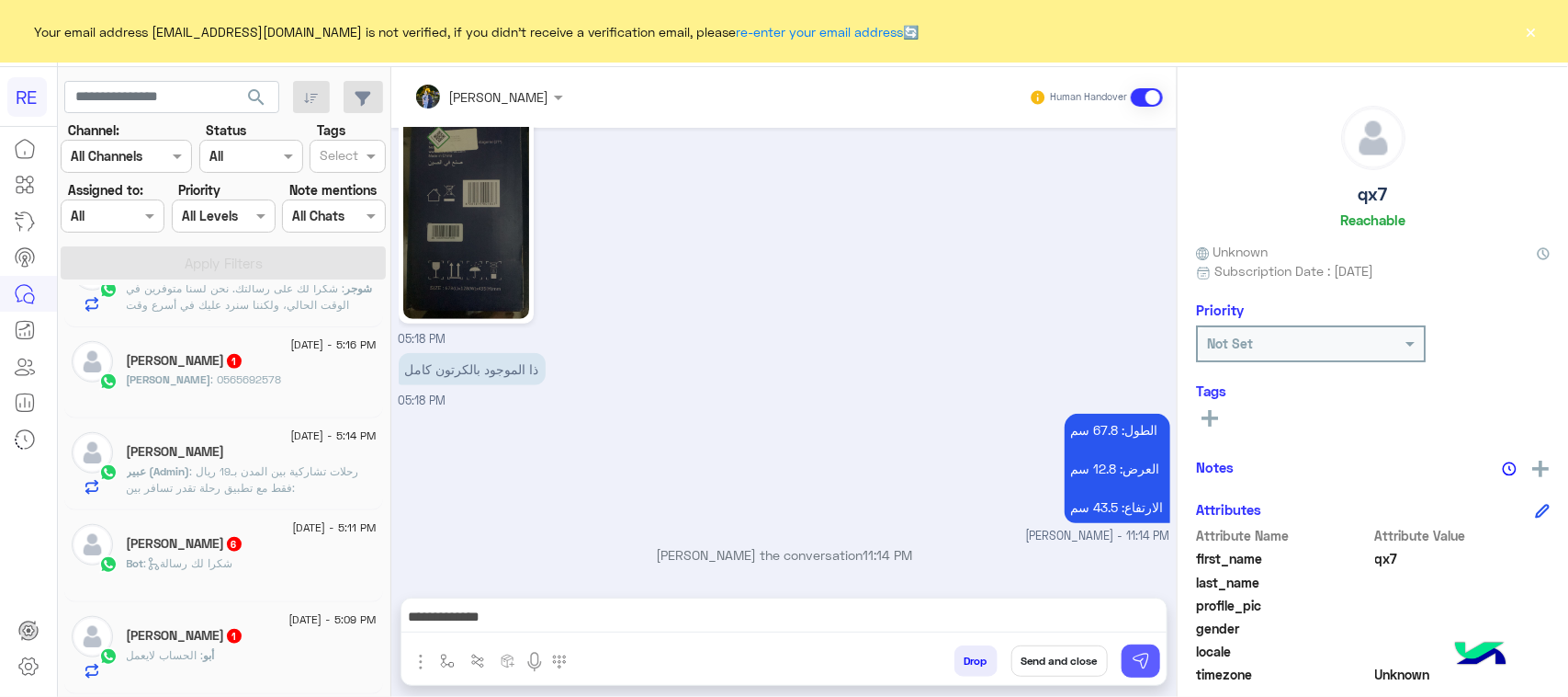
click at [1128, 657] on button at bounding box center [1140, 661] width 38 height 33
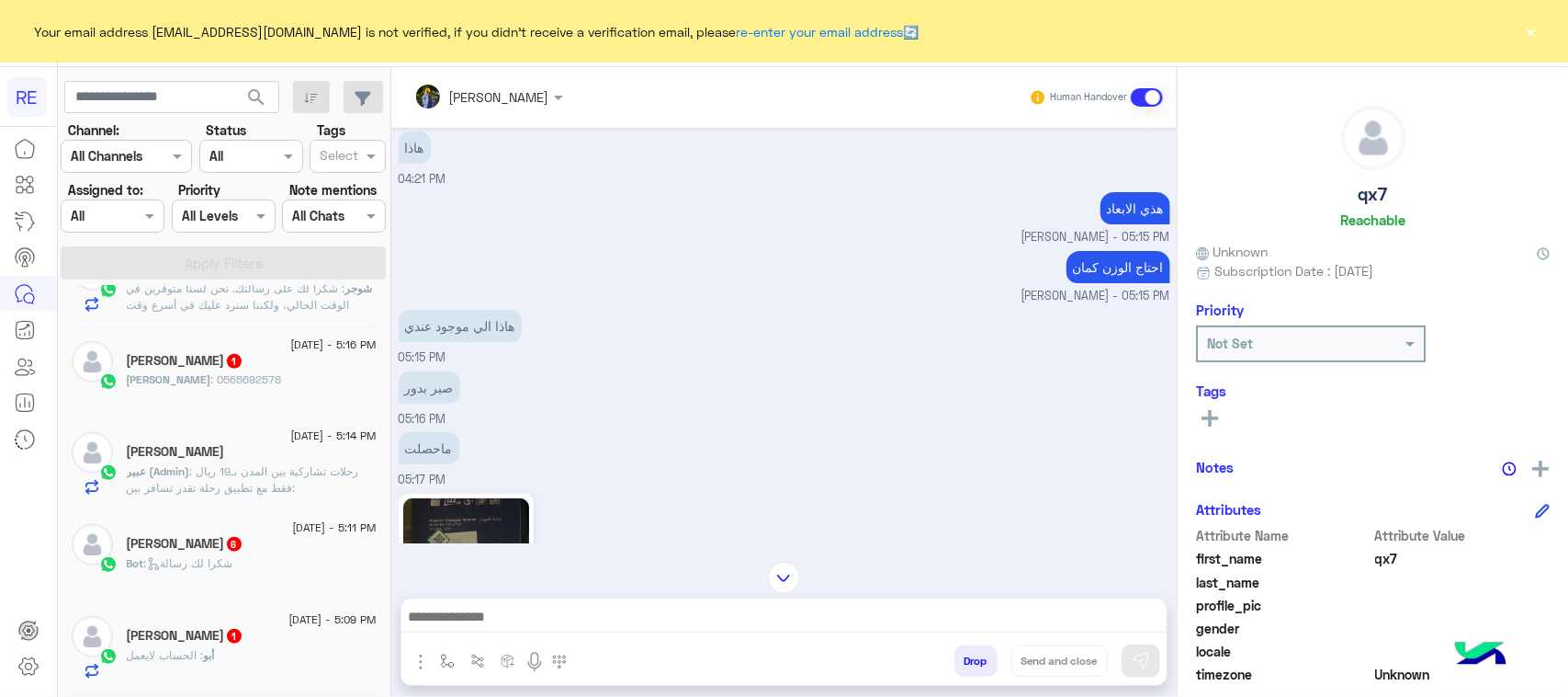
scroll to position [3364, 0]
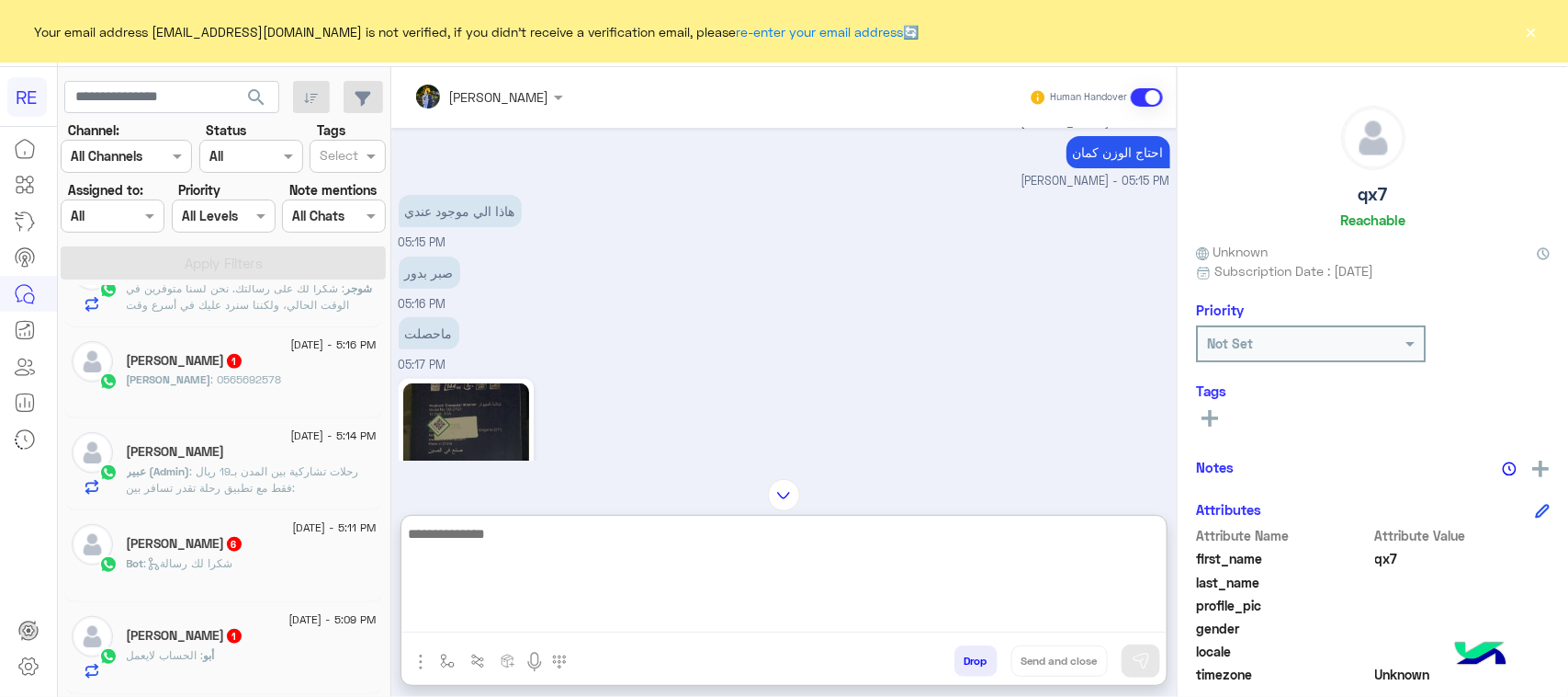
click at [584, 620] on textarea at bounding box center [784, 577] width 765 height 110
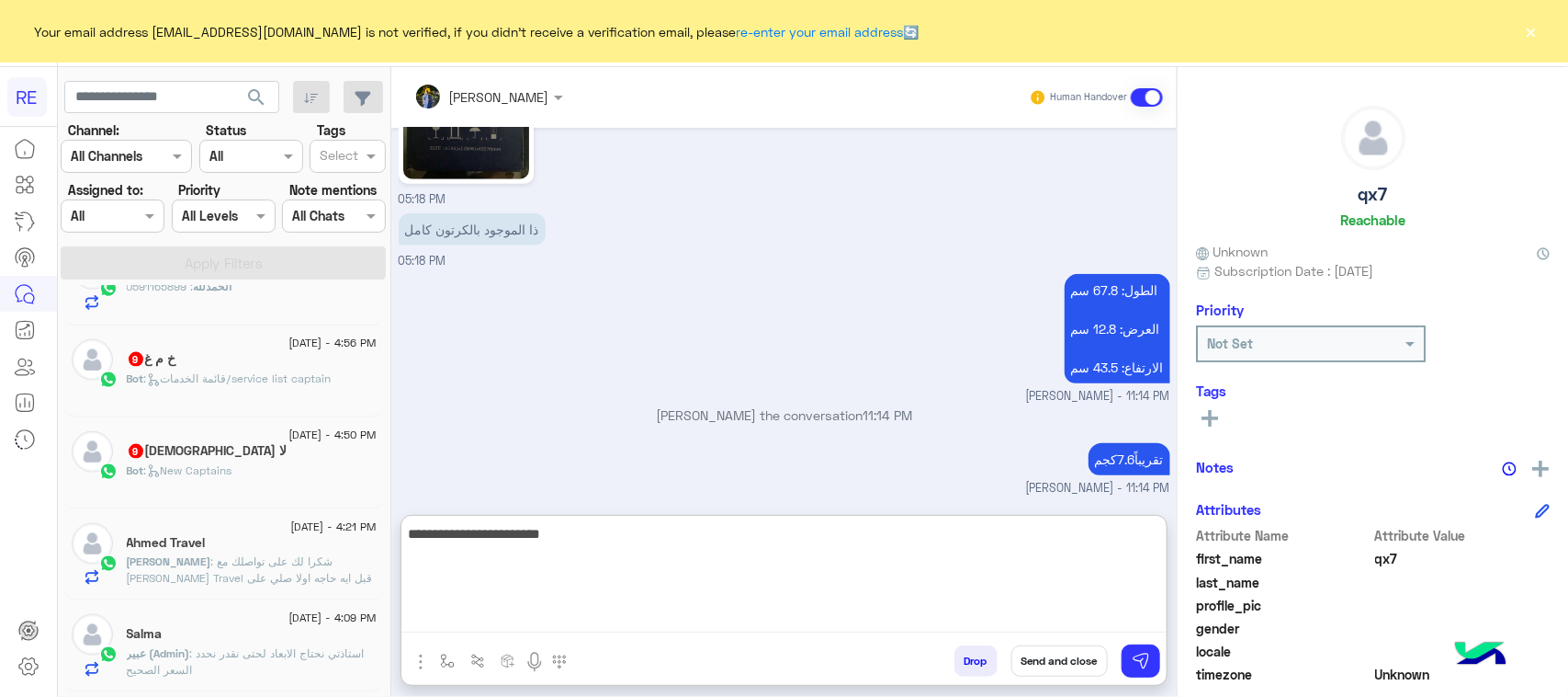
scroll to position [1273, 0]
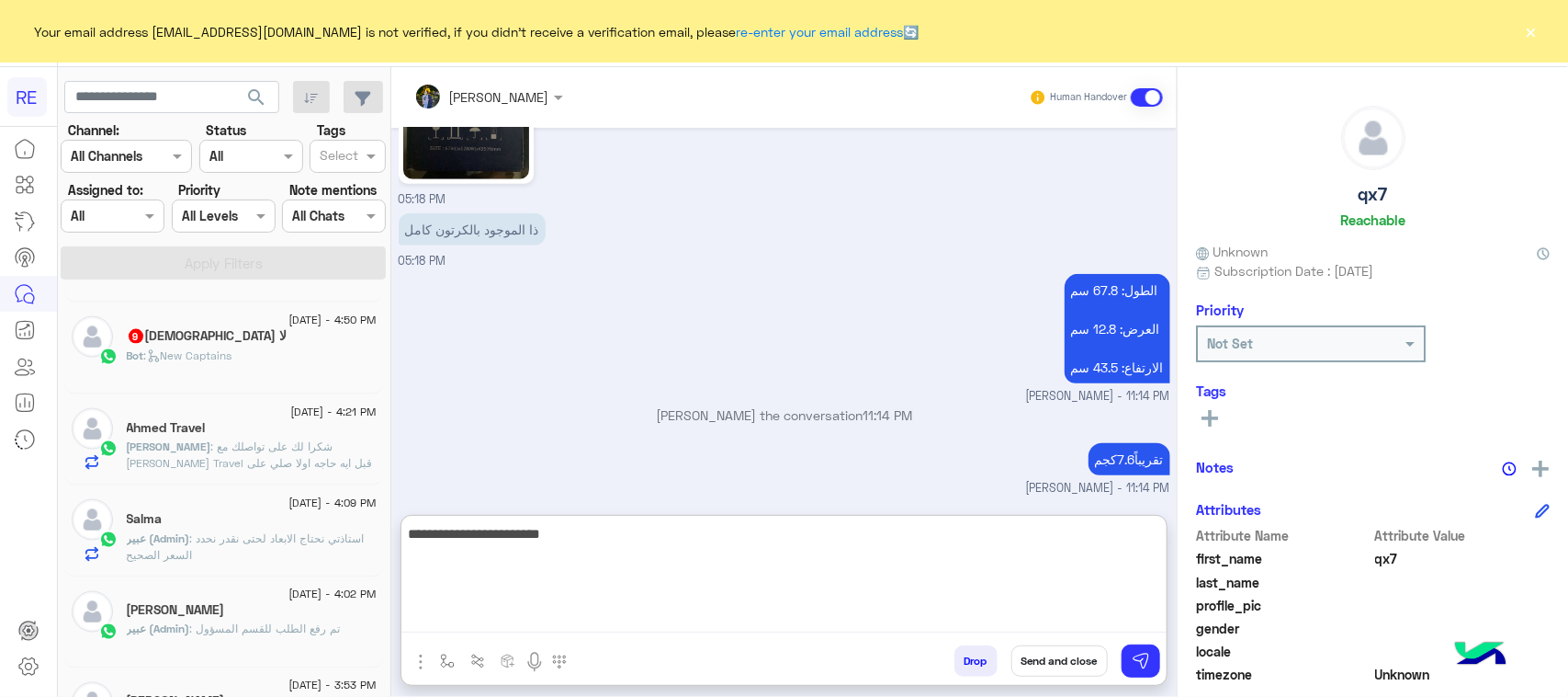
type textarea "**********"
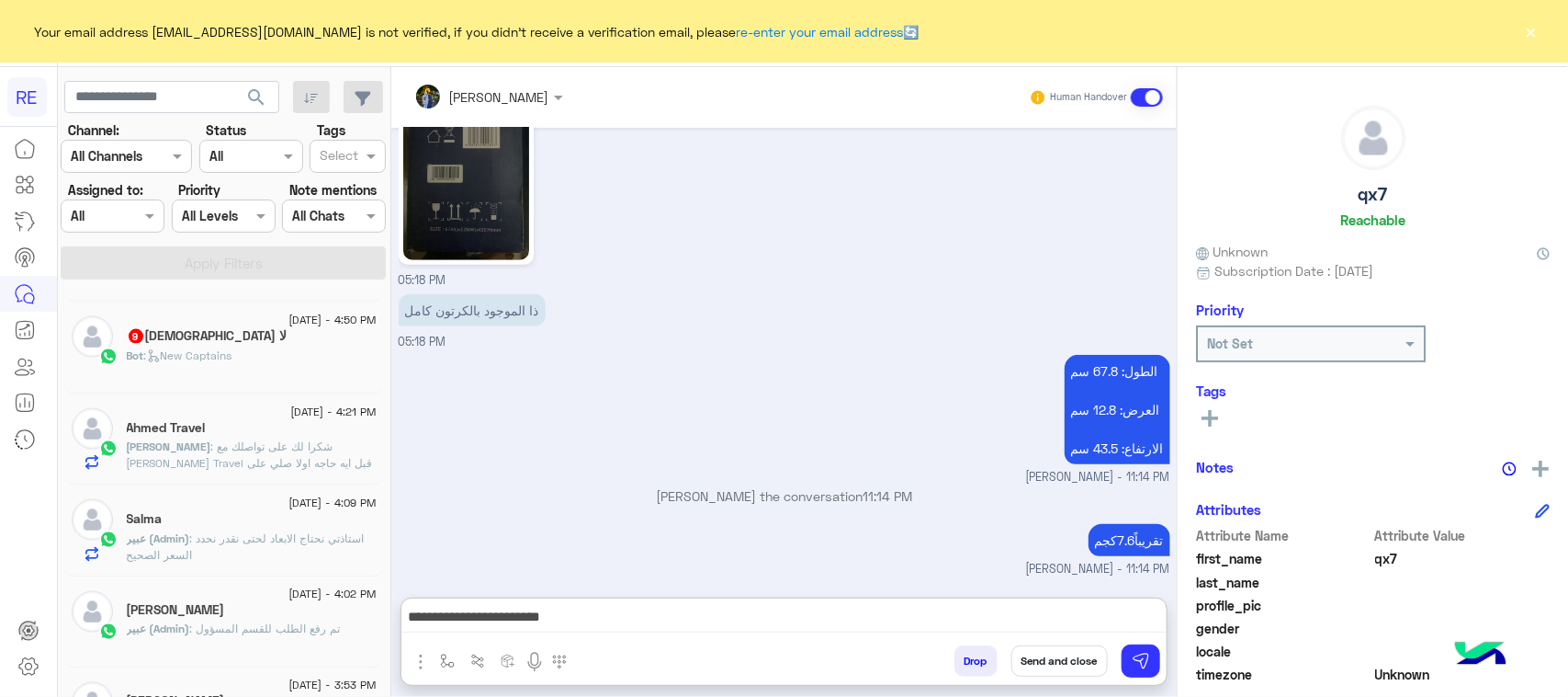
click at [260, 556] on span ": استاذتي نحتاج الابعاد لحتى نقدر نحدد السعر الصحيح" at bounding box center [245, 546] width 237 height 30
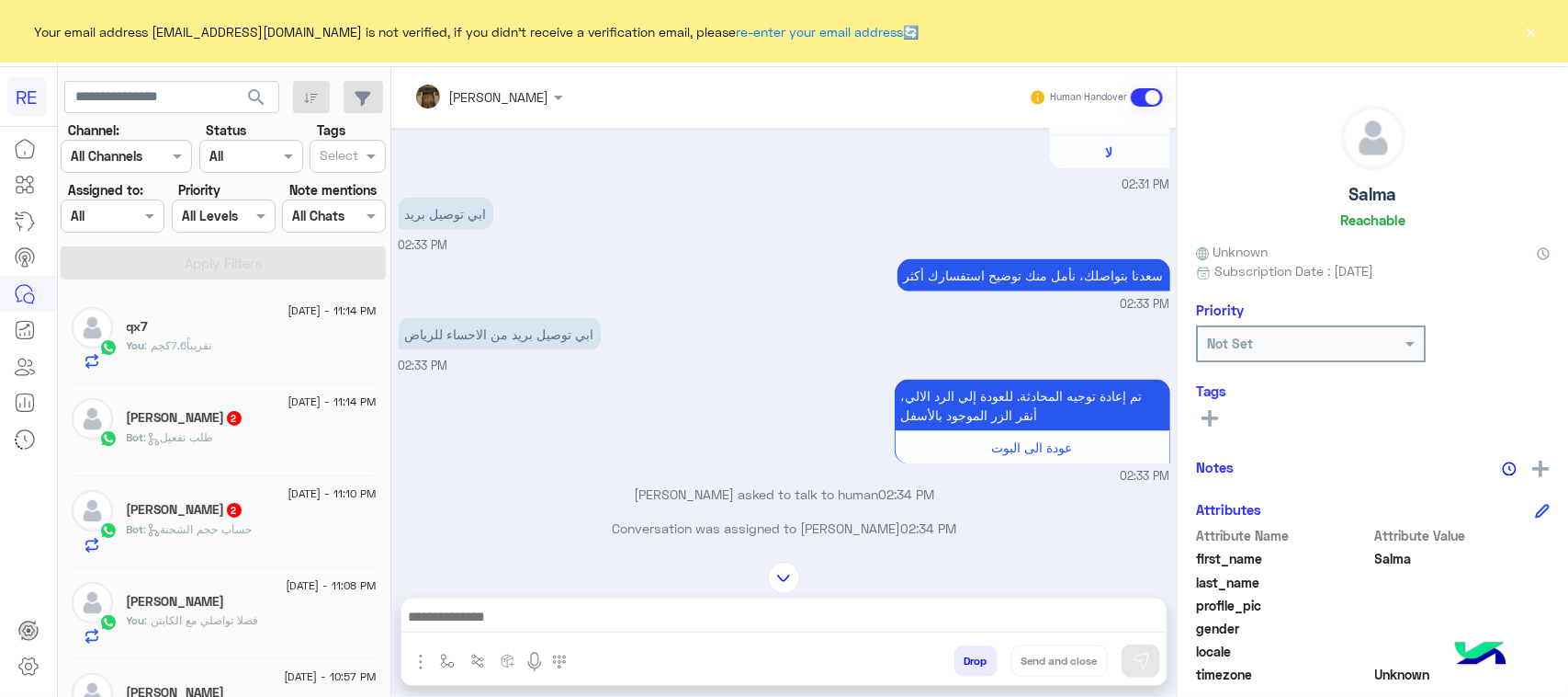
click at [250, 366] on div "You : تقريباً7.6كجم" at bounding box center [251, 353] width 250 height 32
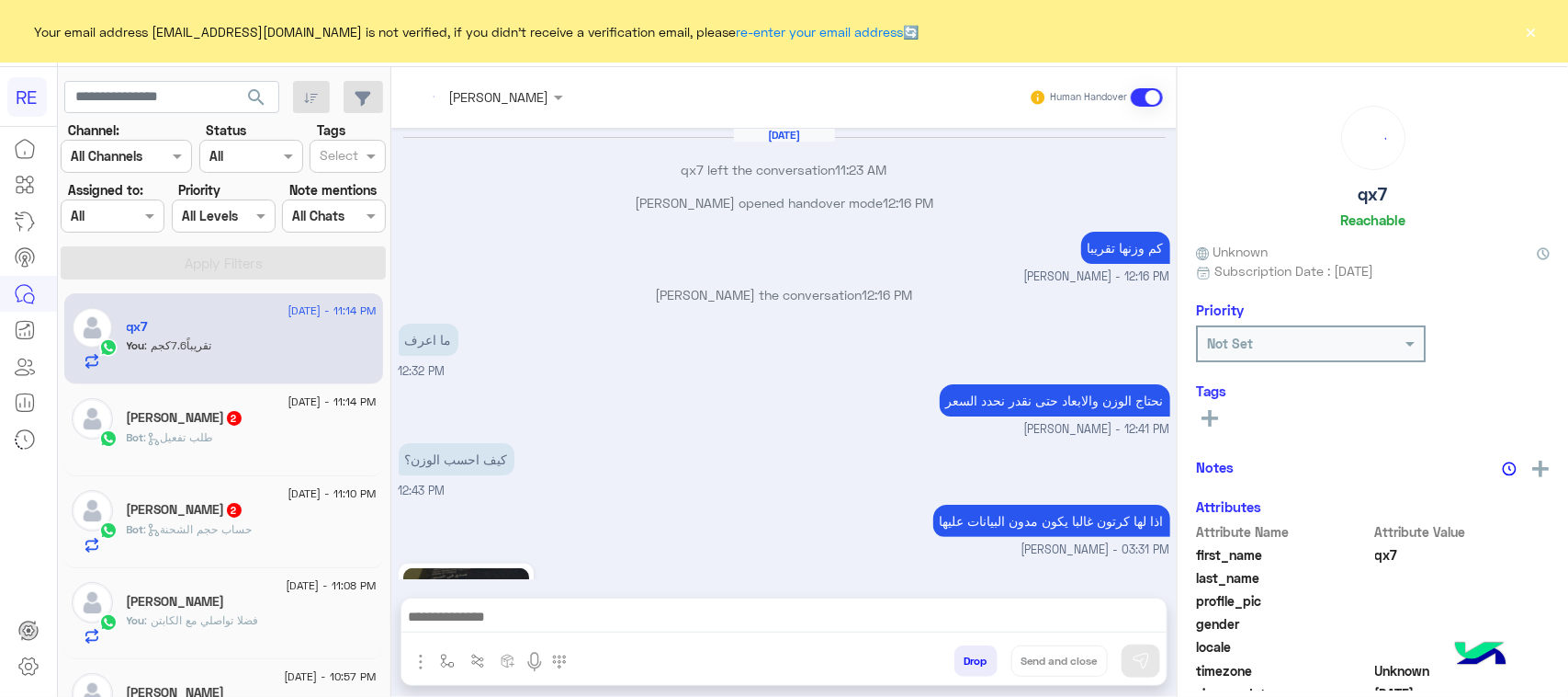
scroll to position [1151, 0]
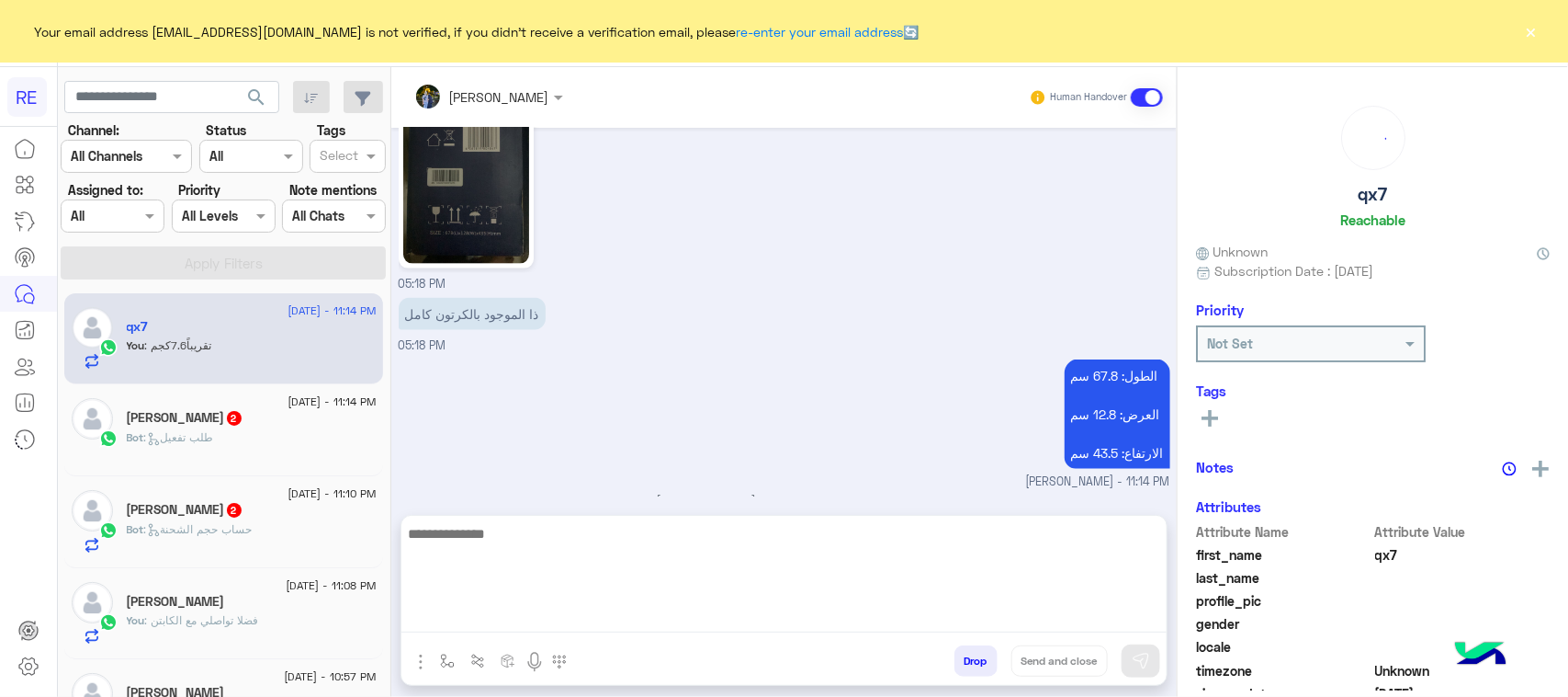
click at [992, 623] on textarea at bounding box center [784, 577] width 765 height 110
type textarea "**********"
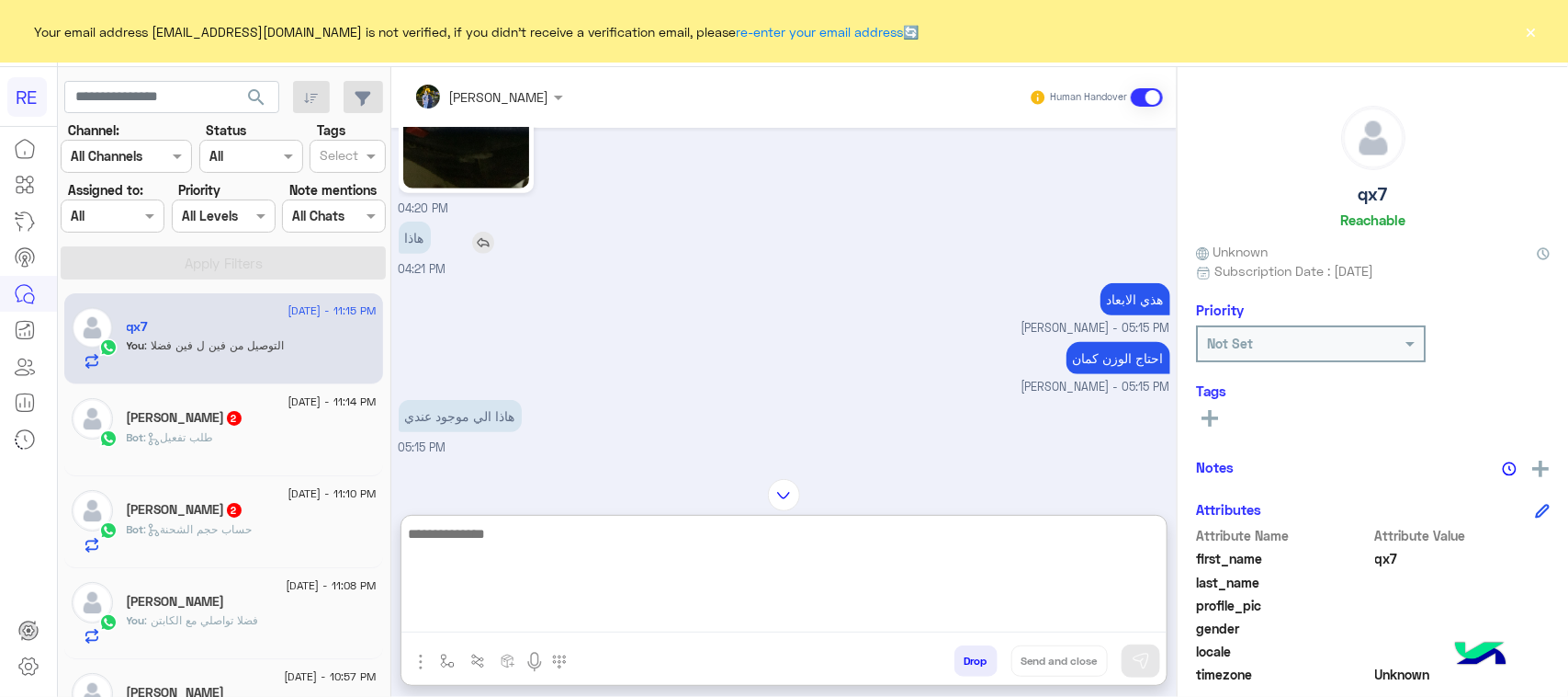
scroll to position [373, 0]
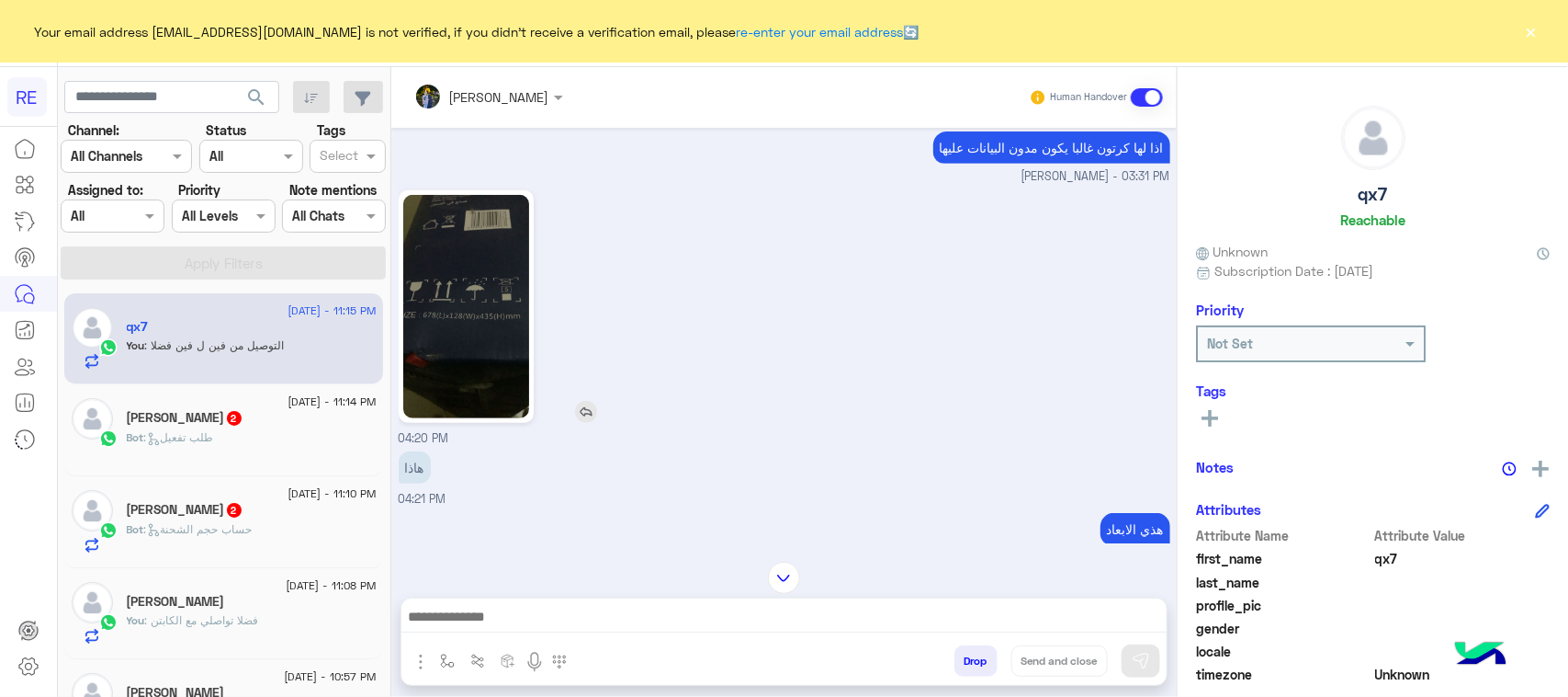
click at [475, 293] on img at bounding box center [466, 306] width 126 height 224
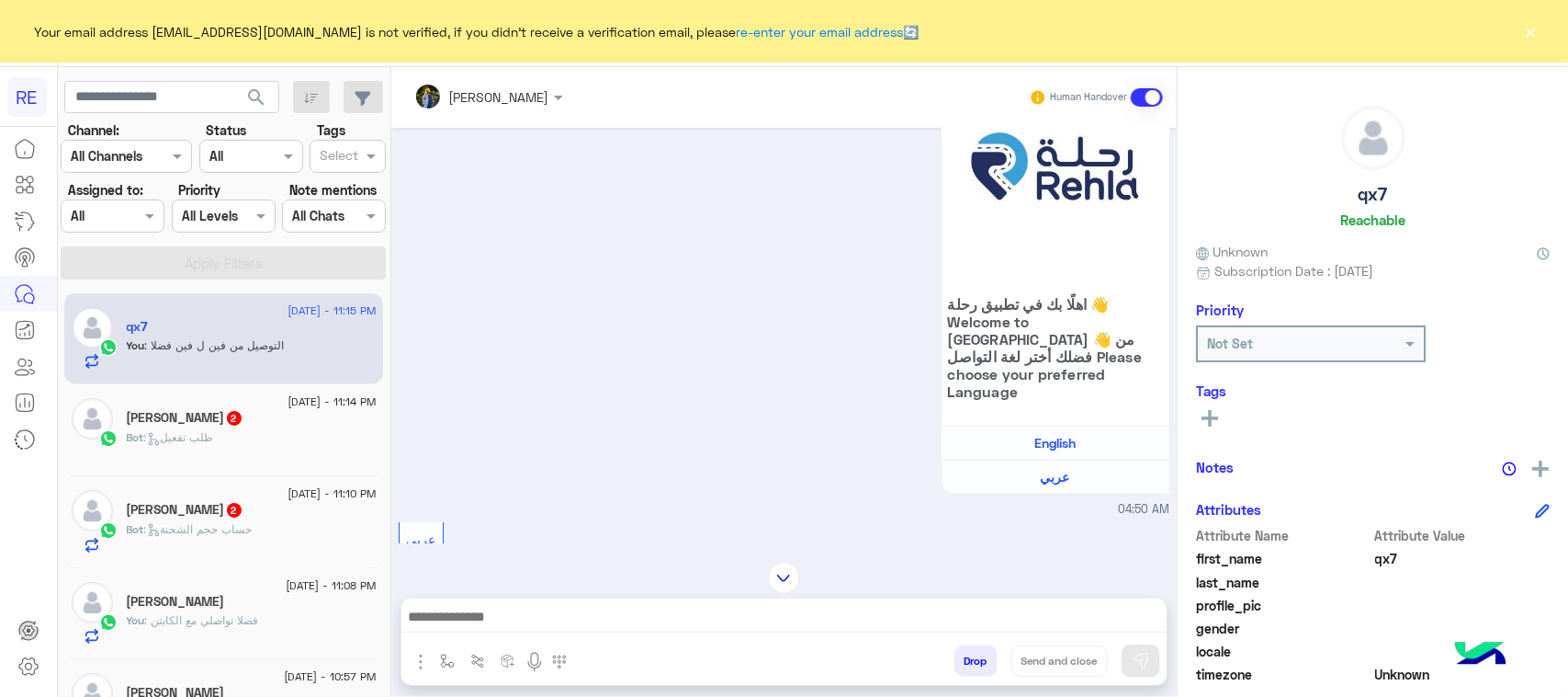
scroll to position [230, 0]
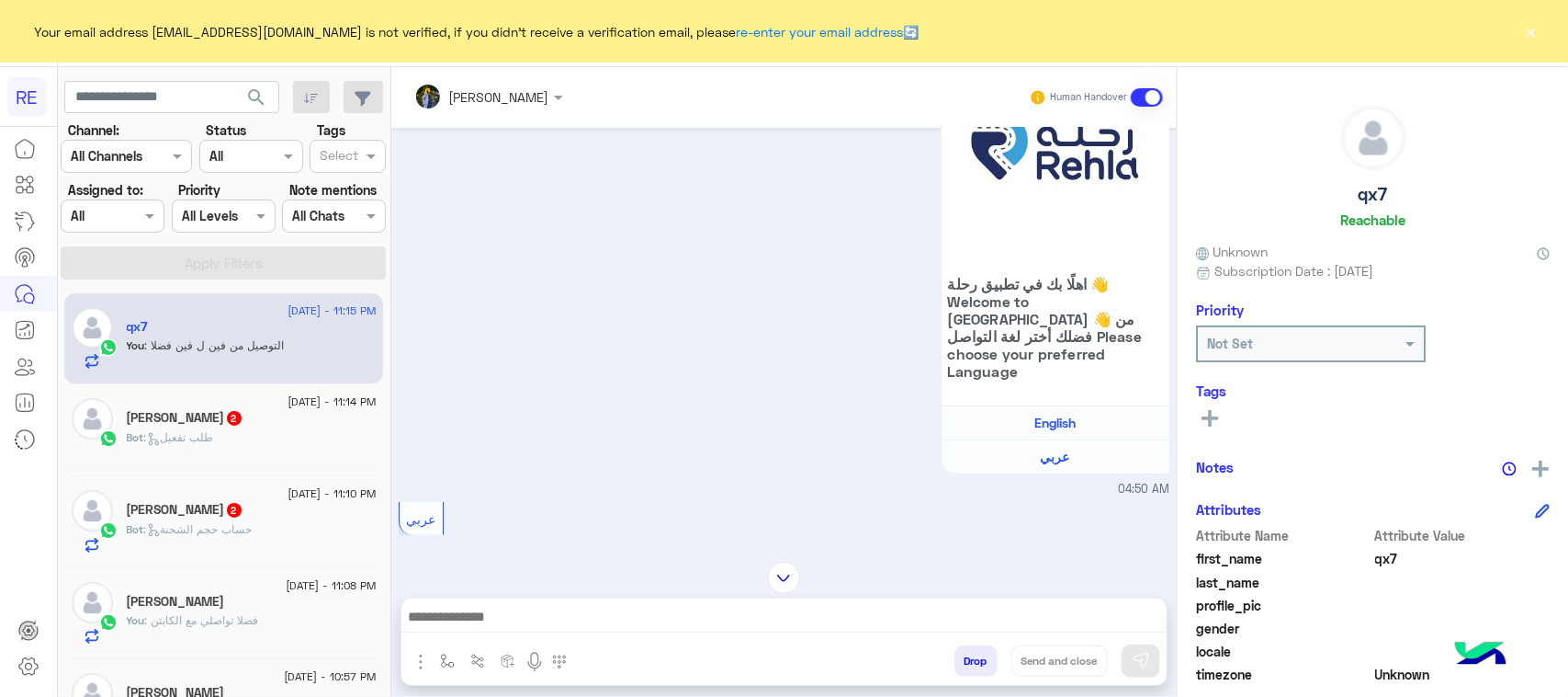
click at [225, 512] on div "Abu Ali 2" at bounding box center [251, 511] width 250 height 20
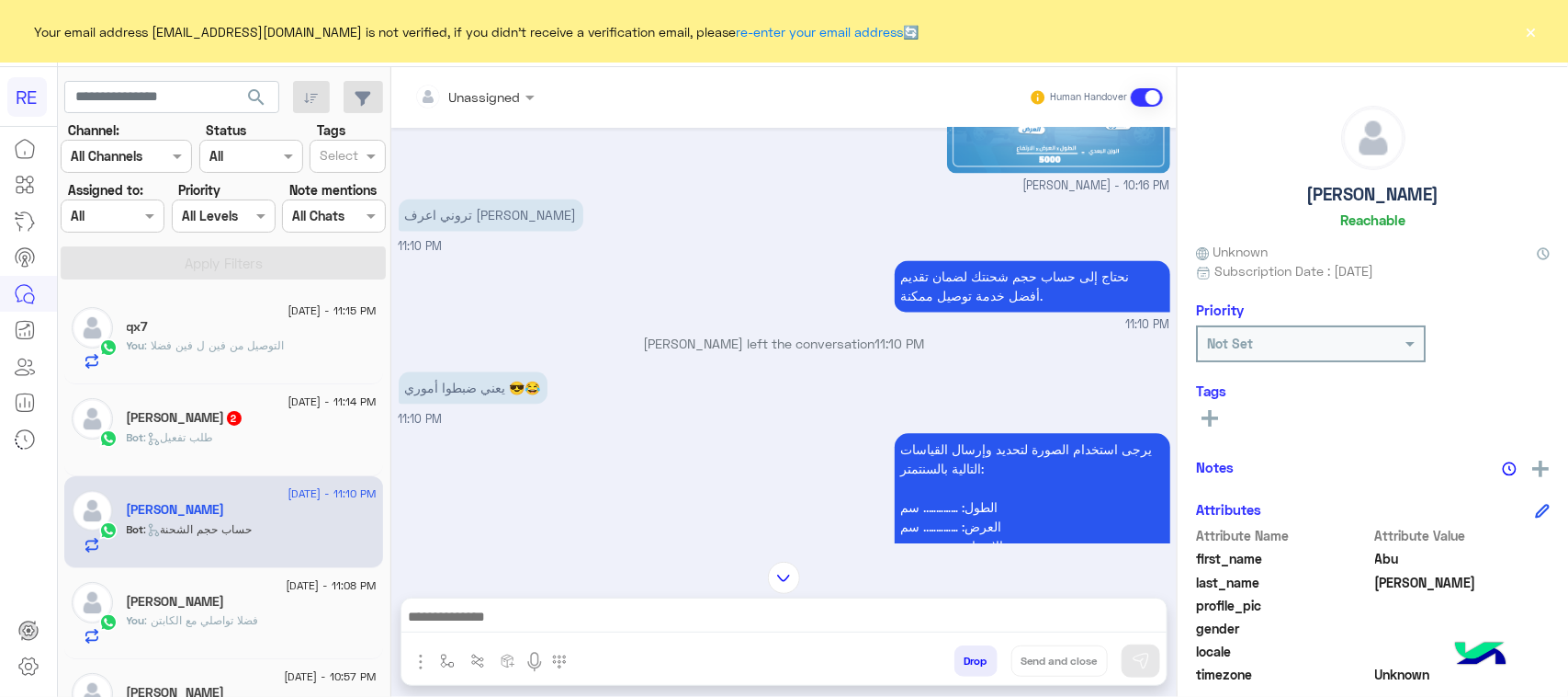
scroll to position [1722, 0]
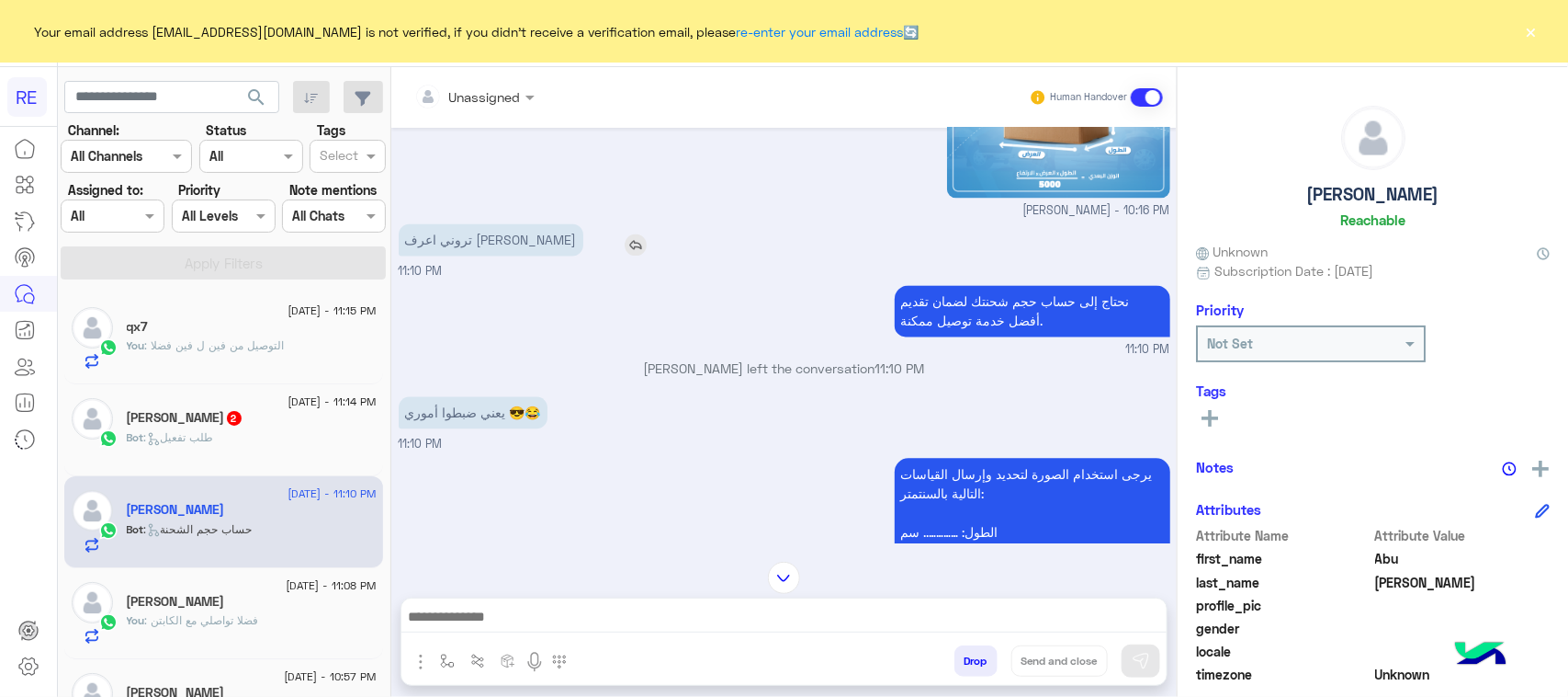
click at [521, 255] on p "تروني اعرف سعود الشيخي اخو الدكتور" at bounding box center [491, 240] width 184 height 32
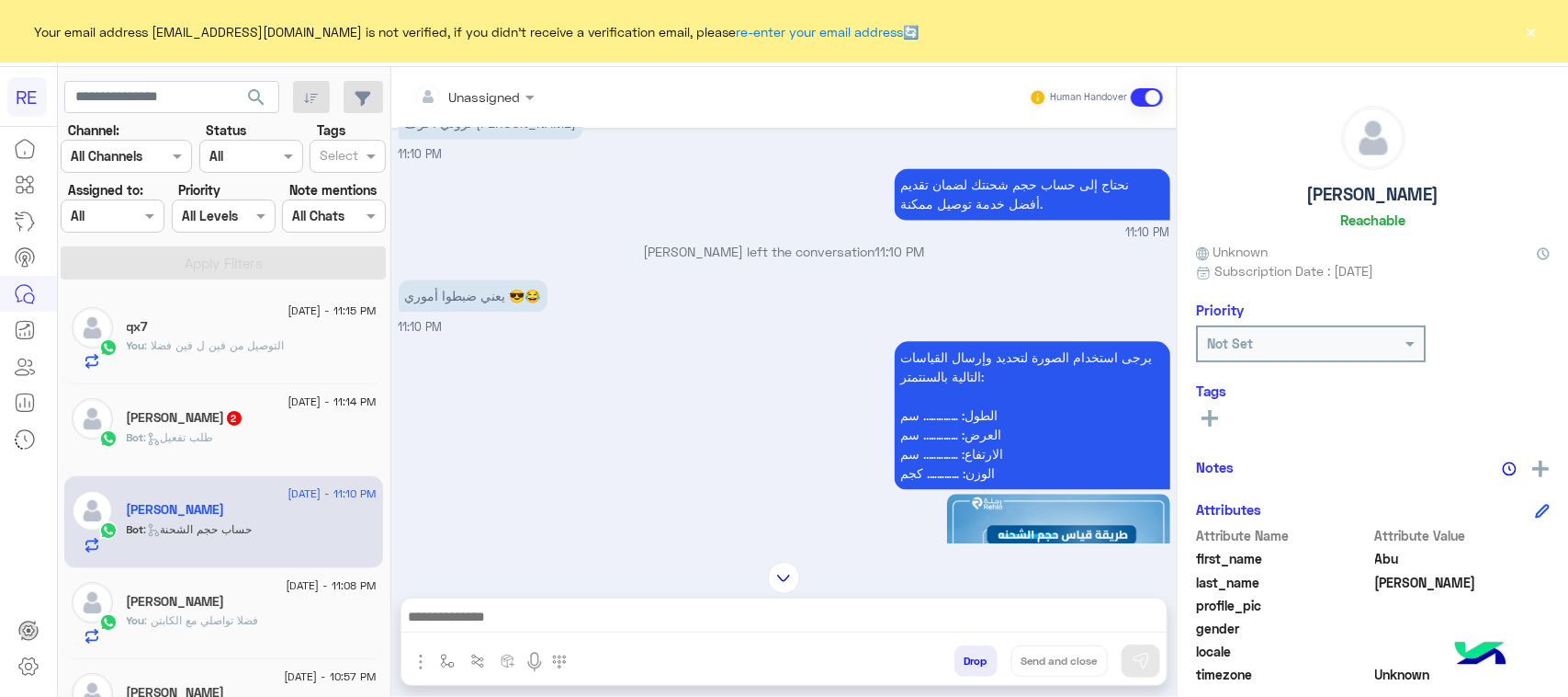
scroll to position [1837, 0]
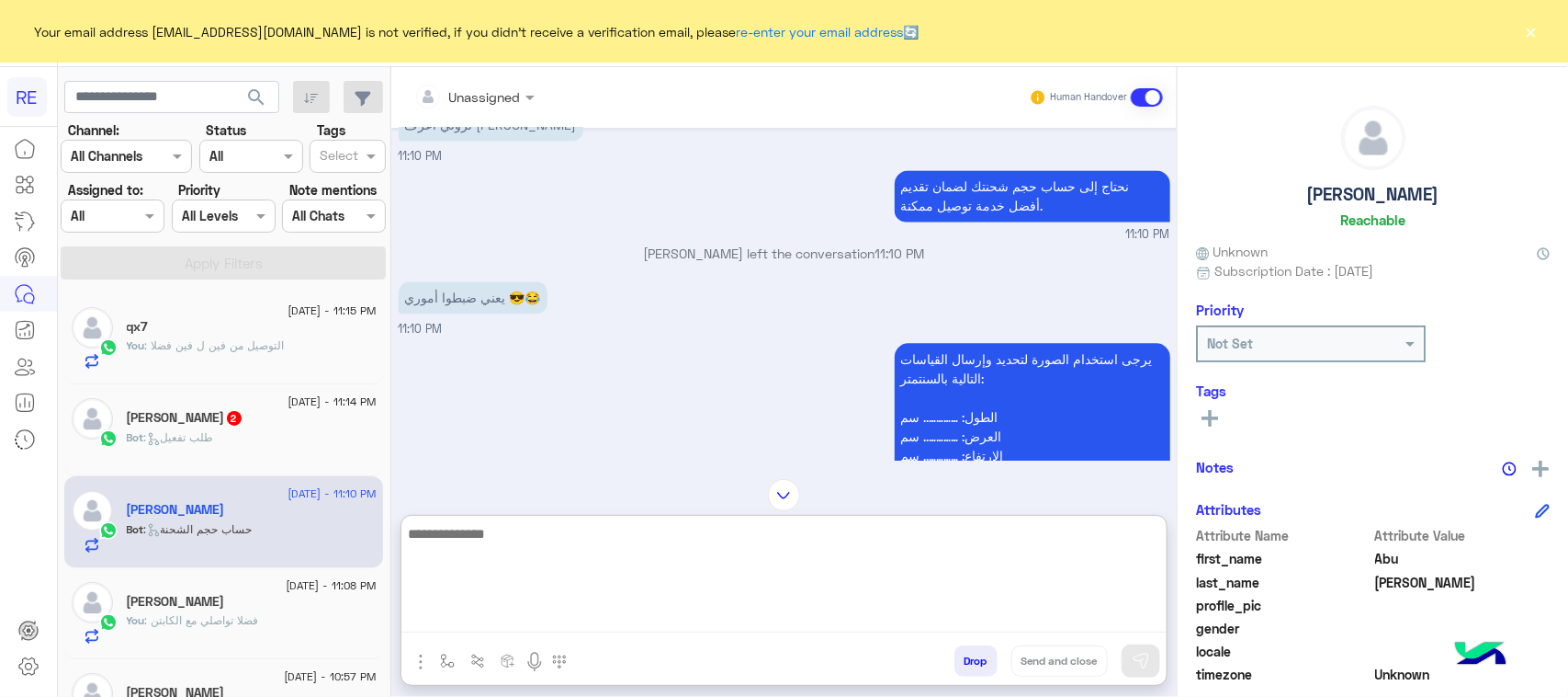
click at [577, 630] on textarea at bounding box center [784, 577] width 765 height 110
type textarea "**********"
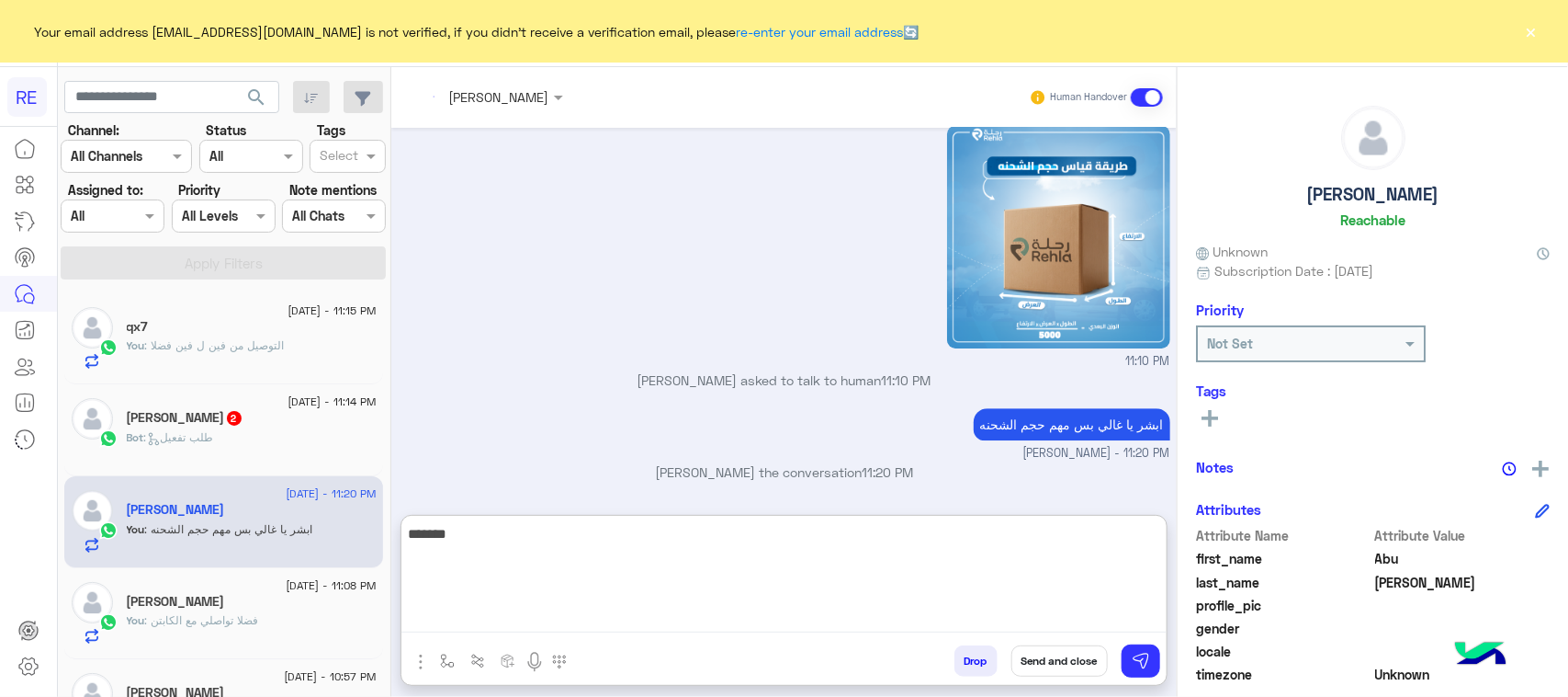
scroll to position [2241, 0]
type textarea "**********"
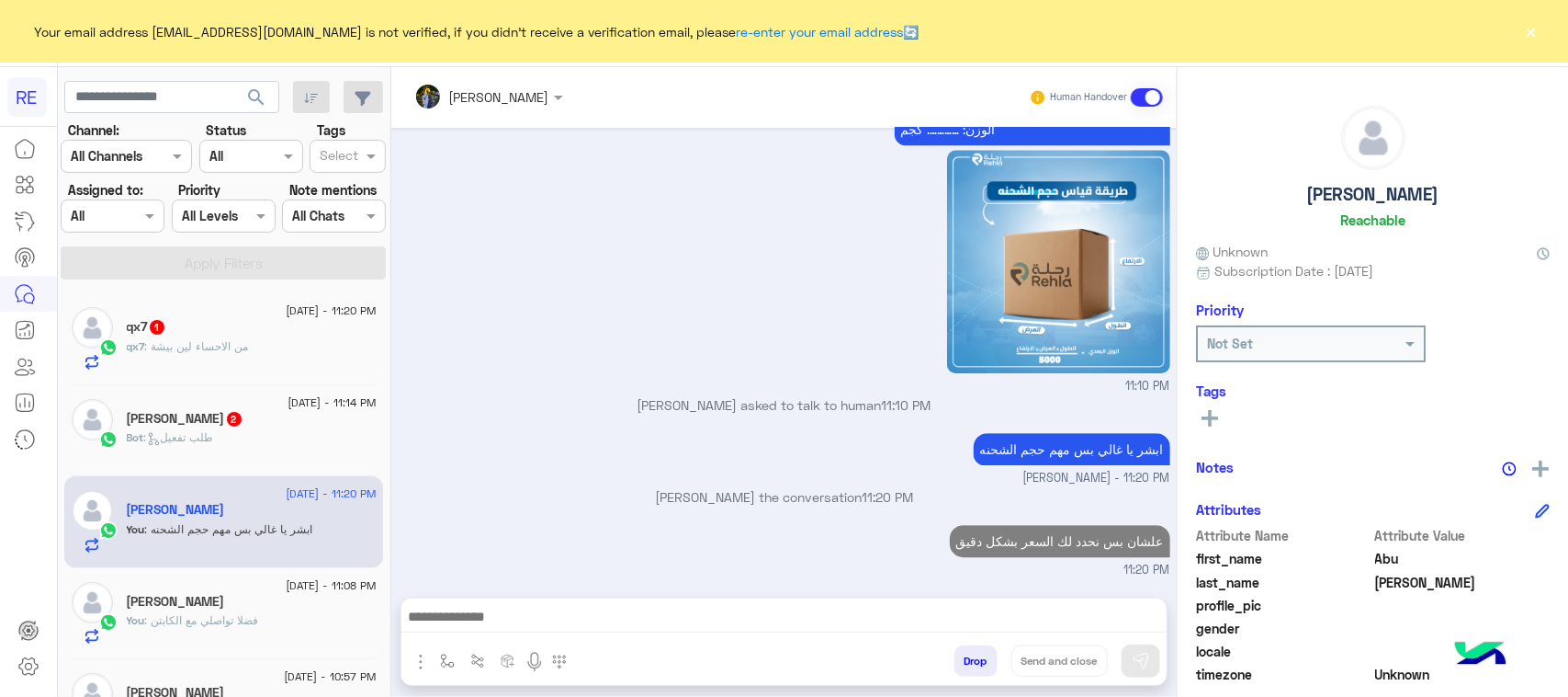
scroll to position [0, 0]
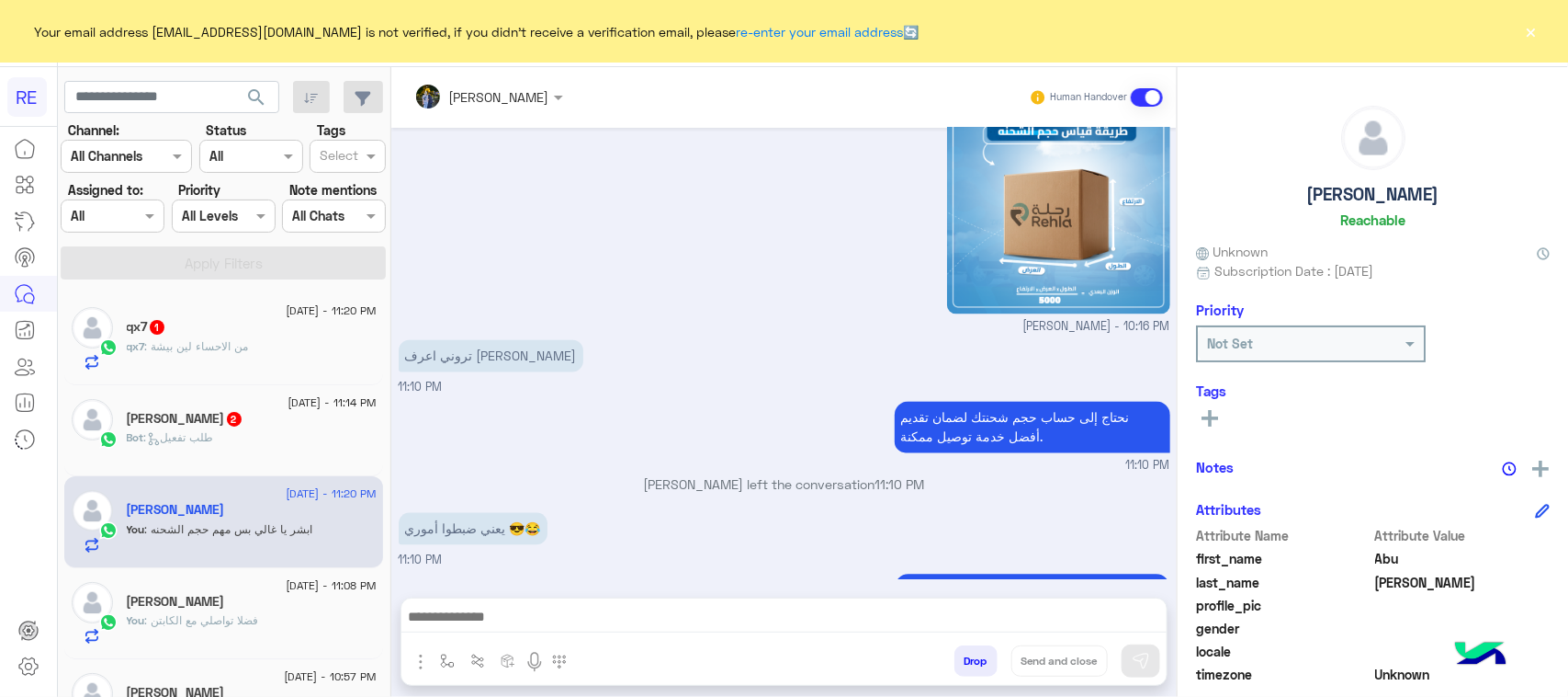
click at [287, 334] on div "qx7 1" at bounding box center [251, 329] width 250 height 20
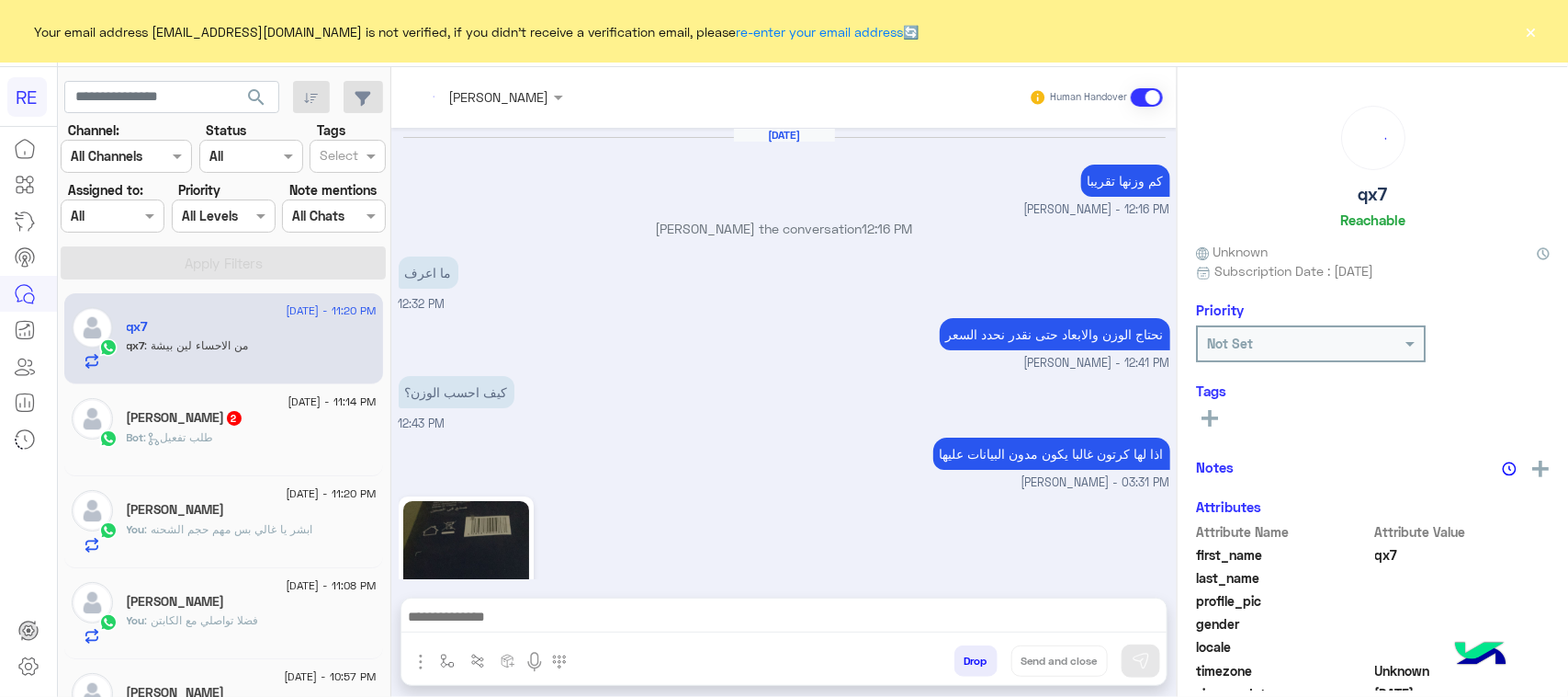
scroll to position [1205, 0]
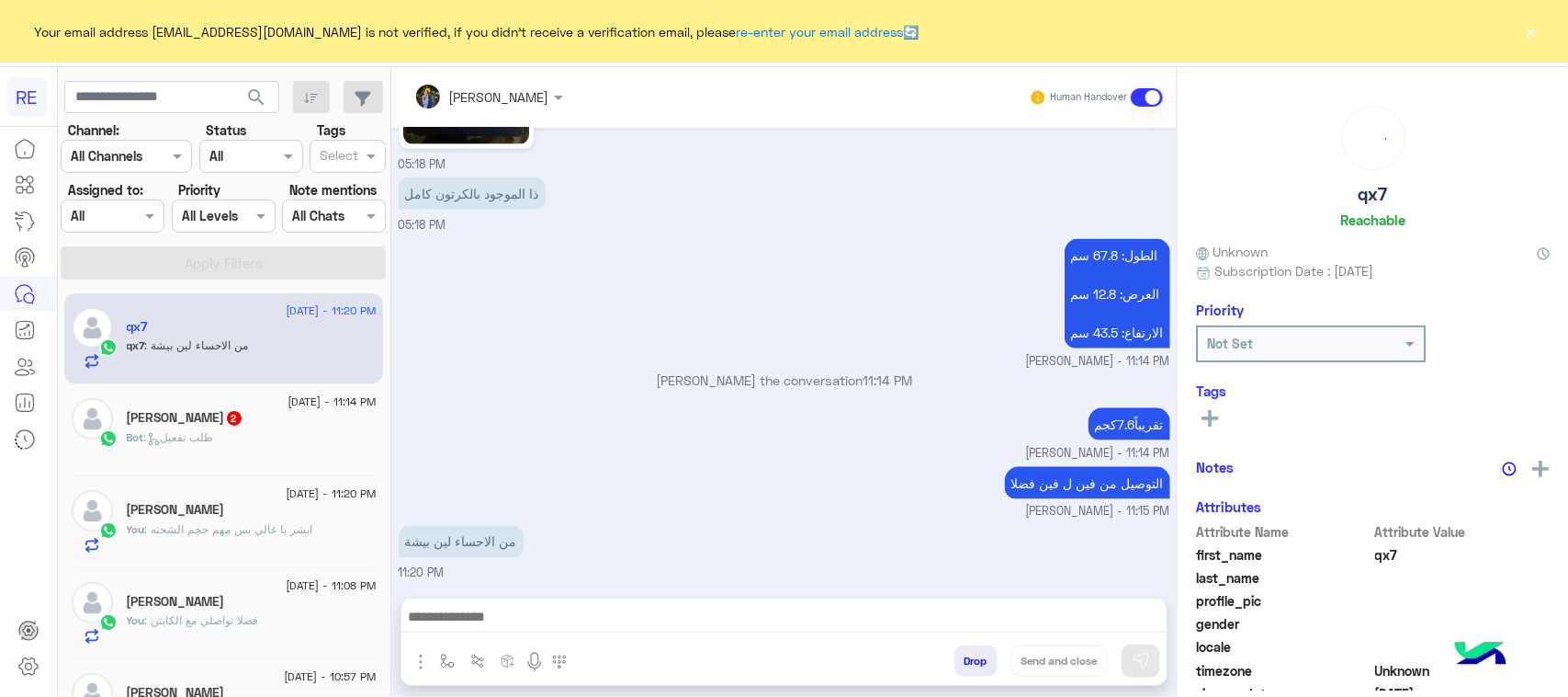
click at [549, 603] on div at bounding box center [784, 621] width 765 height 46
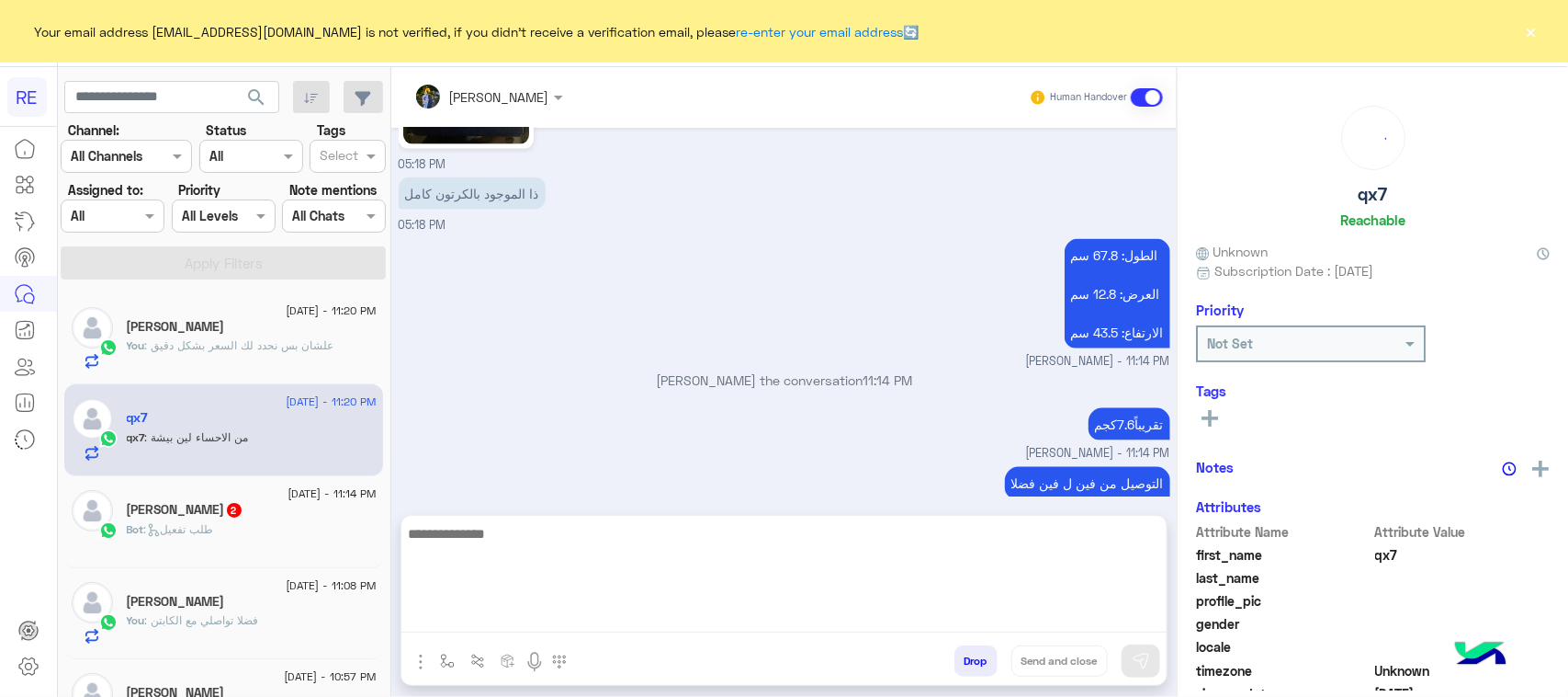
click at [562, 616] on textarea at bounding box center [784, 577] width 765 height 110
type textarea "**********"
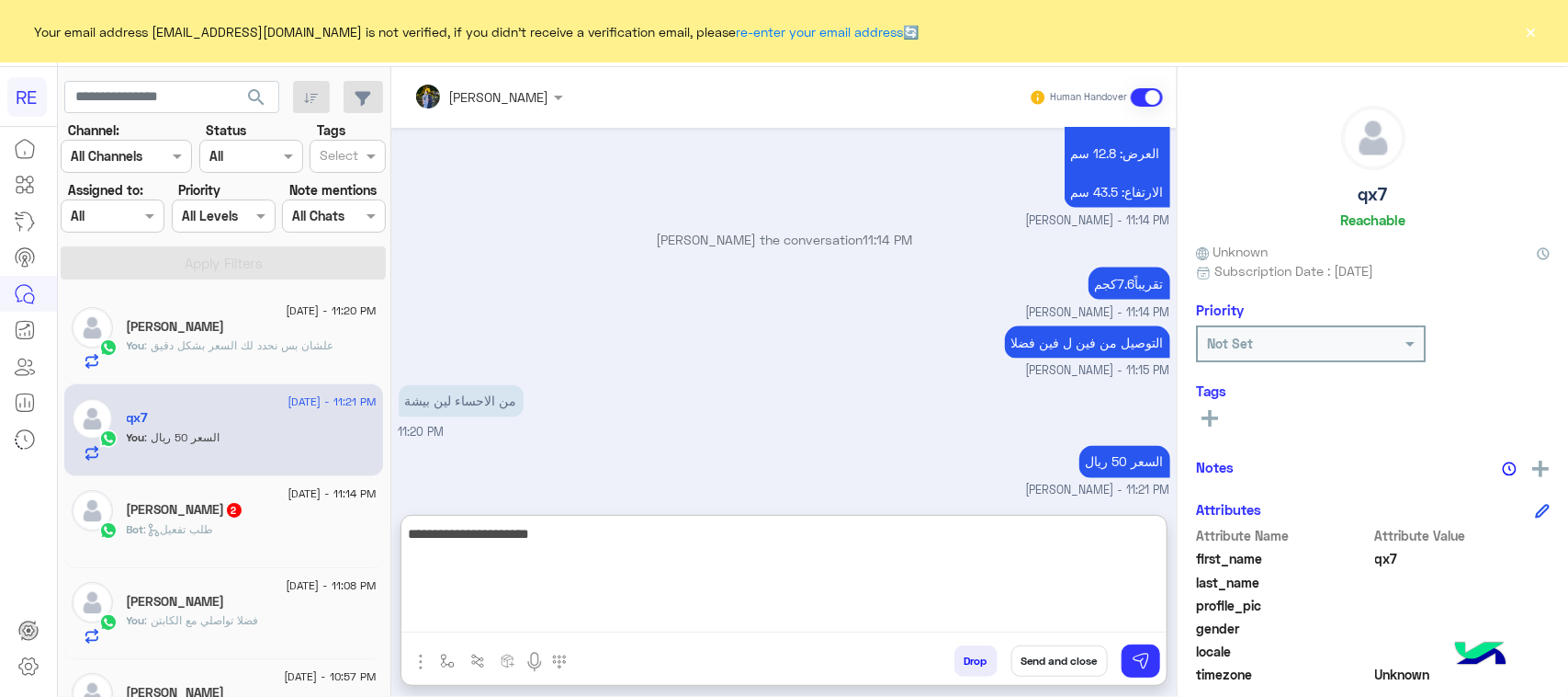
type textarea "**********"
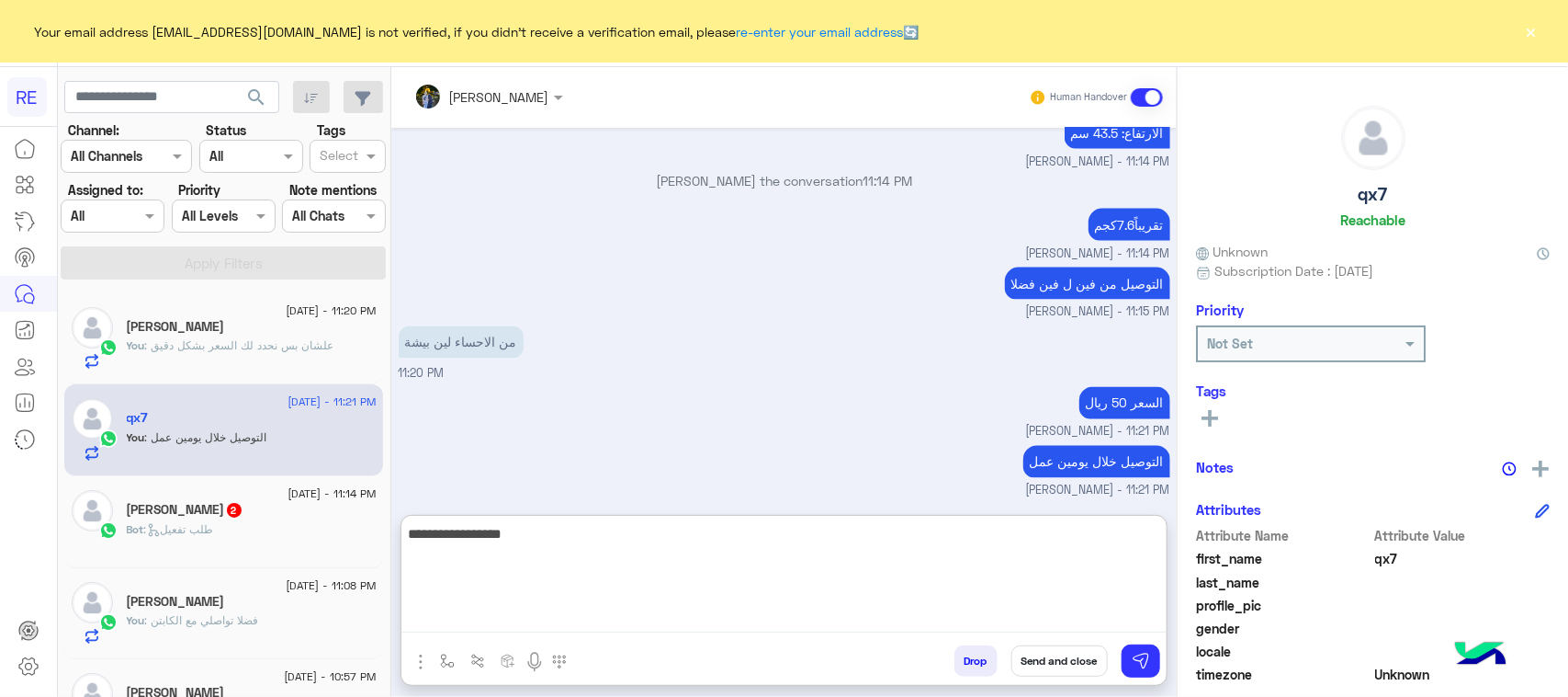
type textarea "**********"
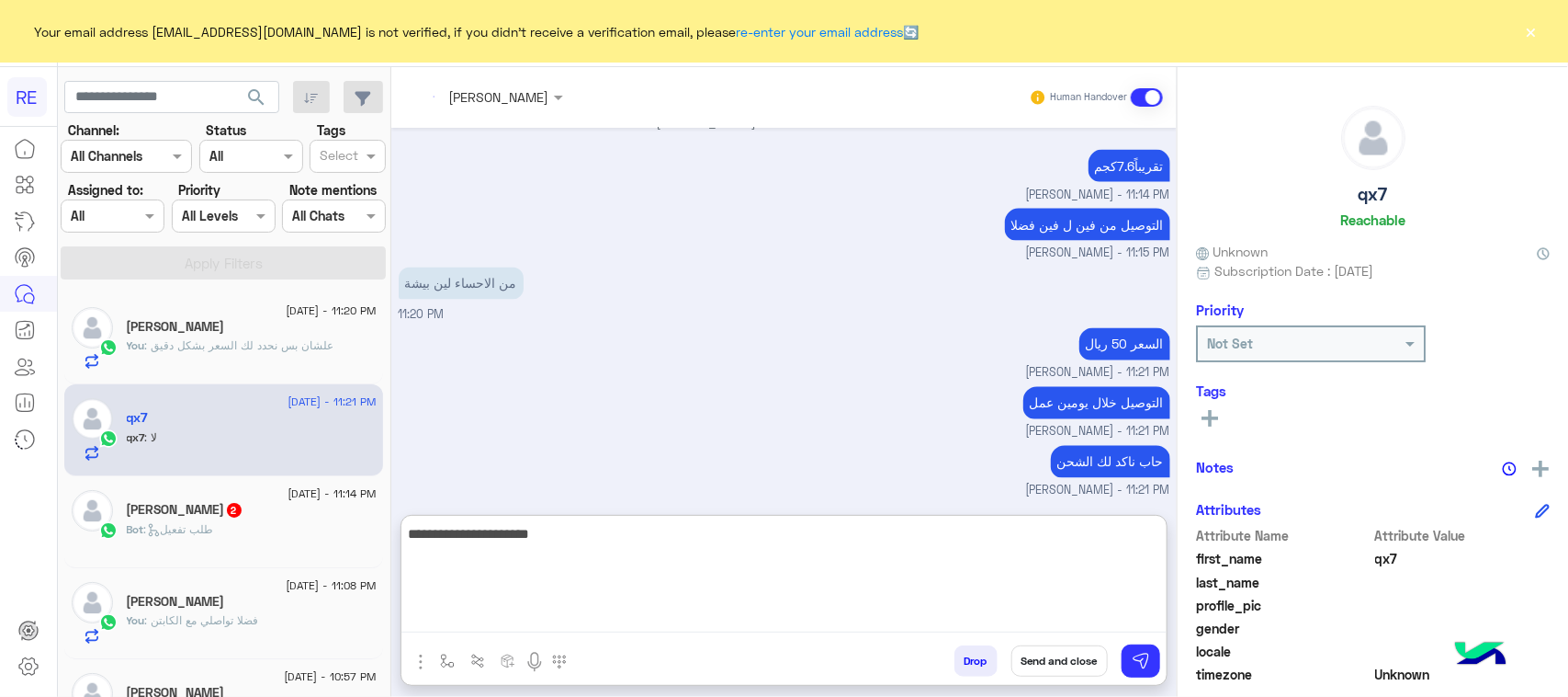
scroll to position [1555, 0]
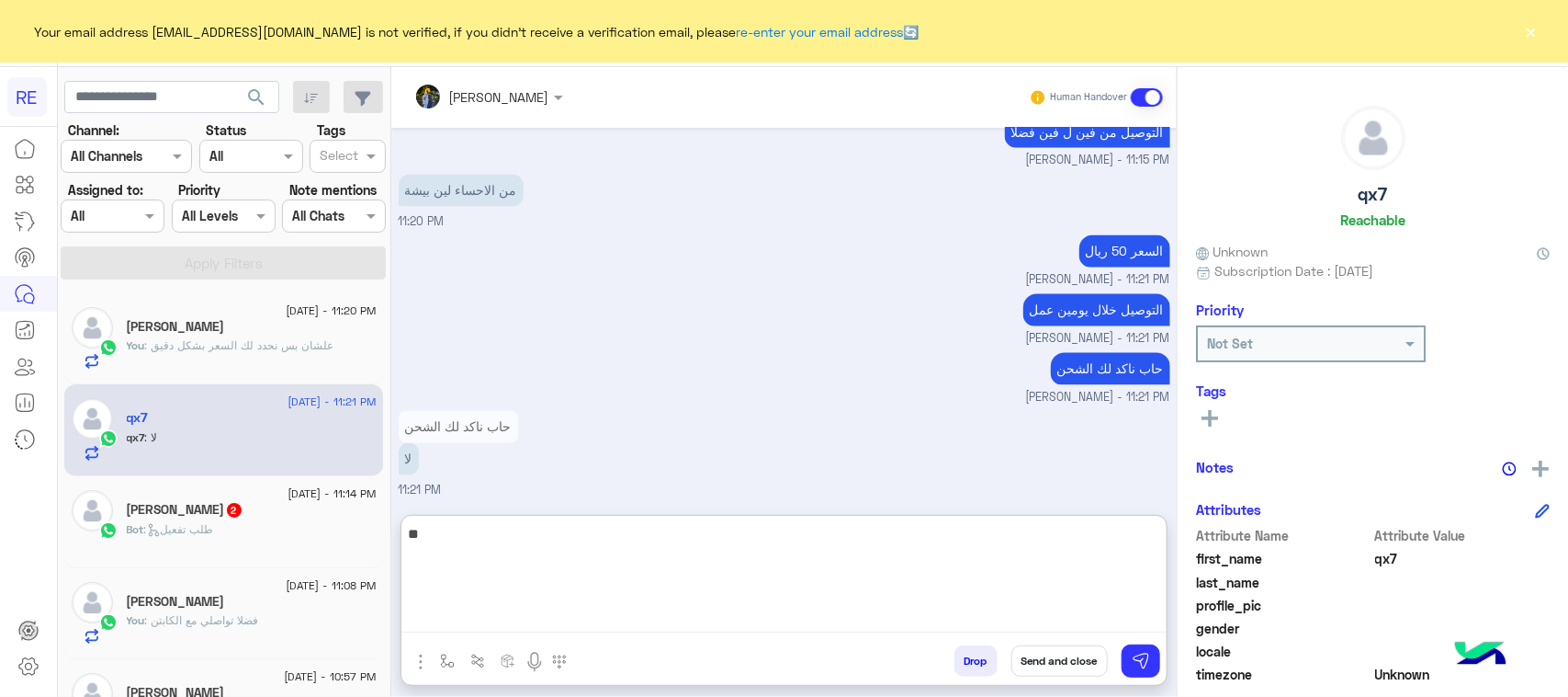
type textarea "*"
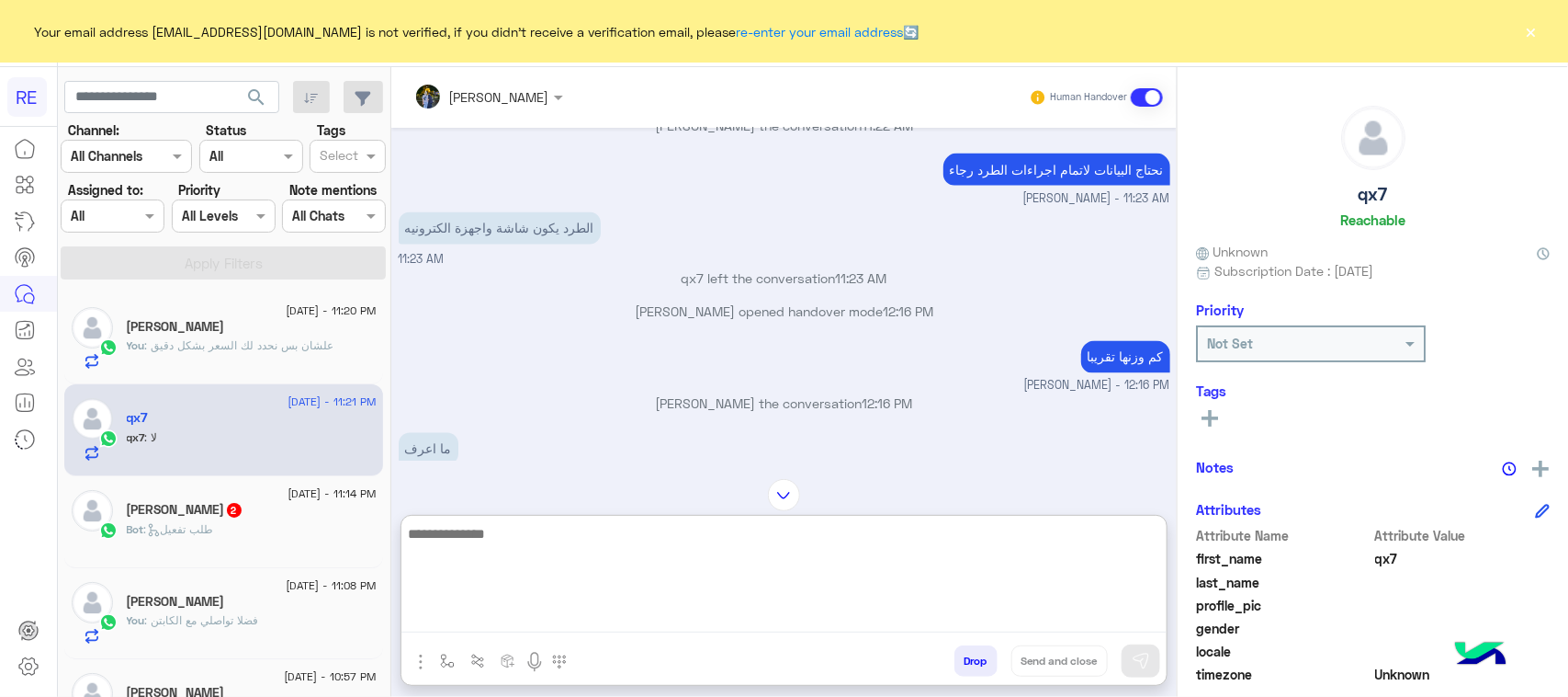
scroll to position [1284, 0]
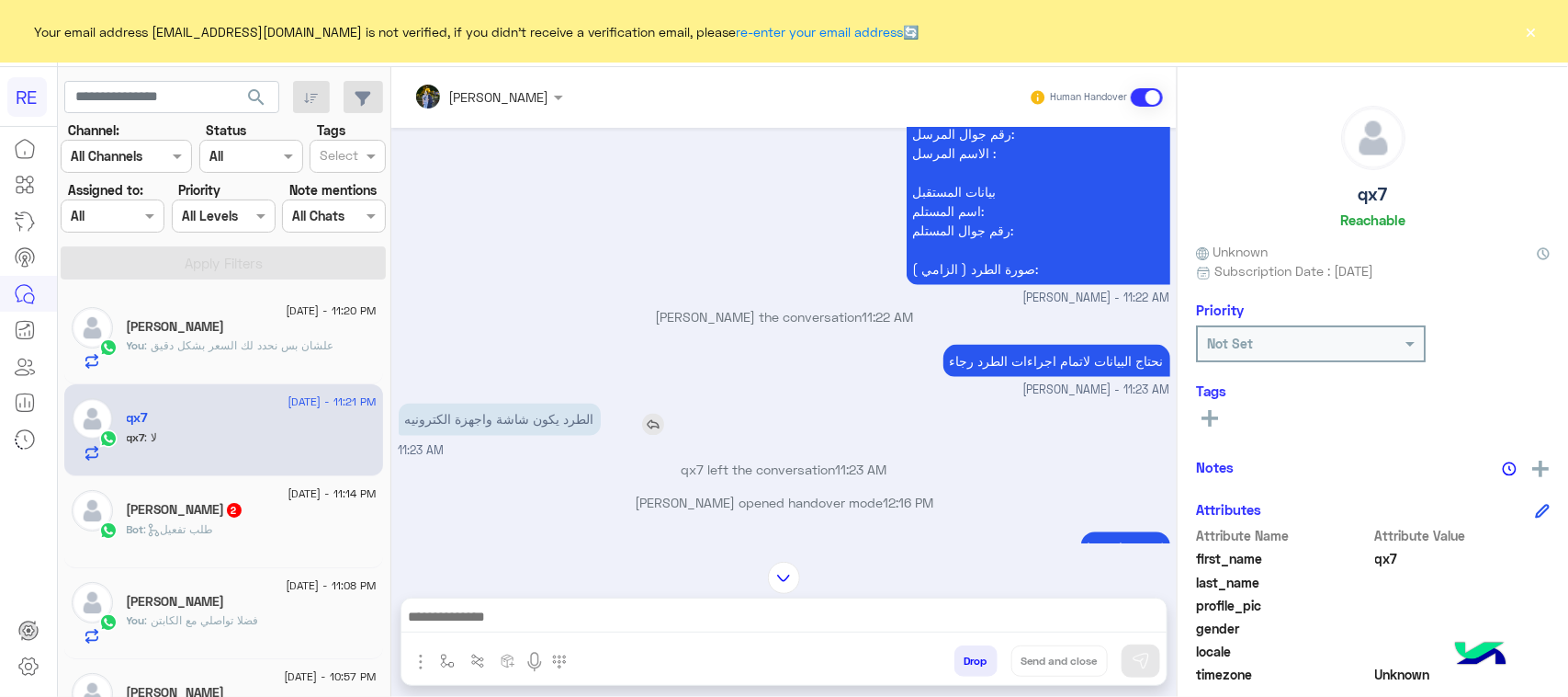
click at [493, 428] on p "الطرد يكون شاشة واجهزة الكترونيه" at bounding box center [499, 419] width 202 height 32
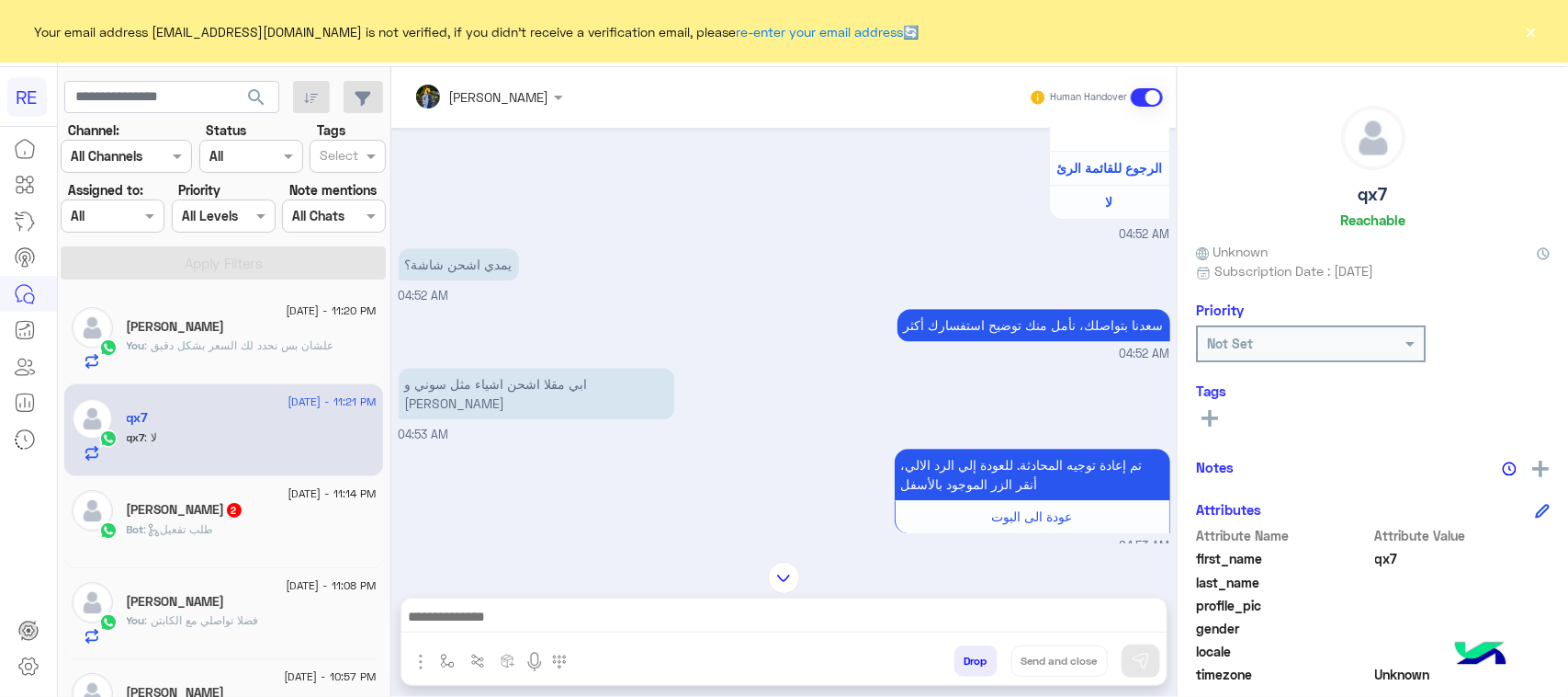
scroll to position [2324, 0]
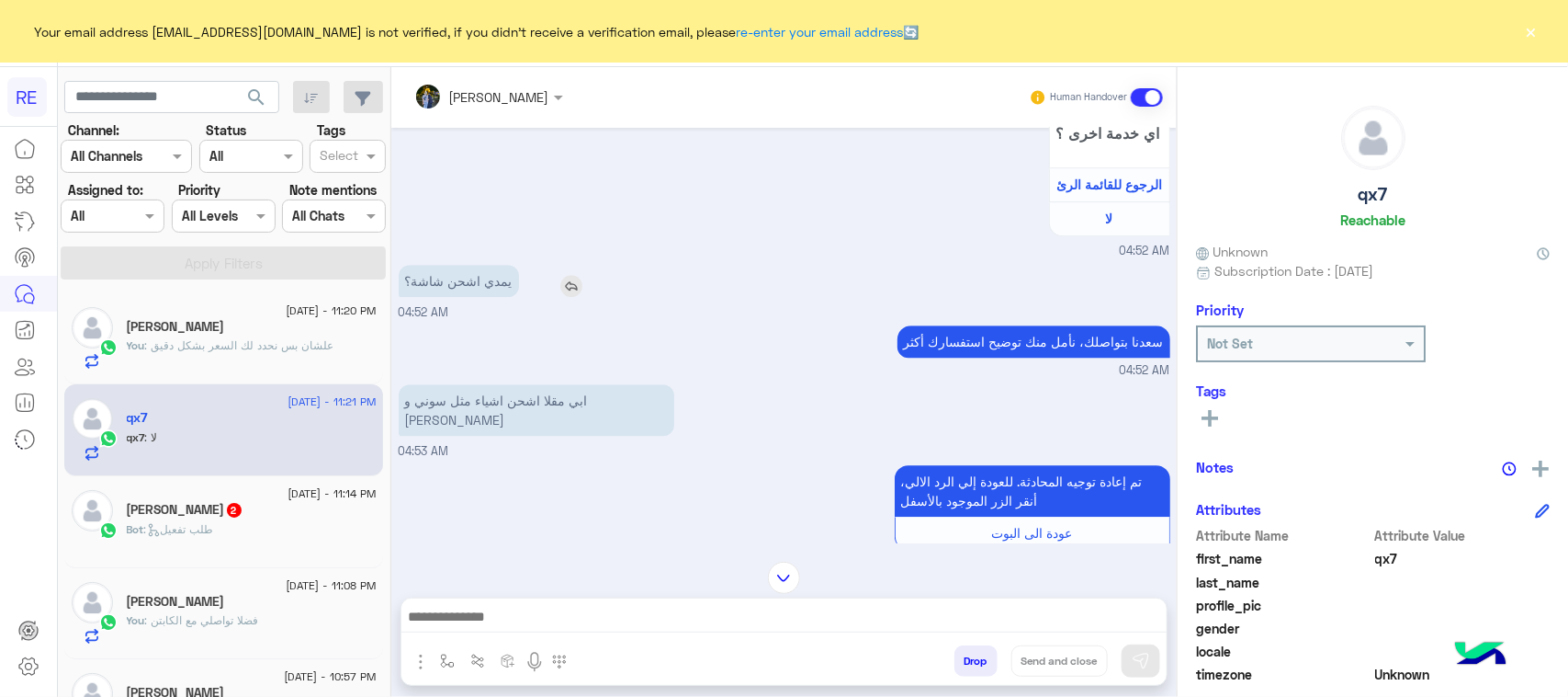
click at [576, 296] on img at bounding box center [571, 286] width 22 height 22
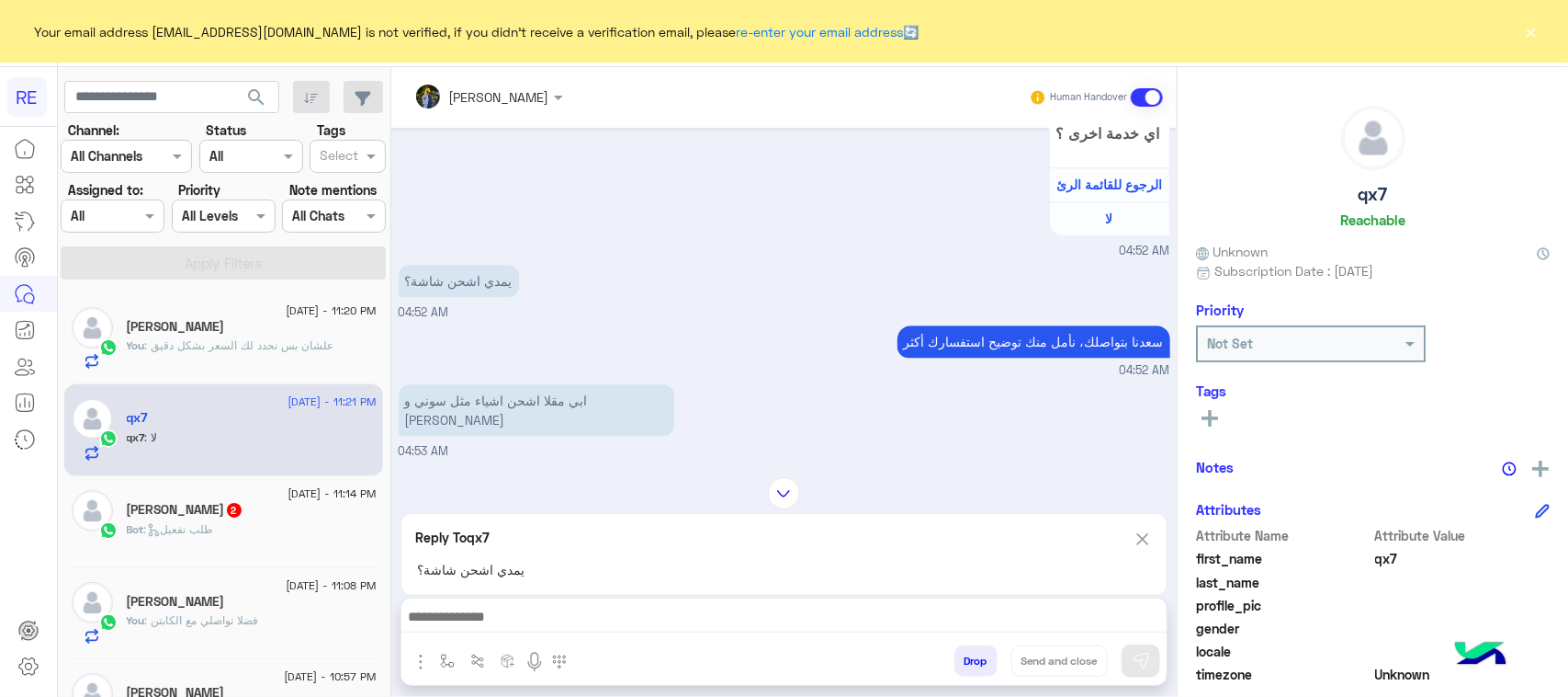
click at [1142, 541] on img at bounding box center [1142, 538] width 21 height 23
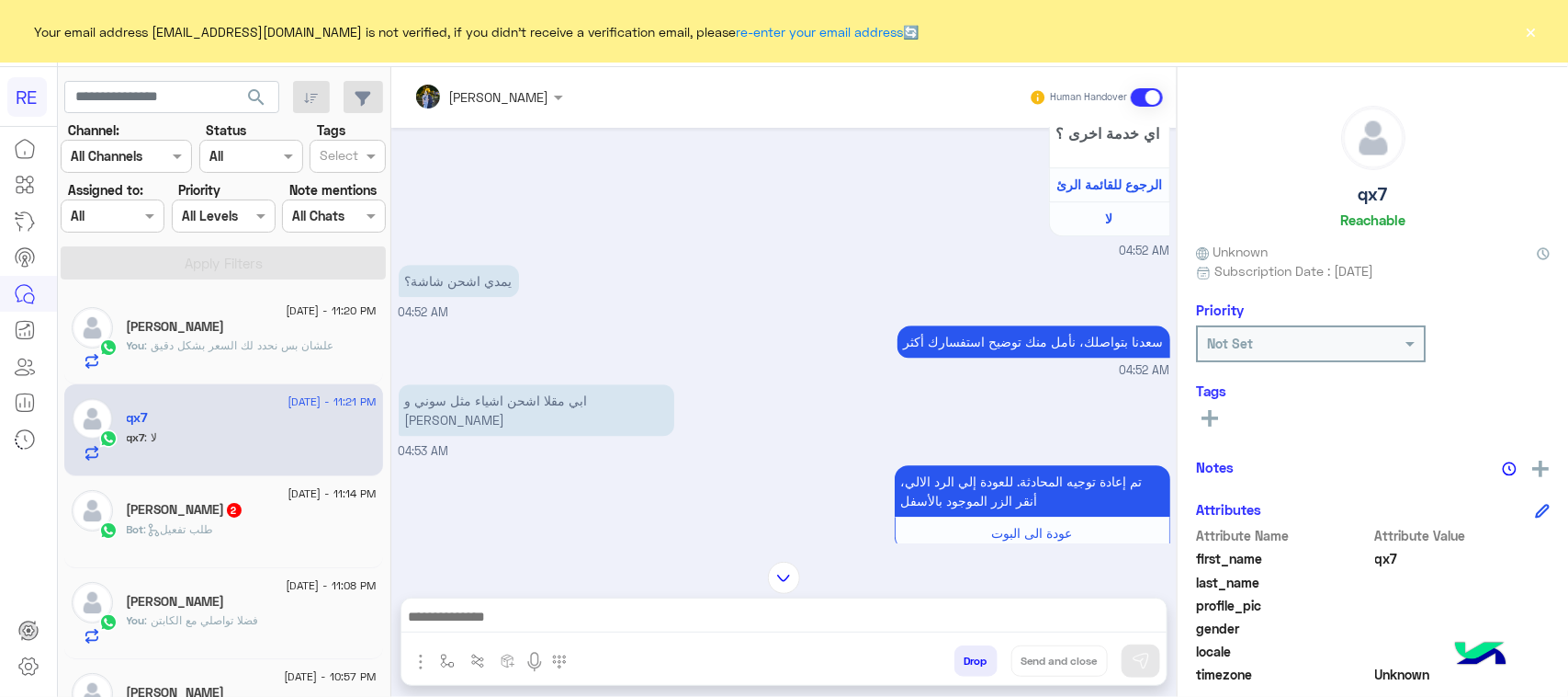
click at [465, 519] on div "تم إعادة توجيه المحادثة. للعودة إلي الرد الالي، أنقر الزر الموجود بالأسفل عودة …" at bounding box center [784, 515] width 771 height 111
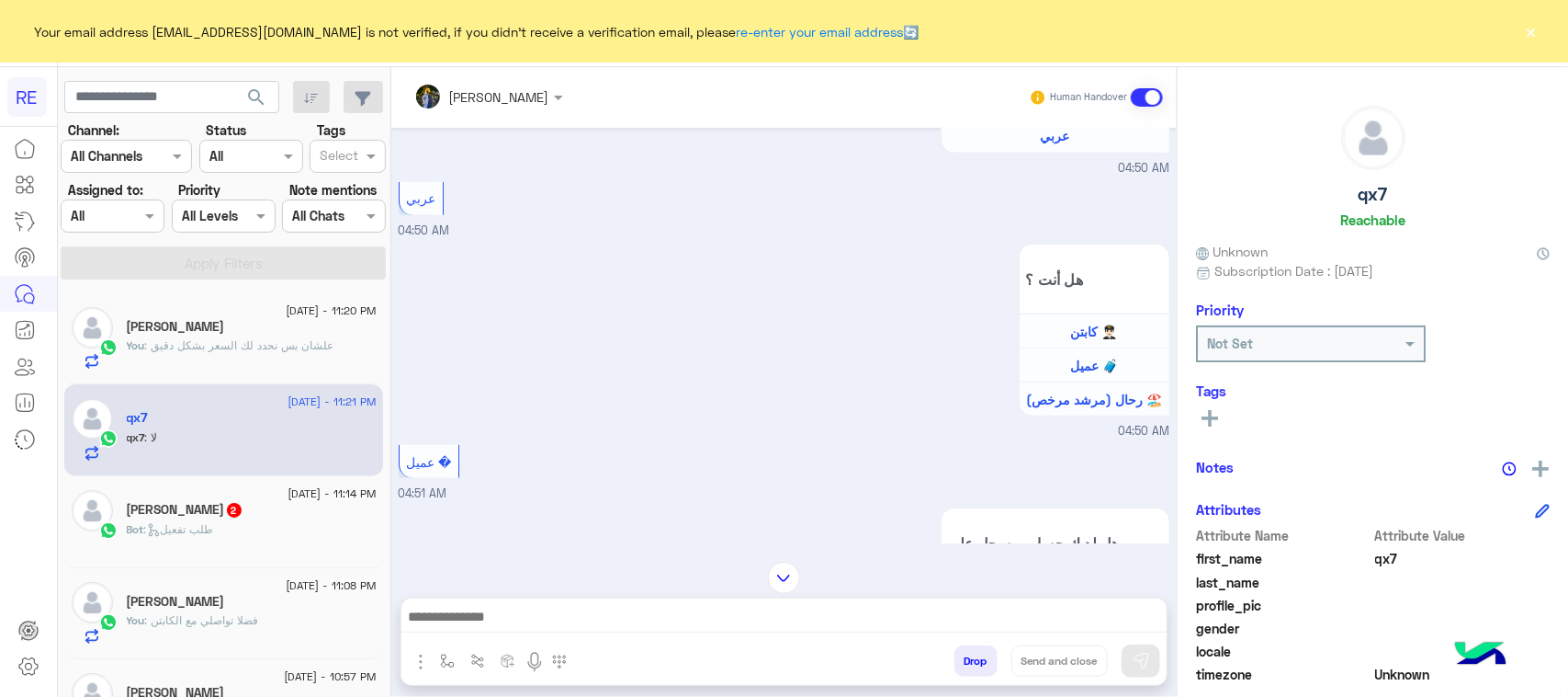
scroll to position [485, 0]
click at [296, 516] on div "حامد زيدان 2" at bounding box center [251, 511] width 250 height 20
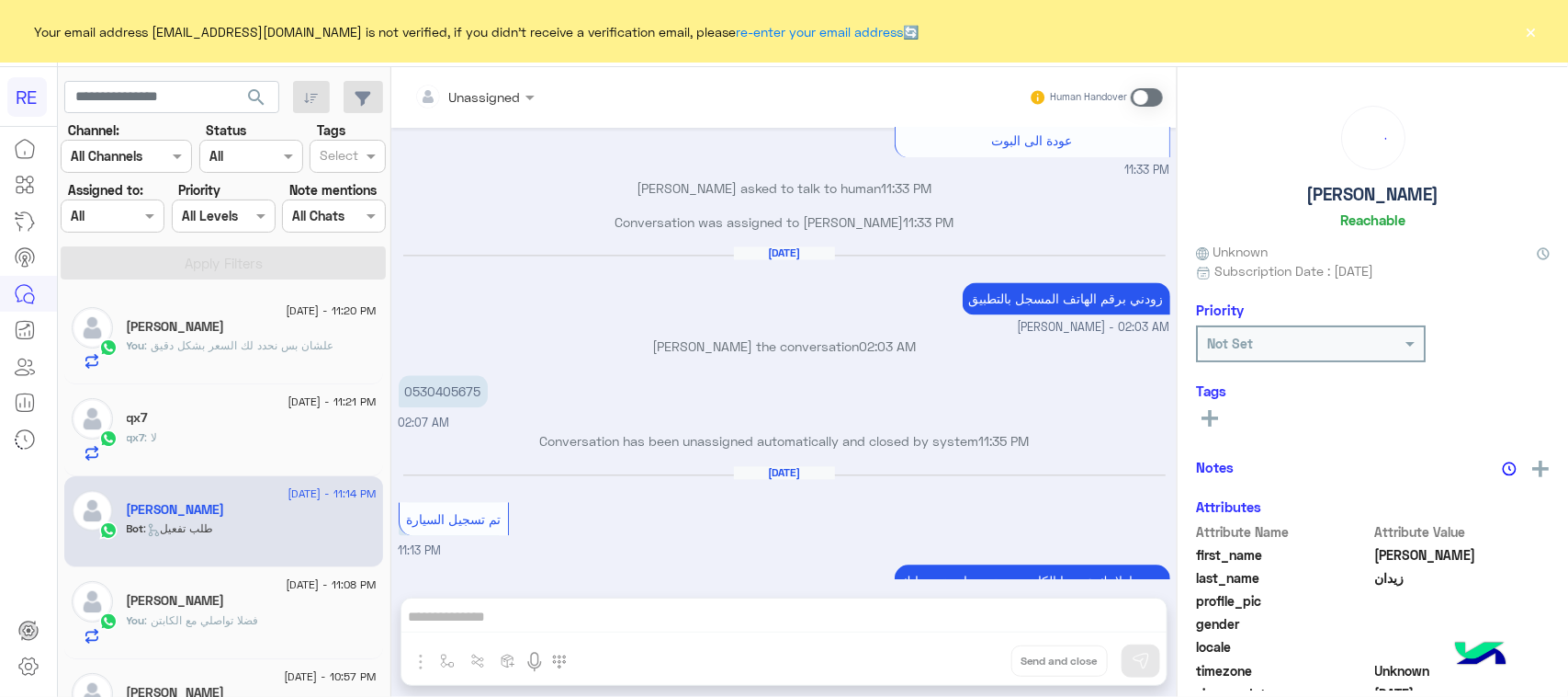
scroll to position [1862, 0]
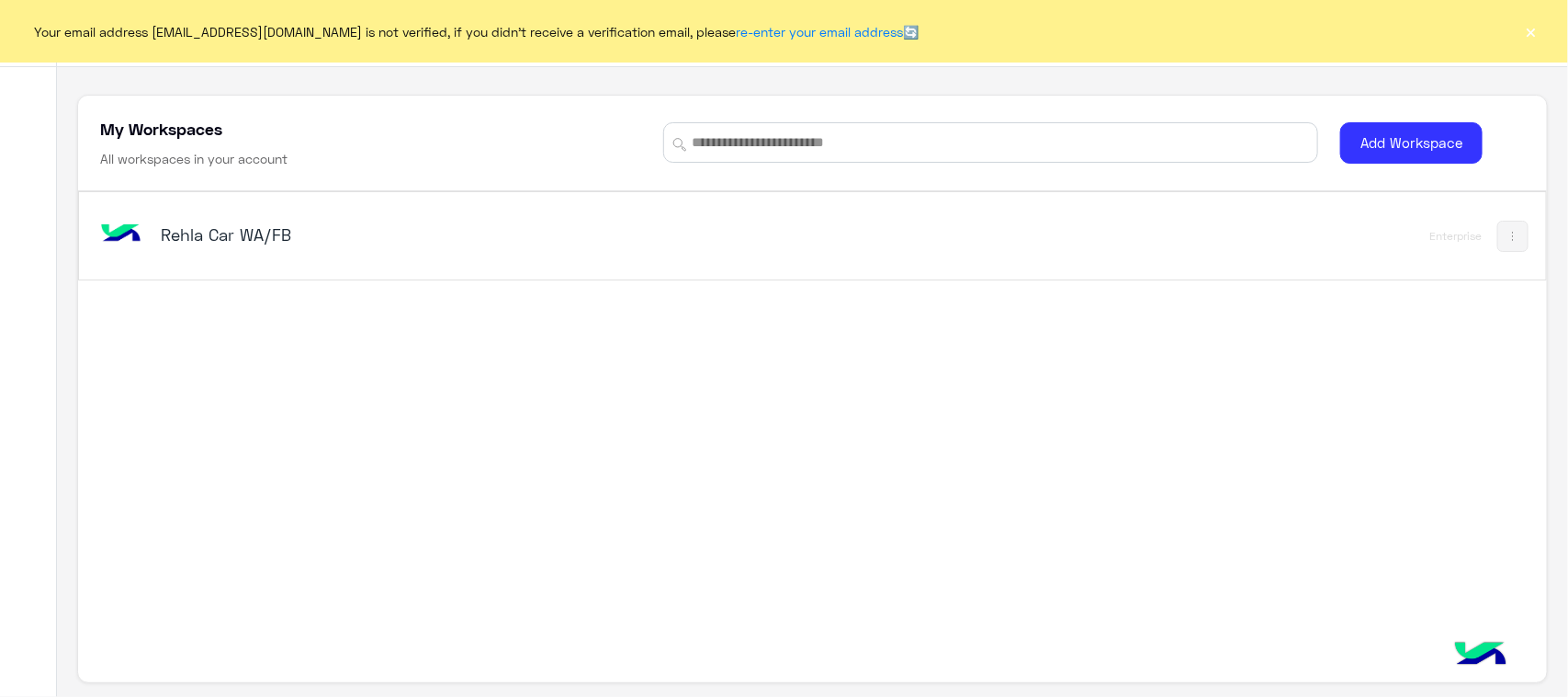
click at [213, 254] on div "Rehla Car WA/FB" at bounding box center [525, 236] width 859 height 53
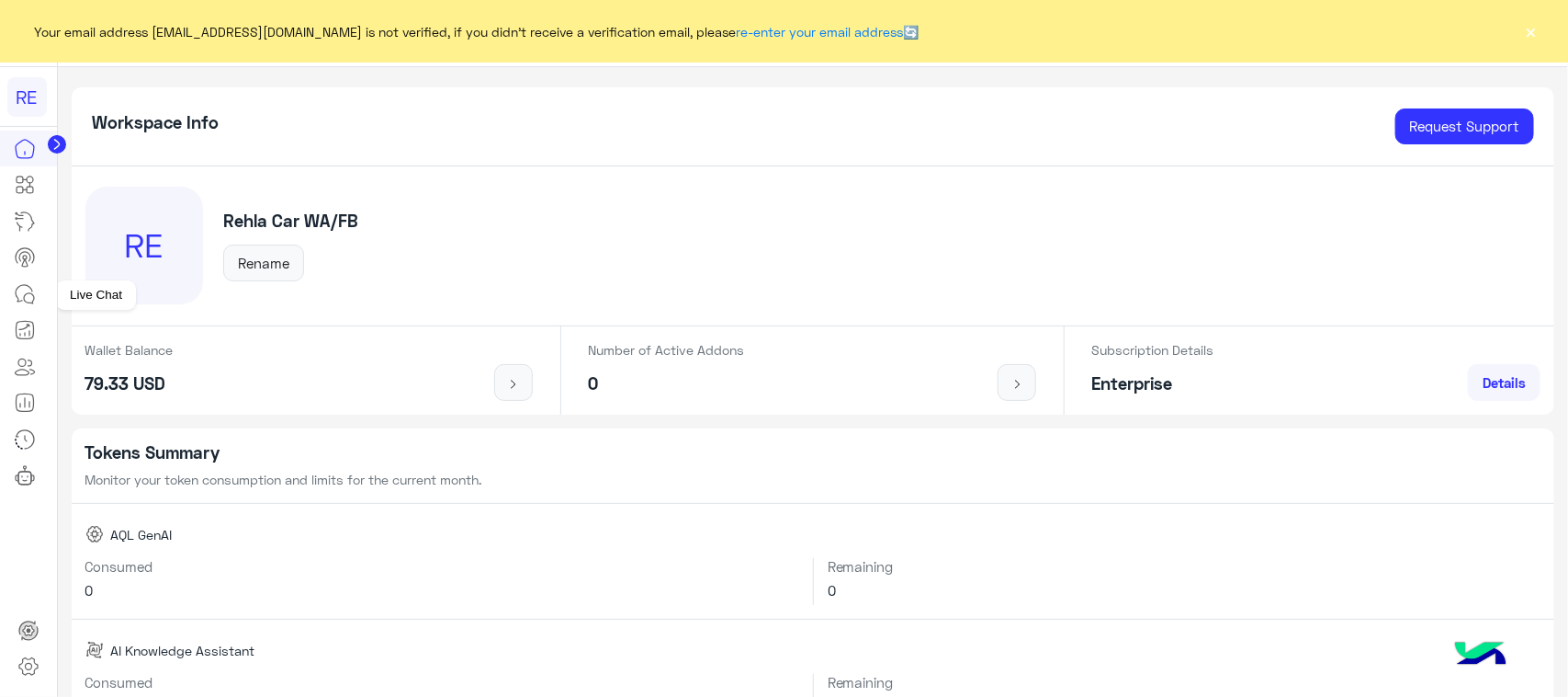
click at [41, 281] on link at bounding box center [25, 294] width 50 height 36
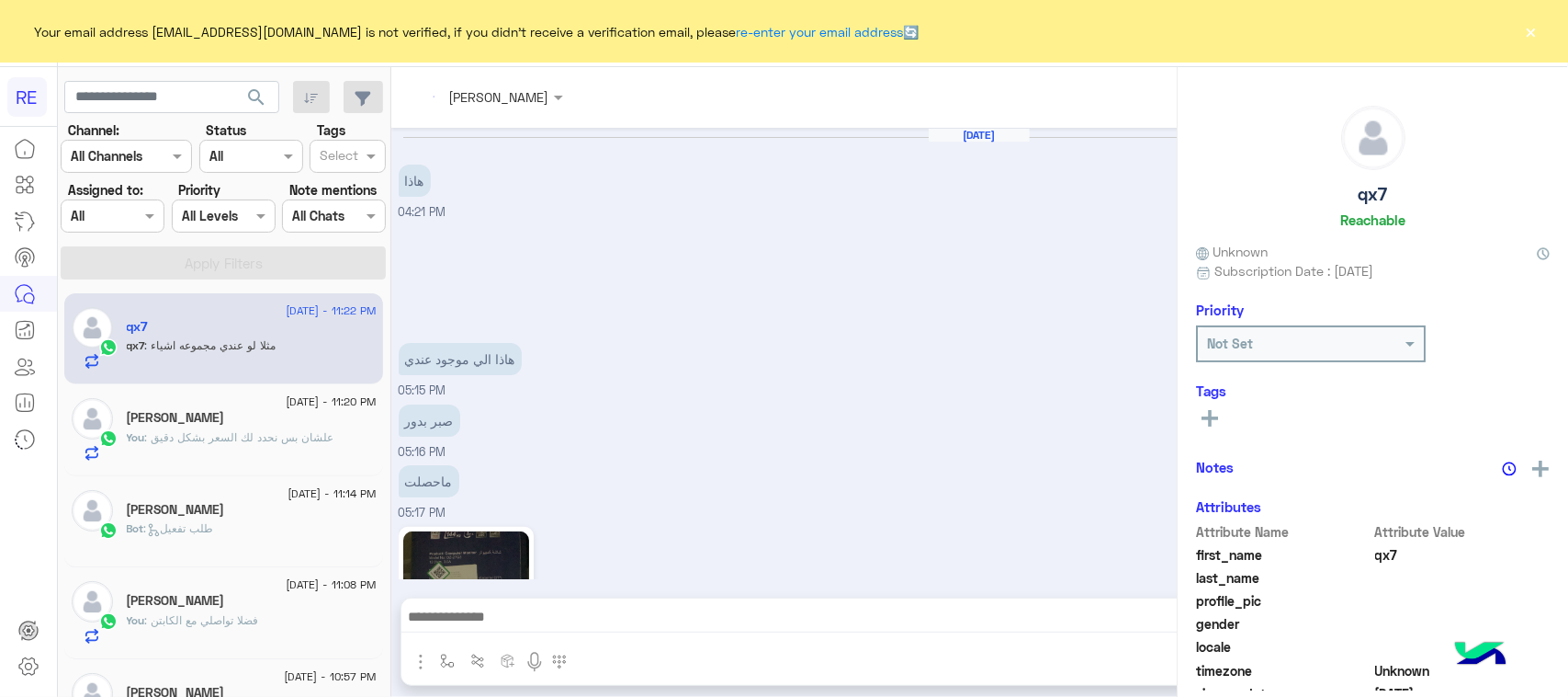
scroll to position [1063, 0]
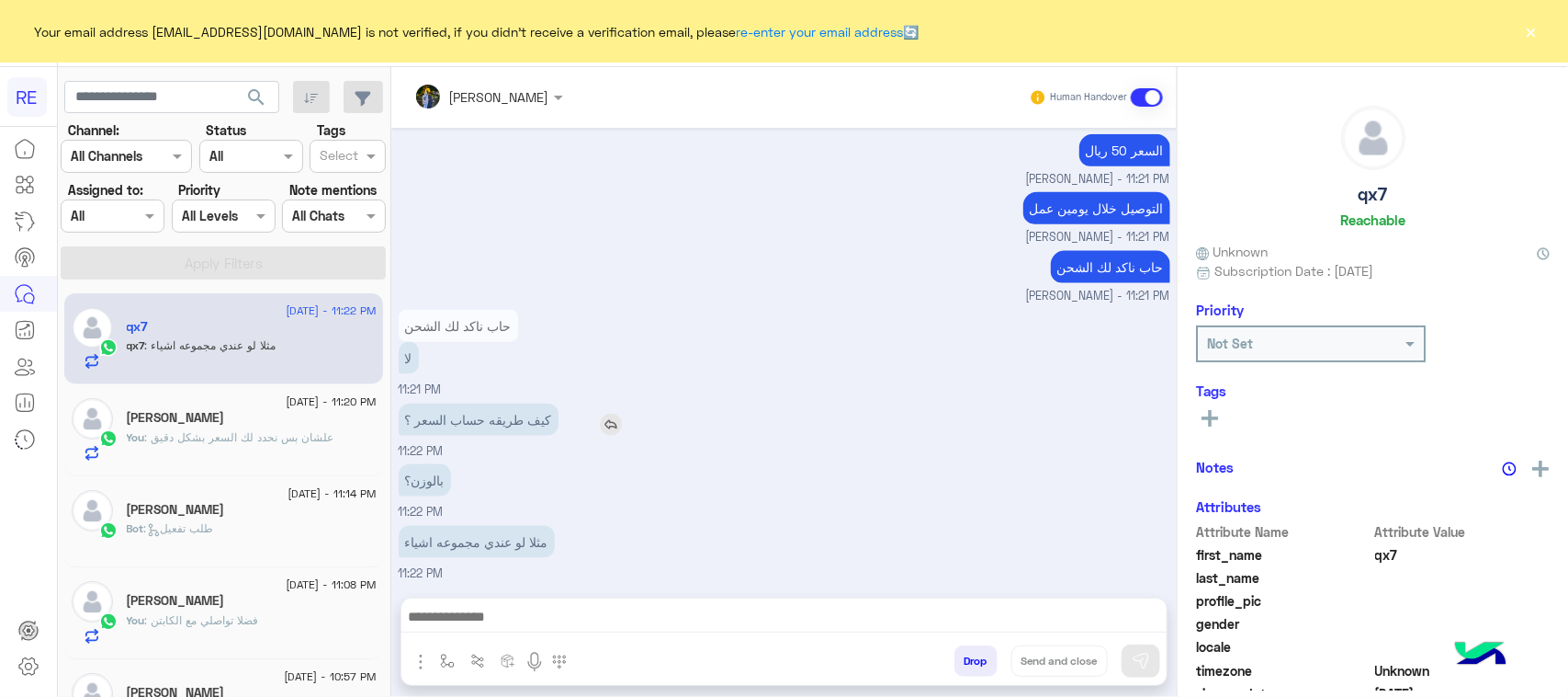
click at [528, 429] on p "كيف طريقه حساب السعر ؟" at bounding box center [478, 419] width 160 height 32
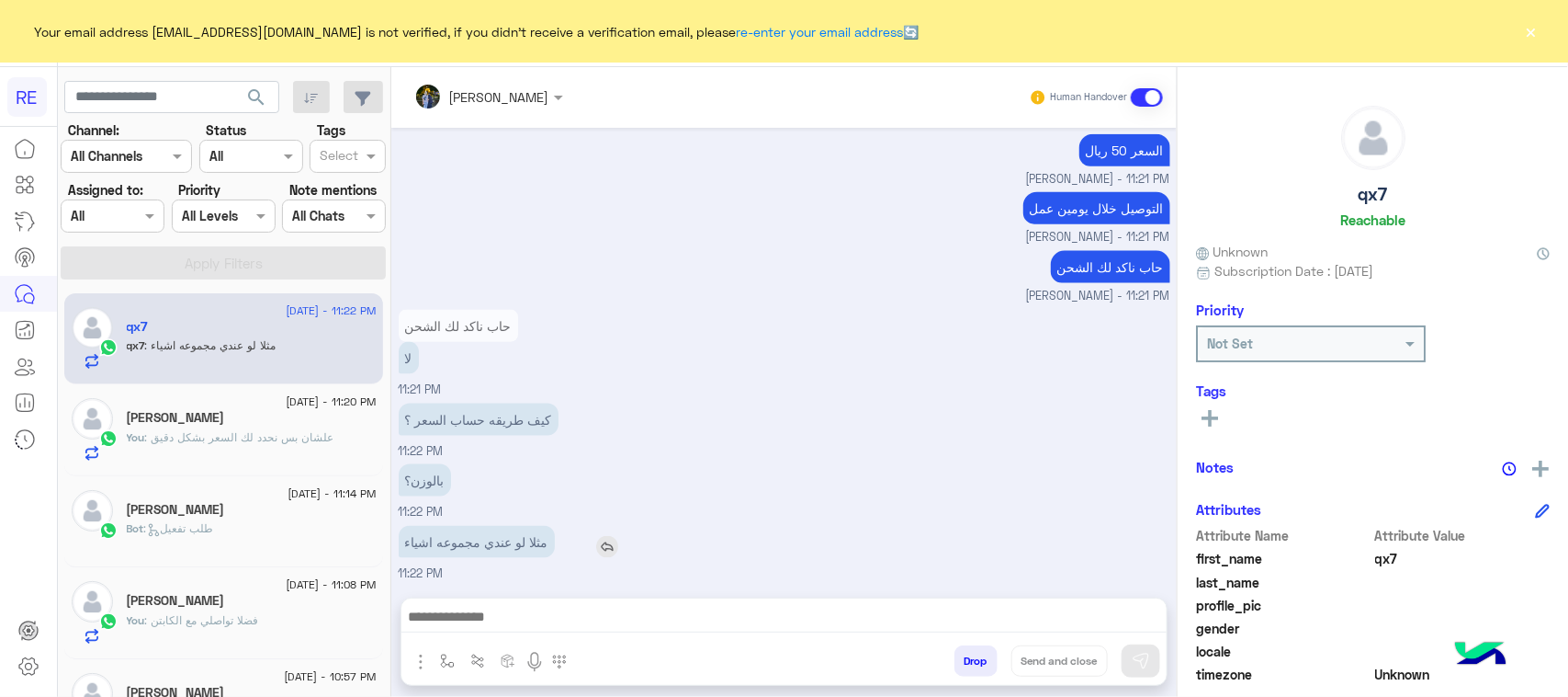
click at [493, 549] on p "مثلا لو عندي مجموعه اشياء" at bounding box center [476, 542] width 156 height 32
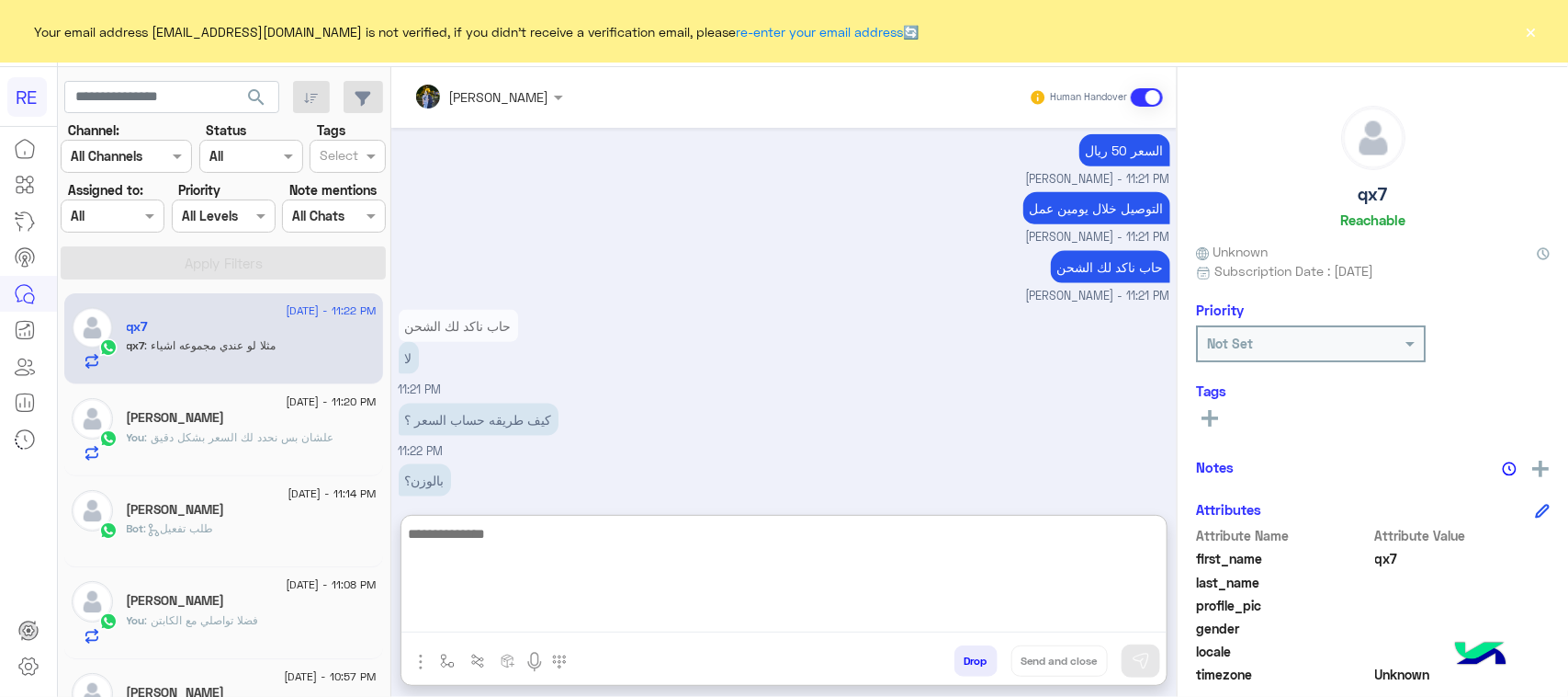
click at [686, 608] on textarea at bounding box center [784, 577] width 765 height 110
type textarea "*"
type textarea "**********"
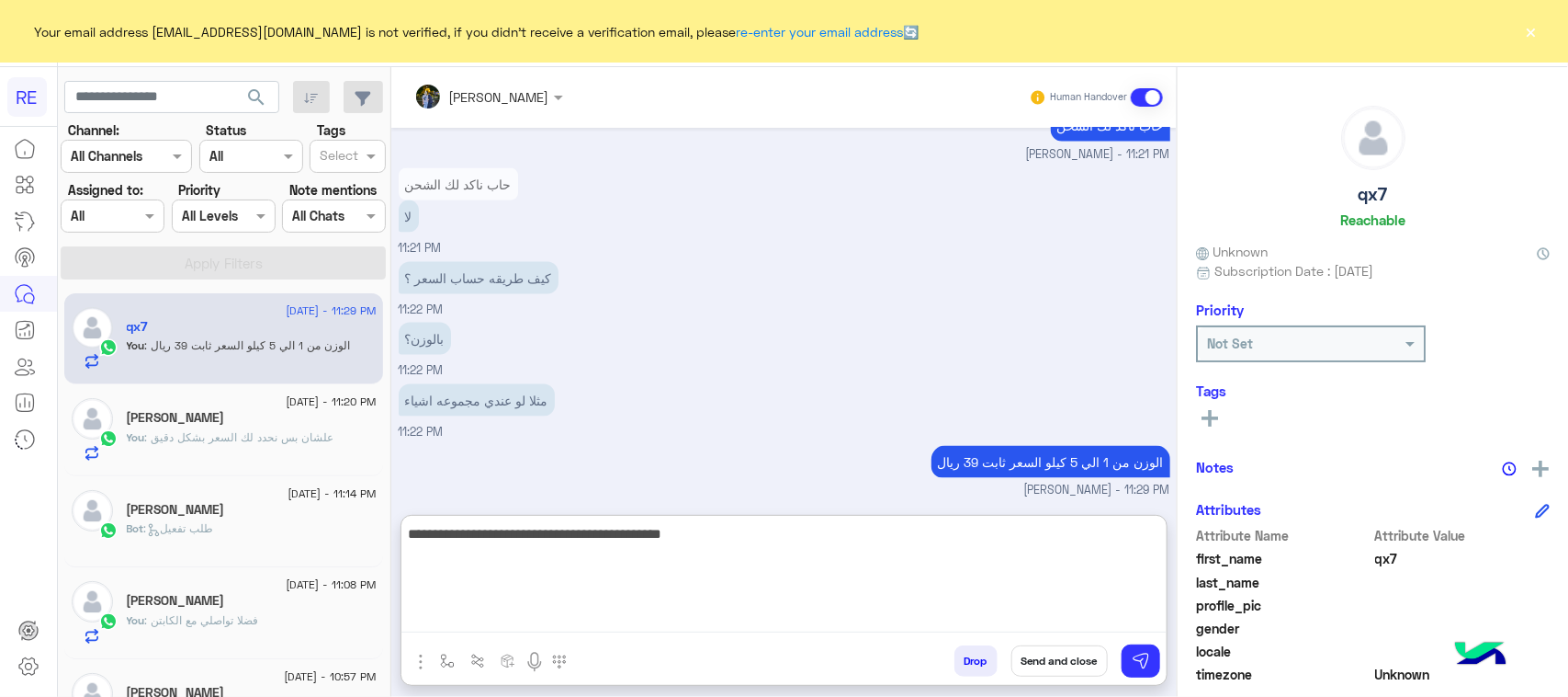
type textarea "**********"
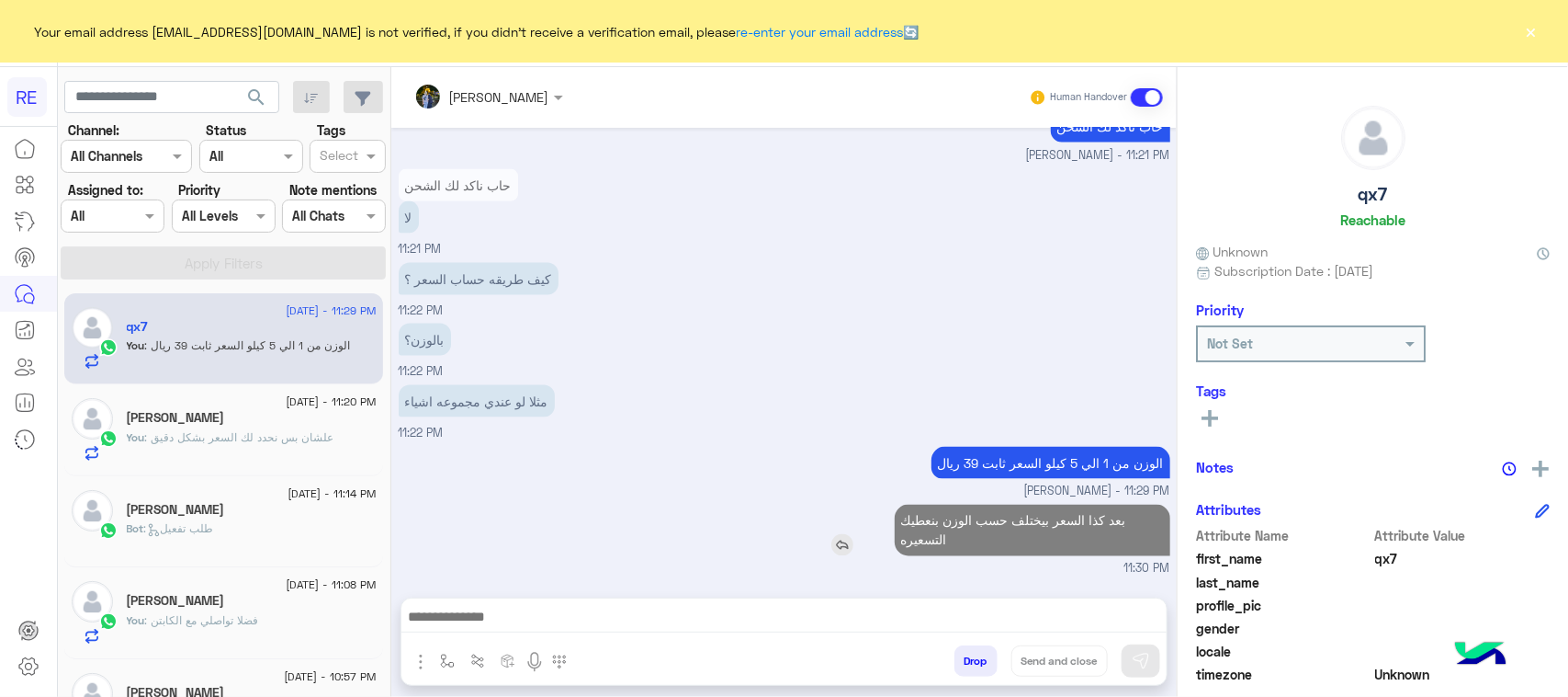
click at [994, 505] on p "بعد كذا السعر بيختلف حسب الوزن بنعطيك التسعيره" at bounding box center [1032, 530] width 276 height 51
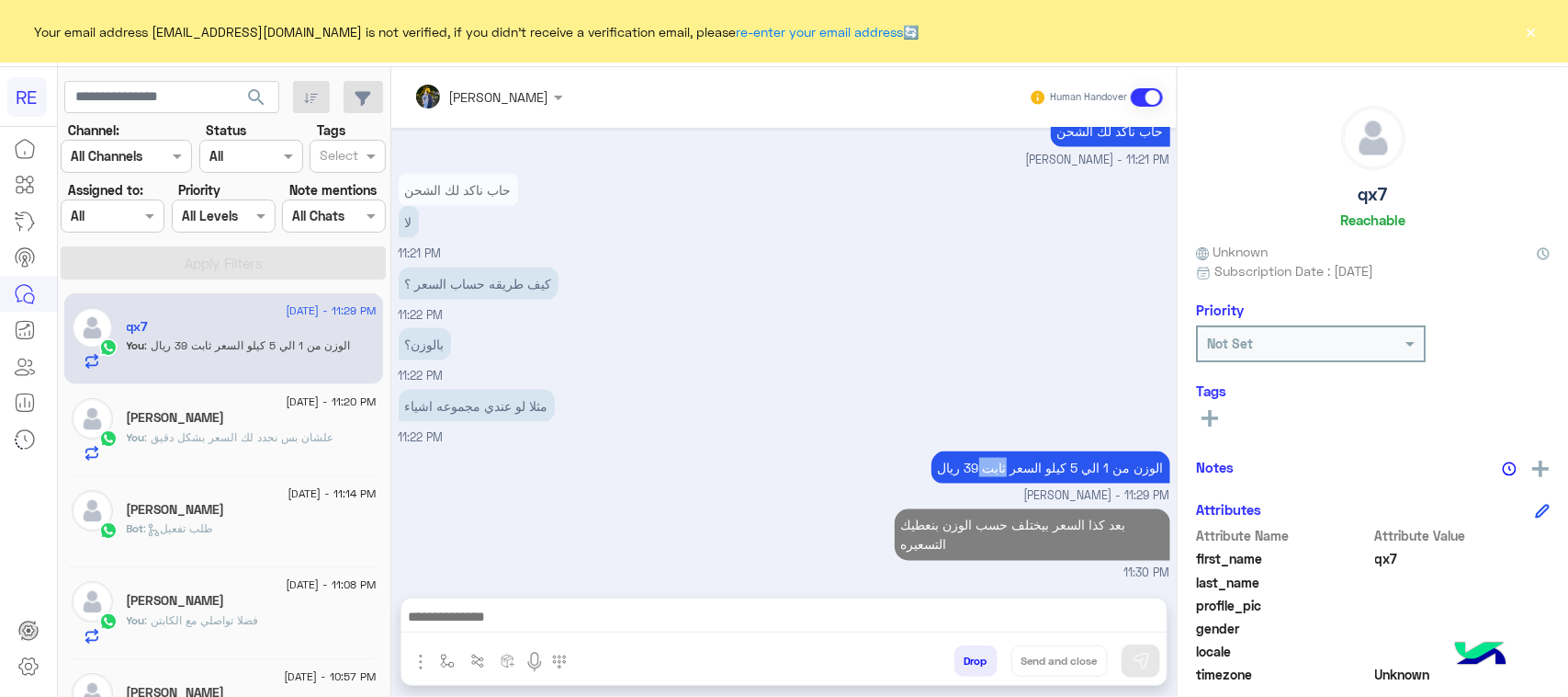
click at [994, 452] on p "الوزن من 1 الي 5 كيلو السعر ثابت 39 ريال" at bounding box center [1050, 467] width 238 height 32
click at [959, 514] on p "بعد كذا السعر بيختلف حسب الوزن بنعطيك التسعيره" at bounding box center [1032, 535] width 276 height 51
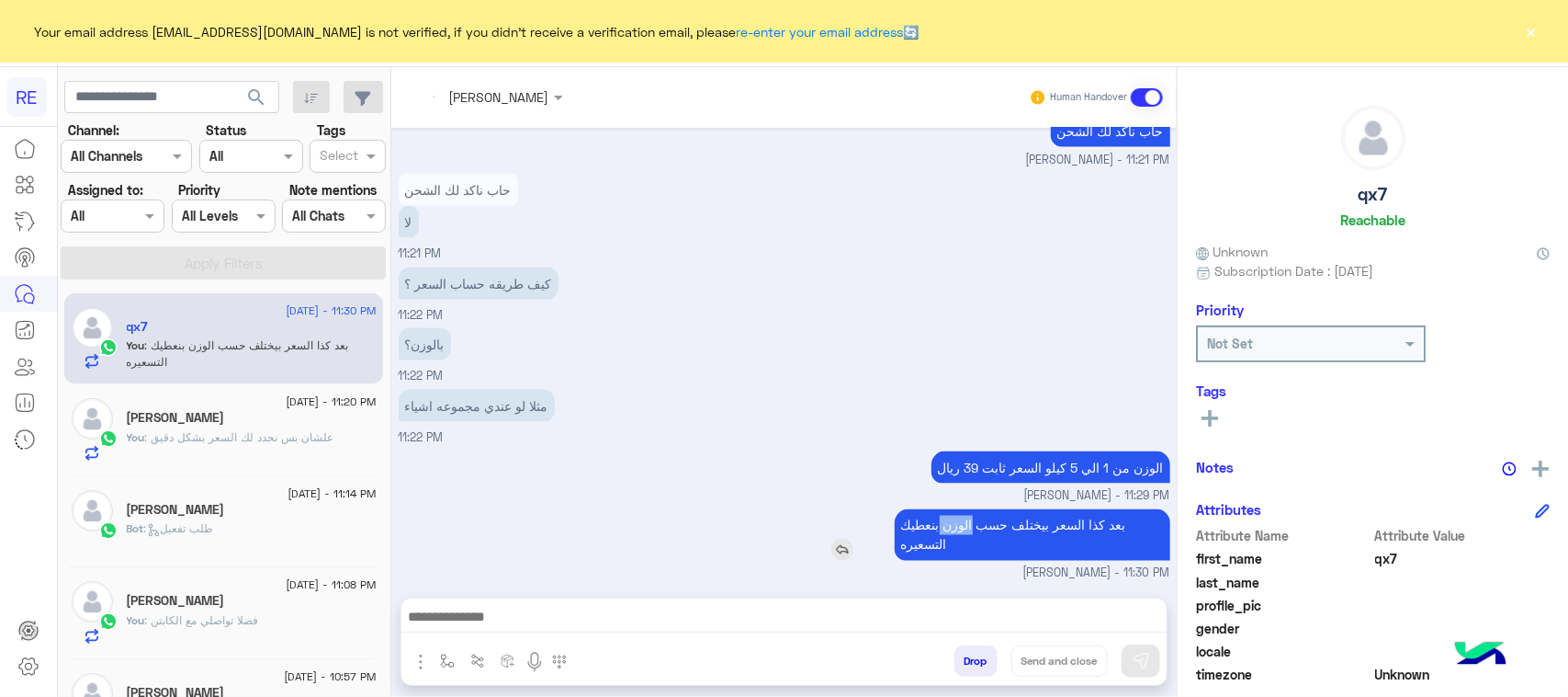
click at [959, 514] on p "بعد كذا السعر بيختلف حسب الوزن بنعطيك التسعيره" at bounding box center [1032, 535] width 276 height 51
click at [507, 283] on p "كيف طريقه حساب السعر ؟" at bounding box center [478, 283] width 160 height 32
click at [508, 283] on p "كيف طريقه حساب السعر ؟" at bounding box center [478, 283] width 160 height 32
